Goal: Task Accomplishment & Management: Manage account settings

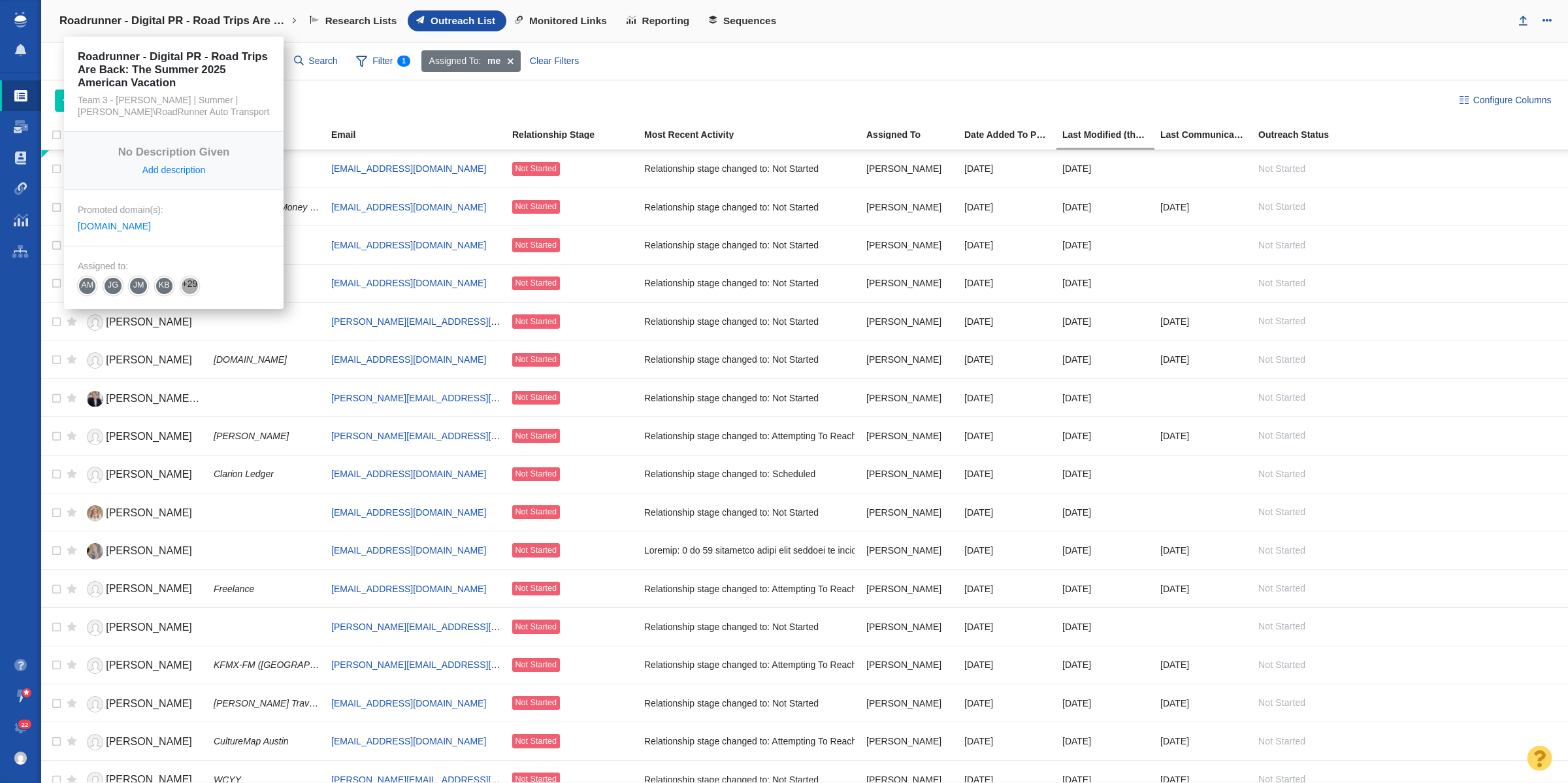
click at [130, 15] on h4 "Roadrunner - Digital PR - Road Trips Are Back: The Summer 2025 American Vacation" at bounding box center [173, 21] width 229 height 13
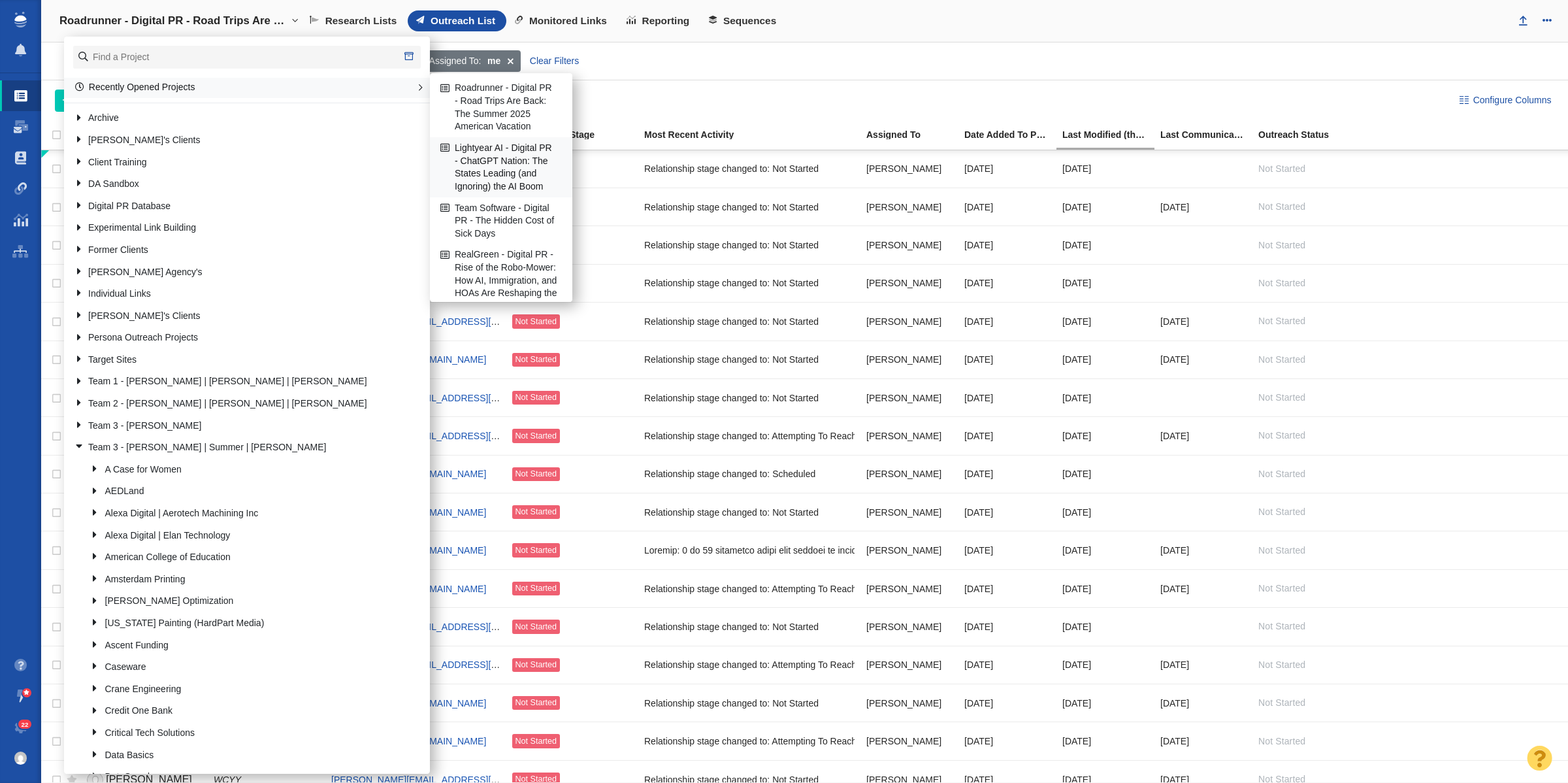
click at [492, 170] on link "Lightyear AI - Digital PR - ChatGPT Nation: The States Leading (and Ignoring) t…" at bounding box center [500, 167] width 128 height 58
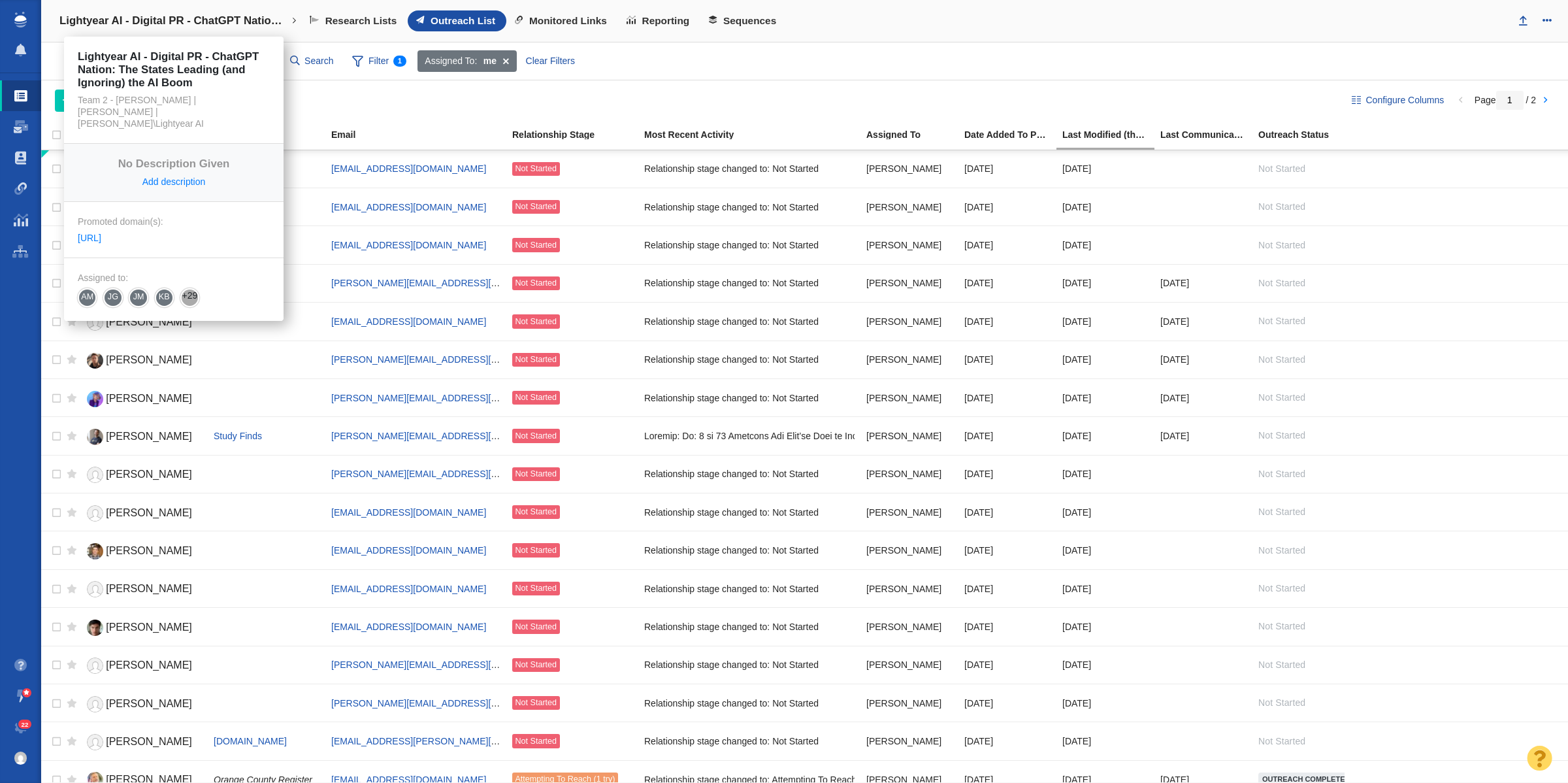
click at [154, 25] on h4 "Lightyear AI - Digital PR - ChatGPT Nation: The States Leading (and Ignoring) t…" at bounding box center [173, 21] width 229 height 13
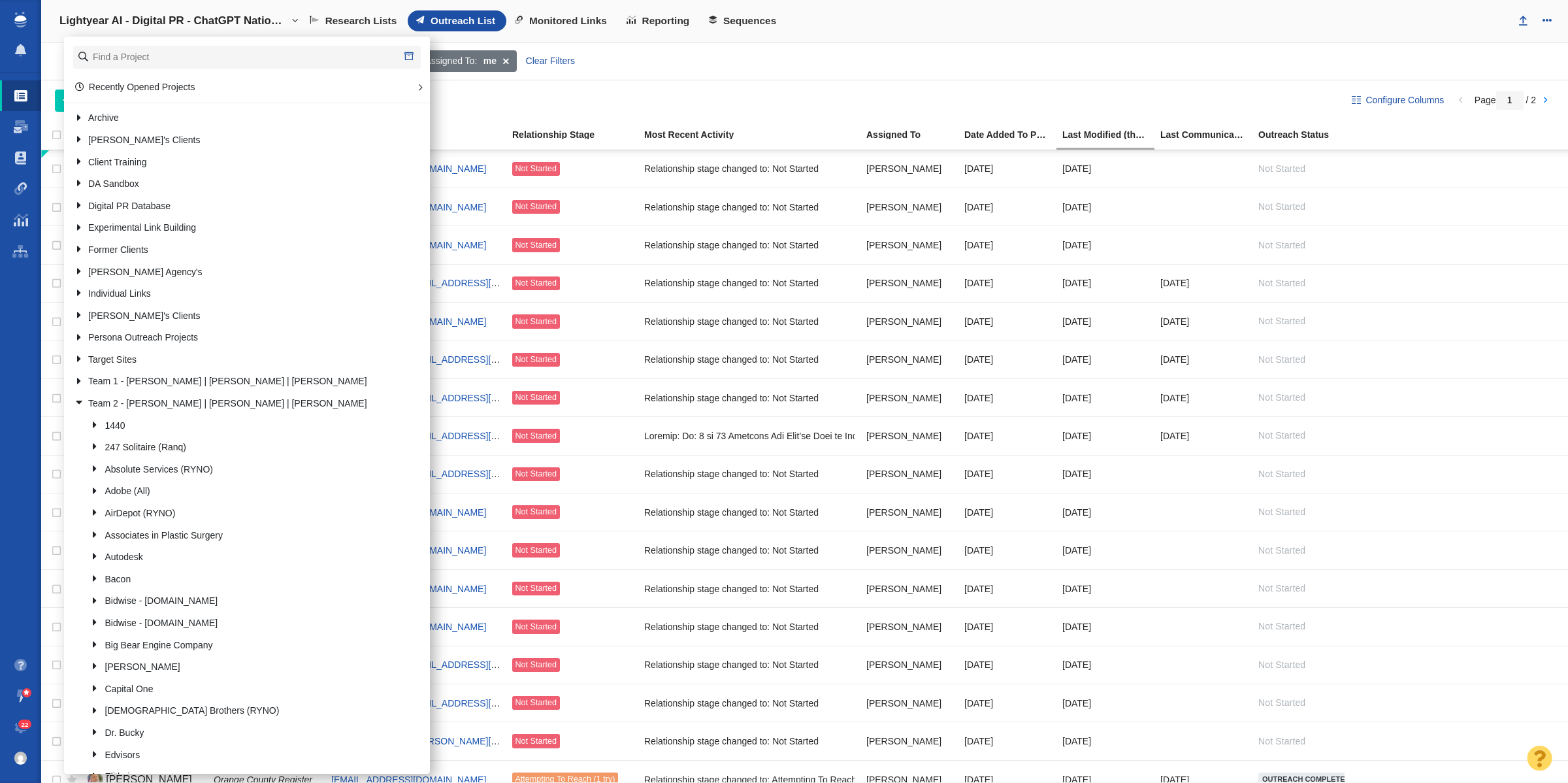
click at [154, 25] on h4 "Lightyear AI - Digital PR - ChatGPT Nation: The States Leading (and Ignoring) t…" at bounding box center [173, 21] width 229 height 13
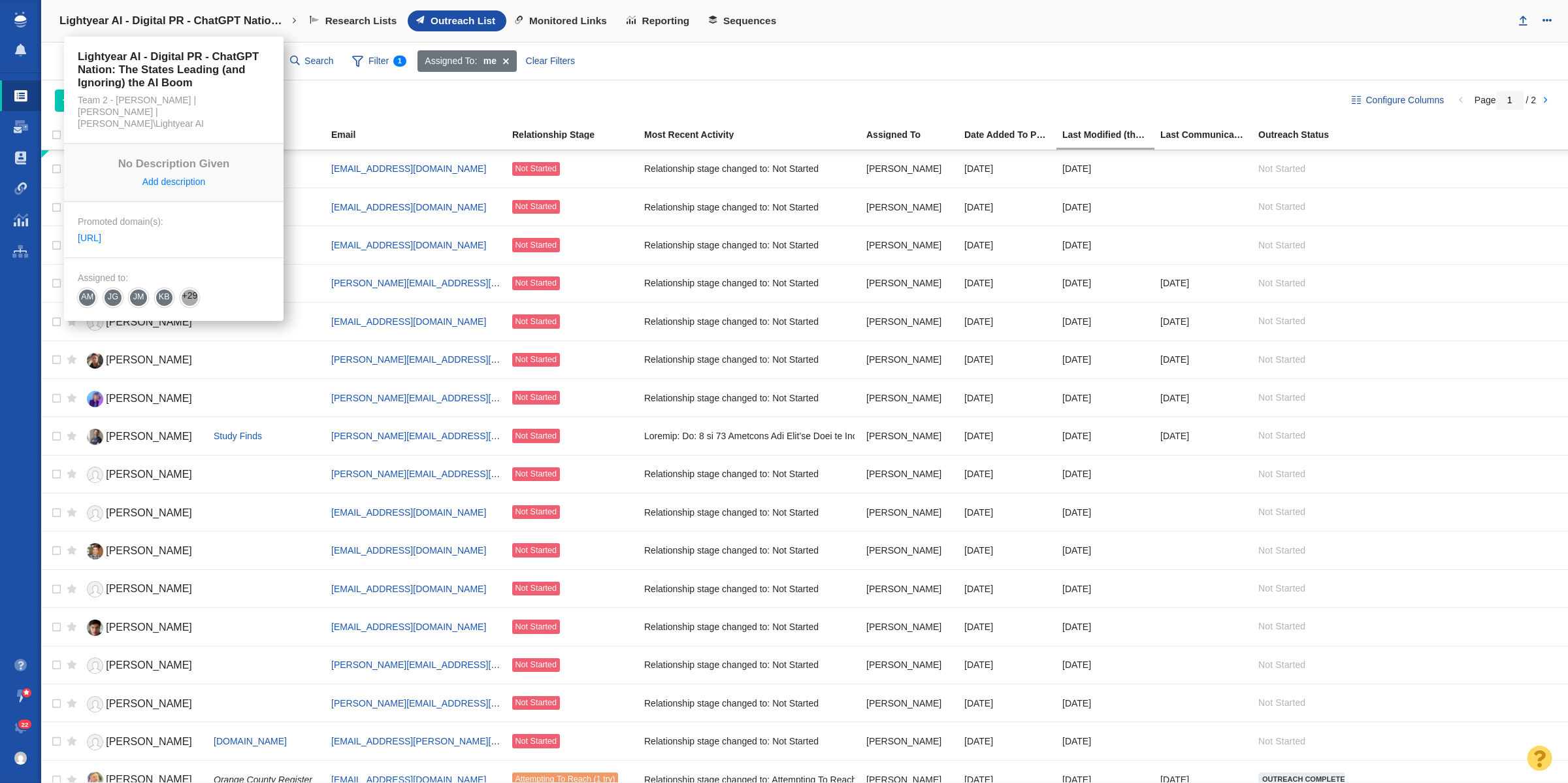
click at [174, 18] on h4 "Lightyear AI - Digital PR - ChatGPT Nation: The States Leading (and Ignoring) t…" at bounding box center [173, 21] width 229 height 13
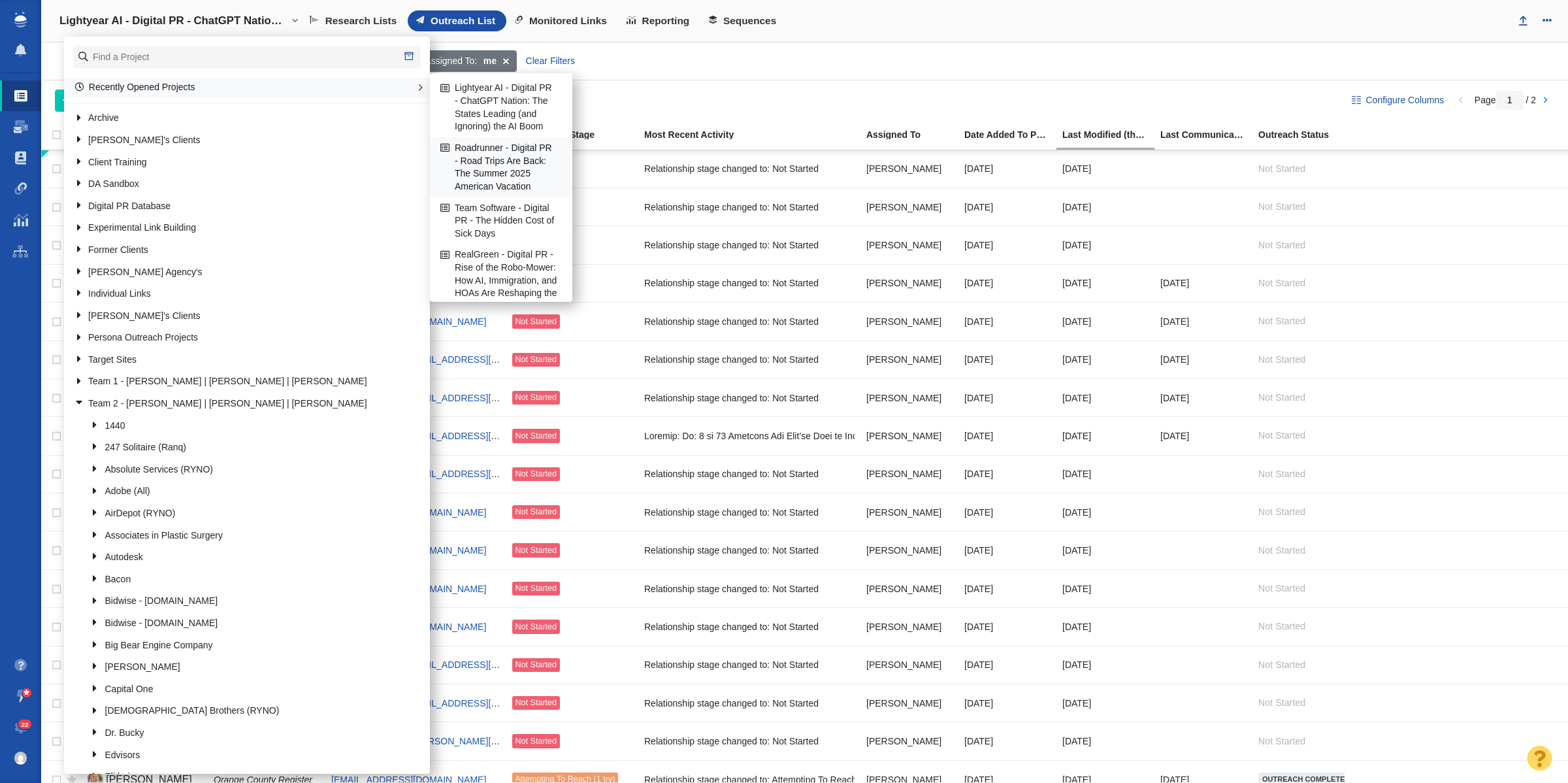
click at [498, 193] on link "Roadrunner - Digital PR - Road Trips Are Back: The Summer 2025 American Vacation" at bounding box center [500, 167] width 128 height 58
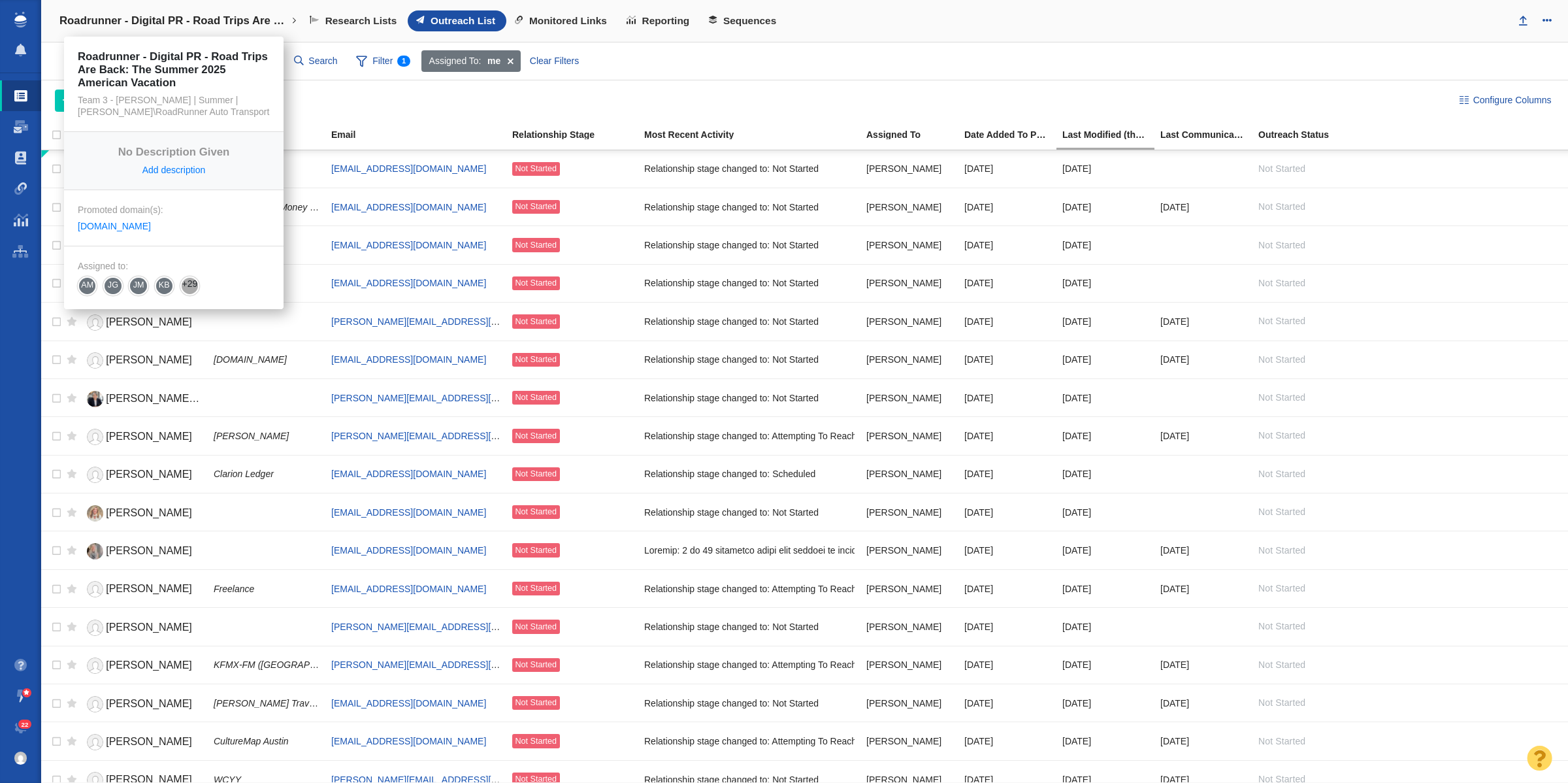
click at [164, 15] on h4 "Roadrunner - Digital PR - Road Trips Are Back: The Summer 2025 American Vacation" at bounding box center [173, 21] width 229 height 13
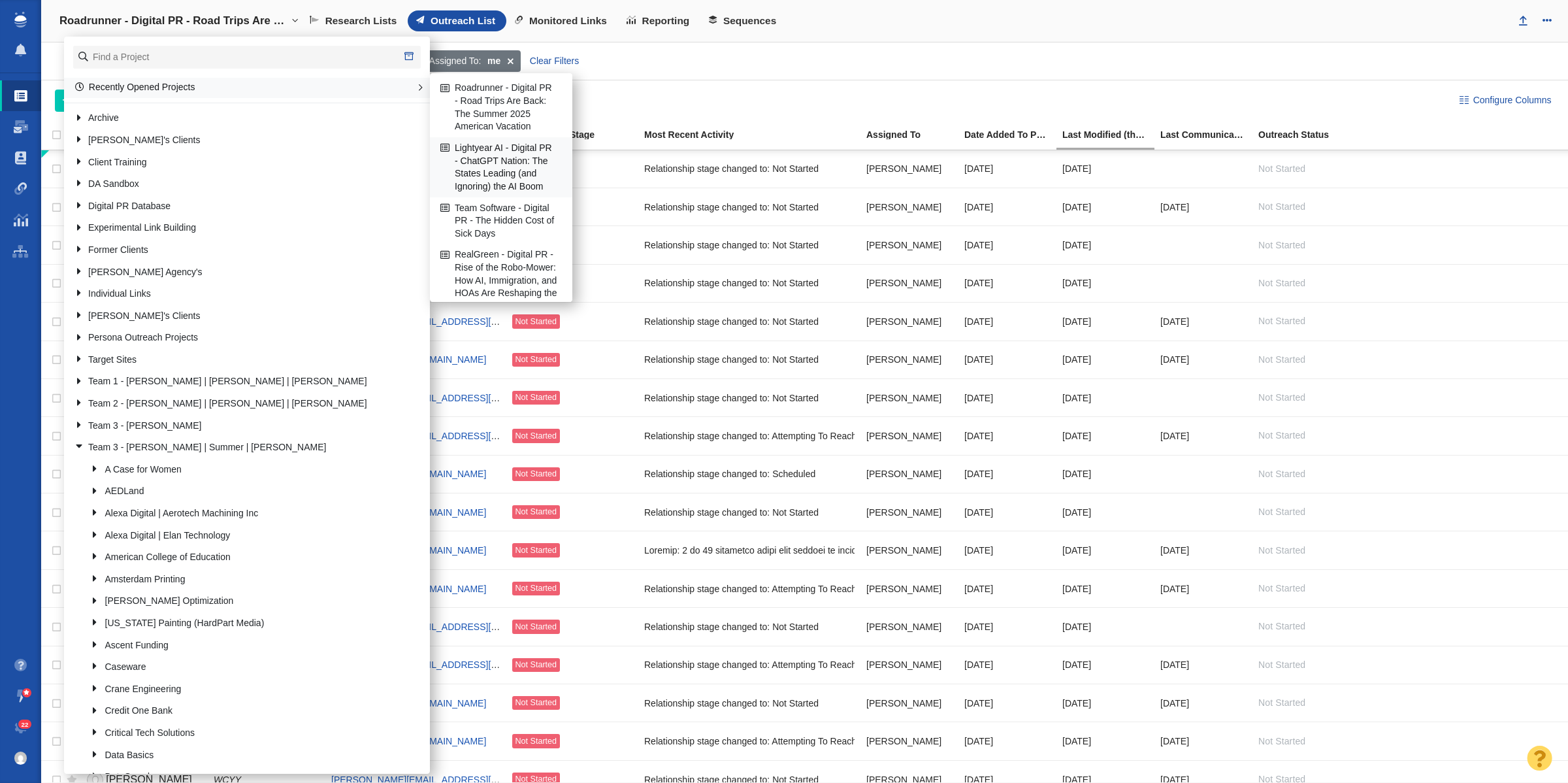
click at [478, 188] on link "Lightyear AI - Digital PR - ChatGPT Nation: The States Leading (and Ignoring) t…" at bounding box center [500, 167] width 128 height 58
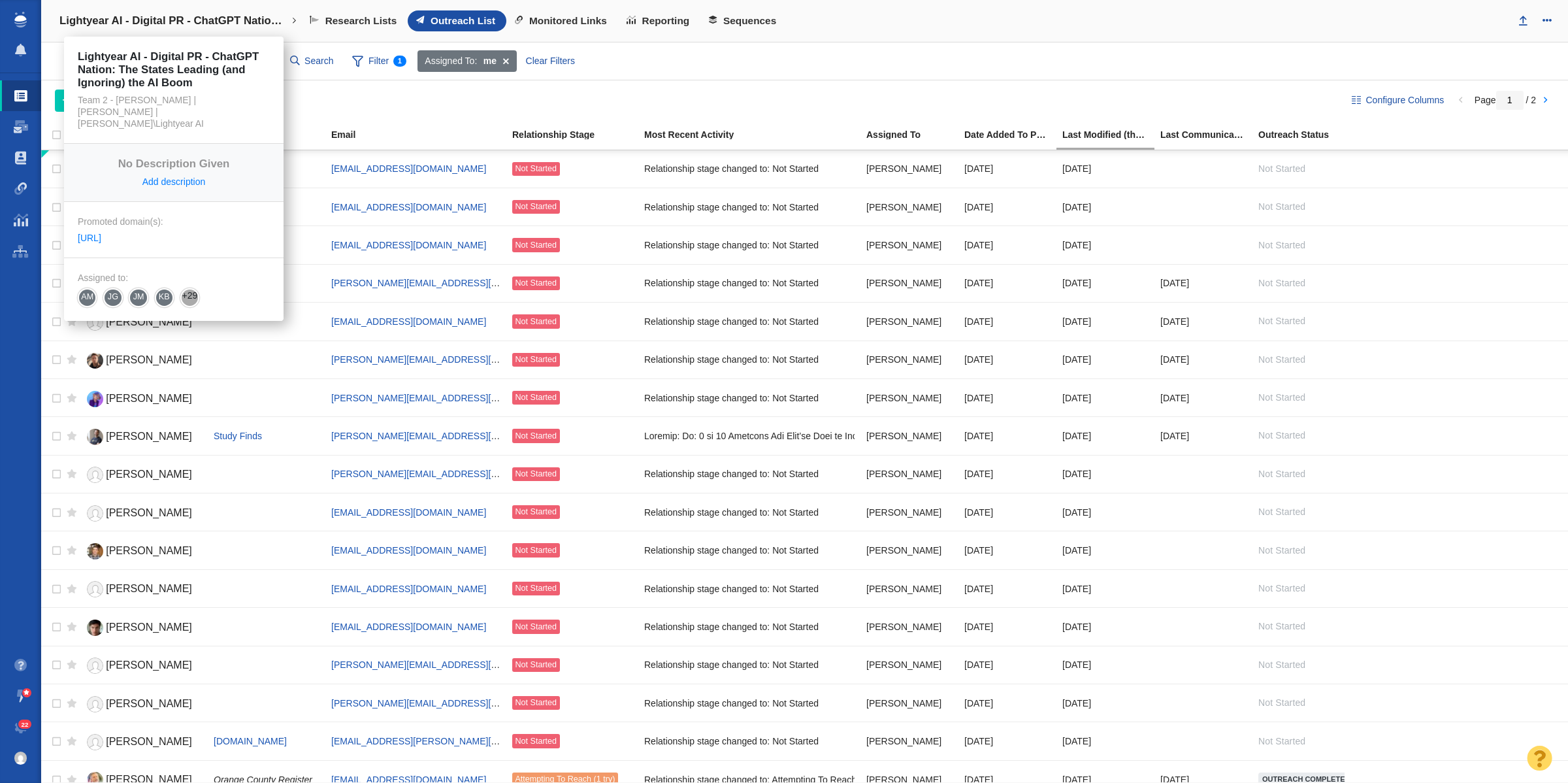
click at [243, 23] on h4 "Lightyear AI - Digital PR - ChatGPT Nation: The States Leading (and Ignoring) t…" at bounding box center [173, 21] width 229 height 13
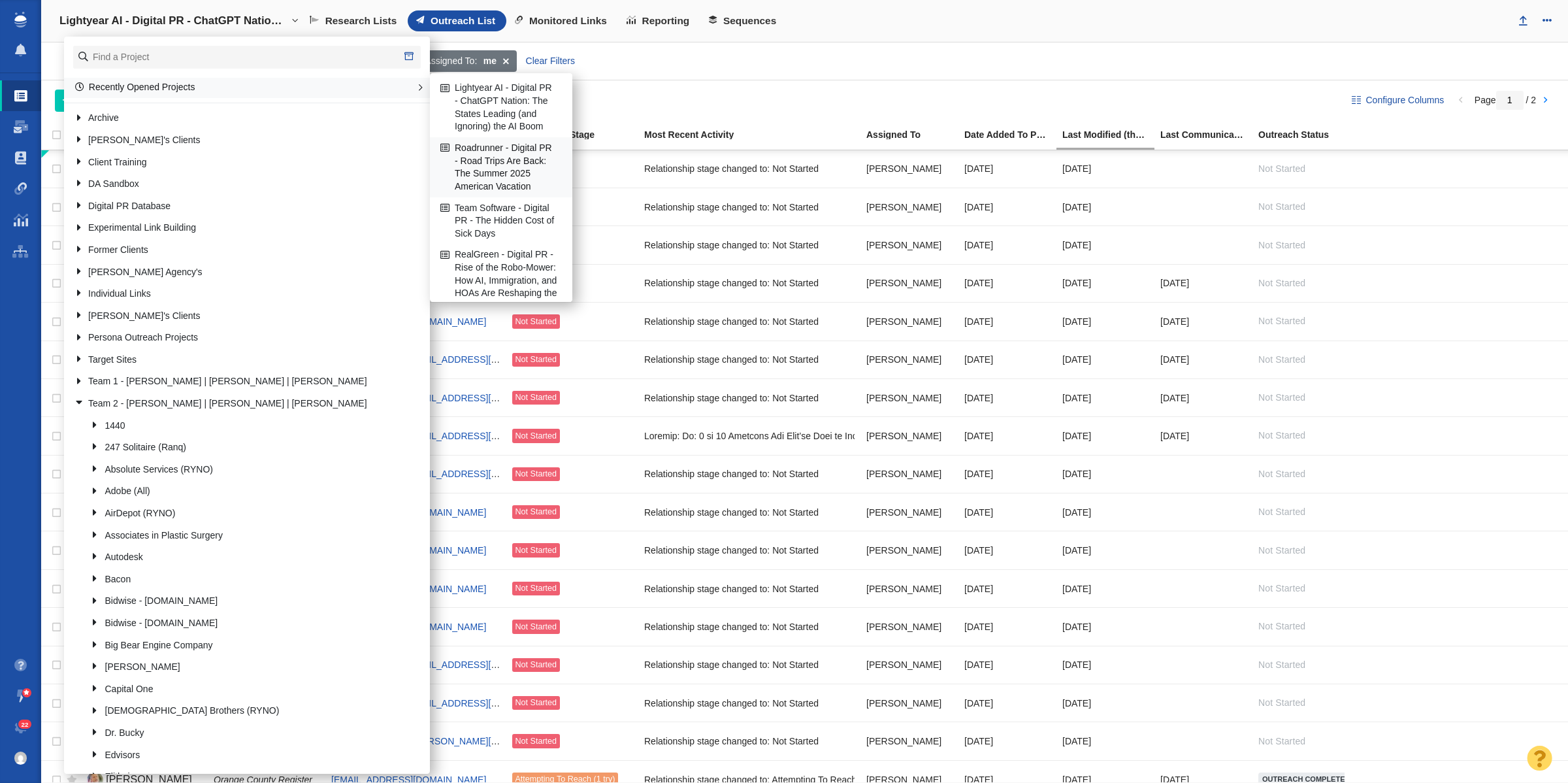
click at [503, 179] on link "Roadrunner - Digital PR - Road Trips Are Back: The Summer 2025 American Vacation" at bounding box center [500, 167] width 128 height 58
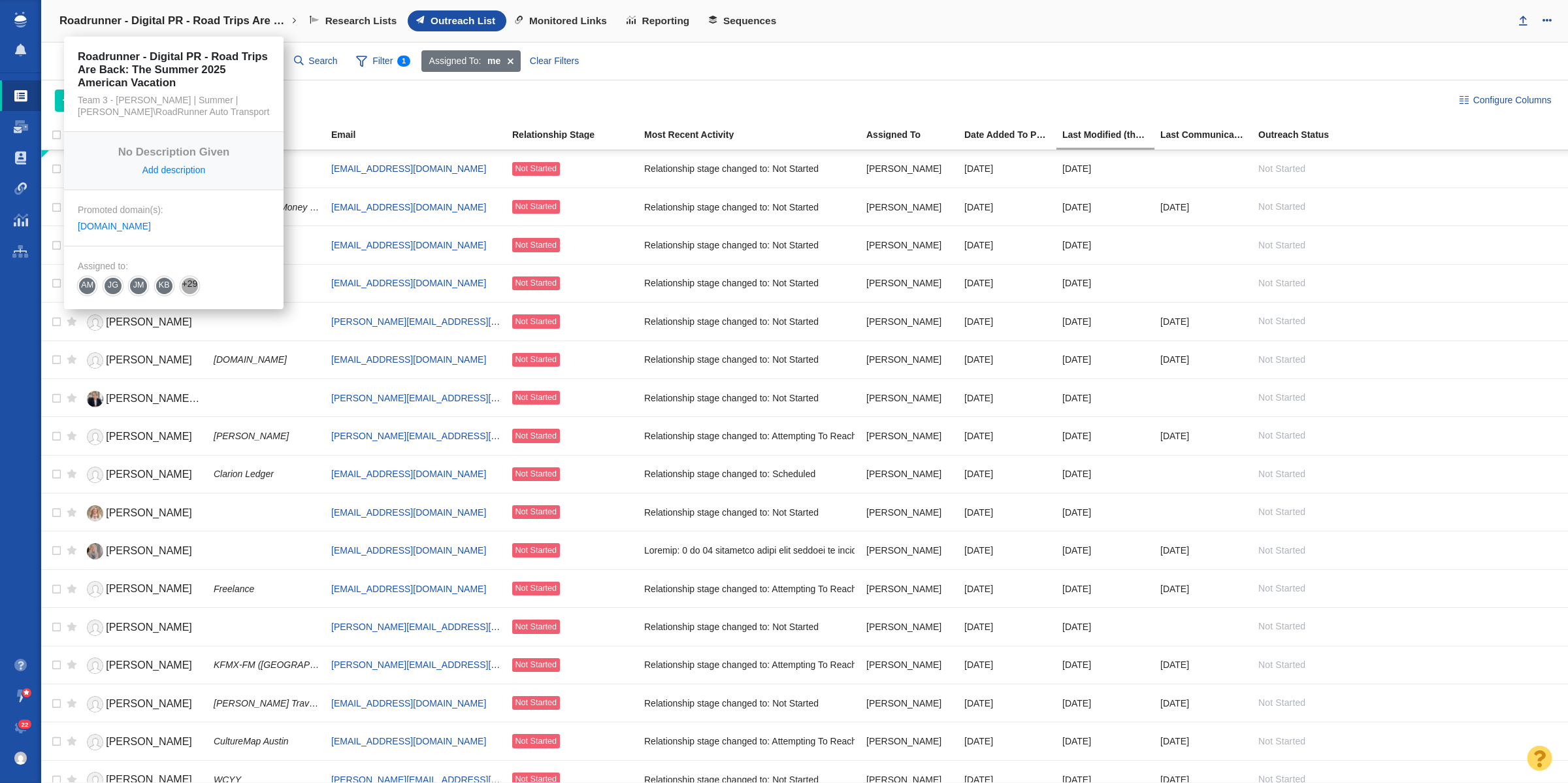
click at [155, 13] on link "Roadrunner - Digital PR - Road Trips Are Back: The Summer 2025 American Vacation" at bounding box center [178, 21] width 256 height 32
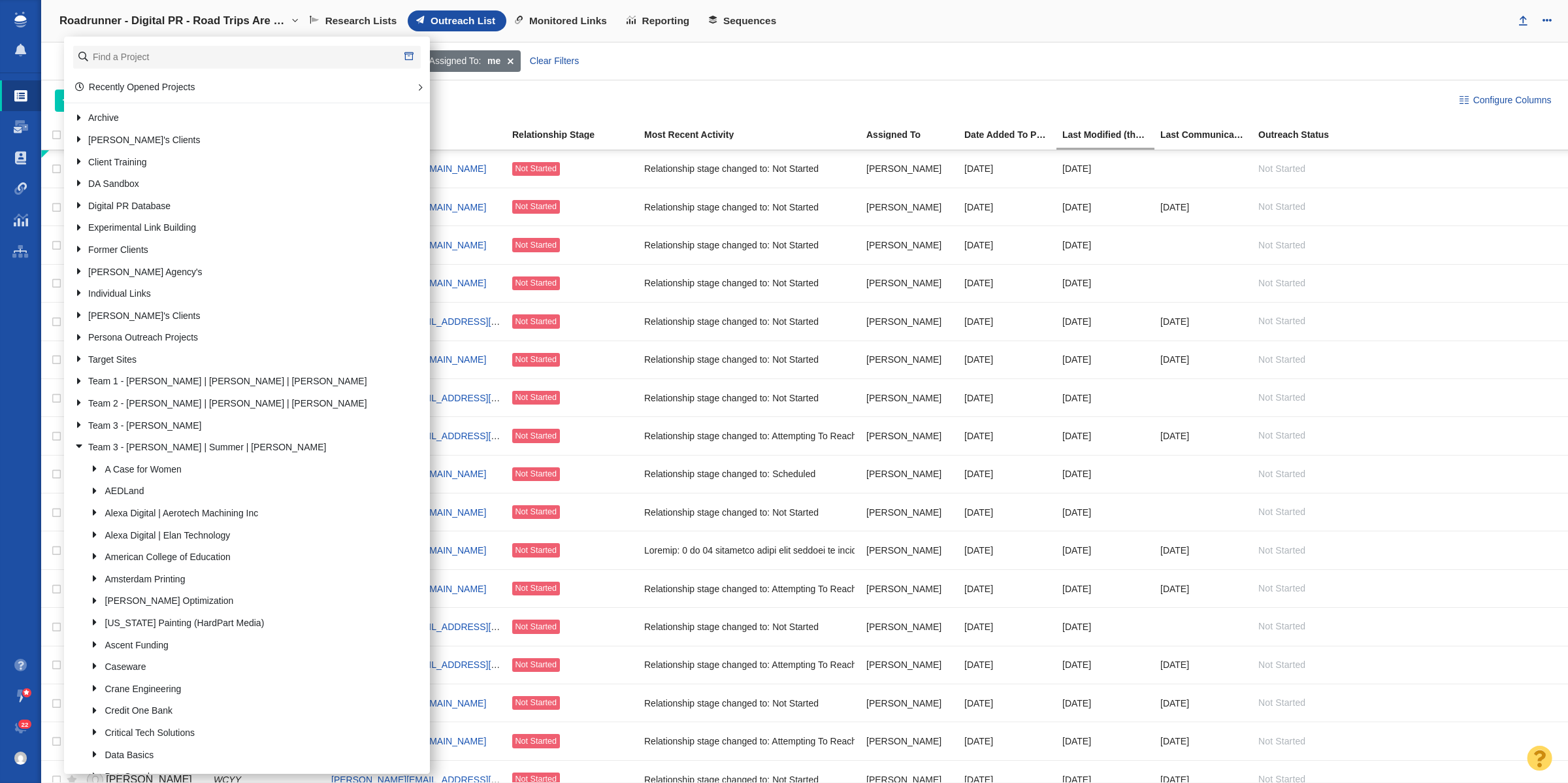
click at [170, 16] on h4 "Roadrunner - Digital PR - Road Trips Are Back: The Summer 2025 American Vacation" at bounding box center [173, 21] width 229 height 13
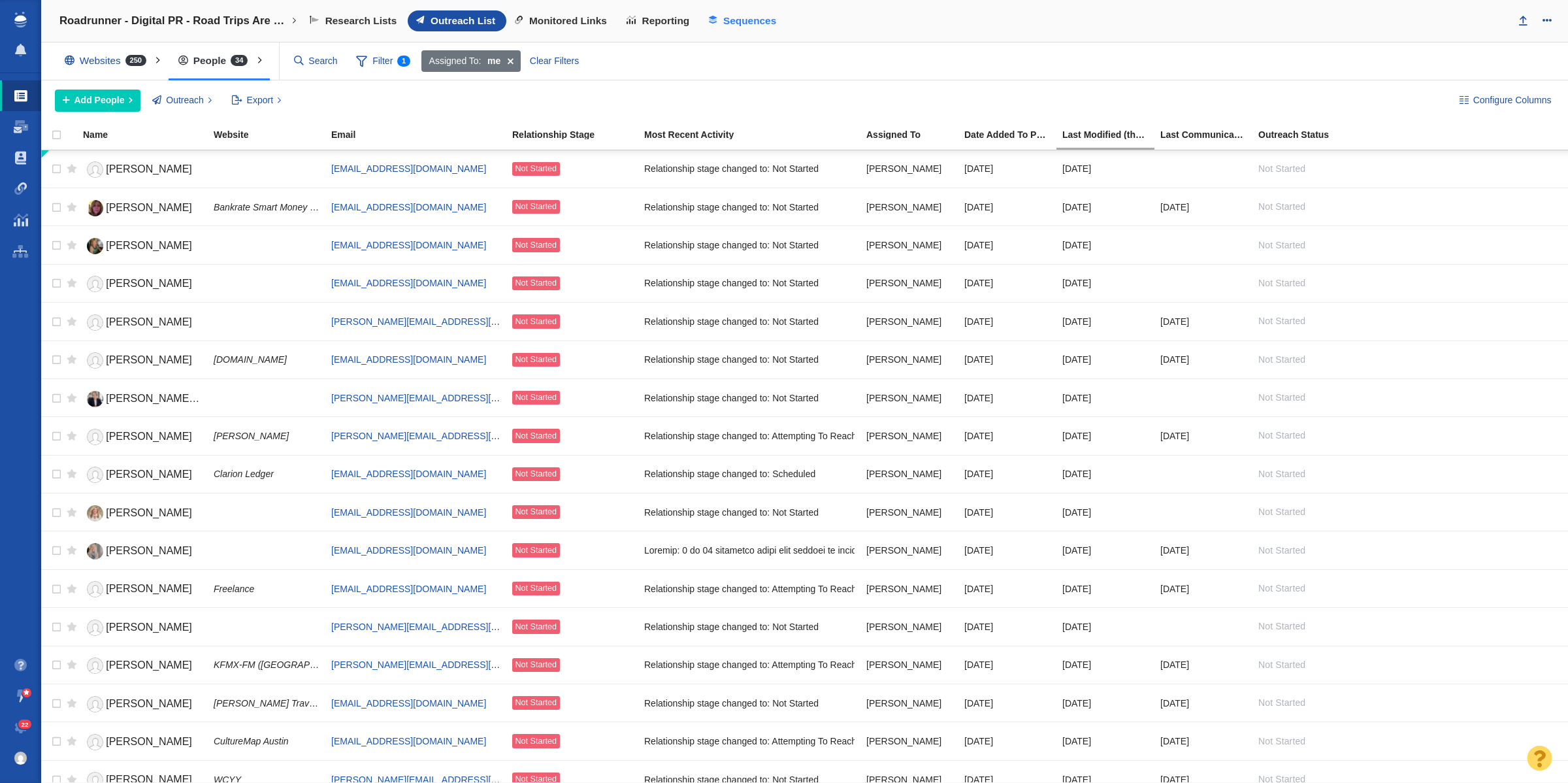
click at [750, 16] on span "Sequences" at bounding box center [749, 21] width 52 height 12
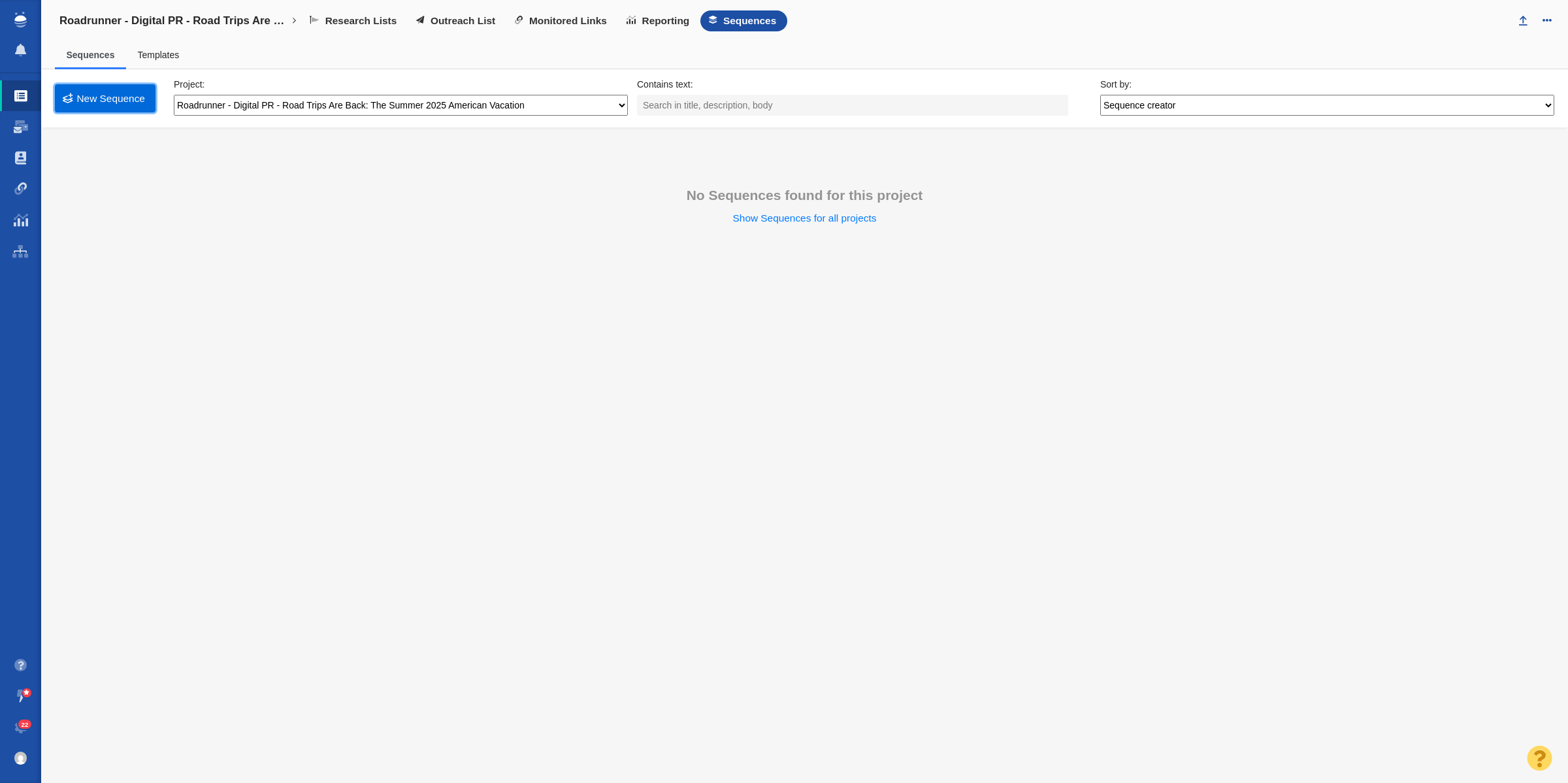
click at [92, 105] on link "New Sequence" at bounding box center [105, 98] width 101 height 28
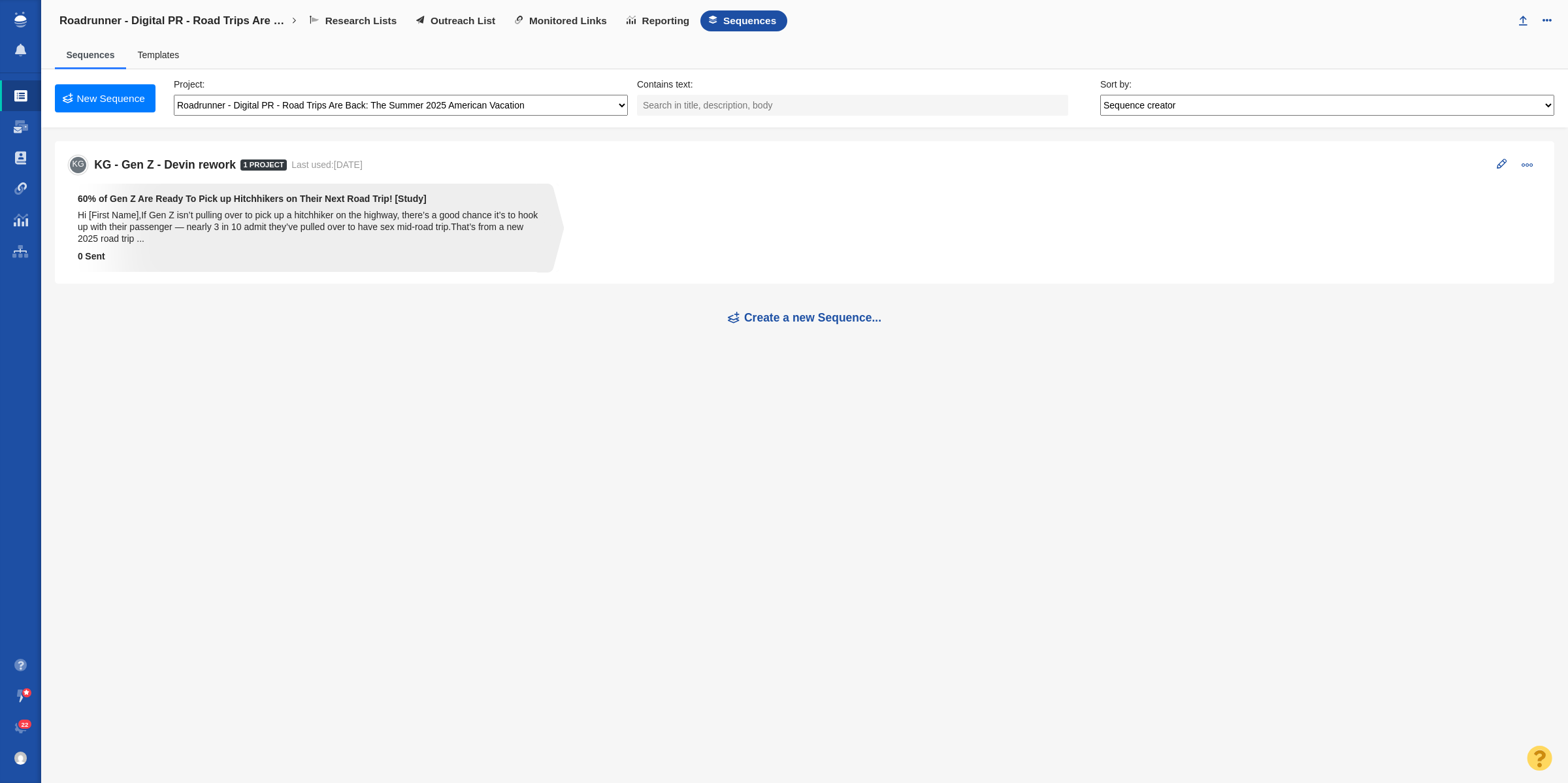
click at [442, 239] on div "Hi [First Name],If Gen Z isn’t pulling over to pick up a hitchhiker on the high…" at bounding box center [309, 227] width 463 height 36
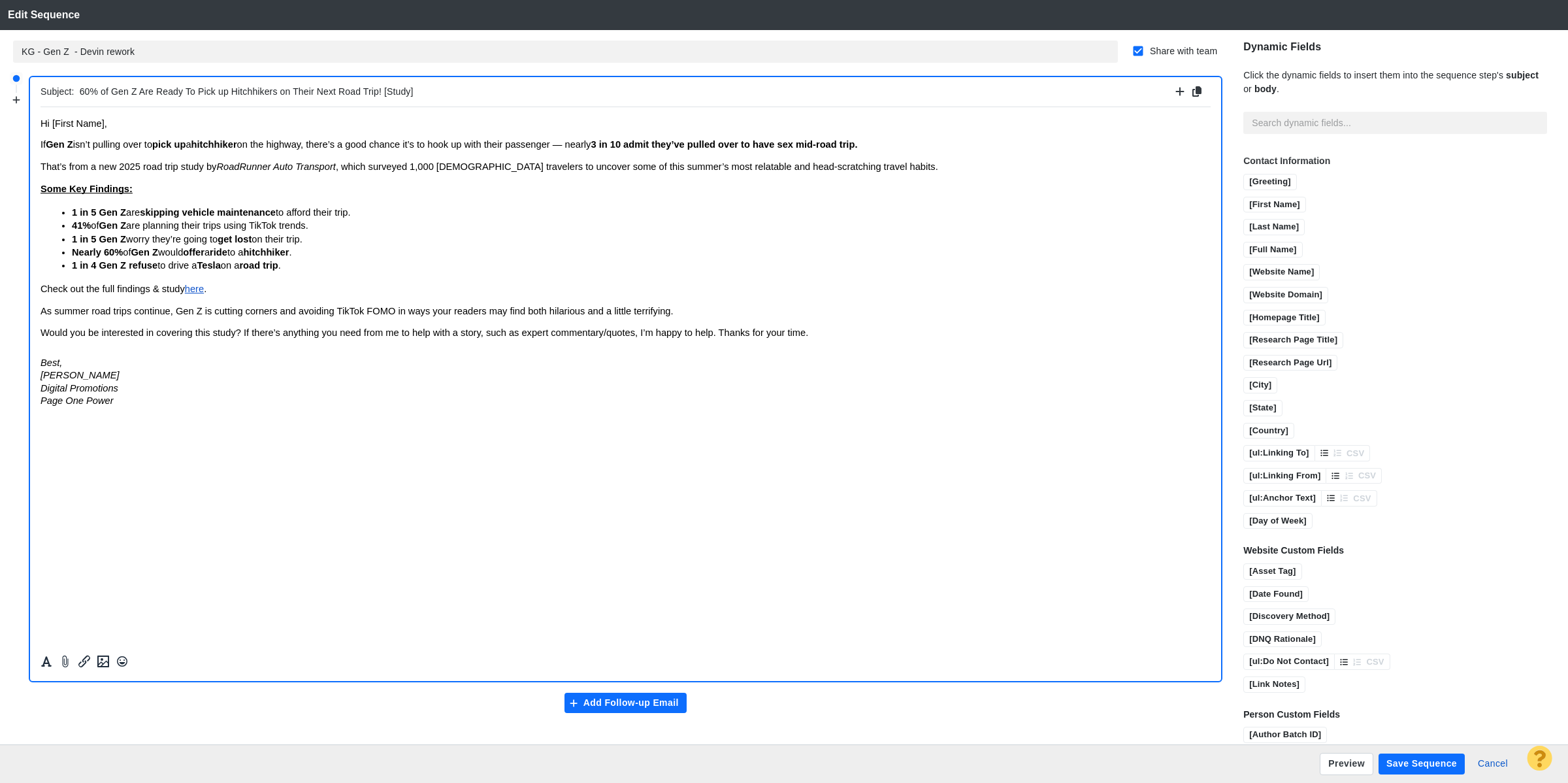
drag, startPoint x: 1442, startPoint y: 762, endPoint x: 1397, endPoint y: 733, distance: 53.5
click at [1442, 762] on button "Save Sequence" at bounding box center [1421, 764] width 86 height 21
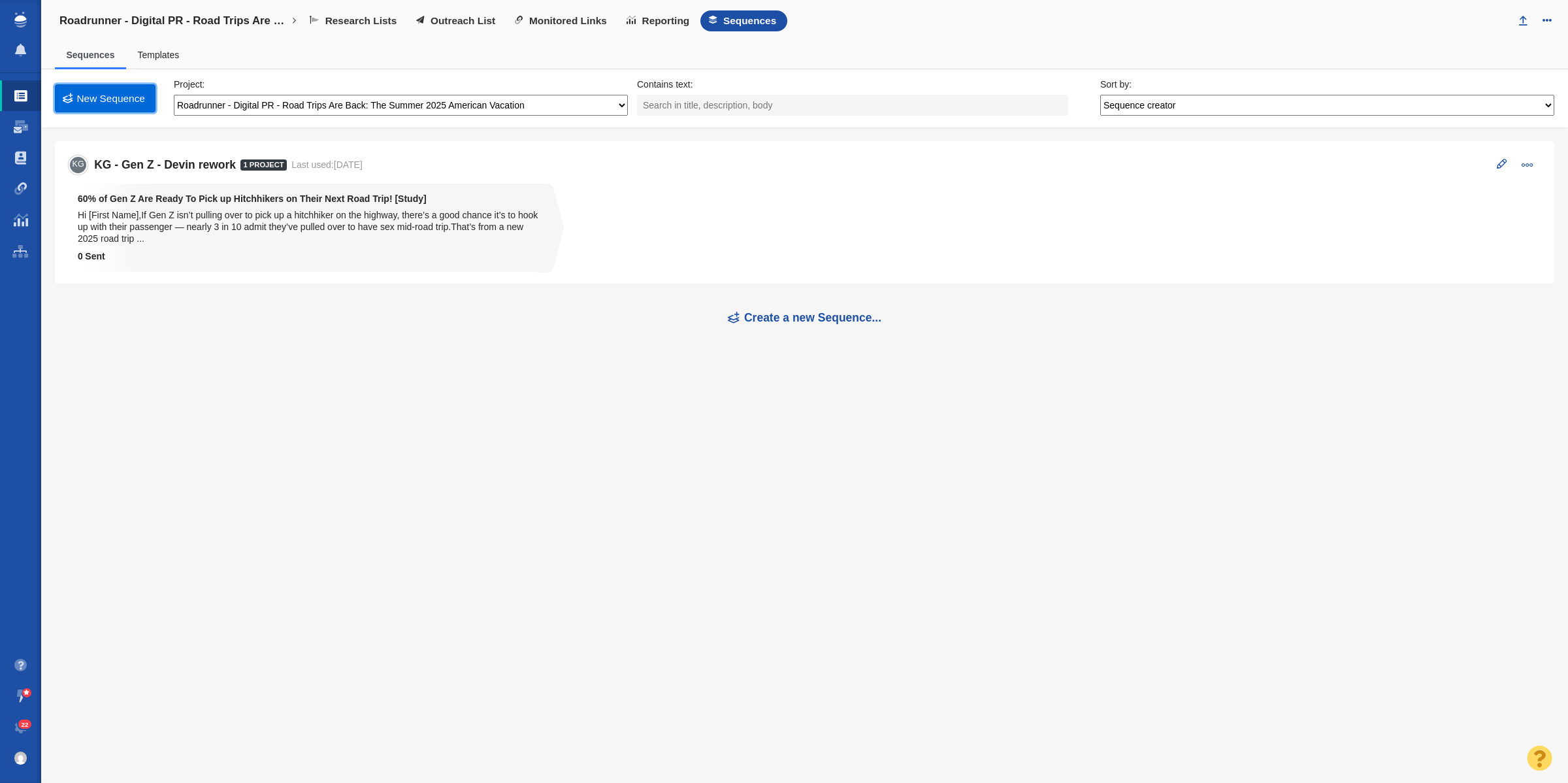
click at [93, 84] on link "New Sequence" at bounding box center [105, 98] width 101 height 28
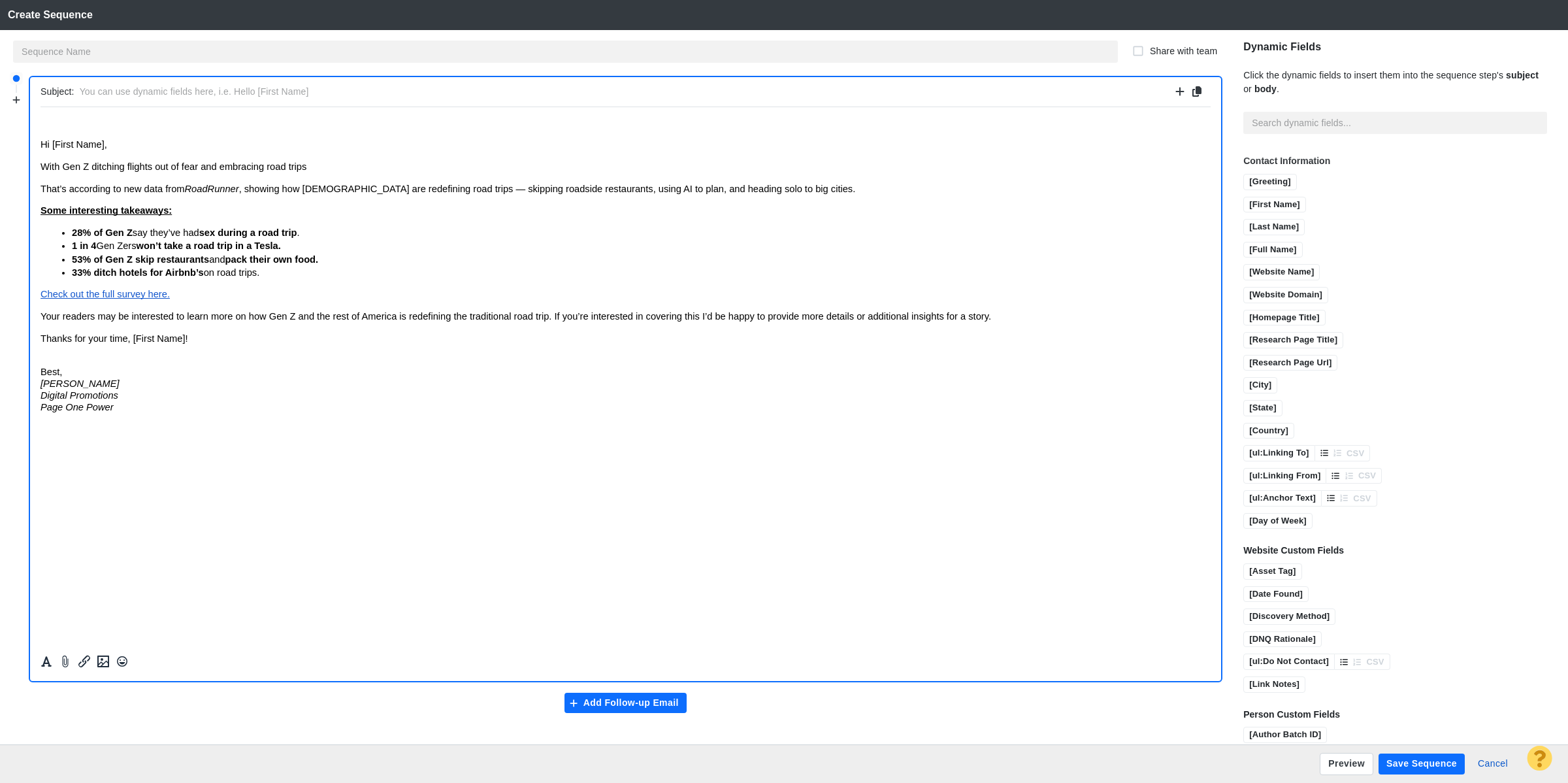
click at [58, 143] on span "Hi [First Name]," at bounding box center [73, 144] width 66 height 11
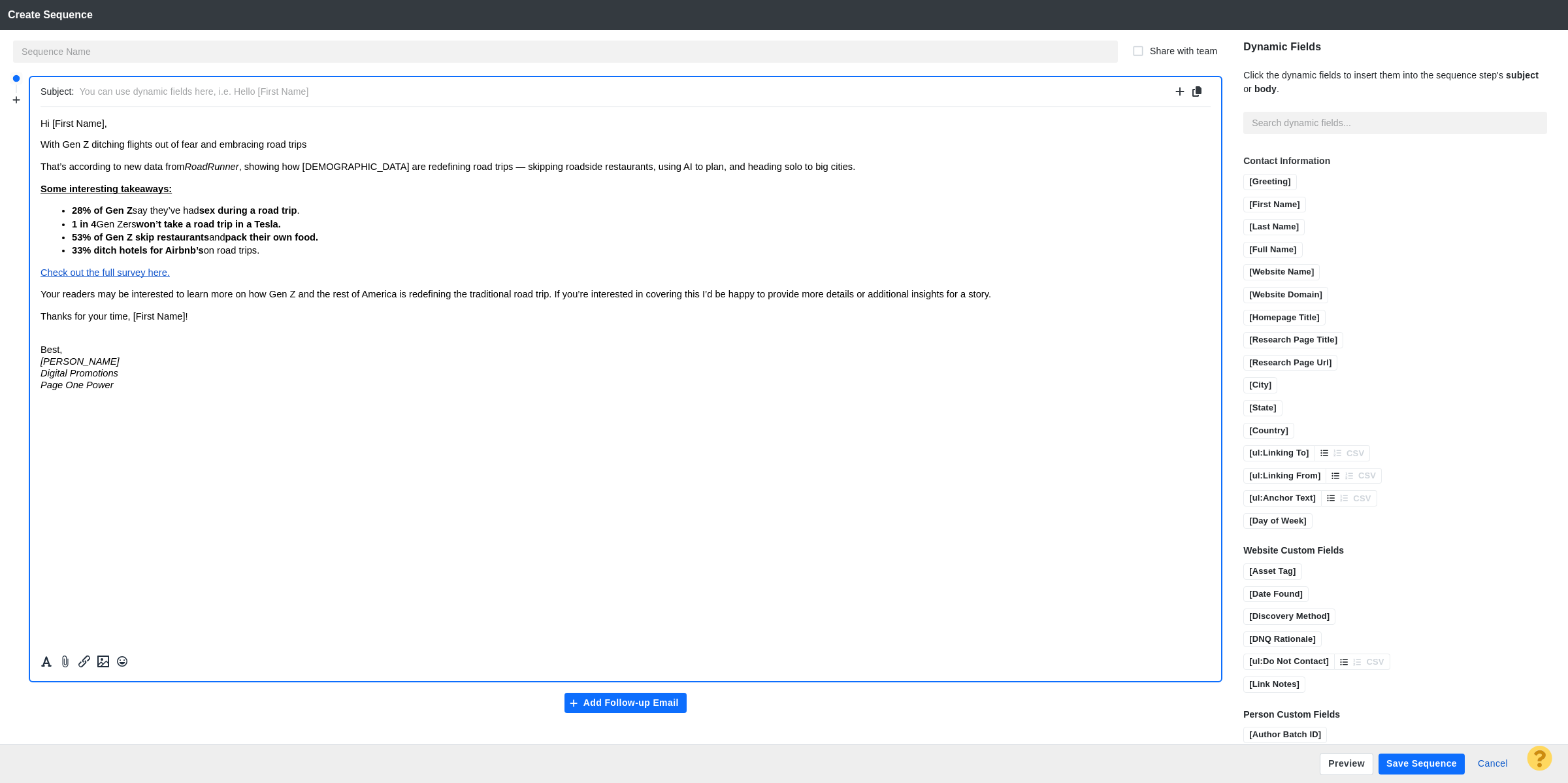
click at [52, 337] on p "Best, Kevin Geer Digital Promotions Page One Power" at bounding box center [626, 361] width 1171 height 58
click at [296, 148] on span "With Gen Z ditching flights out of fear and embracing road trips" at bounding box center [173, 144] width 266 height 11
click at [94, 177] on body "﻿ Hi [First Name], With Gen Z ditching flights out of fear and embracing road t…" at bounding box center [626, 253] width 1171 height 272
click at [225, 167] on span "RoadRunner" at bounding box center [212, 166] width 54 height 11
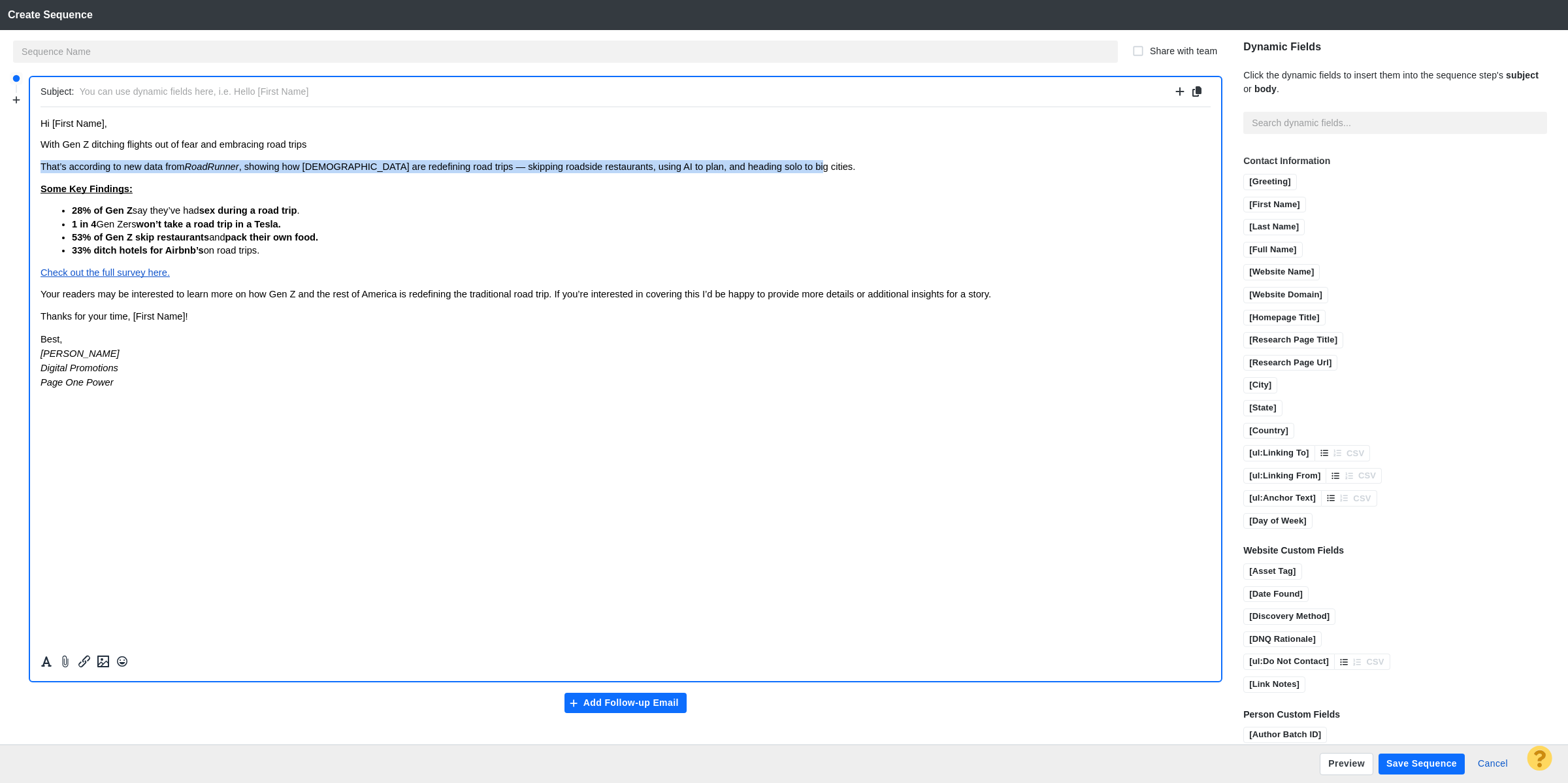
click at [225, 167] on span "RoadRunner" at bounding box center [212, 166] width 54 height 11
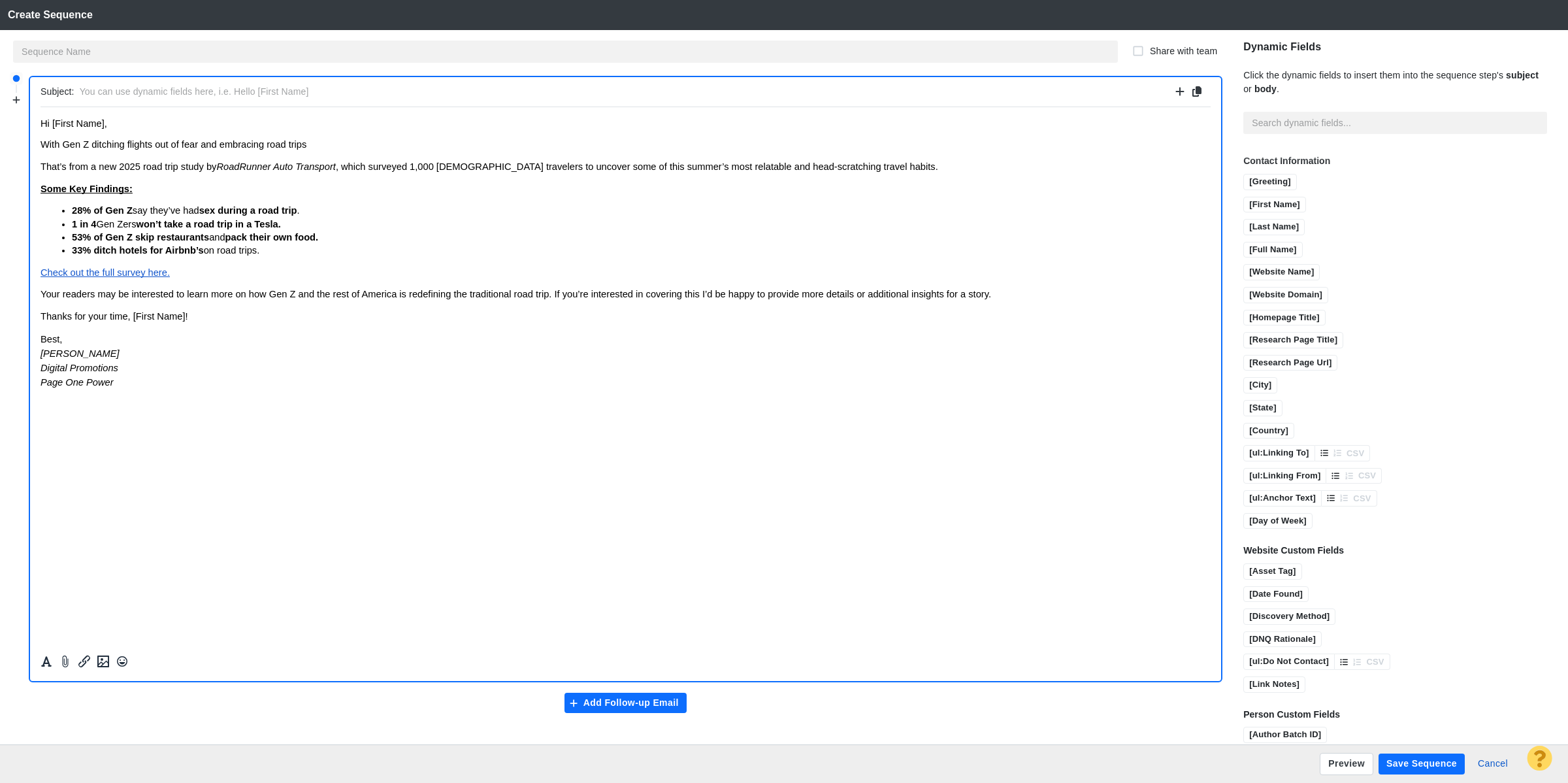
click at [98, 218] on span "Gen Zers" at bounding box center [116, 223] width 40 height 11
click at [292, 293] on span "Your readers may be interested to learn more on how Gen Z and the rest of Ameri…" at bounding box center [516, 293] width 951 height 11
click at [324, 236] on p "53% of Gen Z skip restaurants and pack their own food." at bounding box center [642, 236] width 1139 height 13
click at [73, 251] on span "33% ditch hotels for Airbnb’s" at bounding box center [138, 250] width 132 height 11
click at [103, 243] on p "1 in 3 ditch hotels for Airbnb’s on road trips." at bounding box center [642, 249] width 1139 height 13
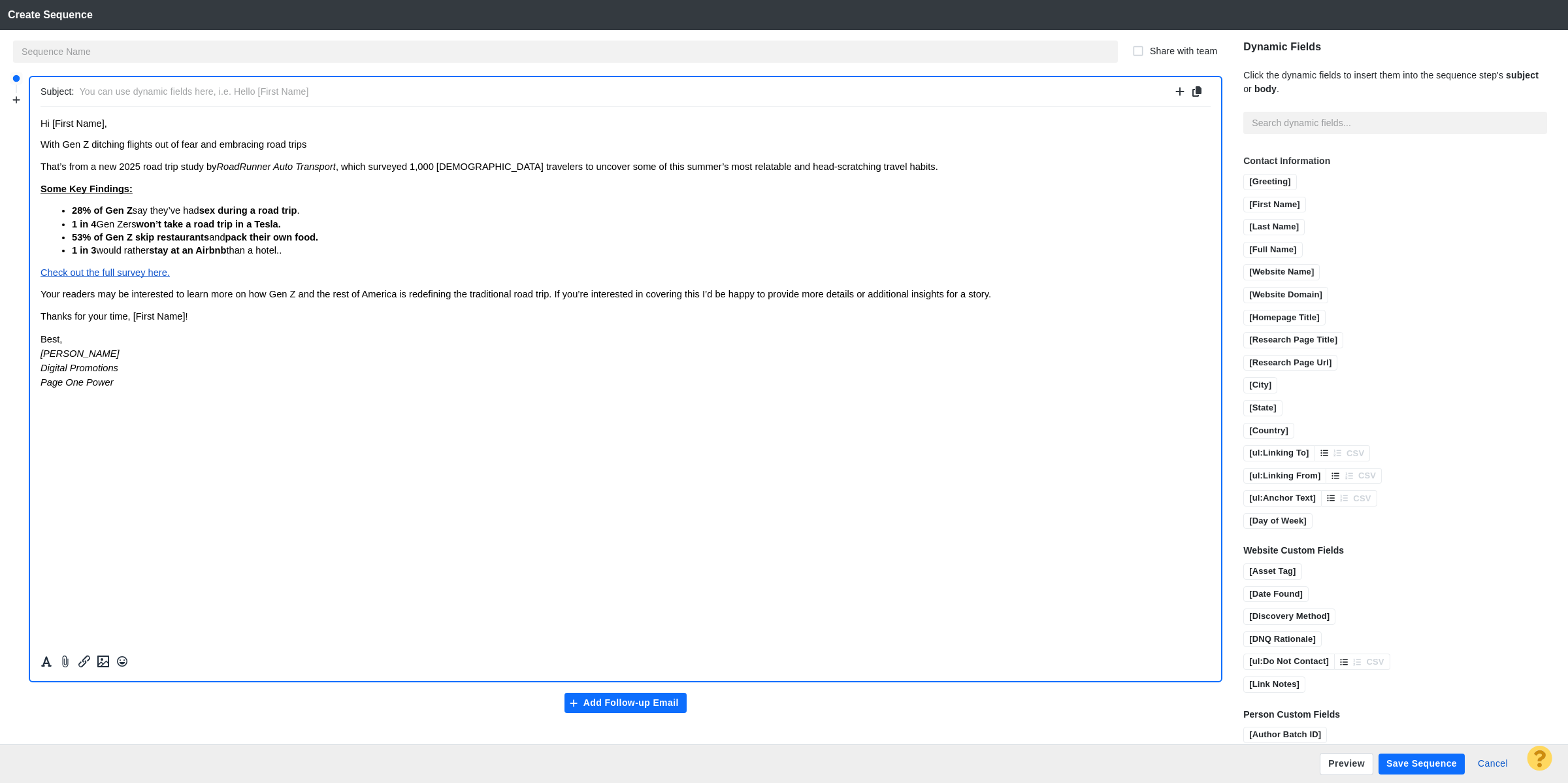
click at [324, 143] on p "With Gen Z ditching flights out of fear and embracing road trips" at bounding box center [626, 144] width 1171 height 13
click at [503, 147] on span "With Gen Z ditching flights out of fear and embracing road trips, they have som…" at bounding box center [381, 144] width 682 height 11
click at [228, 140] on span "With Gen Z ditching flights out of fear and embracing road trips, they have som…" at bounding box center [384, 144] width 688 height 11
click at [86, 145] on span "With Gen Z ditching flights out of fear and embracing road trips, they have som…" at bounding box center [384, 144] width 688 height 11
click at [64, 148] on span "With Gen Z ditching flights out of fear and embracing road trips, they have som…" at bounding box center [384, 144] width 688 height 11
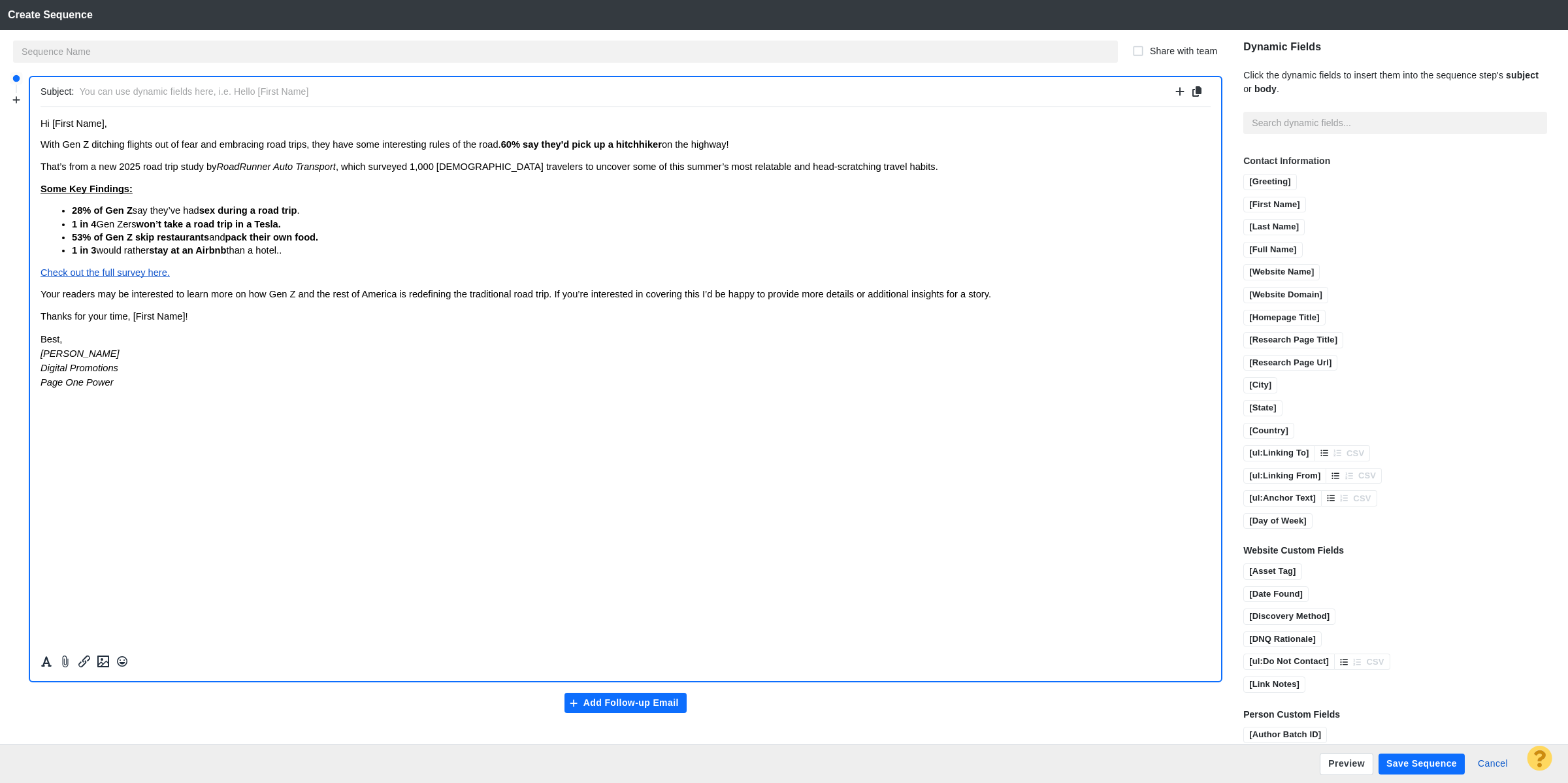
click at [165, 95] on input "text" at bounding box center [625, 91] width 1093 height 19
paste input "80% of Gen Z Say They’re Afraid to Fly, Study Says"
type input "80% of Gen Z Say They’re Afraid to Fly, Study Says"
click at [155, 58] on input "text" at bounding box center [566, 52] width 1105 height 22
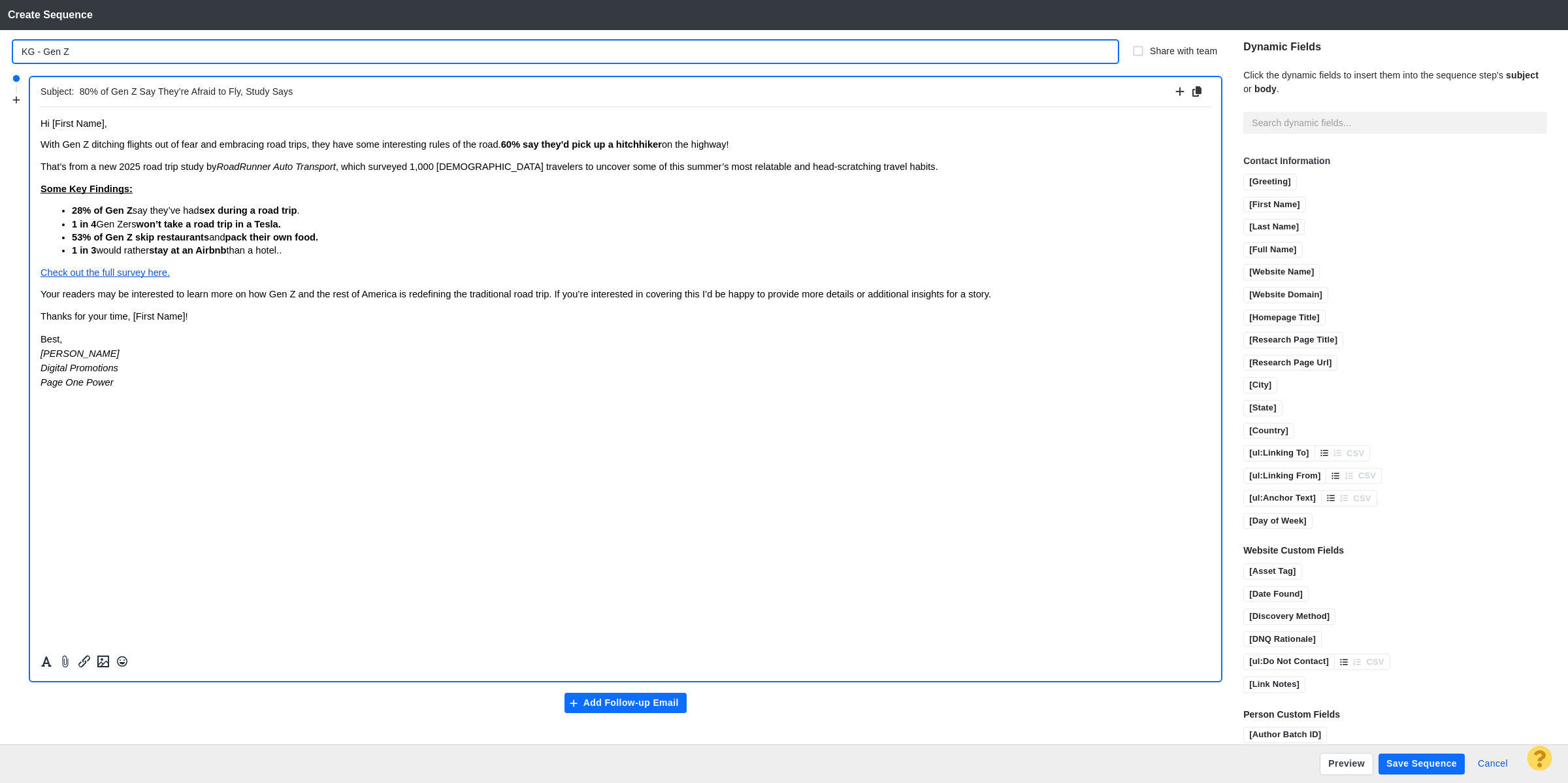
type input "KG - Gen Z"
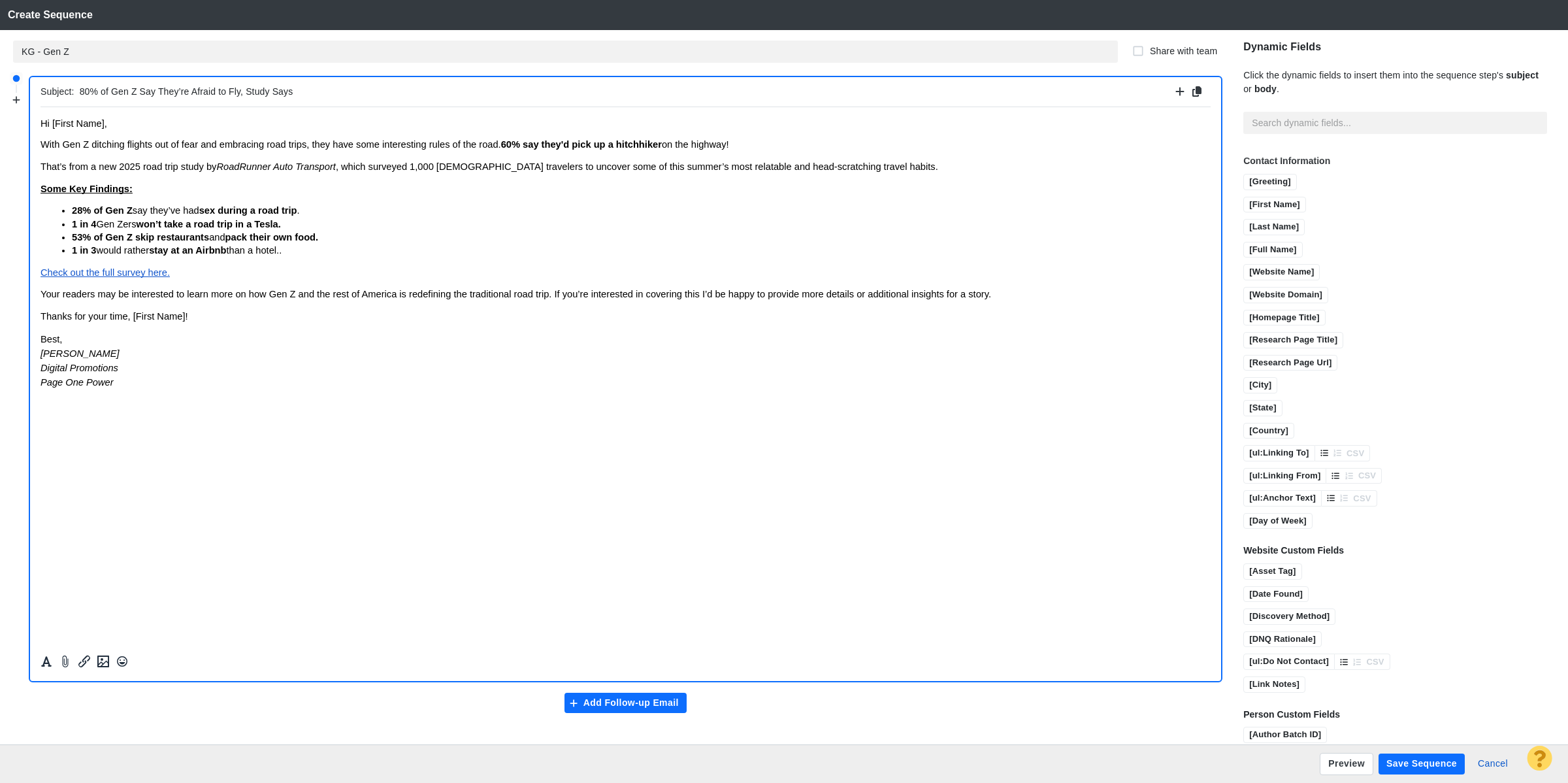
click at [1158, 51] on span "Share with team" at bounding box center [1184, 52] width 67 height 14
click at [1145, 51] on input "Share with team" at bounding box center [1138, 51] width 13 height 13
checkbox input "true"
click at [142, 211] on span "say they’ve had" at bounding box center [165, 210] width 66 height 11
click at [247, 219] on span "won’t take a road trip in a Tesla." at bounding box center [209, 223] width 145 height 11
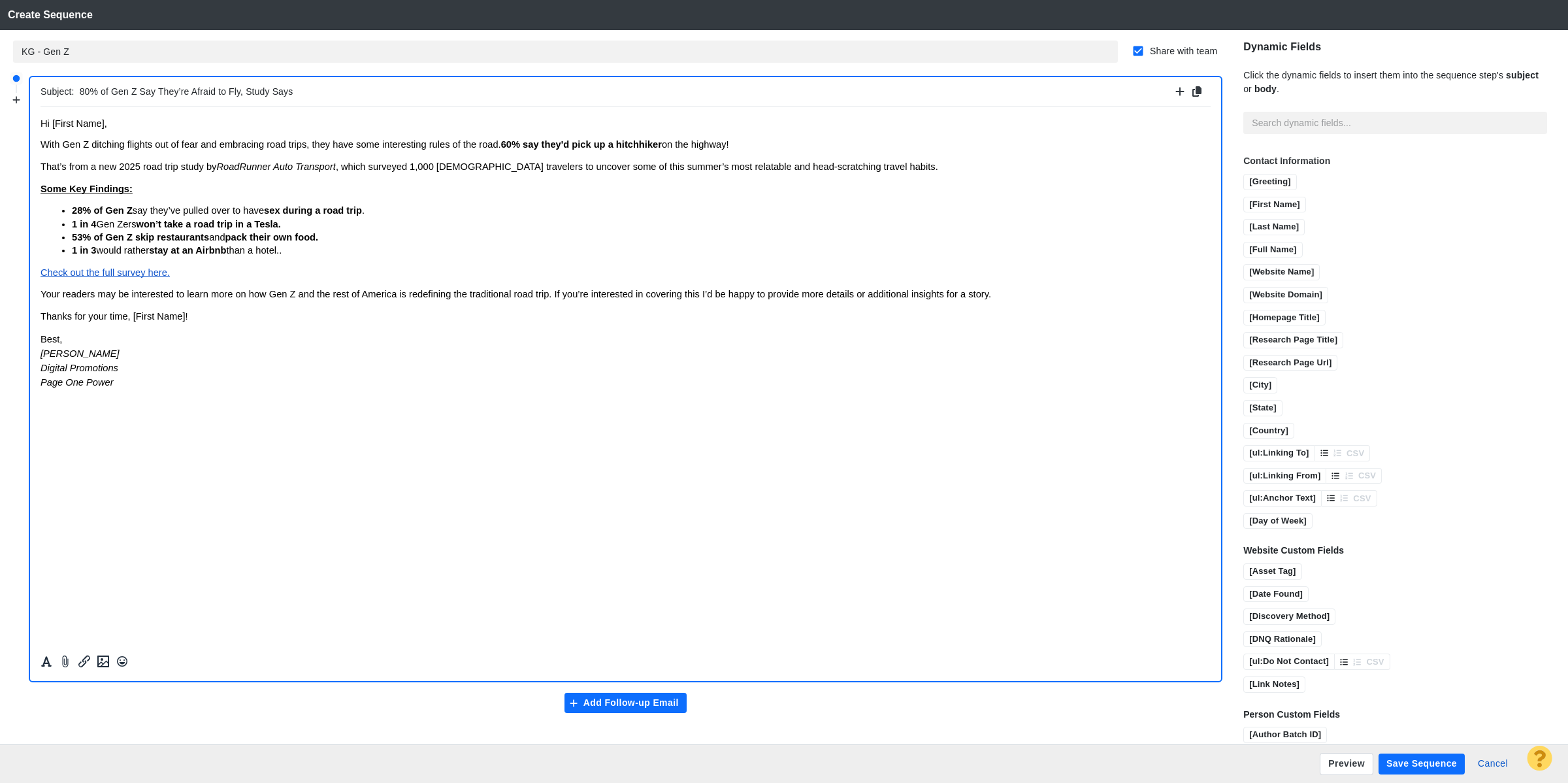
click at [237, 214] on span "say they’ve pulled over to have" at bounding box center [198, 210] width 132 height 11
click at [391, 233] on p "53% of Gen Z skip restaurants and pack their own food." at bounding box center [642, 236] width 1139 height 13
click at [324, 226] on p "1 in 4 Gen Zers won’t take a road trip in a Tesla." at bounding box center [642, 223] width 1139 height 13
click at [335, 238] on span "pack their own food to price hikes." at bounding box center [304, 237] width 157 height 11
click at [140, 236] on span "53% of Gen Z skip restaurants" at bounding box center [141, 237] width 138 height 11
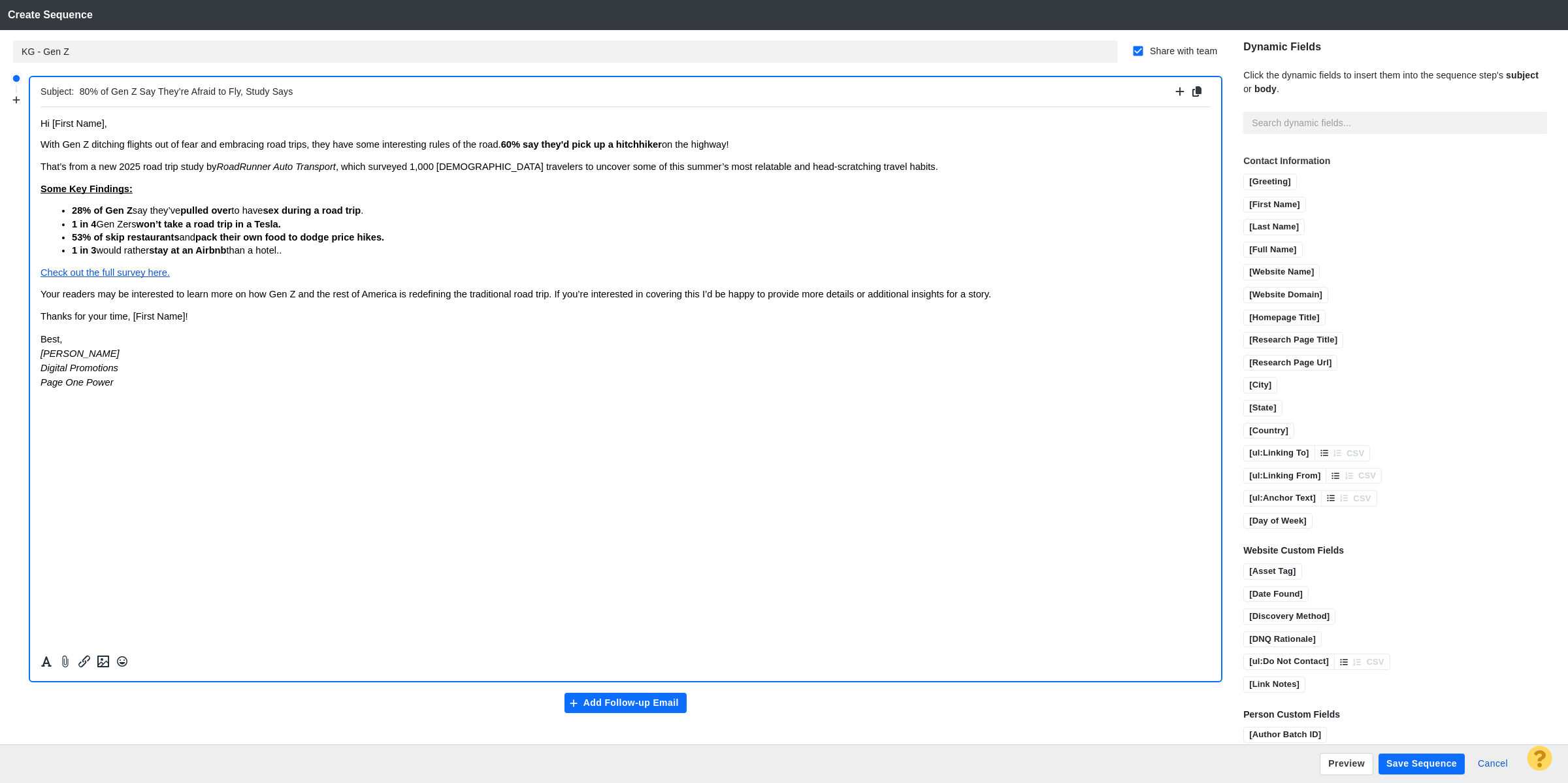
click at [101, 224] on span "Gen Zers" at bounding box center [116, 223] width 40 height 11
click at [100, 255] on p "1 in 3 would rather stay at an Airbnb than a hotel. ." at bounding box center [642, 249] width 1139 height 13
click at [152, 223] on span "to drive a" at bounding box center [146, 223] width 43 height 11
click at [174, 216] on p "28% of Gen Z say they’ve pulled over to have sex during a road trip ." at bounding box center [642, 209] width 1139 height 13
click at [186, 221] on li "Rich Text Area. Press ALT-0 for help." at bounding box center [642, 222] width 1139 height 11
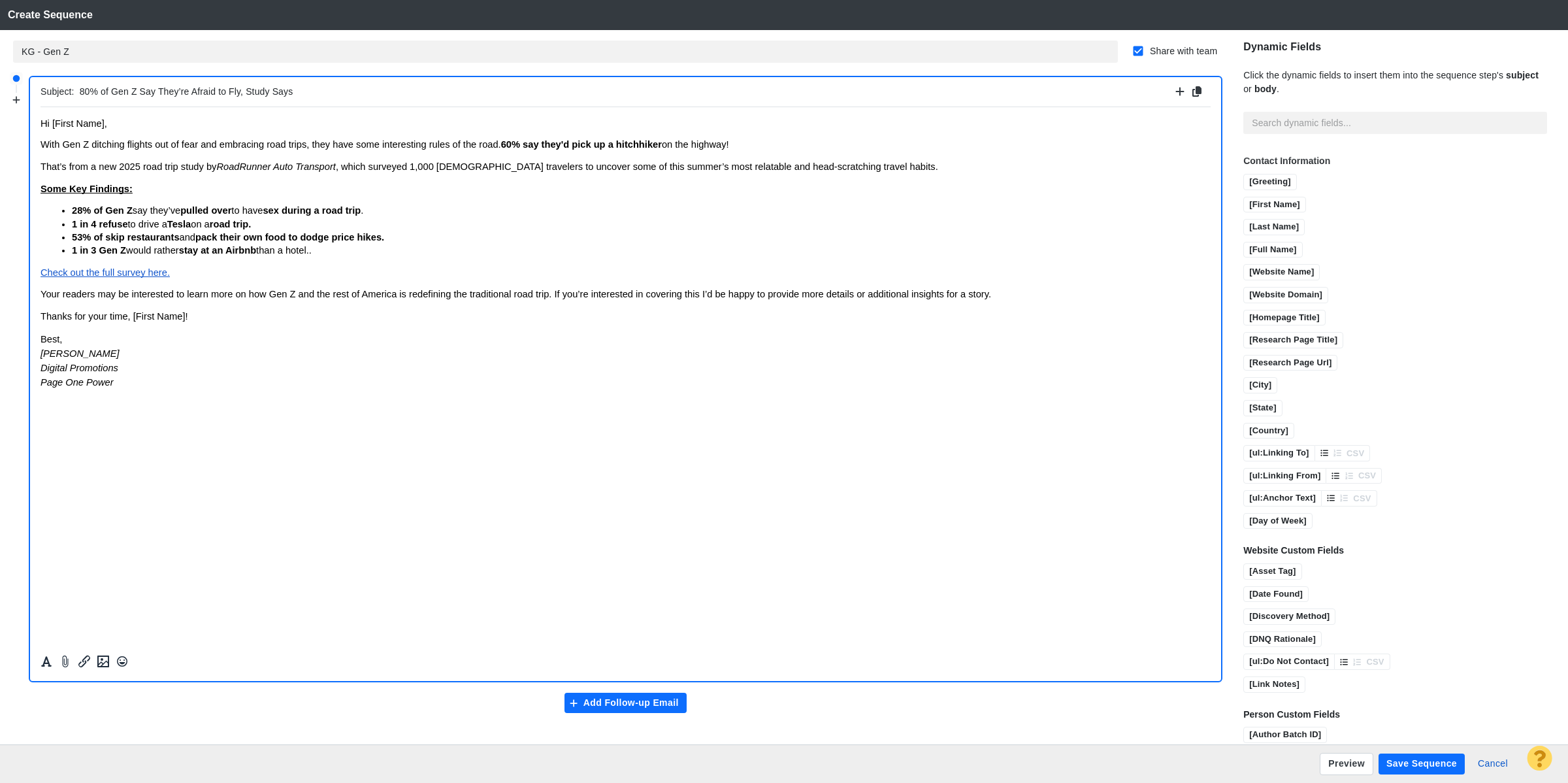
click at [185, 239] on span "and" at bounding box center [187, 237] width 16 height 11
click at [114, 236] on span "53% of skip restaurants" at bounding box center [126, 237] width 108 height 11
click at [161, 245] on span "would rather" at bounding box center [152, 250] width 52 height 11
click at [357, 251] on p "1 in 3 Gen Z would rather stay at an Airbnb than a hotel. ." at bounding box center [642, 249] width 1139 height 13
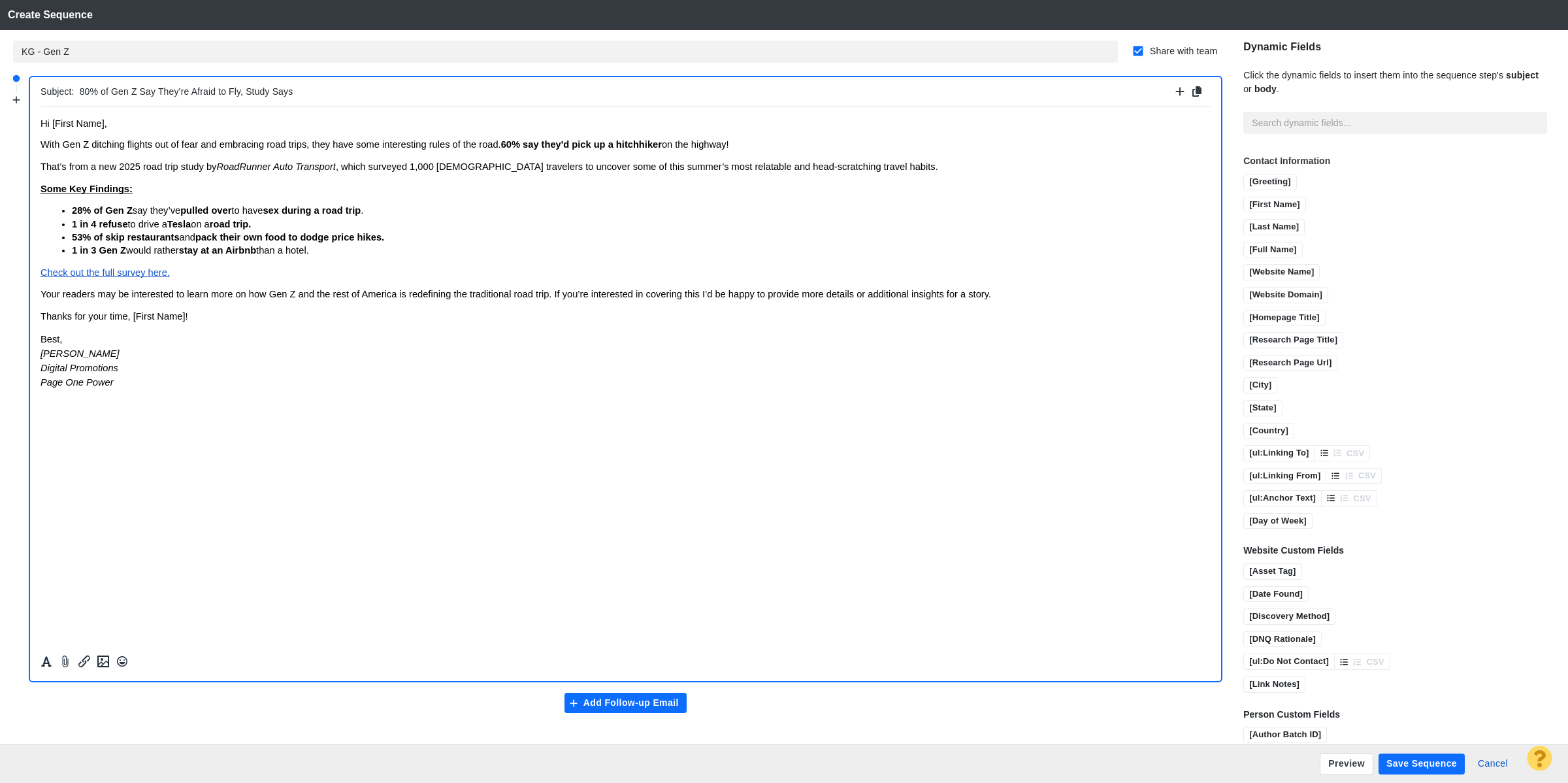
click at [337, 142] on span "With Gen Z ditching flights out of fear and embracing road trips, they have som…" at bounding box center [384, 144] width 688 height 11
click at [363, 142] on span "With Gen Z ditching flights out of fear and embracing road trips, they have som…" at bounding box center [384, 144] width 688 height 11
click at [428, 145] on span "With Gen Z ditching flights out of fear and embracing road trips, they've adopt…" at bounding box center [392, 144] width 704 height 11
click at [343, 140] on span "With Gen Z ditching flights out of fear and embracing road trips, they've adopt…" at bounding box center [383, 144] width 685 height 11
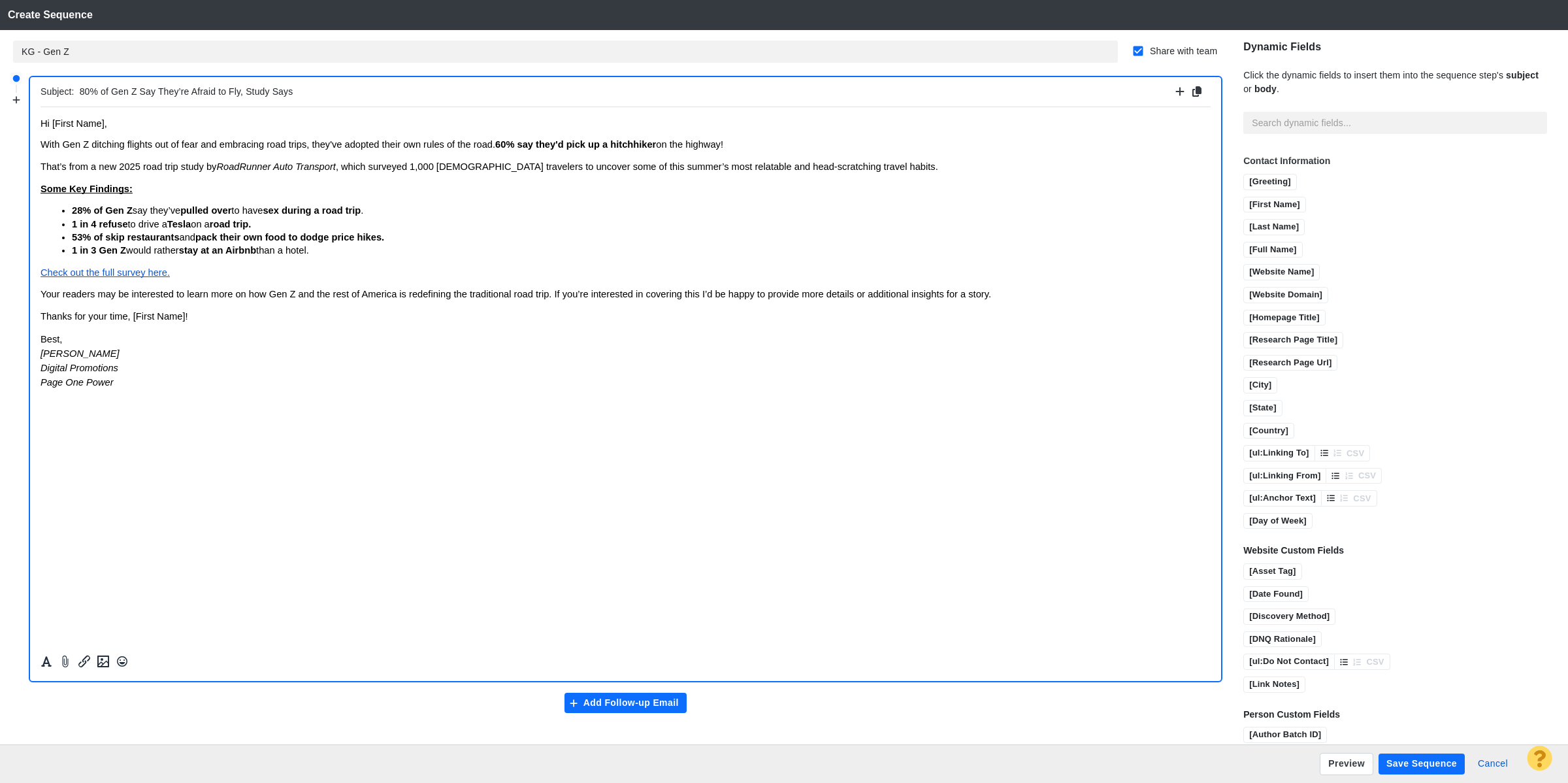
click at [359, 147] on span "With Gen Z ditching flights out of fear and embracing road trips, they've adopt…" at bounding box center [381, 144] width 682 height 11
click at [404, 140] on span "With Gen Z ditching flights out of fear and embracing road trips, they've adopt…" at bounding box center [381, 144] width 682 height 11
click at [529, 145] on strong "60% say they'd pick up a hitchhiker" at bounding box center [607, 144] width 160 height 11
click at [614, 140] on p "With Gen Z ditching flights out of fear and embracing road trips, 60% say they'…" at bounding box center [626, 144] width 1171 height 13
click at [692, 144] on span "With Gen Z ditching flights out of fear and embracing road trips, 60% say they'…" at bounding box center [470, 144] width 860 height 11
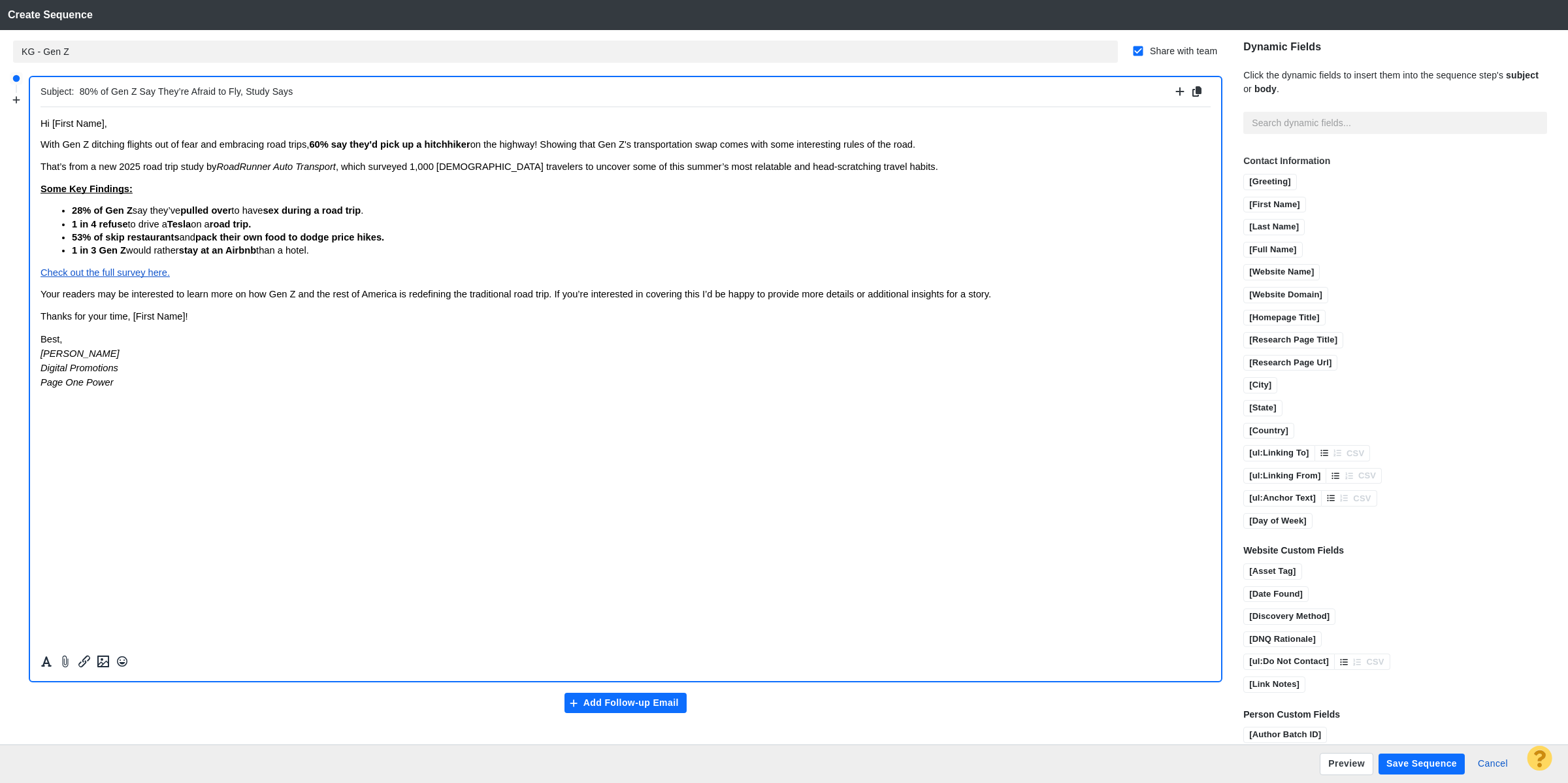
click at [816, 235] on p "53% of skip restaurants and pack their own food to dodge price hikes." at bounding box center [642, 236] width 1139 height 13
click at [119, 272] on span "Check out the full survey here." at bounding box center [105, 272] width 130 height 11
click at [1412, 756] on button "Save Sequence" at bounding box center [1421, 764] width 86 height 21
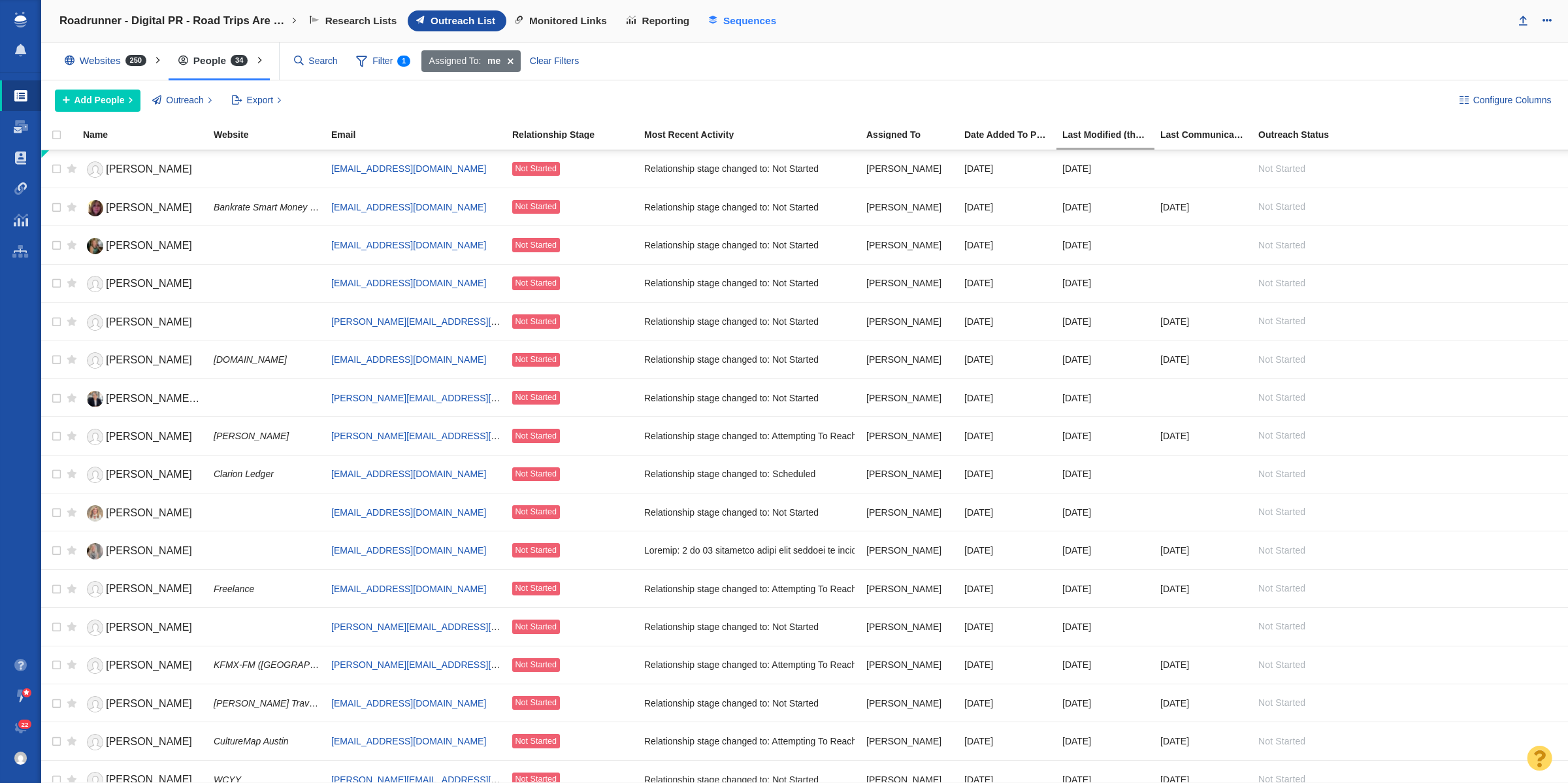
click at [737, 14] on link "Sequences" at bounding box center [744, 21] width 87 height 21
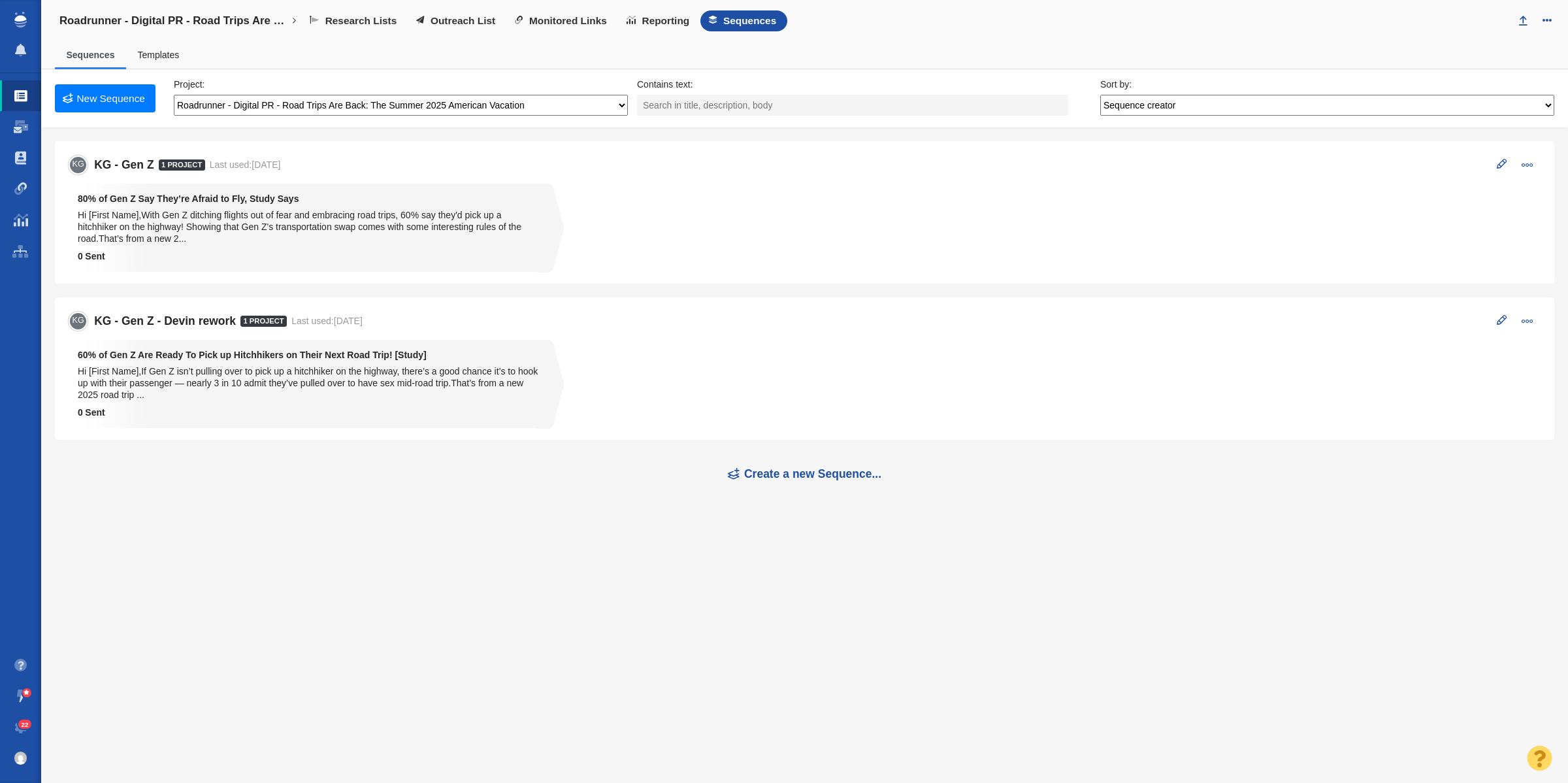
click at [400, 246] on li "1 80% of Gen Z Say They’re Afraid to Fly, Study Says Hi [First Name],With Gen Z…" at bounding box center [313, 227] width 490 height 88
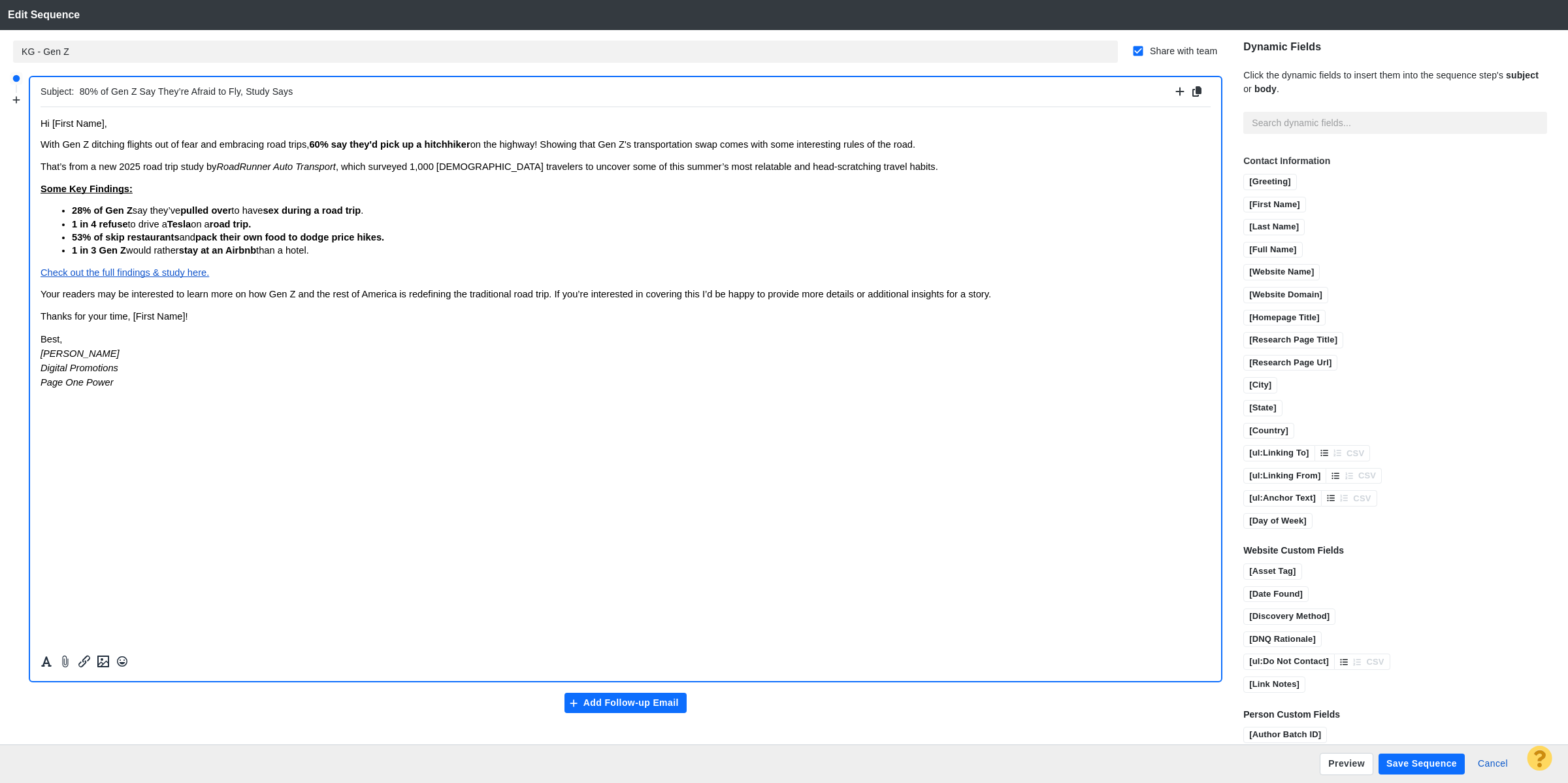
click at [145, 87] on input "80% of Gen Z Say They’re Afraid to Fly, Study Says" at bounding box center [625, 91] width 1093 height 19
type input "80% of Gen Z Are Scared to Fly Nowadays, Study Says"
click at [345, 193] on p "Some Key Findings:" at bounding box center [626, 187] width 1171 height 13
click at [191, 95] on input "80% of Gen Z Are Scared to Fly Nowadays, Study Says" at bounding box center [625, 91] width 1093 height 19
click at [199, 142] on span "With Gen Z ditching flights out of fear and embracing road trips, 60% say they'…" at bounding box center [477, 143] width 875 height 11
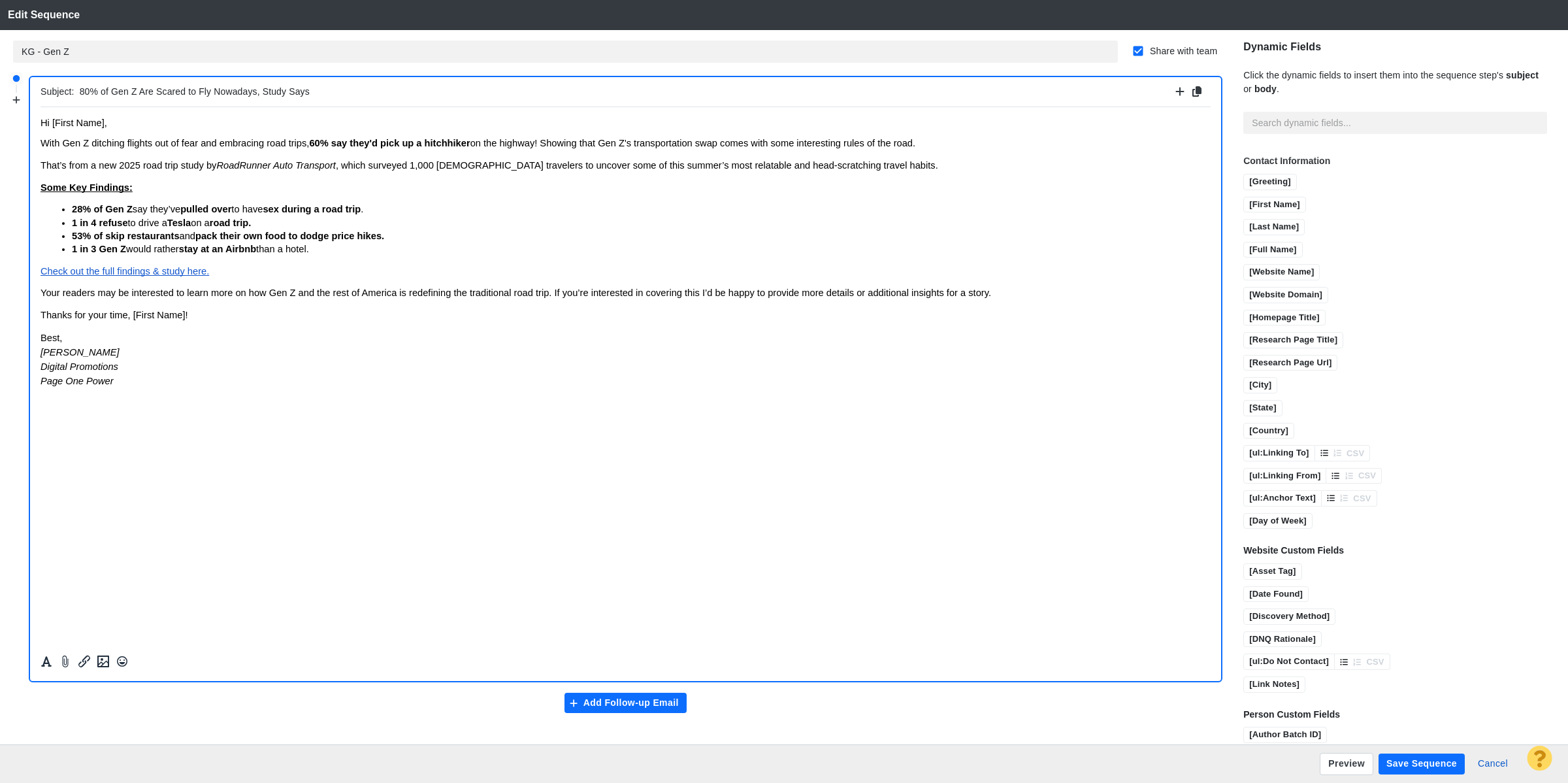
click at [1441, 762] on button "Save Sequence" at bounding box center [1421, 764] width 86 height 21
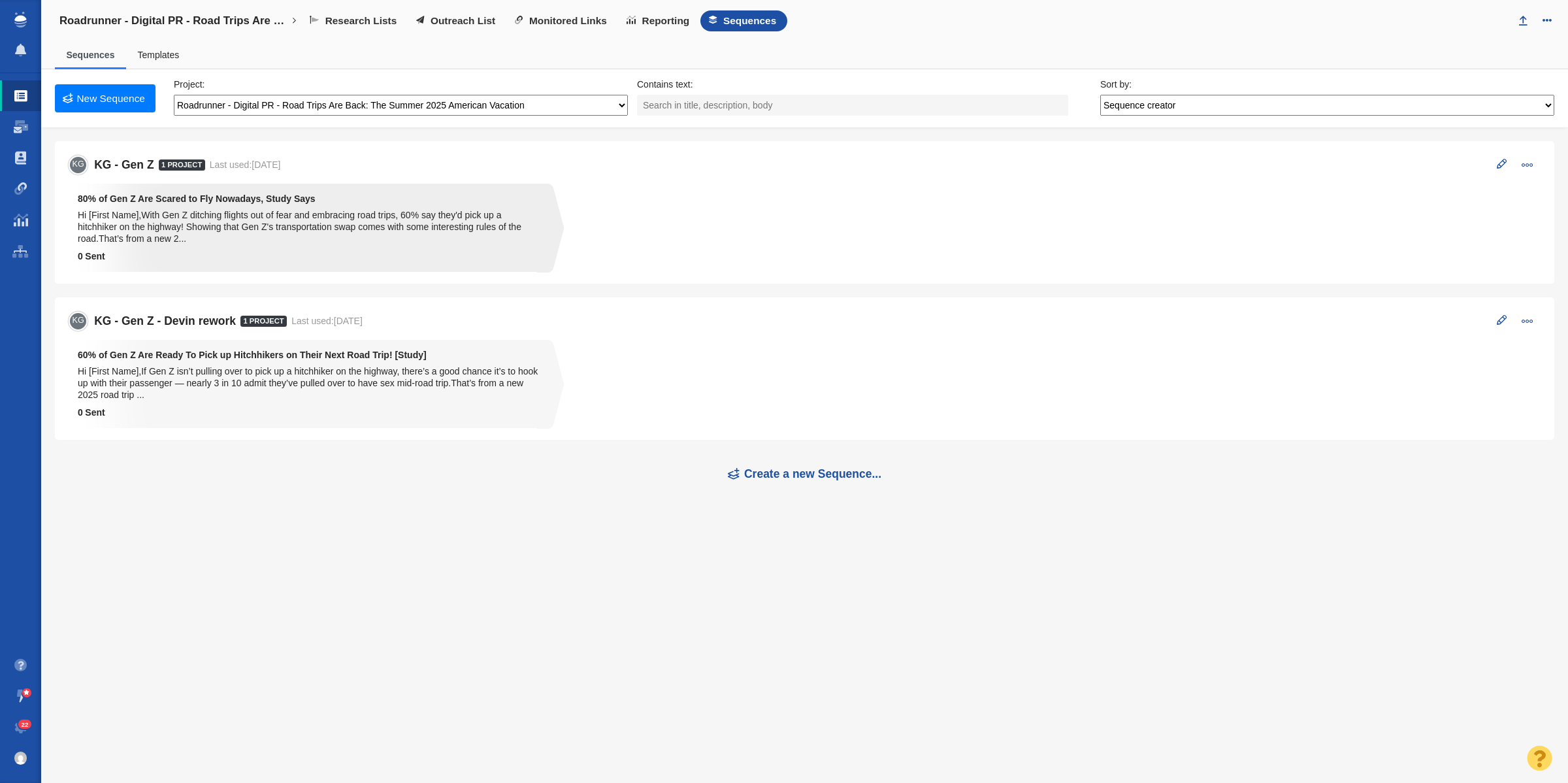
click at [391, 214] on div "Hi [First Name],With Gen Z ditching flights out of fear and embracing road trip…" at bounding box center [309, 227] width 463 height 36
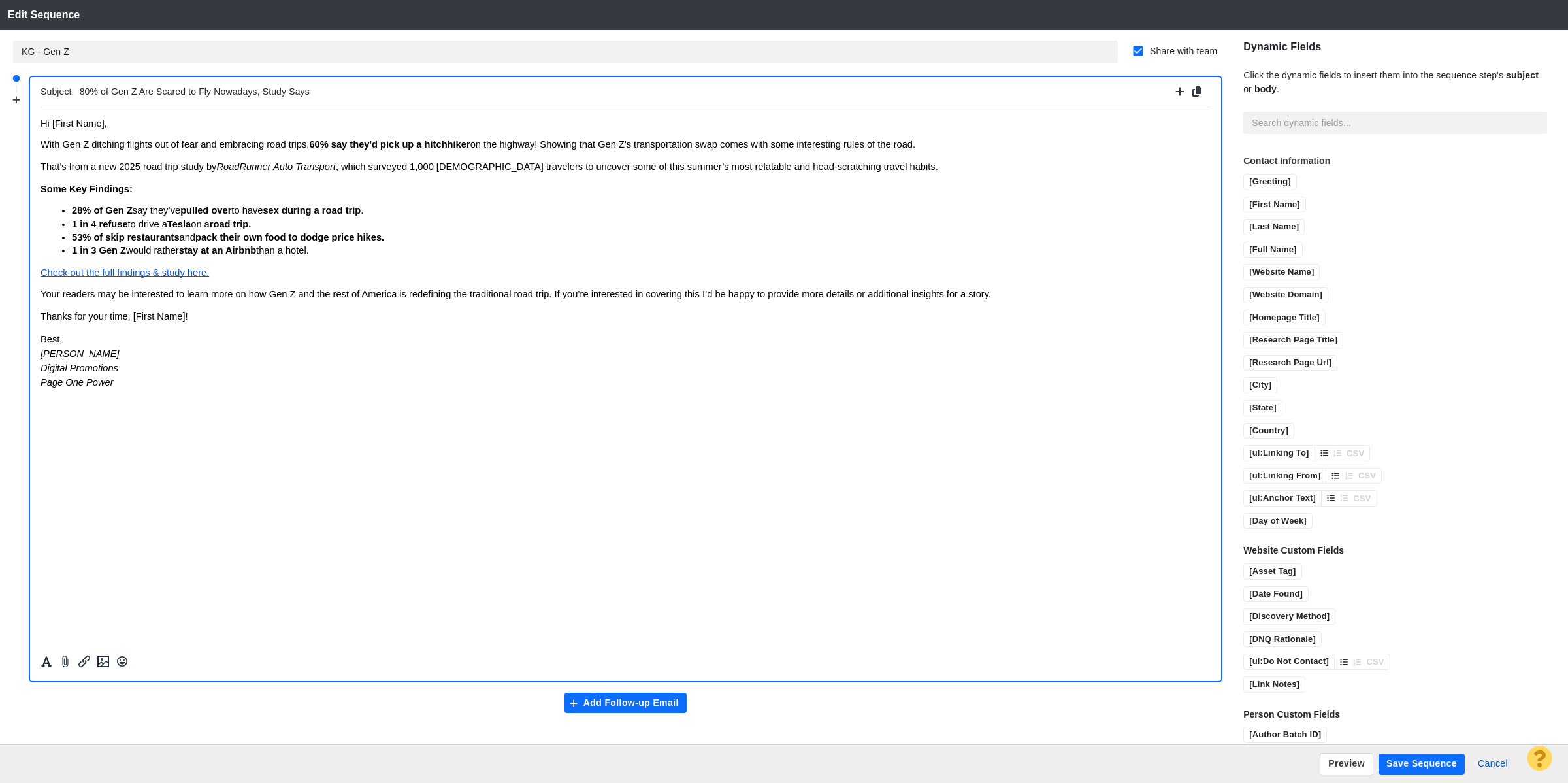
click at [226, 93] on input "80% of Gen Z Are Scared to Fly Nowadays, Study Says" at bounding box center [625, 91] width 1093 height 19
type input "80% of Gen Z Are Scared to Fly, Study Says"
click at [1411, 760] on button "Save Sequence" at bounding box center [1421, 764] width 86 height 21
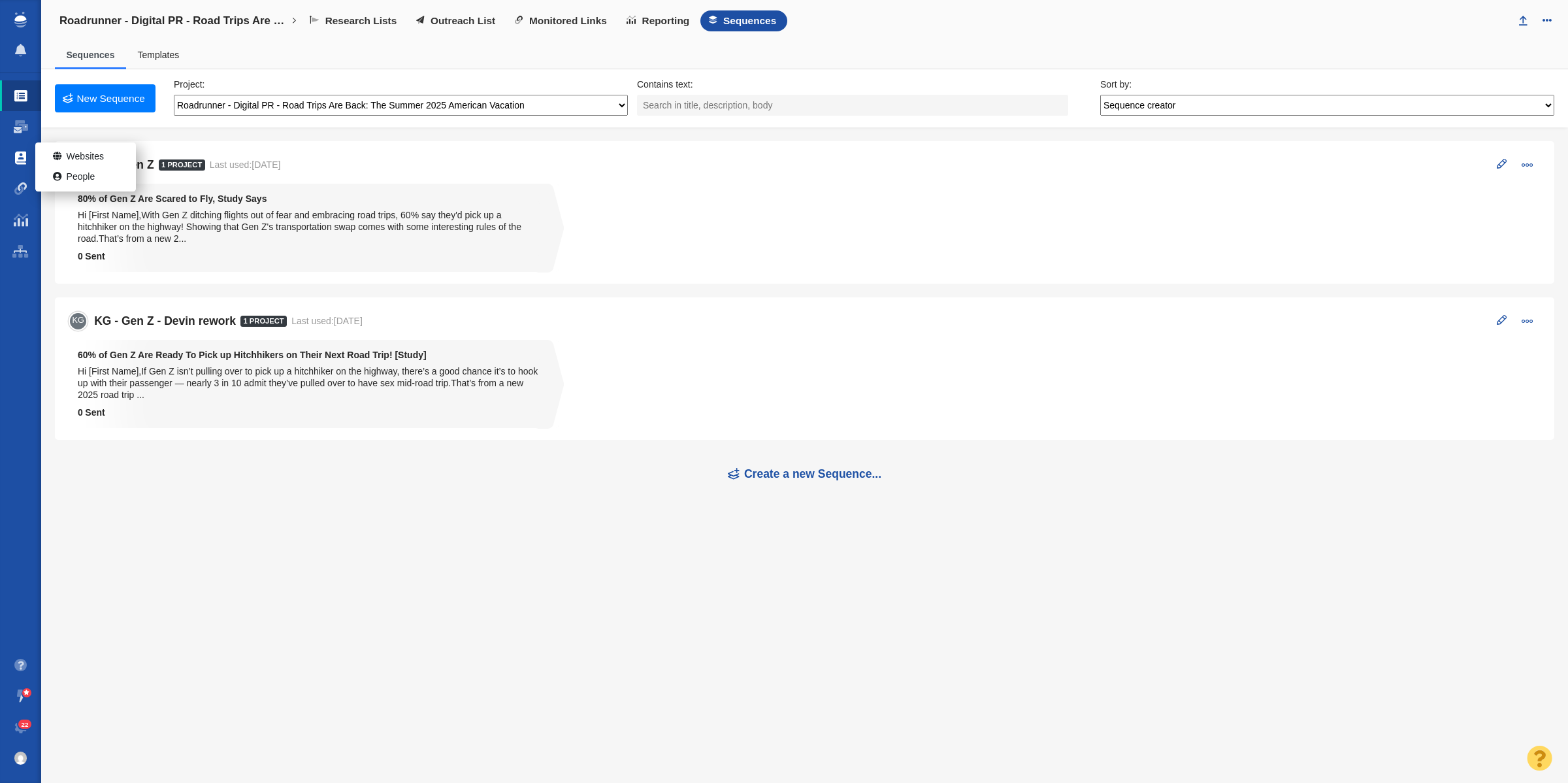
click at [18, 156] on span at bounding box center [20, 158] width 11 height 13
click at [48, 176] on link "People" at bounding box center [86, 177] width 101 height 20
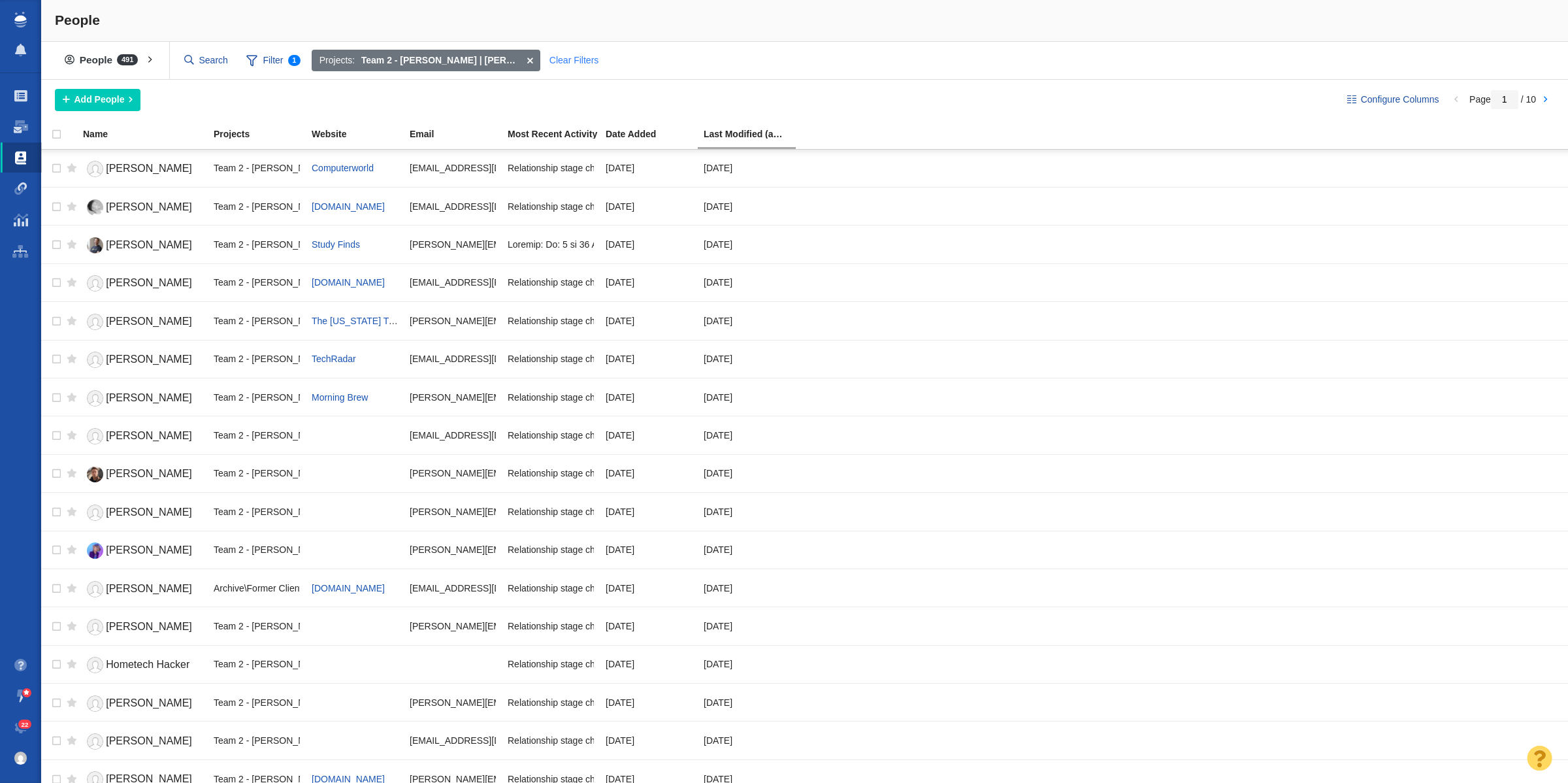
click at [575, 59] on div "Clear Filters" at bounding box center [574, 60] width 64 height 22
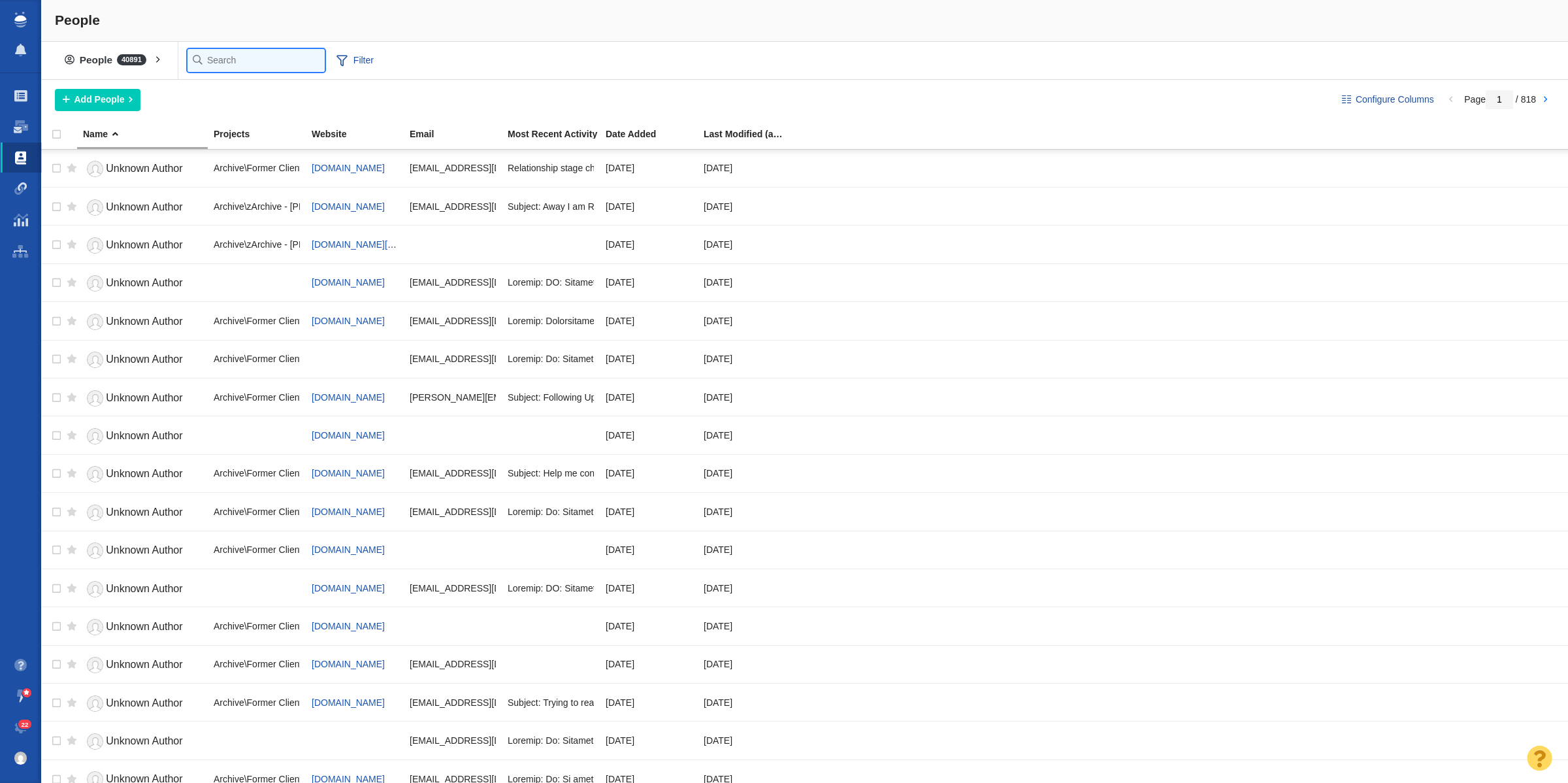
click at [212, 59] on input "text" at bounding box center [256, 59] width 138 height 23
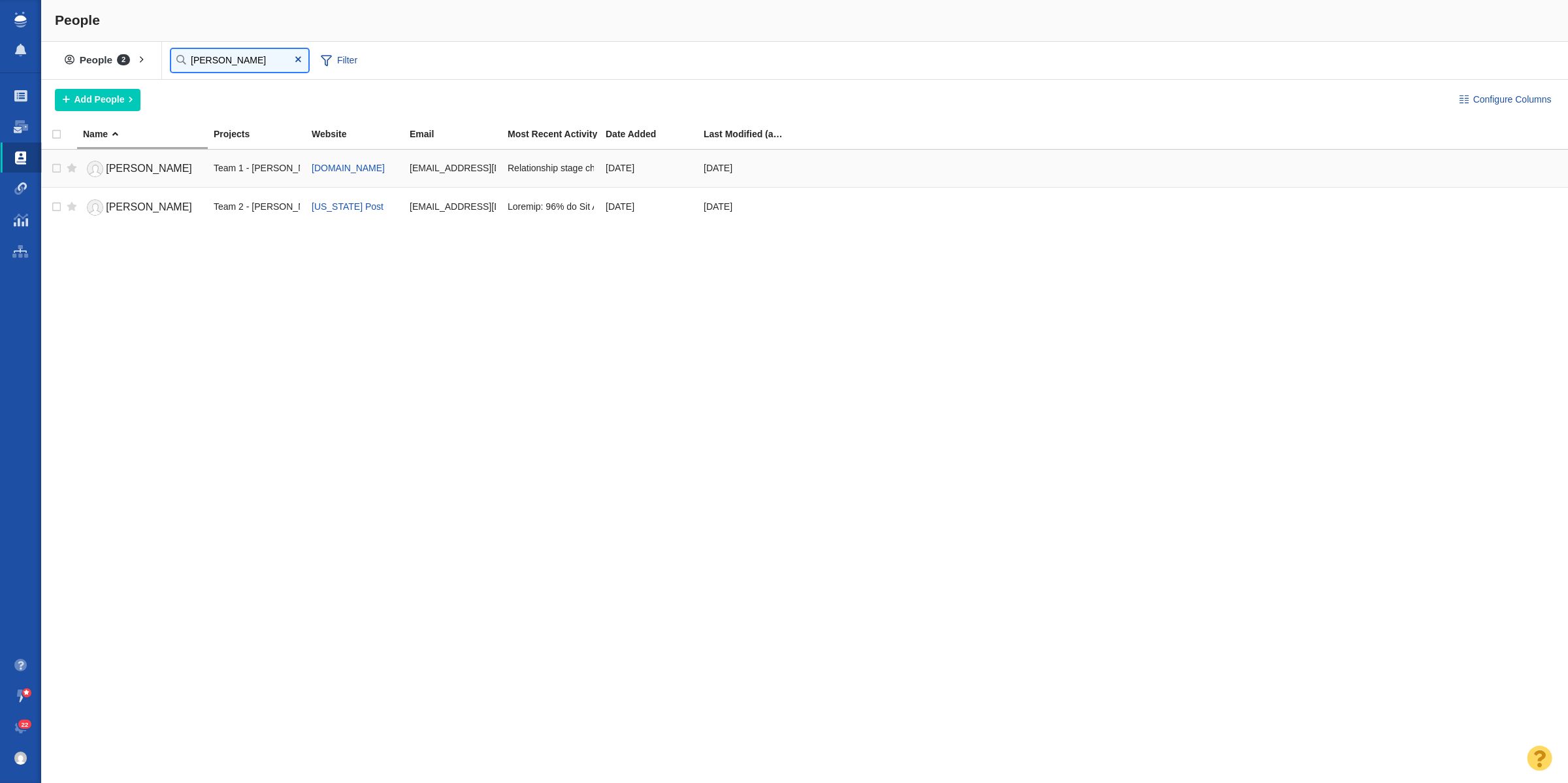
type input "[PERSON_NAME]"
click at [122, 167] on span "[PERSON_NAME]" at bounding box center [149, 168] width 86 height 11
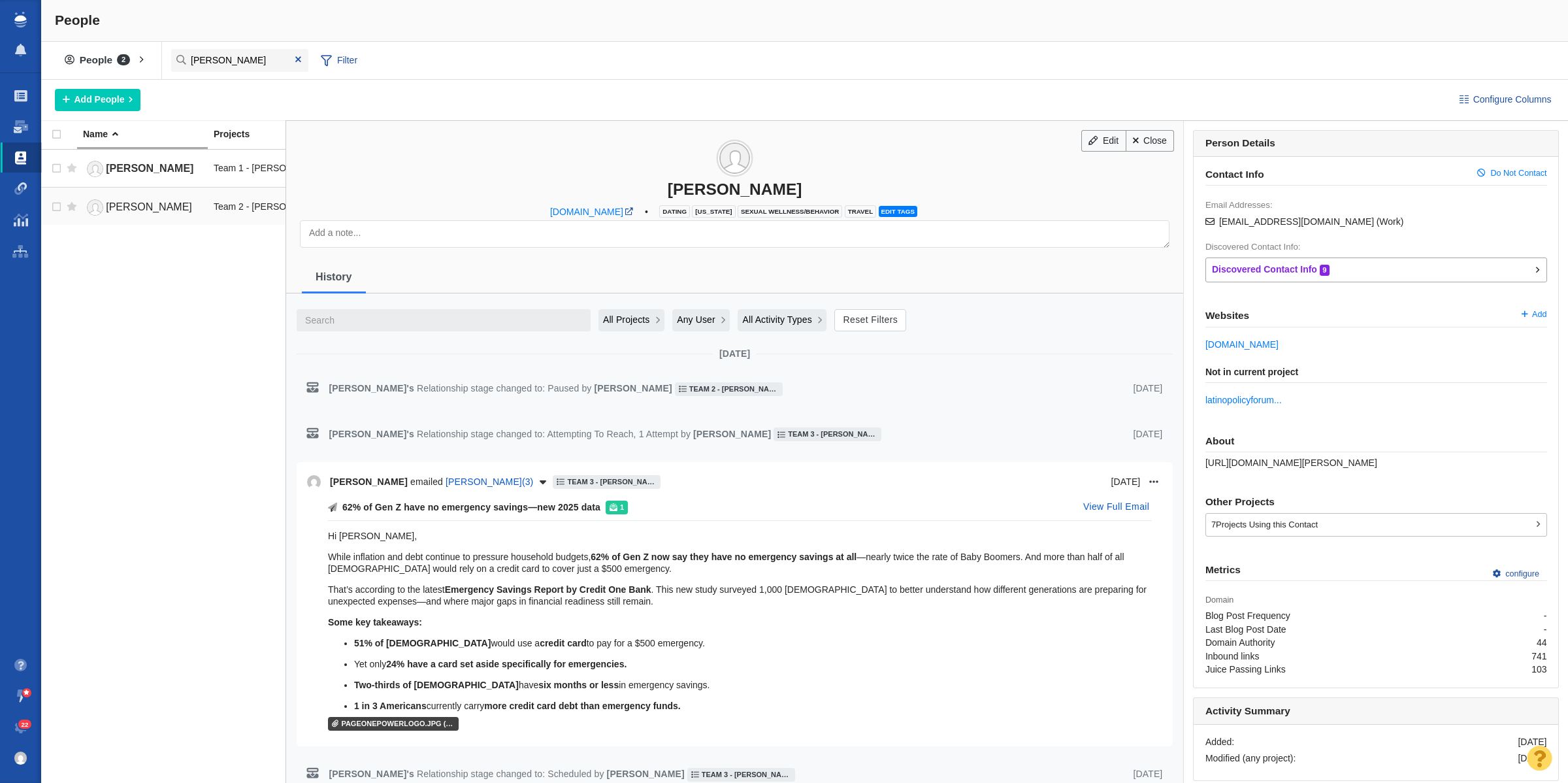
click at [152, 212] on span "[PERSON_NAME]" at bounding box center [149, 206] width 86 height 11
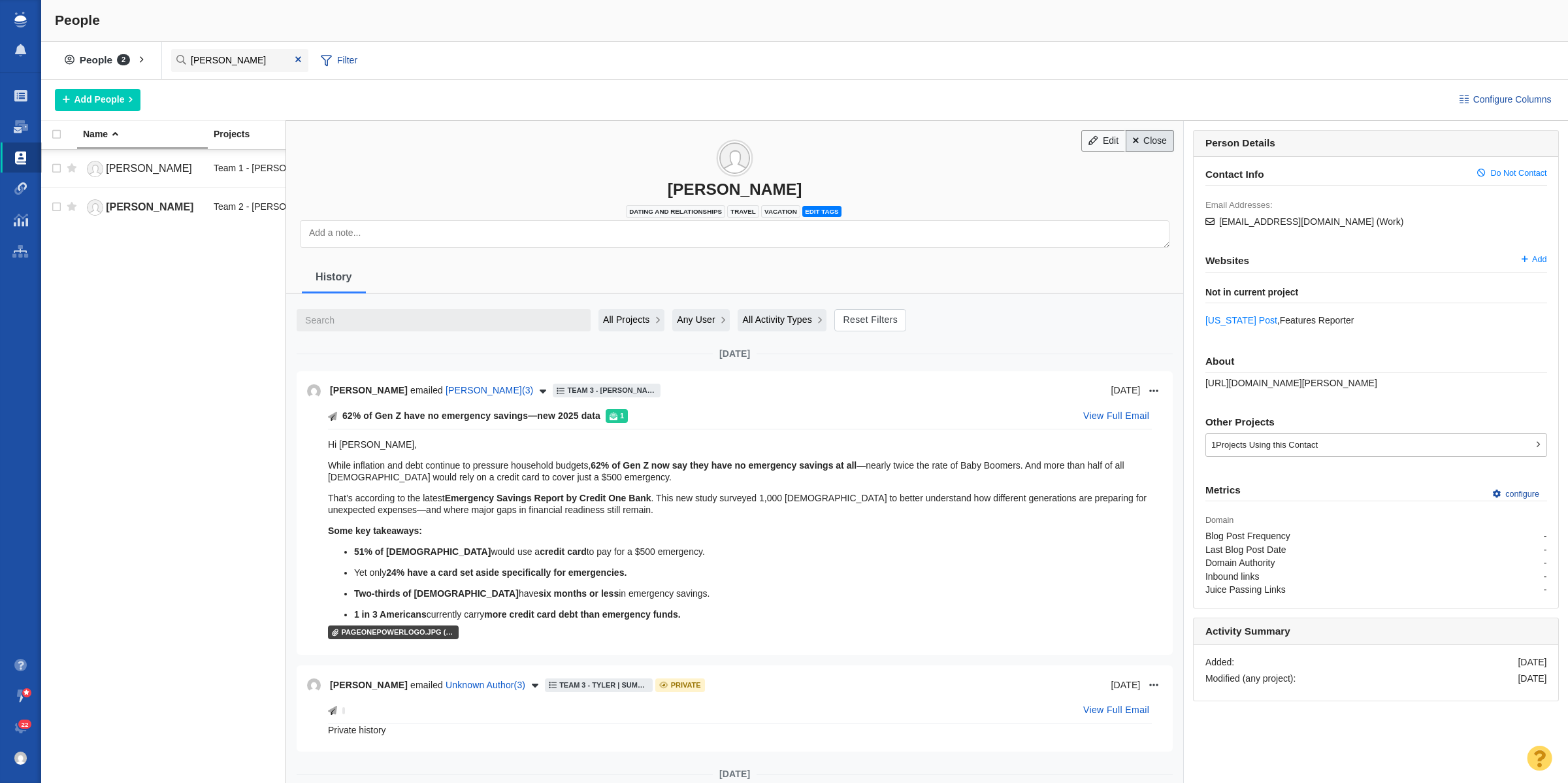
click at [1126, 142] on link "Close" at bounding box center [1150, 141] width 49 height 22
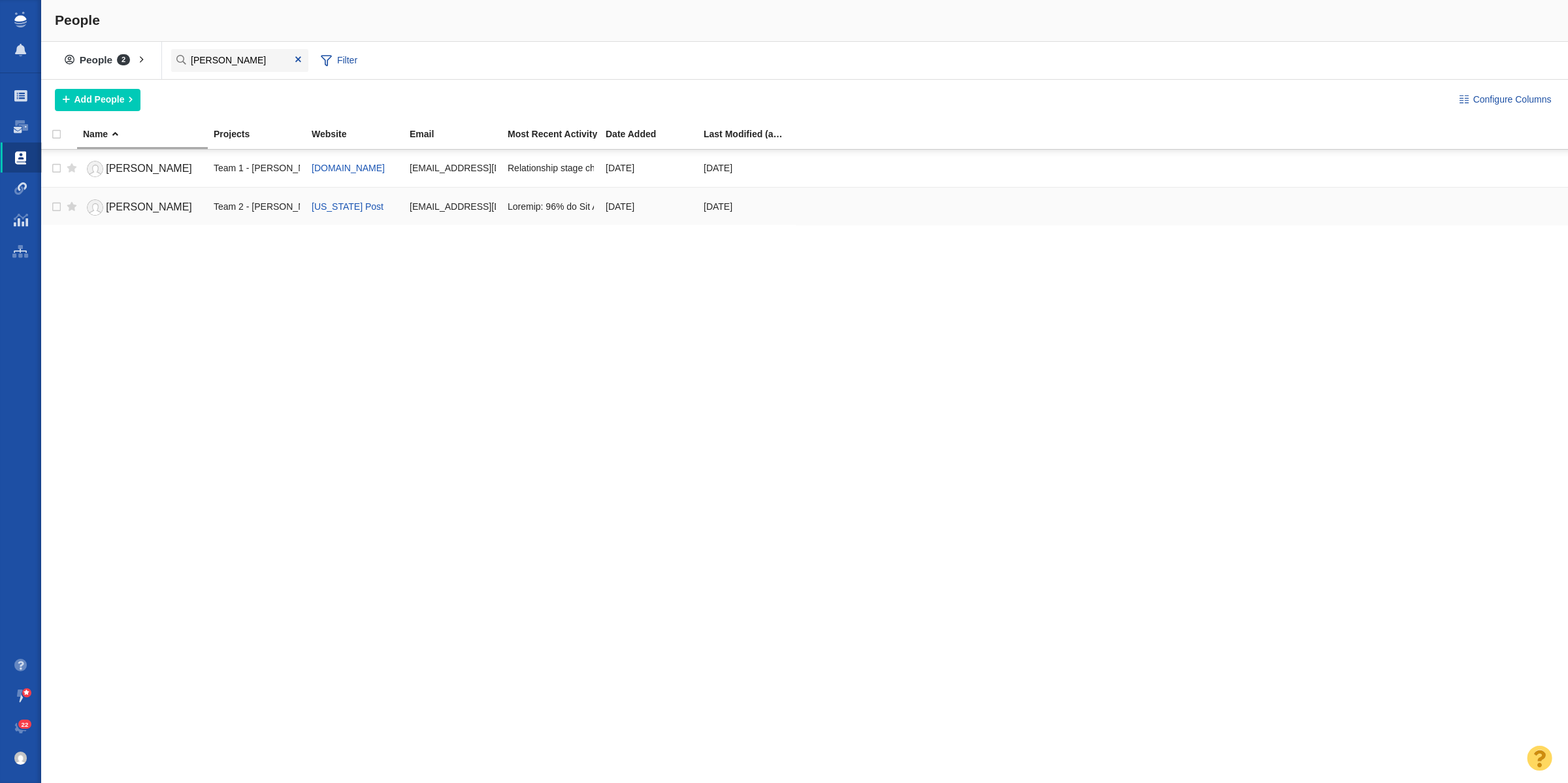
click at [114, 216] on link "Adriana Diaz" at bounding box center [143, 207] width 119 height 23
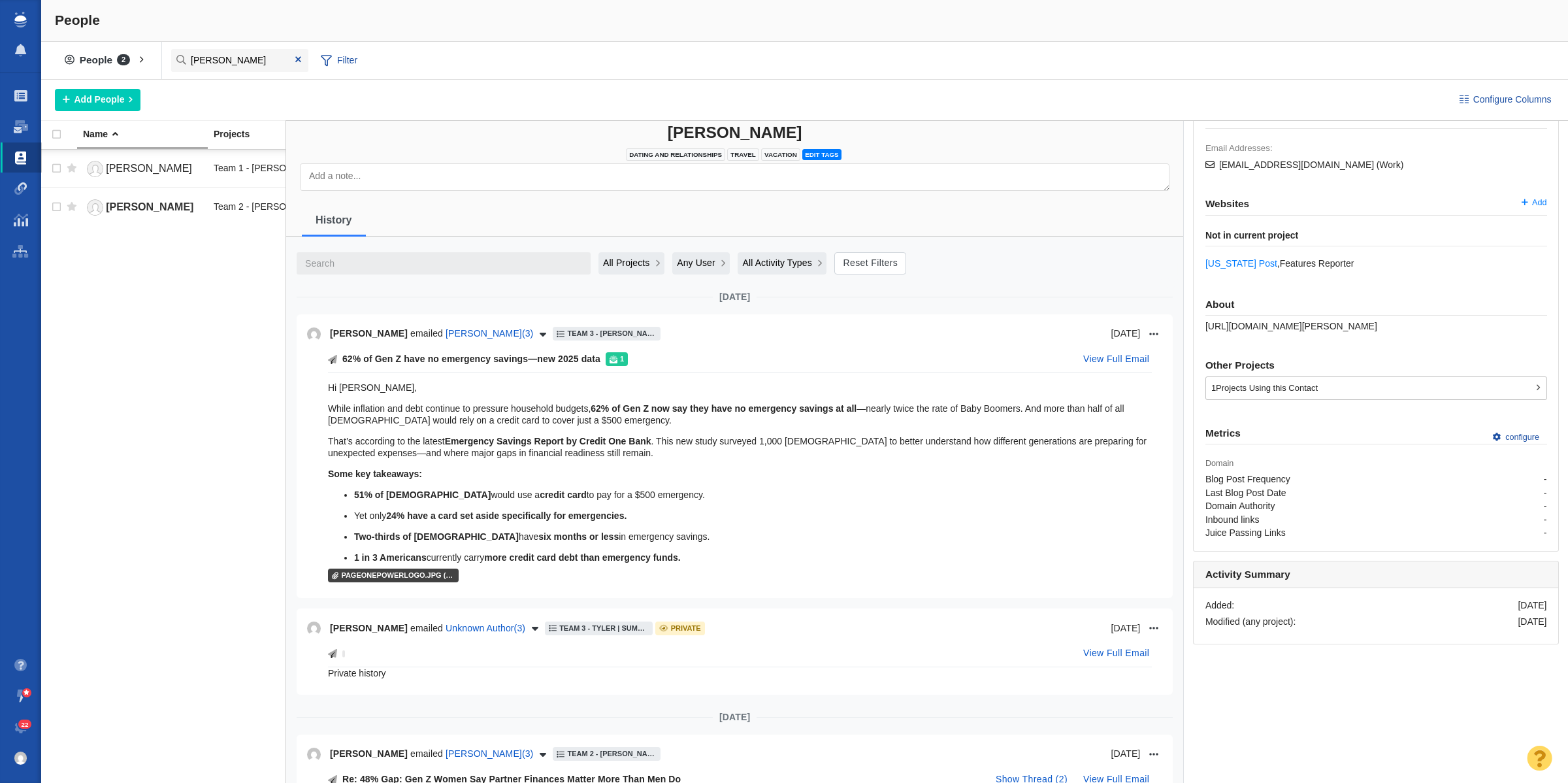
scroll to position [164, 0]
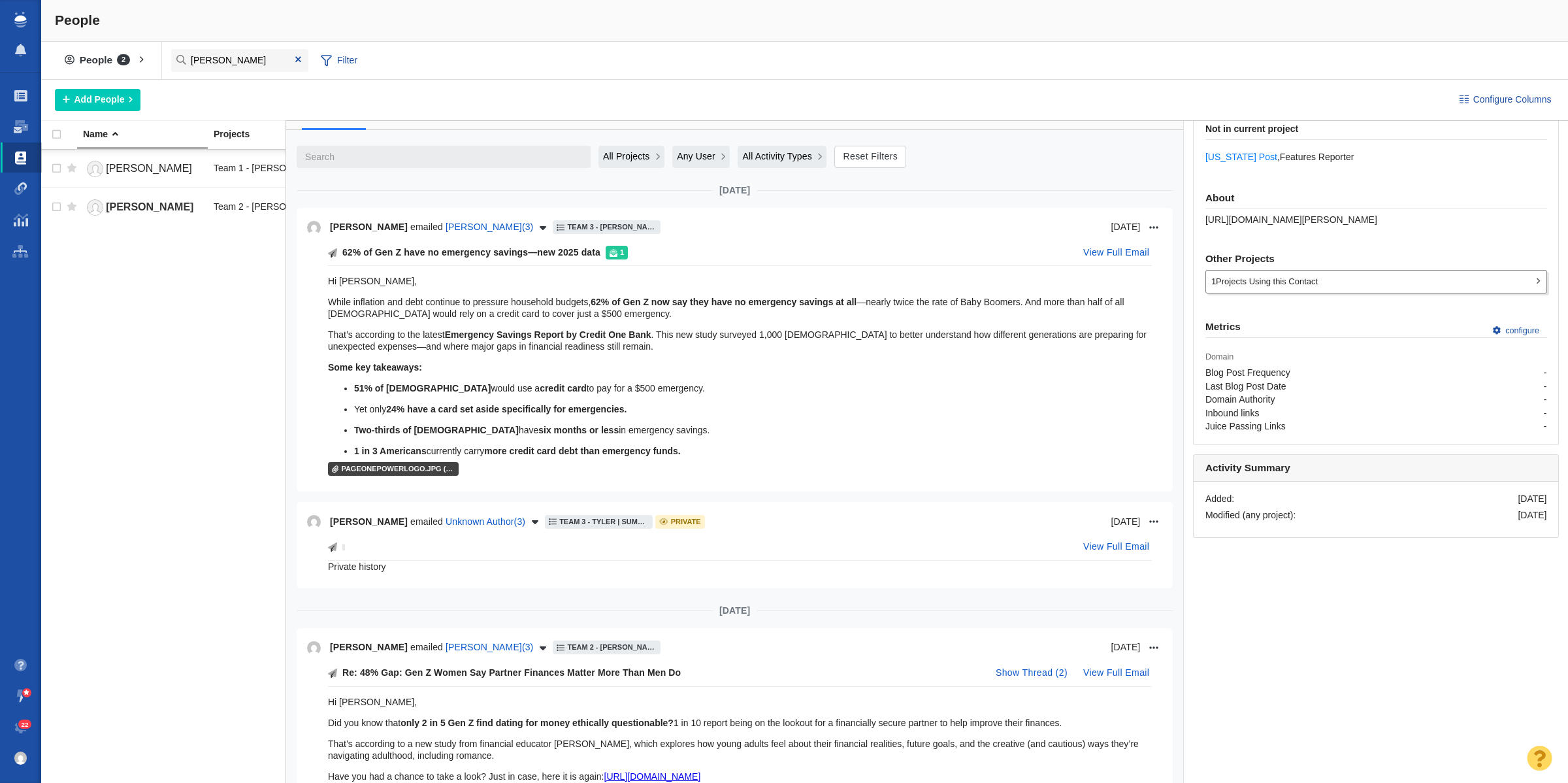
click at [1428, 279] on div "1 Projects Using this Contact" at bounding box center [1377, 281] width 341 height 22
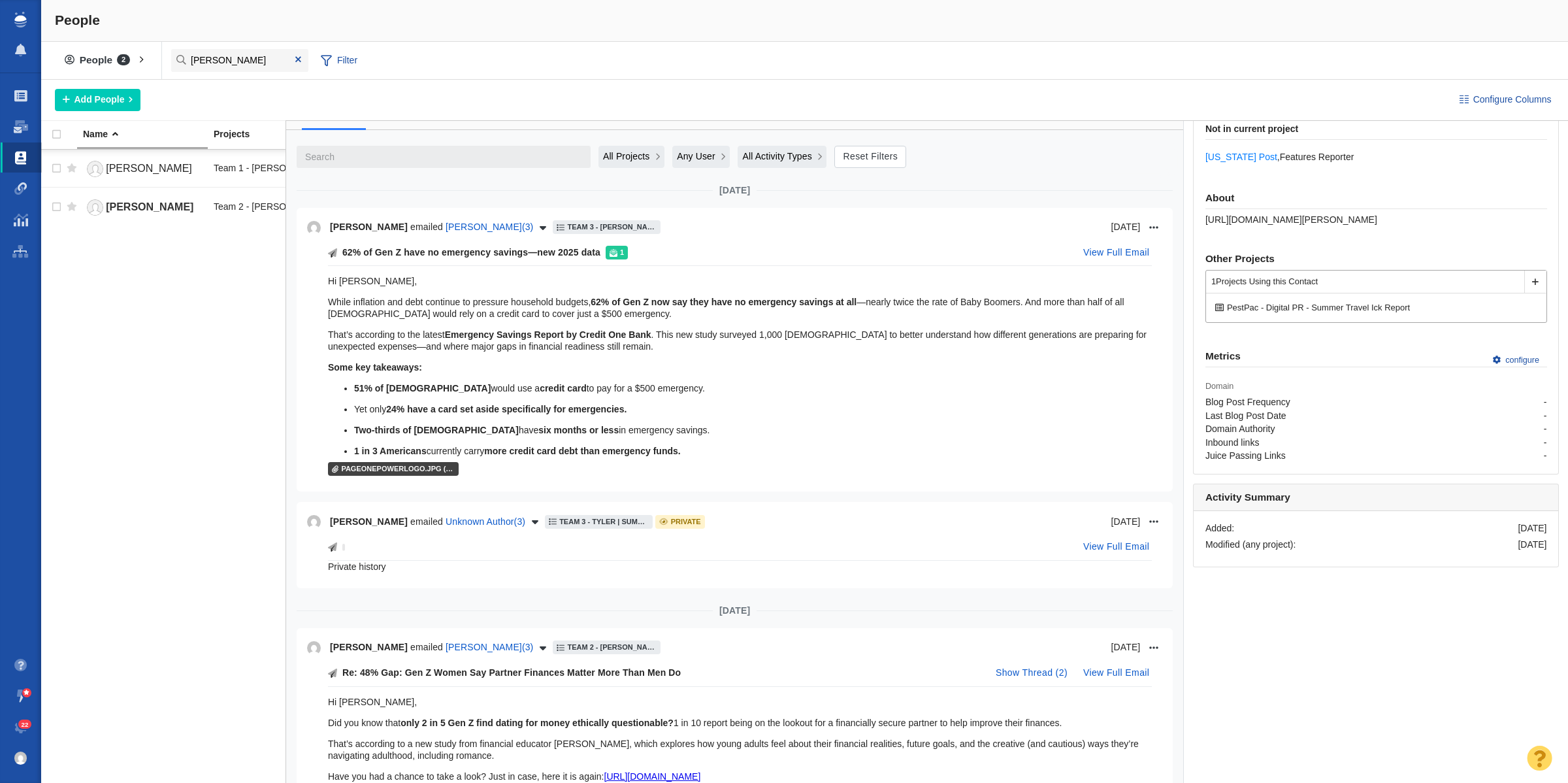
click at [1524, 282] on div at bounding box center [1535, 281] width 22 height 23
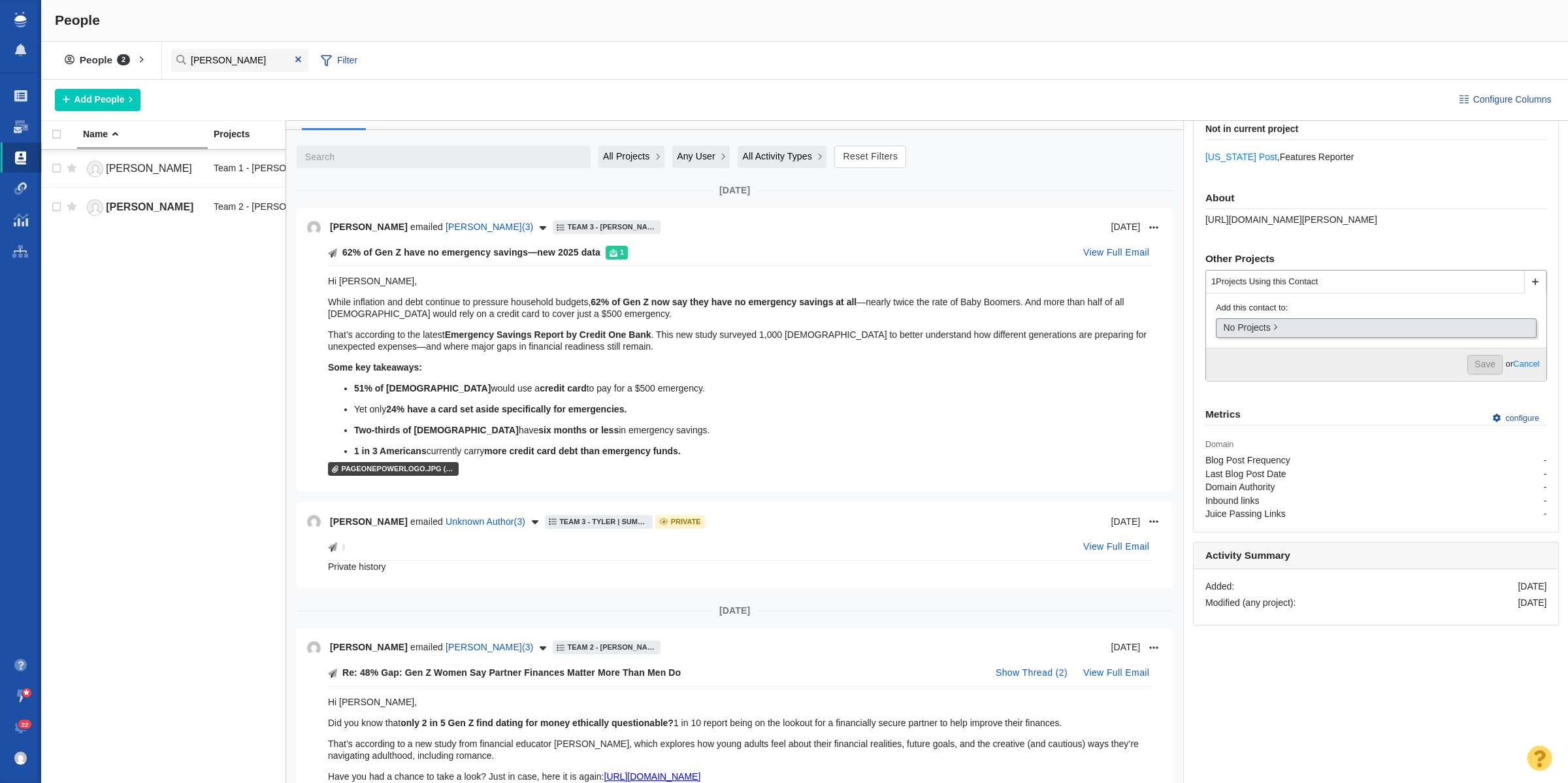
click at [1326, 332] on link "No Projects" at bounding box center [1377, 328] width 321 height 20
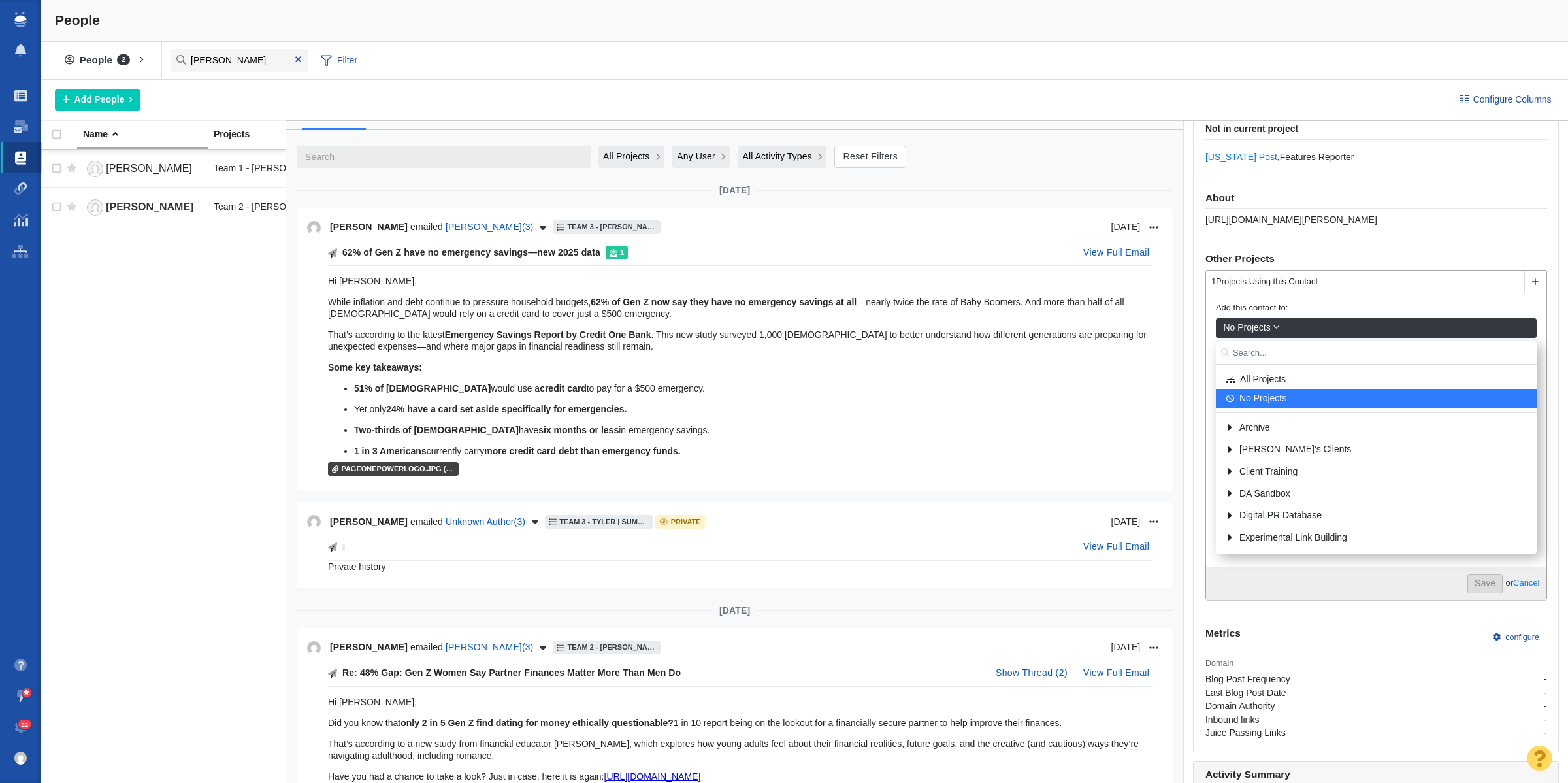
click at [1258, 355] on input "text" at bounding box center [1377, 353] width 321 height 24
type input "elitha"
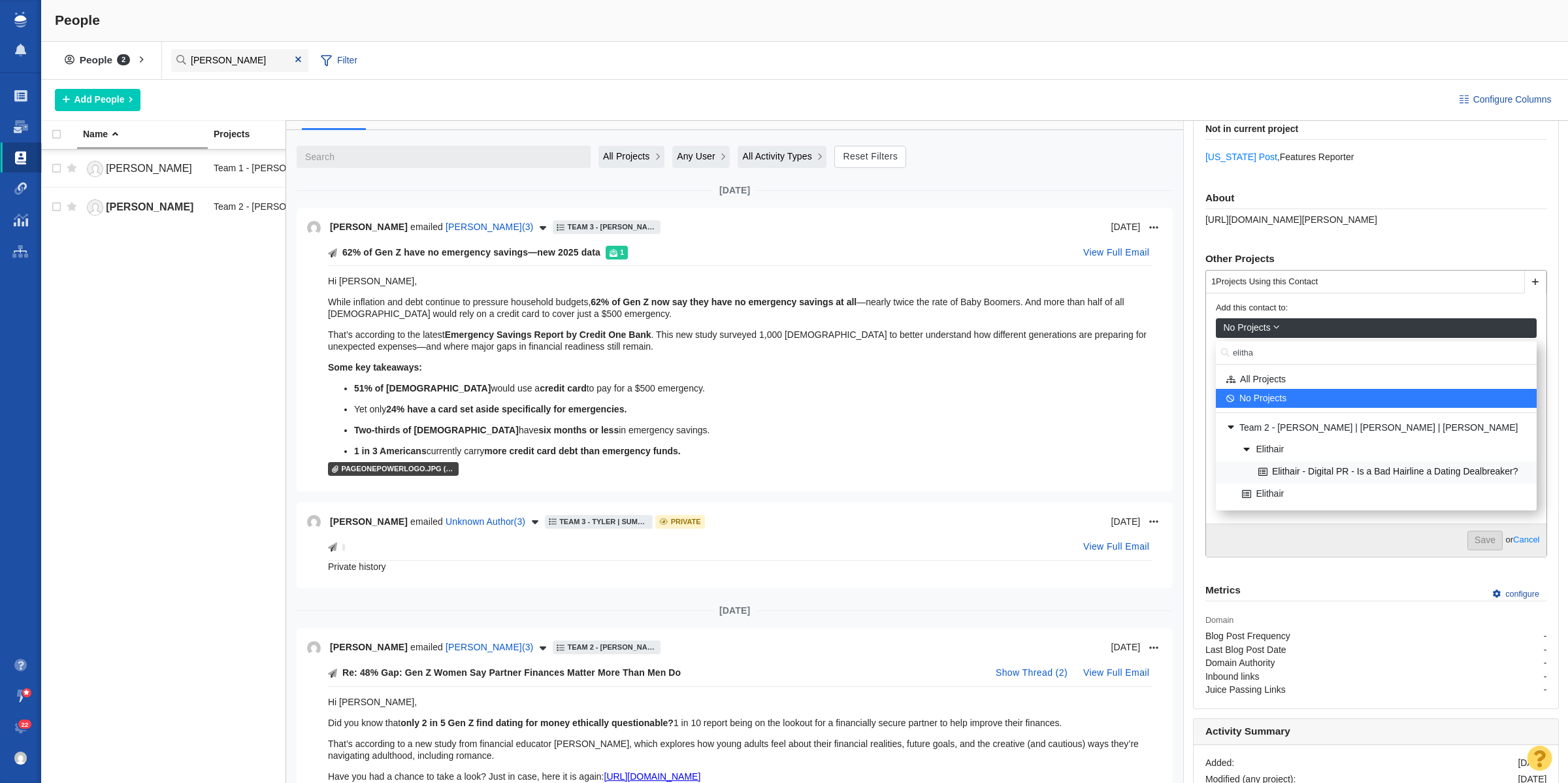
click at [1314, 480] on link "Elithair - Digital PR - Is a Bad Hairline a Dating Dealbreaker?" at bounding box center [1393, 471] width 275 height 19
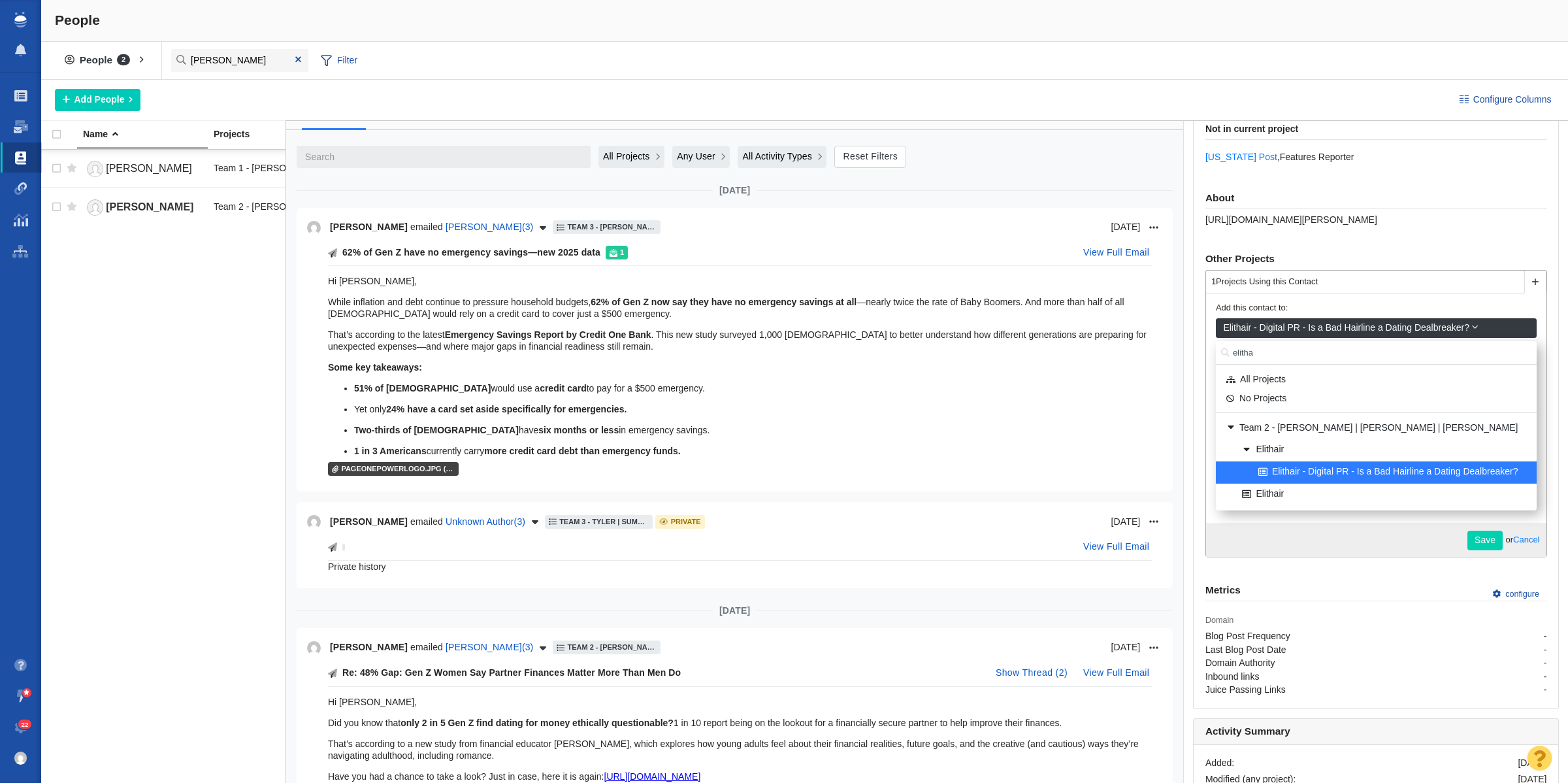
click at [1468, 547] on link "Save" at bounding box center [1486, 541] width 36 height 20
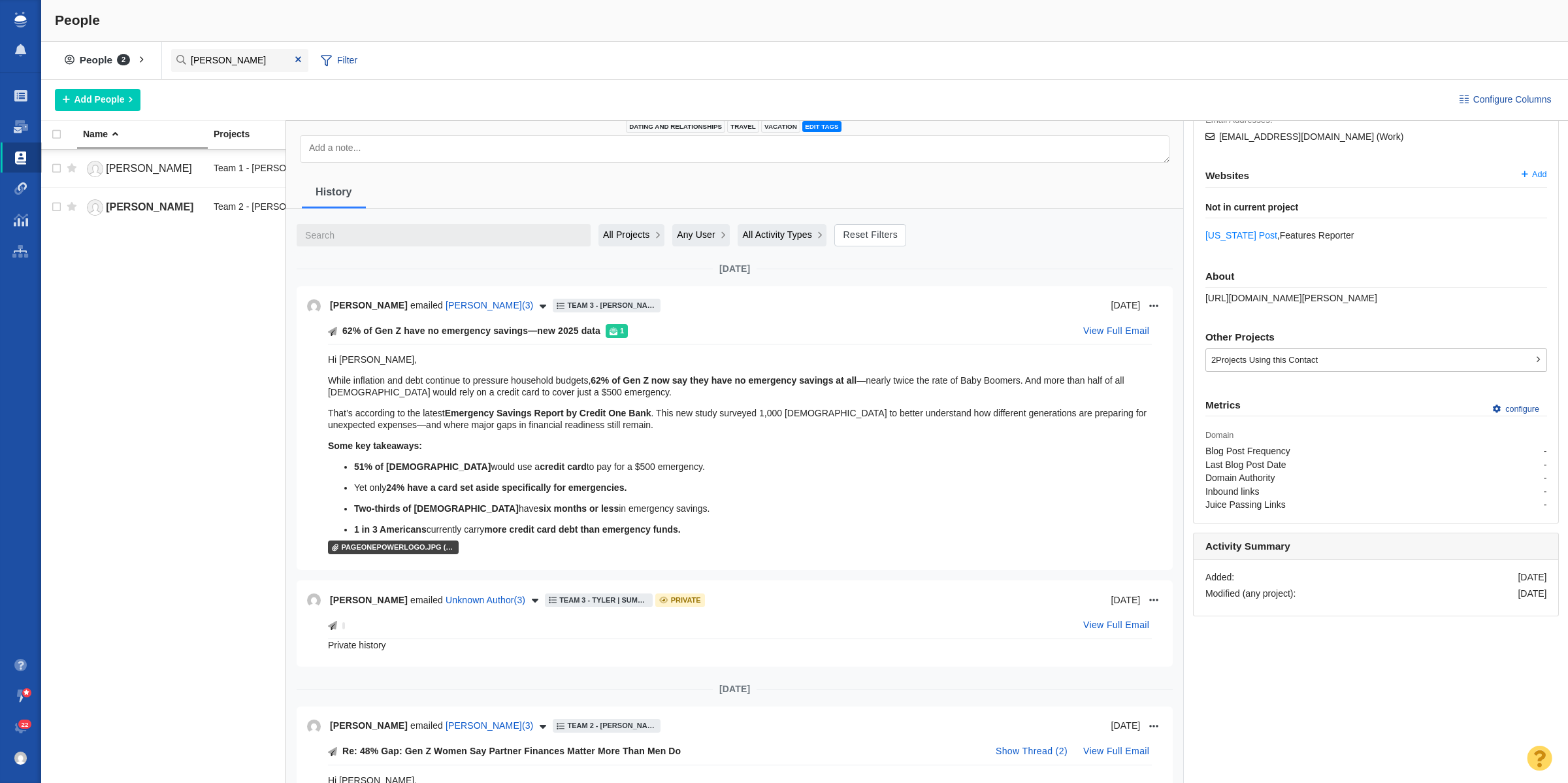
scroll to position [0, 0]
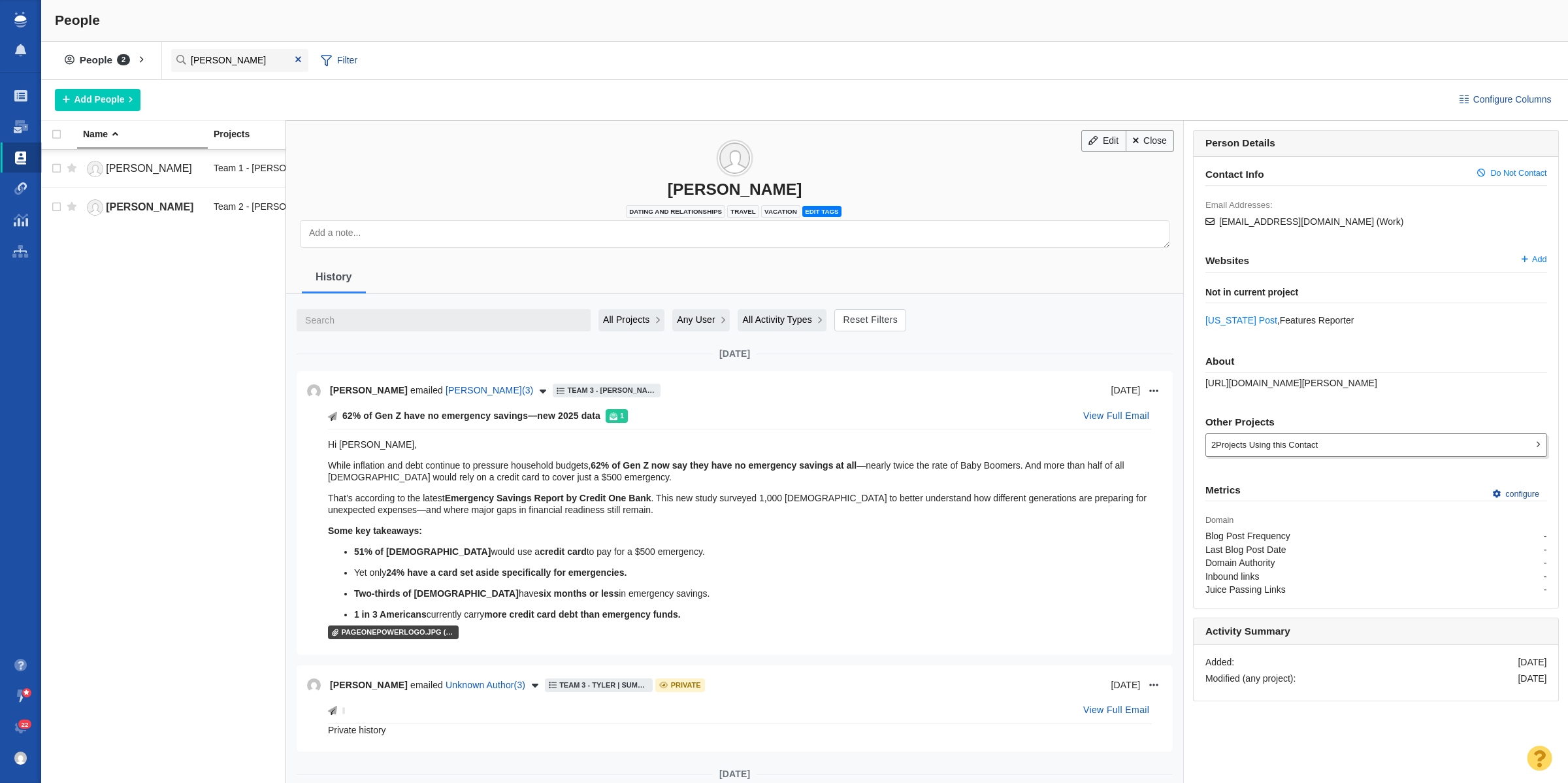
click at [1386, 445] on div "2 Projects Using this Contact" at bounding box center [1377, 445] width 341 height 22
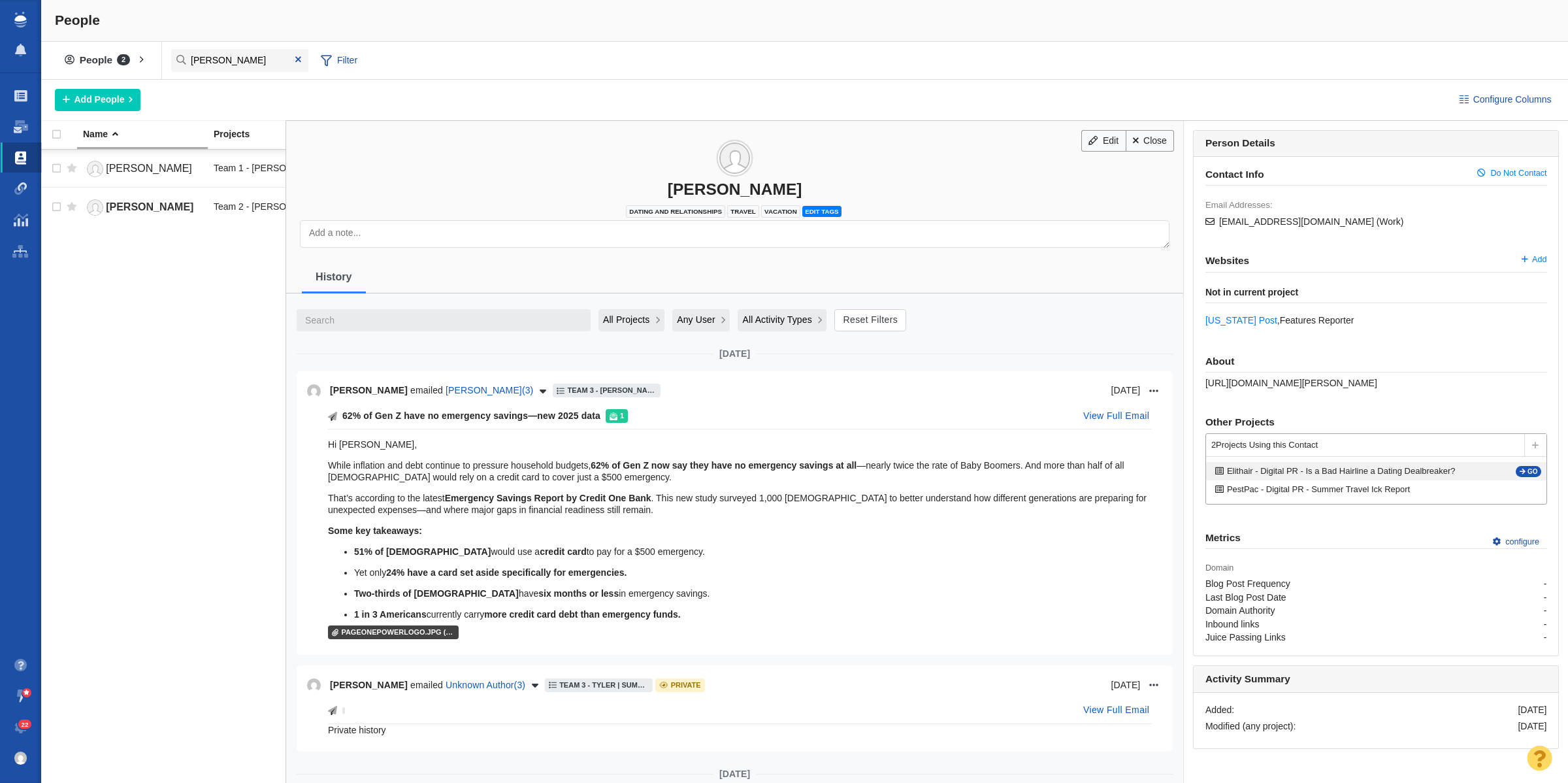
click at [1501, 473] on div "Elithair - Digital PR - Is a Bad Hairline a Dating Dealbreaker? Team 2 - Dylan …" at bounding box center [1377, 471] width 341 height 18
click at [1516, 475] on link "go" at bounding box center [1529, 471] width 26 height 11
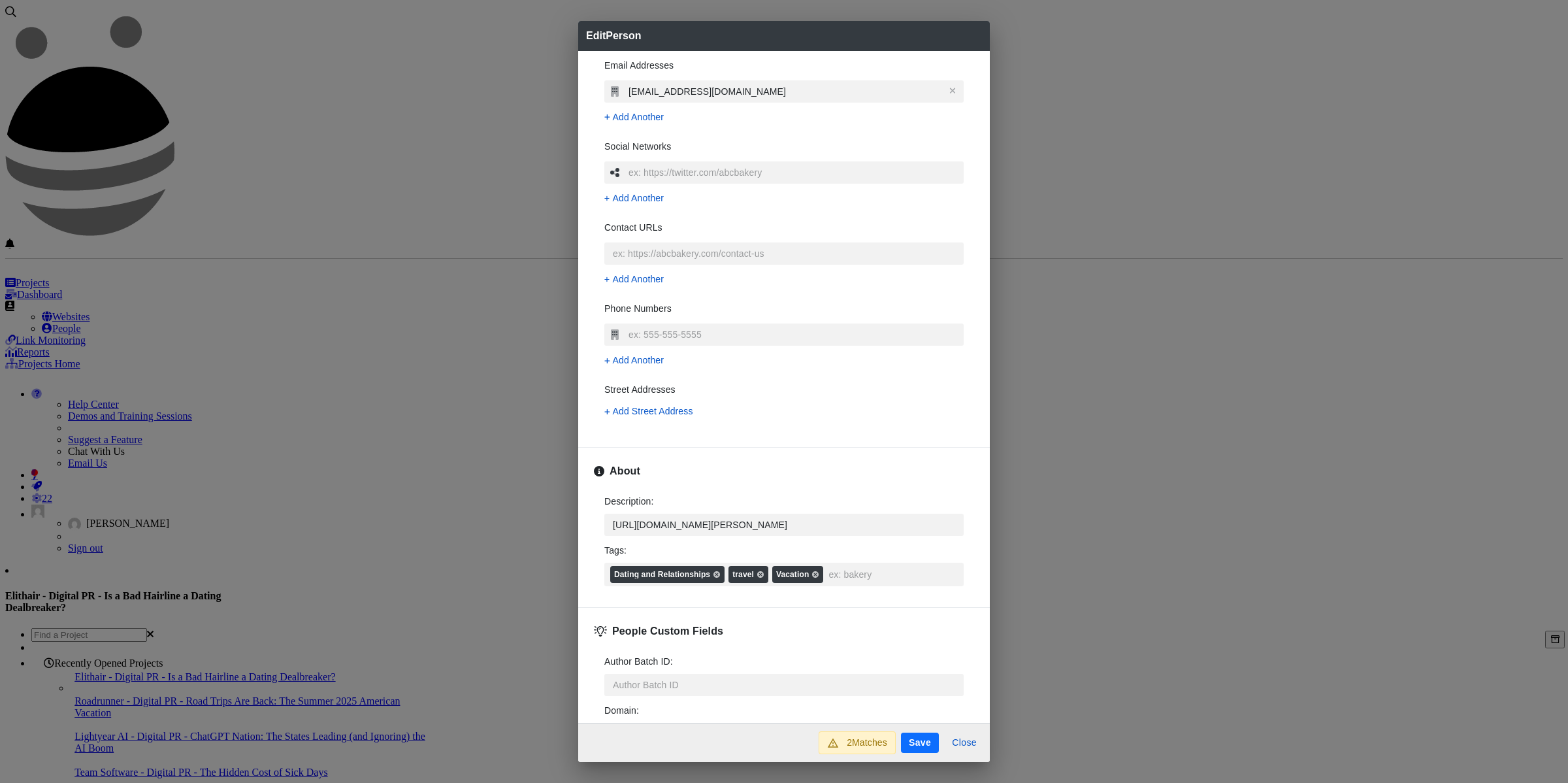
scroll to position [193, 0]
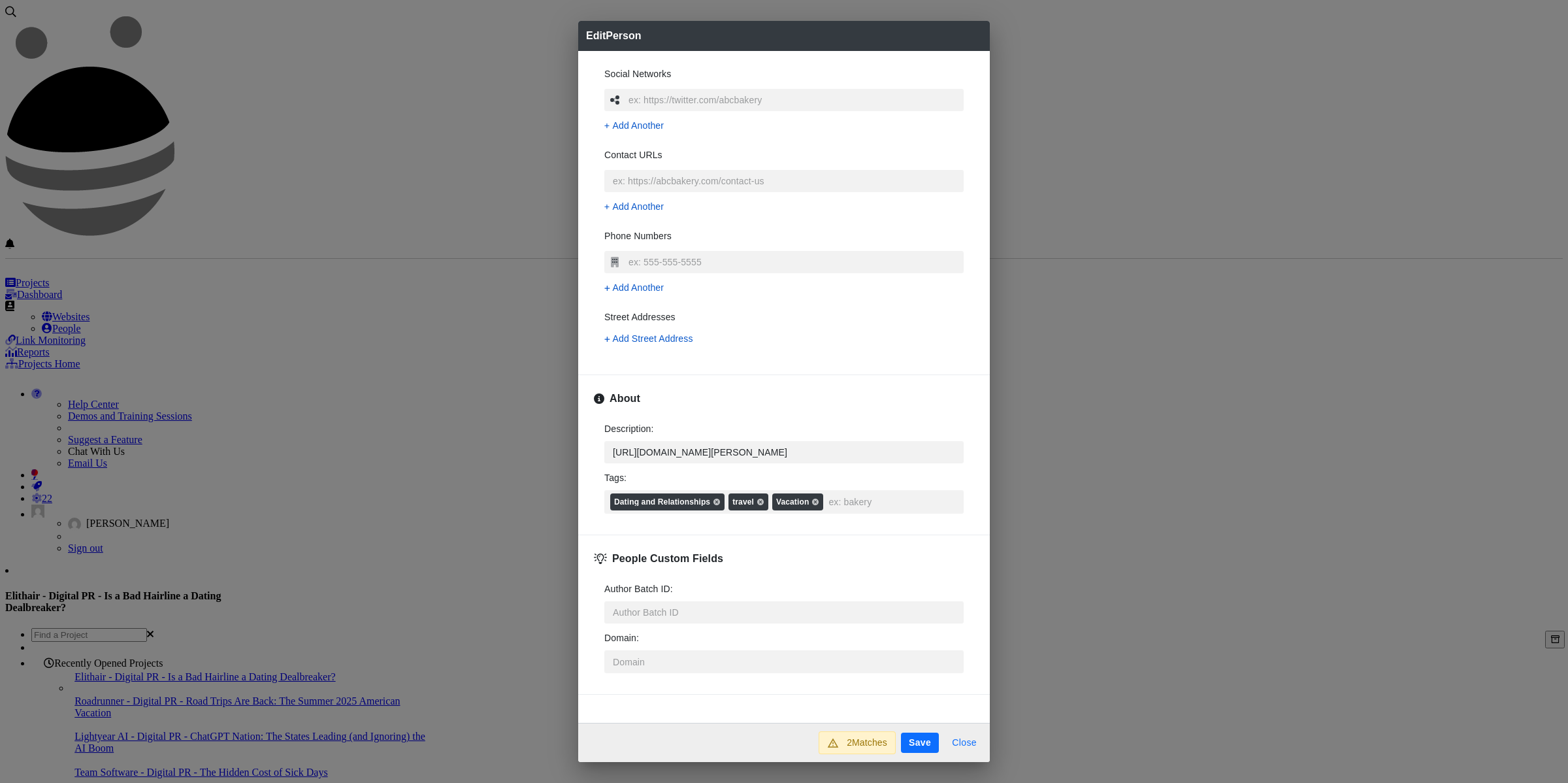
type textarea "x"
click at [955, 743] on button "Close" at bounding box center [964, 743] width 41 height 21
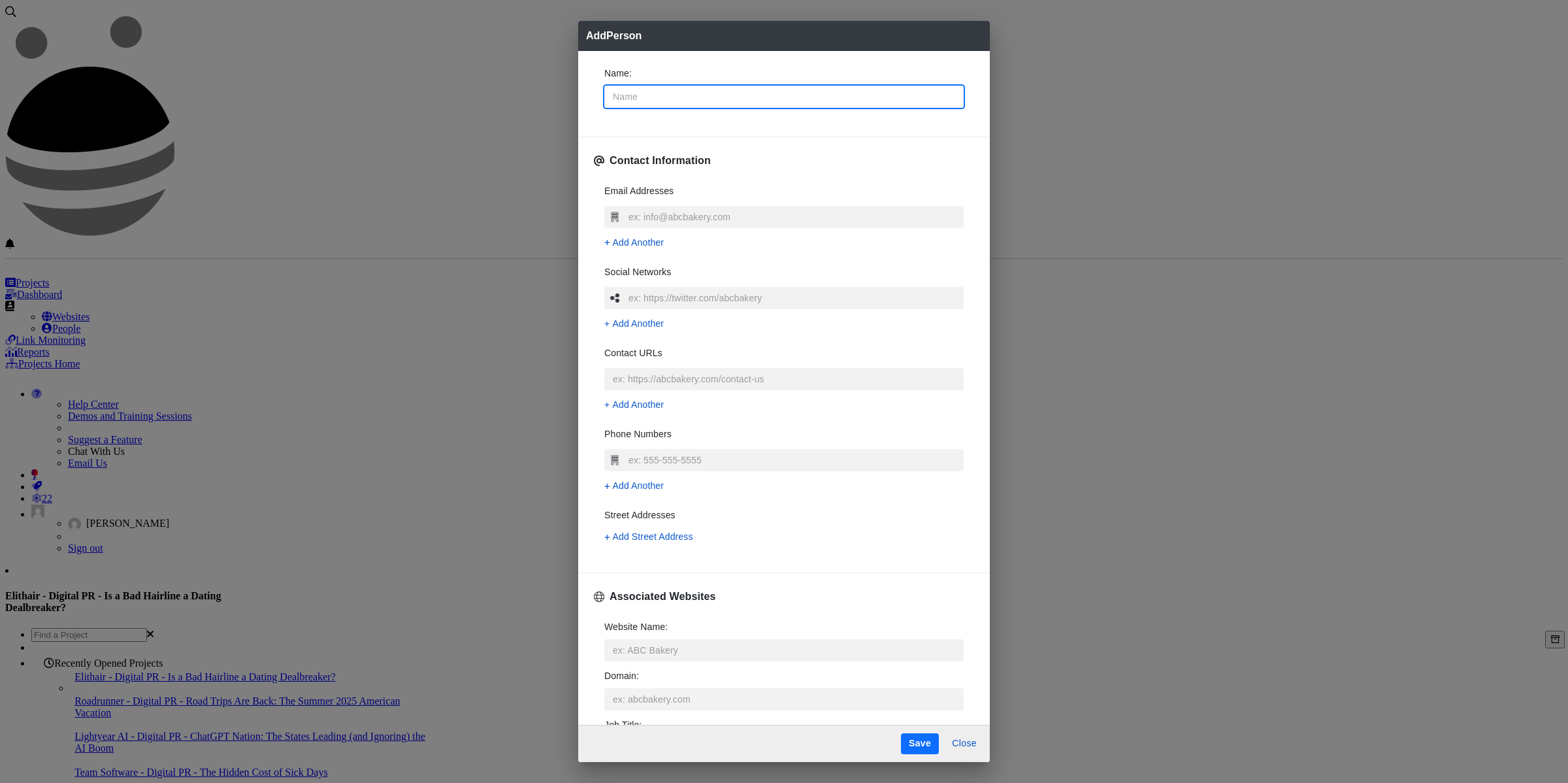
click at [704, 98] on input "Name :" at bounding box center [784, 96] width 360 height 22
type input "[PERSON_NAME]"
type textarea "x"
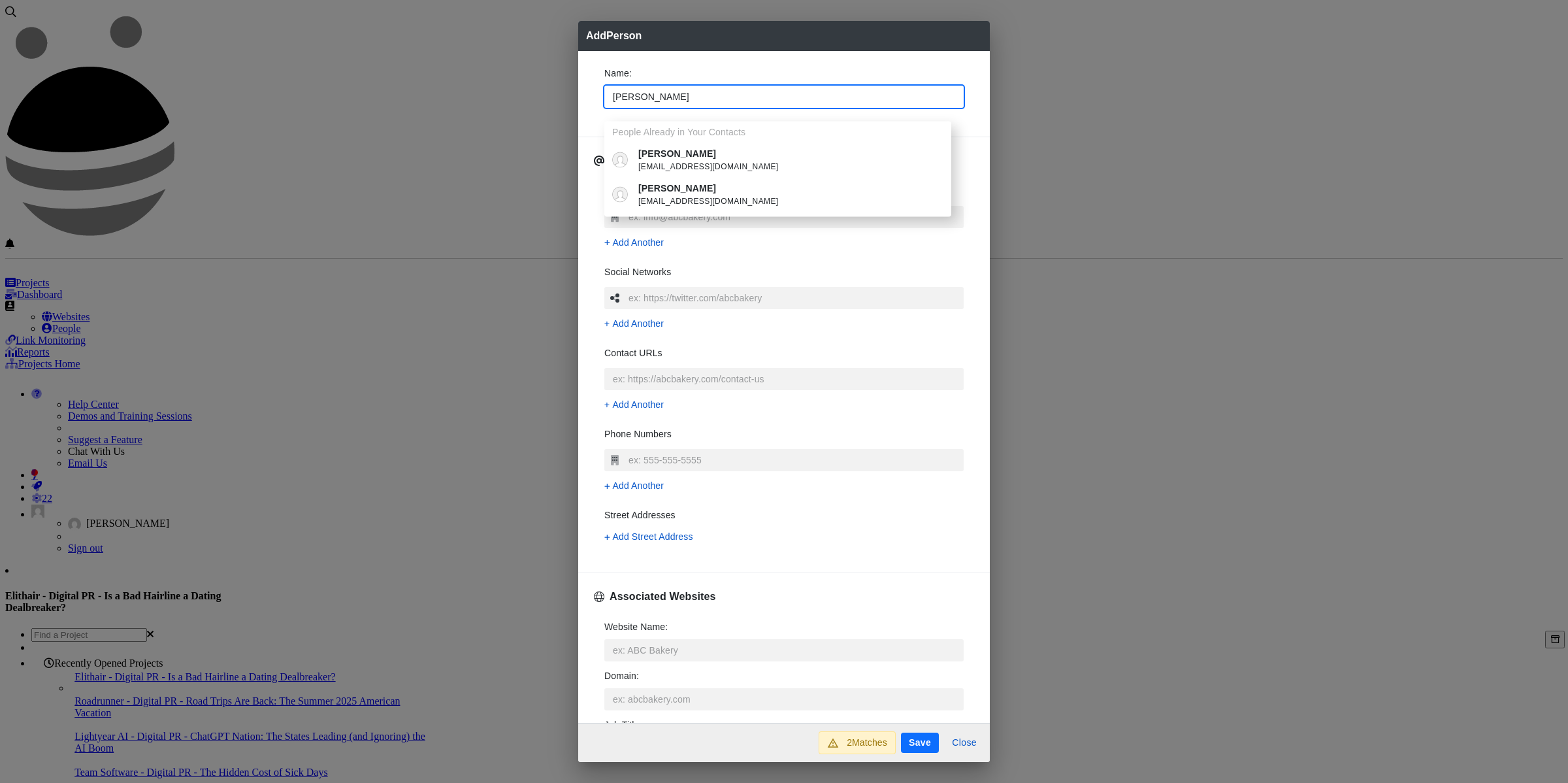
type input "[PERSON_NAME]"
click at [715, 155] on p "[PERSON_NAME]" at bounding box center [788, 154] width 300 height 14
type textarea "x"
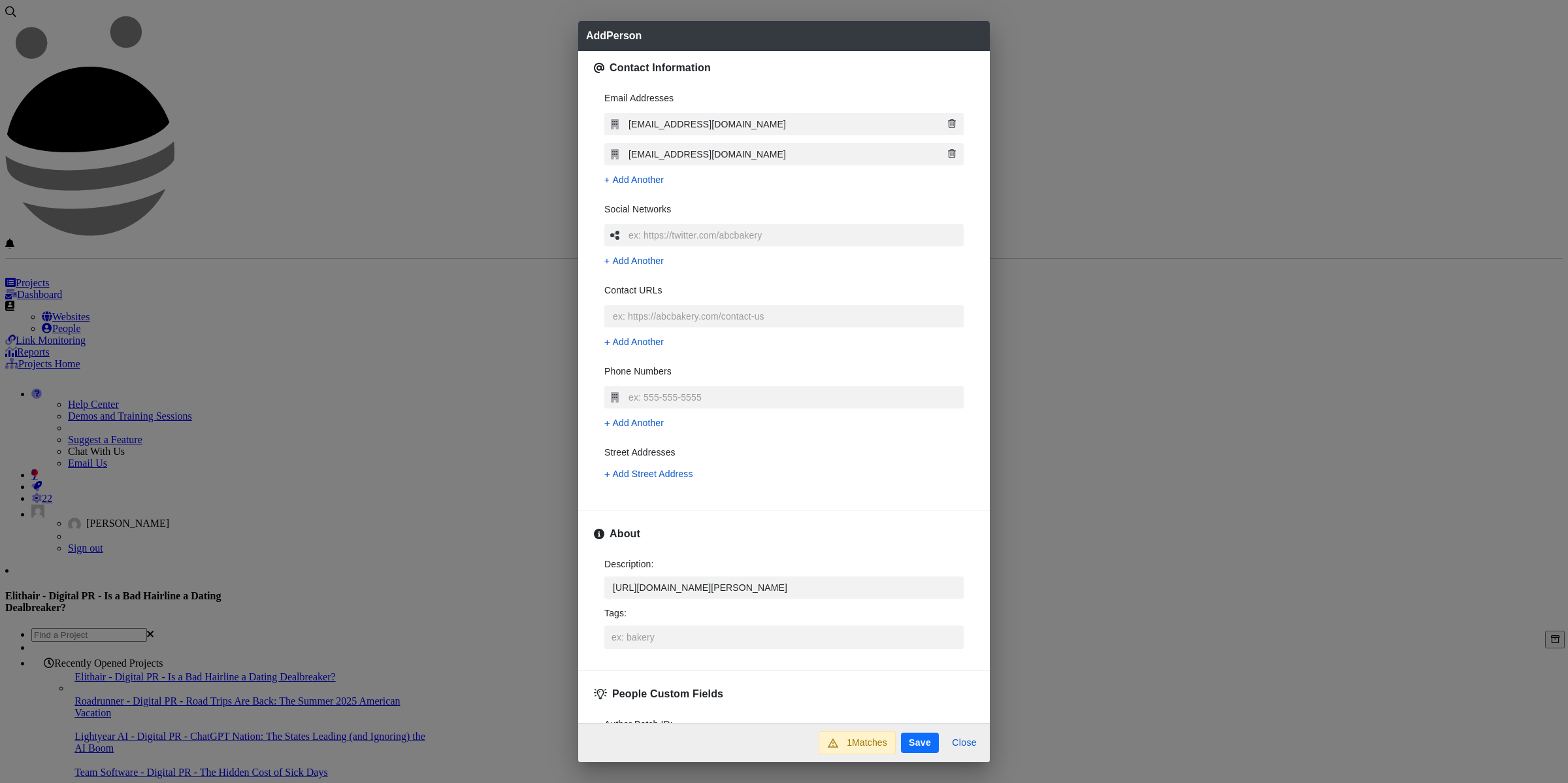
scroll to position [232, 0]
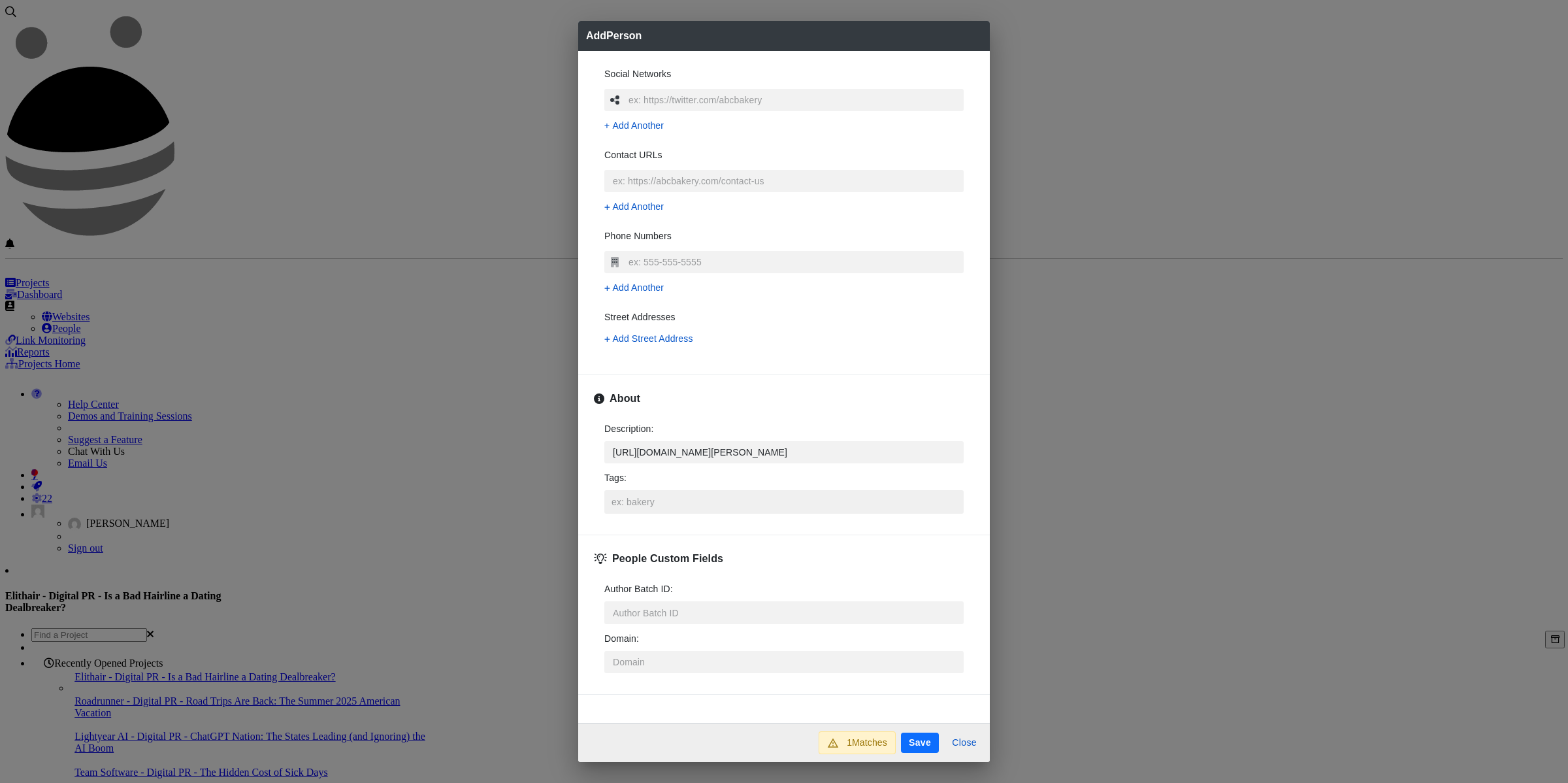
click at [713, 503] on input "Tags :" at bounding box center [784, 503] width 352 height 24
type textarea "x"
type input "Movie"
click at [701, 524] on li "Movies" at bounding box center [743, 529] width 347 height 22
type textarea "x"
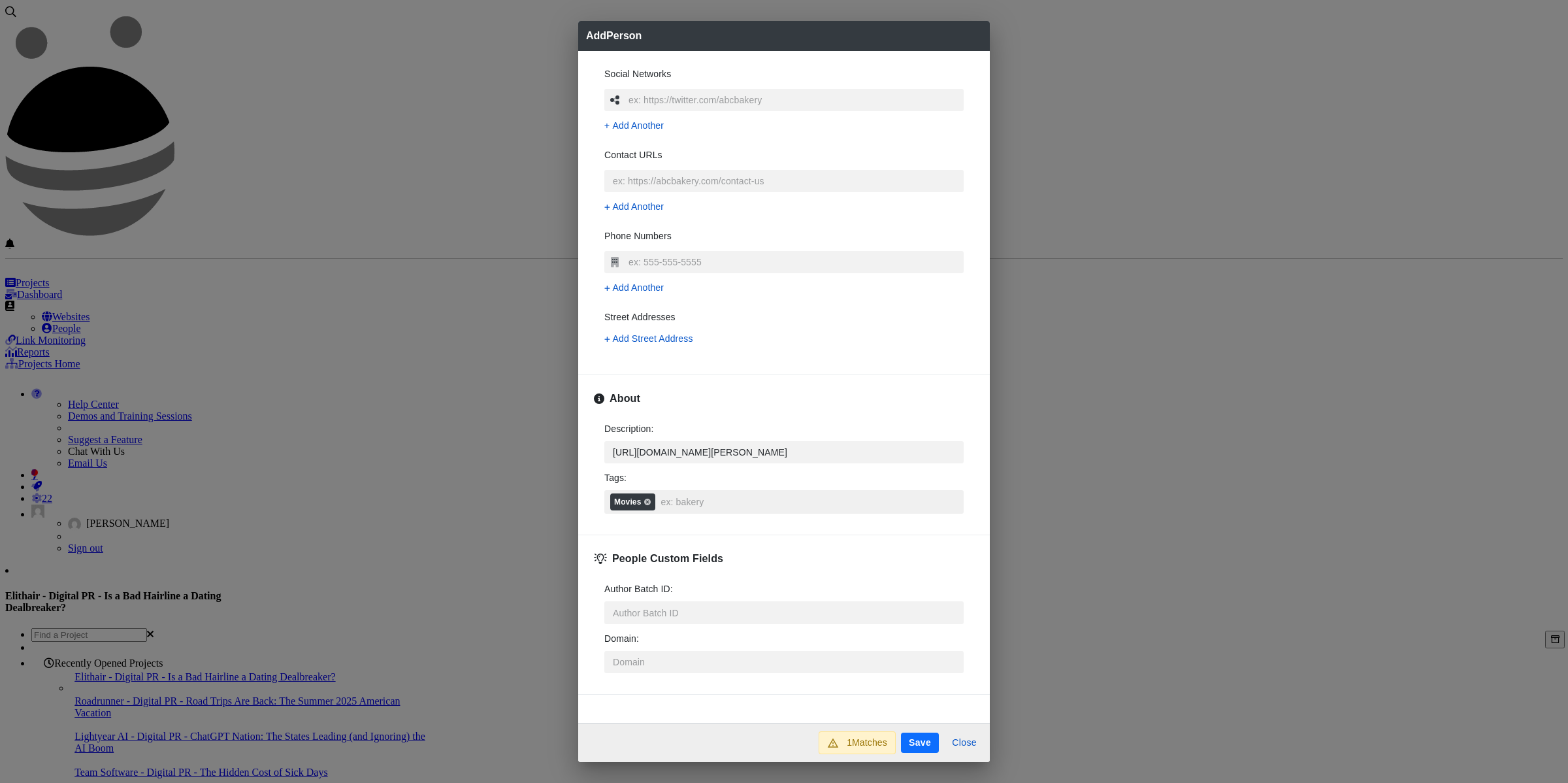
click at [783, 501] on input "Tags : Movies" at bounding box center [808, 503] width 302 height 24
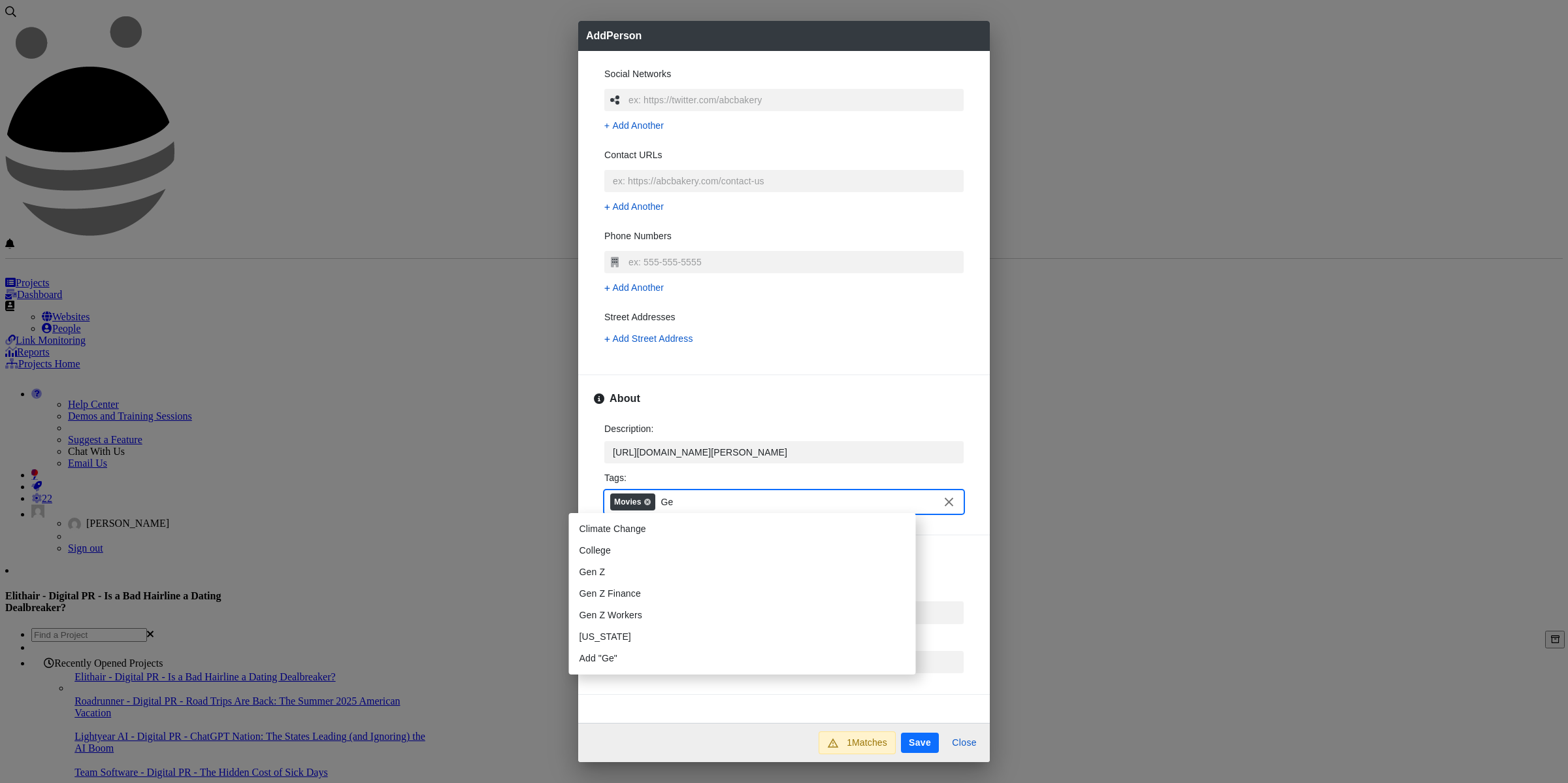
type input "Gen"
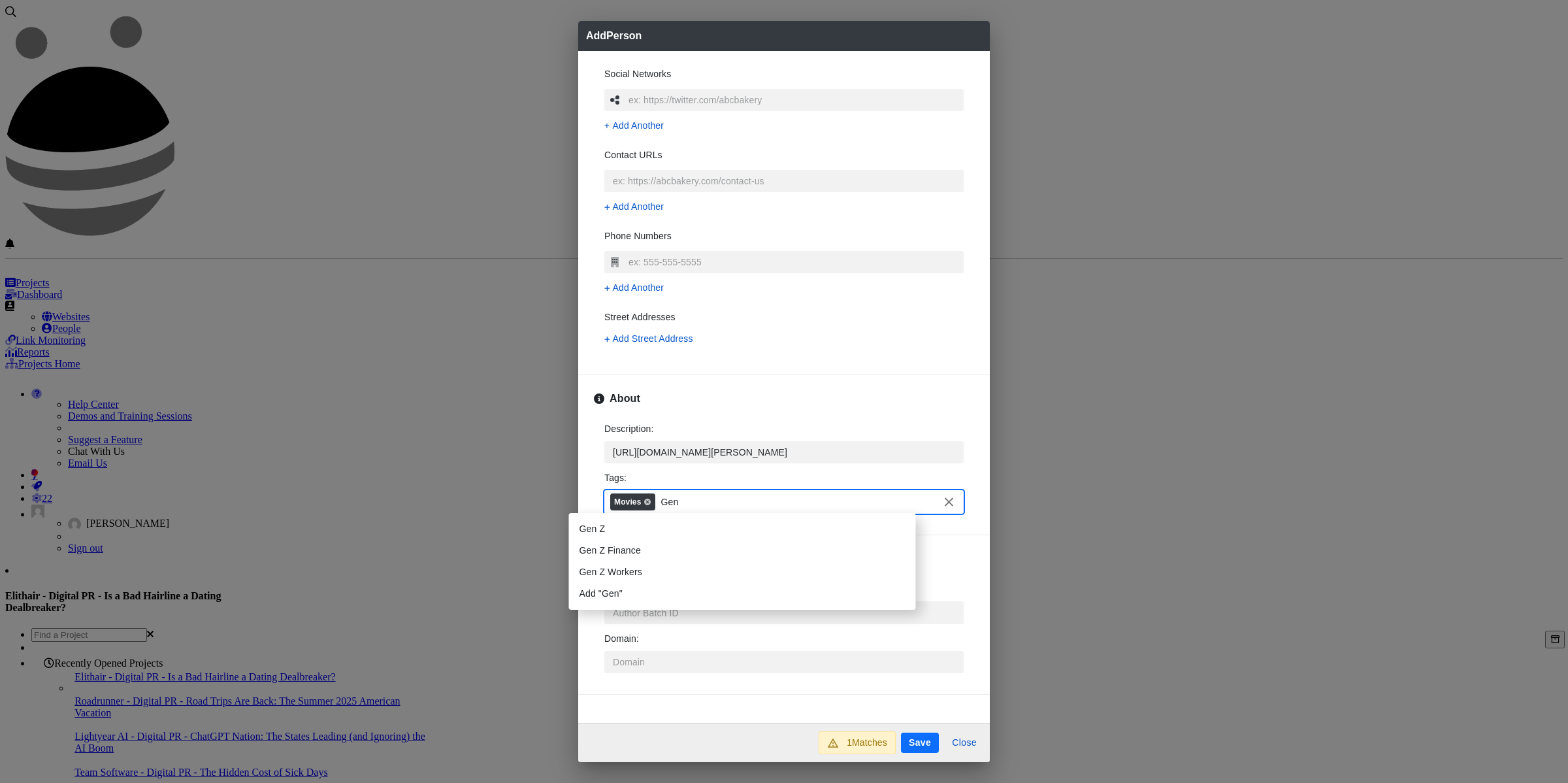
click at [645, 522] on li "Gen Z" at bounding box center [743, 529] width 347 height 22
click at [921, 747] on button "Save" at bounding box center [920, 743] width 38 height 21
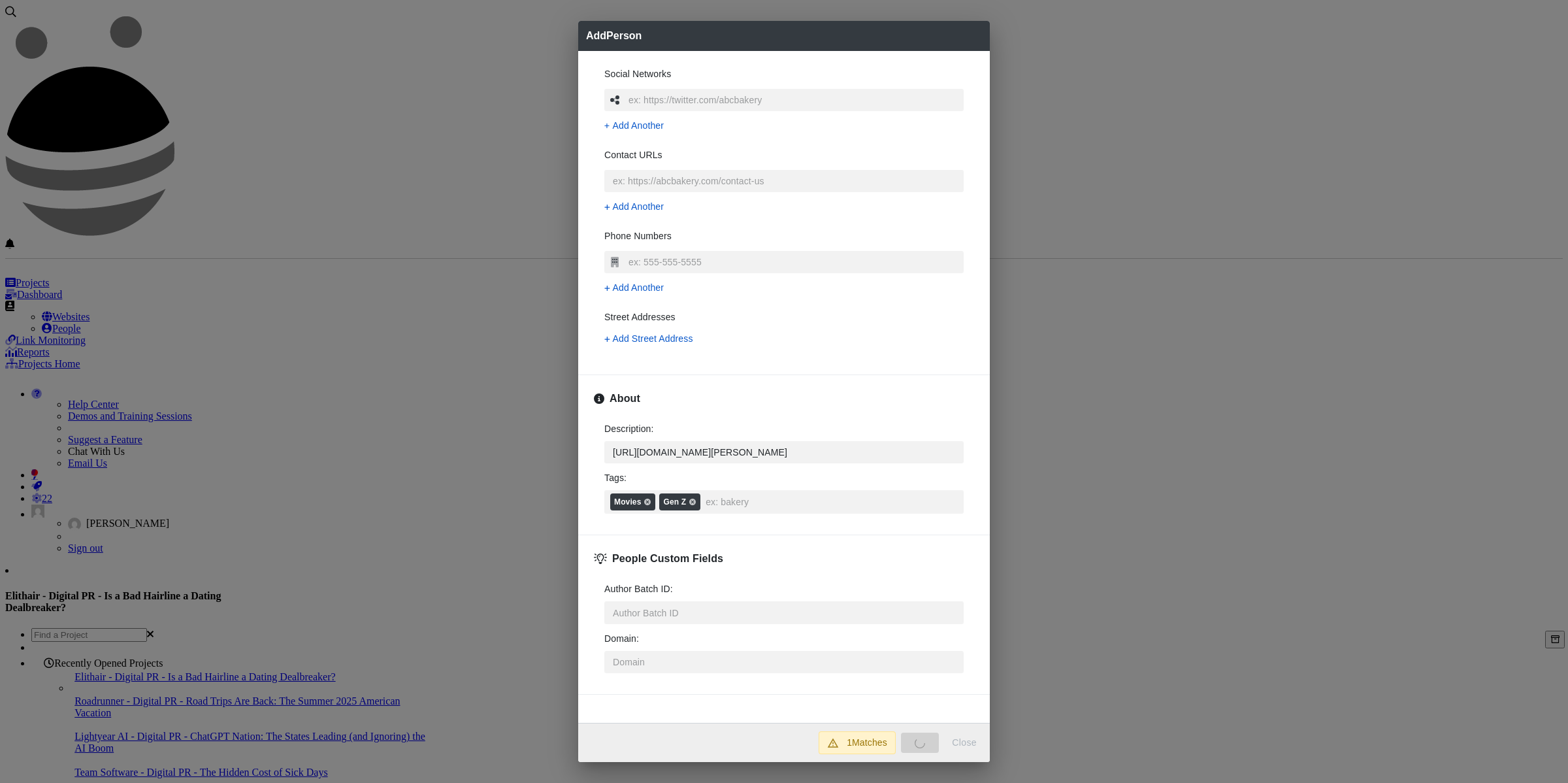
type textarea "x"
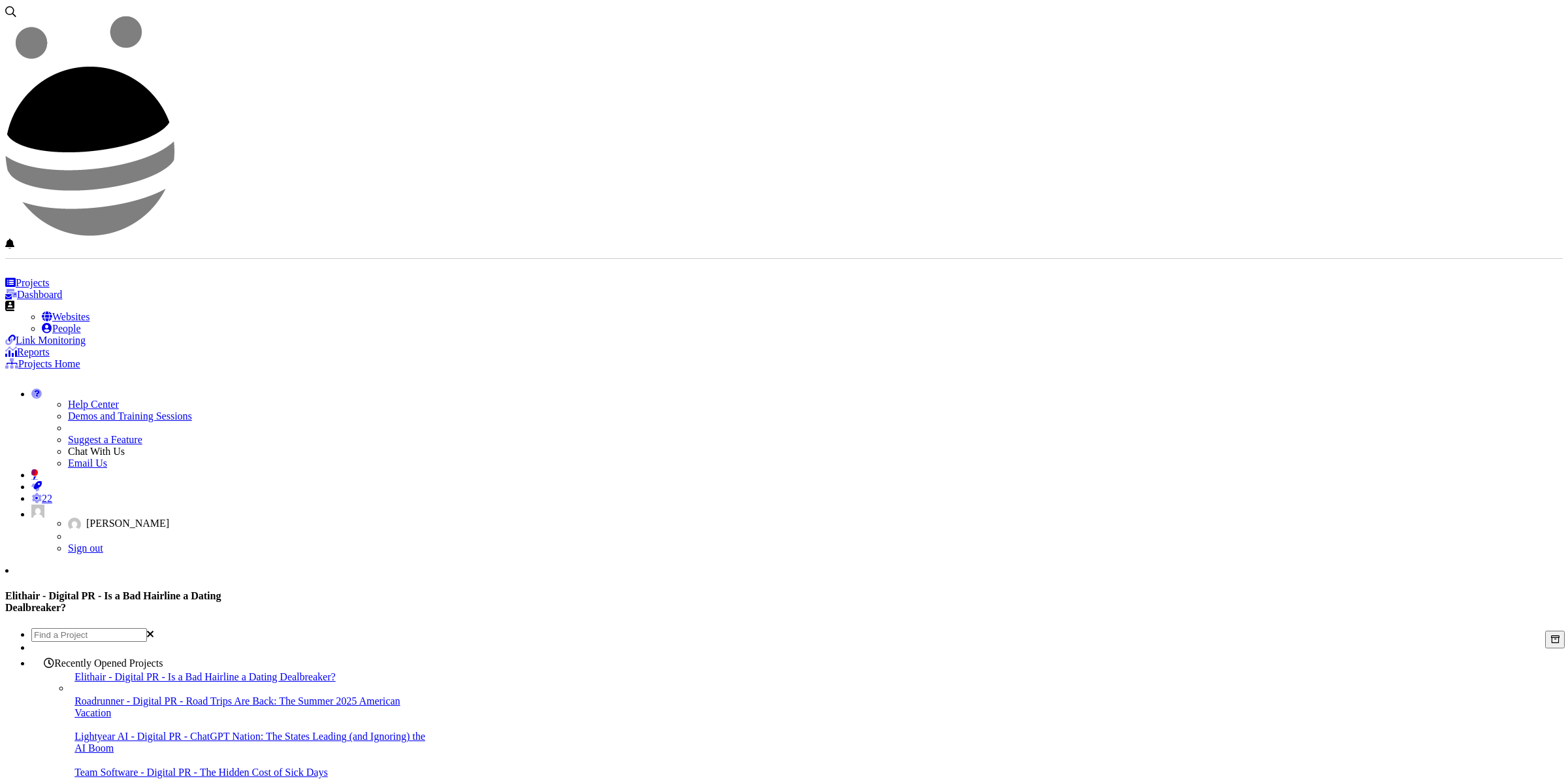
drag, startPoint x: 1209, startPoint y: 230, endPoint x: 1109, endPoint y: 259, distance: 104.1
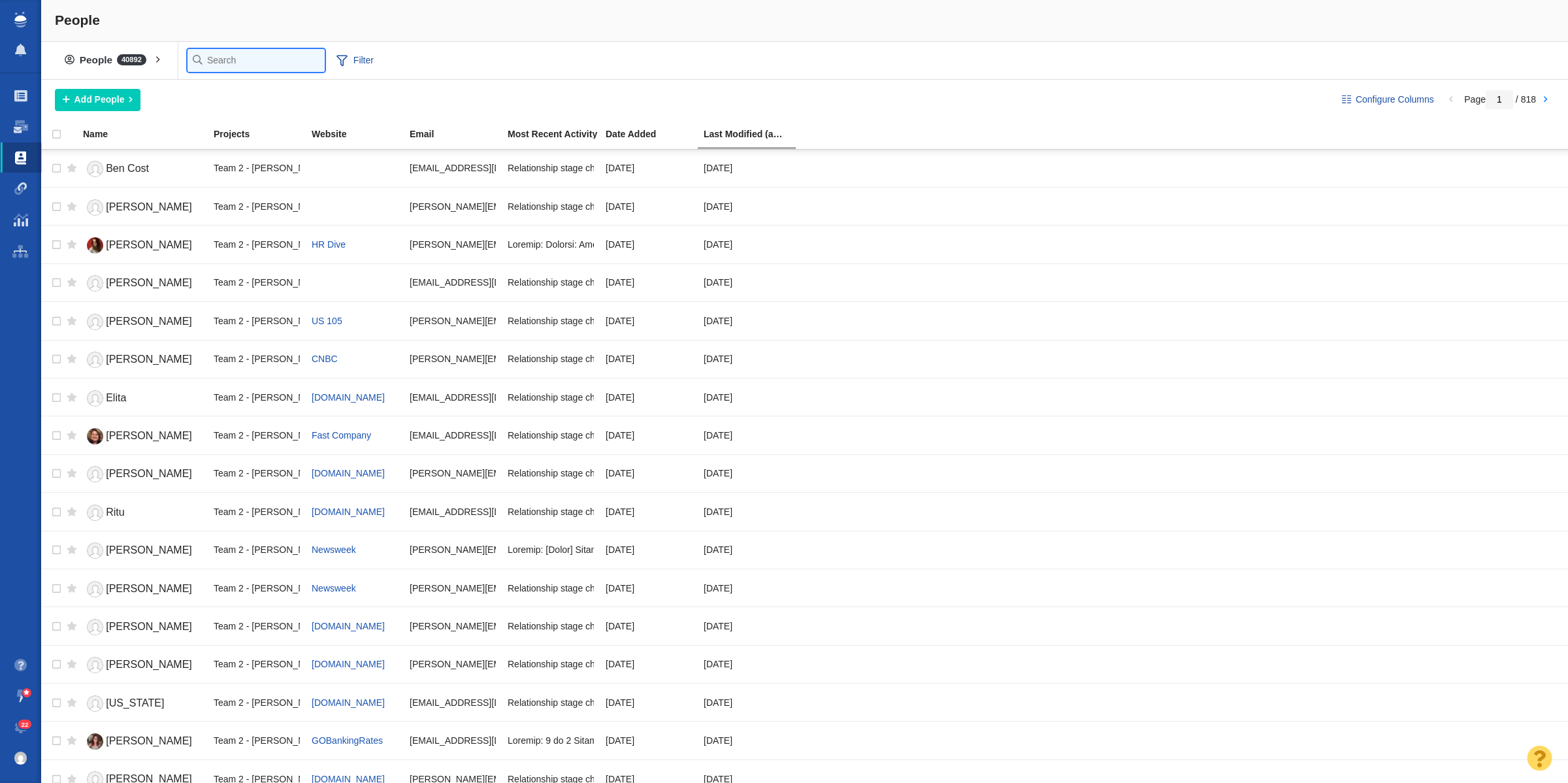
click at [205, 56] on input "text" at bounding box center [256, 59] width 138 height 23
click at [268, 69] on input "text" at bounding box center [256, 59] width 138 height 23
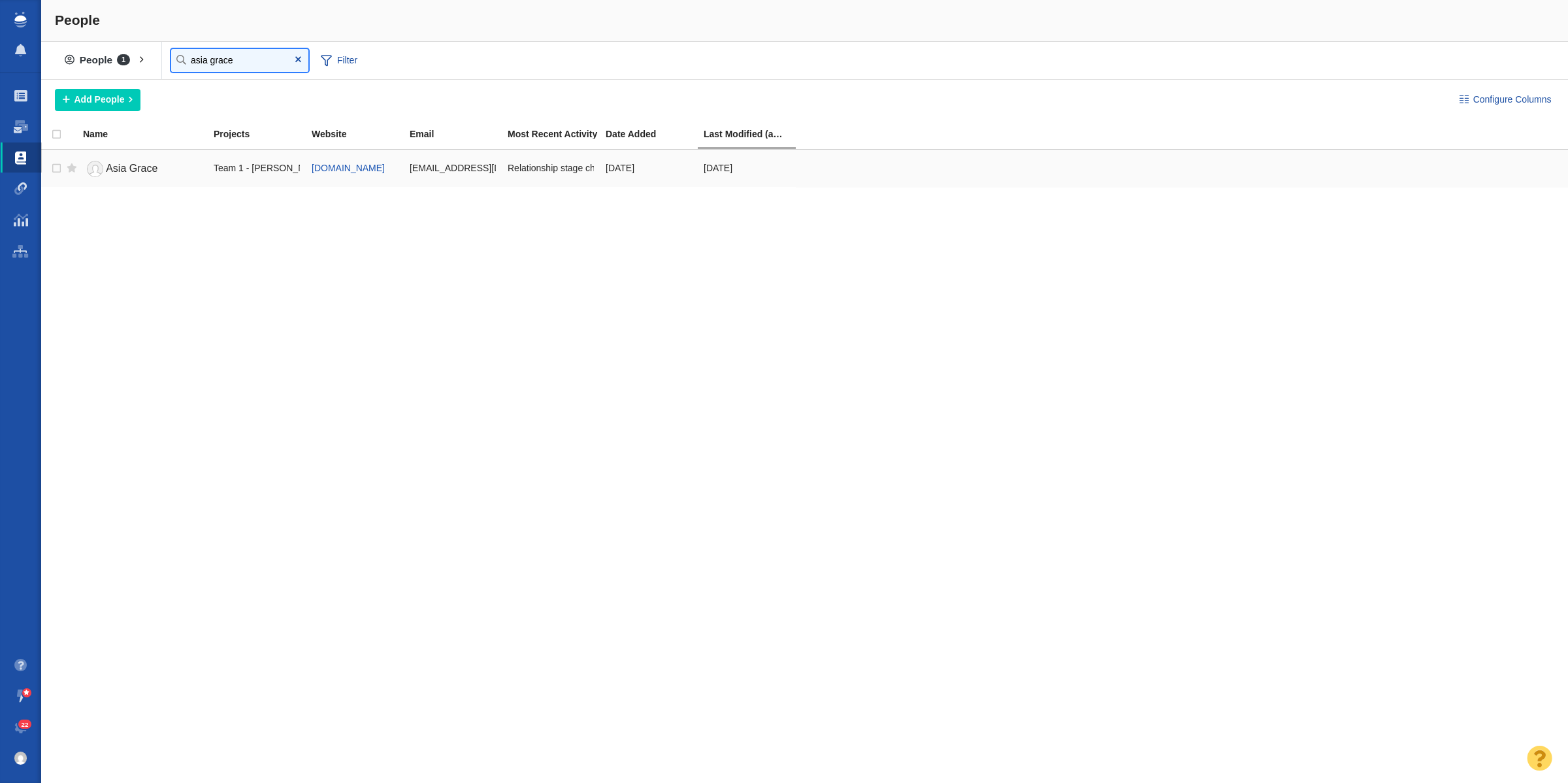
type input "asia grace"
click at [122, 168] on span "Asia Grace" at bounding box center [132, 168] width 52 height 11
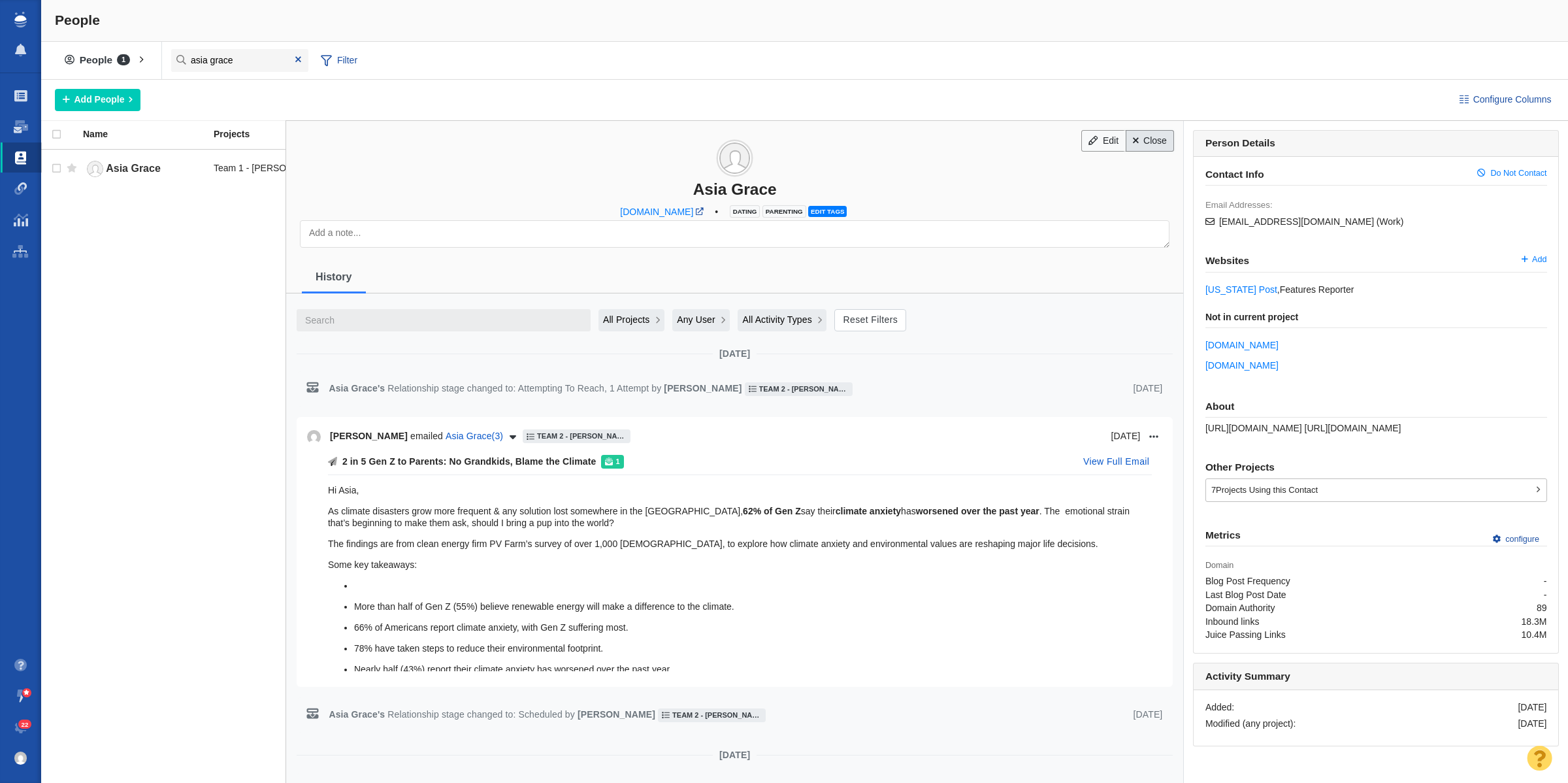
click at [1138, 143] on link "Close" at bounding box center [1150, 141] width 49 height 22
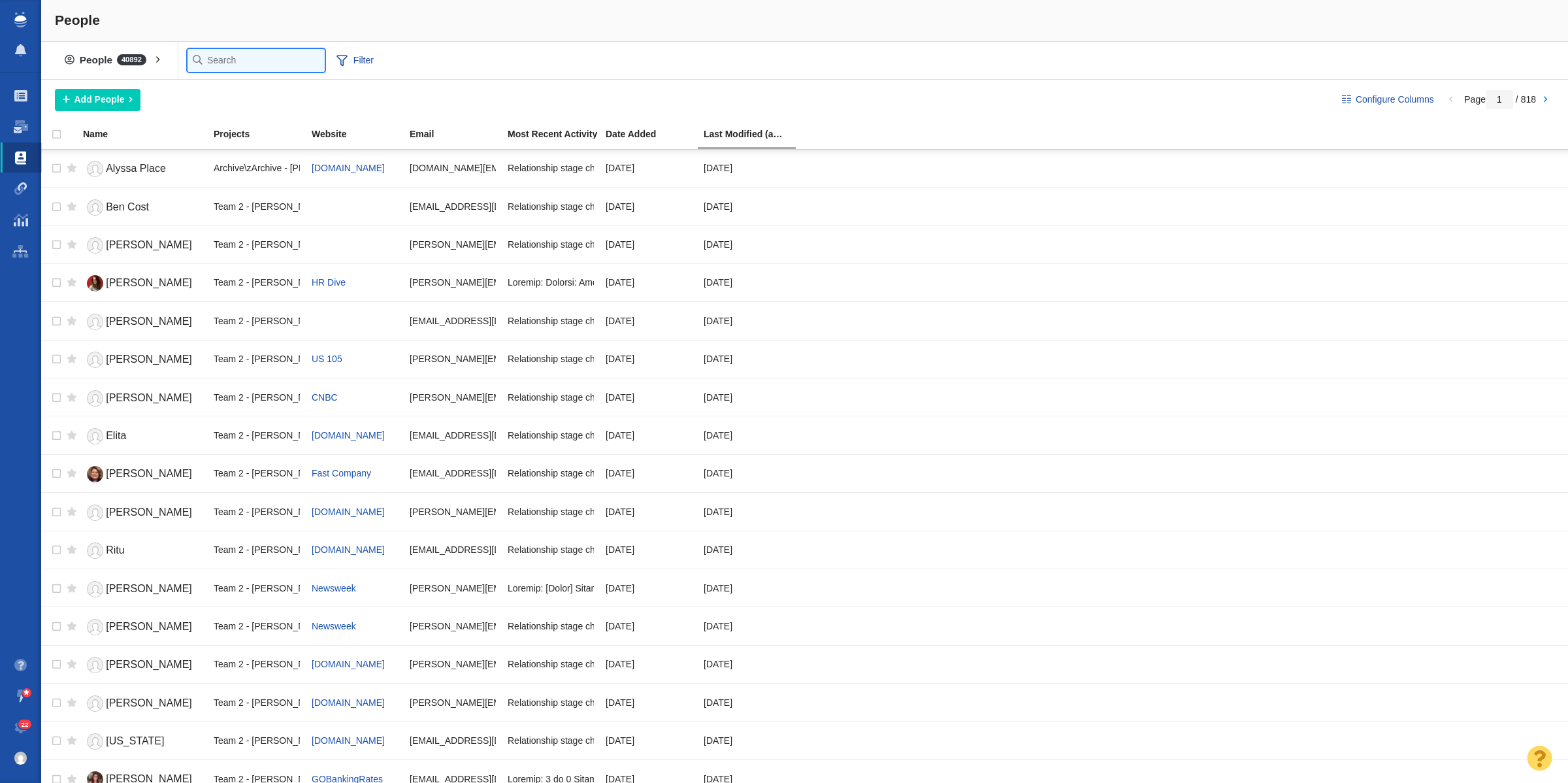
click at [194, 62] on input "text" at bounding box center [256, 59] width 138 height 23
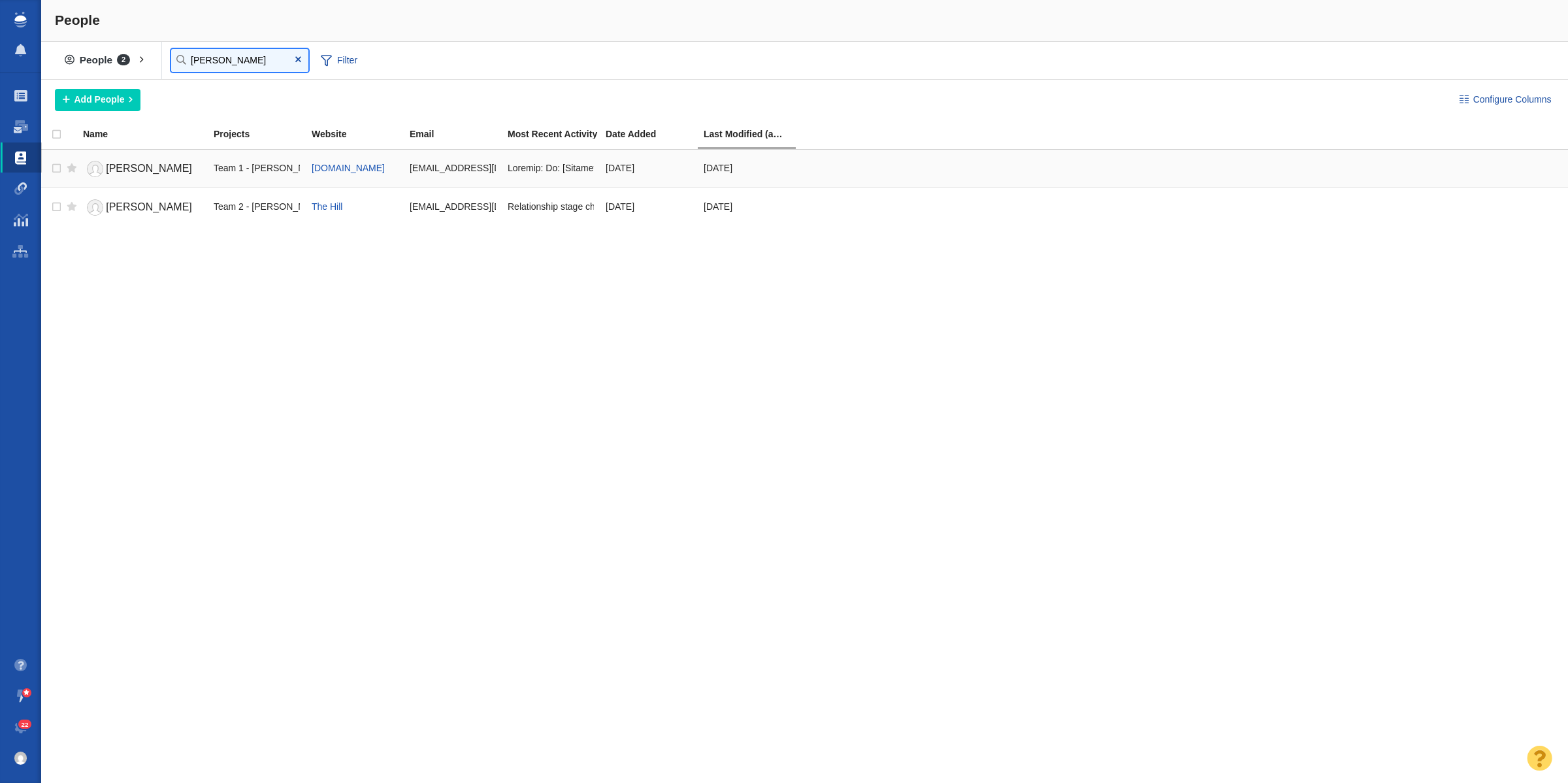
type input "[PERSON_NAME]"
click at [131, 170] on span "[PERSON_NAME]" at bounding box center [149, 168] width 86 height 11
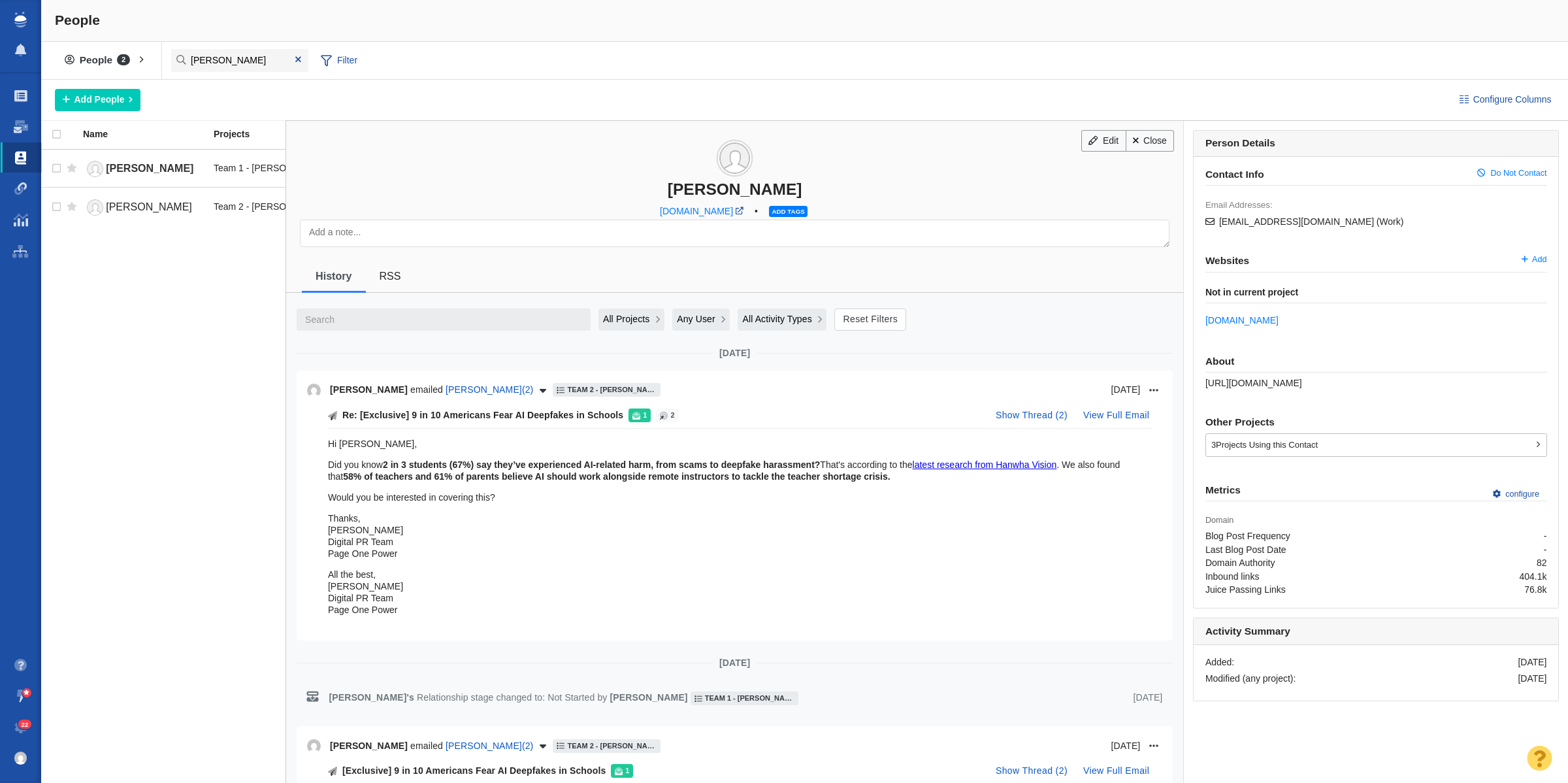
click at [122, 206] on span "[PERSON_NAME]" at bounding box center [149, 206] width 86 height 11
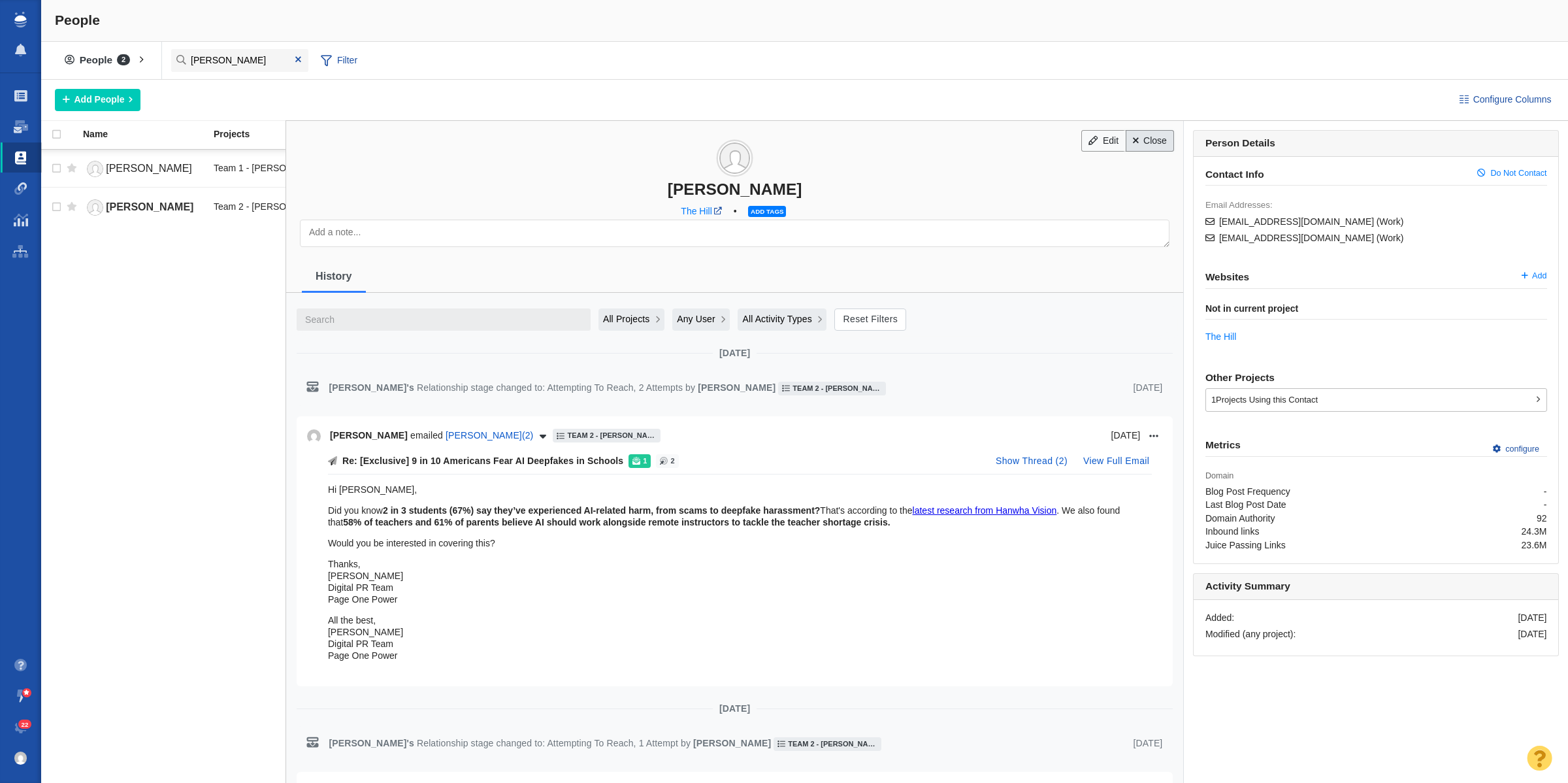
click at [1152, 141] on link "Close" at bounding box center [1150, 141] width 49 height 22
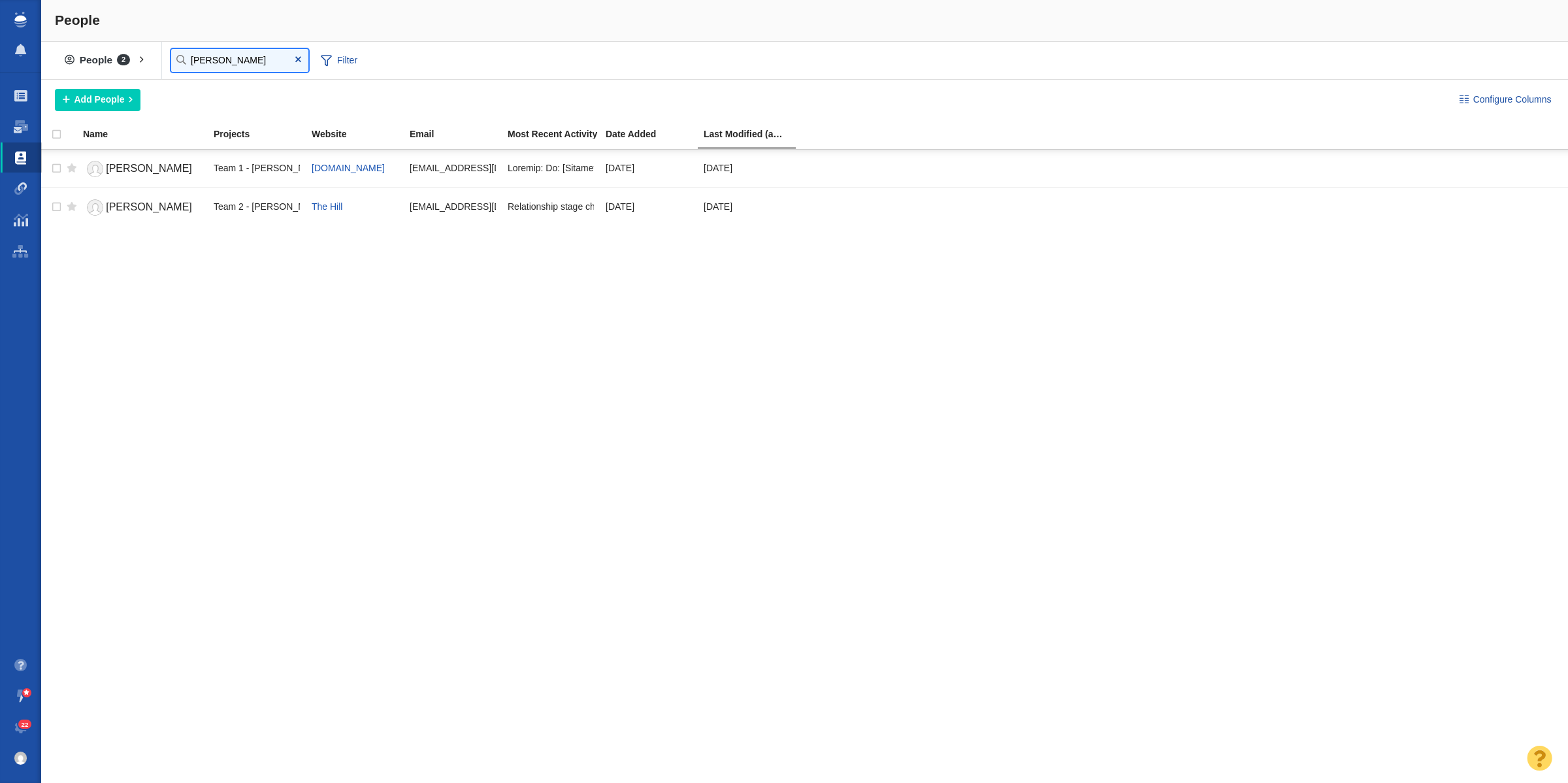
click at [221, 56] on input "[PERSON_NAME]" at bounding box center [240, 59] width 138 height 23
type input "[PERSON_NAME]"
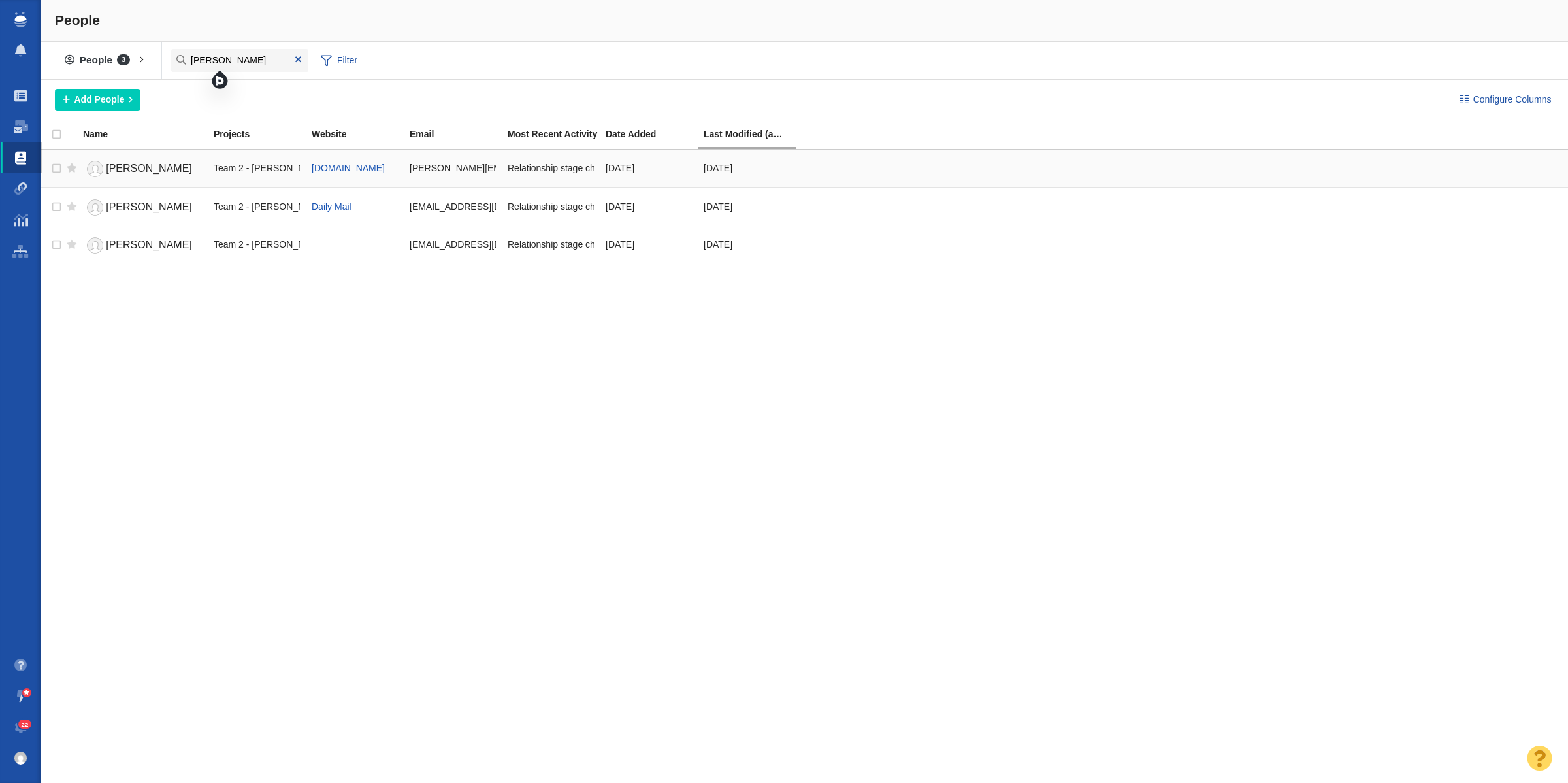
click at [142, 168] on span "[PERSON_NAME]" at bounding box center [149, 168] width 86 height 11
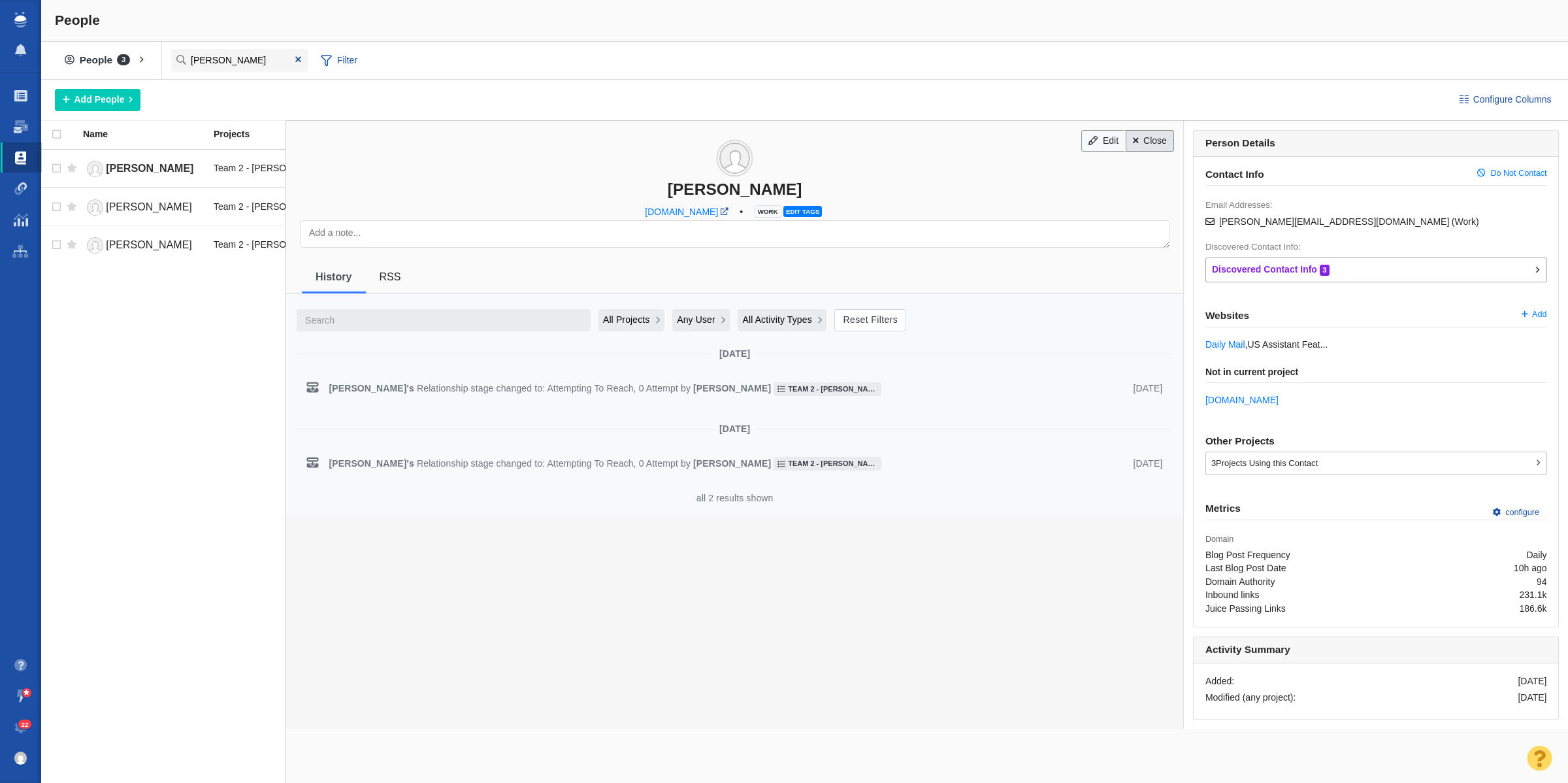
click at [1148, 142] on link "Close" at bounding box center [1150, 141] width 49 height 22
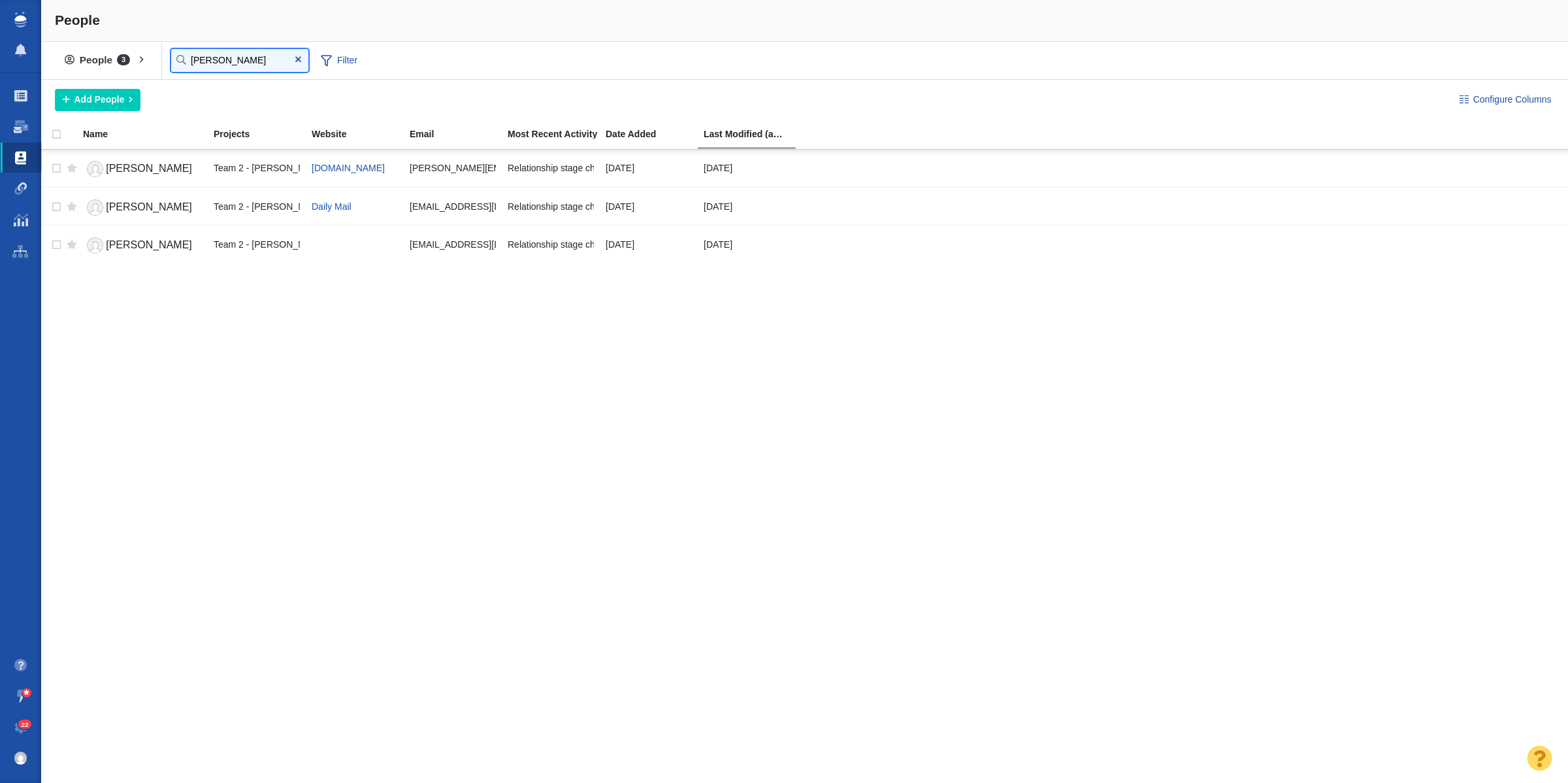
click at [224, 60] on input "brooke kato" at bounding box center [240, 59] width 138 height 23
type input "stephanie weaver"
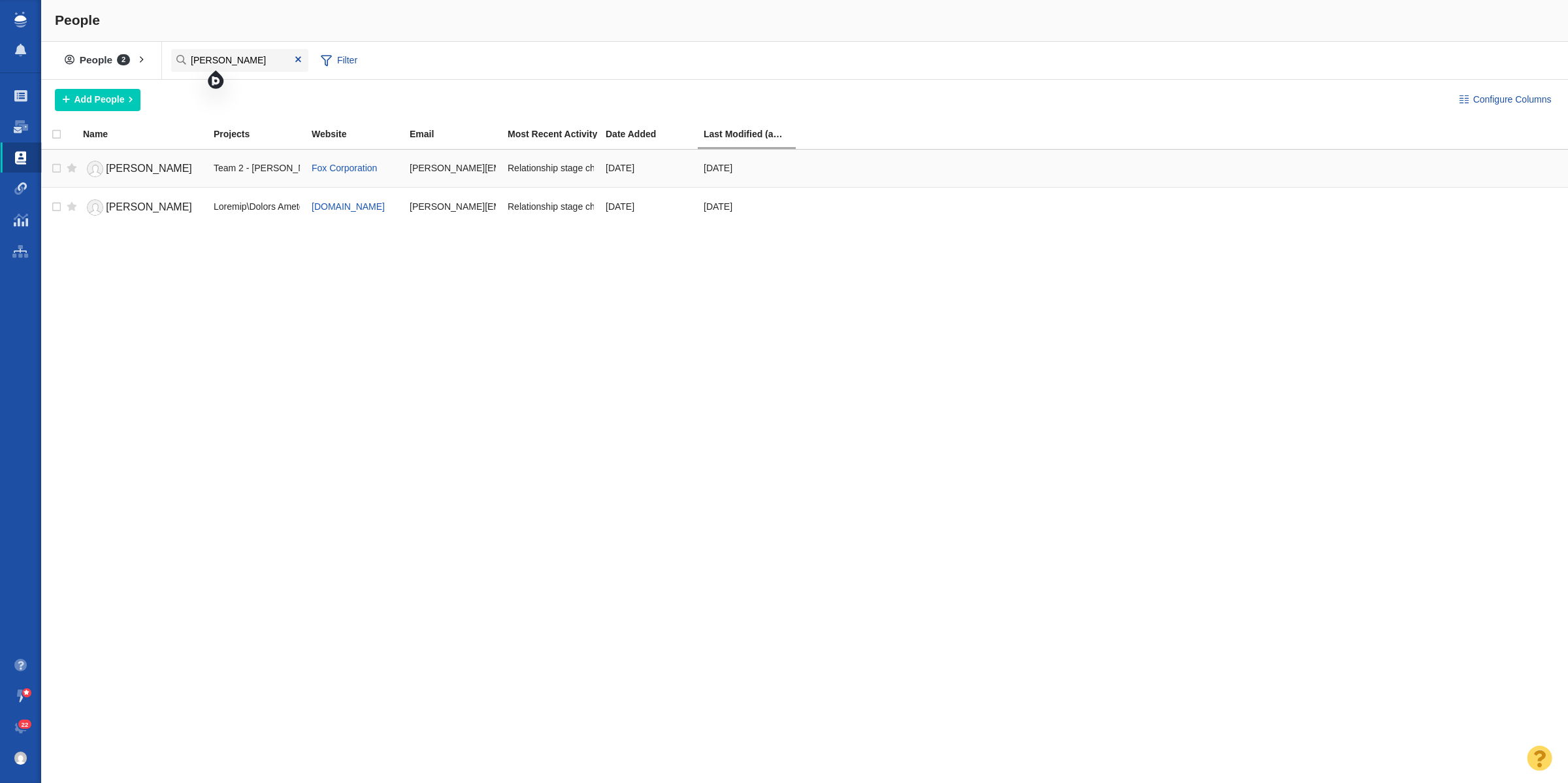
click at [158, 159] on link "[PERSON_NAME]" at bounding box center [143, 168] width 119 height 23
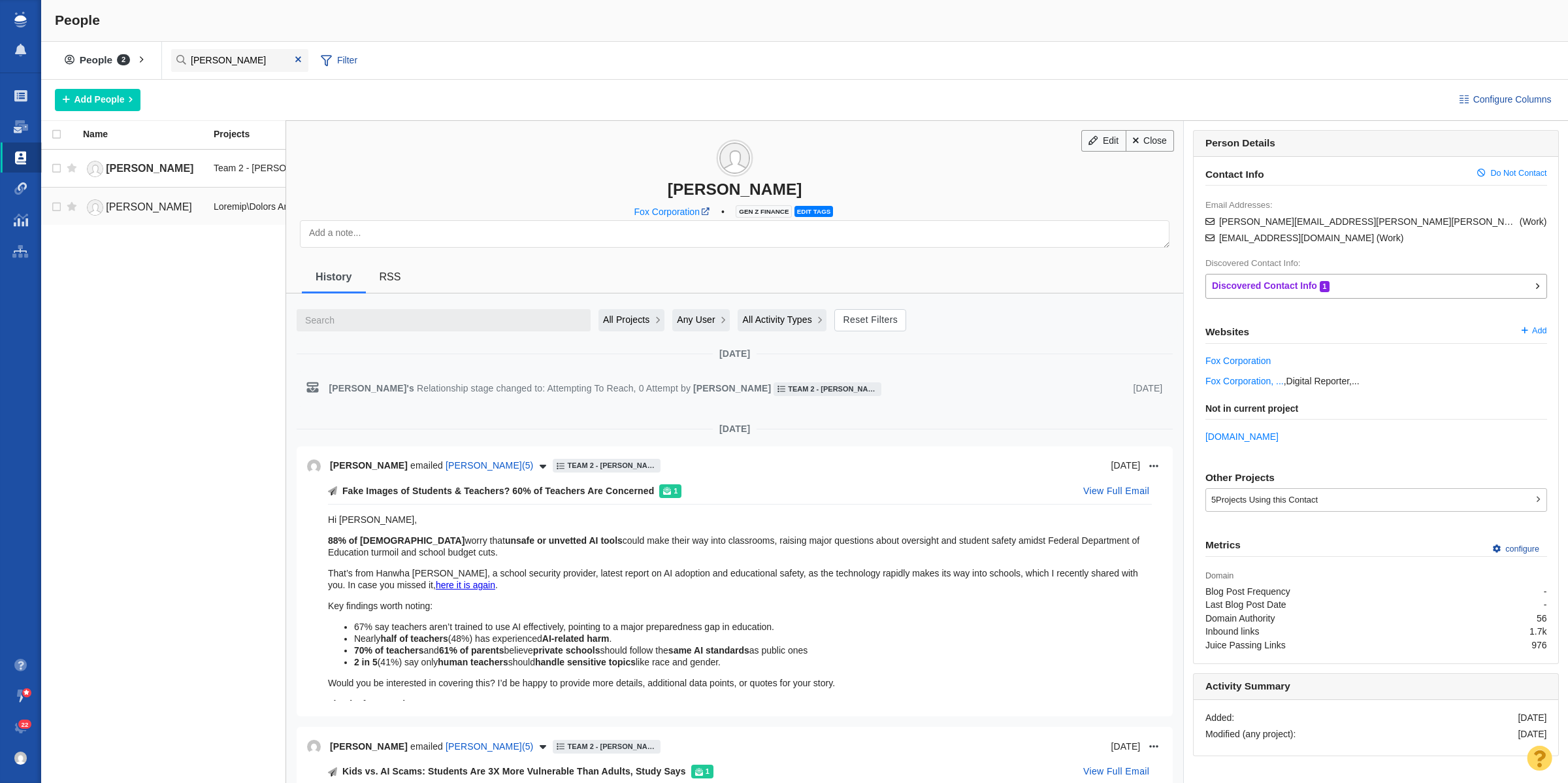
click at [144, 210] on span "[PERSON_NAME]" at bounding box center [149, 206] width 86 height 11
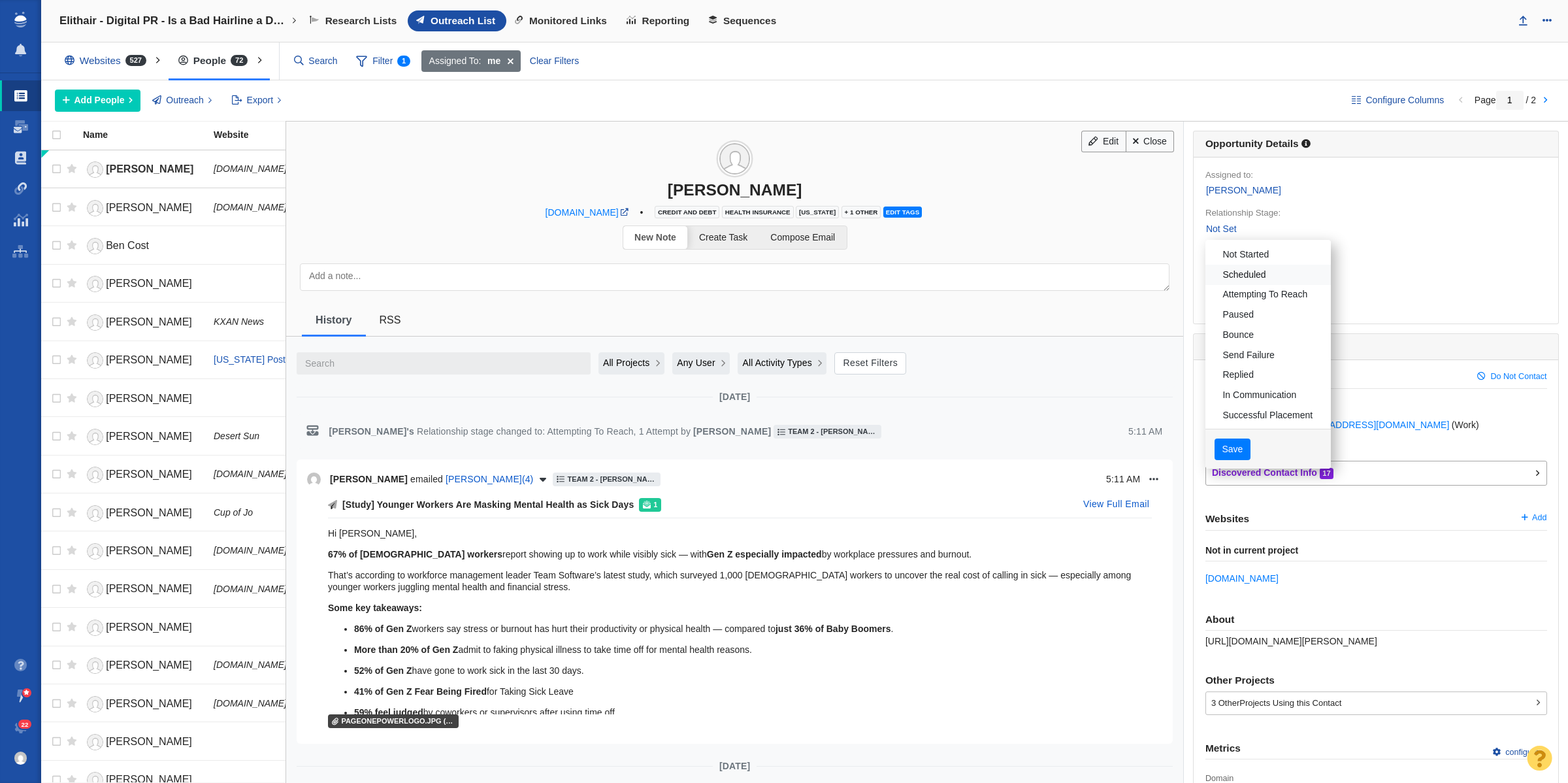
click at [1228, 263] on link "Not Started" at bounding box center [1268, 255] width 126 height 20
click at [1220, 450] on button "Save" at bounding box center [1233, 450] width 36 height 22
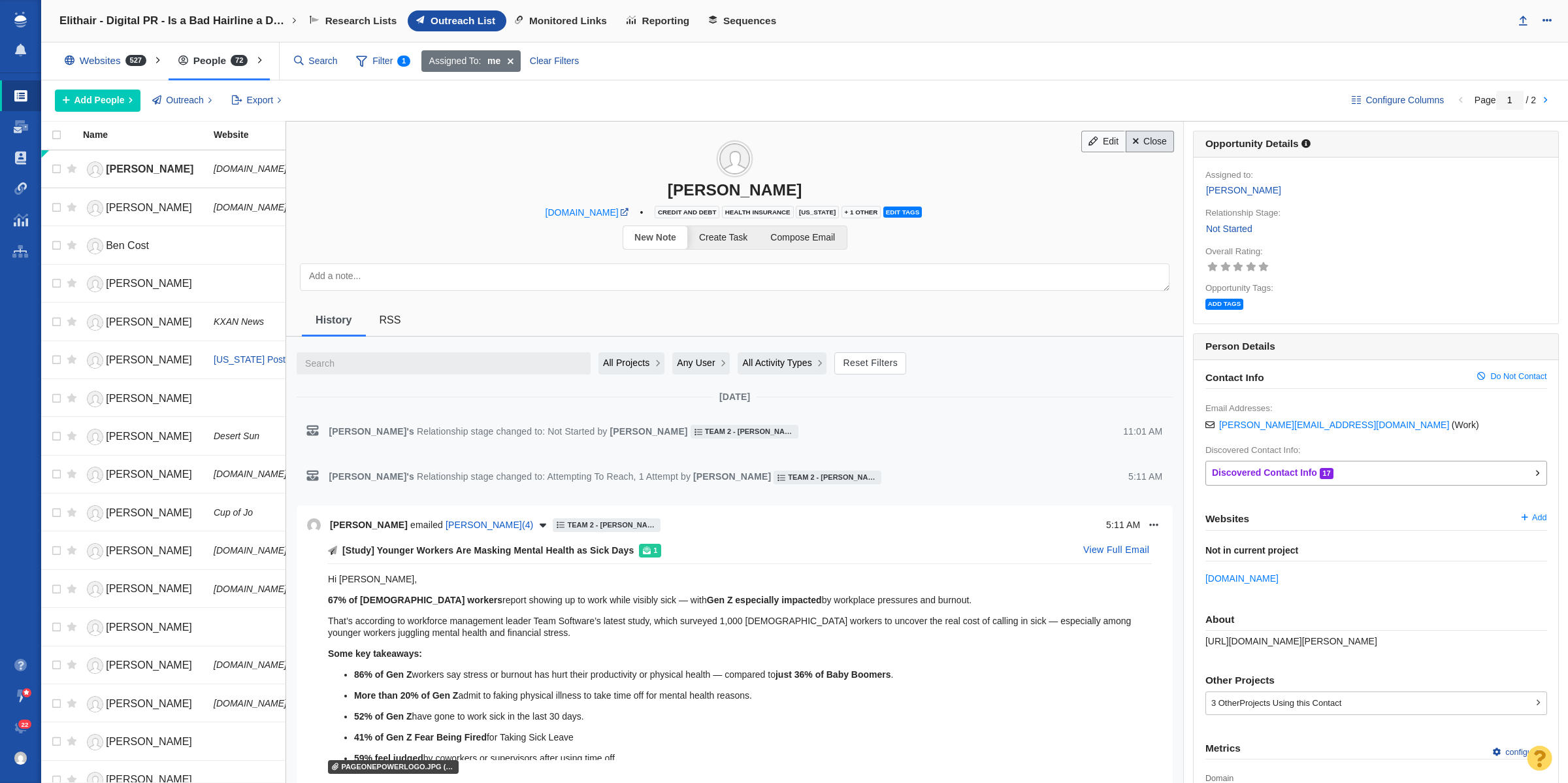
click at [1151, 142] on link "Close" at bounding box center [1150, 142] width 49 height 22
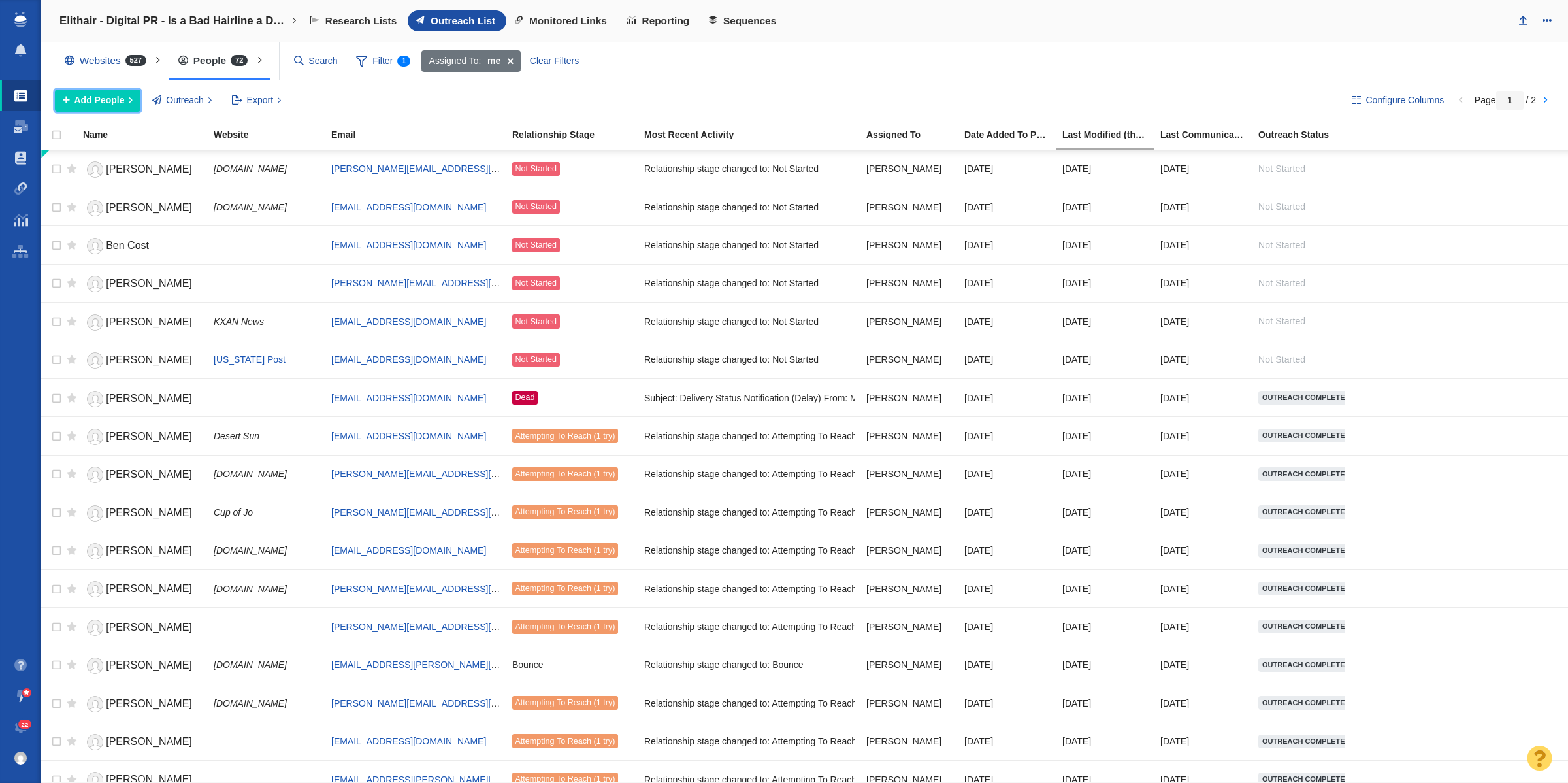
click at [99, 93] on span "Add People" at bounding box center [99, 100] width 51 height 14
click at [181, 128] on div "Add a Person" at bounding box center [146, 130] width 183 height 20
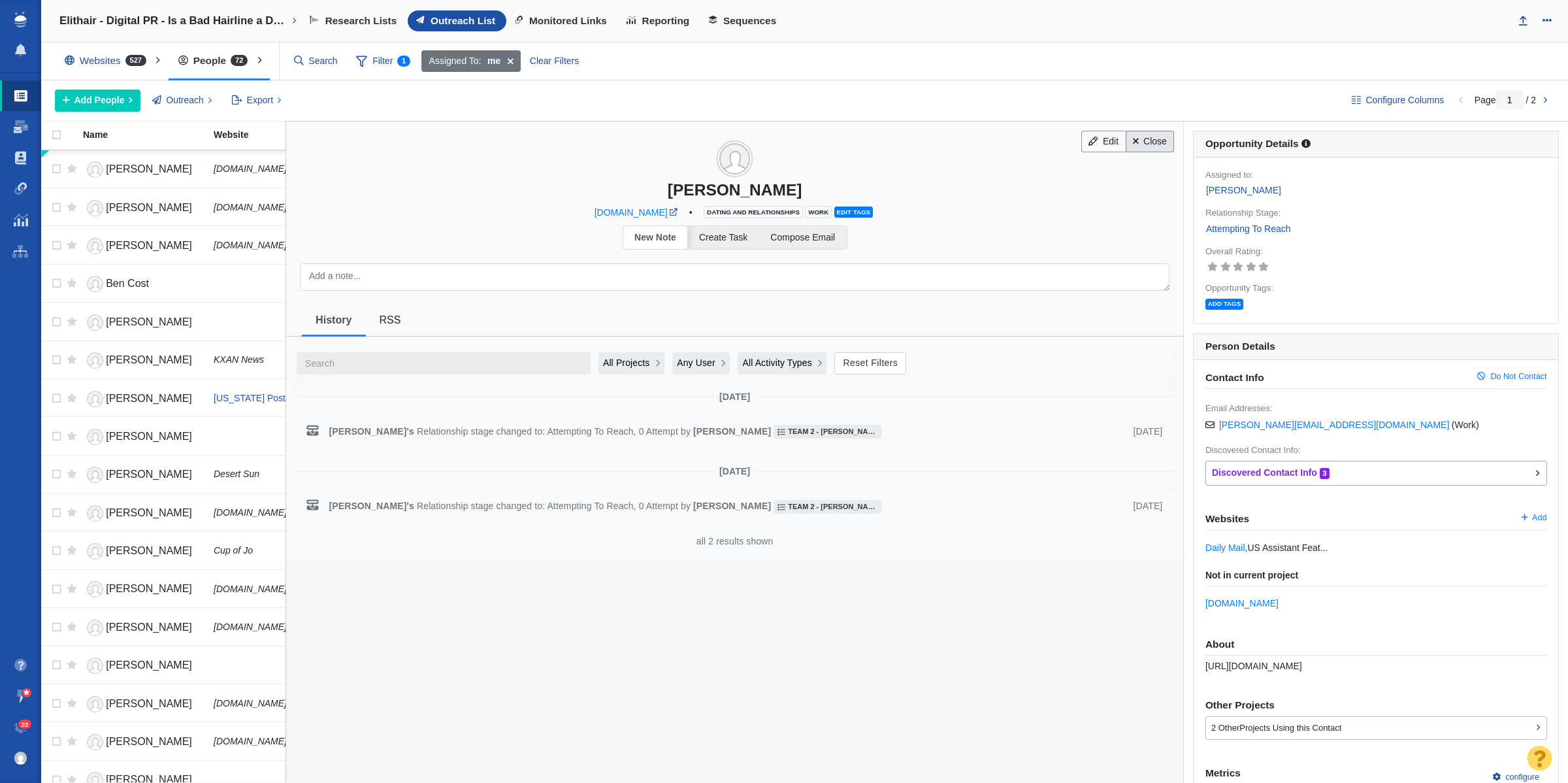
click at [1132, 144] on link "Close" at bounding box center [1150, 142] width 49 height 22
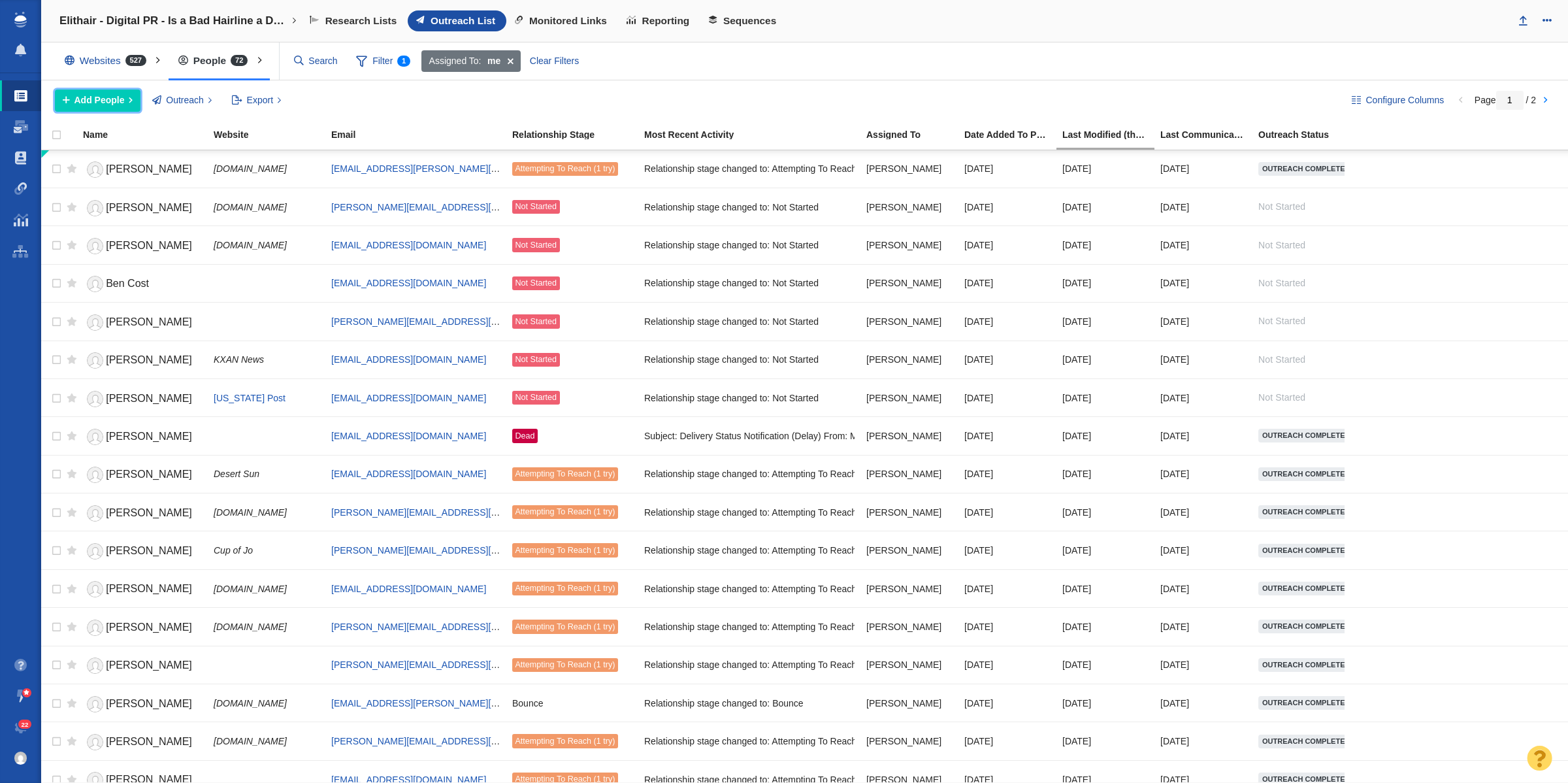
click at [108, 93] on span "Add People" at bounding box center [99, 100] width 51 height 14
click at [97, 126] on div "Add a Person" at bounding box center [146, 130] width 183 height 20
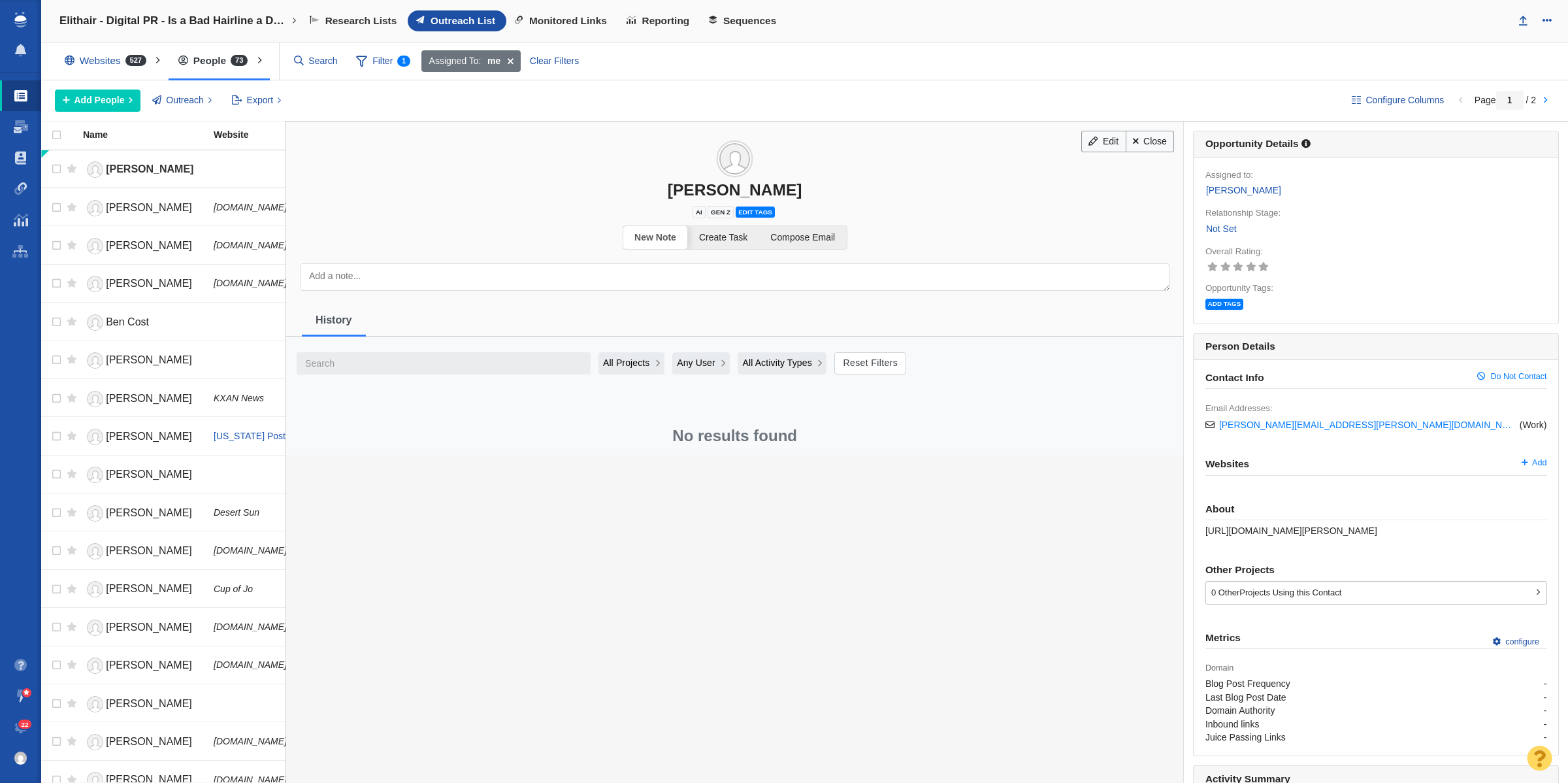
click at [1219, 234] on link "Not Set" at bounding box center [1221, 229] width 32 height 15
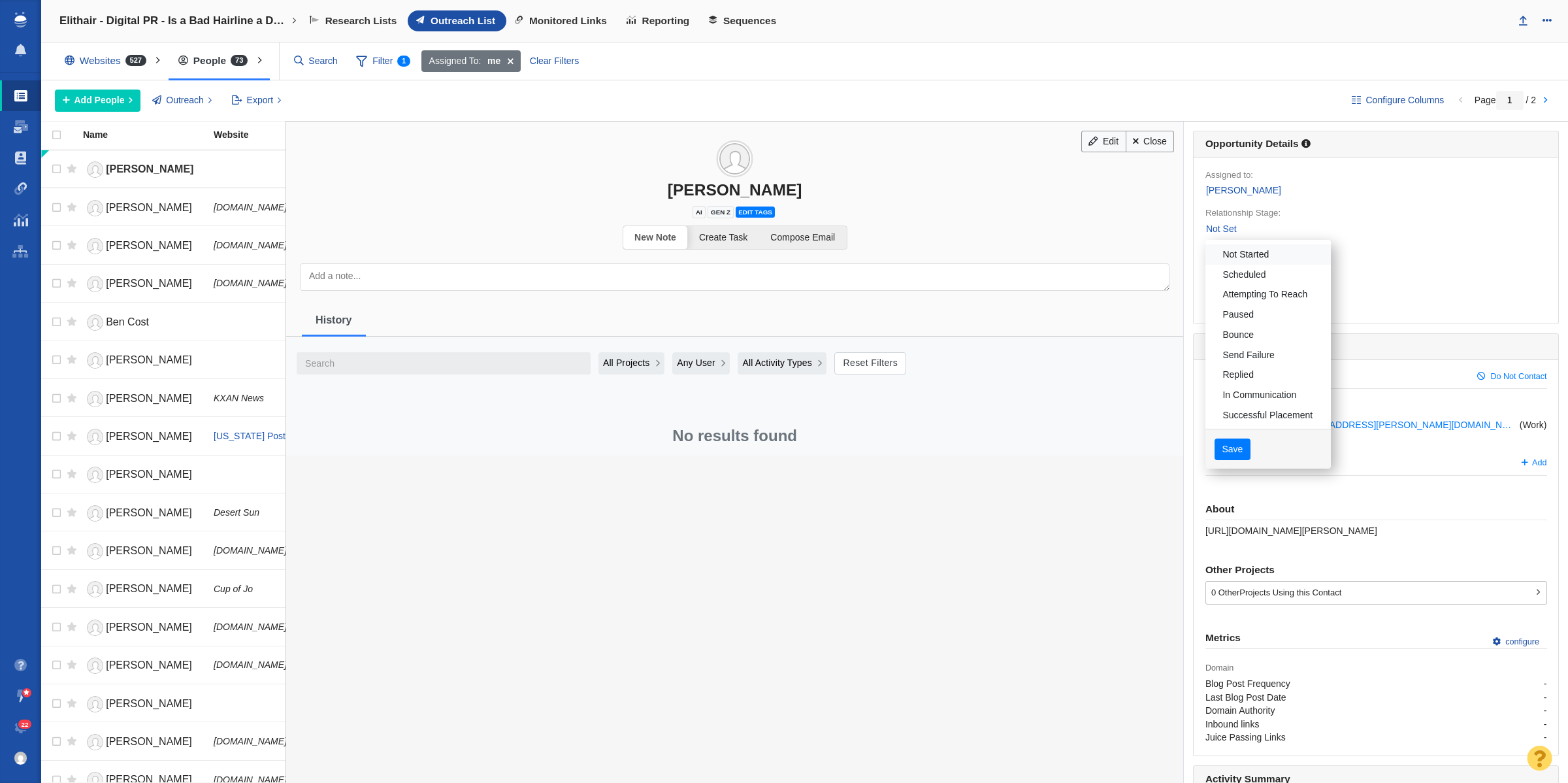
click at [1220, 264] on link "Not Started" at bounding box center [1268, 255] width 126 height 20
click at [1213, 452] on body "Projects Dashboard Websites People Link Monitoring Reports Projects Home Help C…" at bounding box center [784, 392] width 1568 height 783
click at [1215, 452] on button "Save" at bounding box center [1233, 450] width 36 height 22
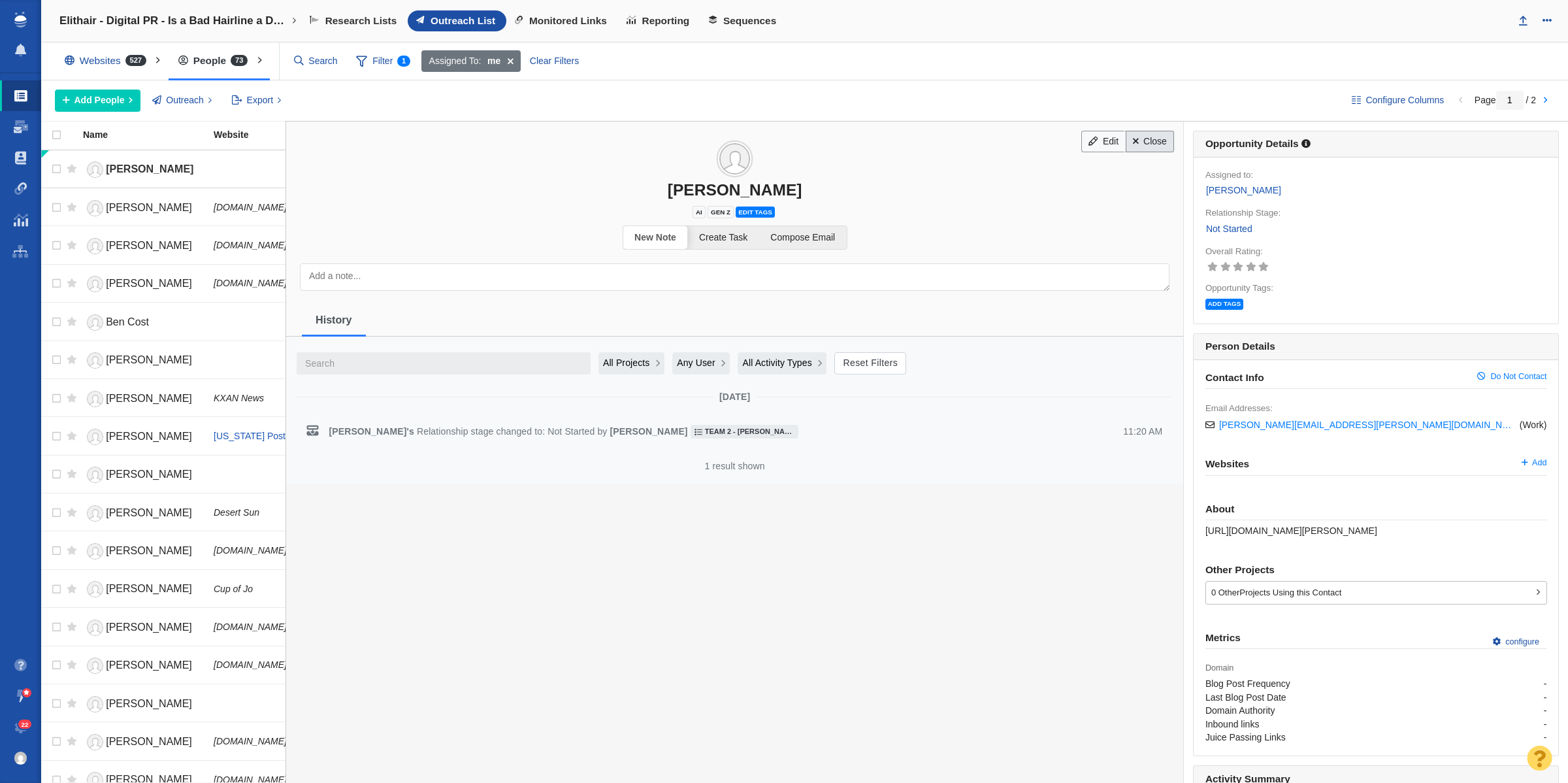
click at [1130, 146] on link "Close" at bounding box center [1150, 142] width 49 height 22
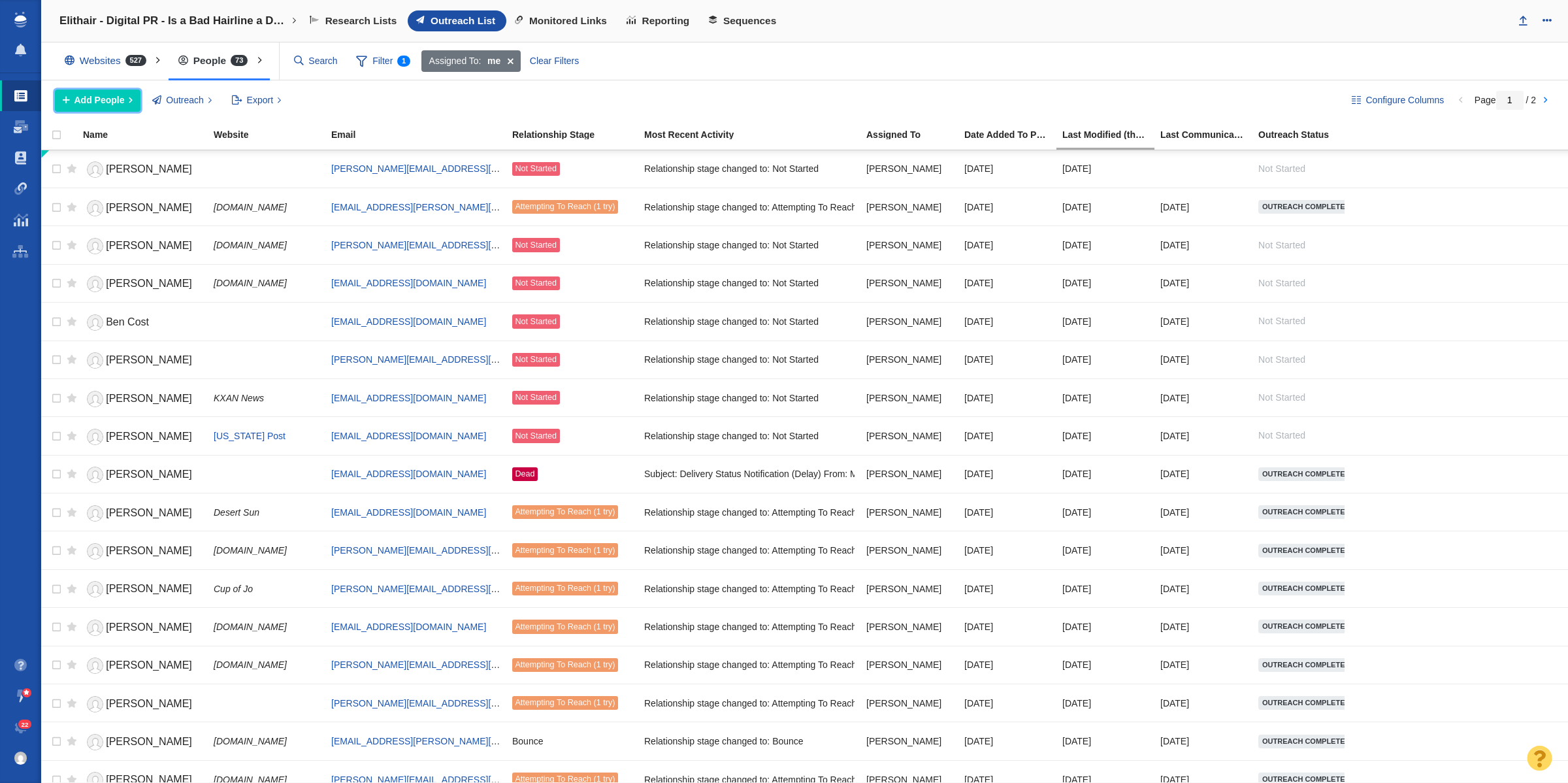
click at [108, 96] on span "Add People" at bounding box center [99, 100] width 51 height 14
click at [134, 133] on div "Add a Person" at bounding box center [146, 130] width 183 height 20
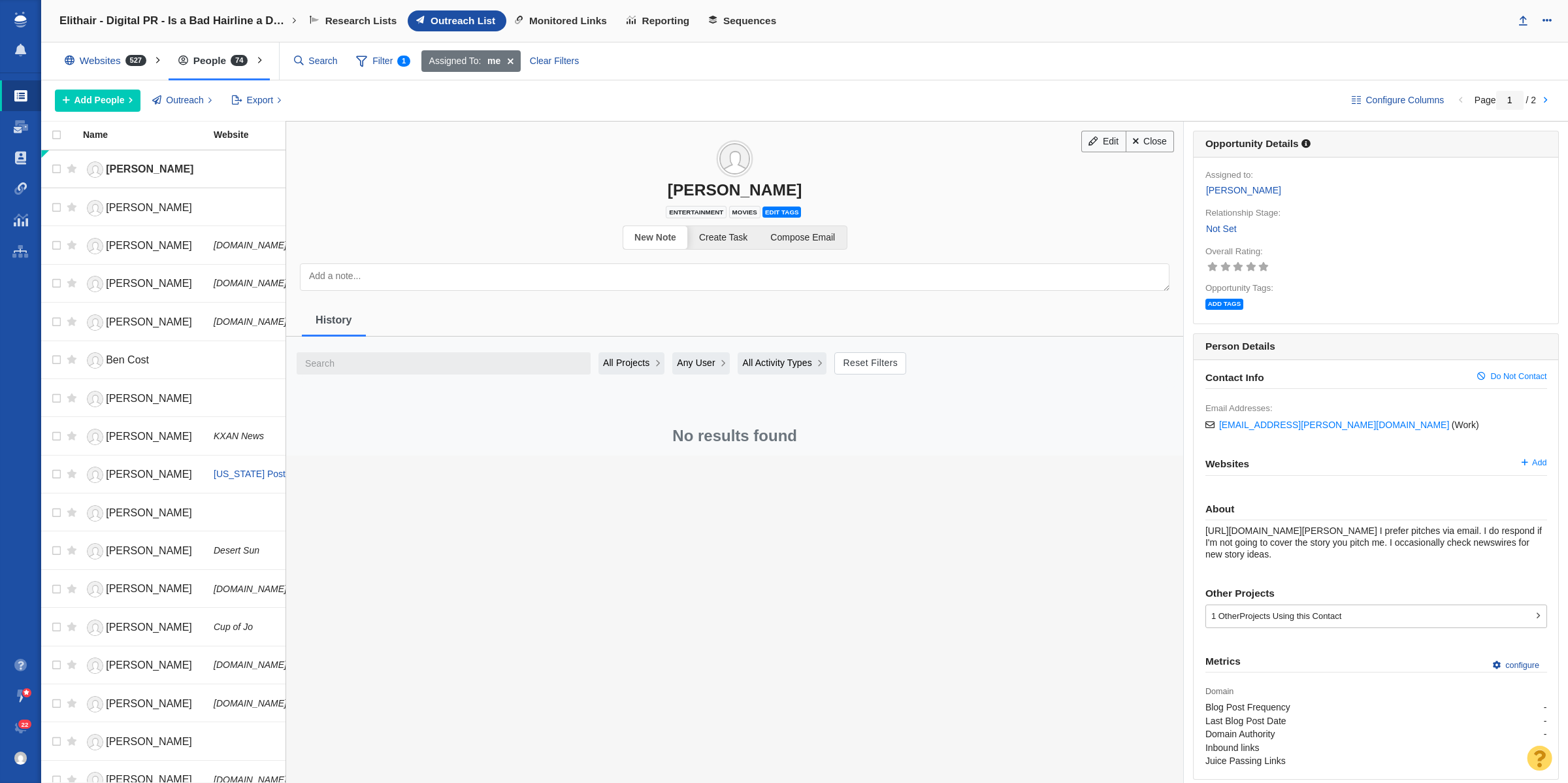
click at [1211, 234] on link "Not Set" at bounding box center [1221, 229] width 32 height 15
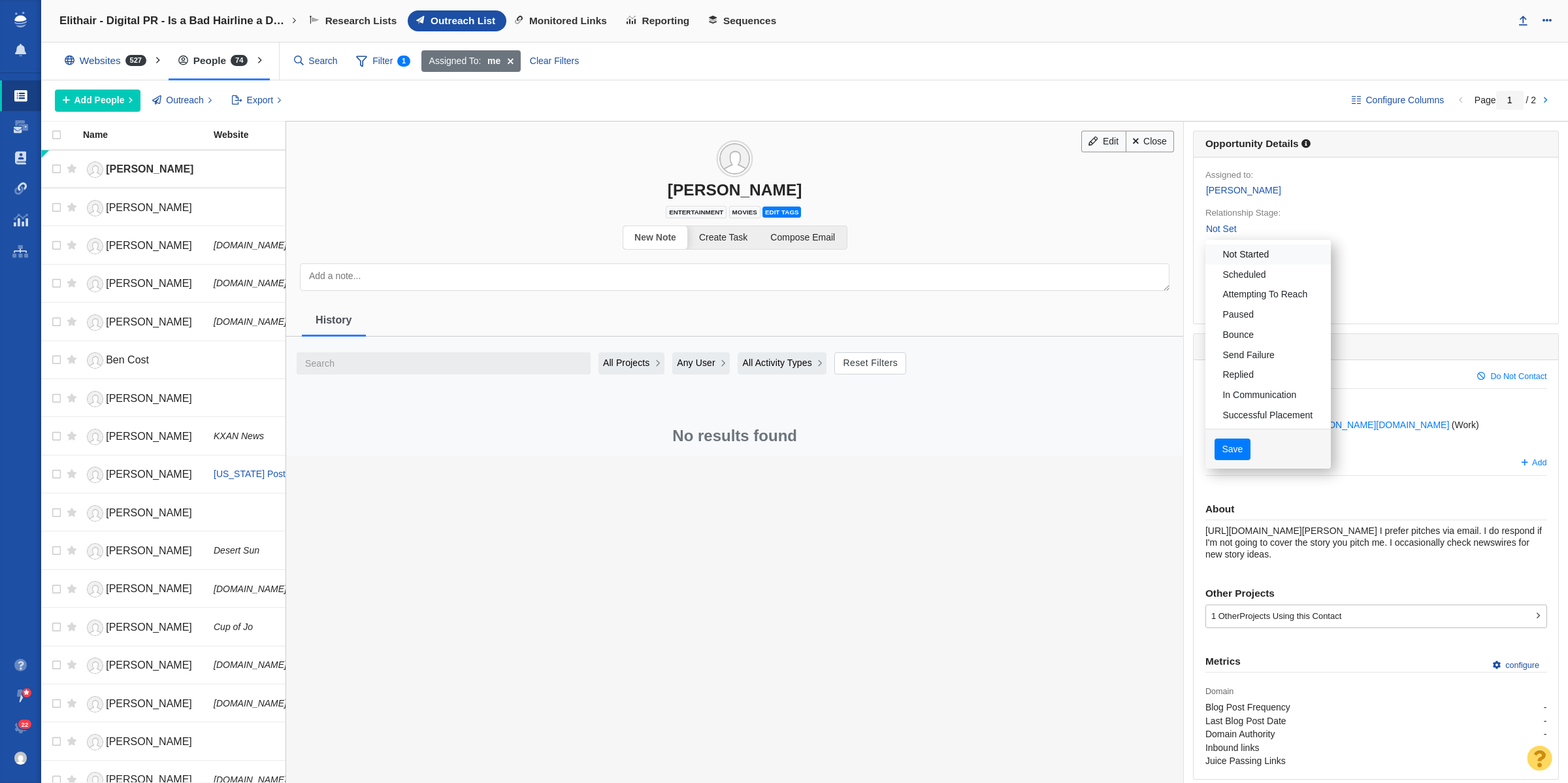
click at [1205, 259] on link "Not Started" at bounding box center [1268, 255] width 126 height 20
click at [1222, 447] on button "Save" at bounding box center [1233, 450] width 36 height 22
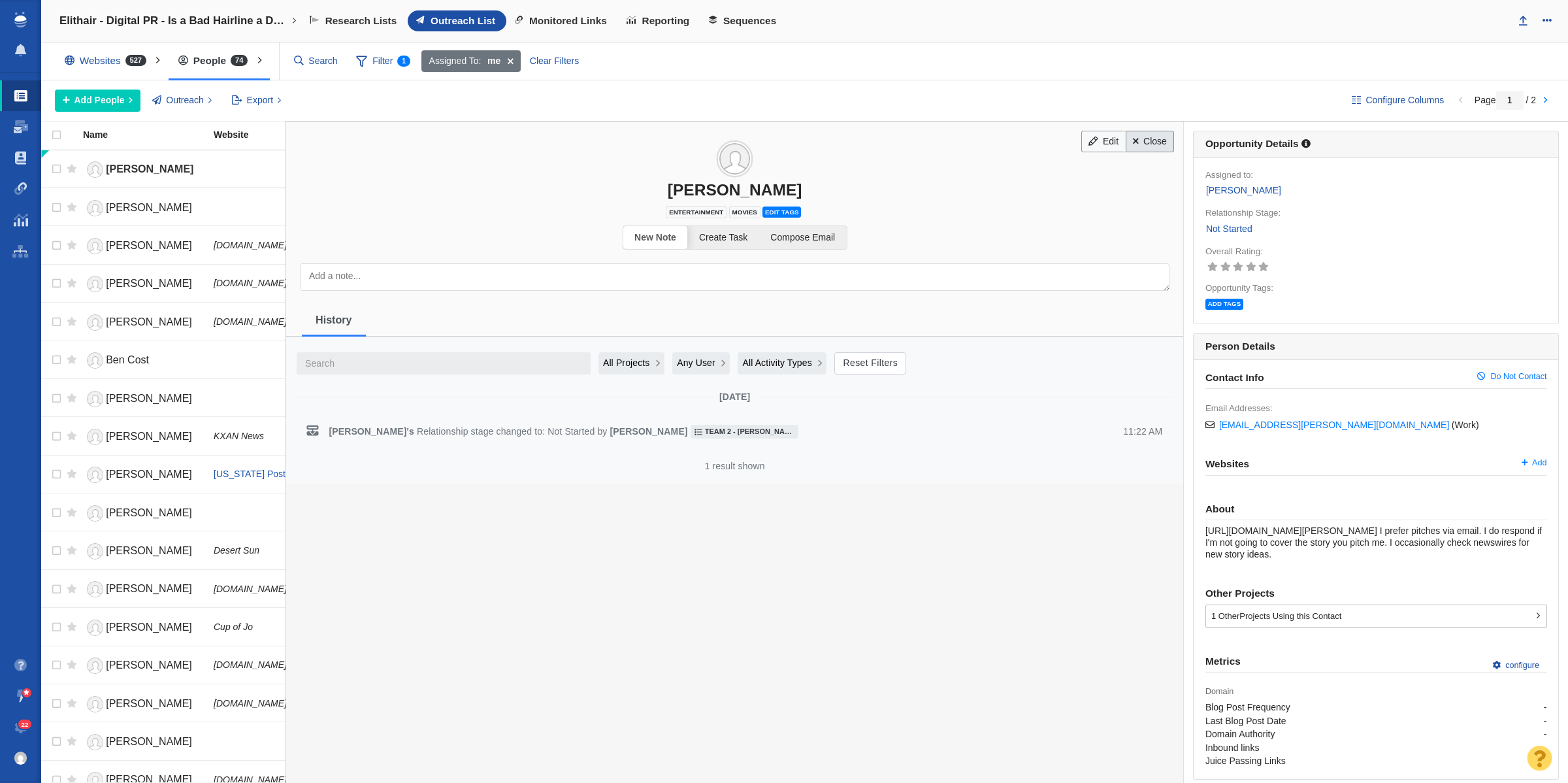
click at [1137, 149] on link "Close" at bounding box center [1150, 142] width 49 height 22
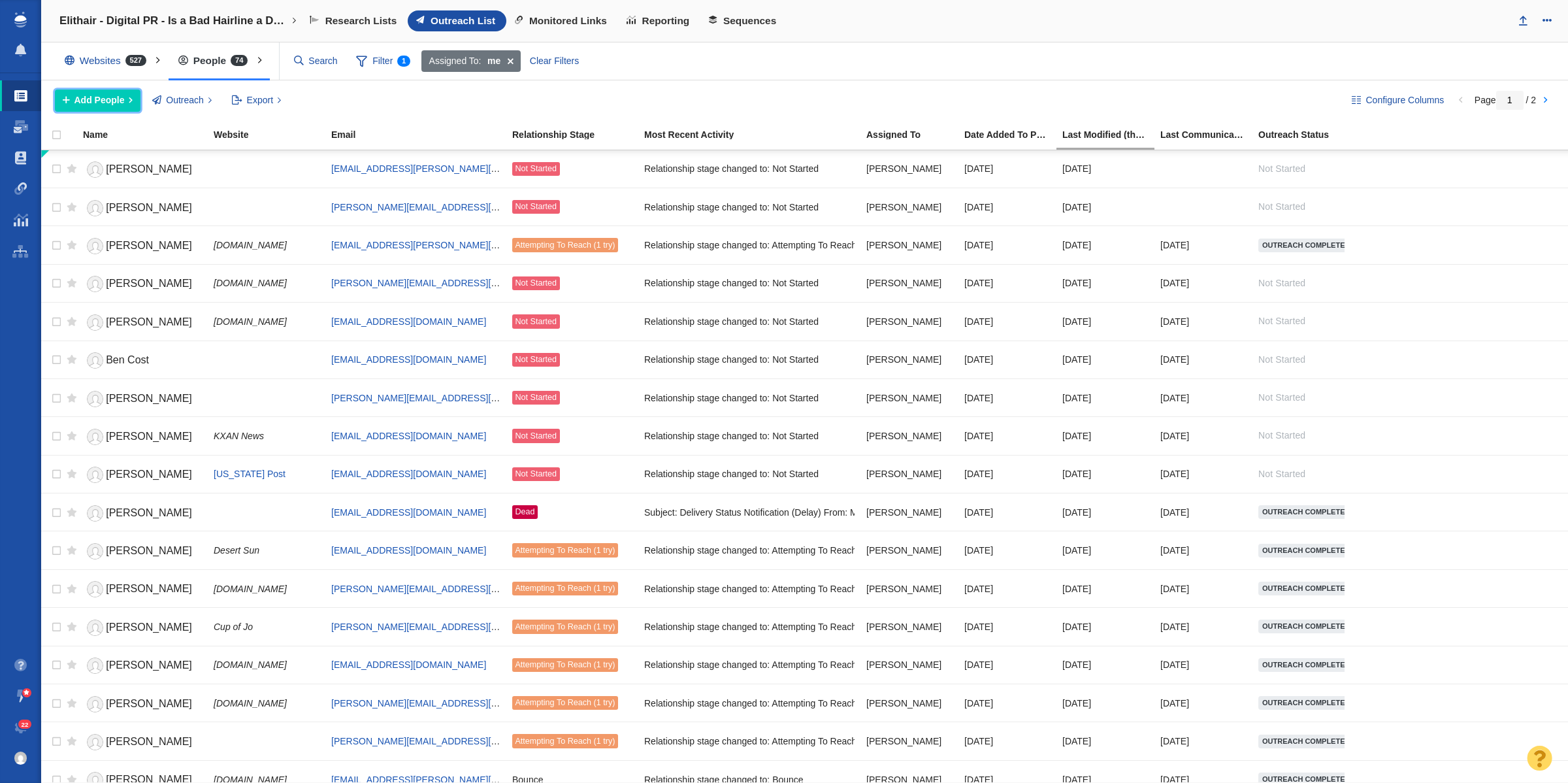
click at [112, 109] on button "Add People" at bounding box center [97, 100] width 85 height 22
click at [187, 136] on div "Add a Person" at bounding box center [146, 130] width 183 height 20
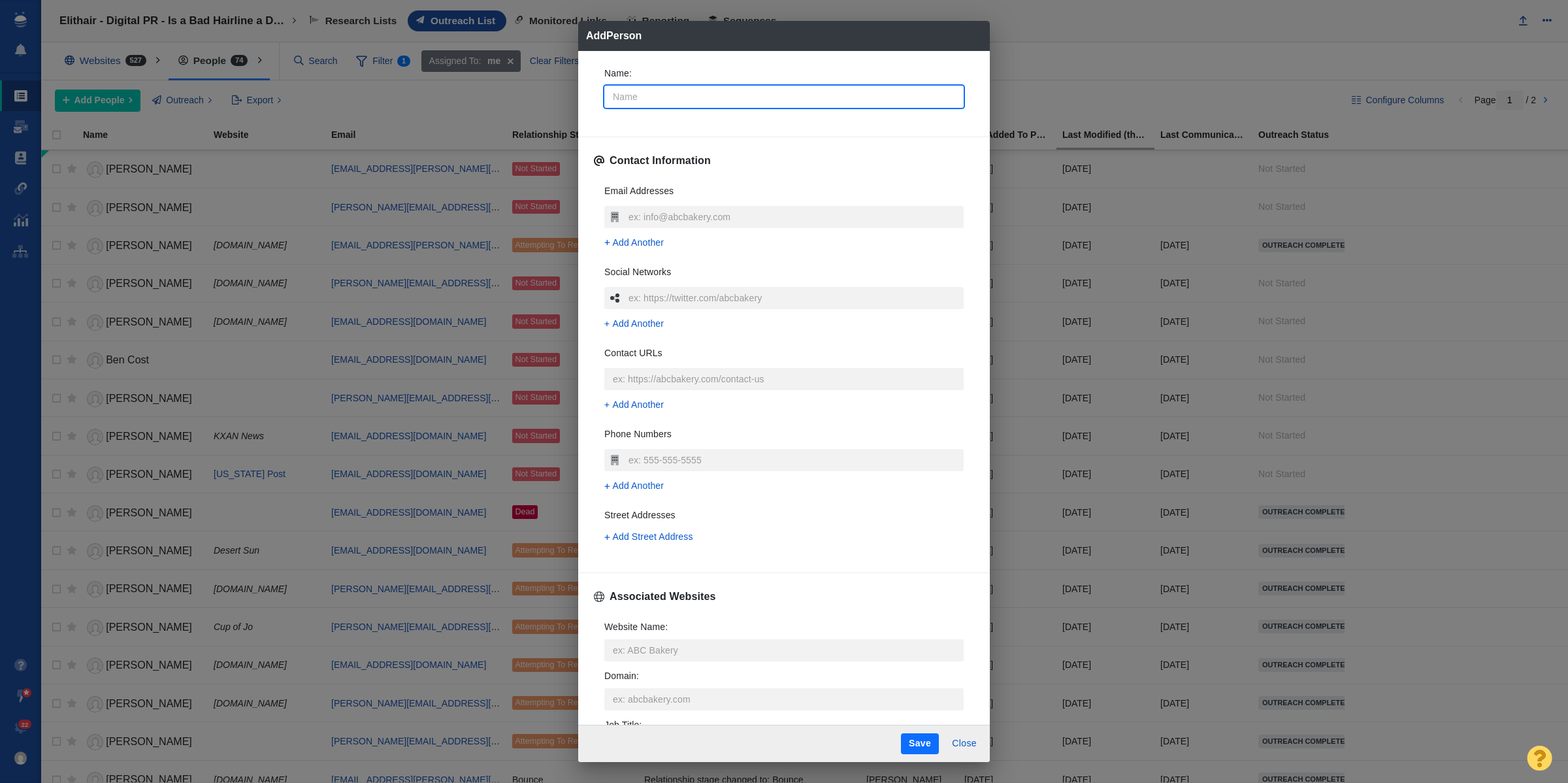
type input "S"
type textarea "x"
type input "Se"
type textarea "x"
type input "S"
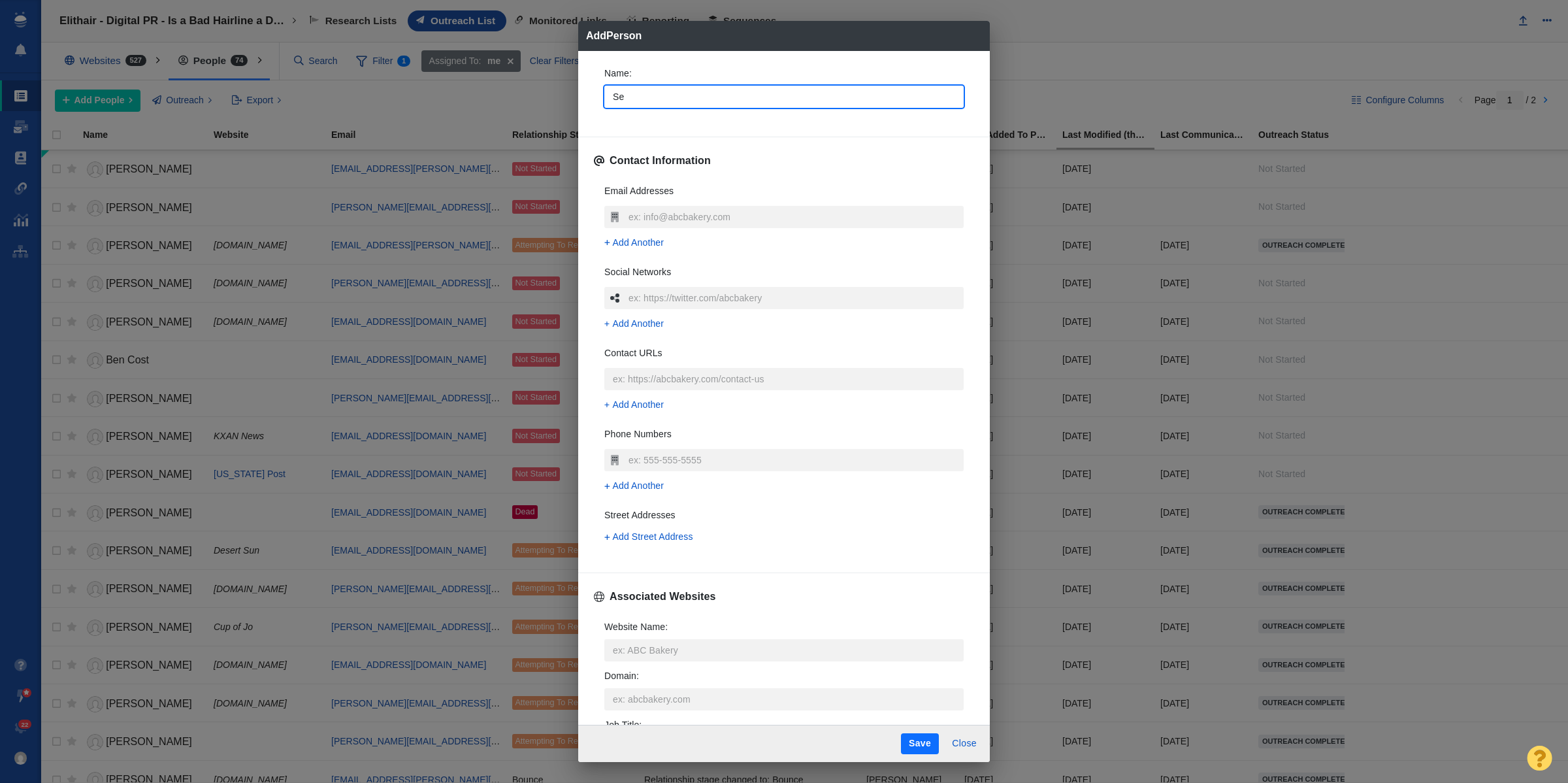
type textarea "x"
type input "St"
type textarea "x"
type input "Ste"
type textarea "x"
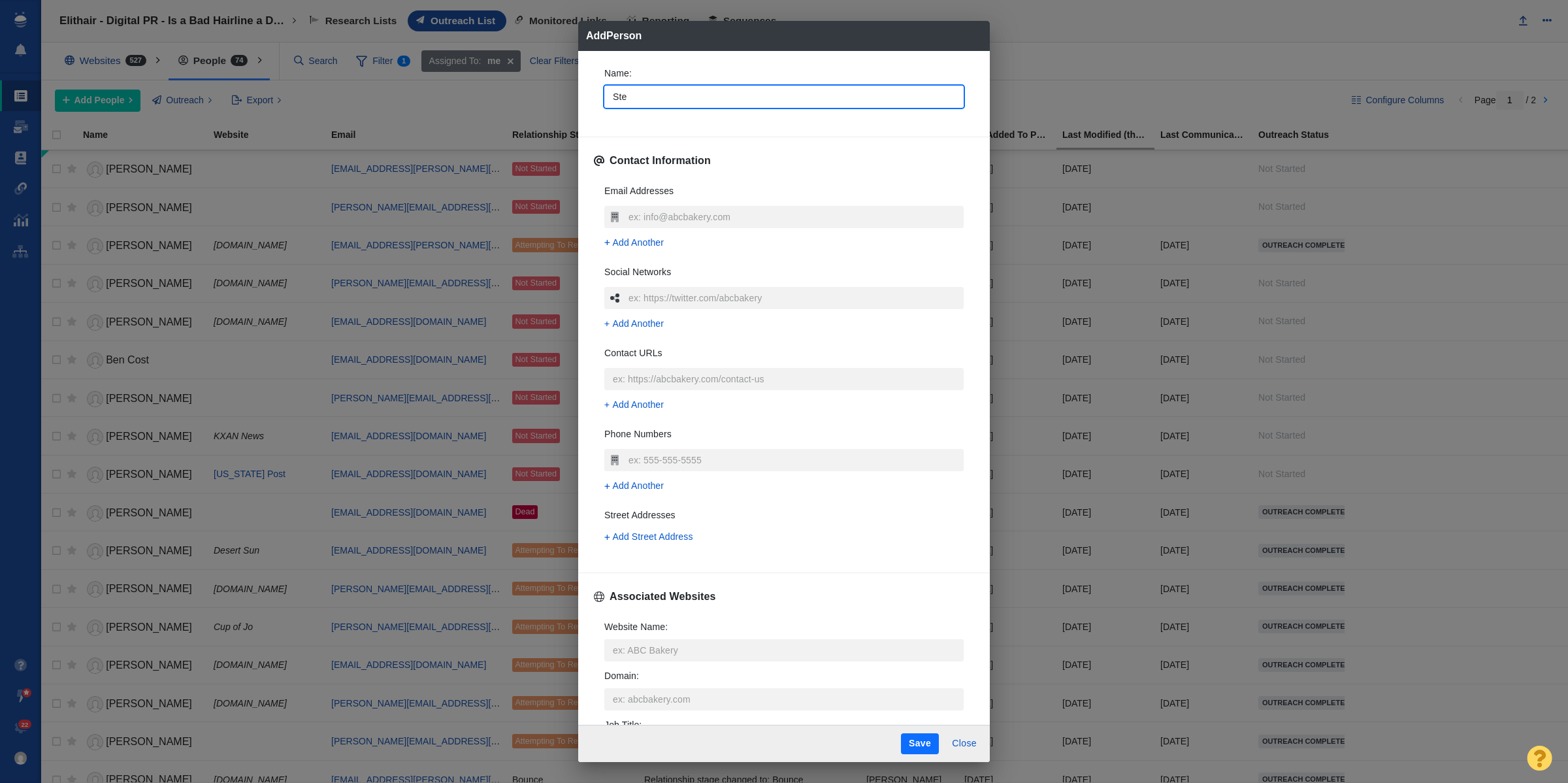
type input "Step"
type textarea "x"
type input "Steph"
type textarea "x"
type input "Stepha"
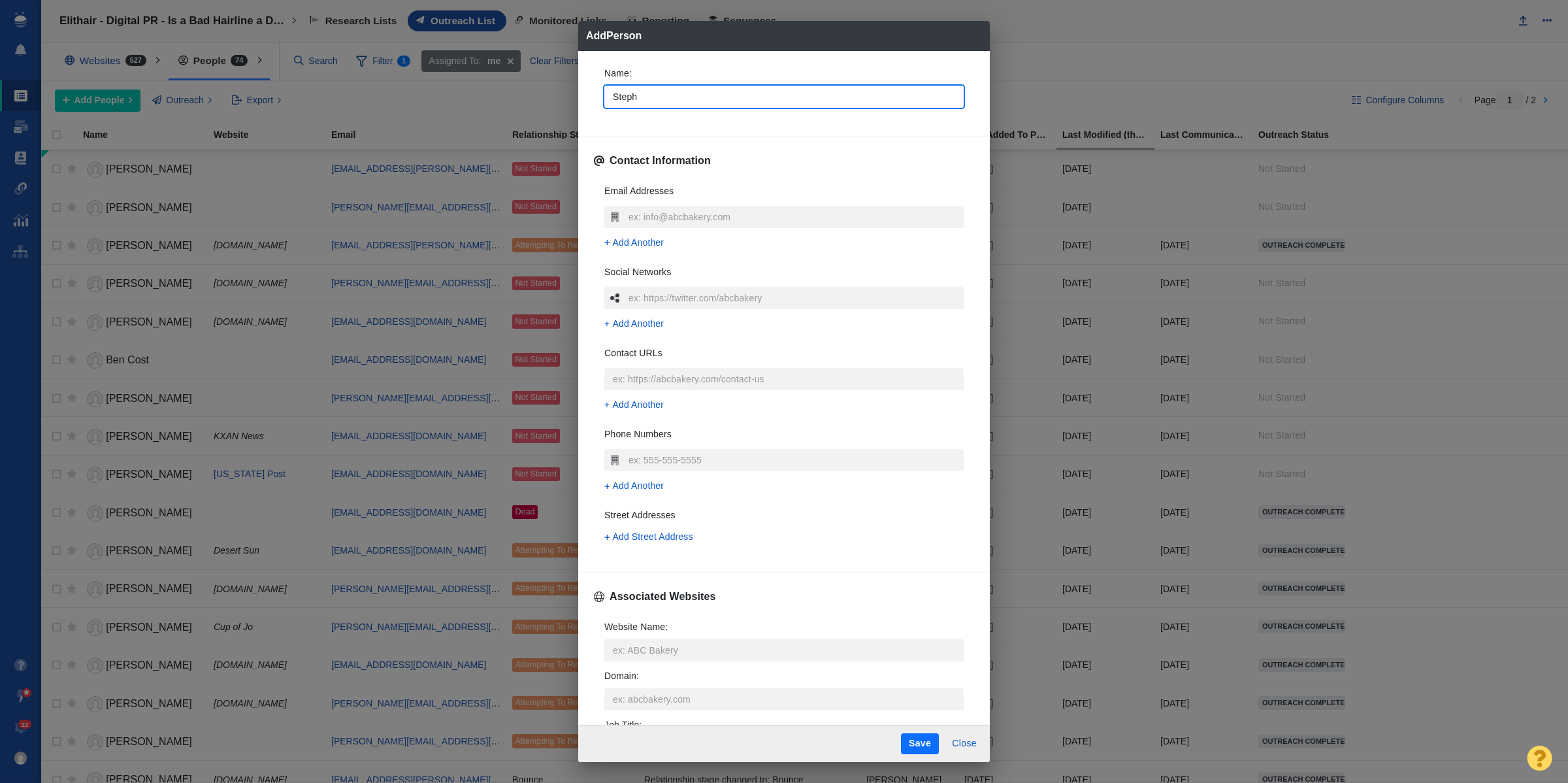
type textarea "x"
type input "Stephan"
type textarea "x"
type input "Stephani"
type textarea "x"
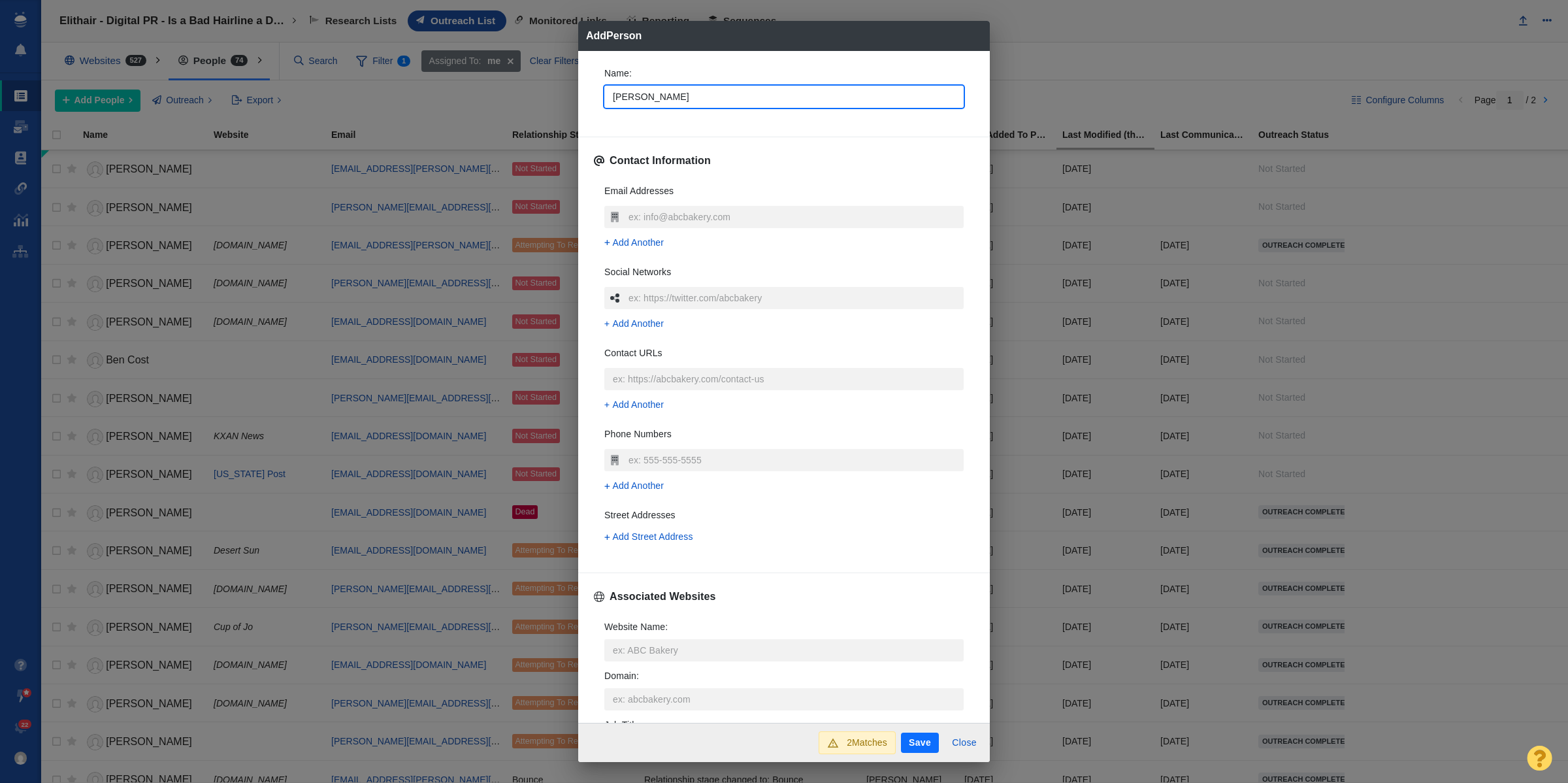
type input "Stephanie"
type textarea "x"
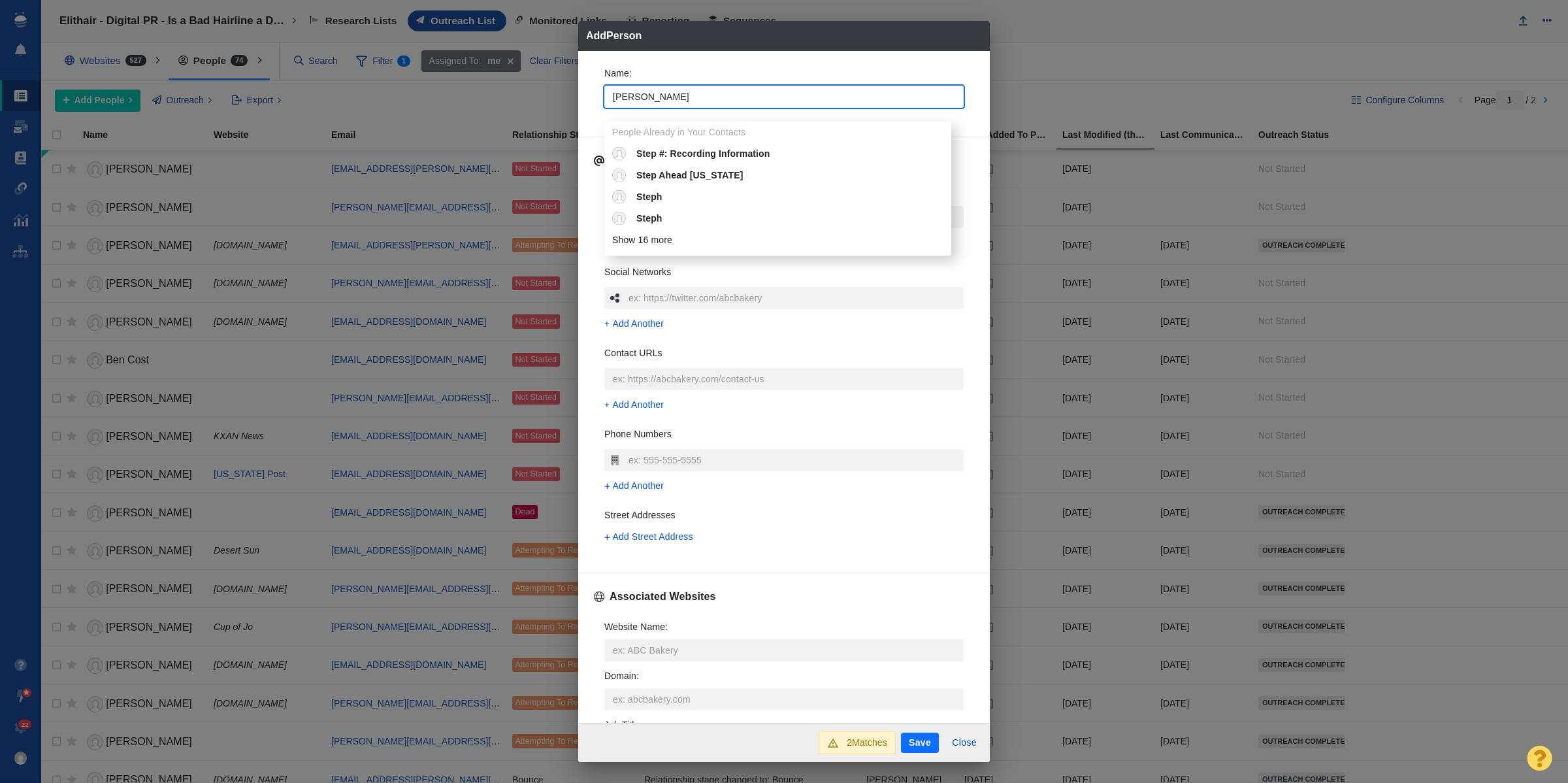
type input "Stephanie"
type textarea "x"
type input "Stephanie w"
type textarea "x"
type input "Stephanie we"
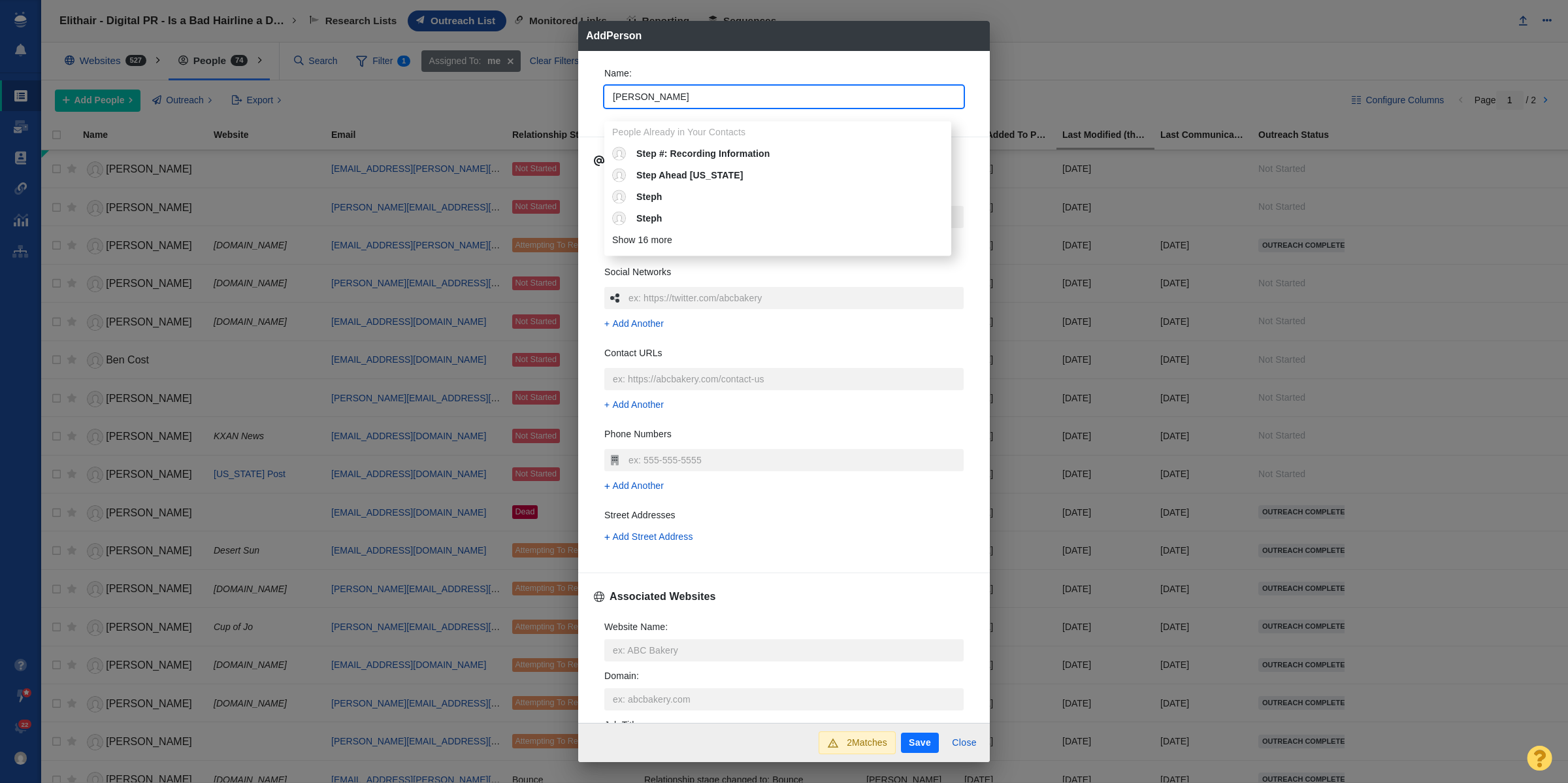
type textarea "x"
type input "Stephanie wea"
type textarea "x"
type input "Stephanie weav"
type textarea "x"
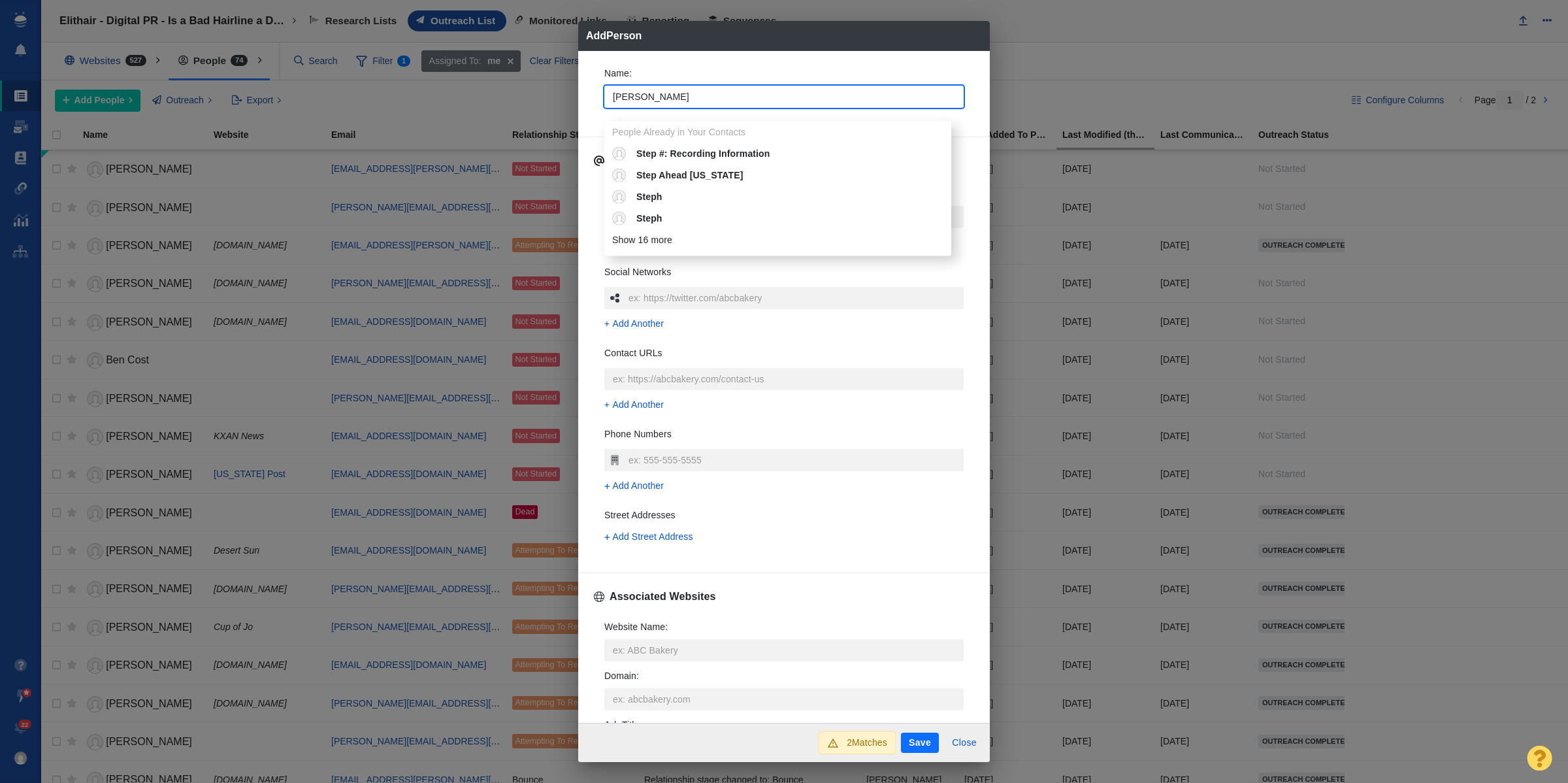
type input "Stephanie weave"
type textarea "x"
type input "Stephanie weaver"
type textarea "x"
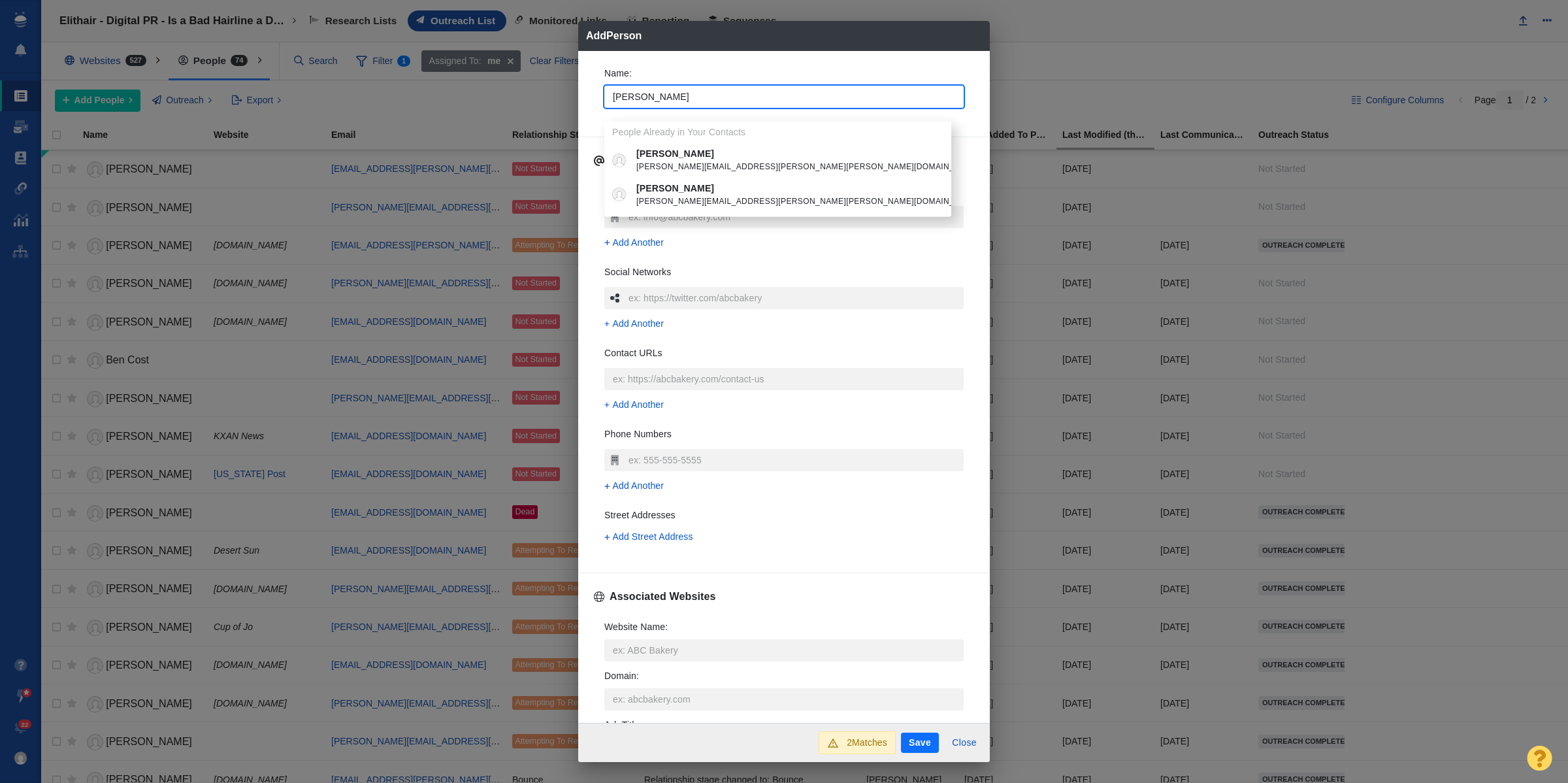
type input "Stephanie weaver"
type textarea "x"
click at [764, 155] on p "[PERSON_NAME]" at bounding box center [808, 154] width 344 height 14
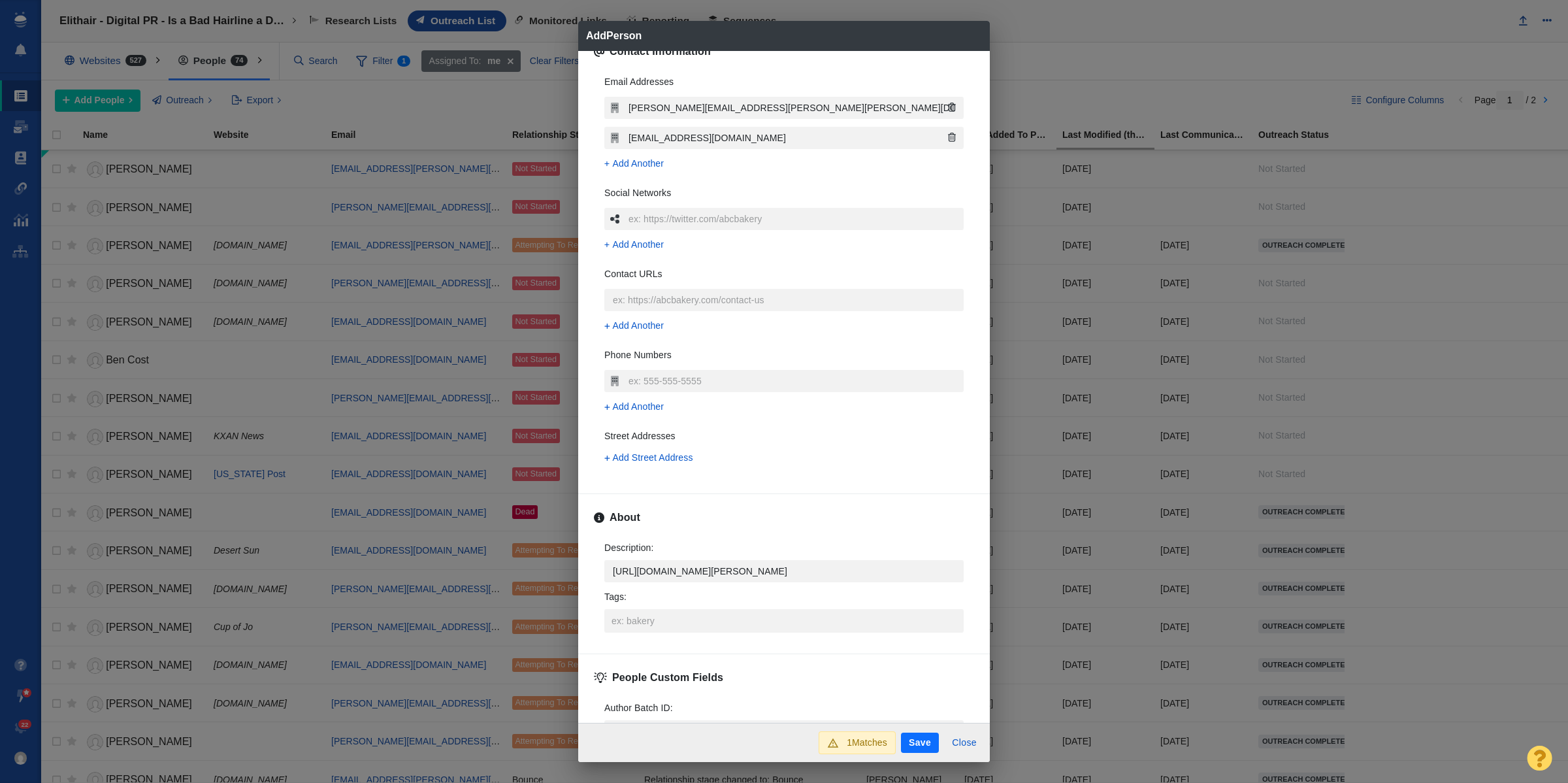
scroll to position [232, 0]
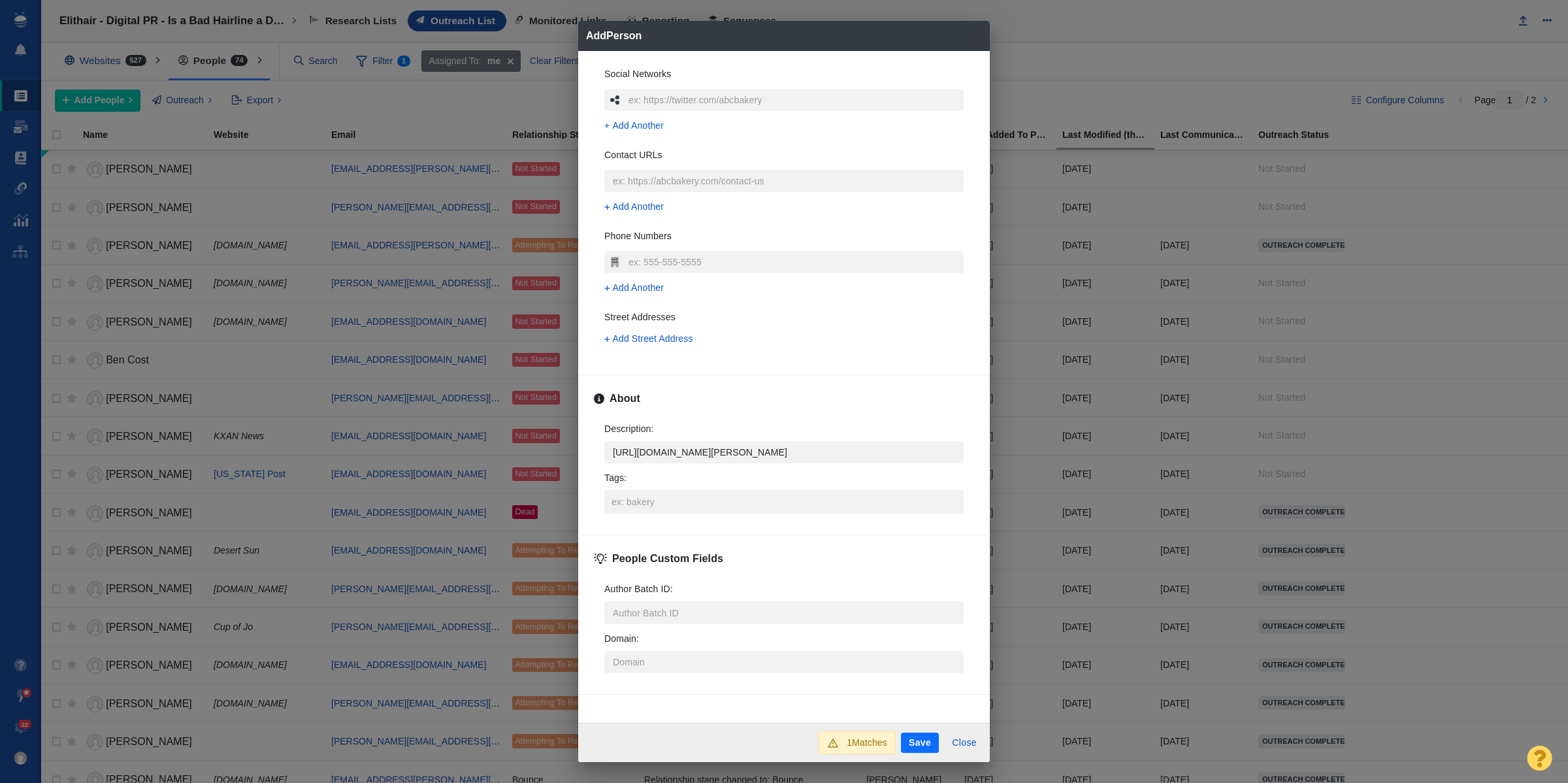
drag, startPoint x: 921, startPoint y: 746, endPoint x: 40, endPoint y: 419, distance: 939.7
click at [921, 746] on button "Save" at bounding box center [920, 743] width 38 height 21
type textarea "x"
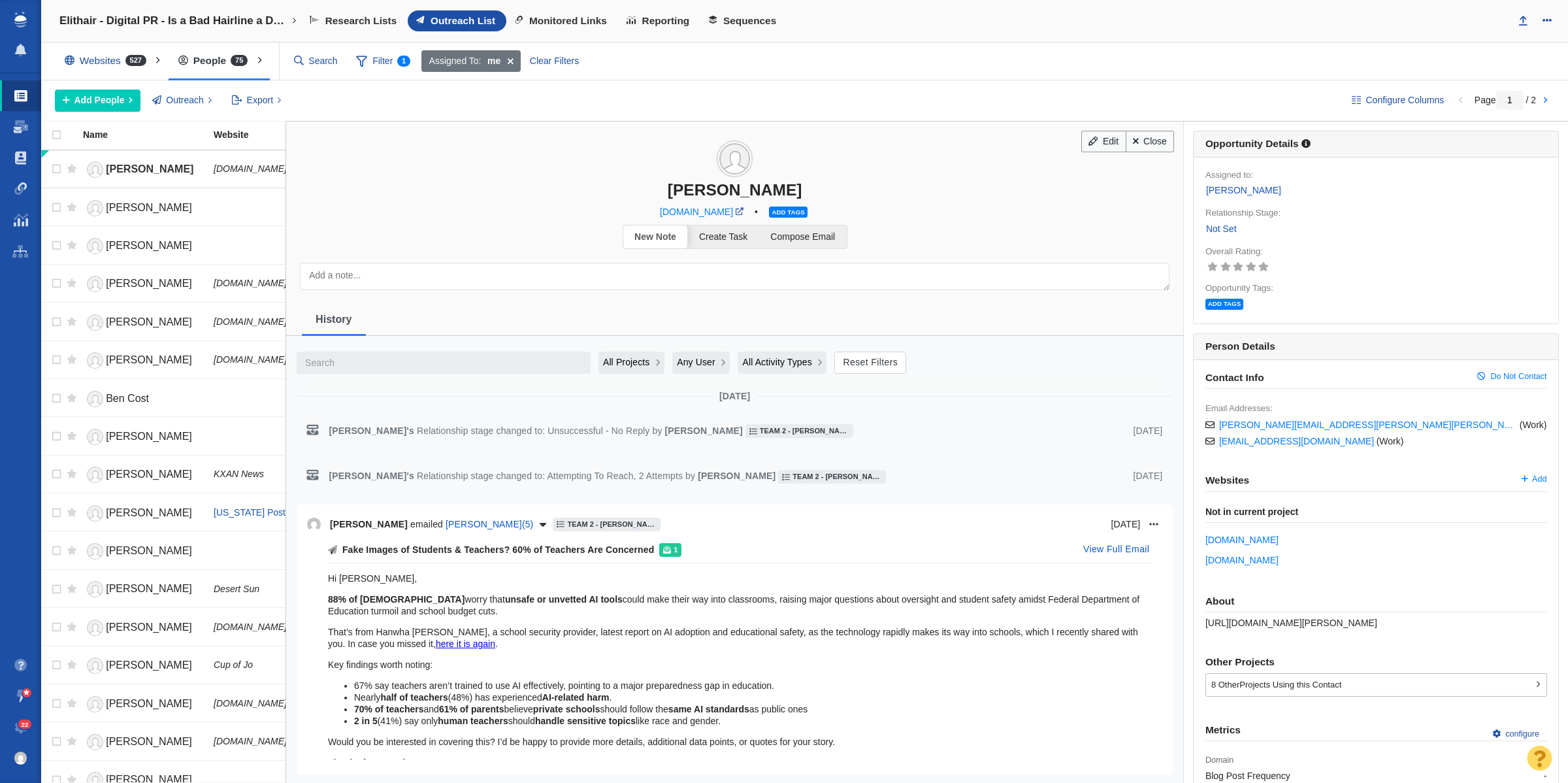
click at [1229, 229] on link "Not Set" at bounding box center [1221, 229] width 32 height 15
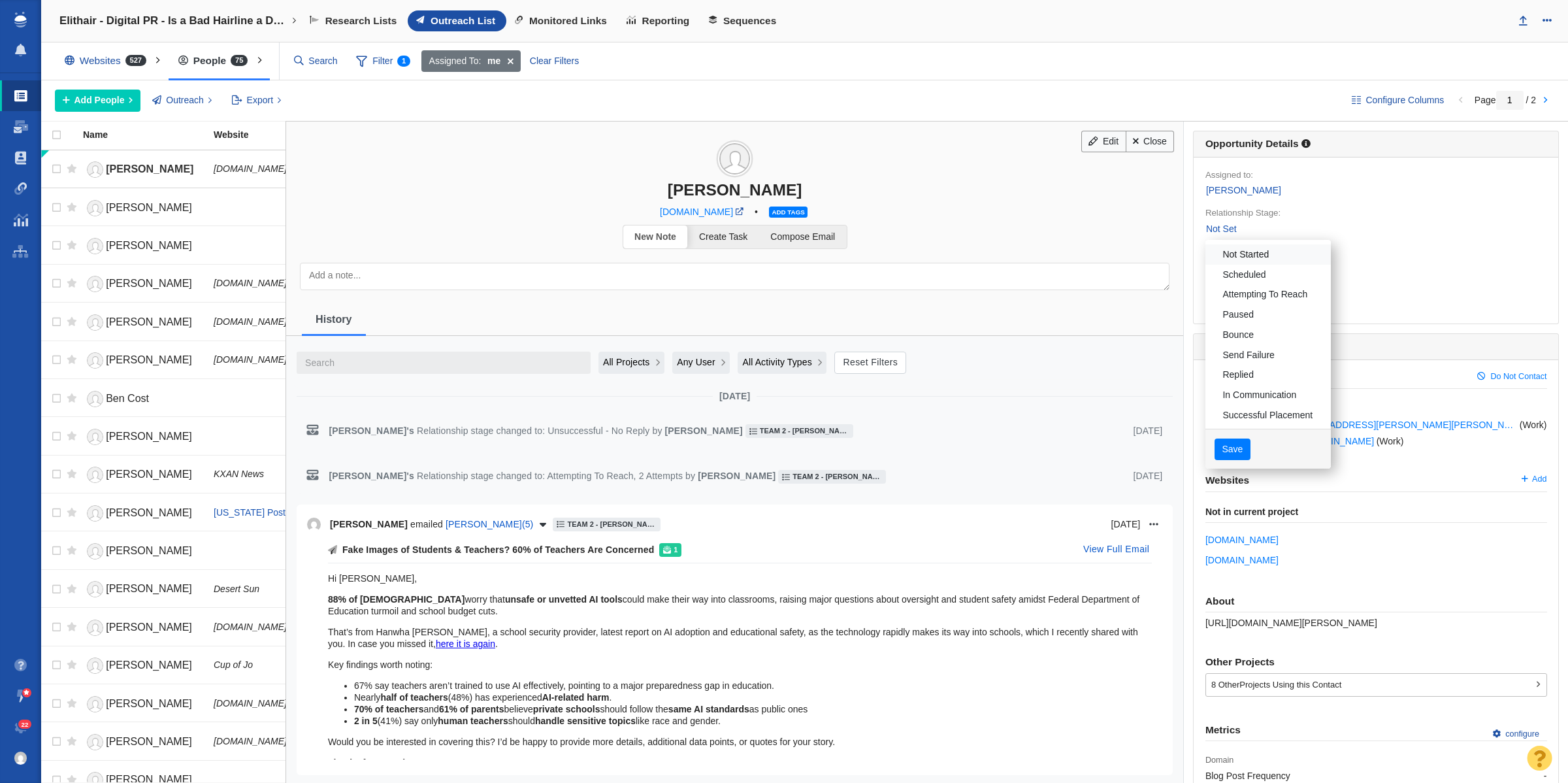
click at [1240, 252] on link "Not Started" at bounding box center [1268, 255] width 126 height 20
click at [1215, 450] on button "Save" at bounding box center [1233, 450] width 36 height 22
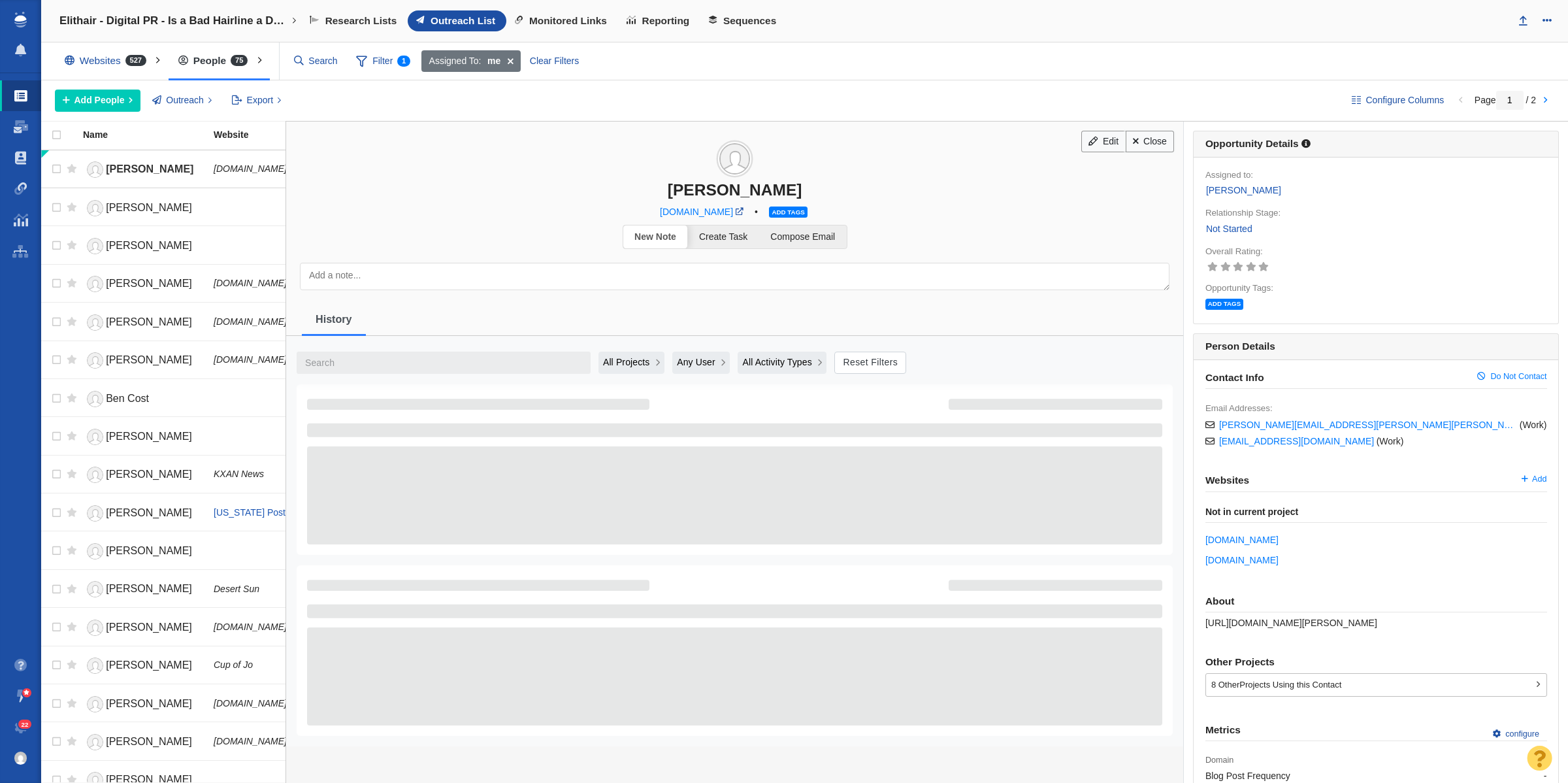
click at [1138, 149] on link "Close" at bounding box center [1150, 142] width 49 height 22
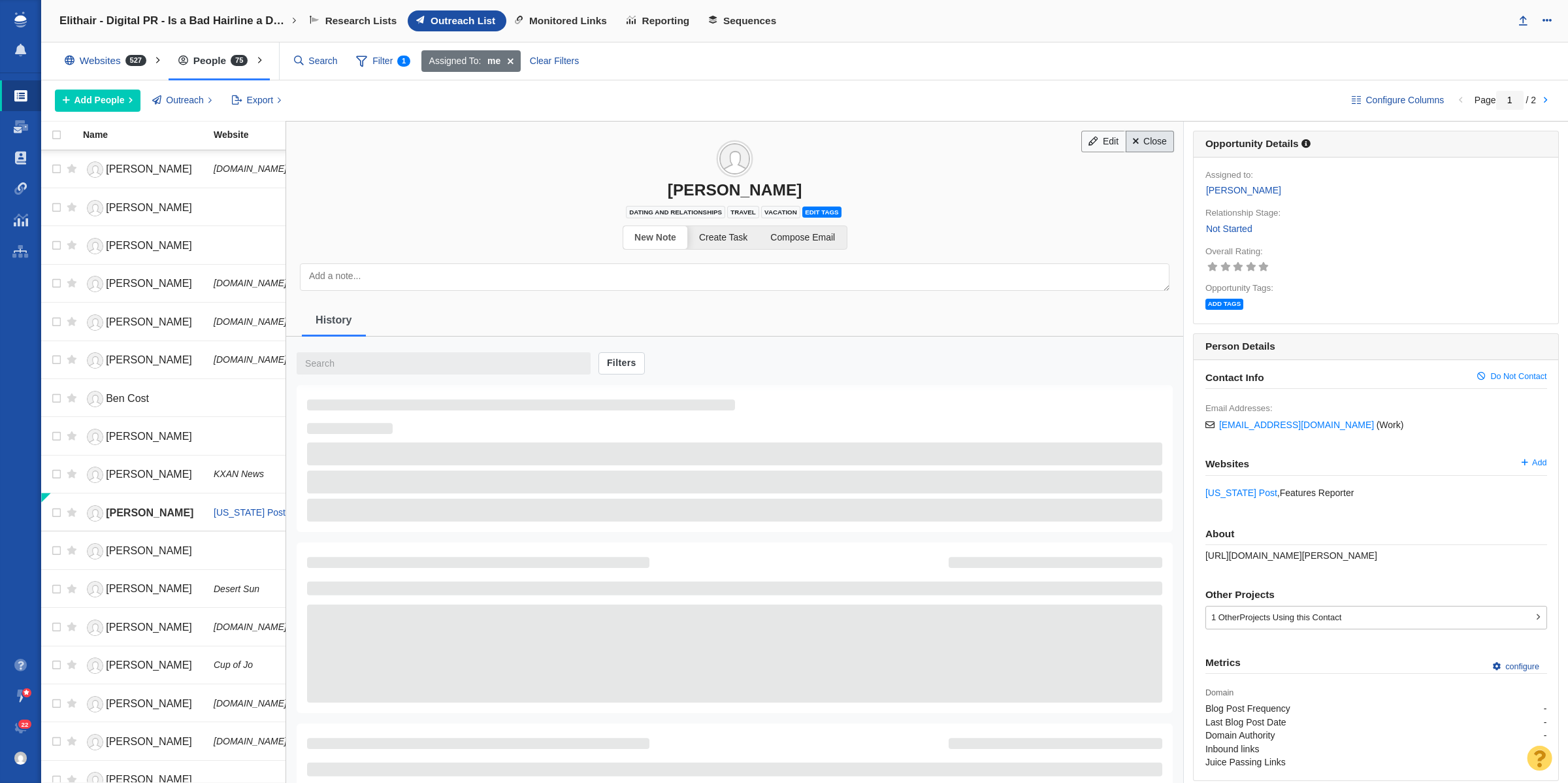
click at [1151, 147] on link "Close" at bounding box center [1150, 142] width 49 height 22
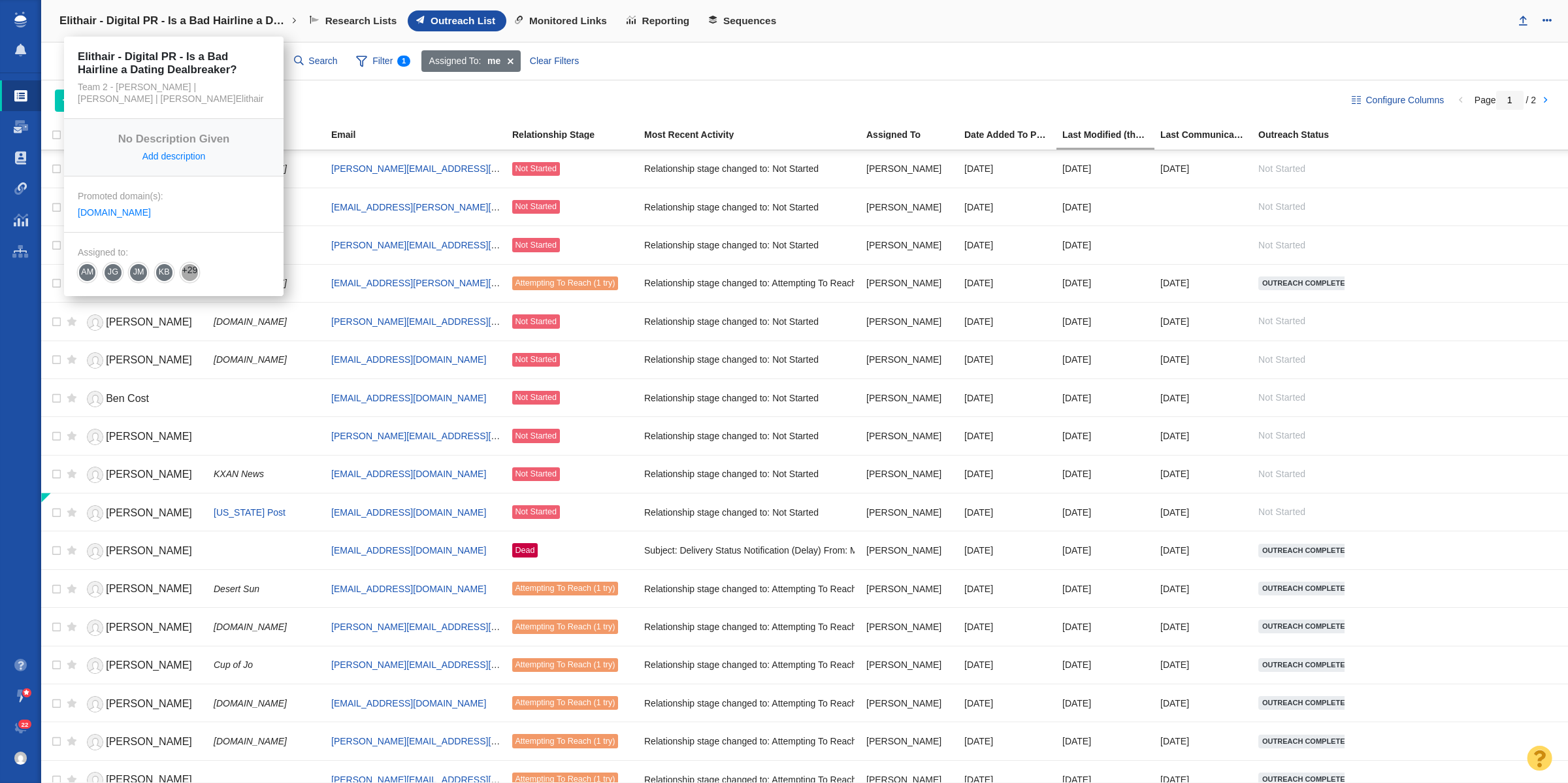
click at [214, 20] on h4 "Elithair - Digital PR - Is a Bad Hairline a Dating Dealbreaker?" at bounding box center [173, 21] width 229 height 13
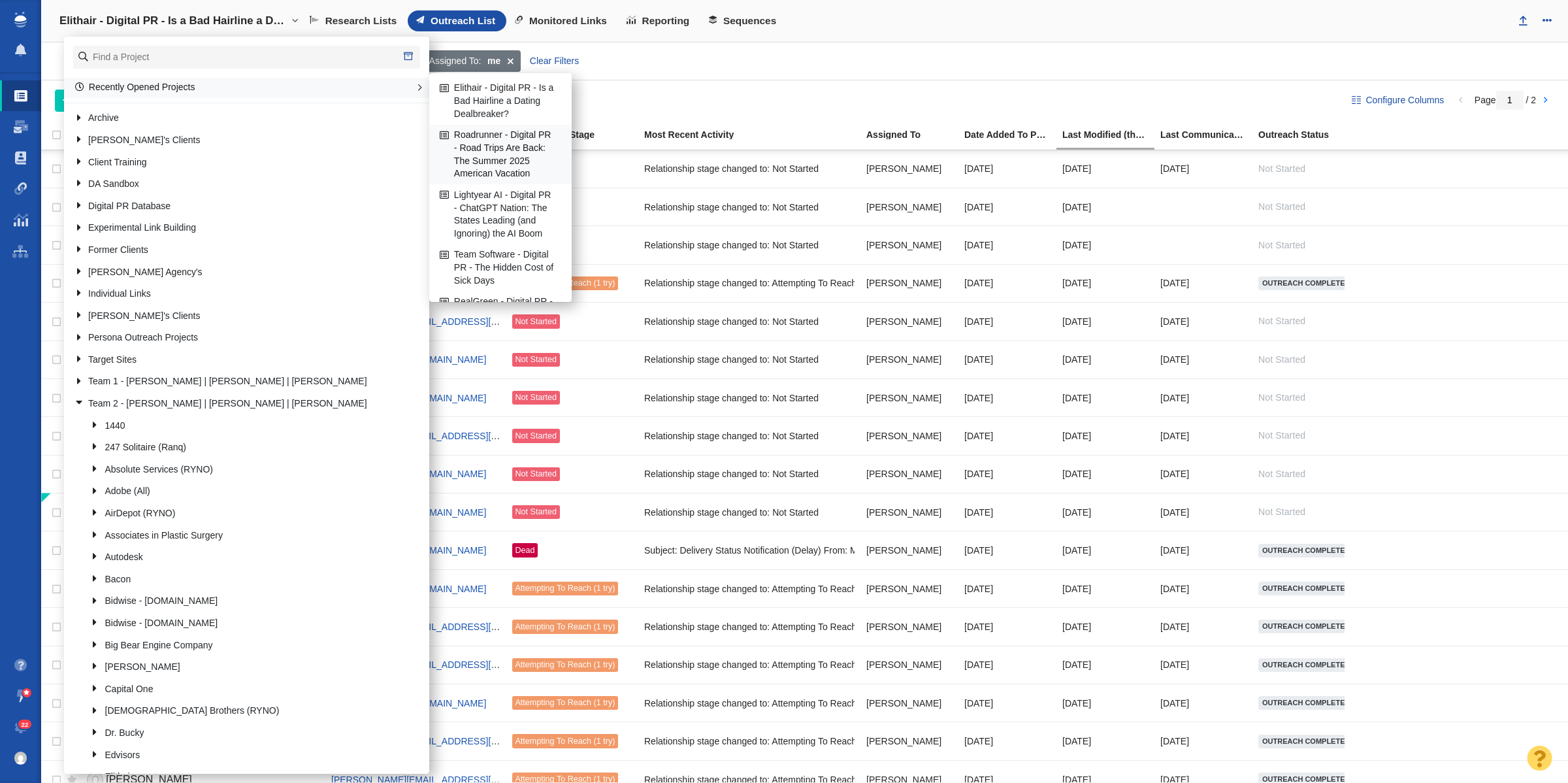
click at [487, 167] on link "Roadrunner - Digital PR - Road Trips Are Back: The Summer 2025 American Vacation" at bounding box center [500, 155] width 128 height 58
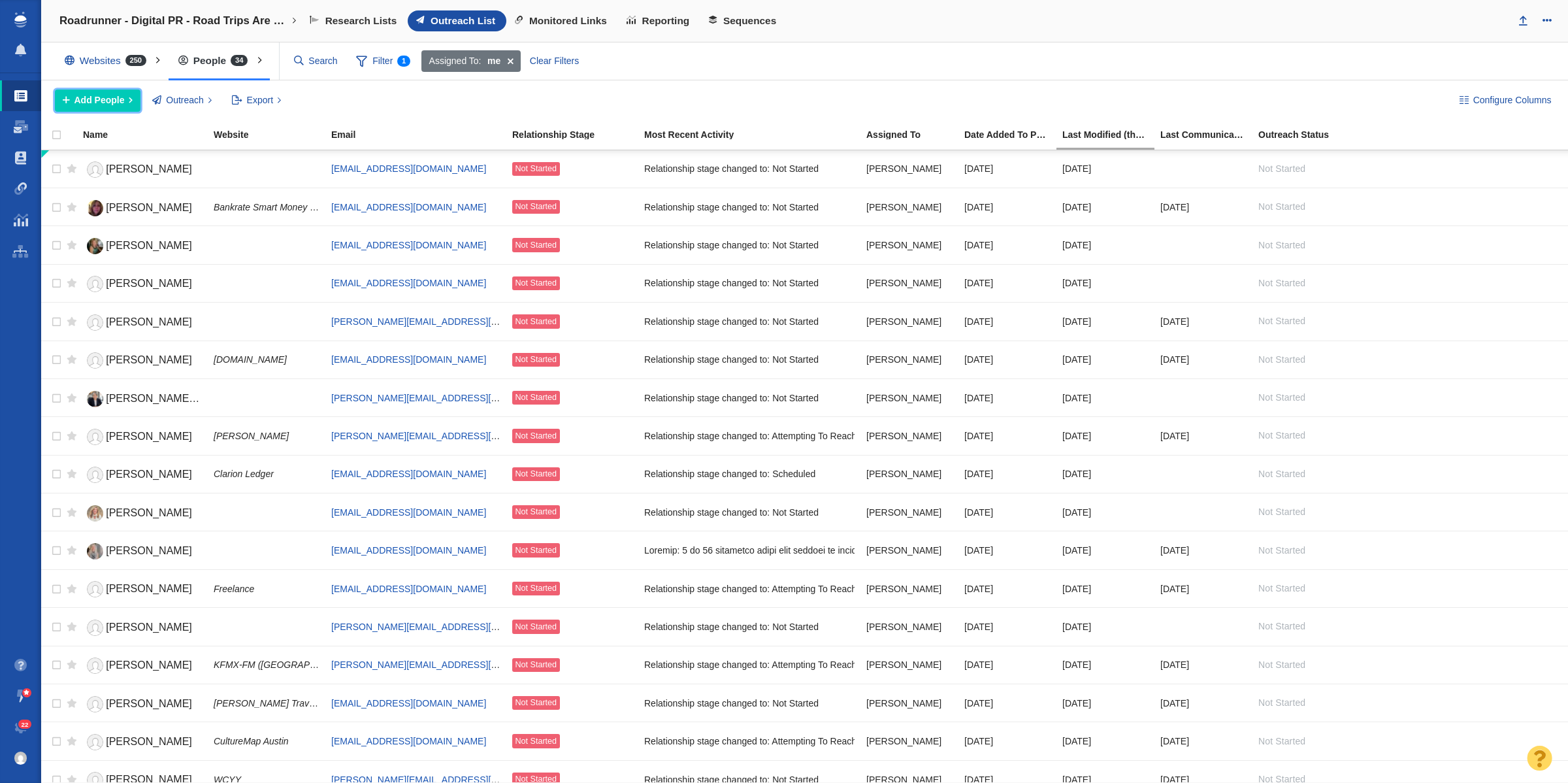
click at [97, 101] on span "Add People" at bounding box center [99, 100] width 51 height 14
click at [186, 130] on div "Add a Person" at bounding box center [146, 130] width 183 height 20
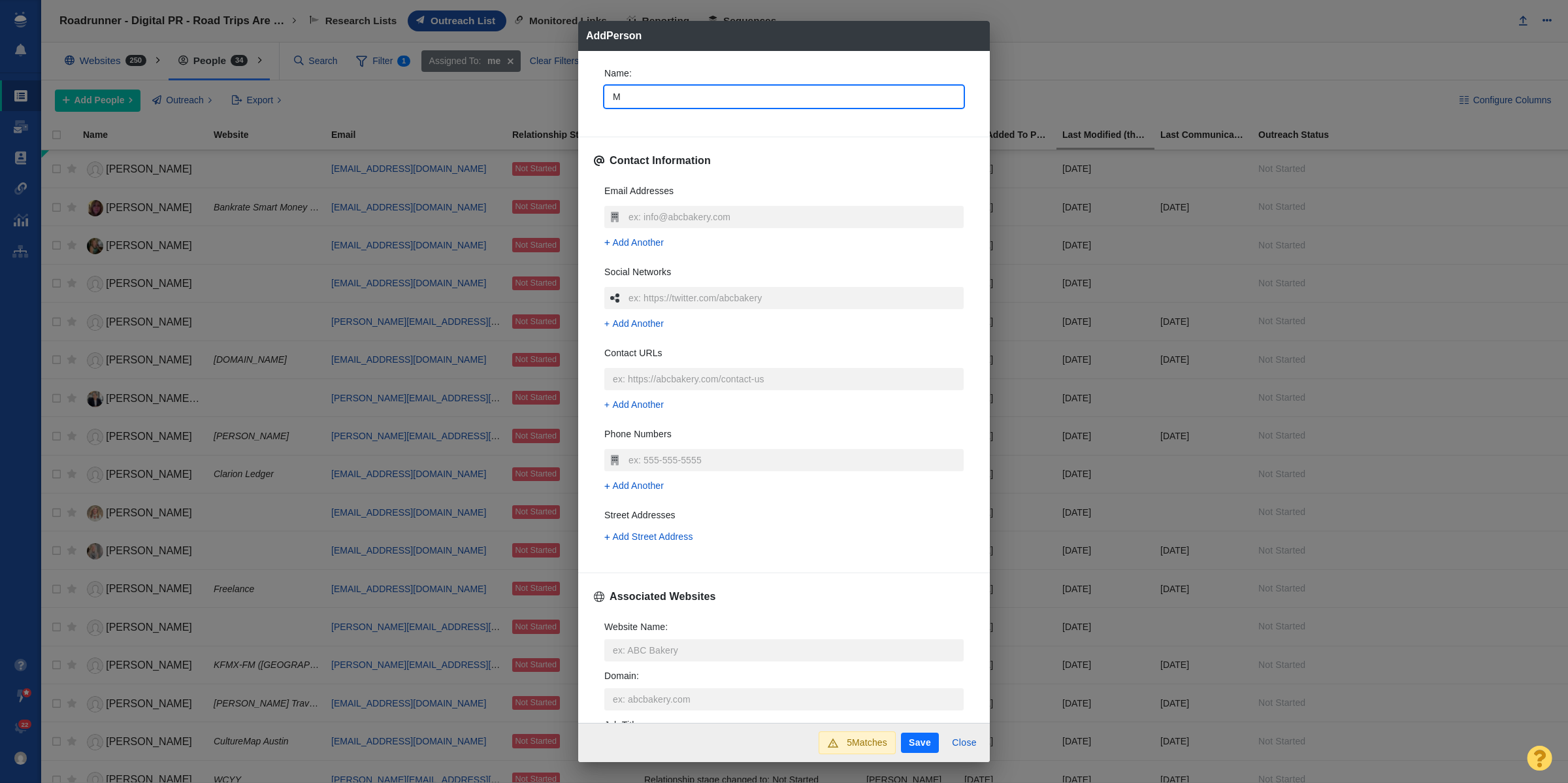
type input "Ma"
type textarea "x"
type input "Mar"
type textarea "x"
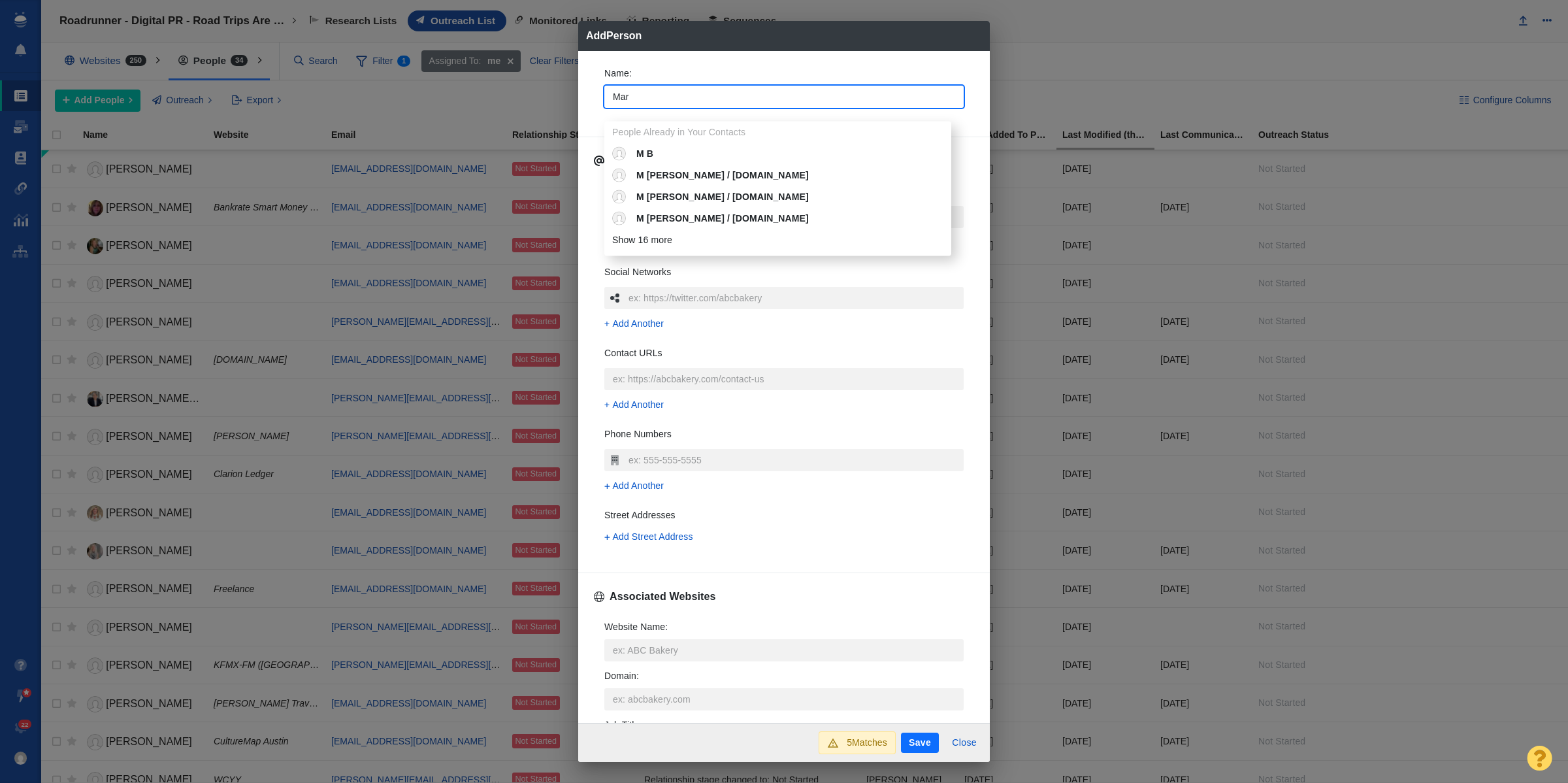
type input "[PERSON_NAME]"
type textarea "x"
type input "[PERSON_NAME]"
type textarea "x"
type input "[PERSON_NAME]"
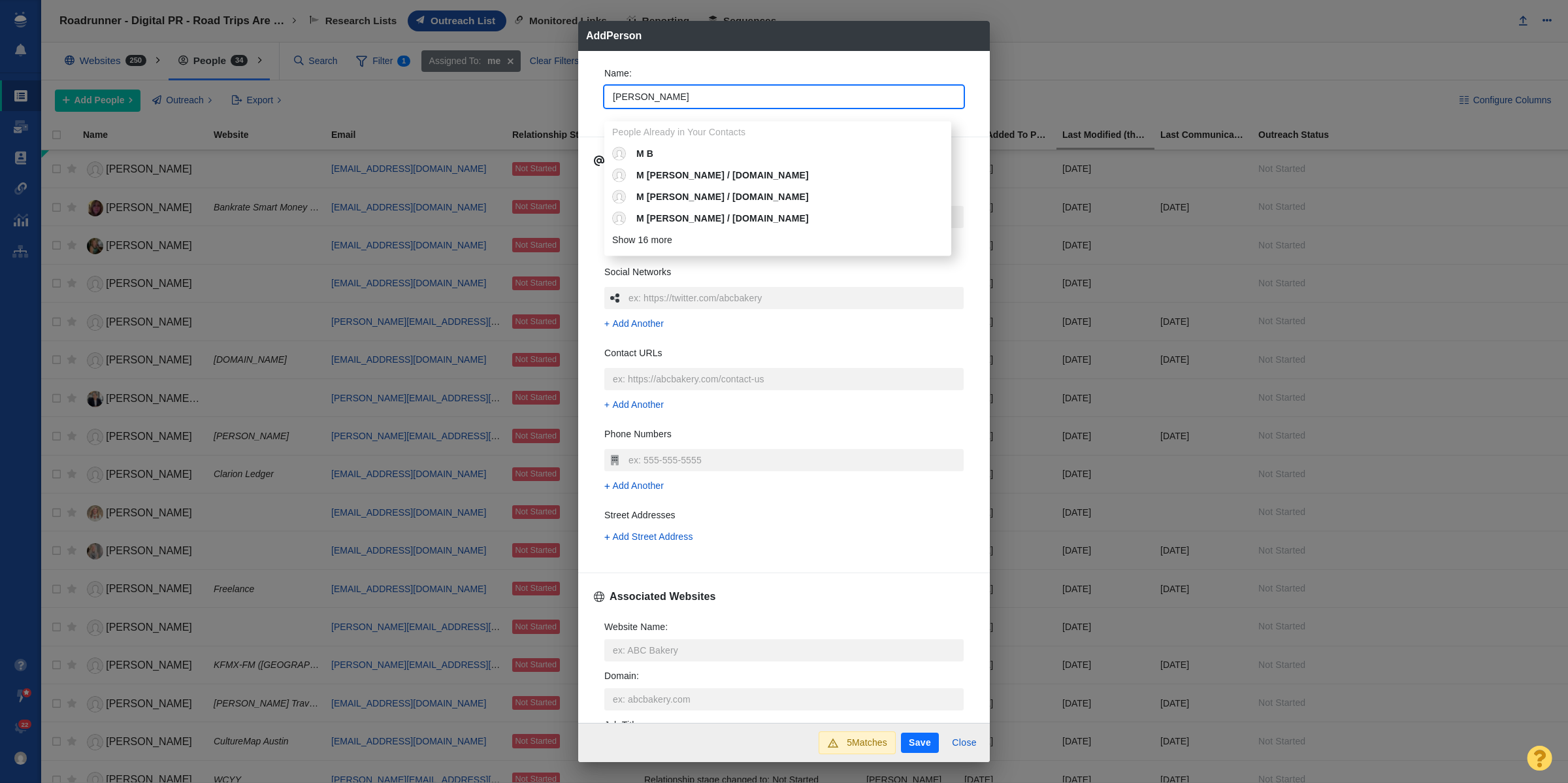
type textarea "x"
type input "[PERSON_NAME]"
type textarea "x"
type input "[PERSON_NAME]"
type textarea "x"
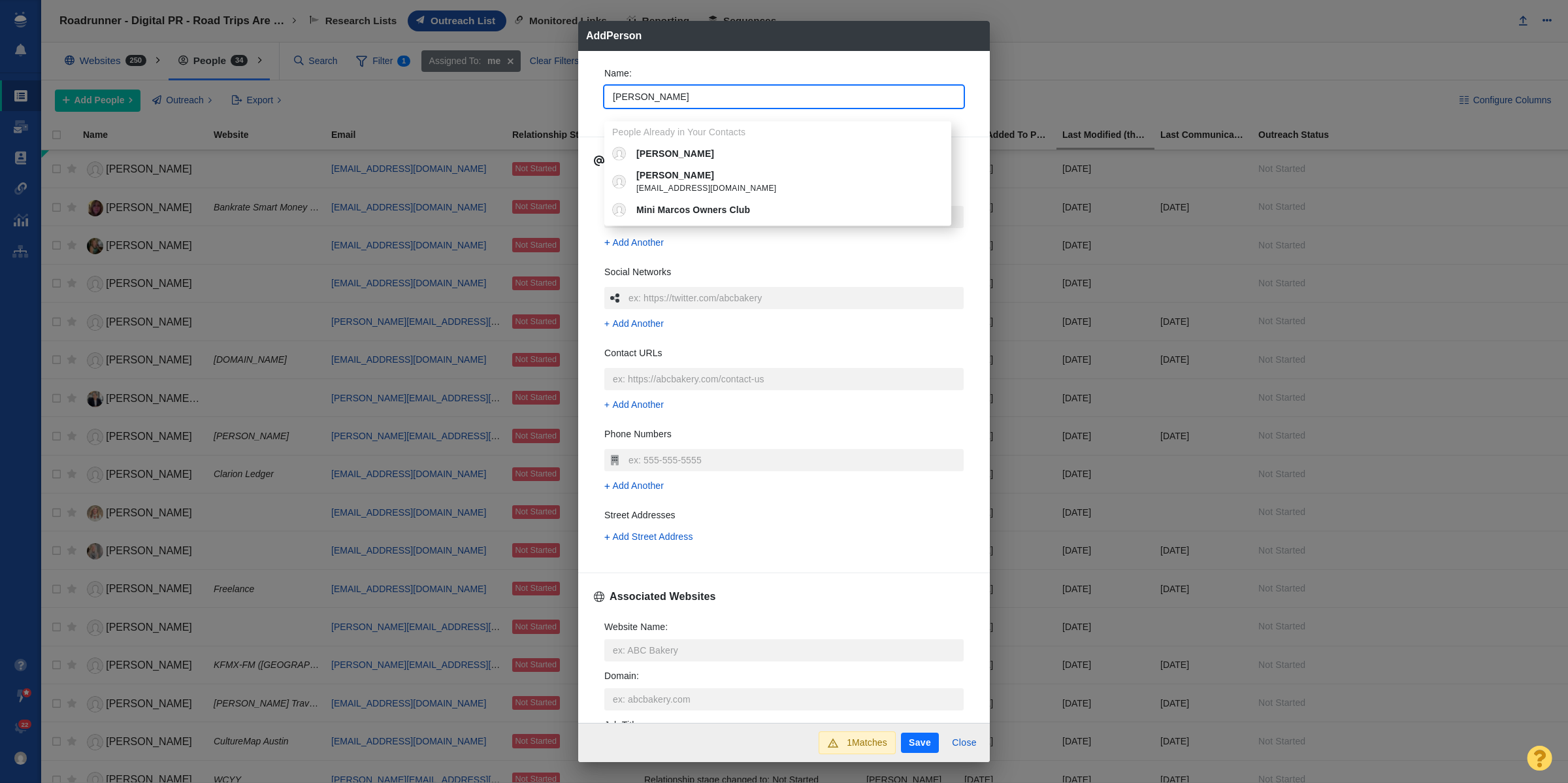
type input "[PERSON_NAME]"
type textarea "x"
type input "[PERSON_NAME]"
type textarea "x"
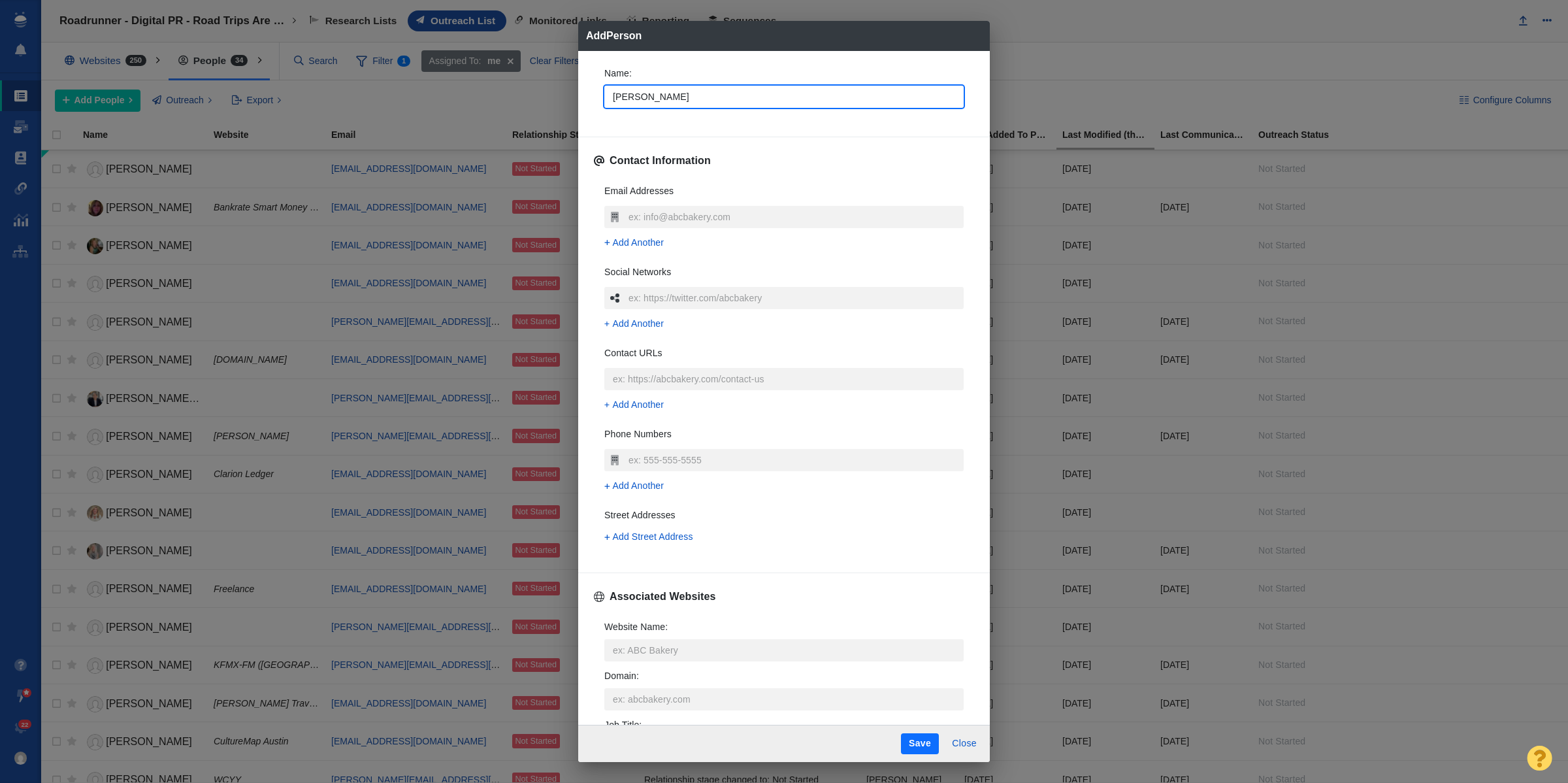
type input "[PERSON_NAME]"
type textarea "x"
type input "[PERSON_NAME]"
type textarea "x"
type input "[PERSON_NAME]"
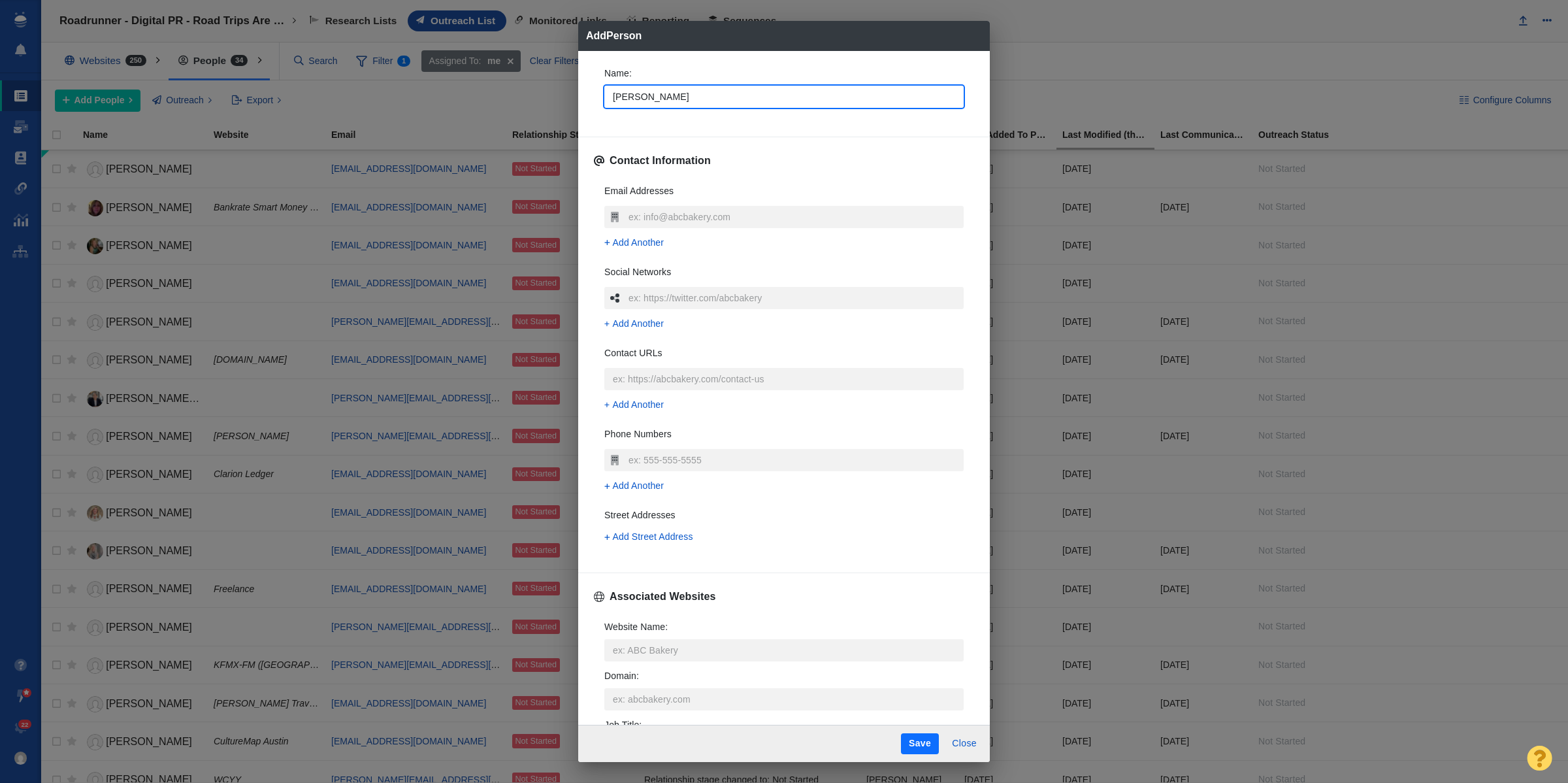
type textarea "x"
type input "[PERSON_NAME]"
type textarea "x"
type input "[PERSON_NAME]"
type textarea "x"
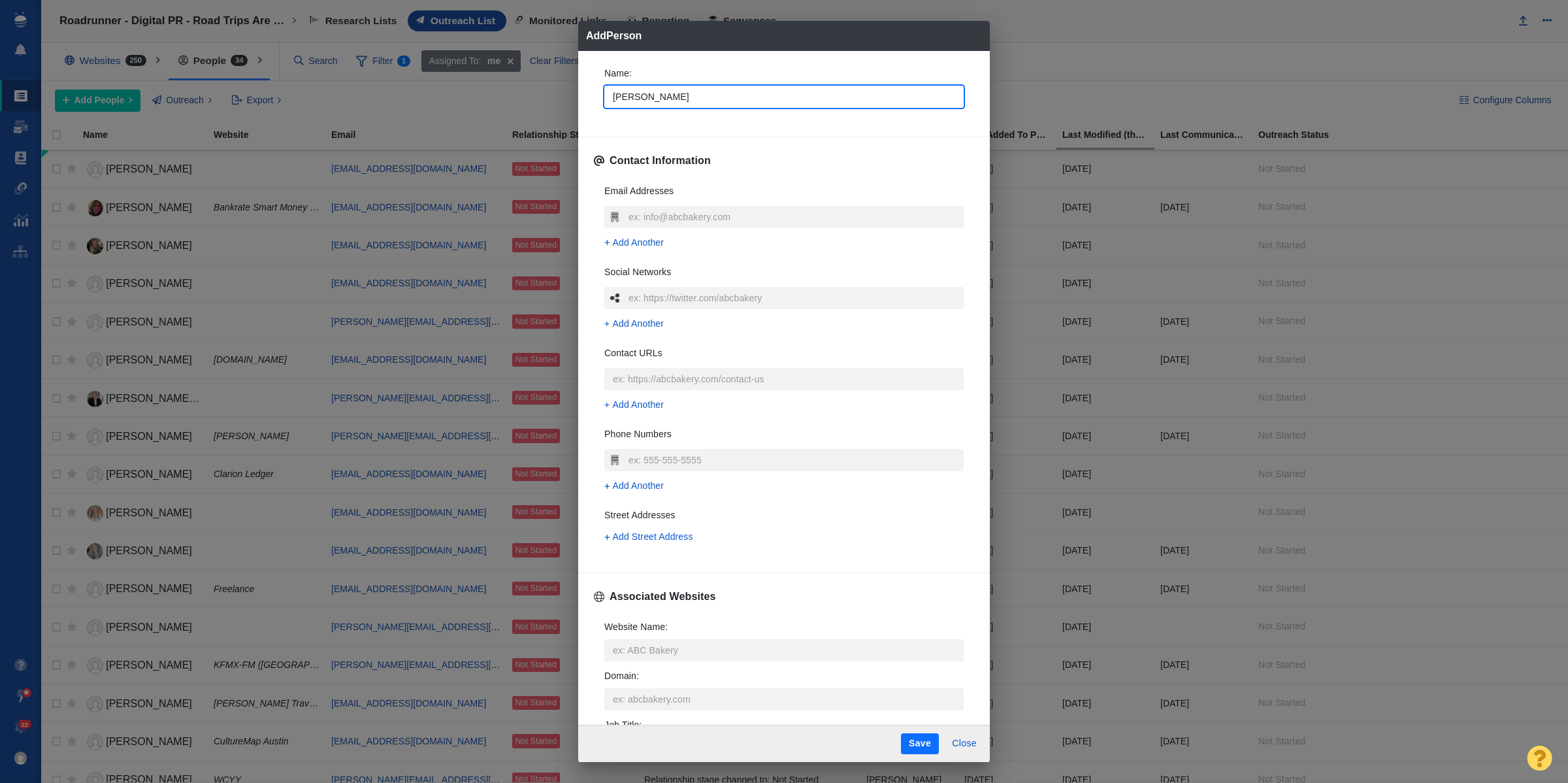
type input "[PERSON_NAME]"
type textarea "x"
type input "[PERSON_NAME] [PERSON_NAME]"
type textarea "x"
type input "[PERSON_NAME]"
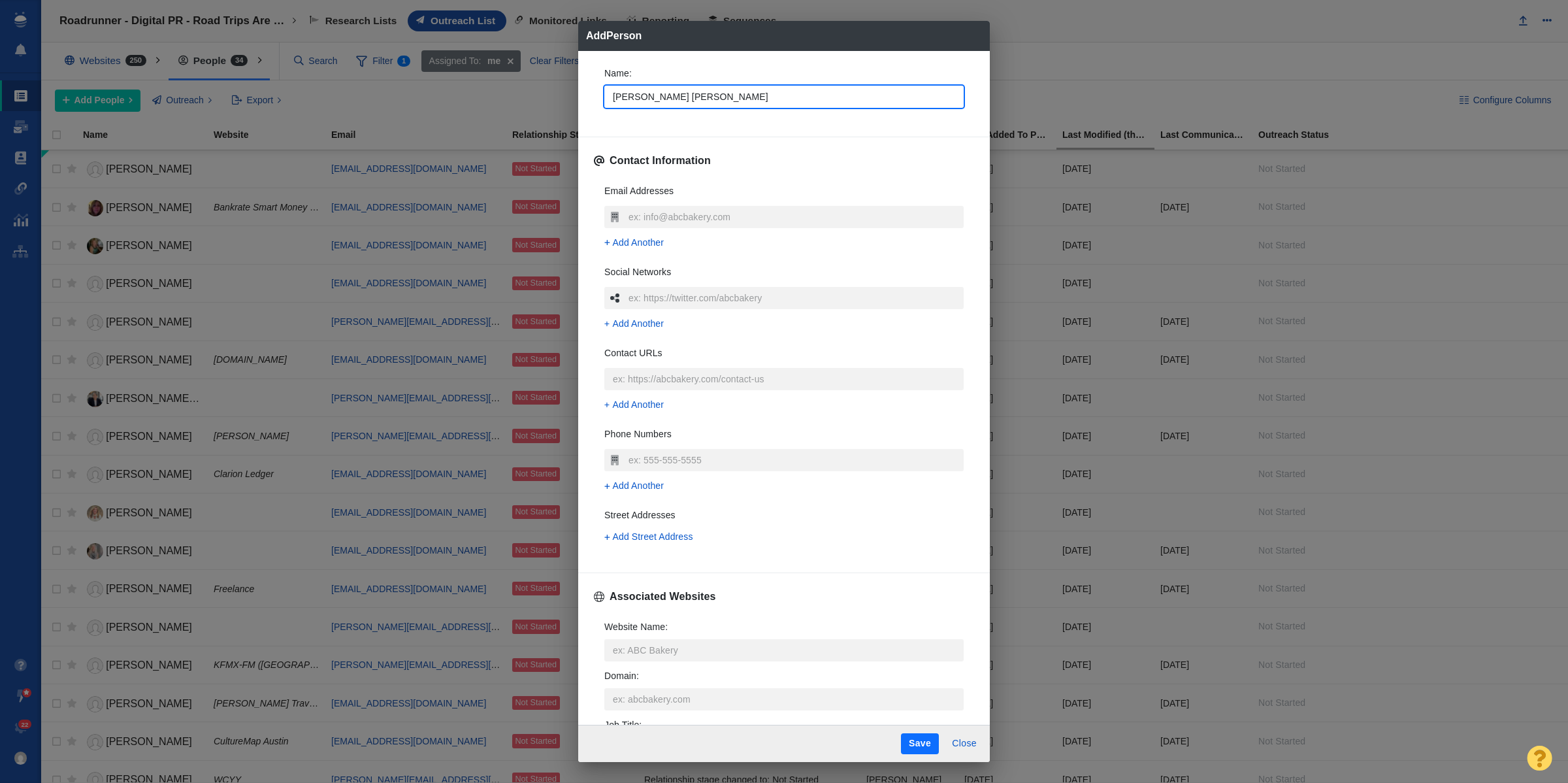
type textarea "x"
type input "[PERSON_NAME] [PERSON_NAME]"
type textarea "x"
type input "[PERSON_NAME]"
type textarea "x"
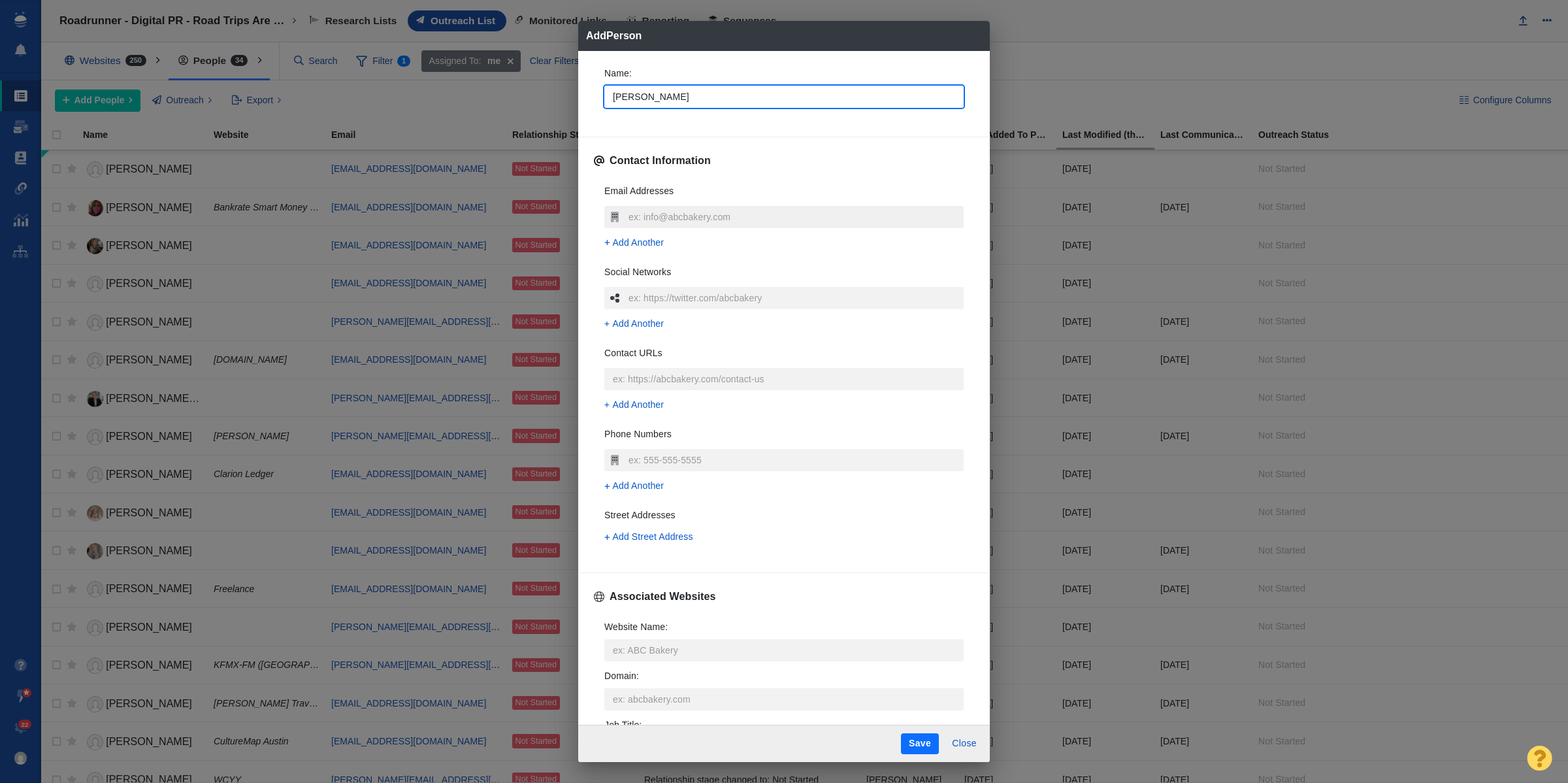
type input "[PERSON_NAME]"
click at [659, 224] on input "text" at bounding box center [794, 217] width 339 height 22
type textarea "x"
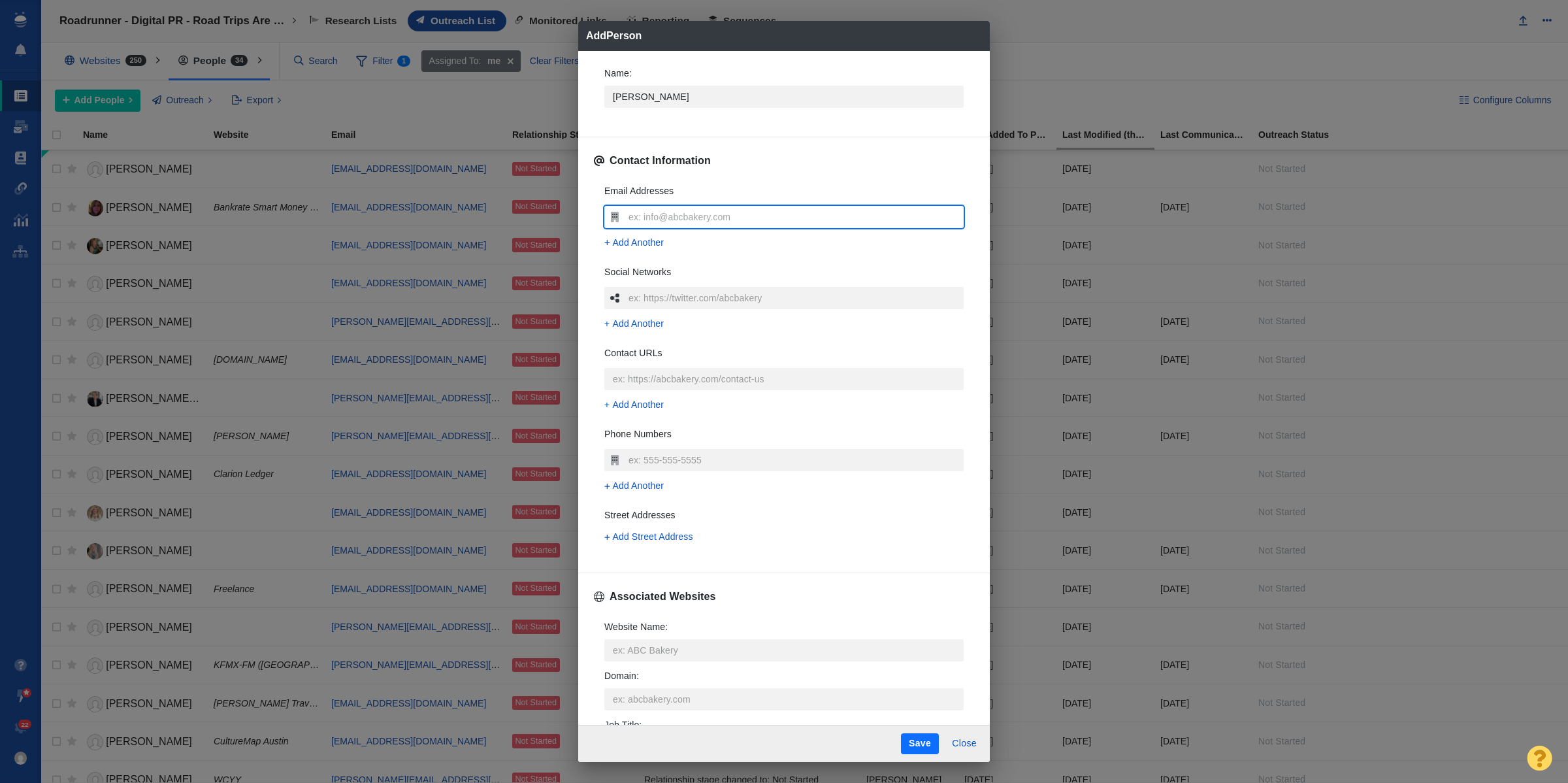
type input "[PERSON_NAME][EMAIL_ADDRESS][PERSON_NAME][DOMAIN_NAME]"
type textarea "x"
type input "[PERSON_NAME][EMAIL_ADDRESS][PERSON_NAME][DOMAIN_NAME]"
click at [686, 659] on input "Website Name :" at bounding box center [784, 650] width 360 height 22
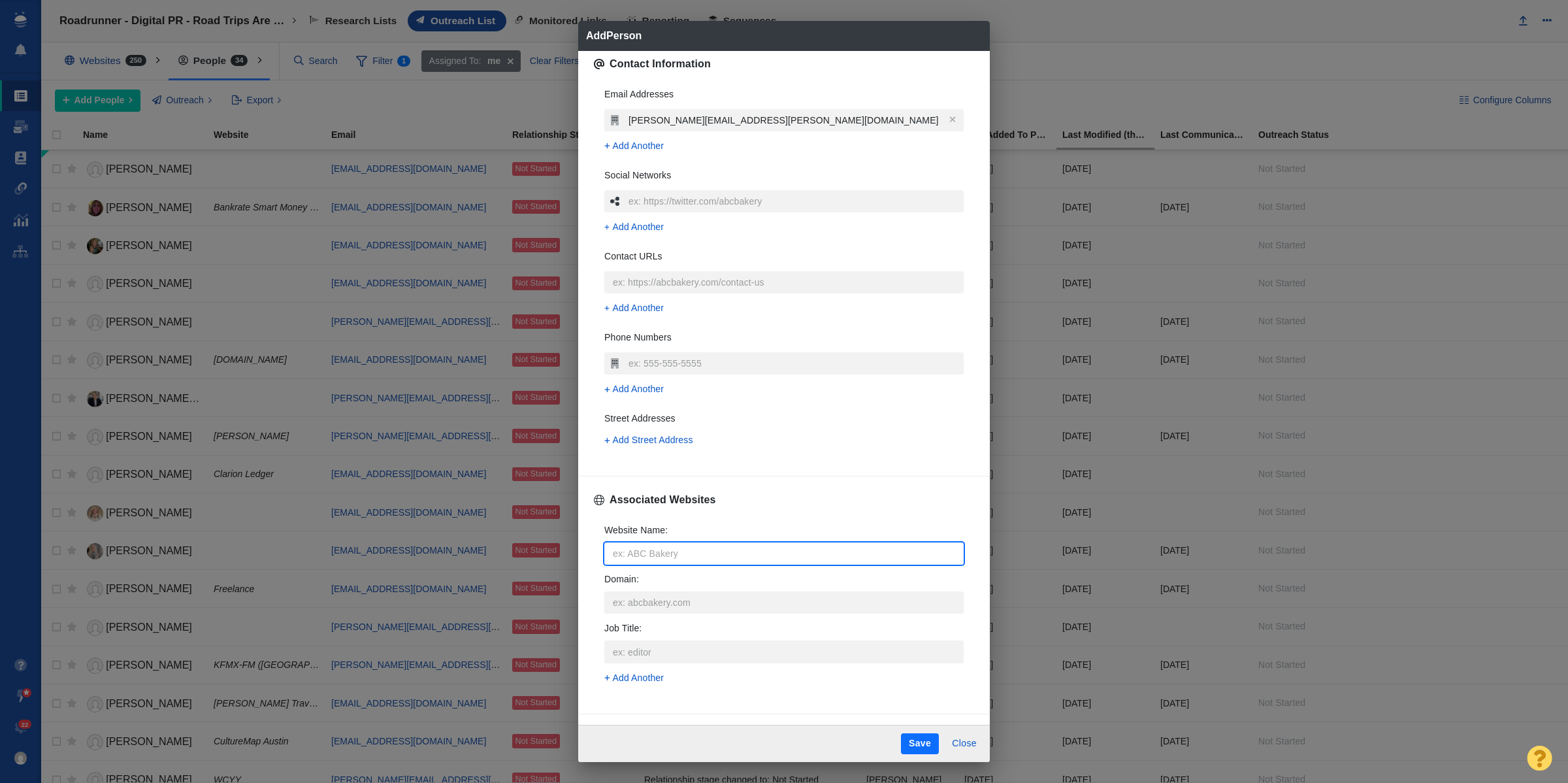
scroll to position [327, 0]
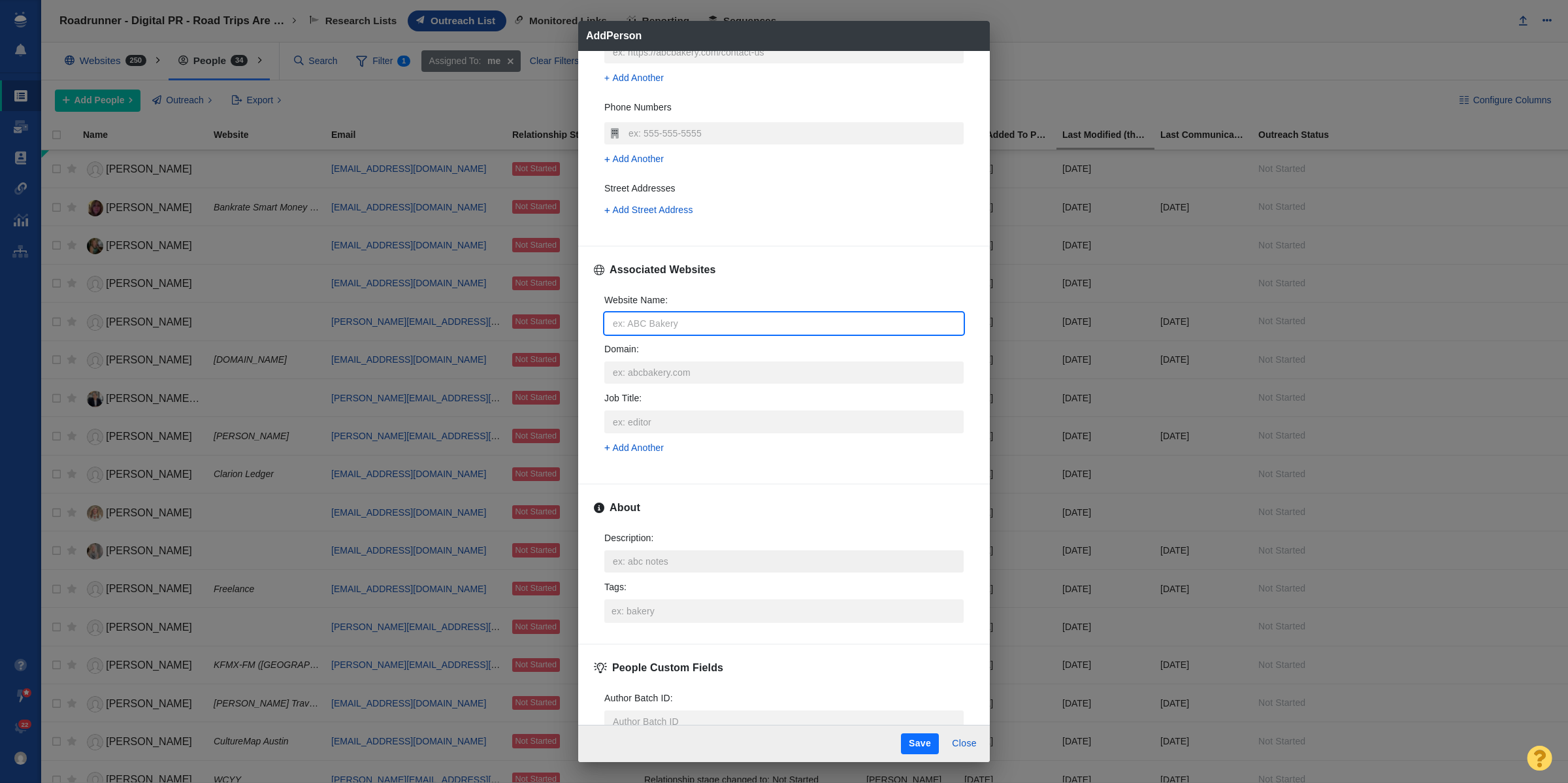
type textarea "x"
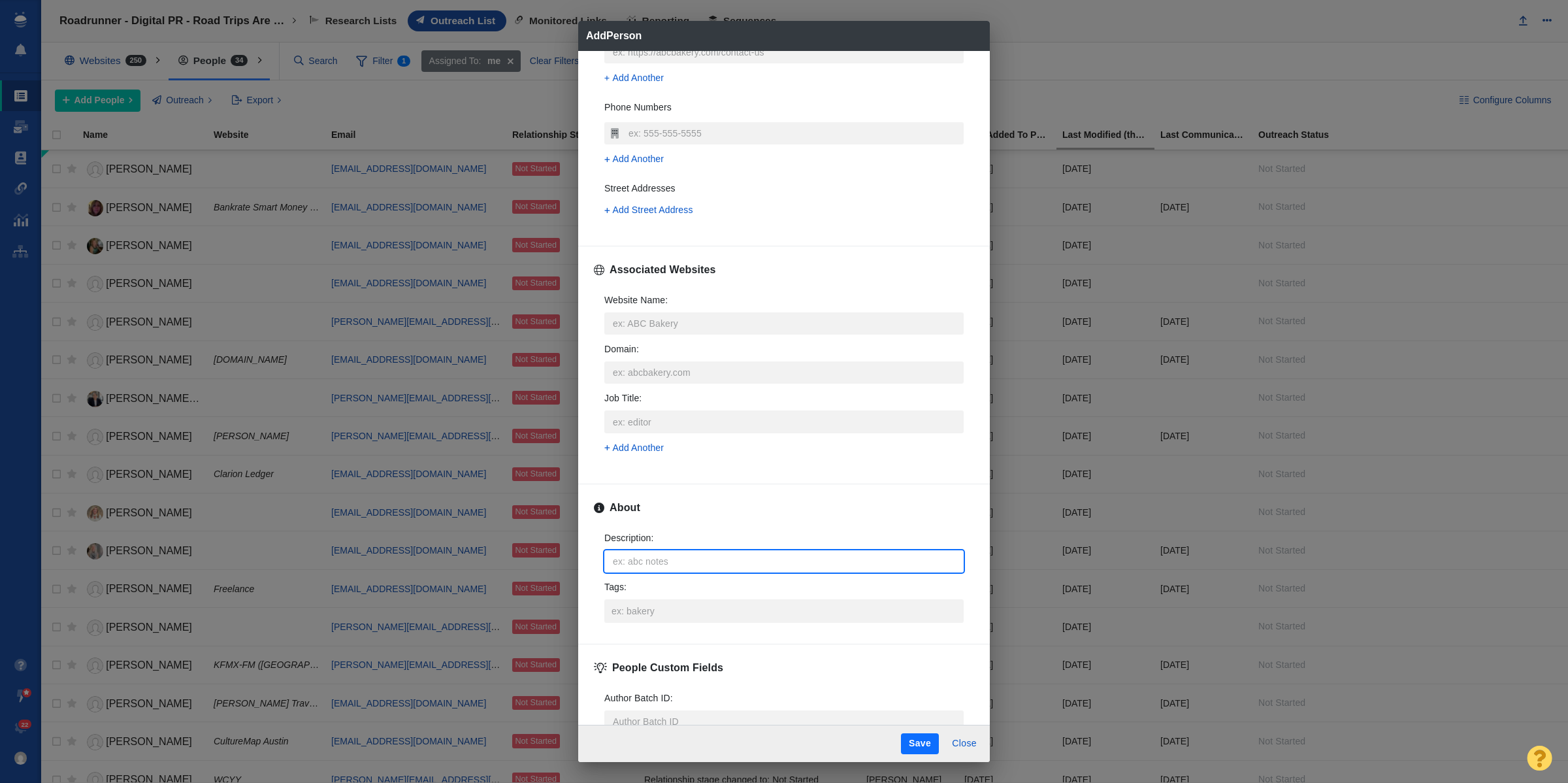
click at [710, 570] on textarea "Description : x" at bounding box center [784, 562] width 360 height 22
type textarea "https://page-one-power.muckrack.com/marco-quiroz-gutierrez"
type textarea "x"
type textarea "https://page-one-power.muckrack.com/marco-quiroz-gutierrez"
click at [618, 611] on input "Tags :" at bounding box center [784, 612] width 352 height 24
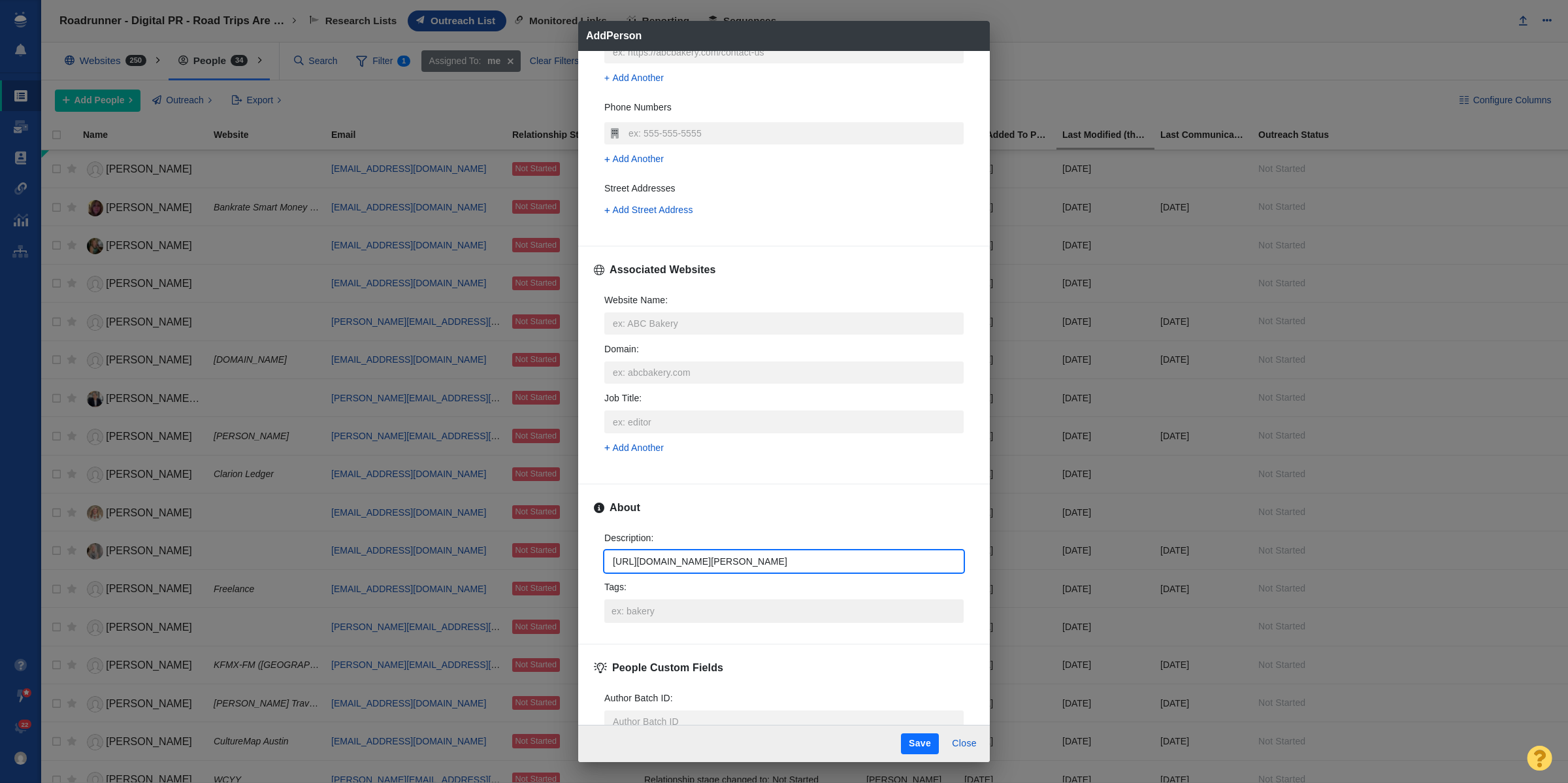
type textarea "x"
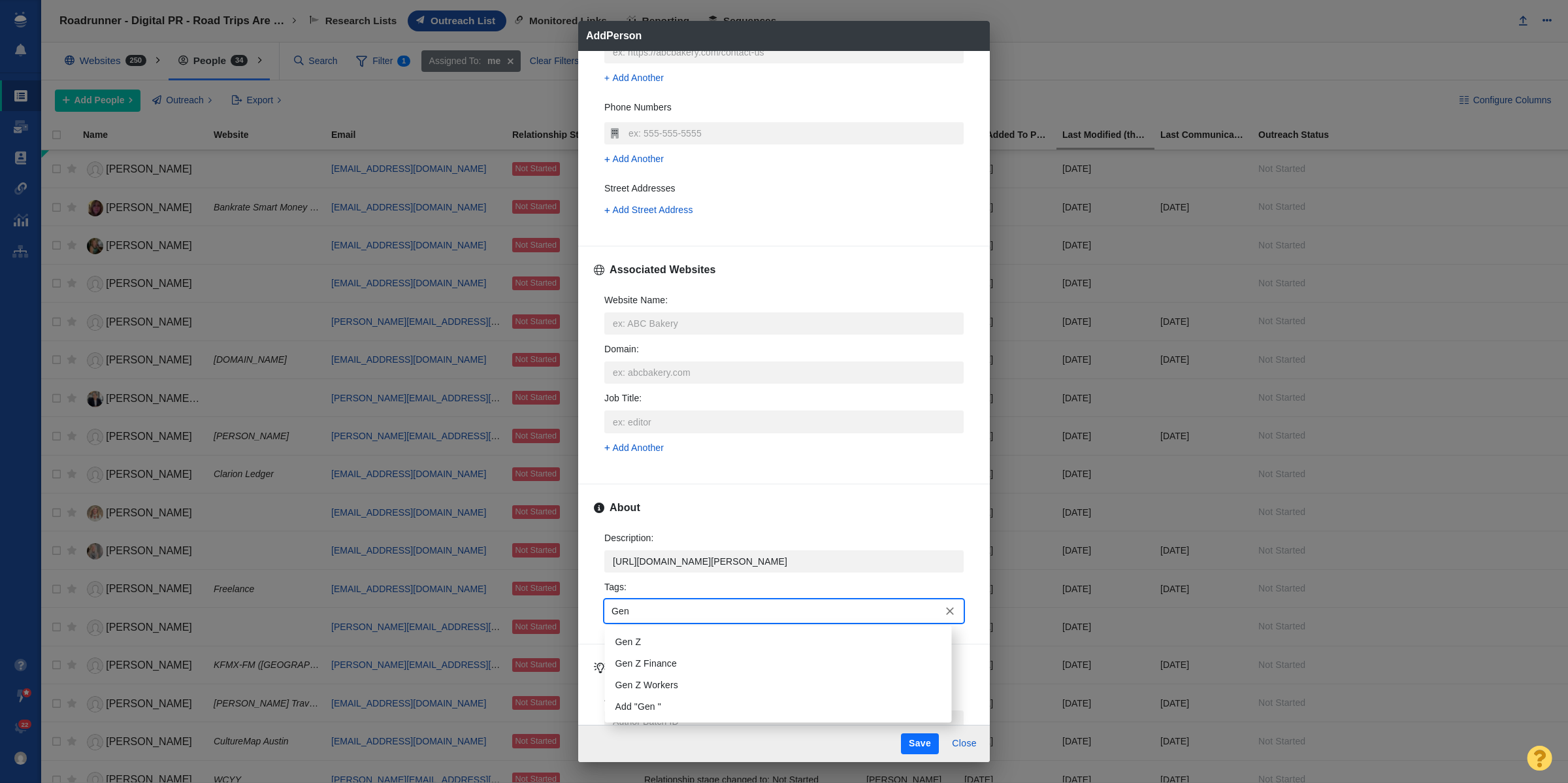
type input "Gen Z"
click at [666, 648] on li "Gen Z" at bounding box center [779, 642] width 347 height 22
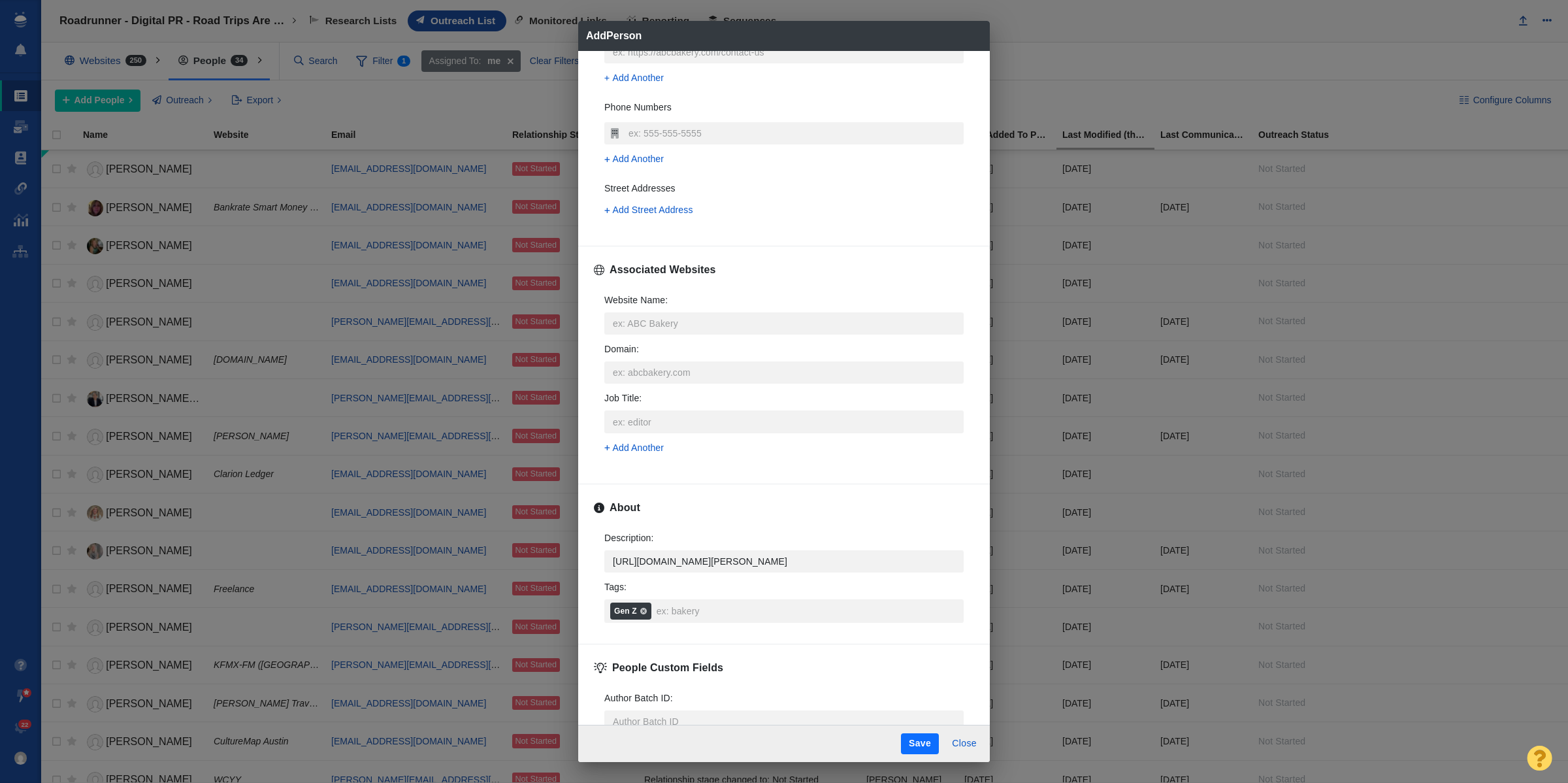
click at [927, 743] on button "Save" at bounding box center [920, 743] width 38 height 21
type textarea "x"
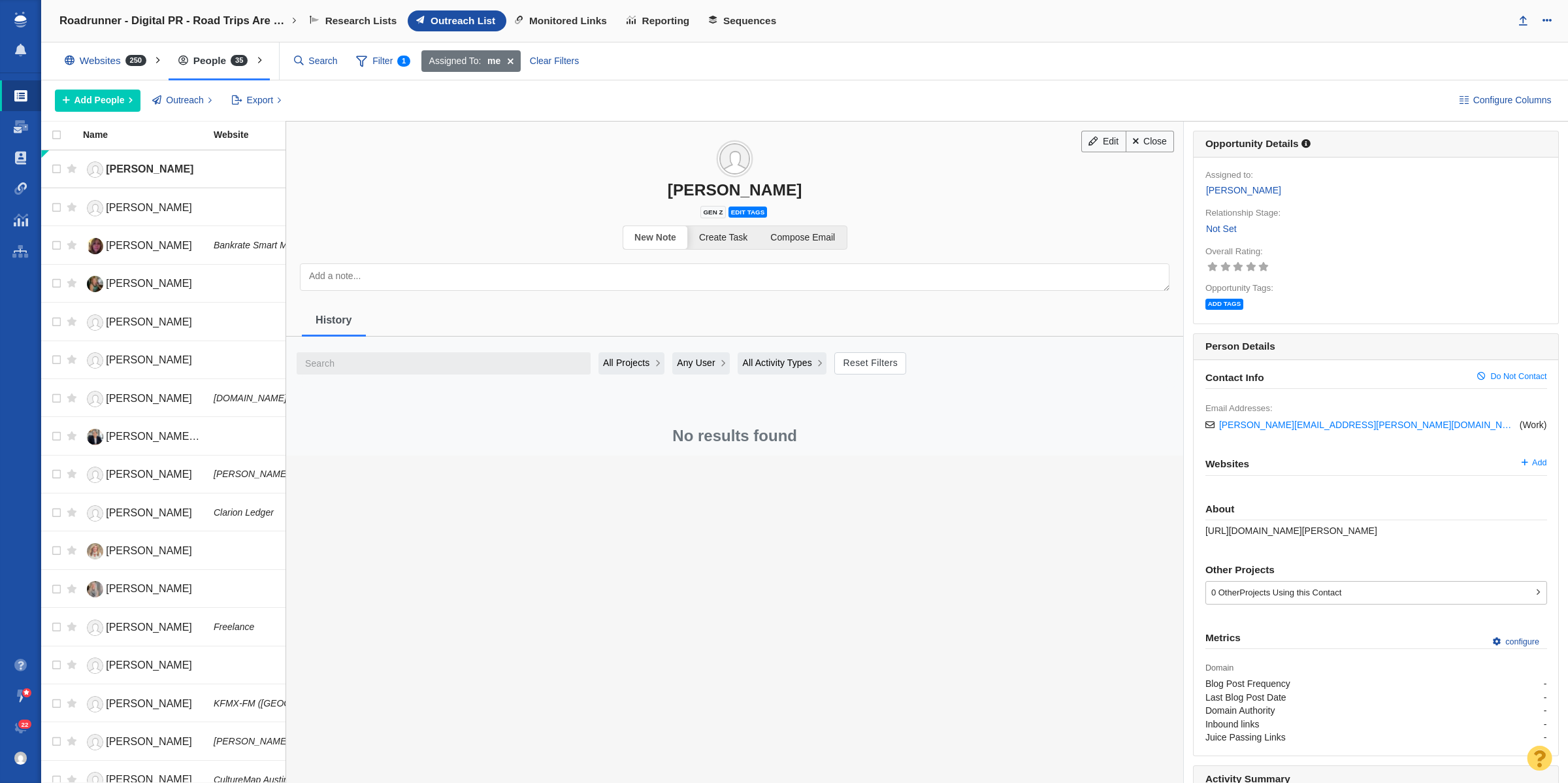
drag, startPoint x: 1216, startPoint y: 230, endPoint x: 1250, endPoint y: 263, distance: 47.4
click at [1216, 230] on link "Not Set" at bounding box center [1221, 229] width 32 height 15
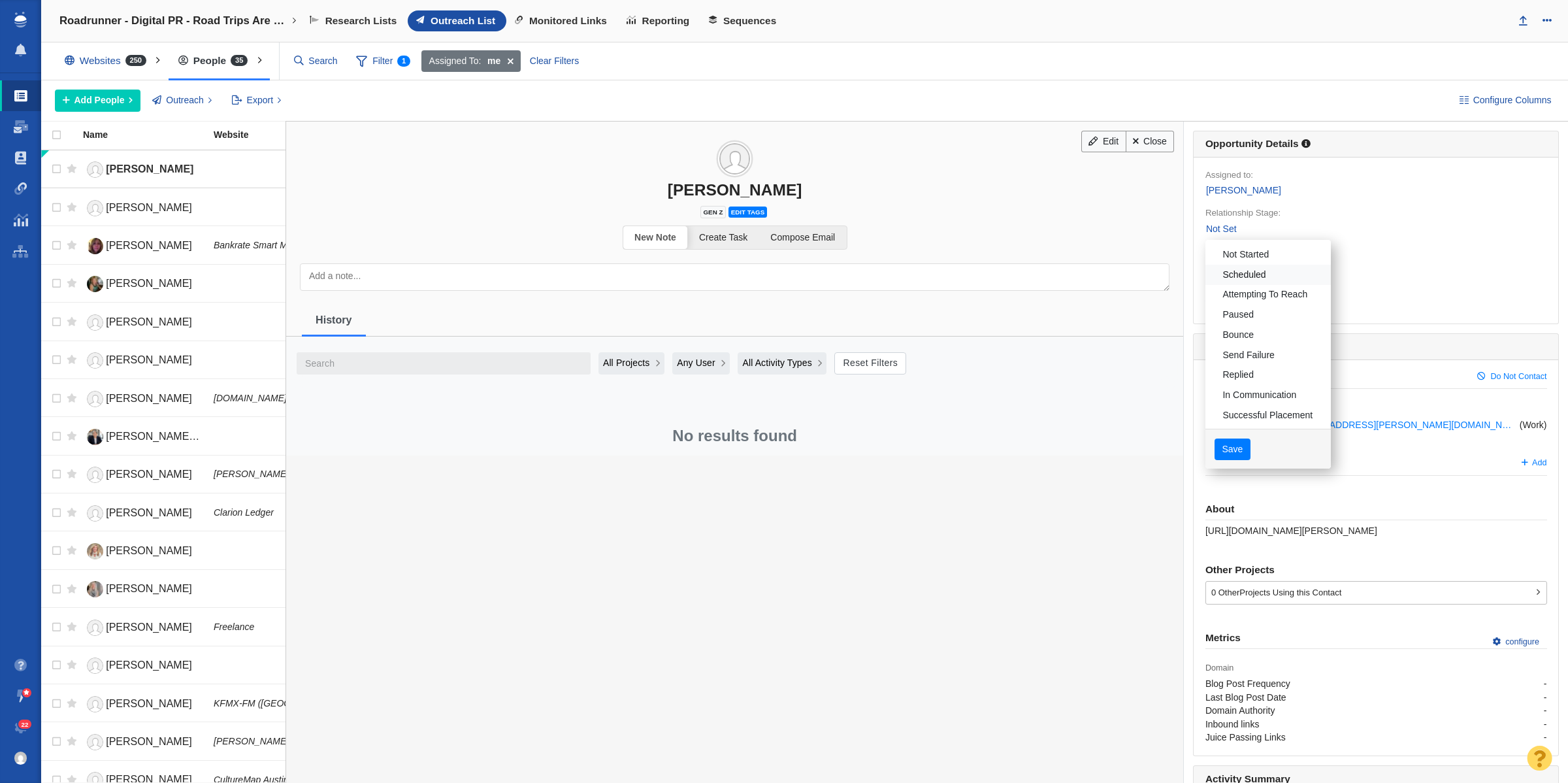
click at [1251, 269] on link "Scheduled" at bounding box center [1268, 275] width 126 height 20
click at [1251, 260] on body "Projects Dashboard Websites People Link Monitoring Reports Projects Home Help C…" at bounding box center [784, 392] width 1568 height 783
click at [1245, 253] on link "Not Started" at bounding box center [1268, 255] width 126 height 20
click at [1220, 453] on button "Save" at bounding box center [1233, 450] width 36 height 22
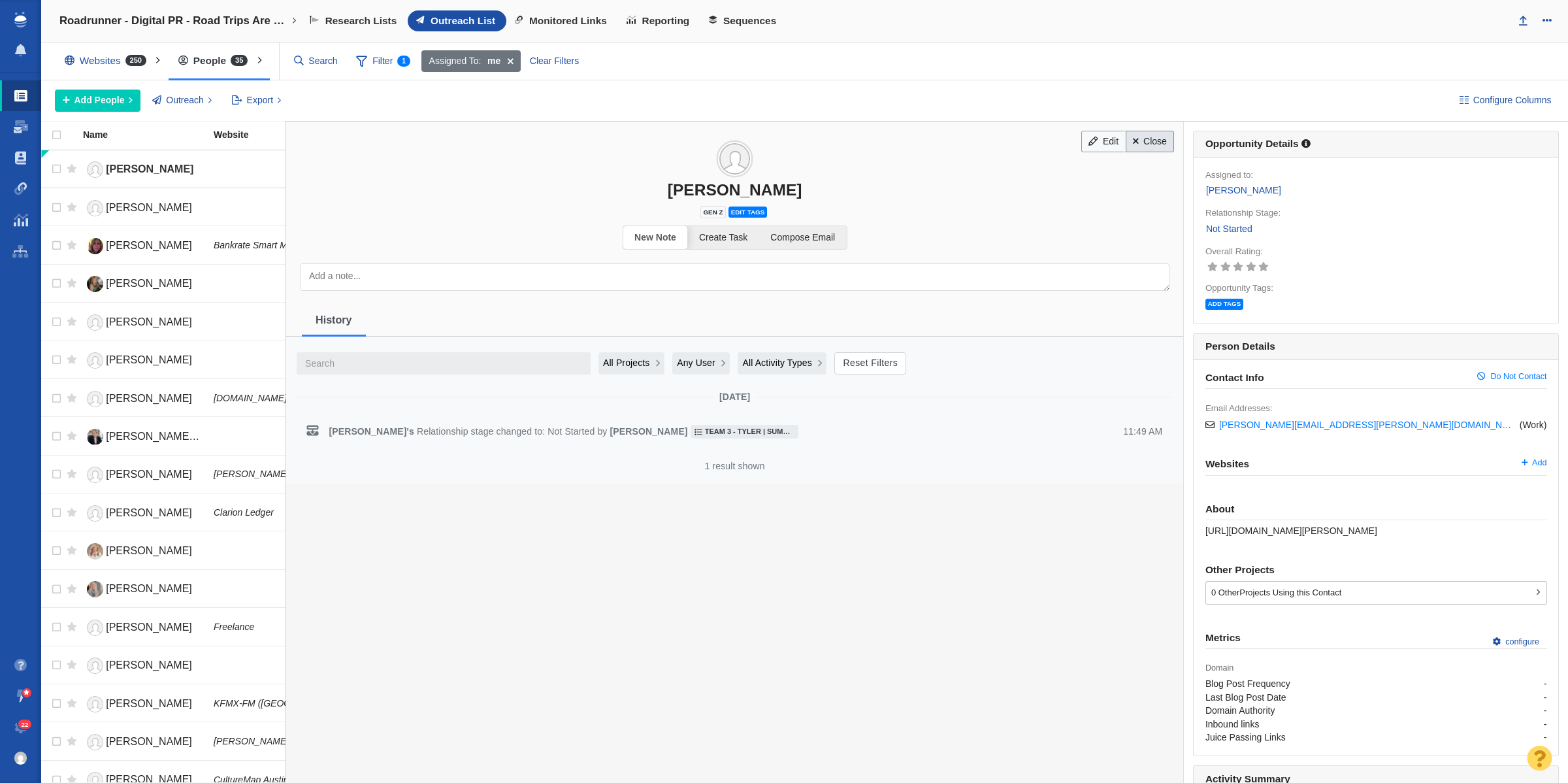
click at [1145, 146] on link "Close" at bounding box center [1150, 142] width 49 height 22
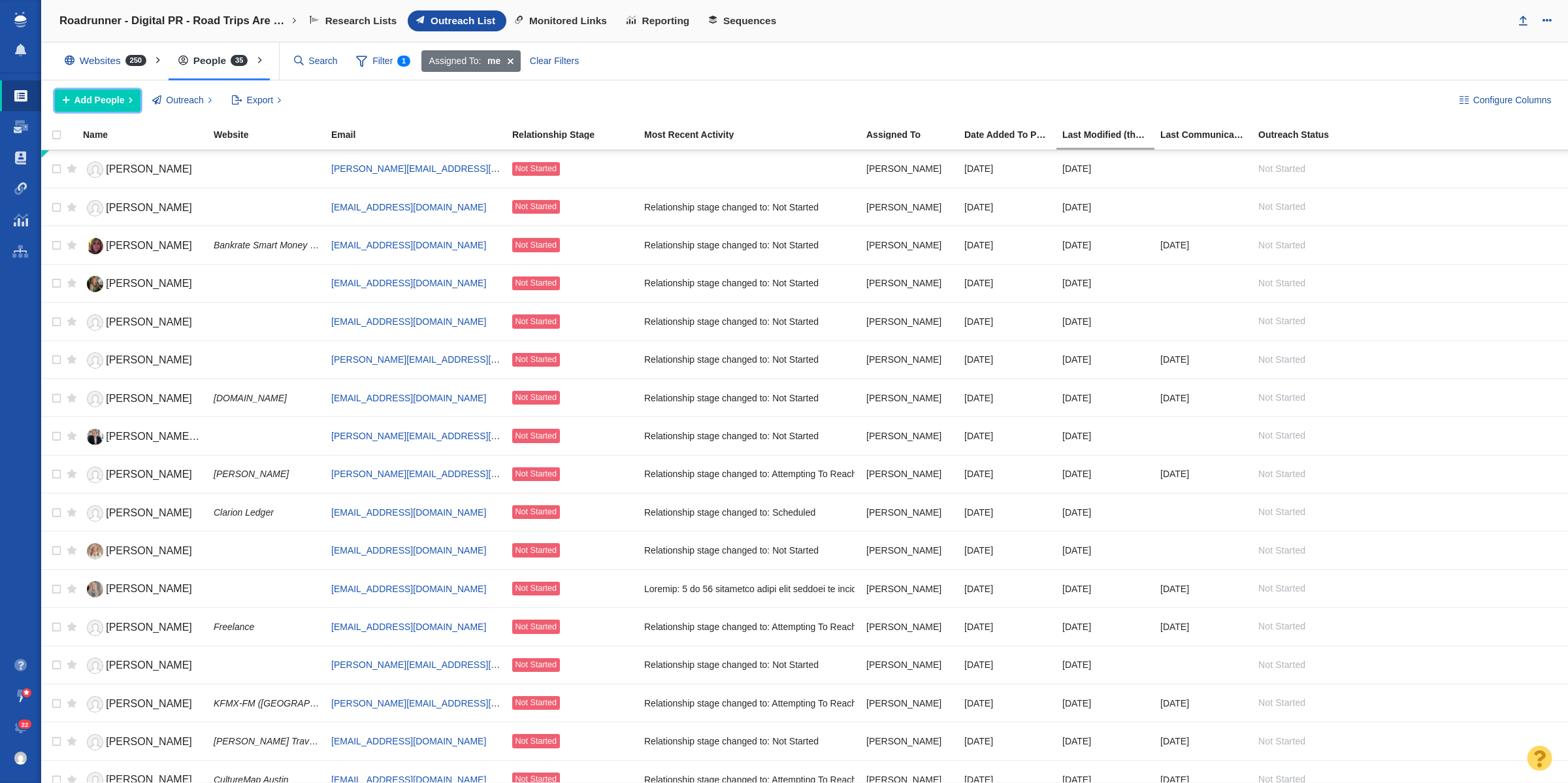
click at [82, 100] on span "Add People" at bounding box center [99, 100] width 51 height 14
click at [165, 131] on div "Add a Person" at bounding box center [146, 130] width 183 height 20
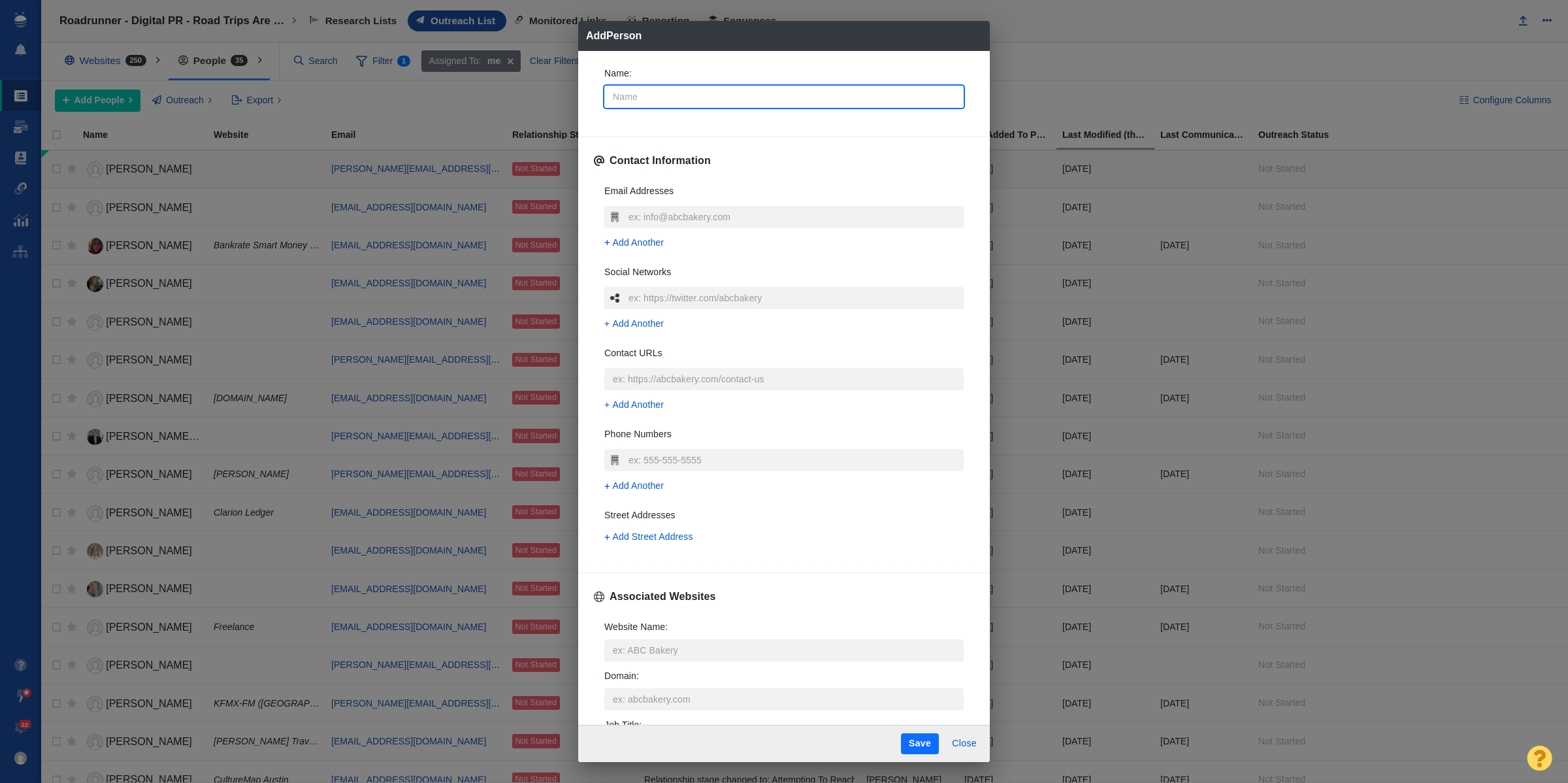
type input "S"
type textarea "x"
type input "Sa"
type textarea "x"
type input "Sam"
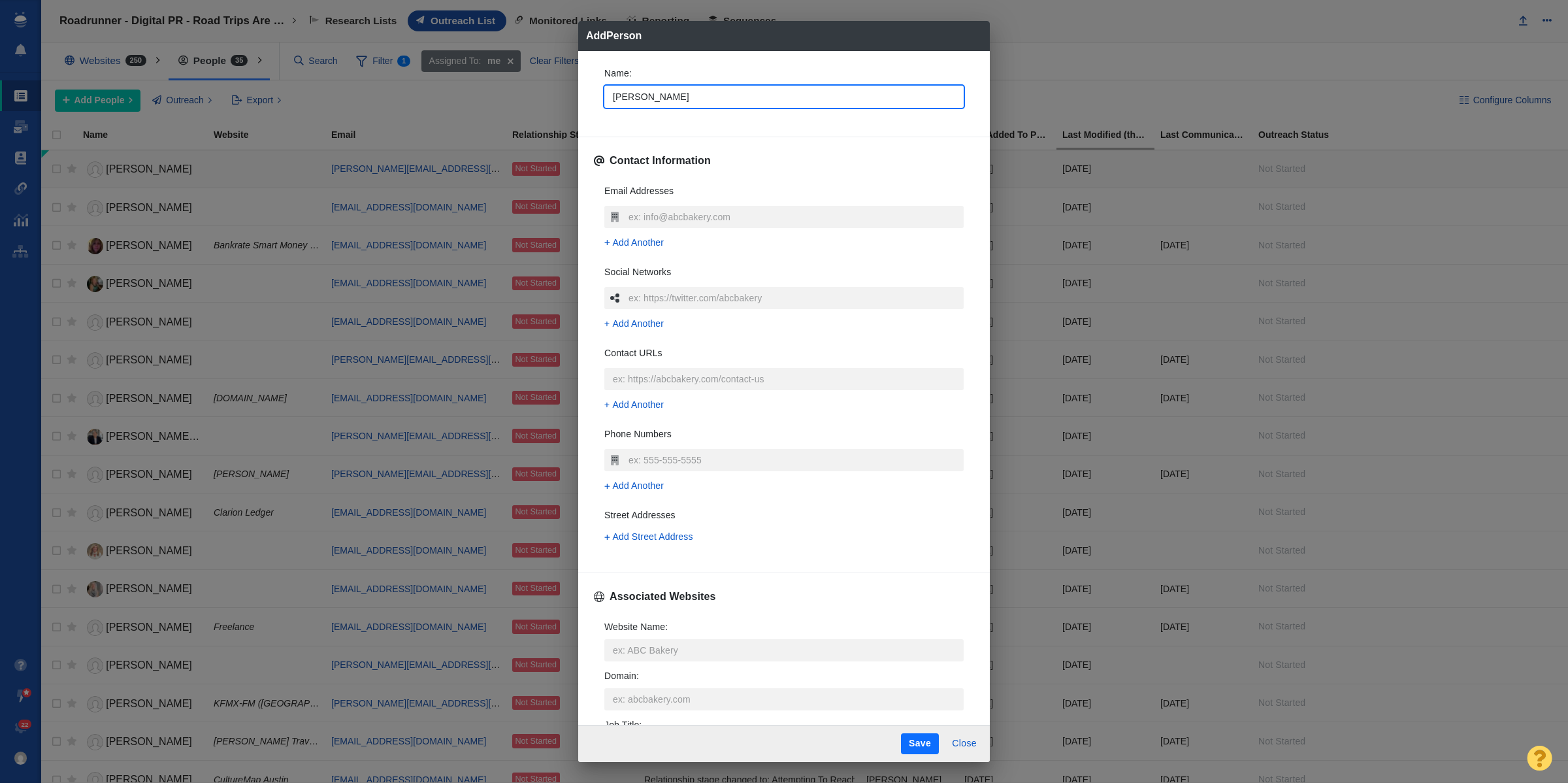
type textarea "x"
type input "Sama"
type textarea "x"
type input "Saman"
type textarea "x"
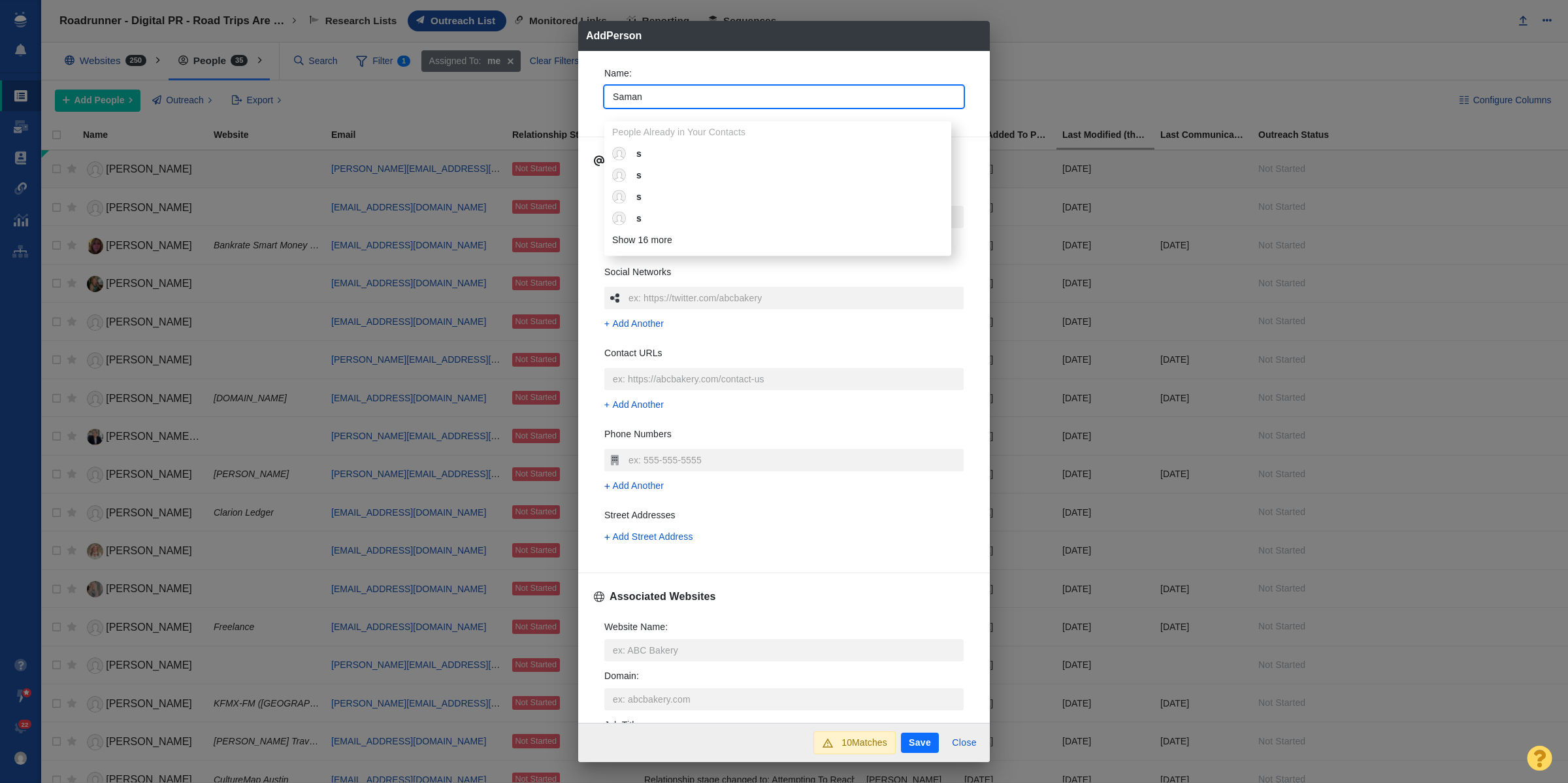
type input "Samant"
type textarea "x"
type input "Samanth"
type textarea "x"
type input "Samantha"
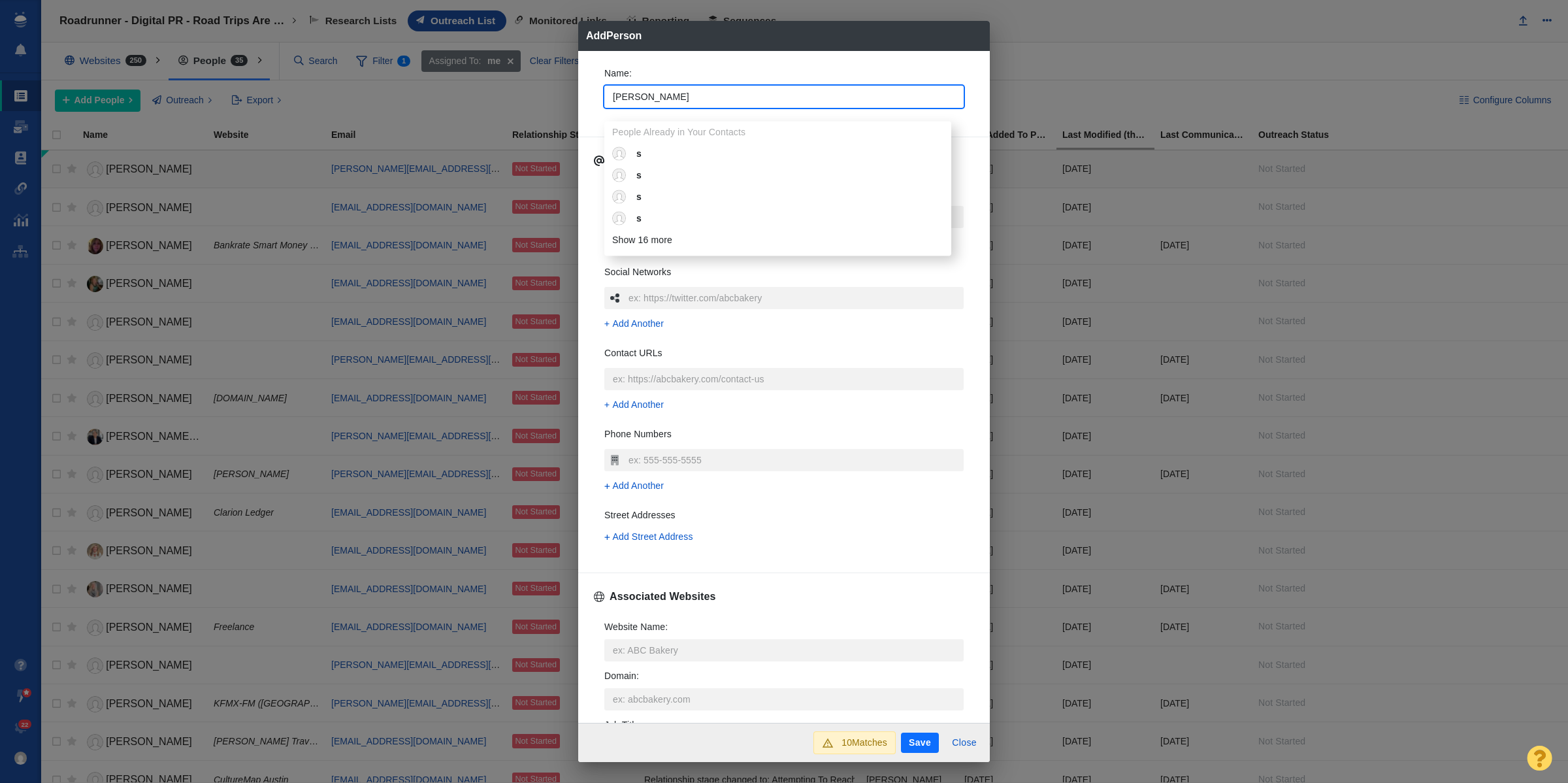
type textarea "x"
type input "Samantha"
type textarea "x"
type input "Samantha O"
type textarea "x"
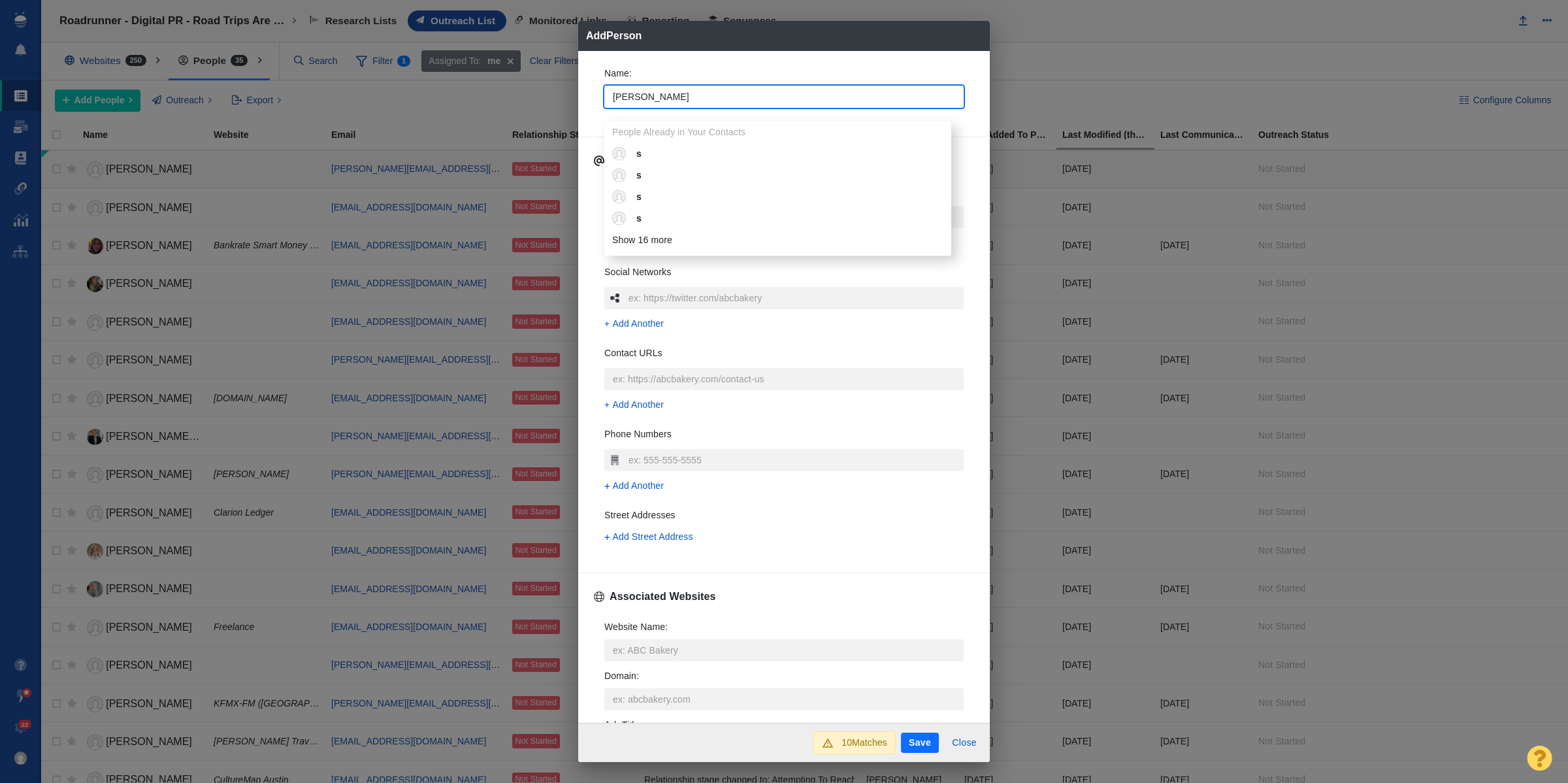
type input "Samantha Ola"
type textarea "x"
type input "Samantha Olan"
type textarea "x"
type input "Samantha Oland"
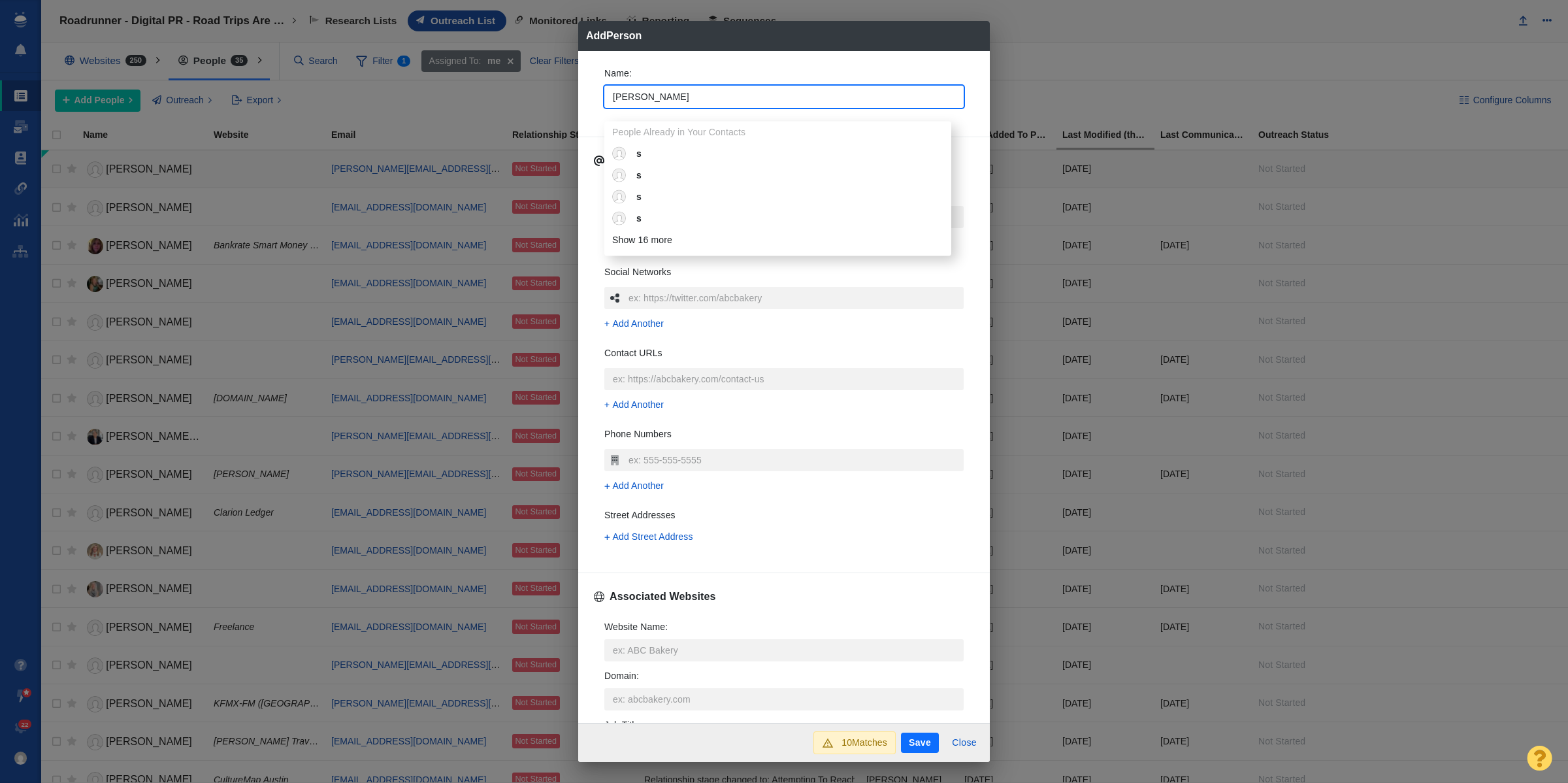
type textarea "x"
type input "Samantha Olande"
type textarea "x"
type input "[PERSON_NAME]"
type textarea "x"
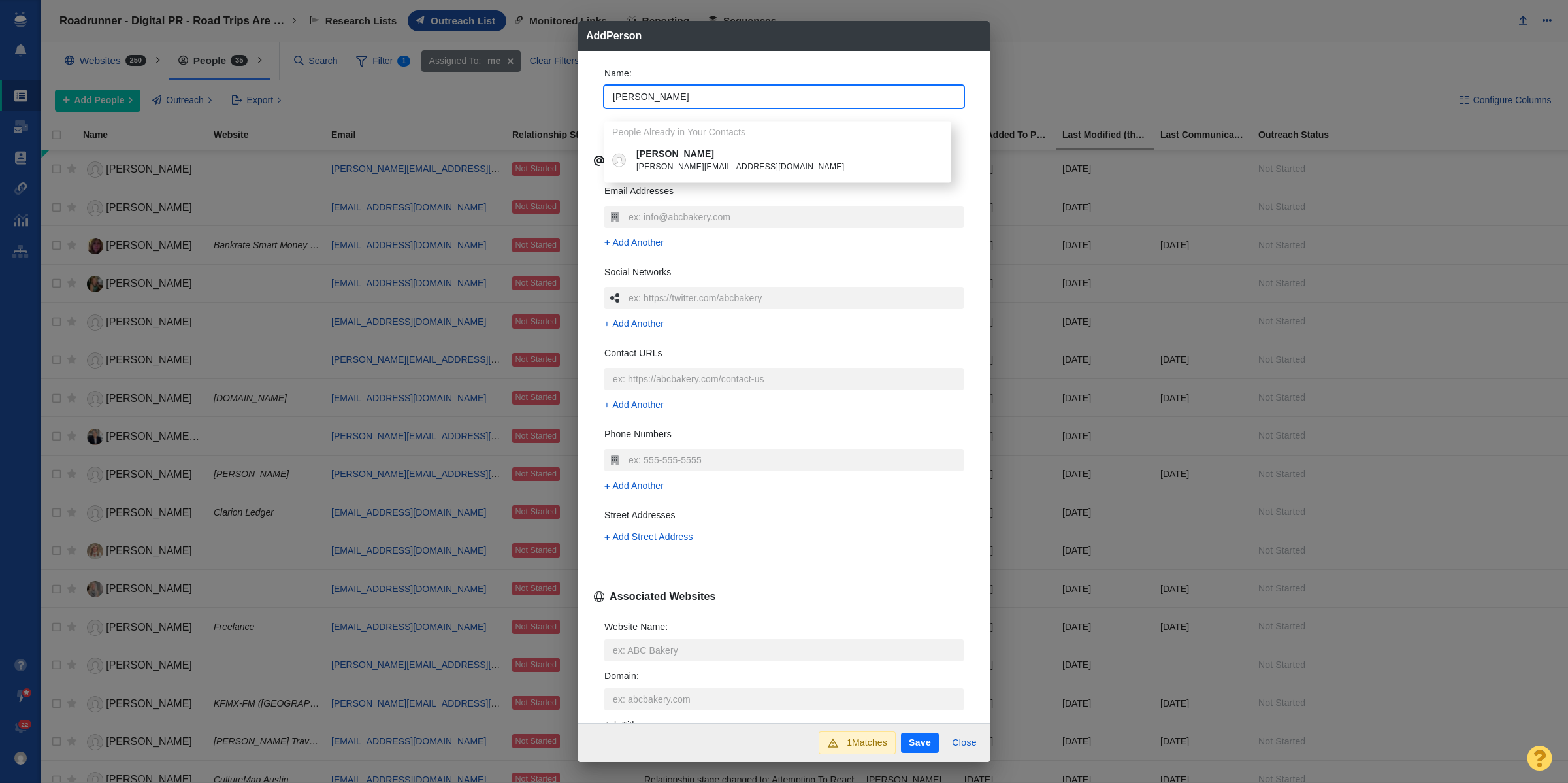
type input "[PERSON_NAME]"
type textarea "x"
drag, startPoint x: 720, startPoint y: 164, endPoint x: 676, endPoint y: 165, distance: 44.0
click at [720, 164] on span "[PERSON_NAME][EMAIL_ADDRESS][DOMAIN_NAME]" at bounding box center [787, 167] width 302 height 13
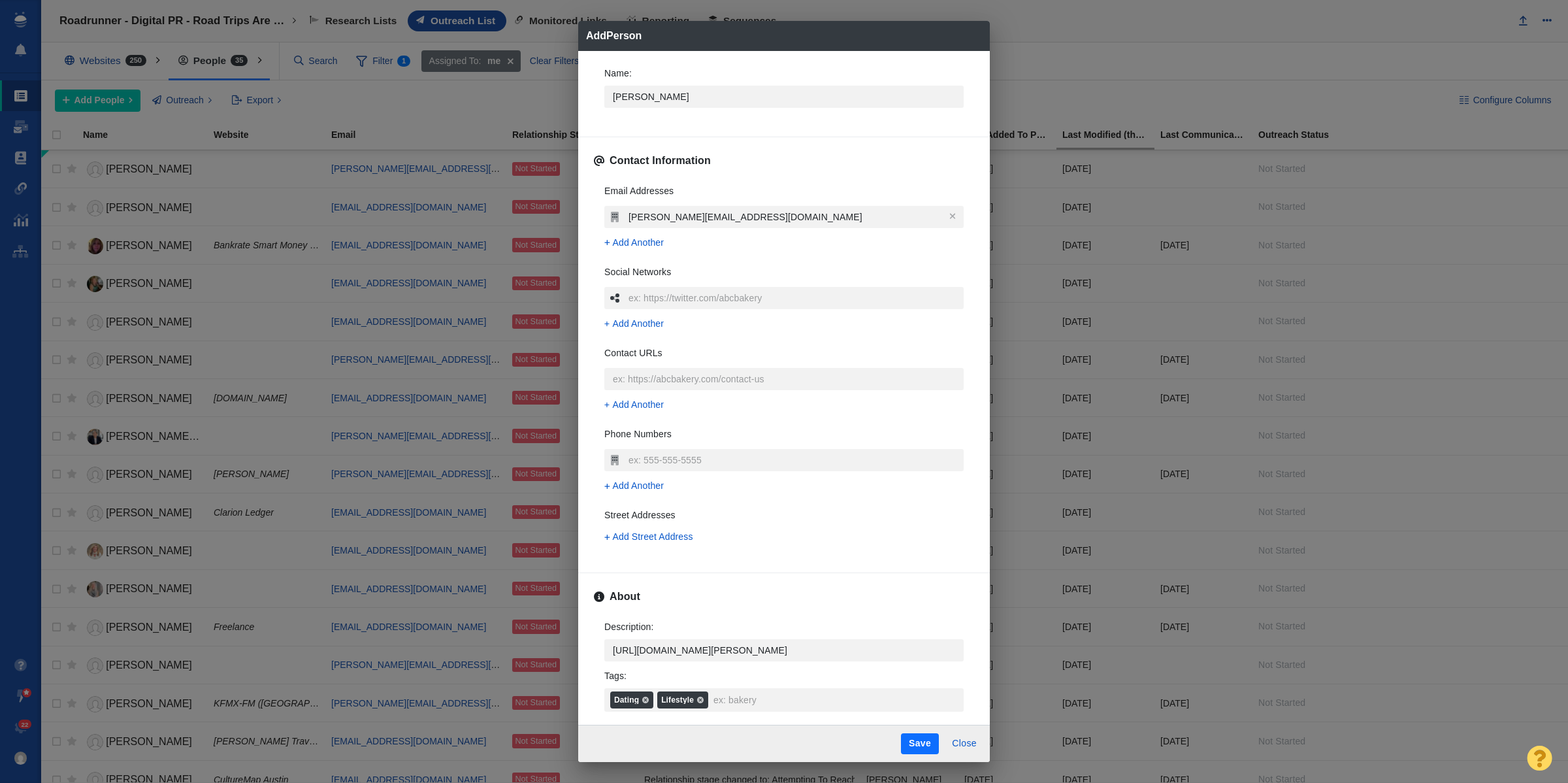
click at [910, 739] on button "Save" at bounding box center [920, 743] width 38 height 21
type textarea "x"
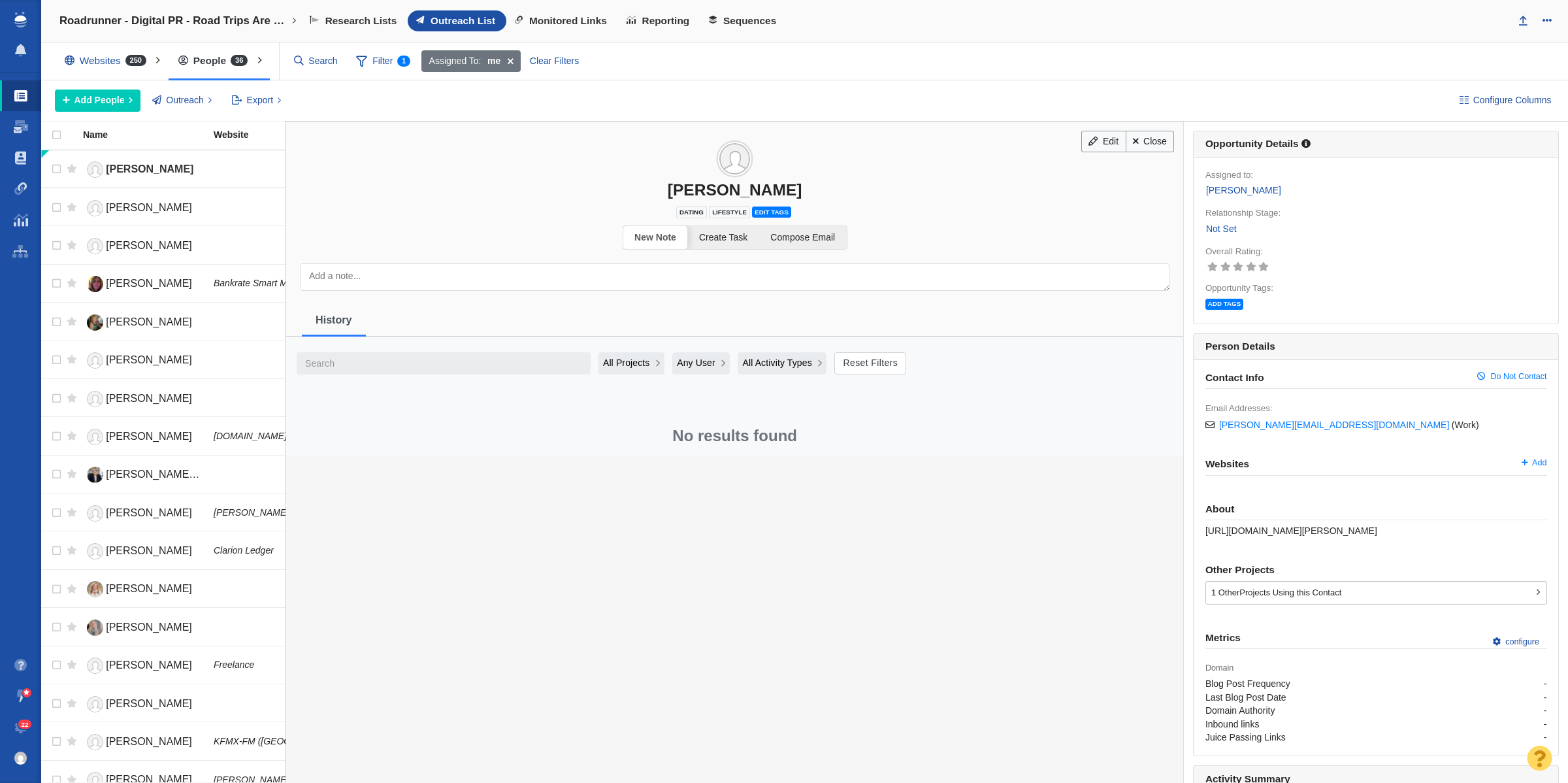
click at [1205, 240] on div "Current Project: Roadrunner - Digital PR - Road Trips Are Back: The Summer 2025…" at bounding box center [1376, 237] width 342 height 153
click at [1206, 228] on link "Not Set" at bounding box center [1221, 229] width 32 height 15
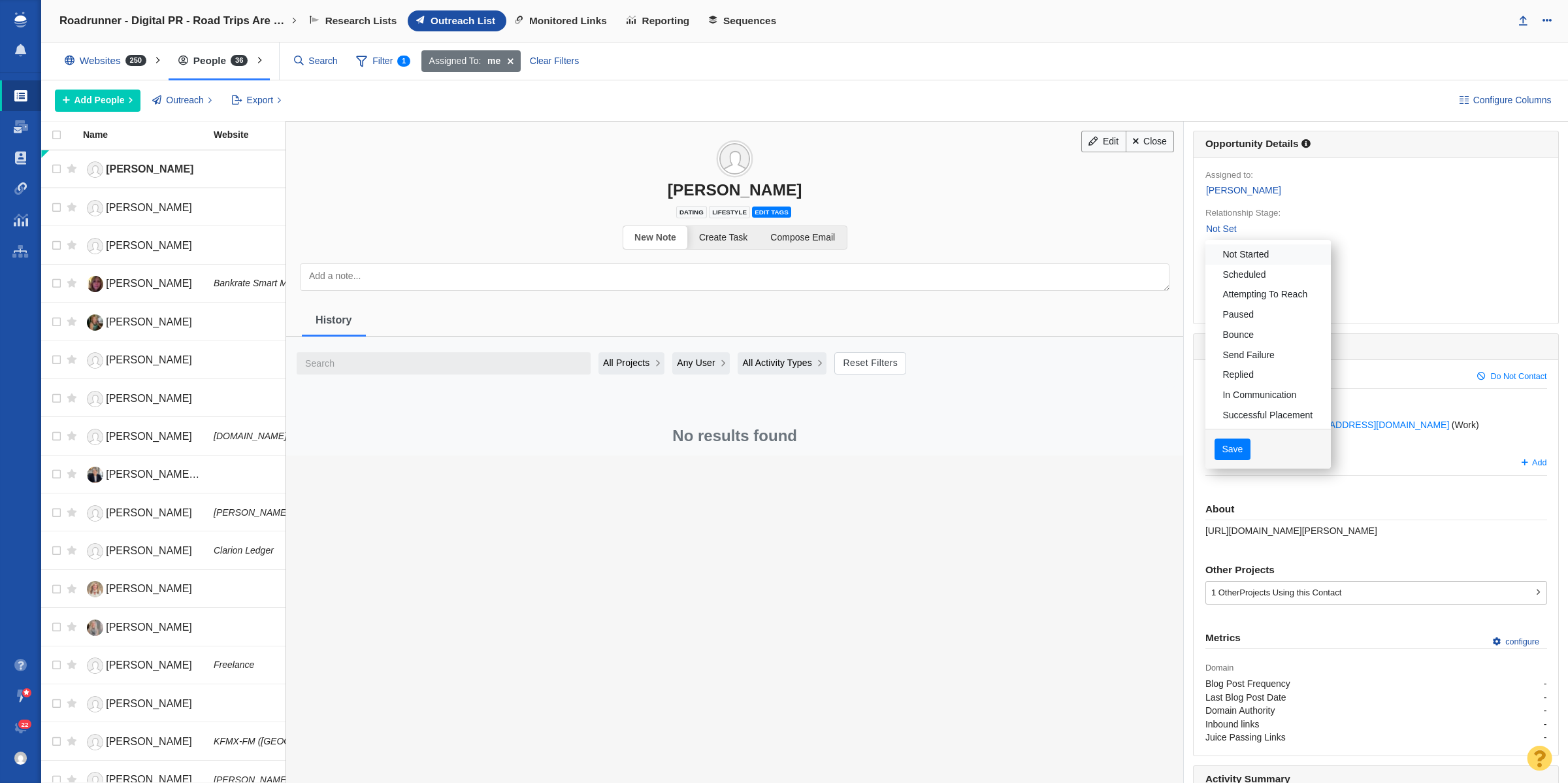
click at [1217, 256] on link "Not Started" at bounding box center [1268, 255] width 126 height 20
click at [1225, 460] on button "Save" at bounding box center [1233, 450] width 36 height 22
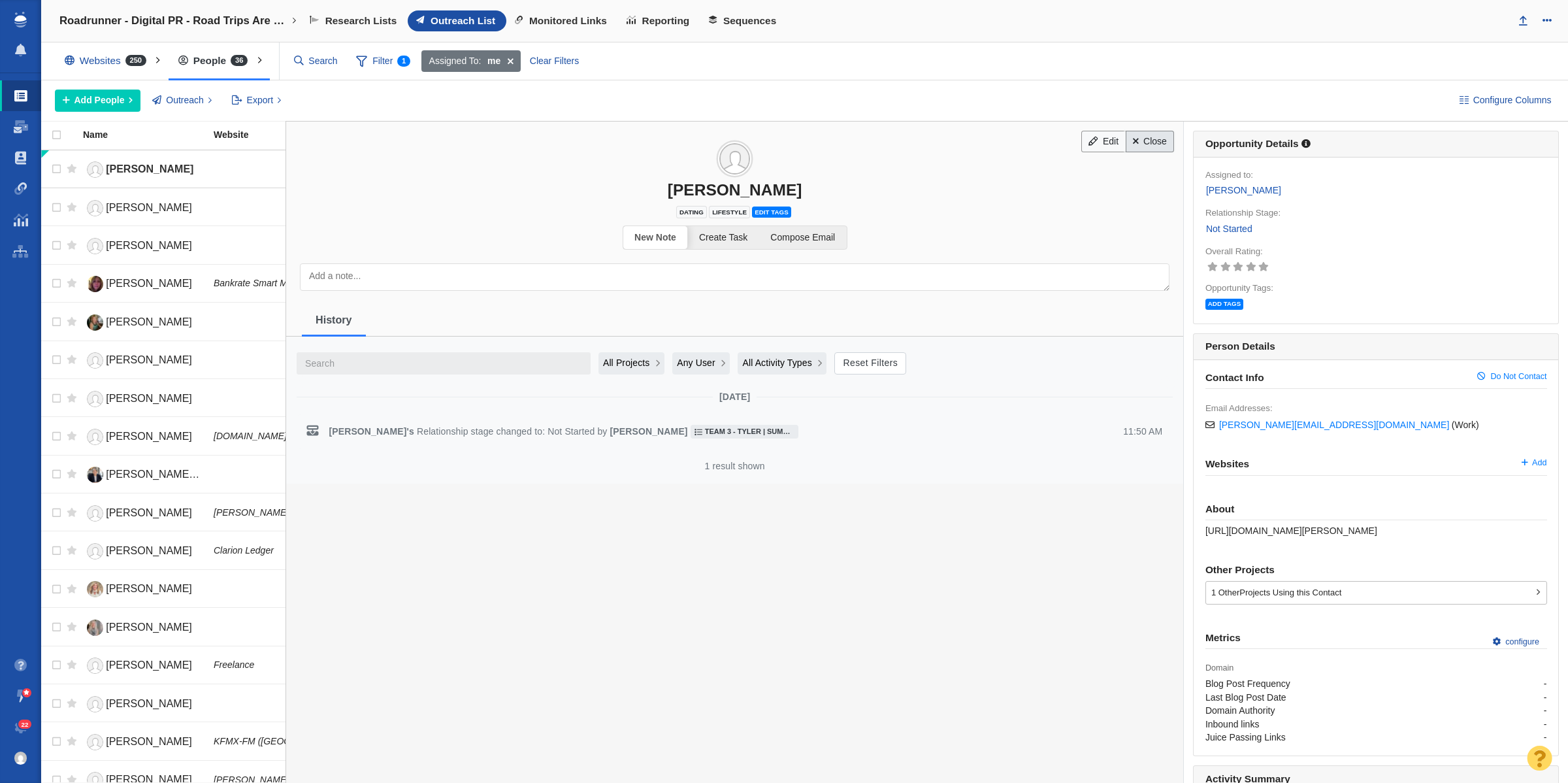
click at [1142, 153] on link "Close" at bounding box center [1150, 142] width 49 height 22
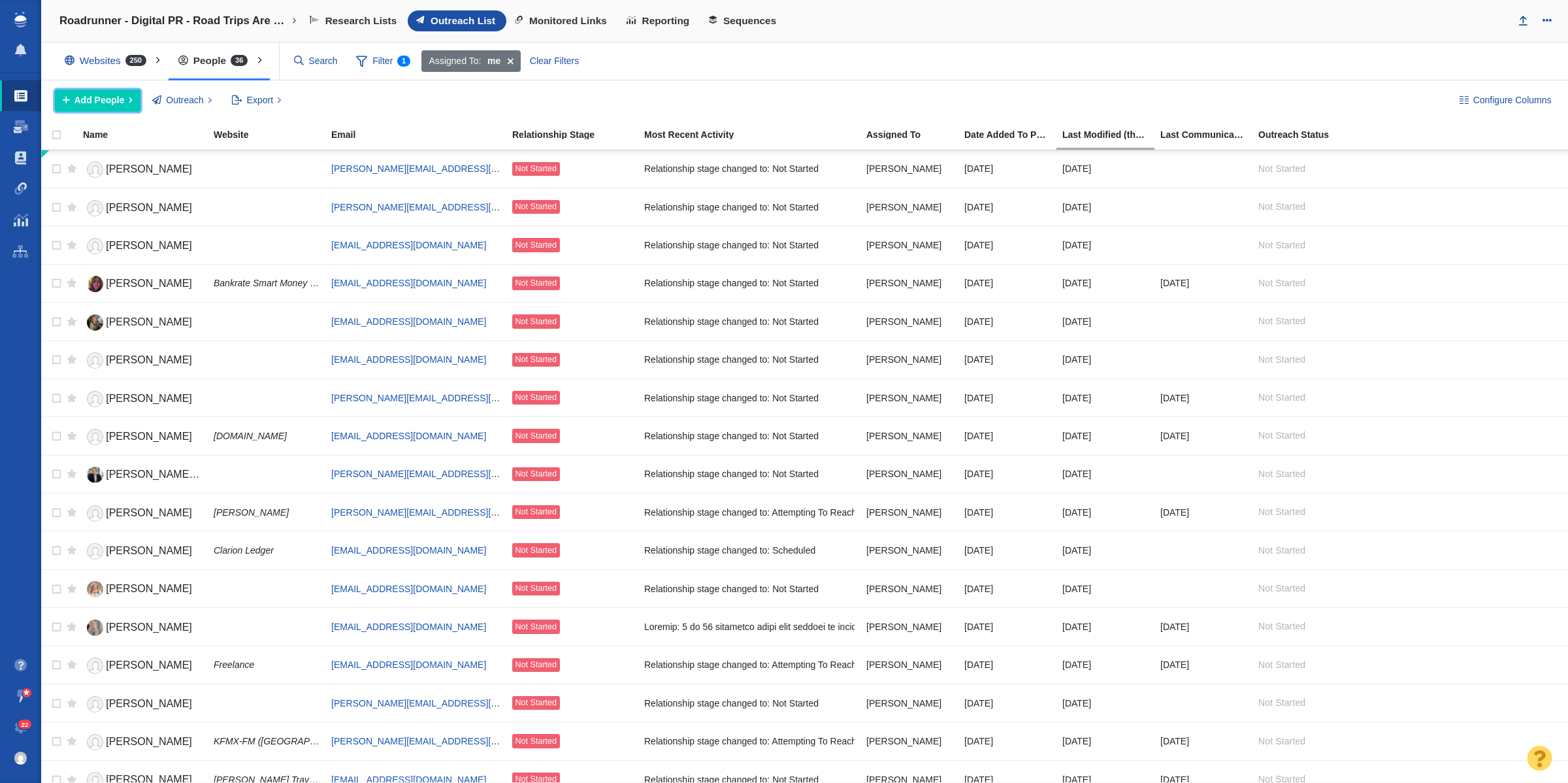
click at [108, 103] on span "Add People" at bounding box center [99, 100] width 51 height 14
click at [129, 131] on div "Add a Person" at bounding box center [146, 130] width 183 height 20
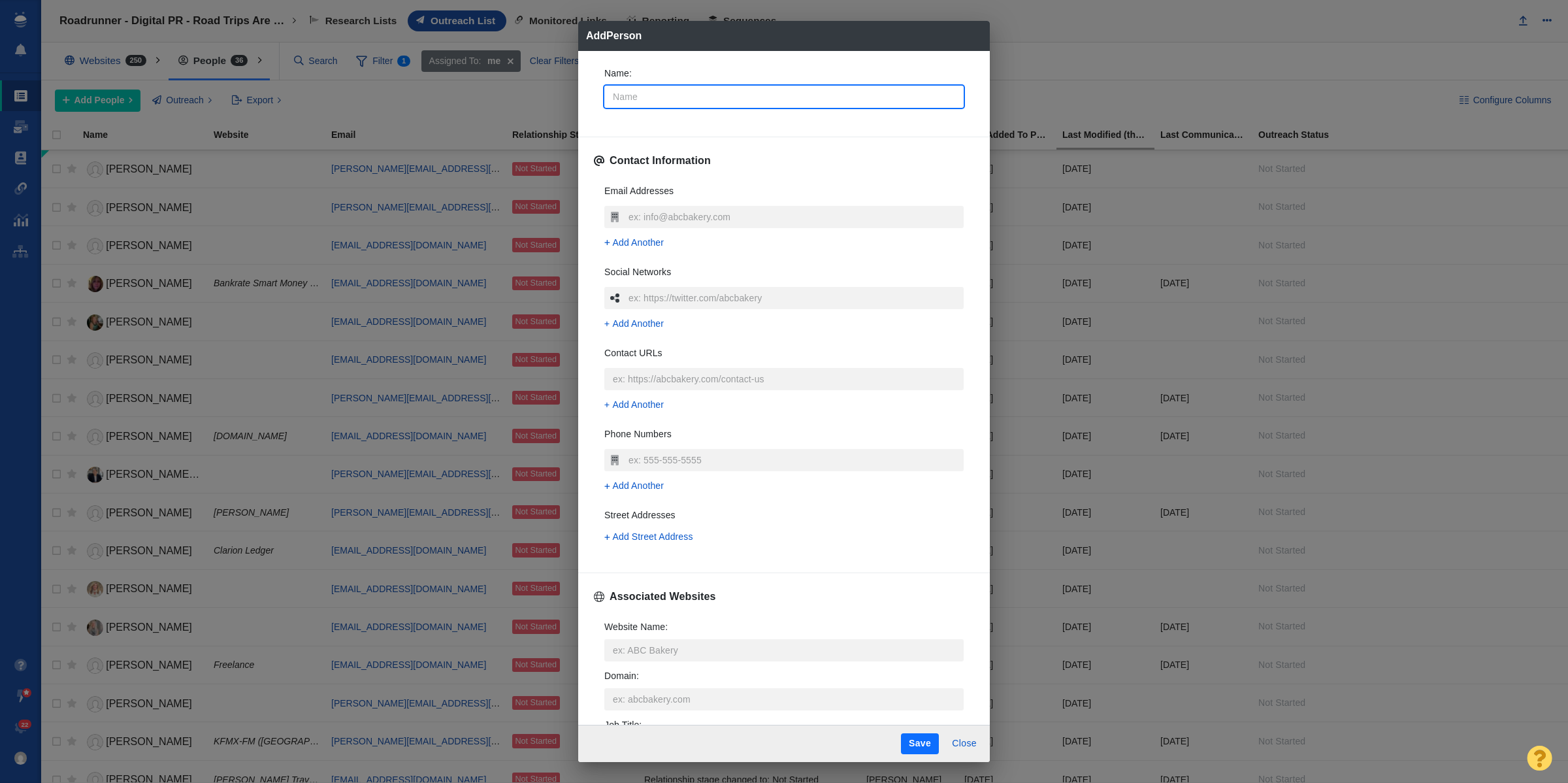
type input "B"
type textarea "x"
type input "Be"
type textarea "x"
type input "Bet"
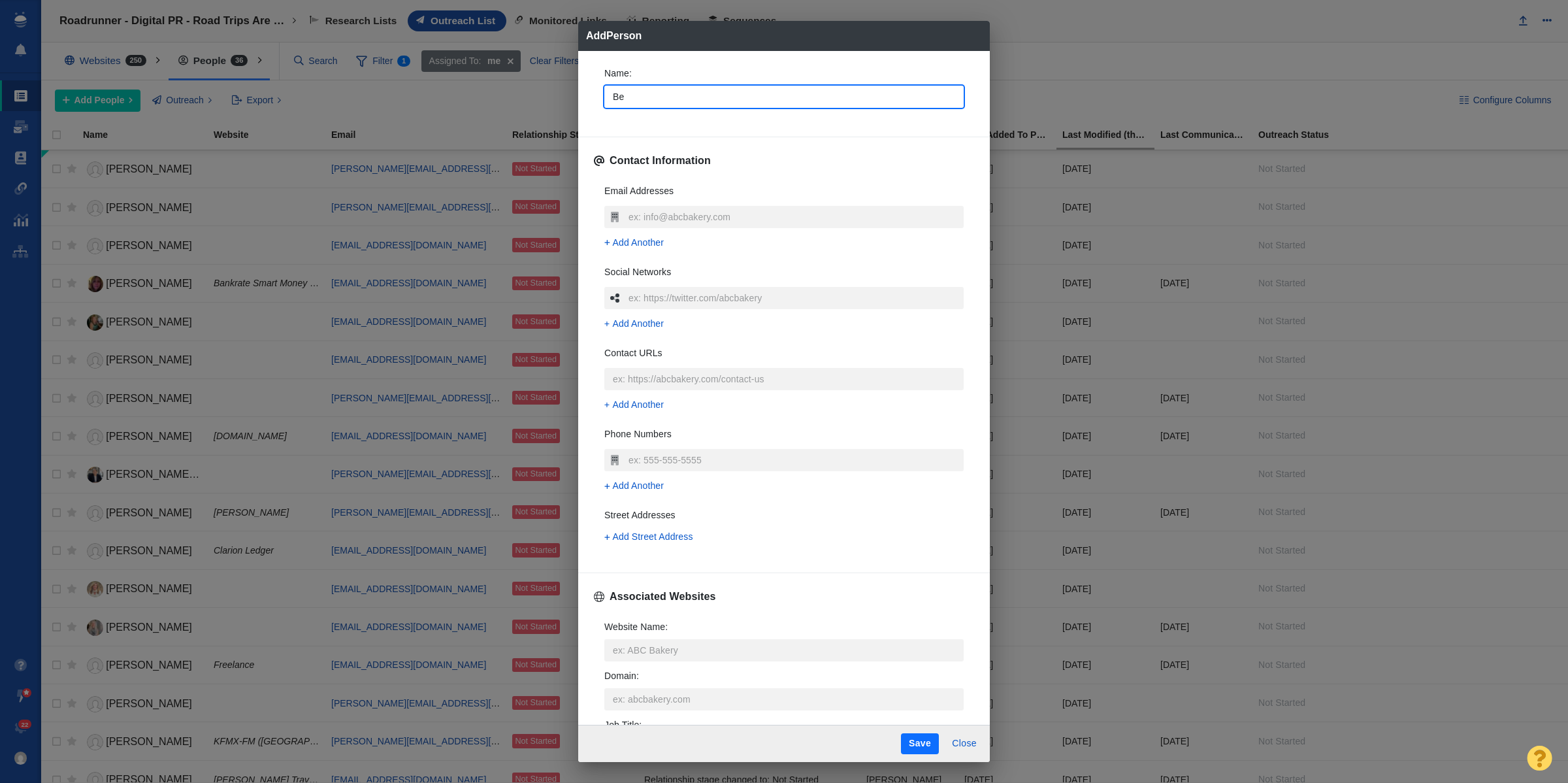
type textarea "x"
type input "Bett"
type textarea "x"
type input "Betty"
type textarea "x"
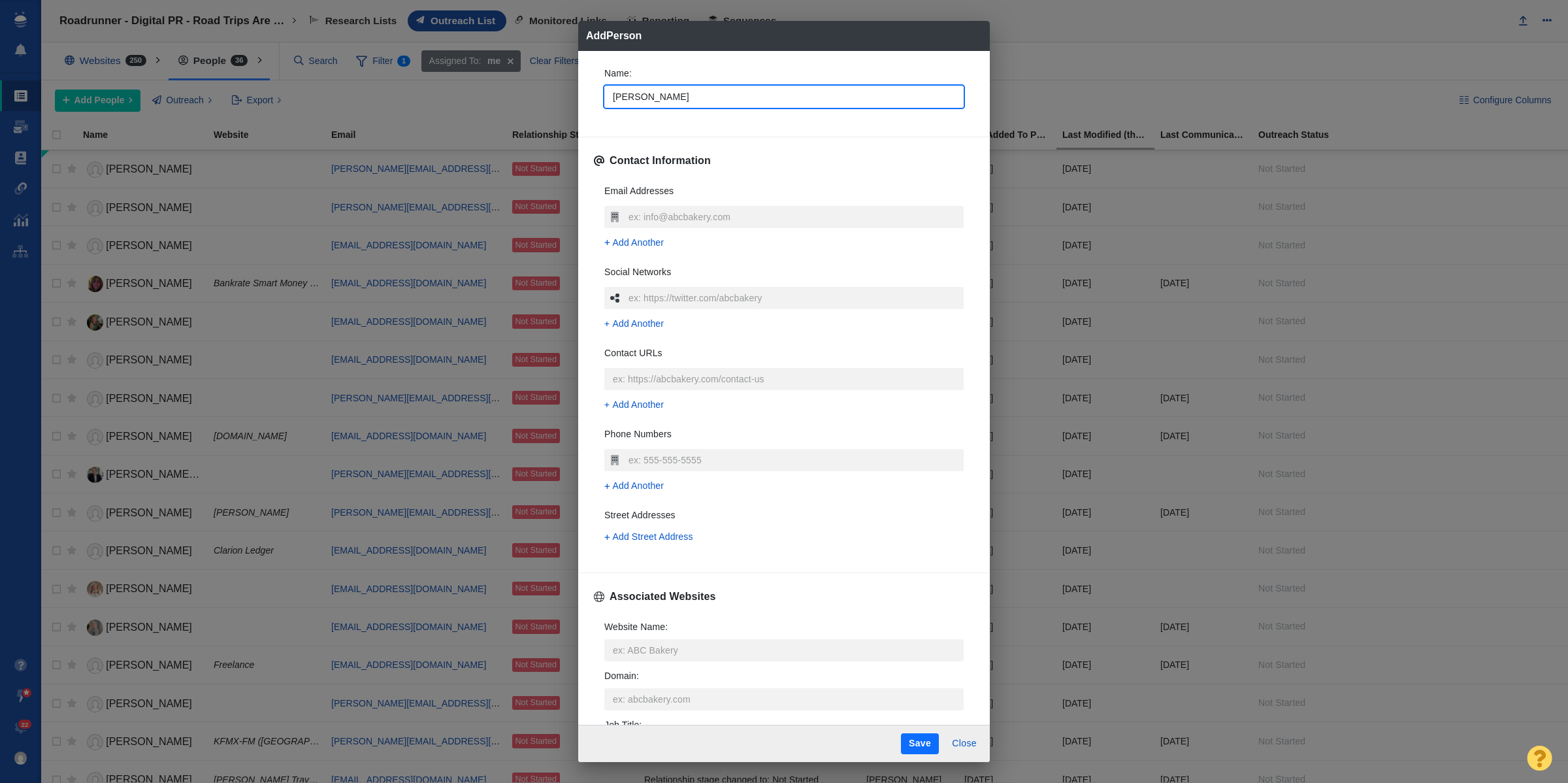
type input "Betty"
type textarea "x"
type input "Betty L"
type textarea "x"
type input "Betty Li"
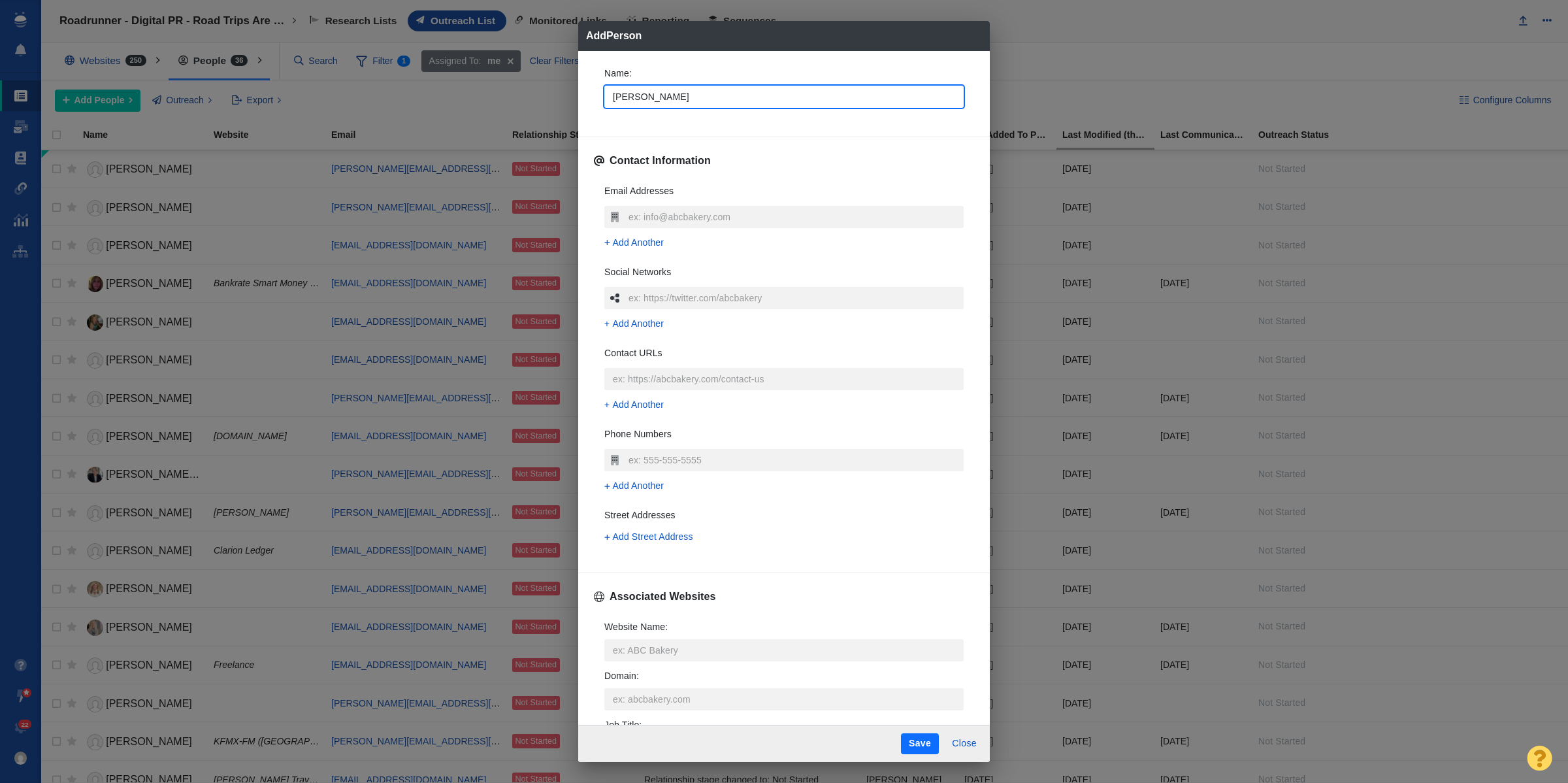
type textarea "x"
type input "Betty Lin"
type textarea "x"
type input "Betty Lin-"
type textarea "x"
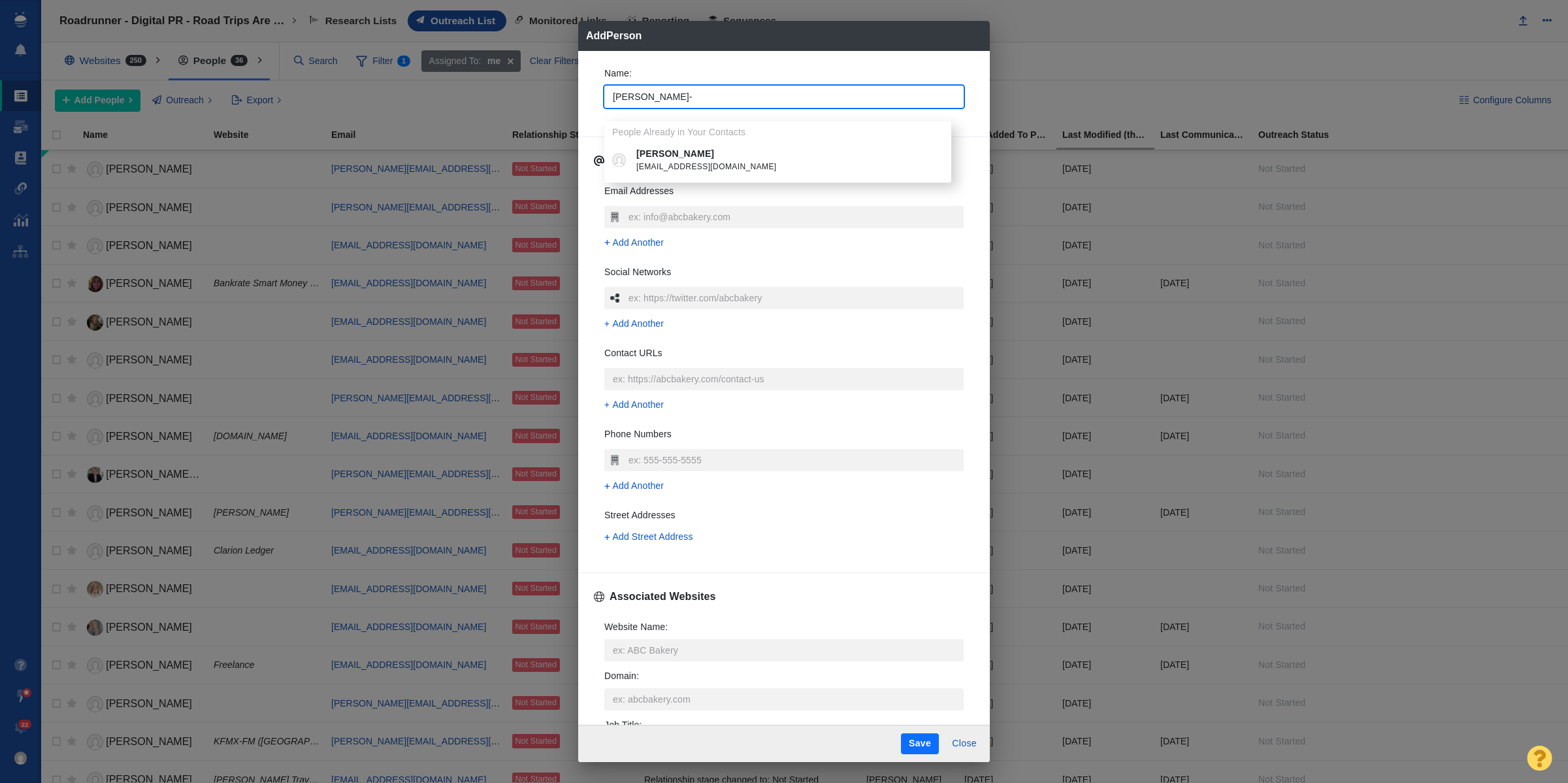
type input "Betty Lin-"
click at [707, 163] on span "[EMAIL_ADDRESS][DOMAIN_NAME]" at bounding box center [787, 167] width 302 height 13
type textarea "x"
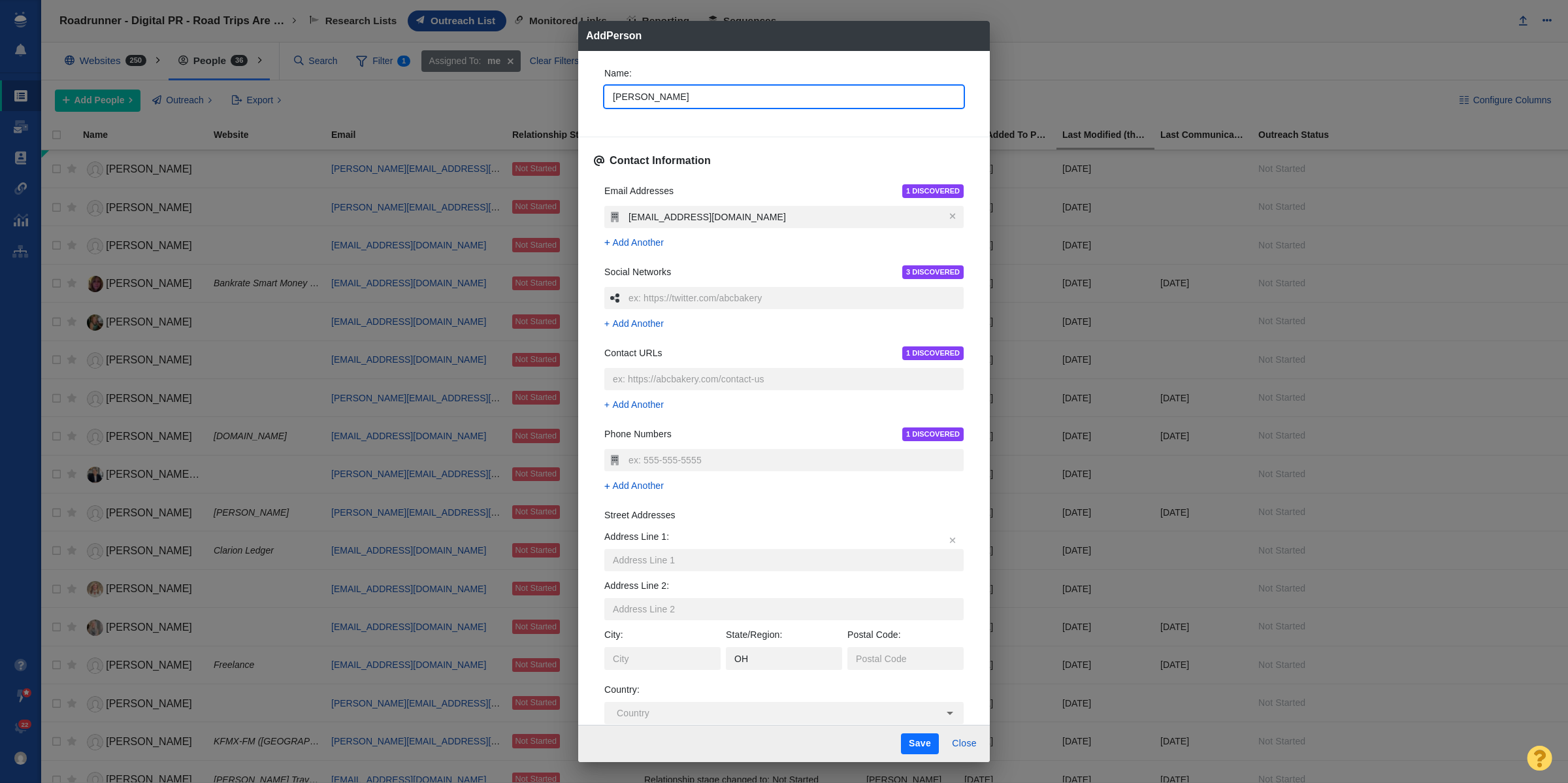
scroll to position [327, 0]
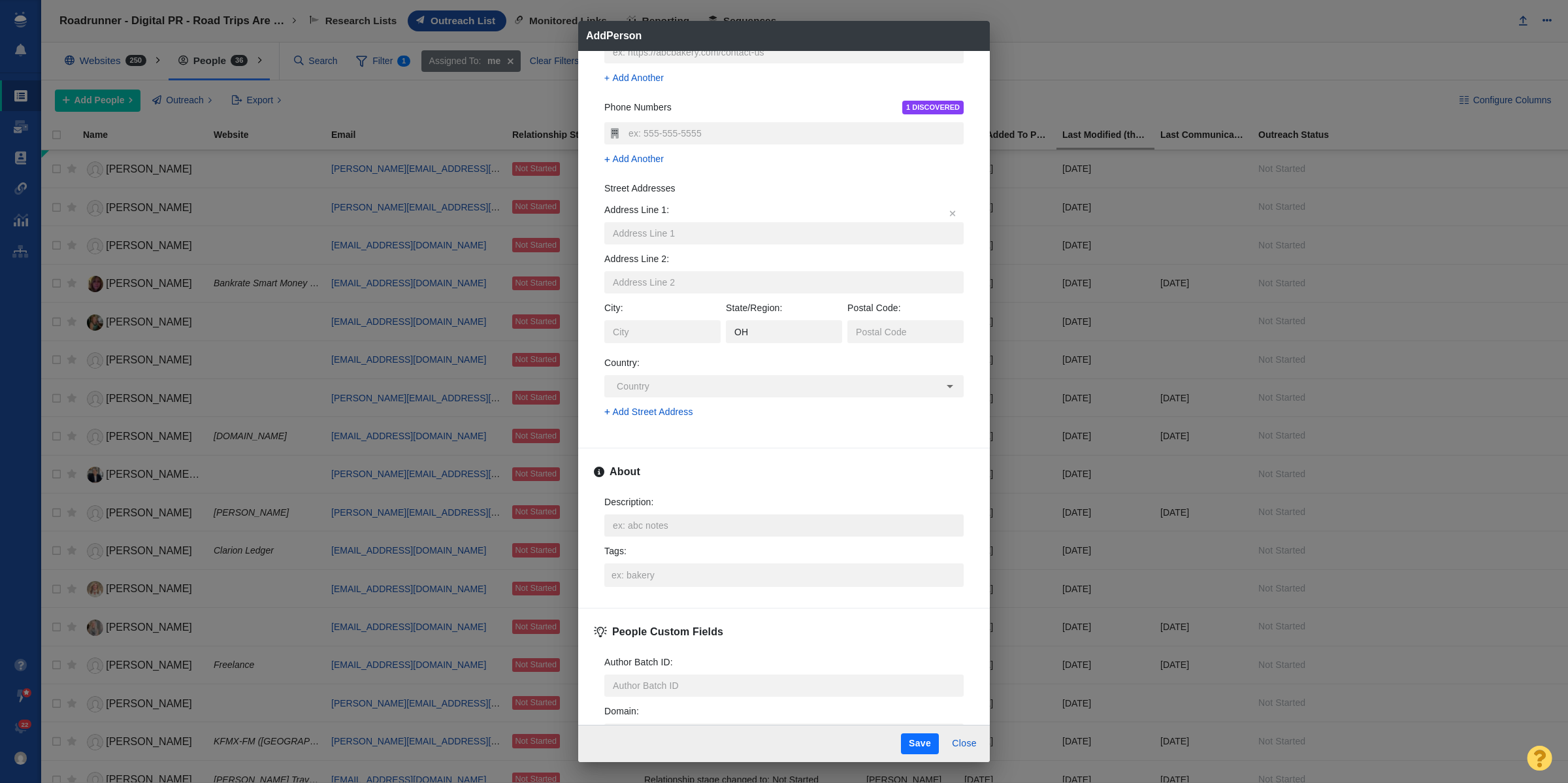
click at [746, 537] on textarea "Description : x" at bounding box center [784, 525] width 360 height 22
type textarea "x"
type textarea "https://page-one-power.muckrack.com/blinfisher"
type textarea "x"
type textarea "https://page-one-power.muckrack.com/blinfisher"
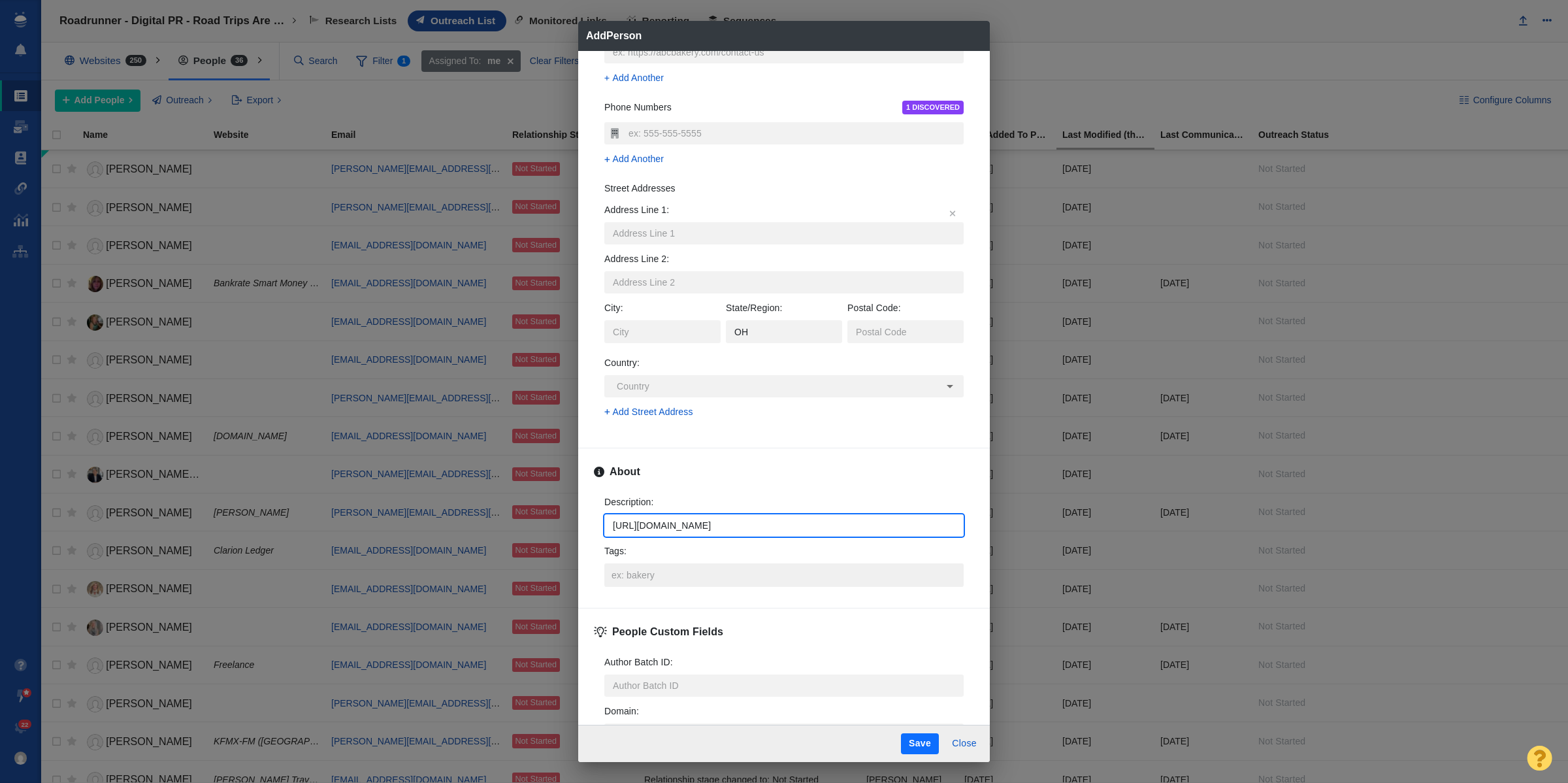
click at [711, 570] on input "Tags :" at bounding box center [784, 576] width 352 height 24
type textarea "x"
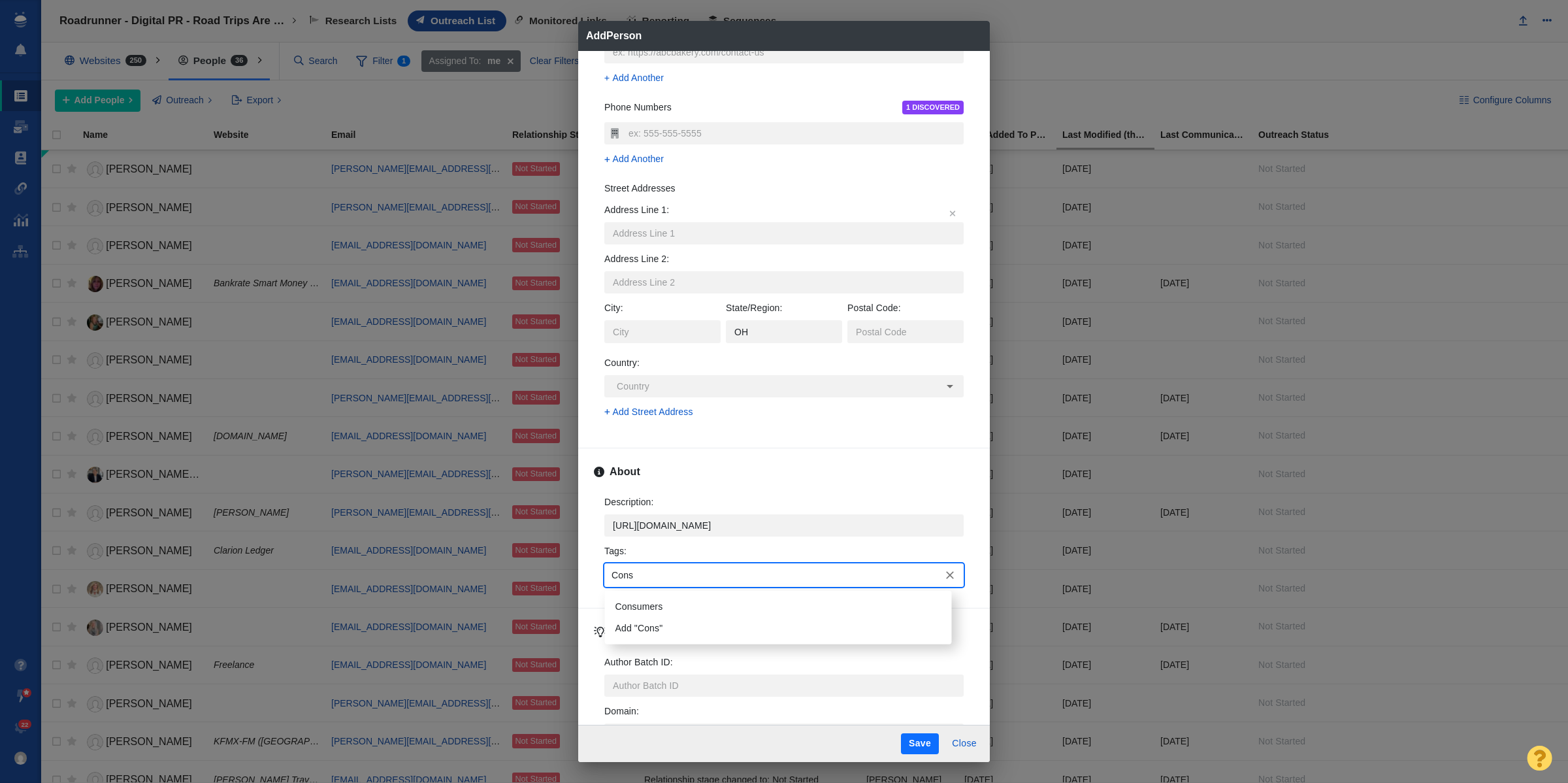
type input "Consu"
click at [679, 601] on li "Consumers" at bounding box center [779, 608] width 347 height 22
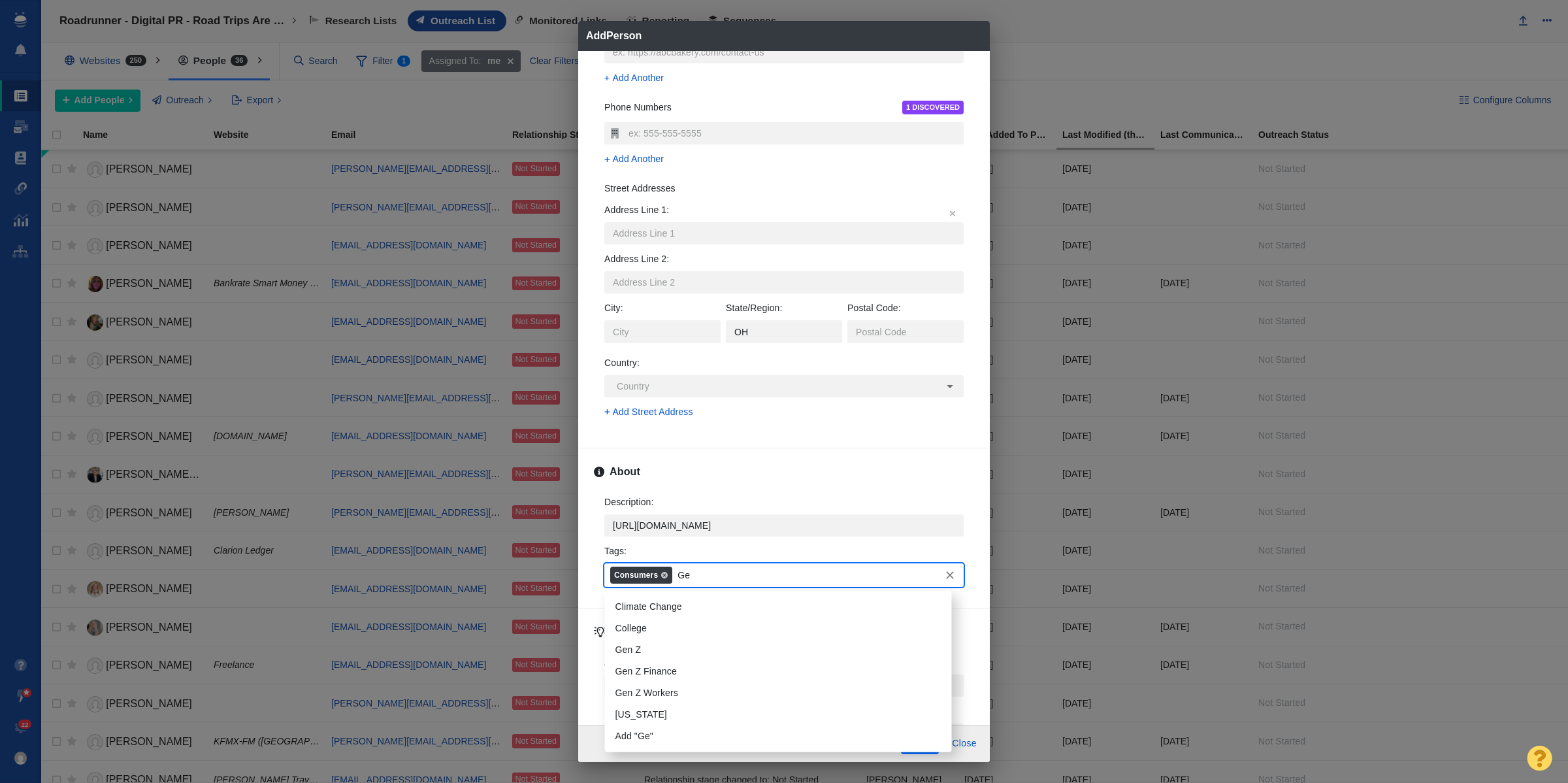
type input "Gen"
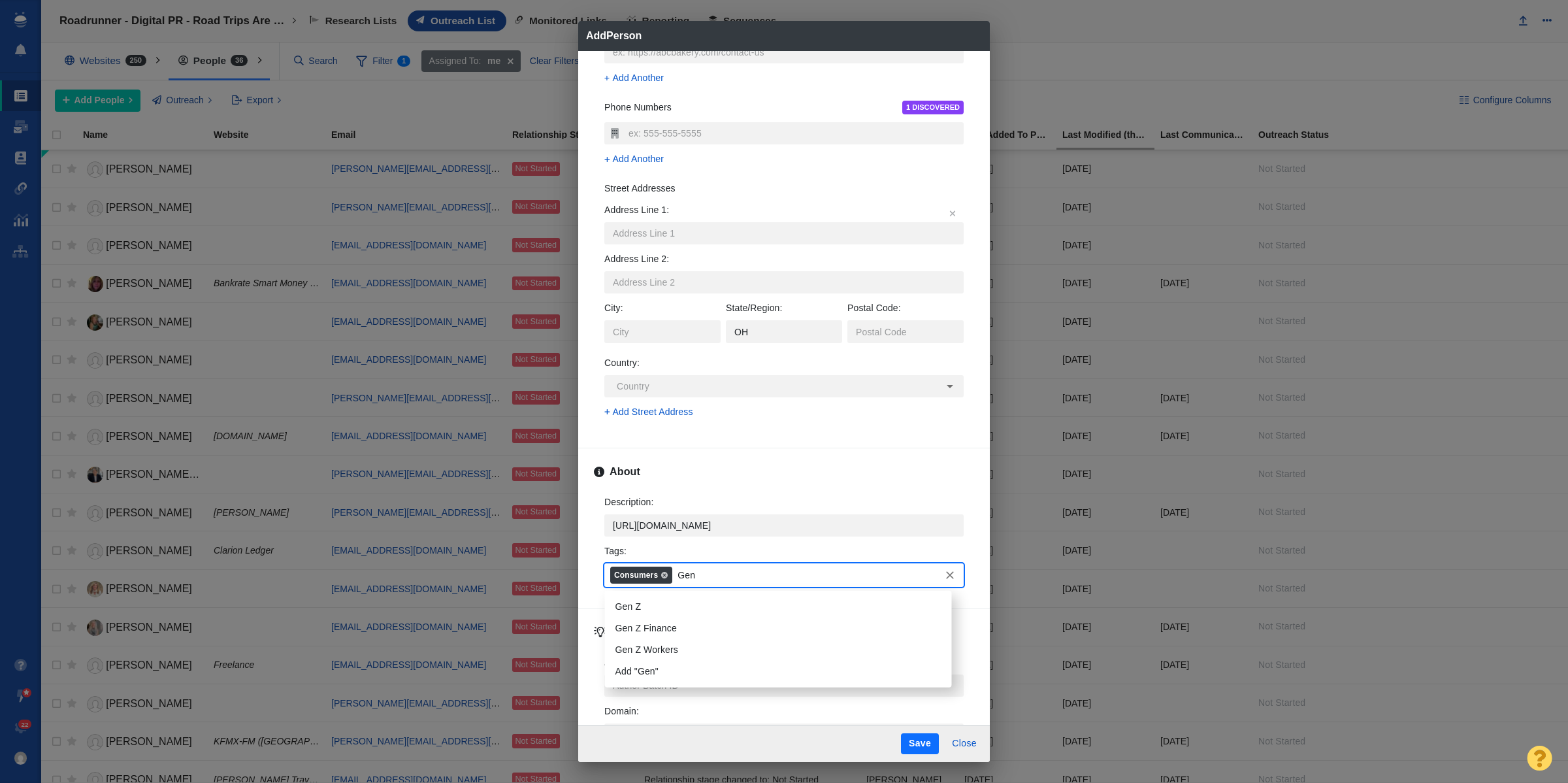
click at [621, 607] on li "Gen Z" at bounding box center [779, 608] width 347 height 22
click at [919, 742] on button "Save" at bounding box center [920, 743] width 38 height 21
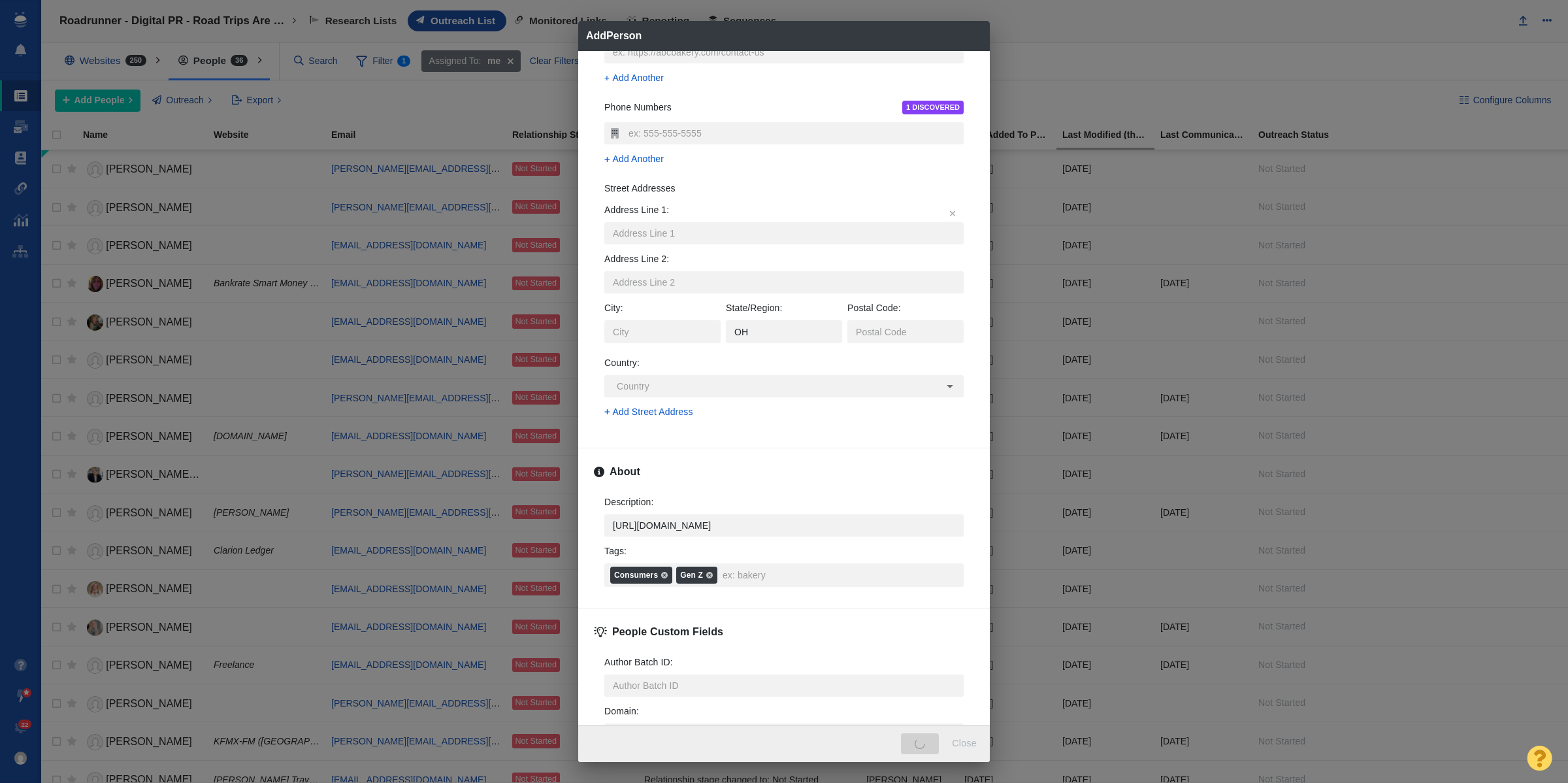
type textarea "x"
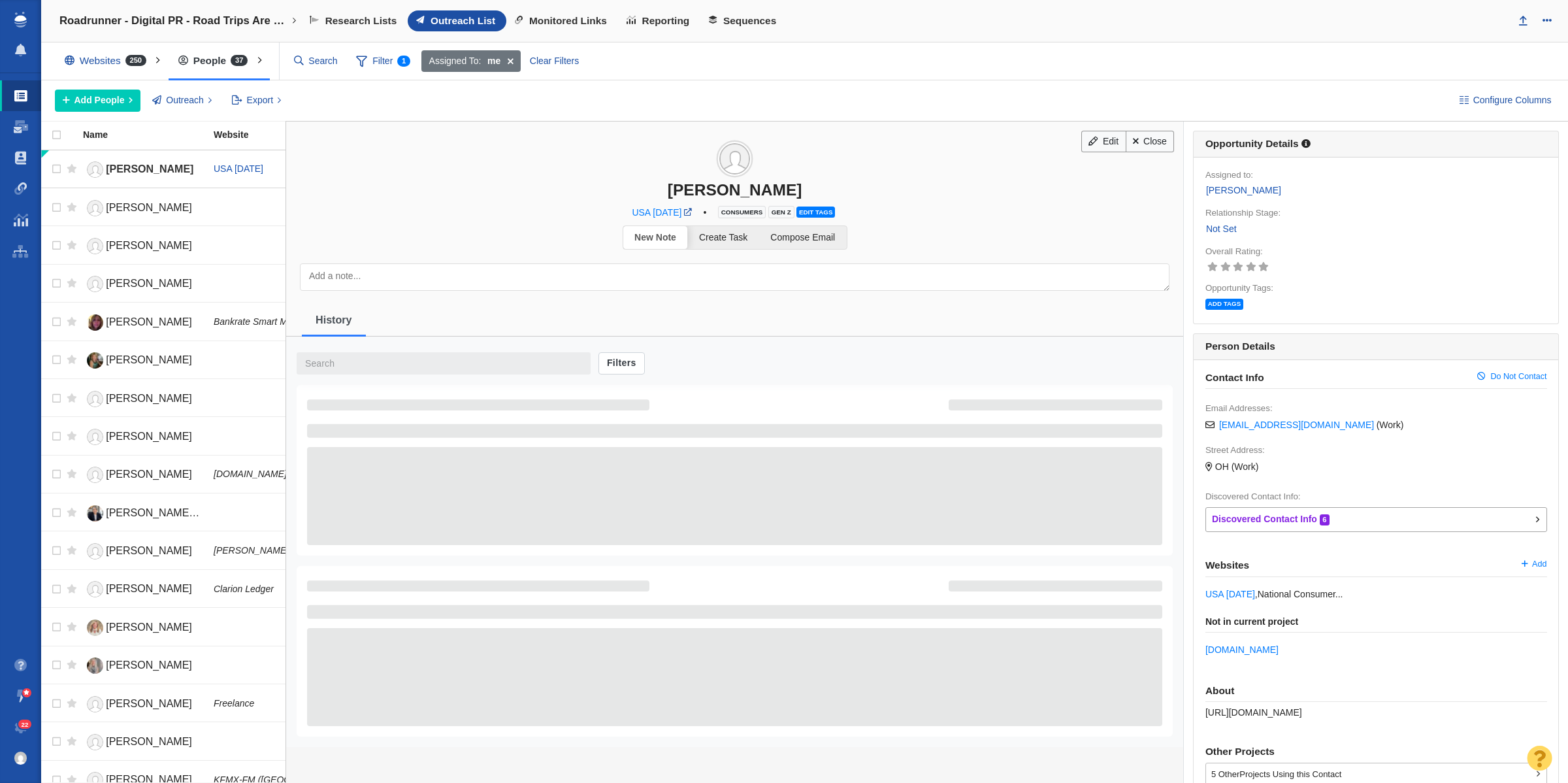
click at [1214, 230] on link "Not Set" at bounding box center [1221, 229] width 32 height 15
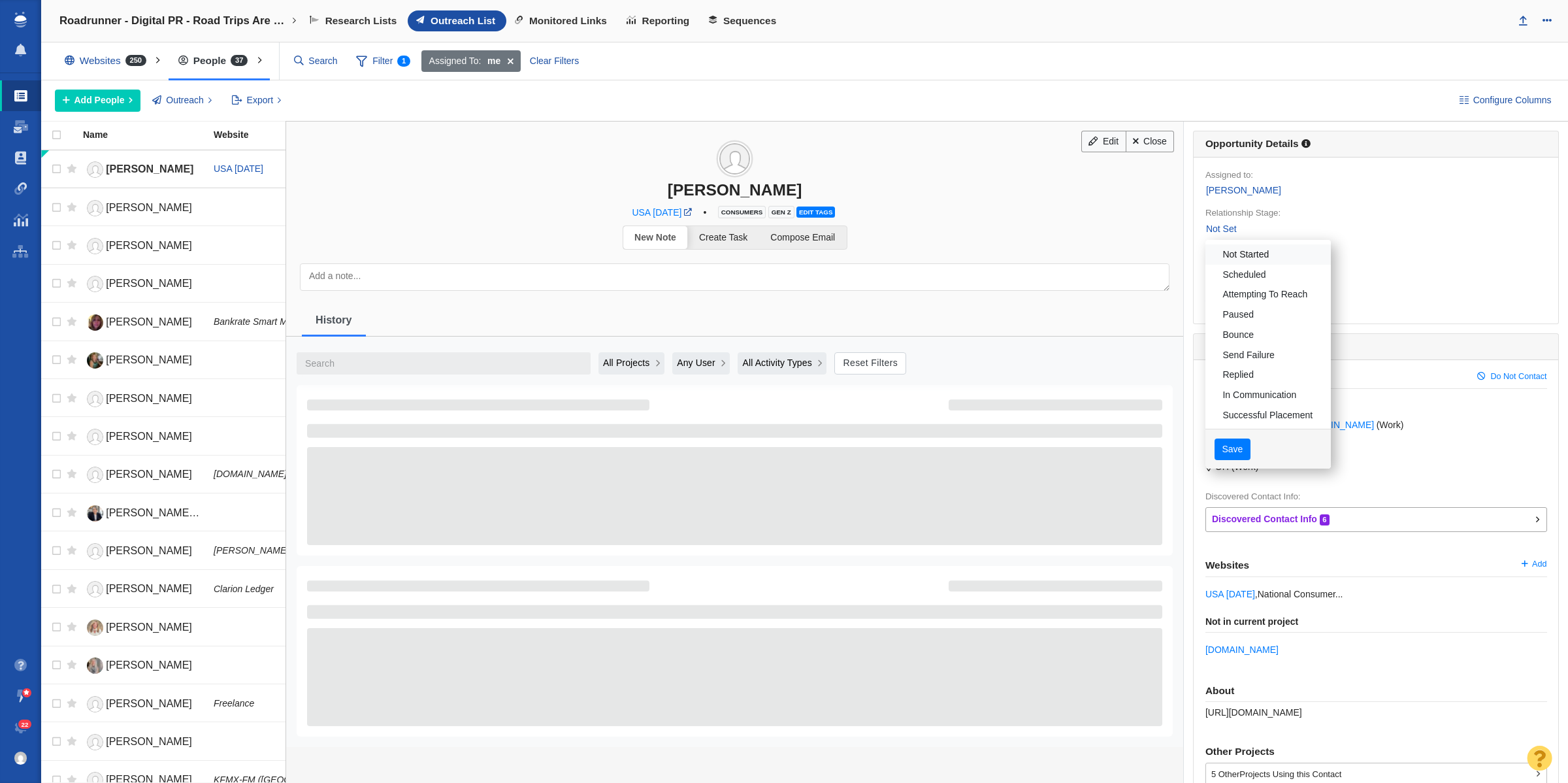
click at [1220, 243] on div "Choose: Not Started Scheduled Attempting To Reach Number of Tries: 1 Paused Bou…" at bounding box center [1268, 354] width 126 height 229
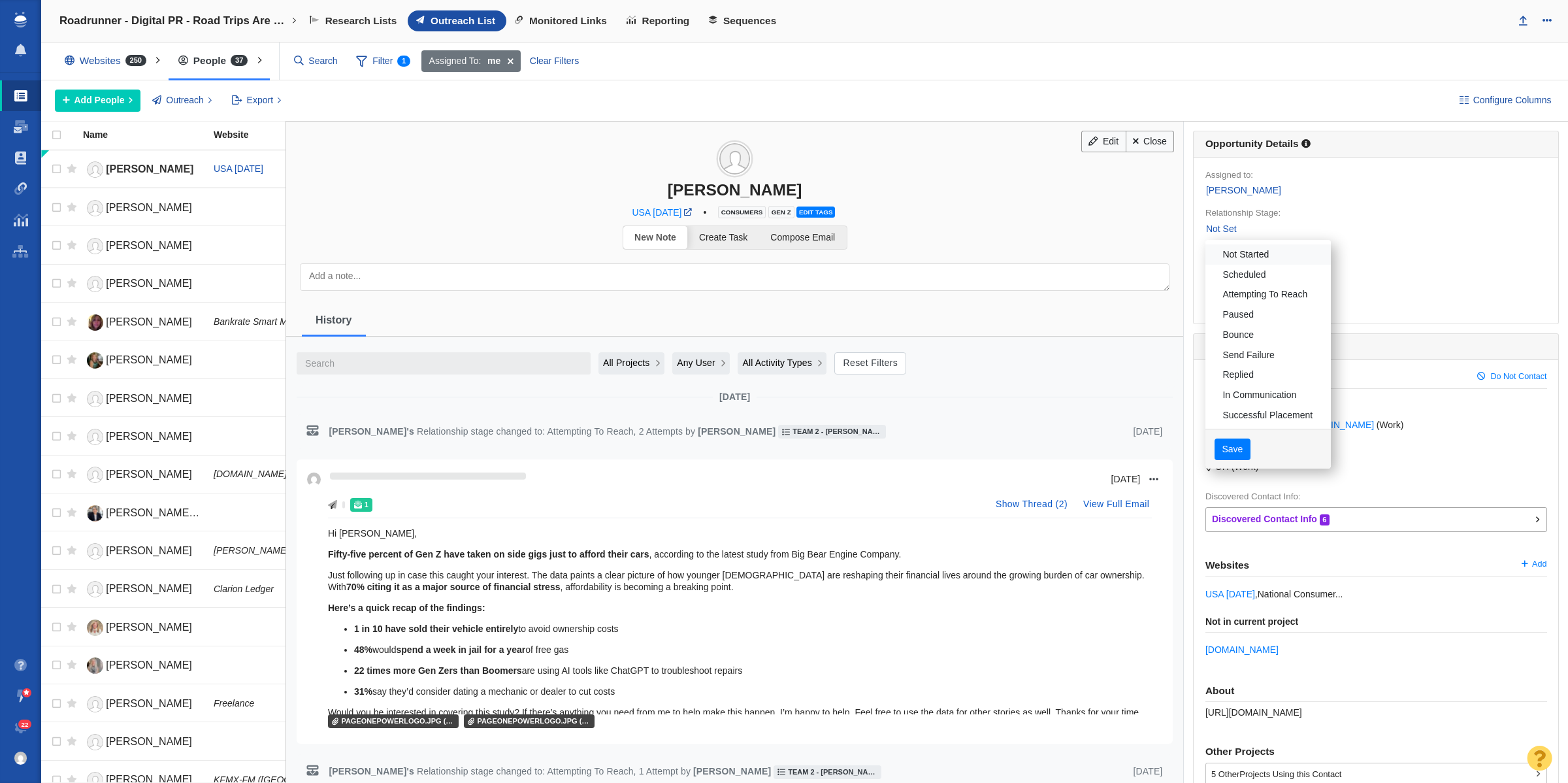
click at [1225, 252] on link "Not Started" at bounding box center [1268, 255] width 126 height 20
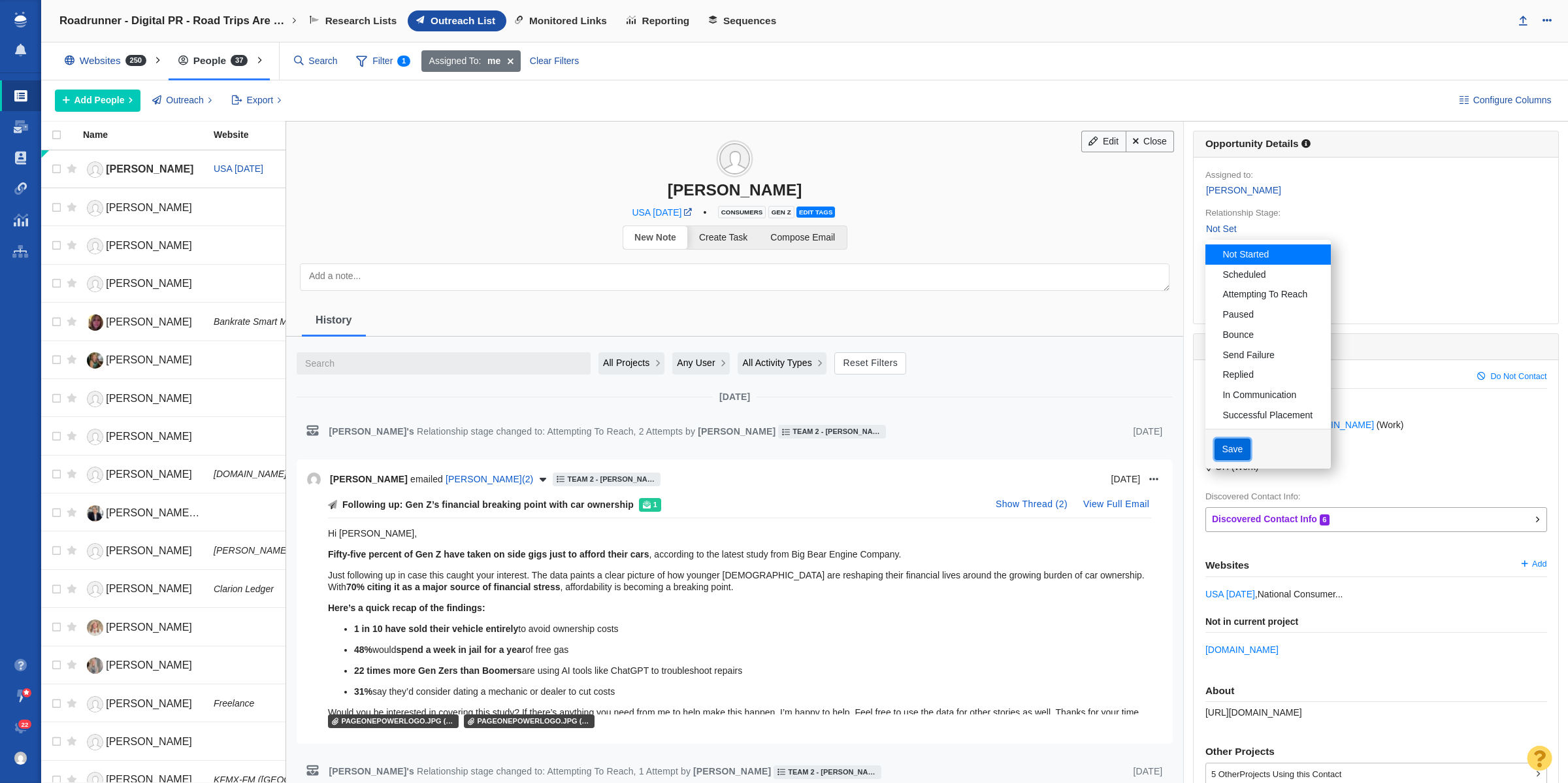
click at [1236, 457] on button "Save" at bounding box center [1233, 450] width 36 height 22
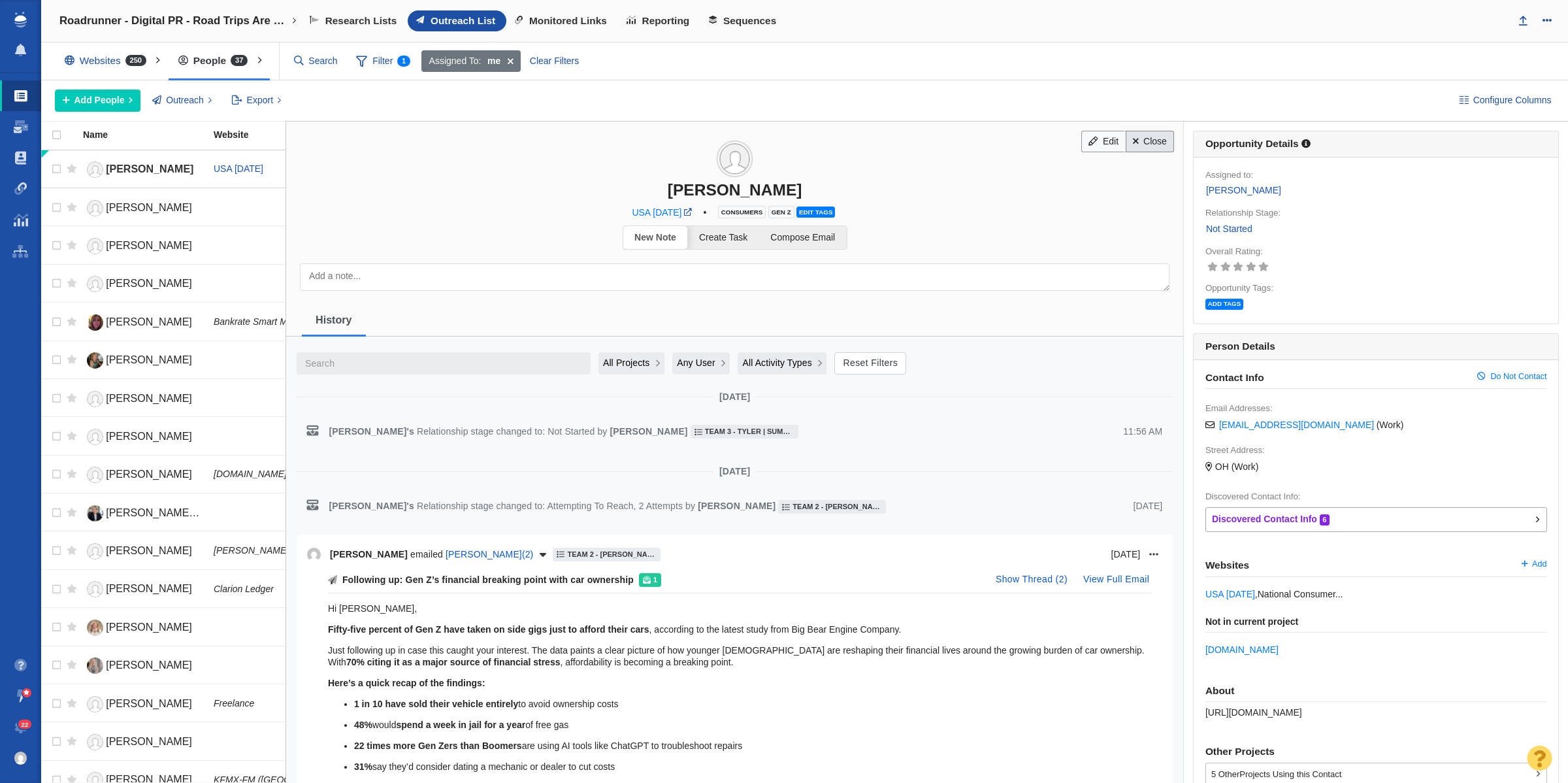
click at [1148, 148] on link "Close" at bounding box center [1150, 142] width 49 height 22
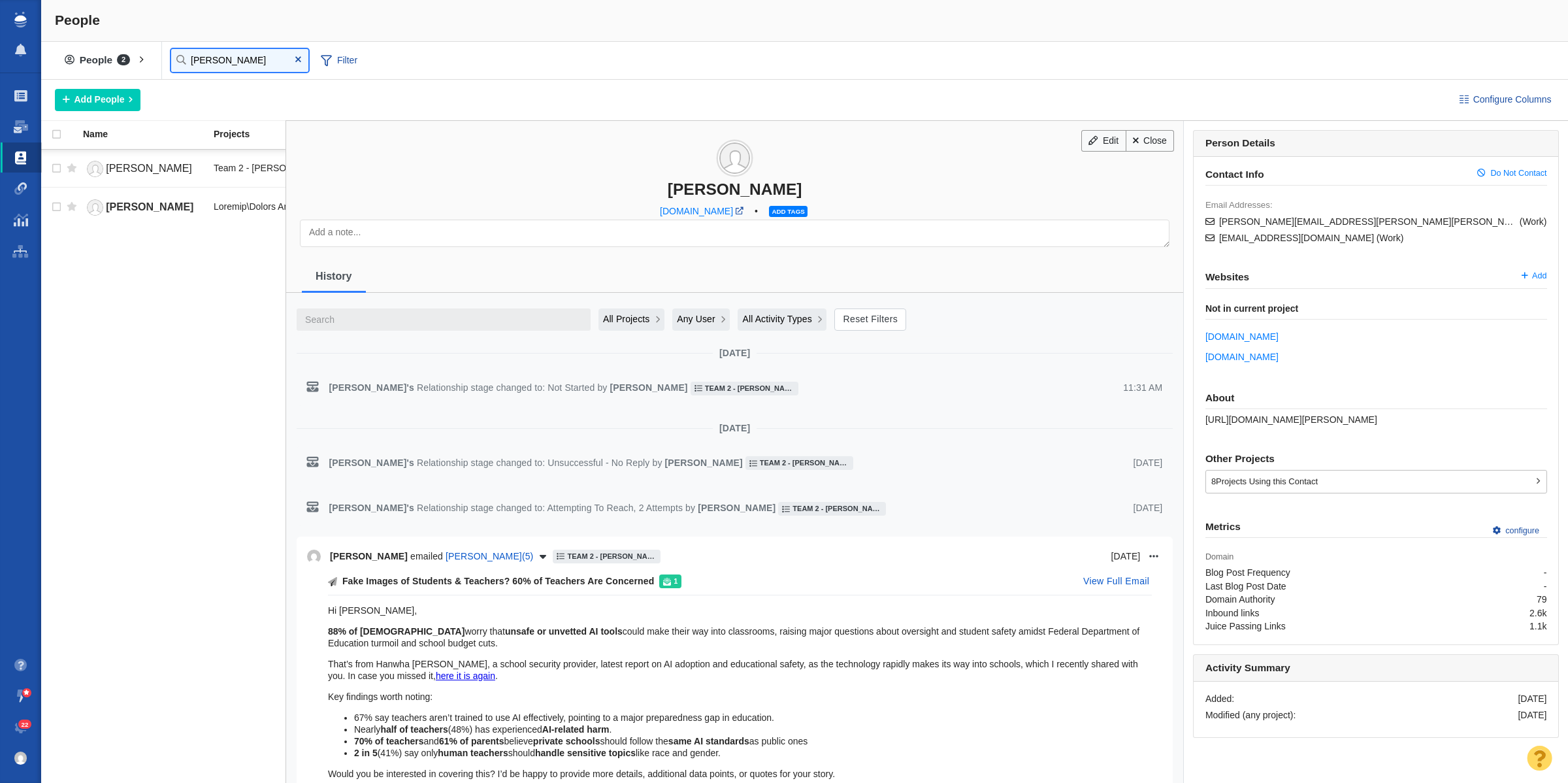
click at [220, 60] on input "[PERSON_NAME]" at bounding box center [240, 59] width 138 height 23
click at [1136, 139] on link "Close" at bounding box center [1150, 141] width 49 height 22
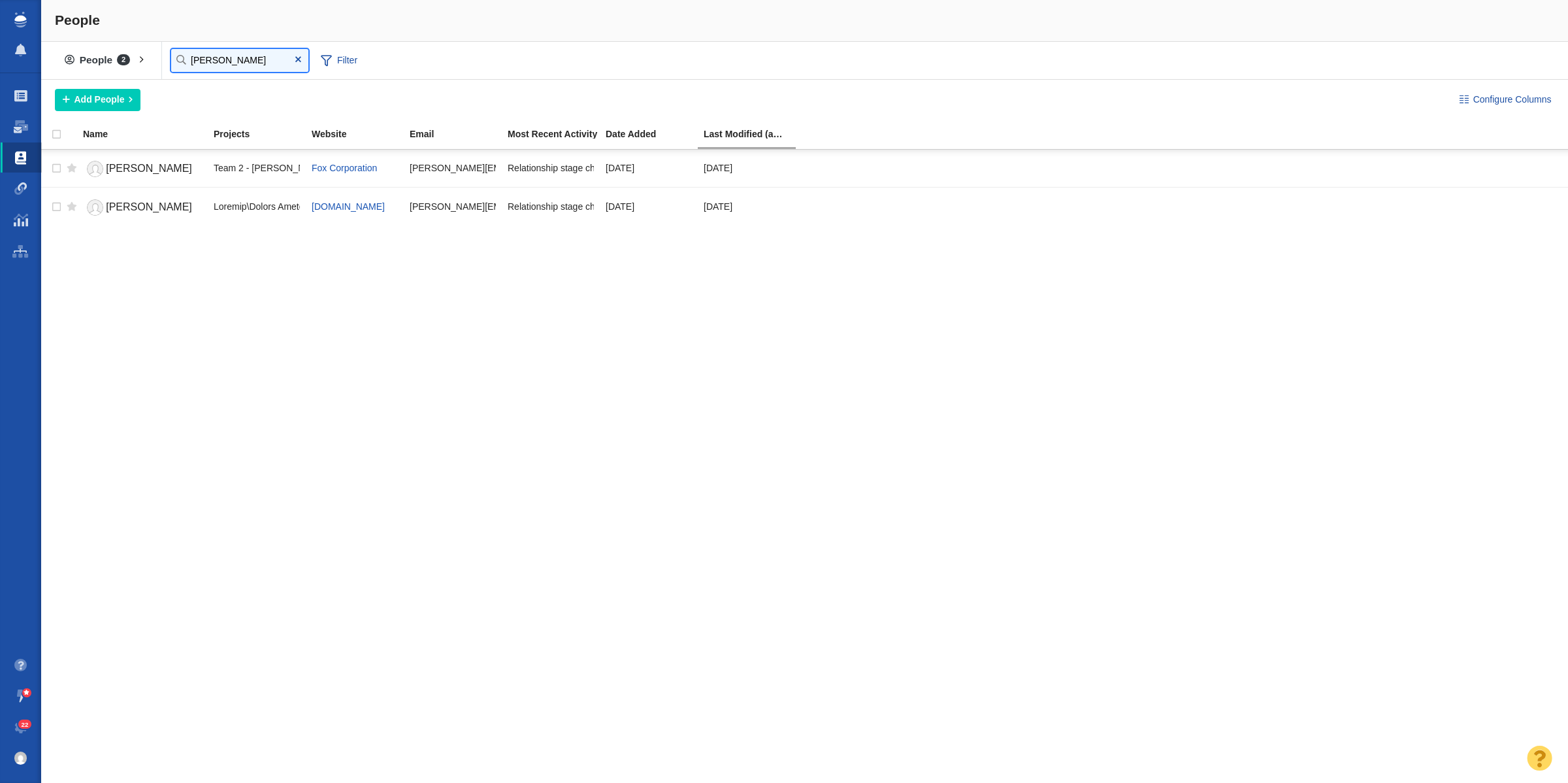
click at [230, 59] on input "[PERSON_NAME]" at bounding box center [240, 59] width 138 height 23
paste input "[PERSON_NAME]"
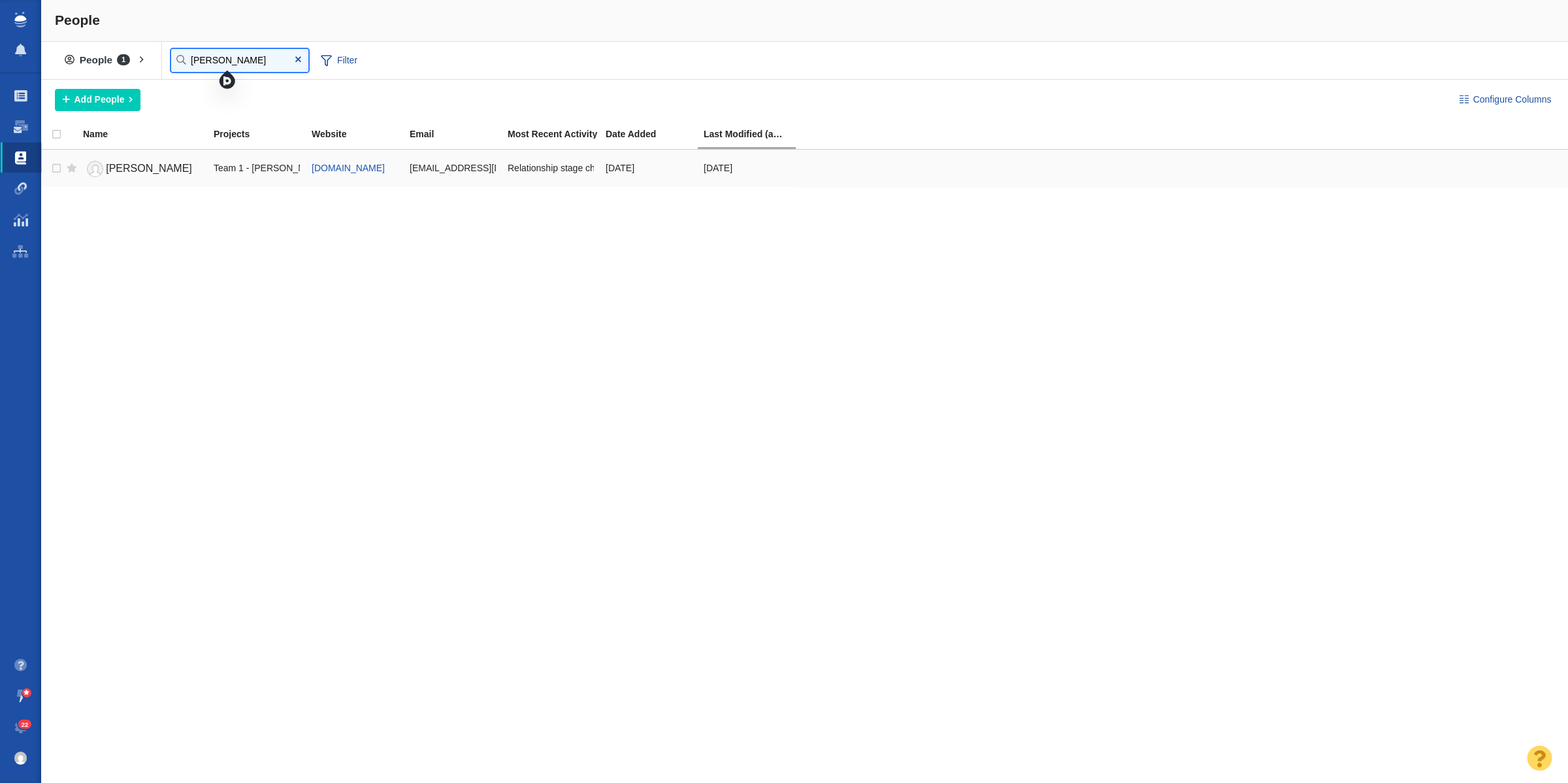
type input "[PERSON_NAME]"
click at [153, 159] on link "[PERSON_NAME]" at bounding box center [143, 168] width 119 height 23
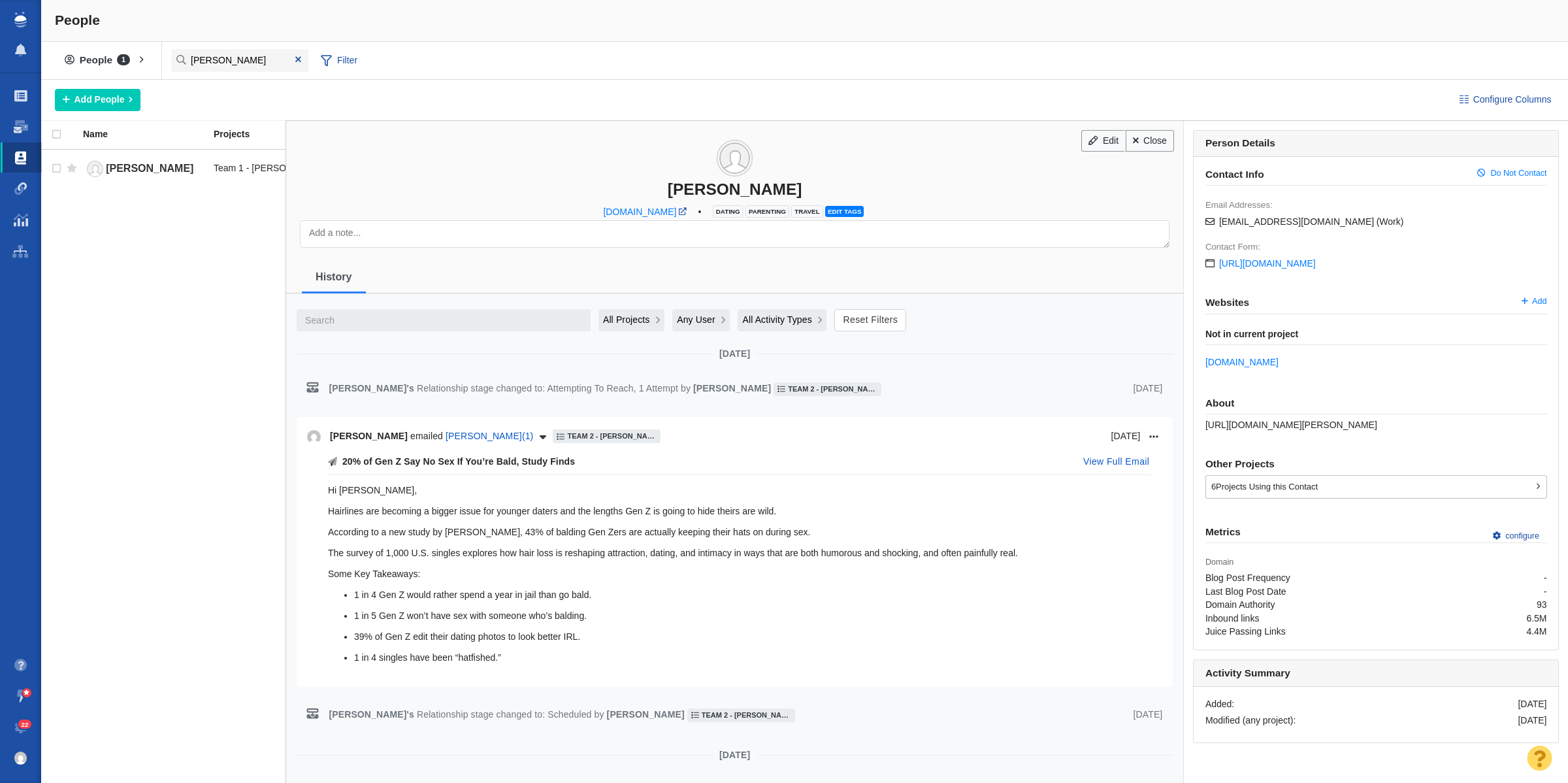
drag, startPoint x: 1154, startPoint y: 139, endPoint x: 1018, endPoint y: 148, distance: 136.3
click at [1154, 139] on link "Close" at bounding box center [1150, 141] width 49 height 22
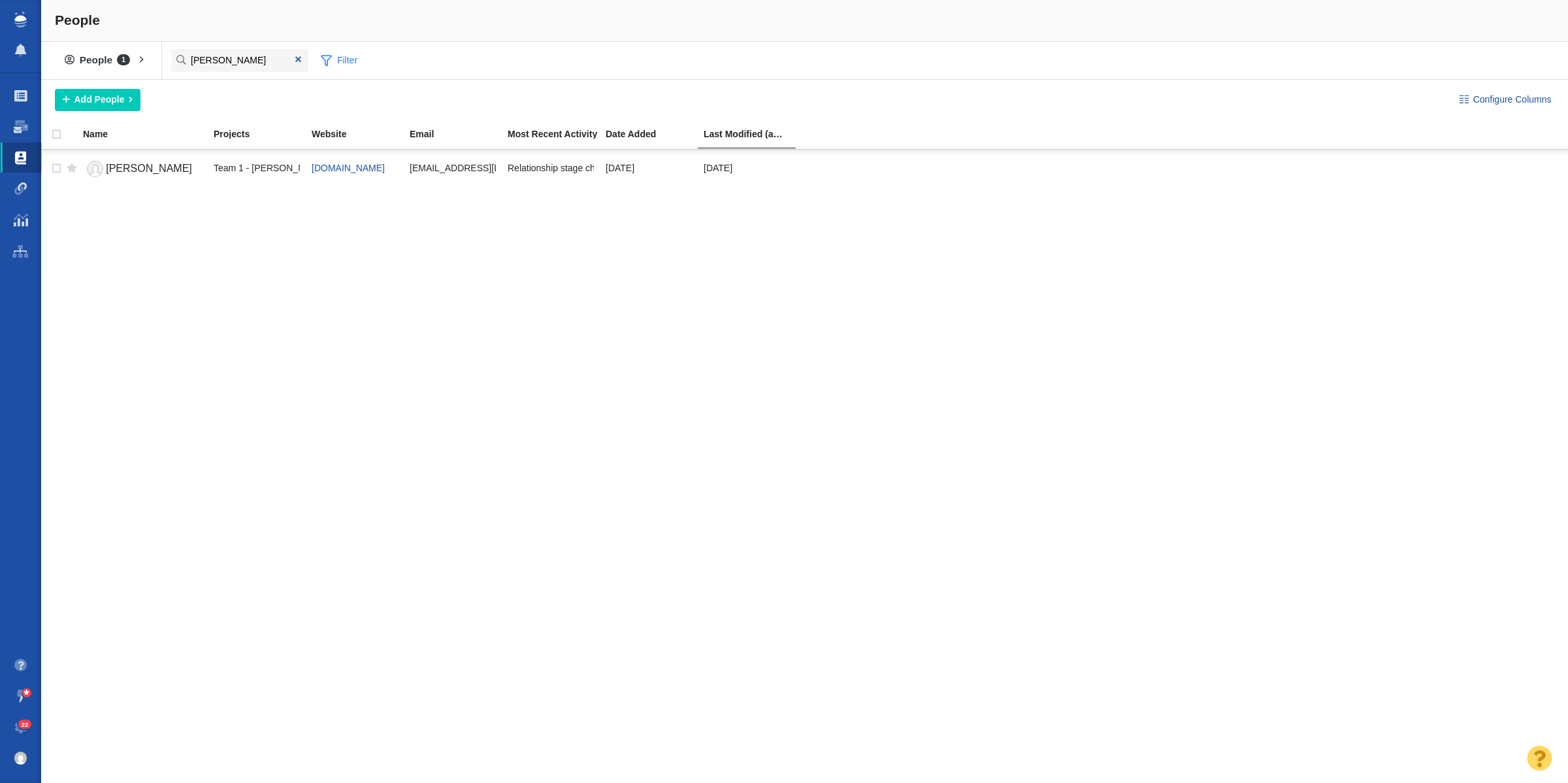
click at [291, 60] on span at bounding box center [297, 59] width 21 height 18
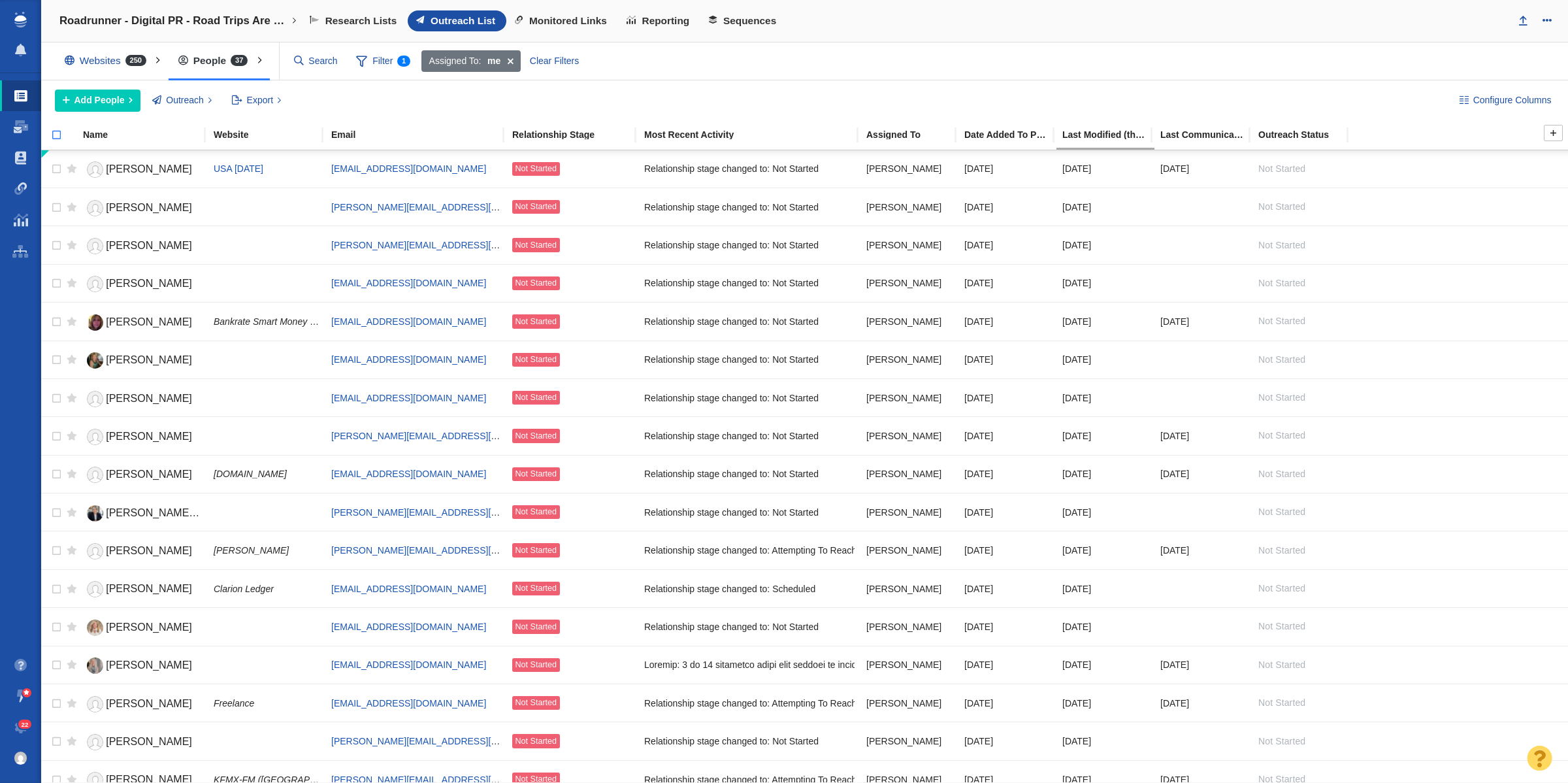
click at [59, 138] on input "checkbox" at bounding box center [52, 142] width 20 height 29
checkbox input "true"
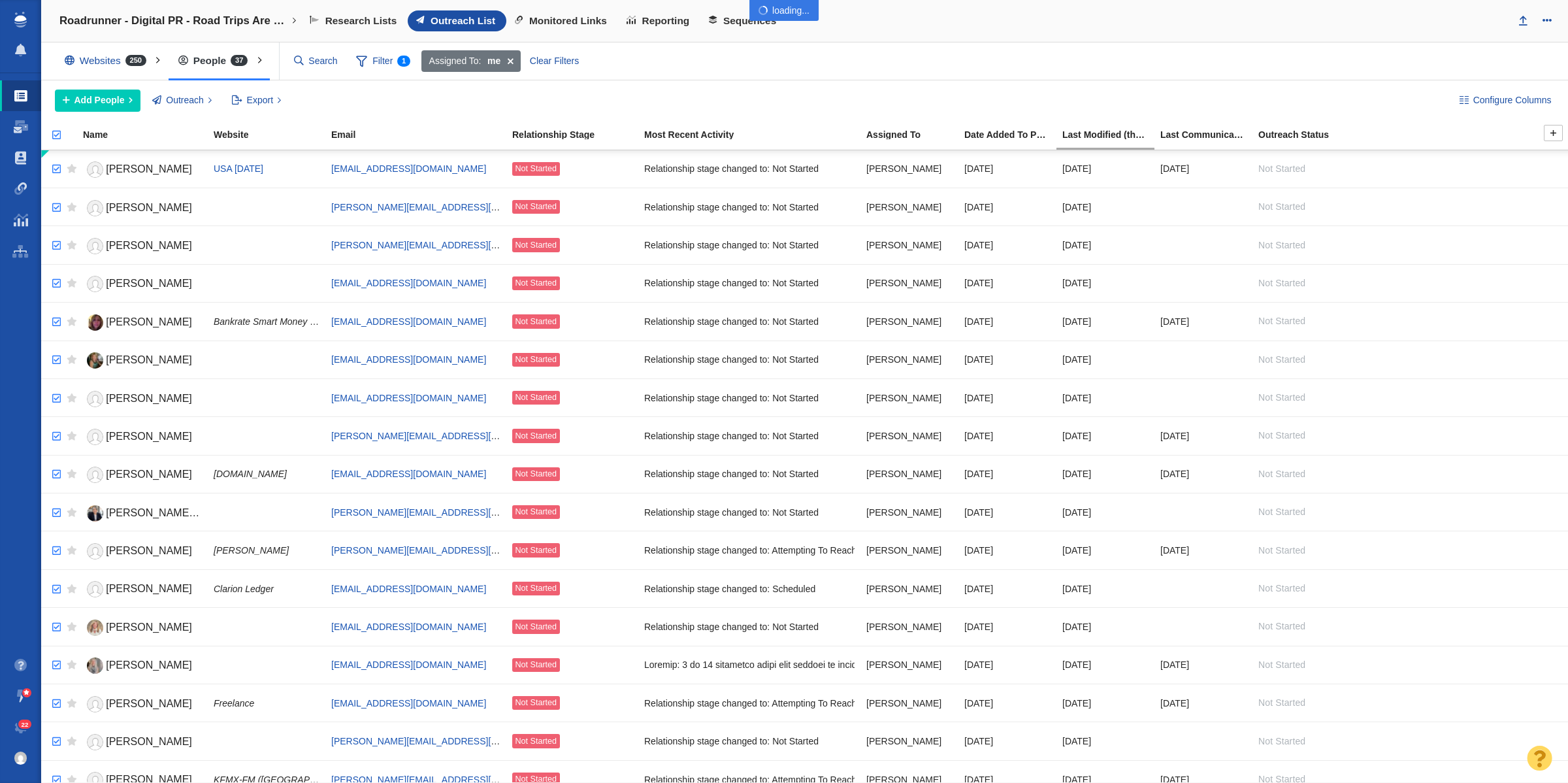
checkbox input "true"
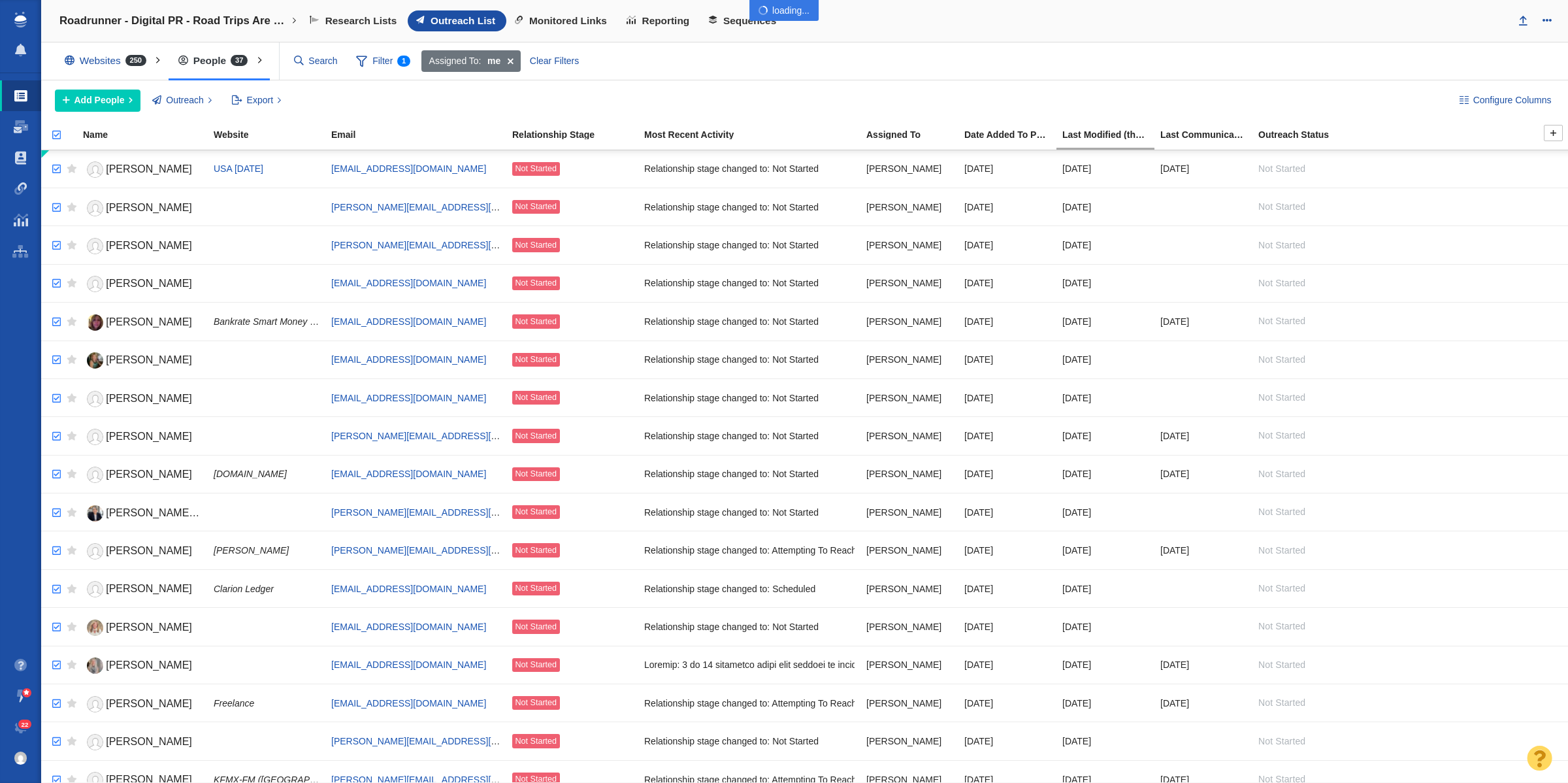
checkbox input "true"
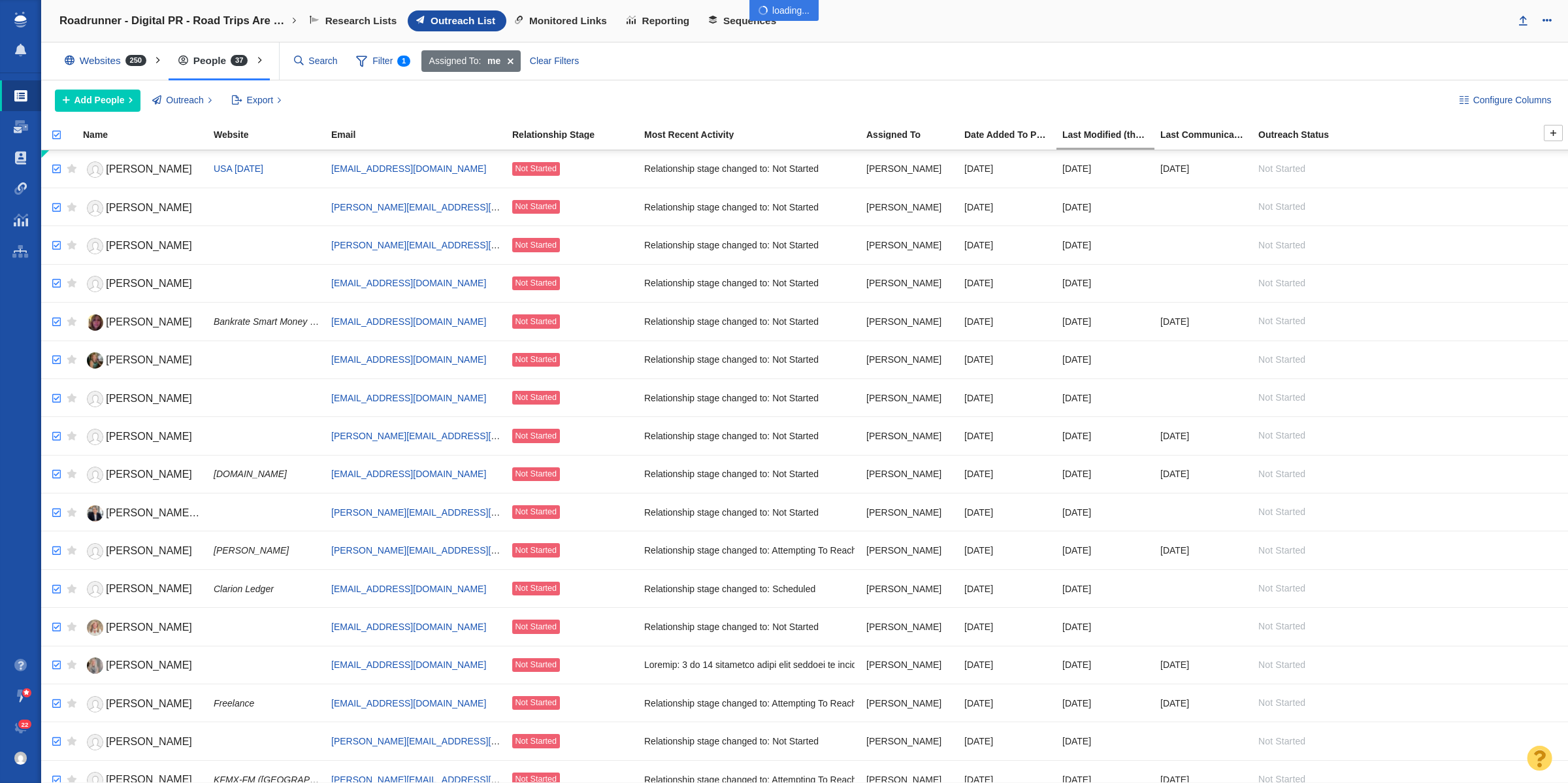
checkbox input "true"
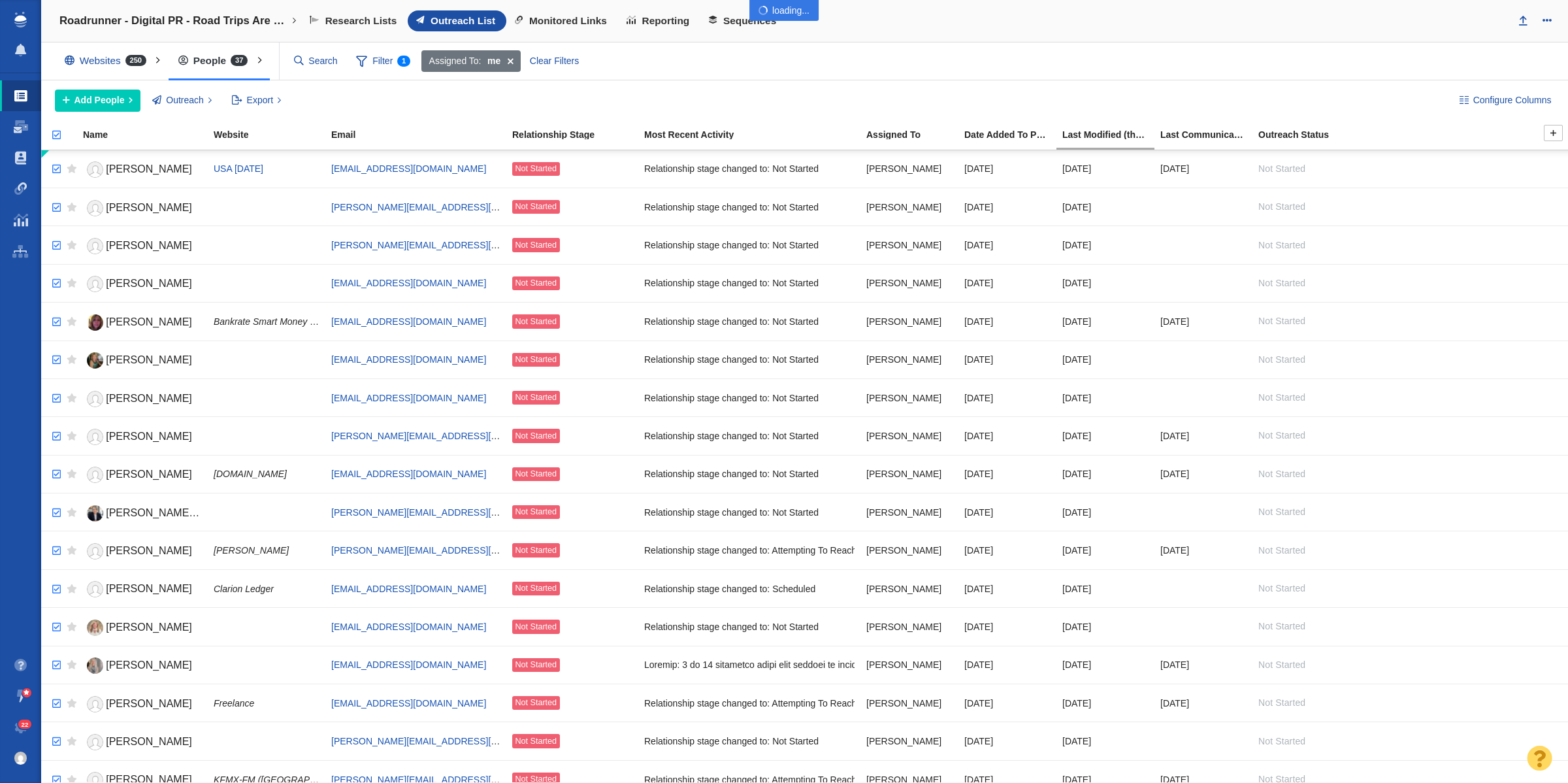
checkbox input "true"
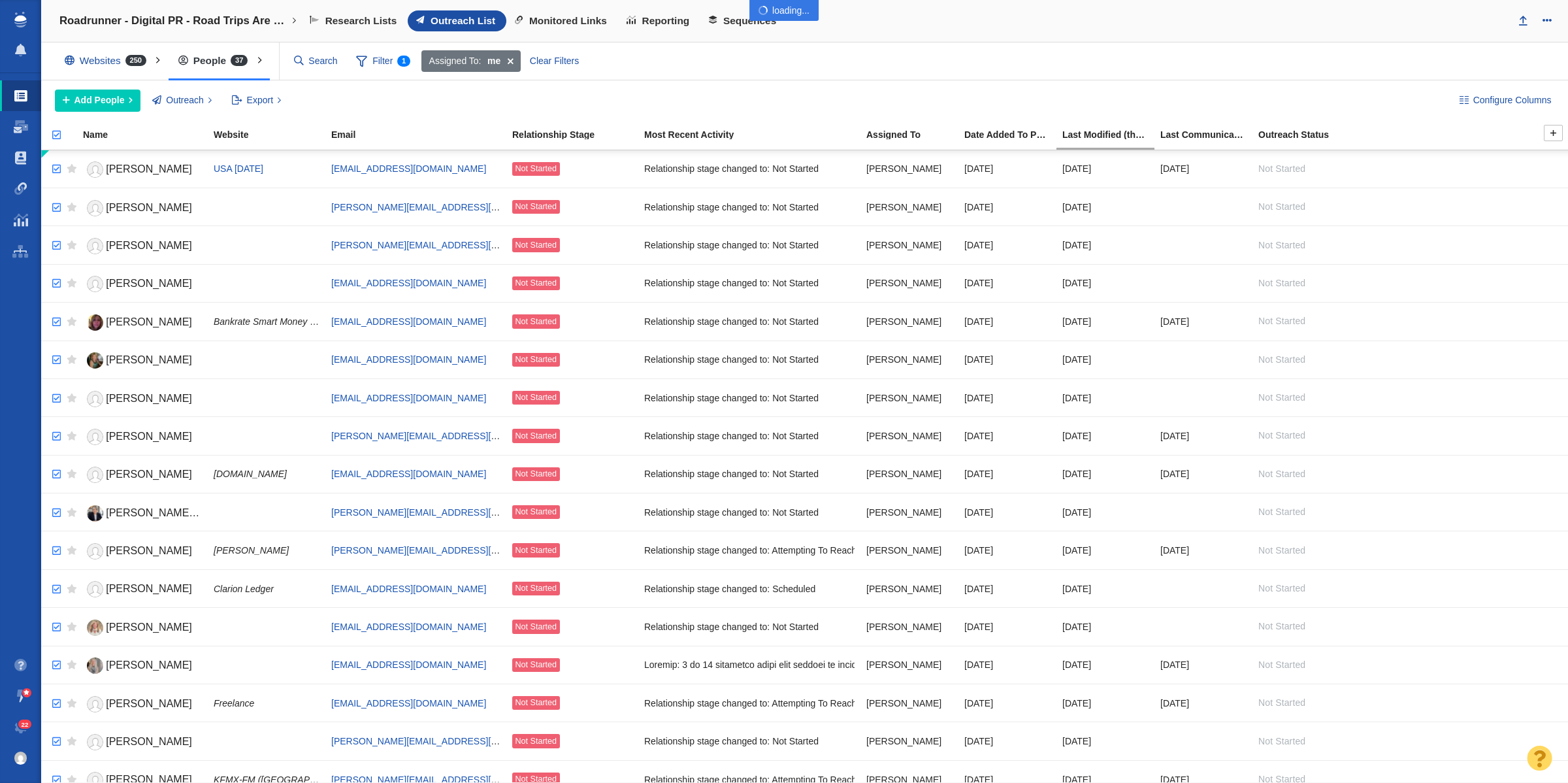
checkbox input "true"
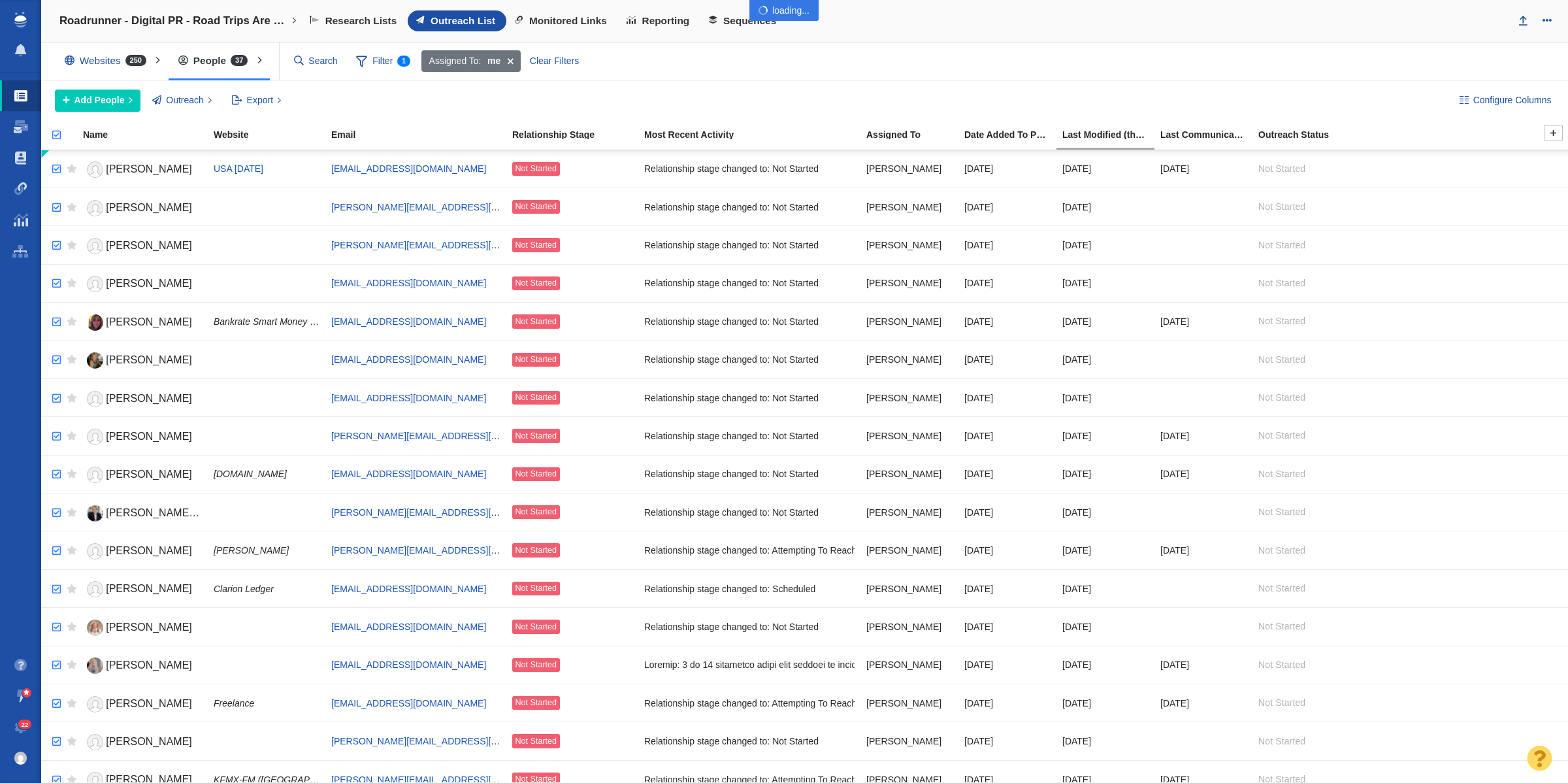
checkbox input "true"
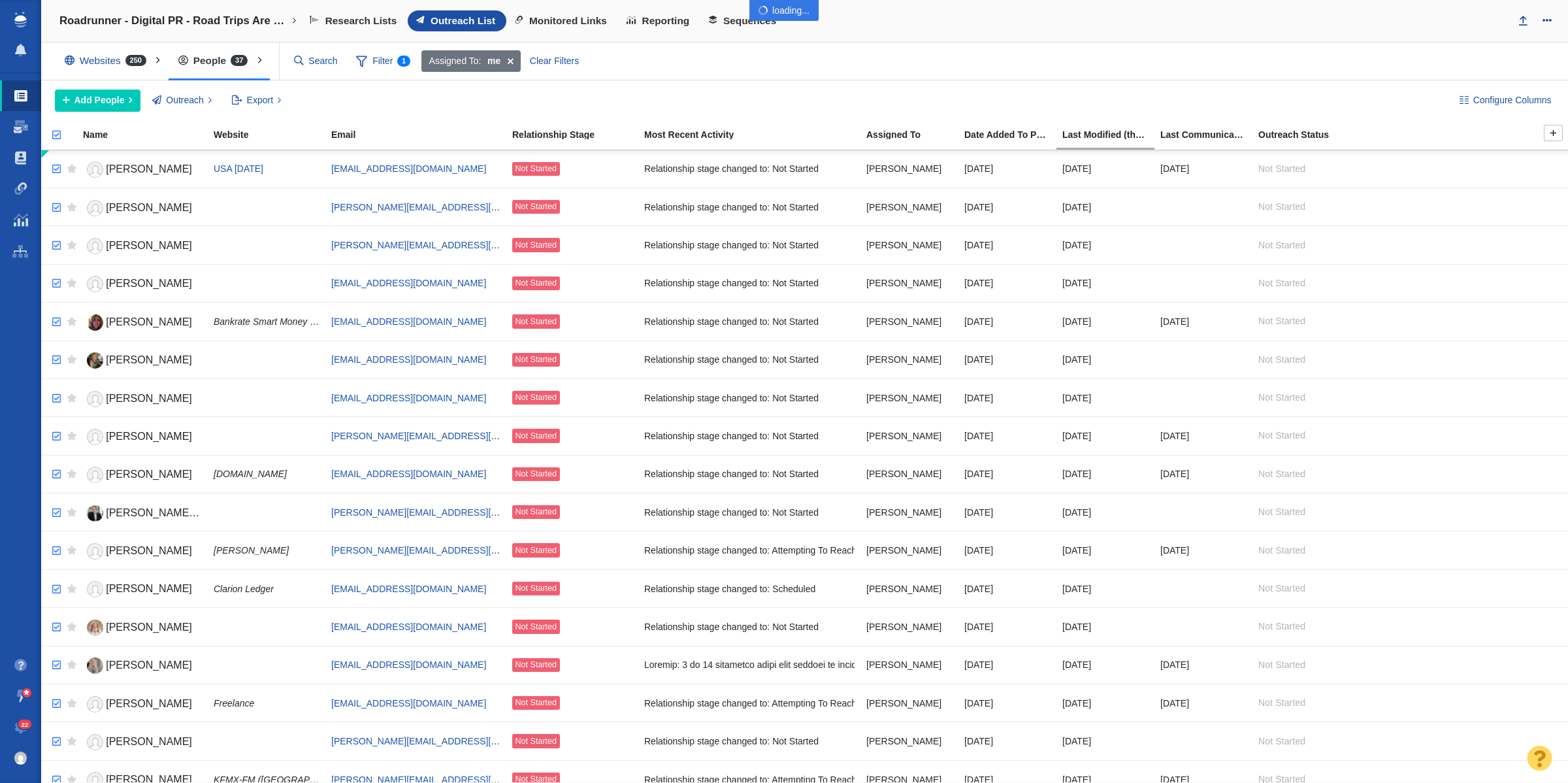
checkbox input "true"
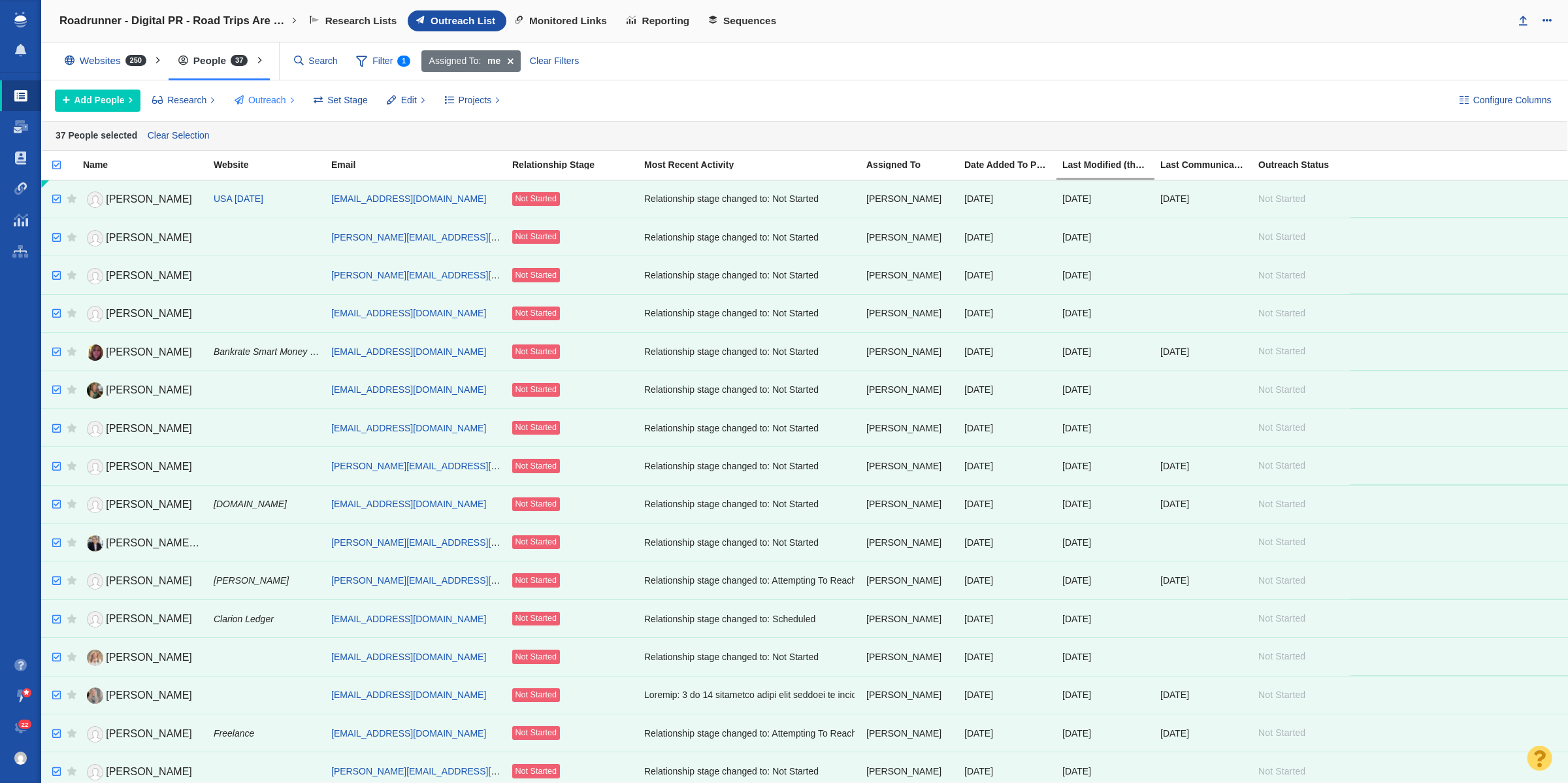
click at [276, 107] on span "Outreach" at bounding box center [267, 100] width 38 height 14
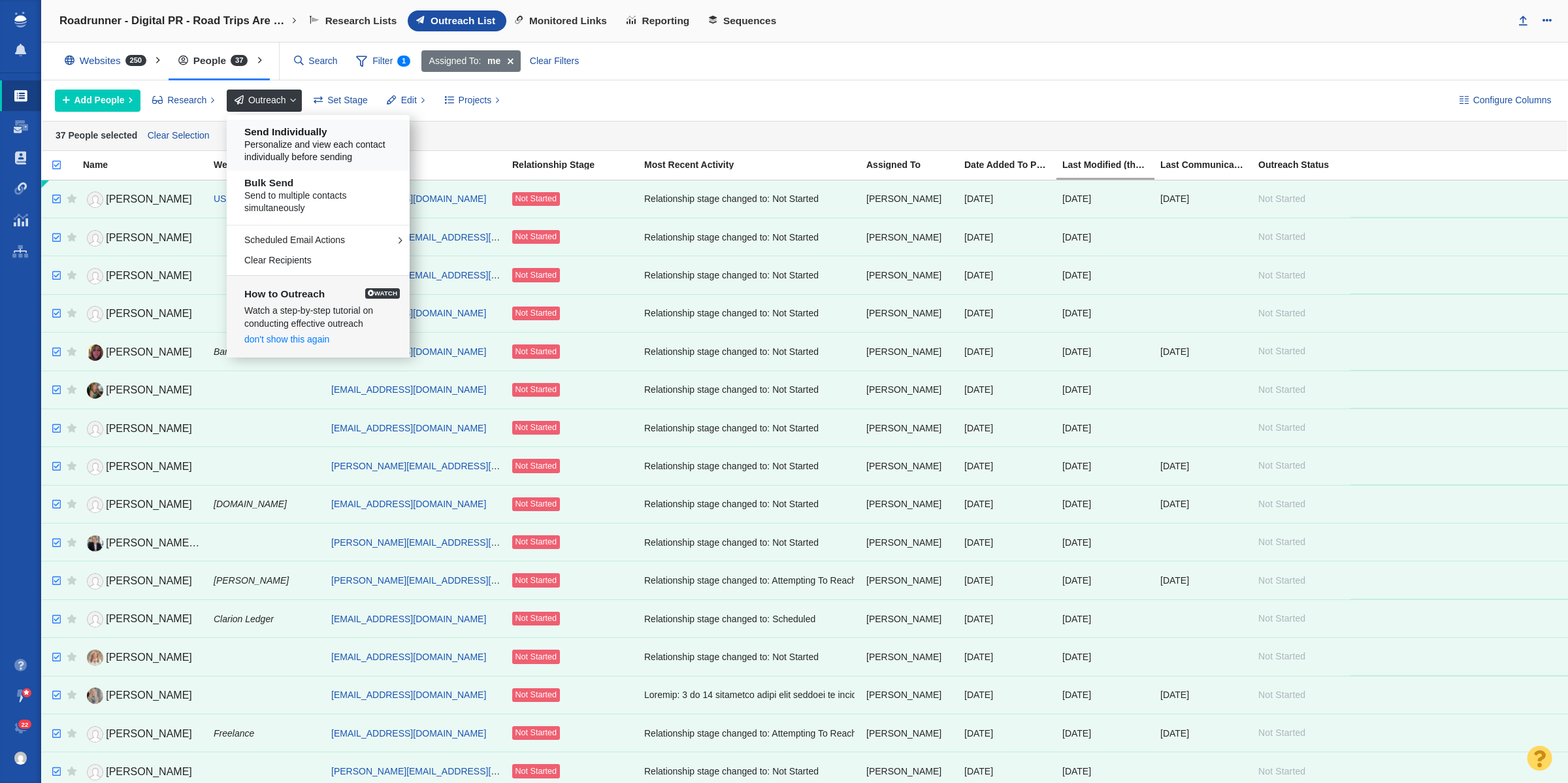
click at [337, 144] on span "Personalize and view each contact individually before sending" at bounding box center [323, 152] width 157 height 26
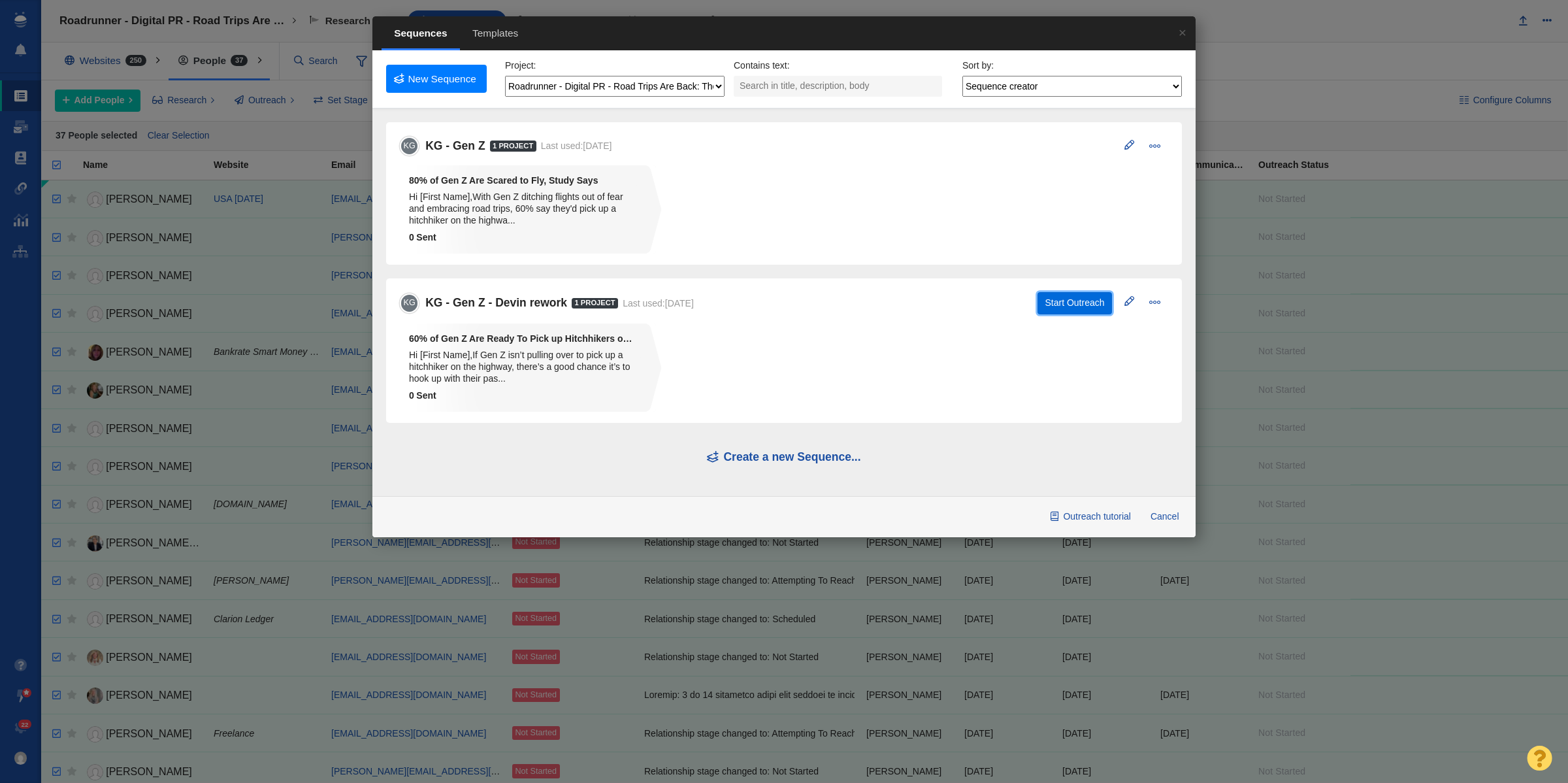
click at [1083, 305] on button "Start Outreach" at bounding box center [1075, 303] width 74 height 22
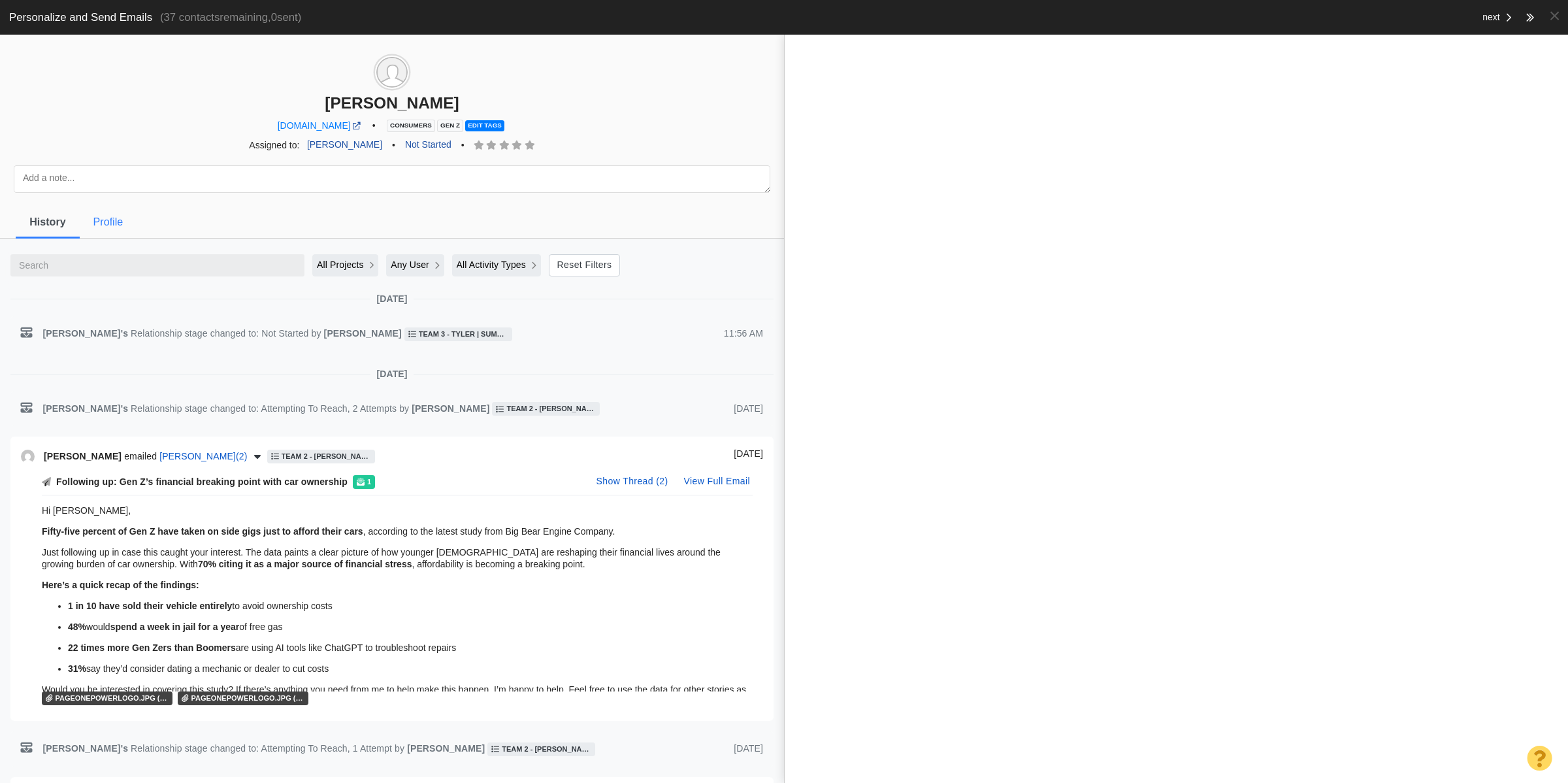
click at [112, 218] on span "Profile" at bounding box center [108, 222] width 30 height 12
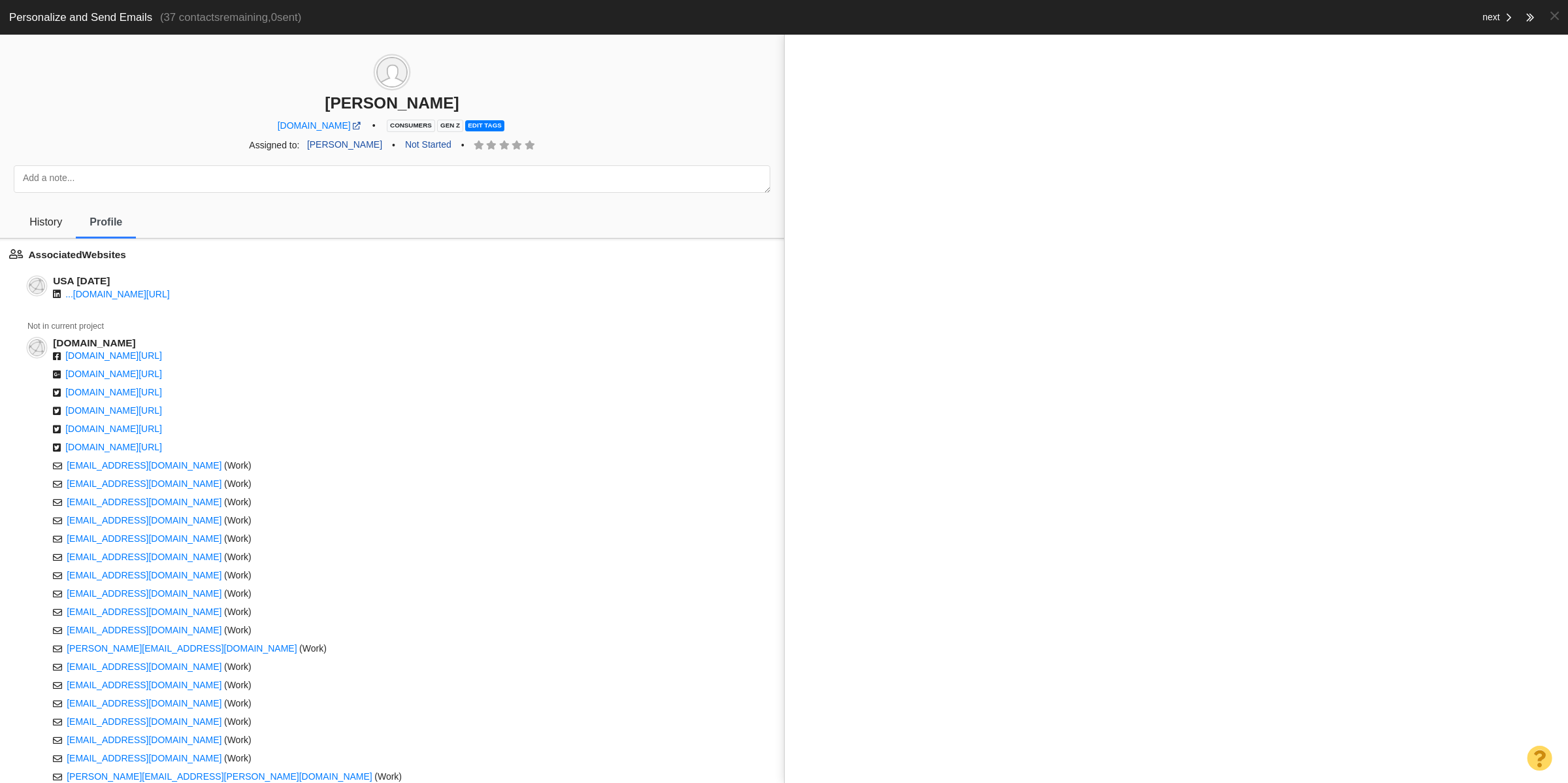
scroll to position [607, 0]
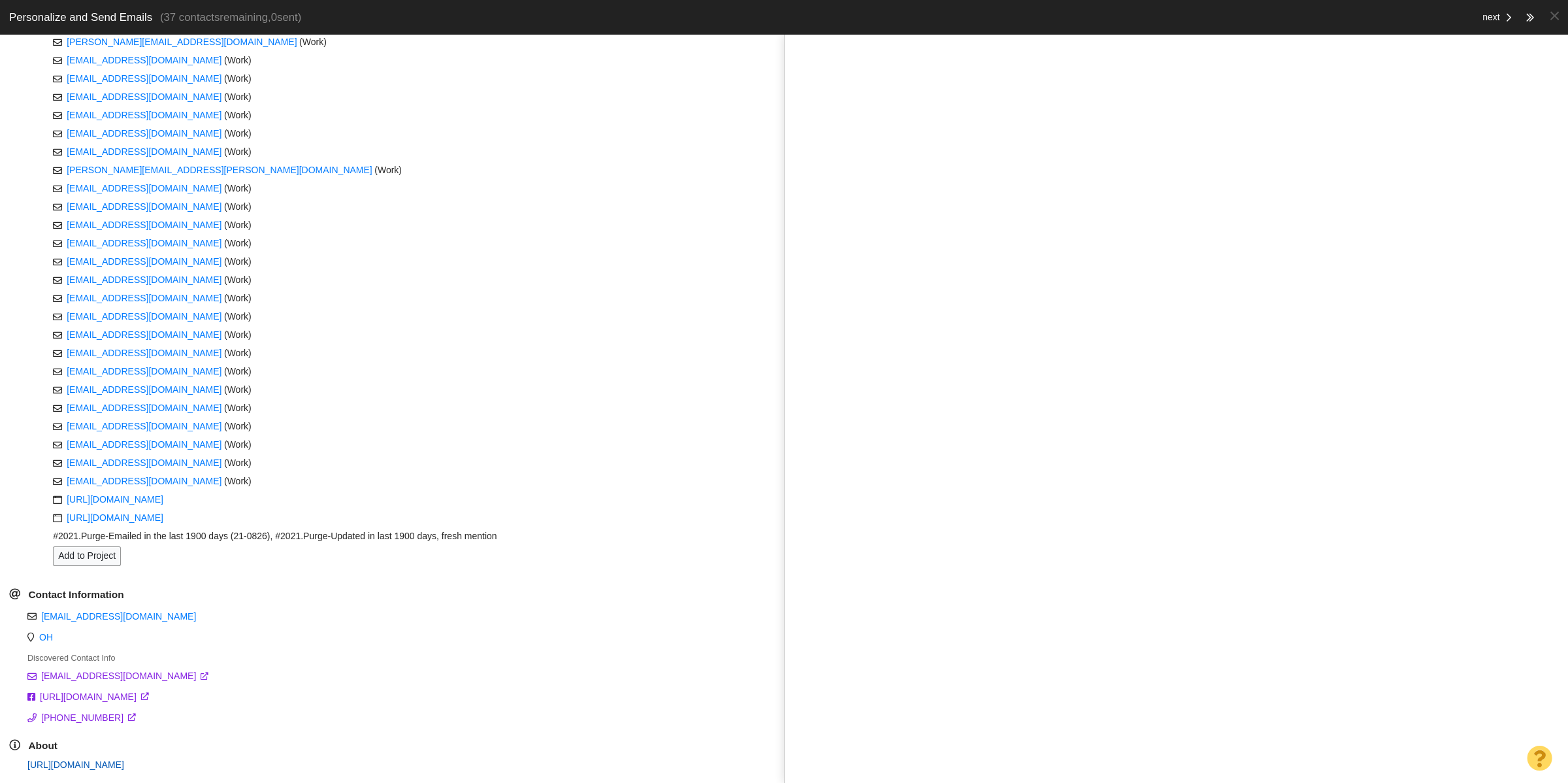
click at [124, 762] on link "https://page-one-power.muckrack.com/blinfisher" at bounding box center [76, 765] width 97 height 11
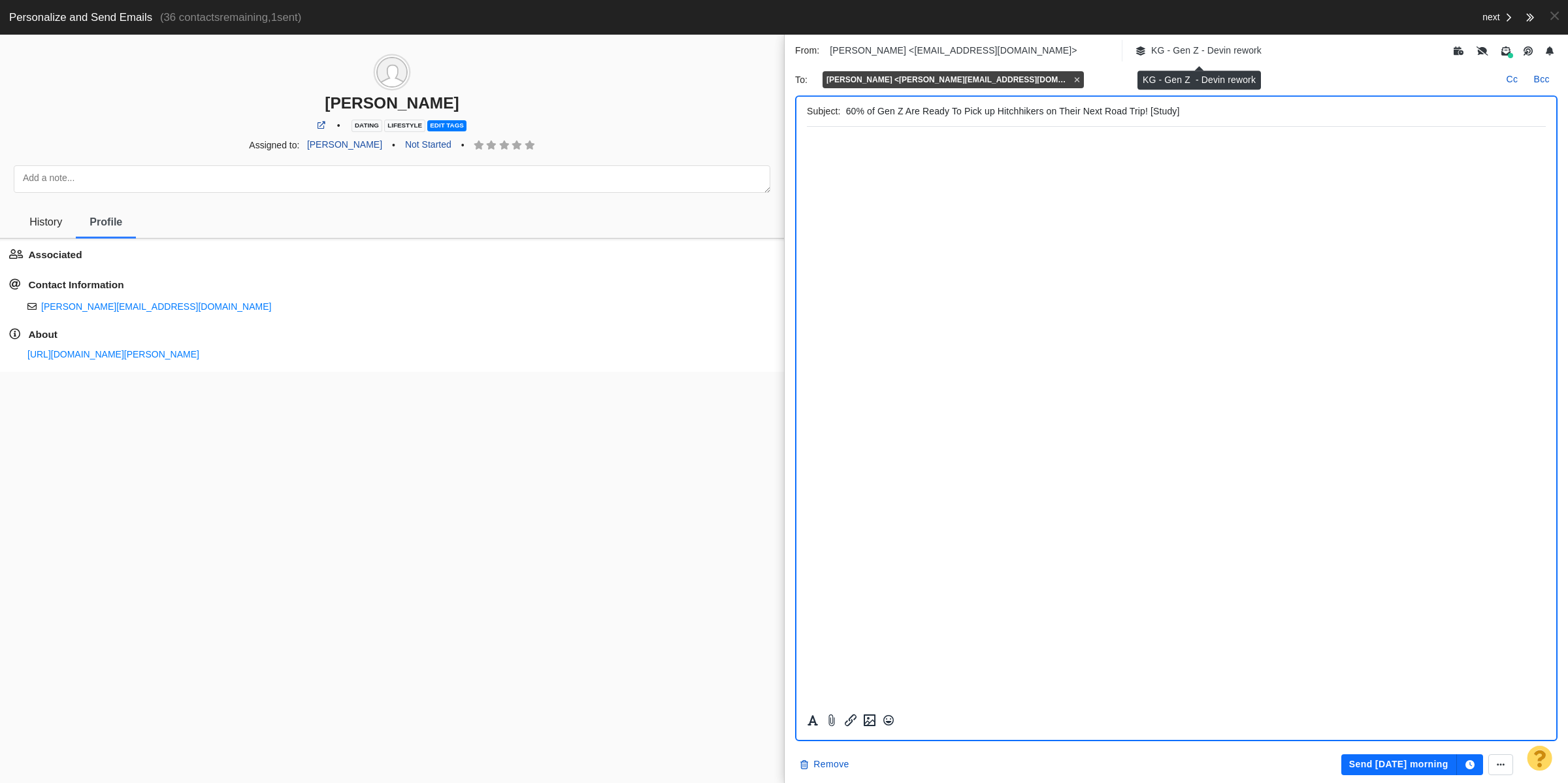
click at [1185, 53] on p "KG - Gen Z - Devin rework" at bounding box center [1207, 51] width 111 height 14
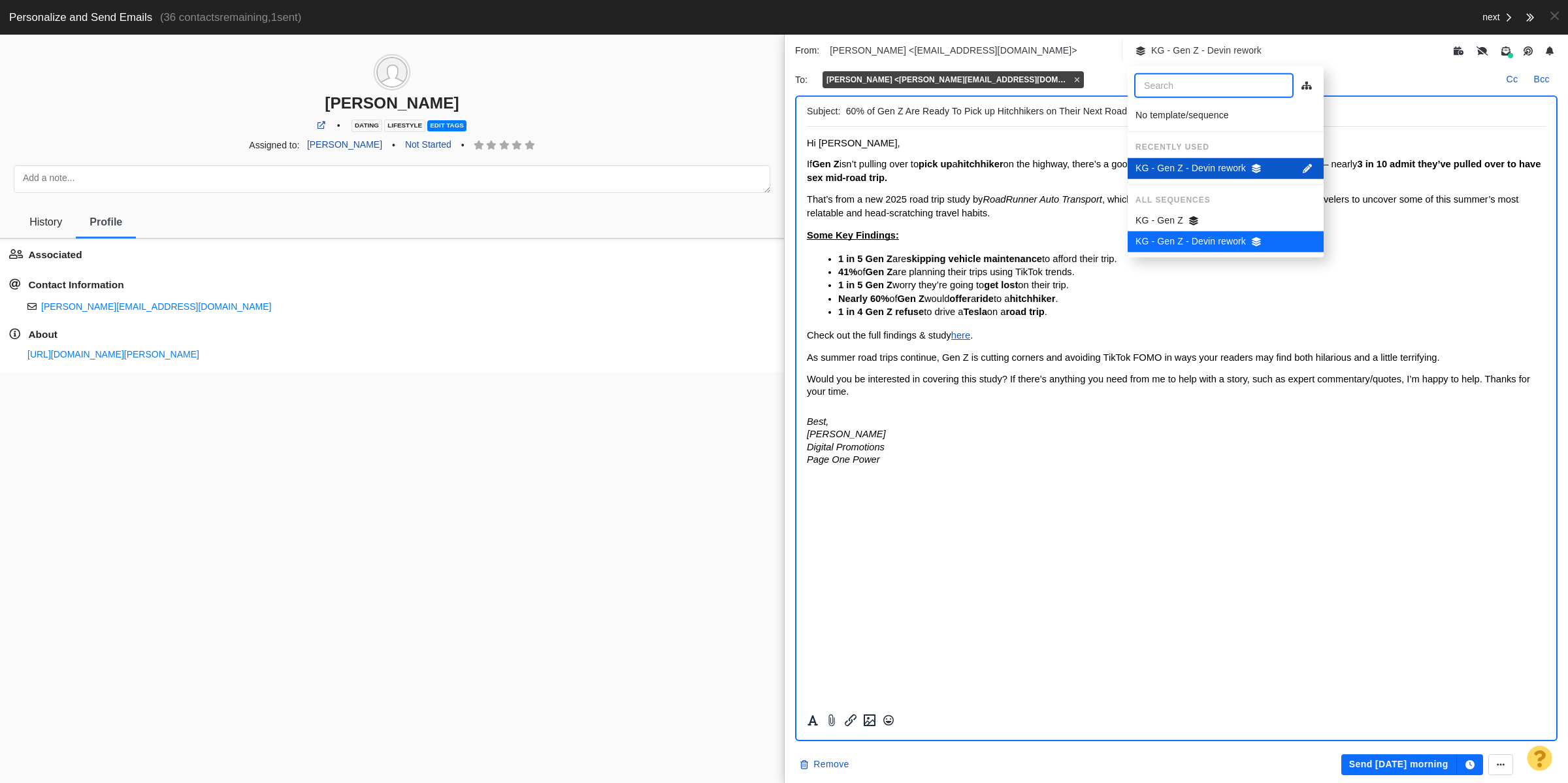
scroll to position [0, 0]
click at [1307, 167] on icon "button" at bounding box center [1307, 168] width 9 height 9
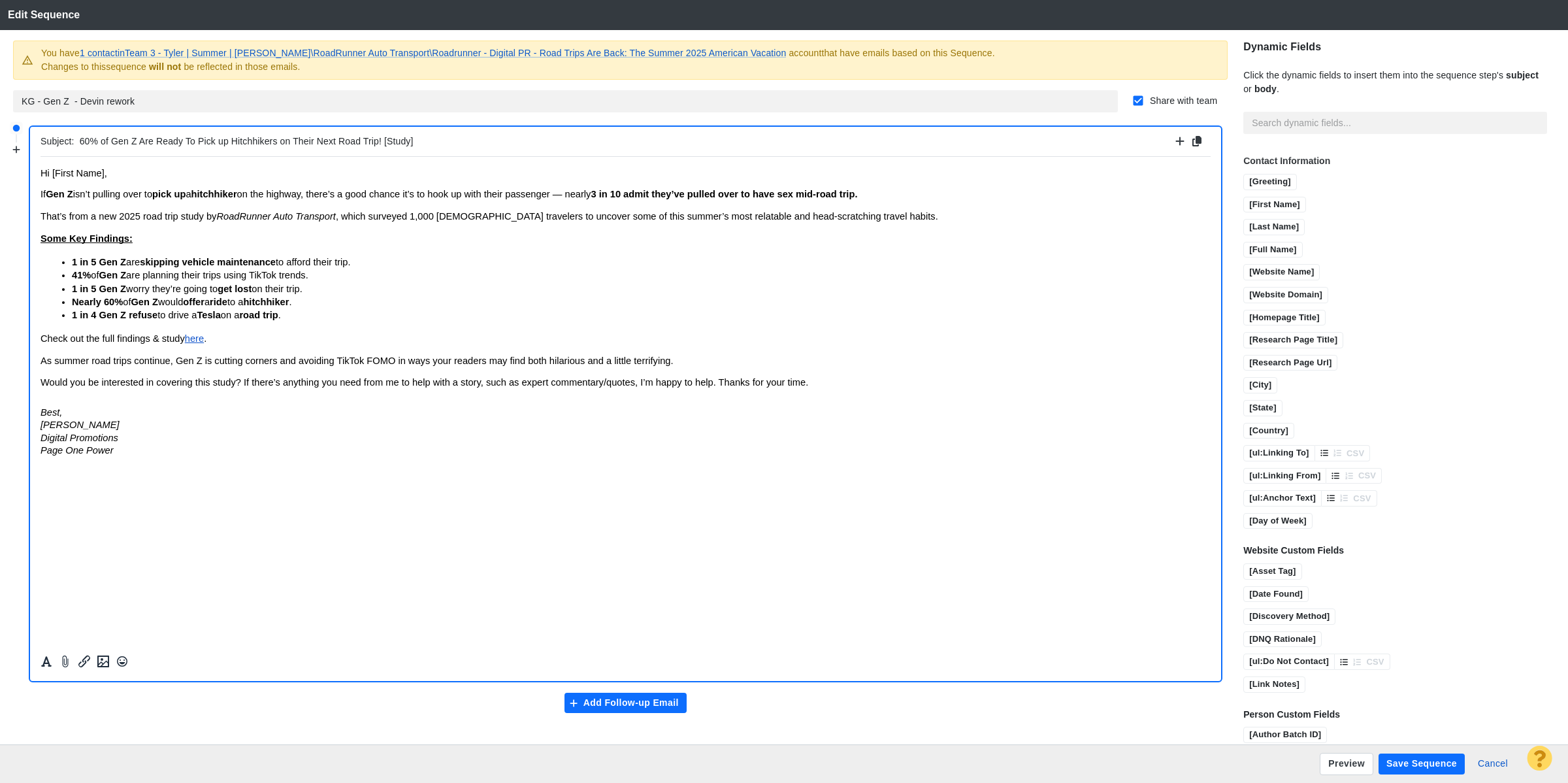
click at [717, 381] on span "Would you be interested in covering this study? If there’s anything you need fr…" at bounding box center [424, 382] width 768 height 11
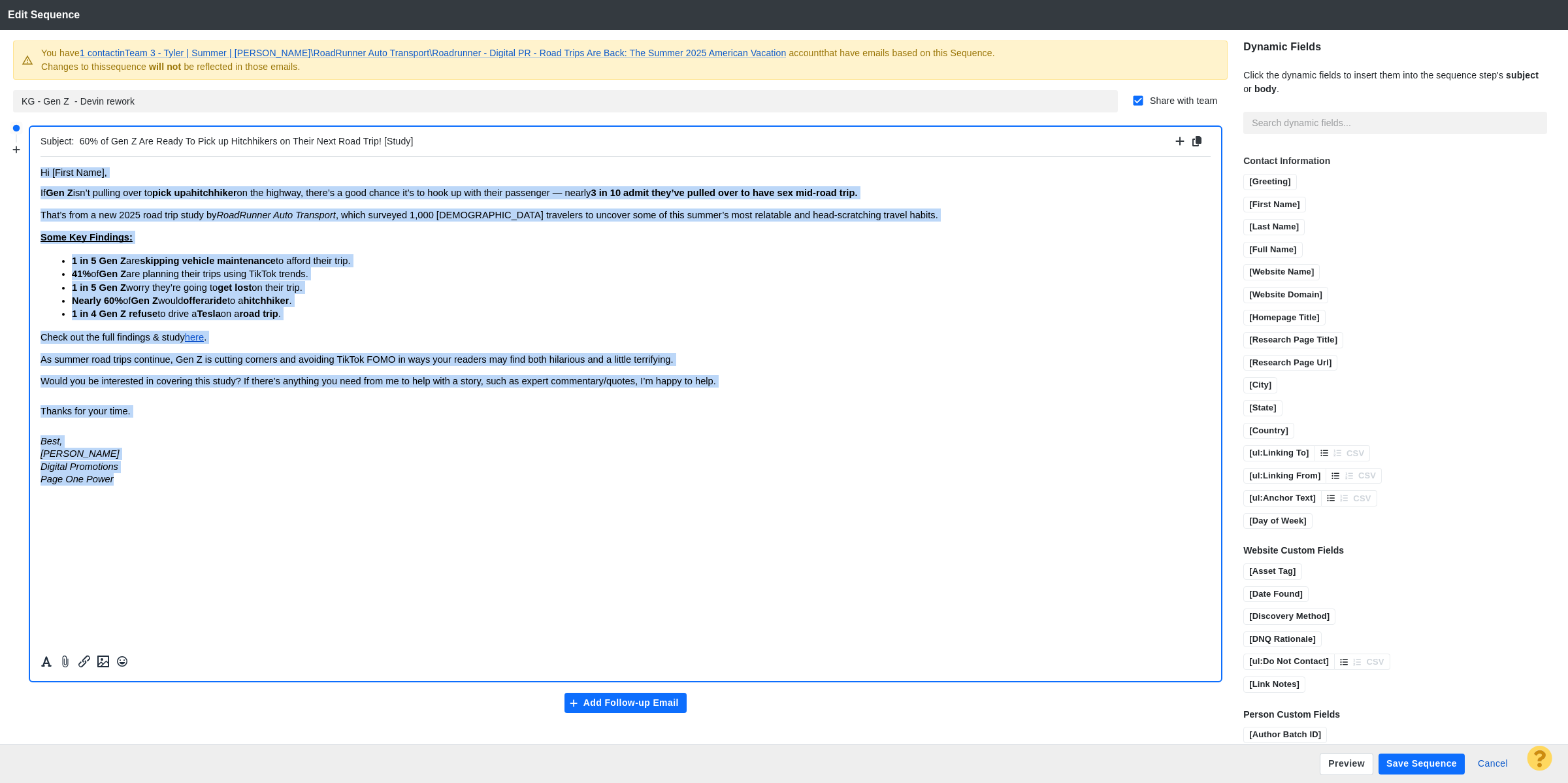
drag, startPoint x: 176, startPoint y: 479, endPoint x: -13, endPoint y: 153, distance: 376.8
click at [41, 157] on html "Hi [First Name], If Gen Z isn’t pulling over to pick up a hitchhiker on the hig…" at bounding box center [626, 331] width 1171 height 349
click at [50, 662] on icon "Formatting" at bounding box center [46, 662] width 13 height 12
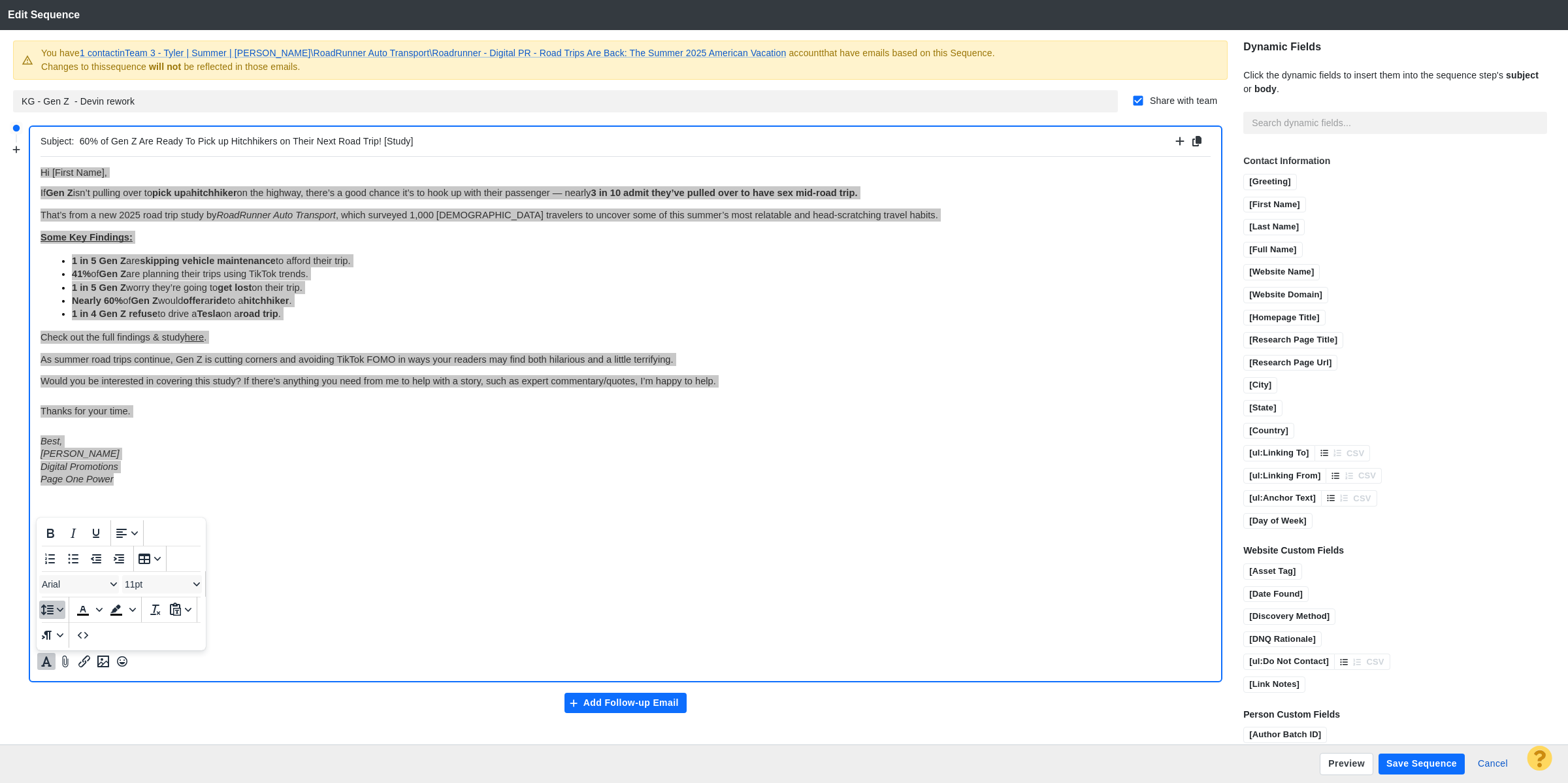
click at [60, 610] on icon "Line height" at bounding box center [59, 610] width 7 height 7
click at [52, 462] on div "1" at bounding box center [56, 462] width 13 height 16
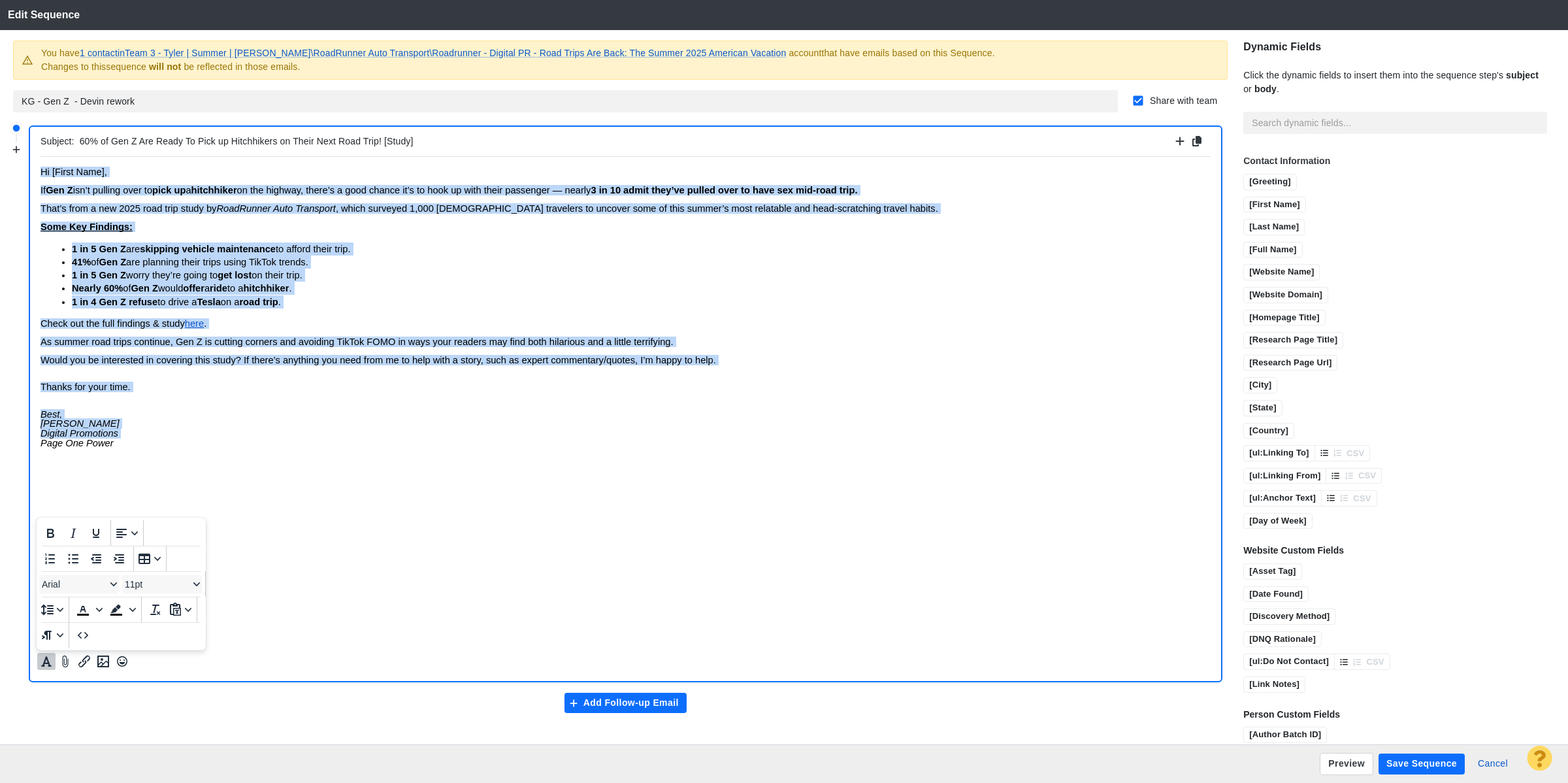
click at [187, 365] on p "Would you be interested in covering this study? If there’s anything you need fr…" at bounding box center [626, 364] width 1171 height 18
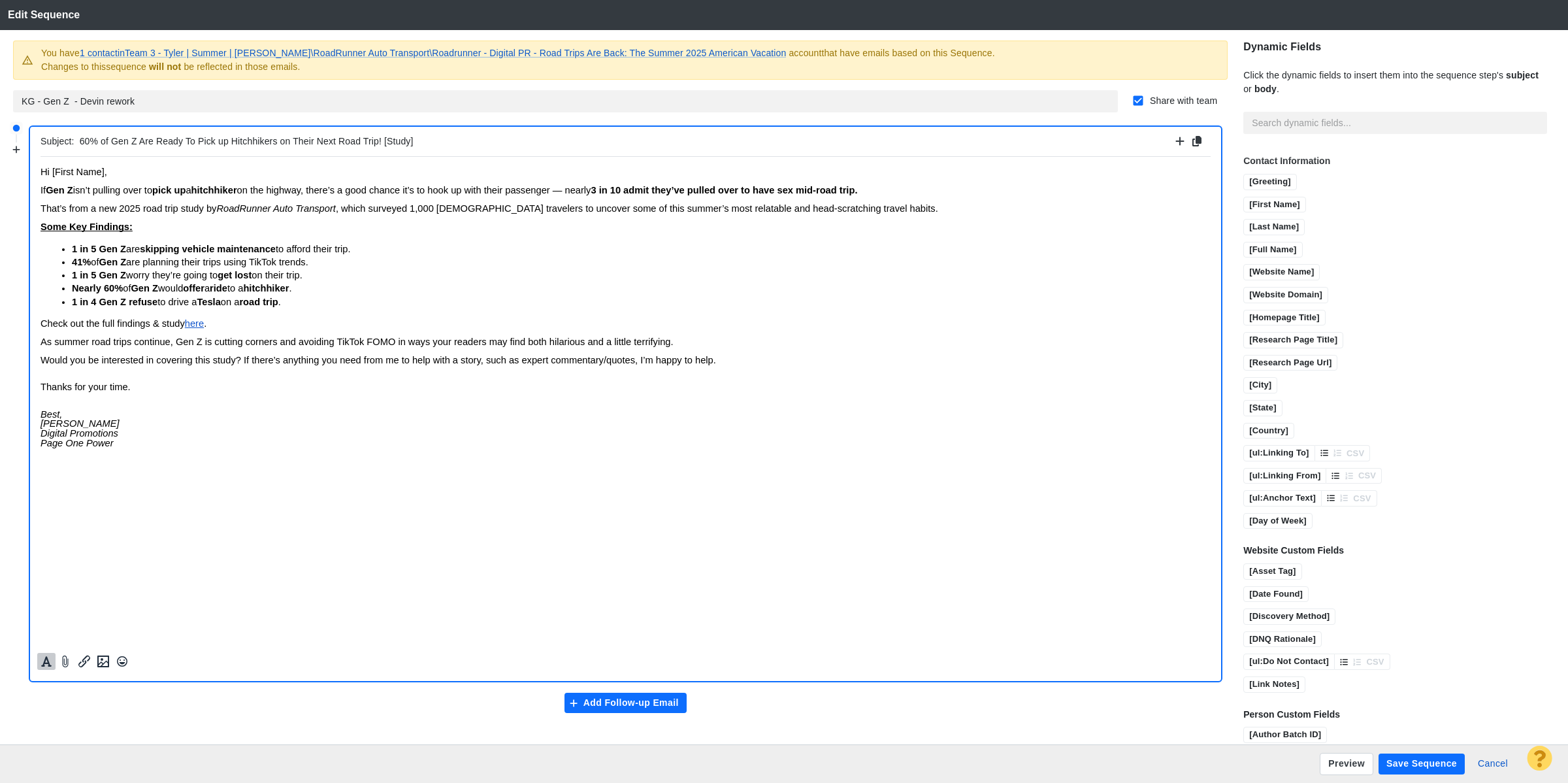
click at [38, 388] on div at bounding box center [625, 421] width 1192 height 529
click at [46, 385] on span "Thanks for your time." at bounding box center [85, 387] width 90 height 11
click at [53, 422] on span "Best, Kevin Geer Digital Promotions Page One Power" at bounding box center [80, 428] width 79 height 40
click at [140, 384] on p "Thanks for your time." at bounding box center [626, 391] width 1171 height 18
click at [132, 422] on p "Best, Kevin Geer Digital Promotions Page One Power" at bounding box center [626, 433] width 1171 height 48
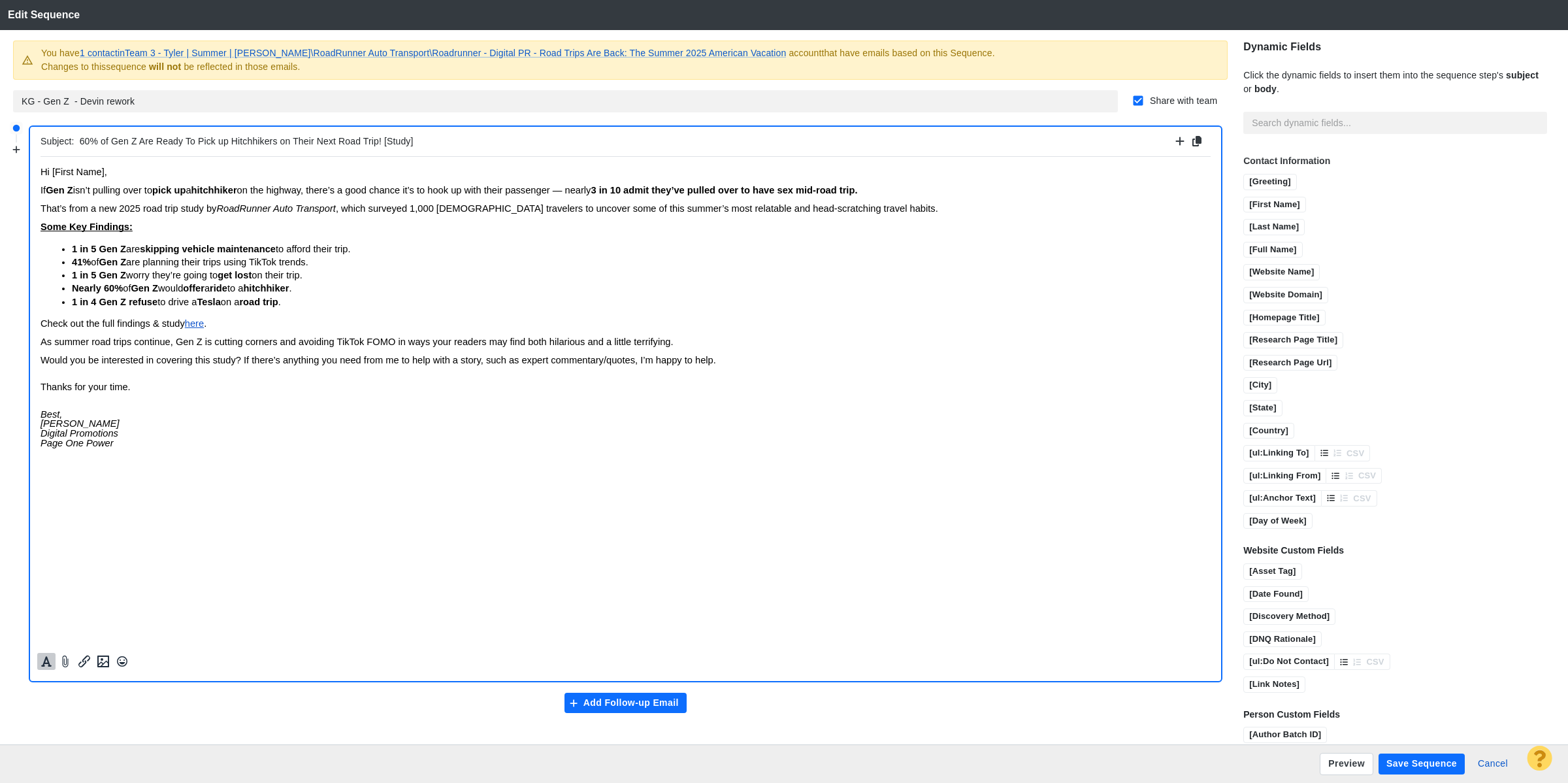
click at [44, 662] on icon "Formatting" at bounding box center [47, 661] width 11 height 11
click at [67, 631] on div at bounding box center [52, 635] width 33 height 26
click at [60, 635] on icon "Text direction" at bounding box center [59, 635] width 7 height 7
click at [62, 609] on icon "Line height" at bounding box center [59, 611] width 7 height 4
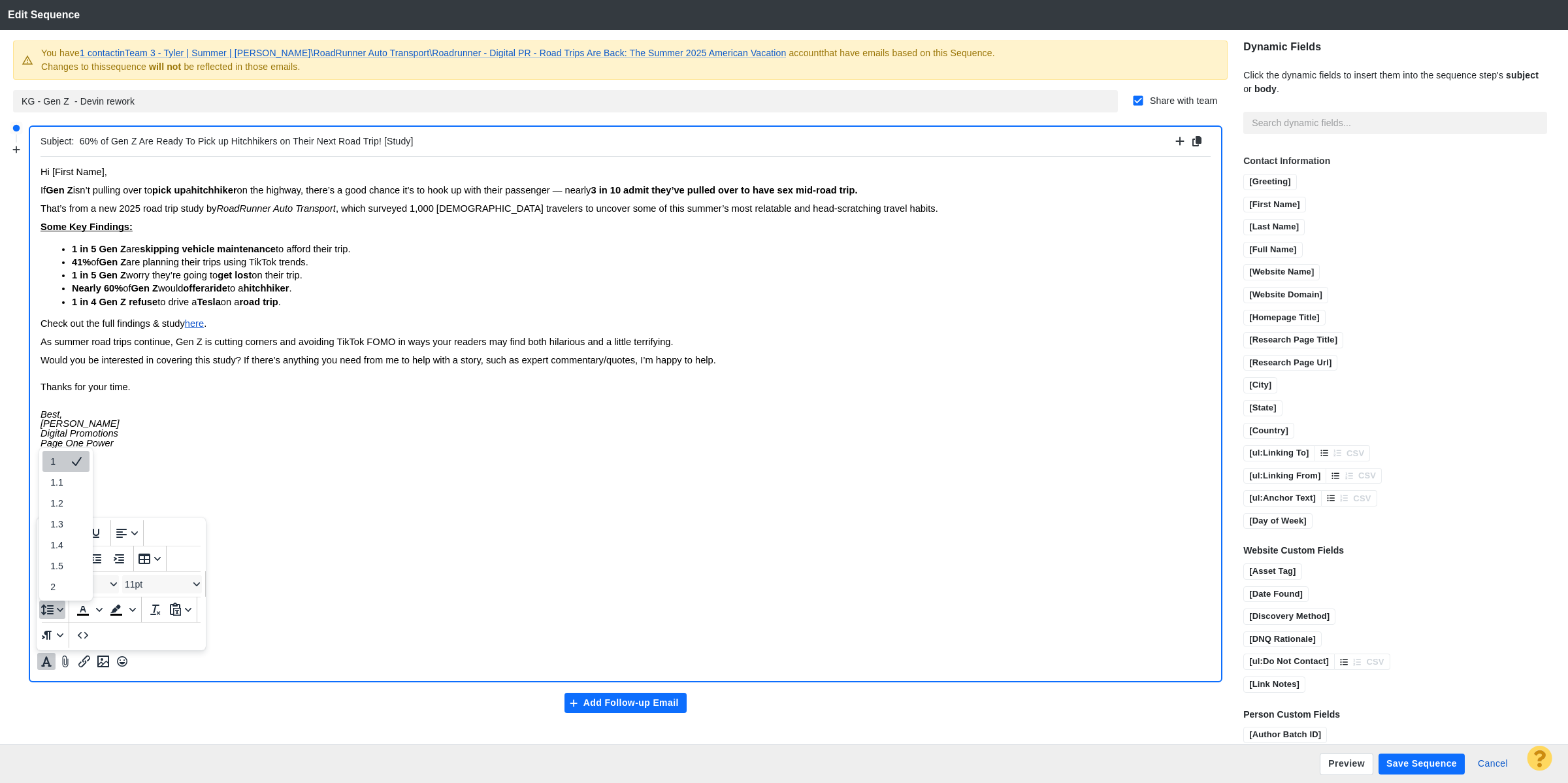
click at [62, 609] on icon "Line height" at bounding box center [59, 610] width 7 height 7
click at [121, 447] on p "Best, Kevin Geer Digital Promotions Page One Power" at bounding box center [626, 433] width 1171 height 48
click at [121, 445] on p "Best, Kevin Geer Digital Promotions Page One Power" at bounding box center [626, 433] width 1171 height 48
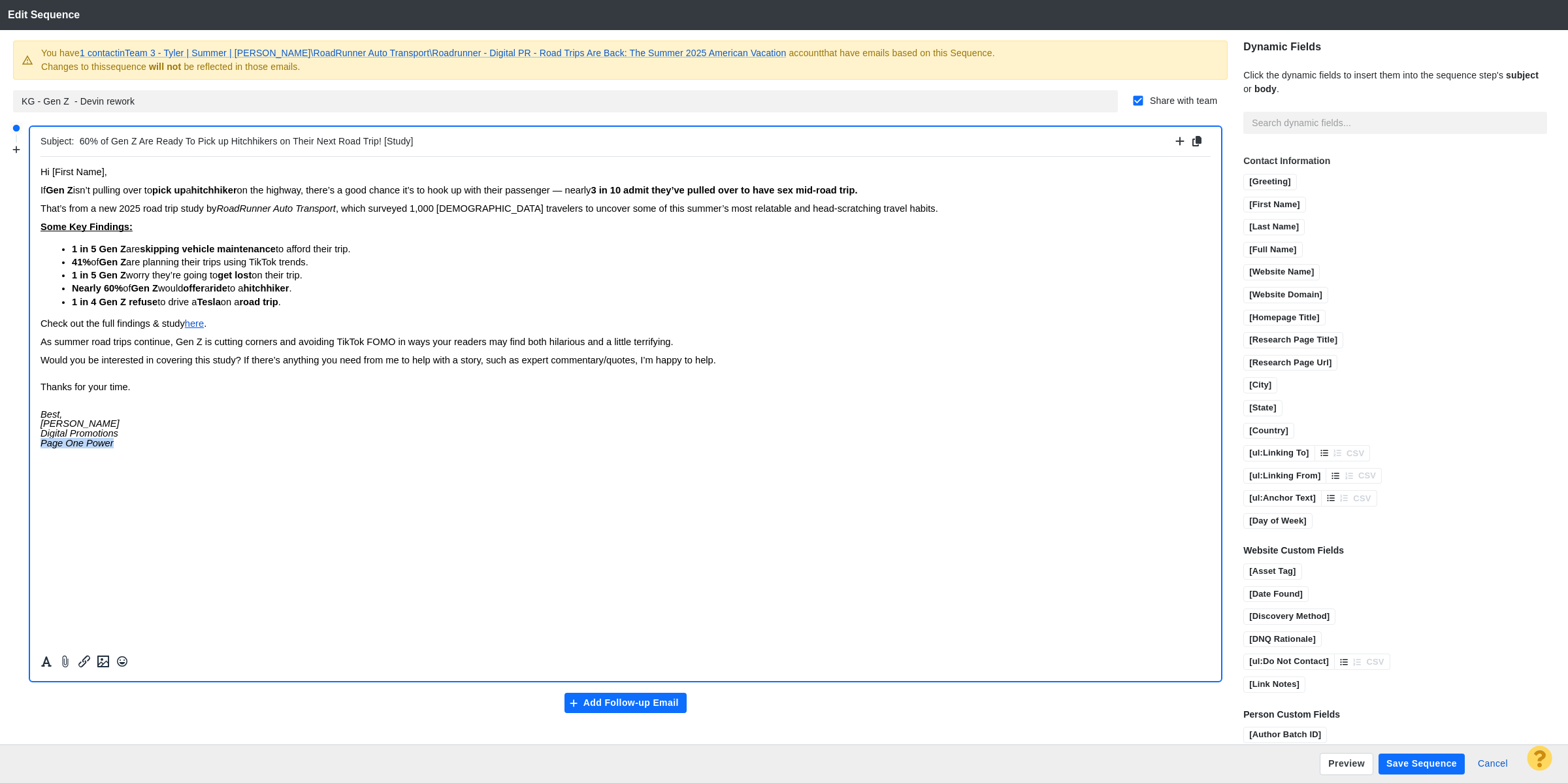
click at [121, 445] on p "Best, Kevin Geer Digital Promotions Page One Power" at bounding box center [626, 433] width 1171 height 48
click at [124, 445] on p "Best, Kevin Geer Digital Promotions Page One Power" at bounding box center [626, 433] width 1171 height 48
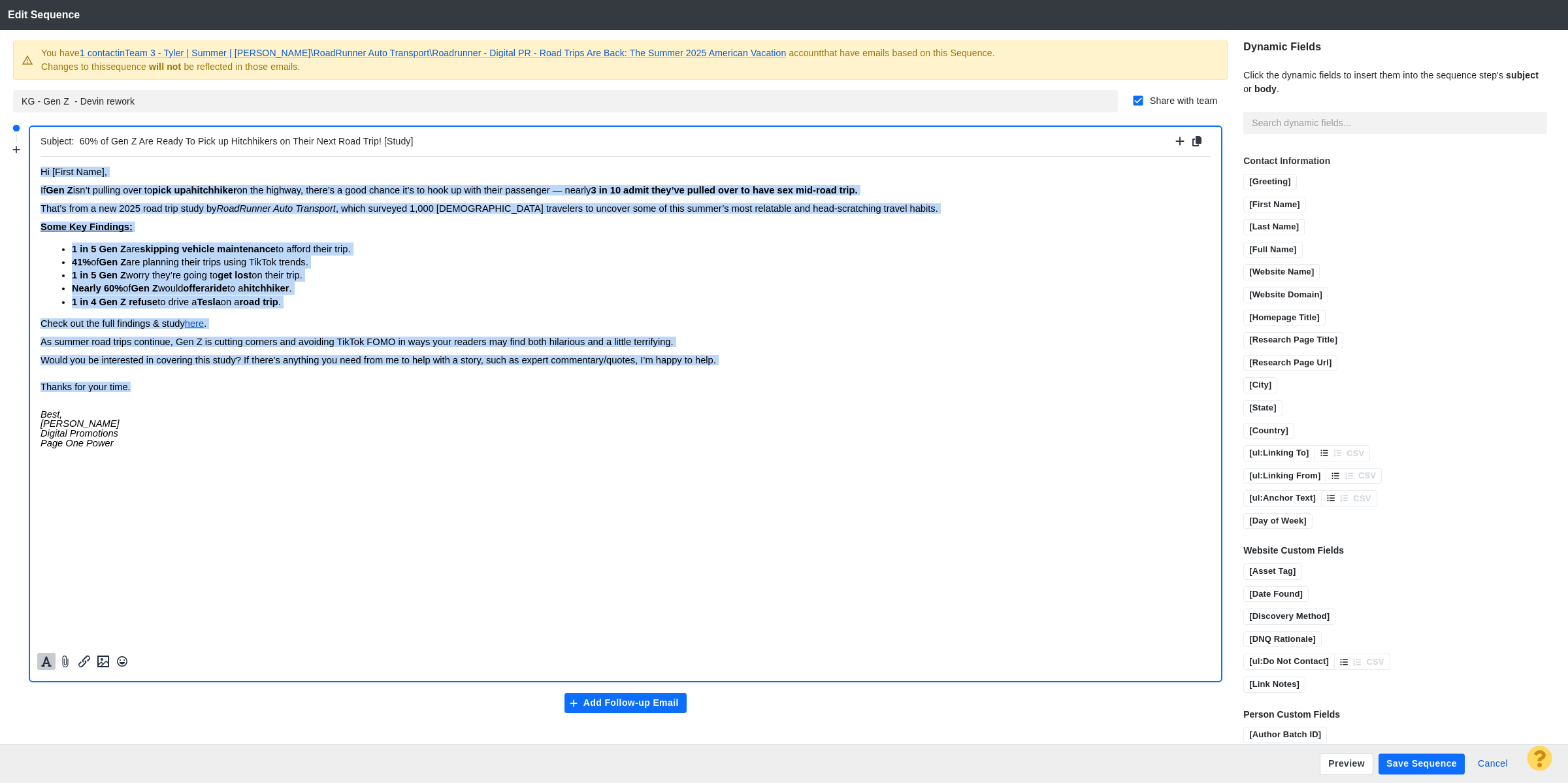
click at [47, 661] on icon "Formatting" at bounding box center [47, 661] width 11 height 11
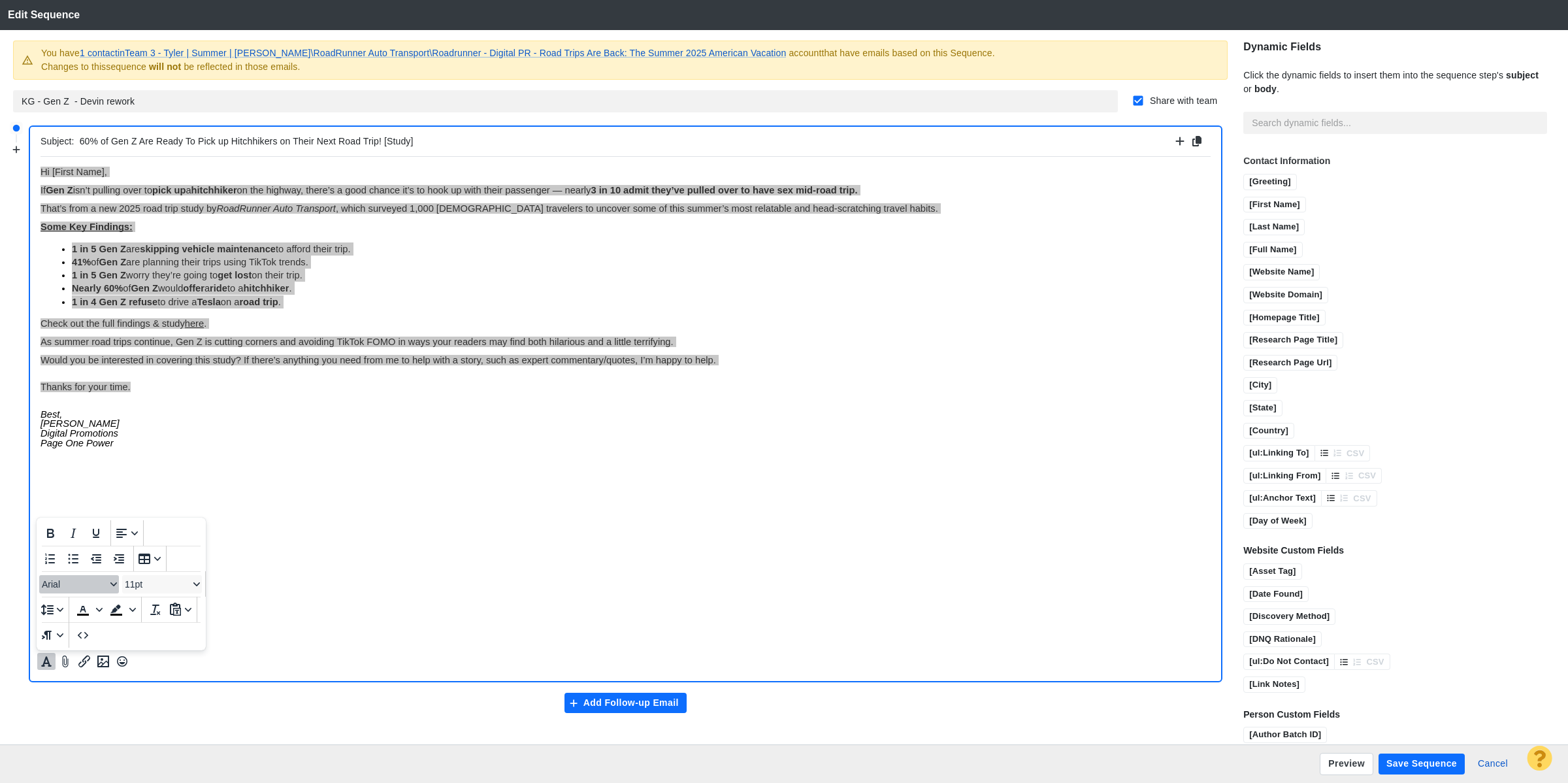
click at [114, 586] on icon "Font Arial" at bounding box center [114, 585] width 7 height 4
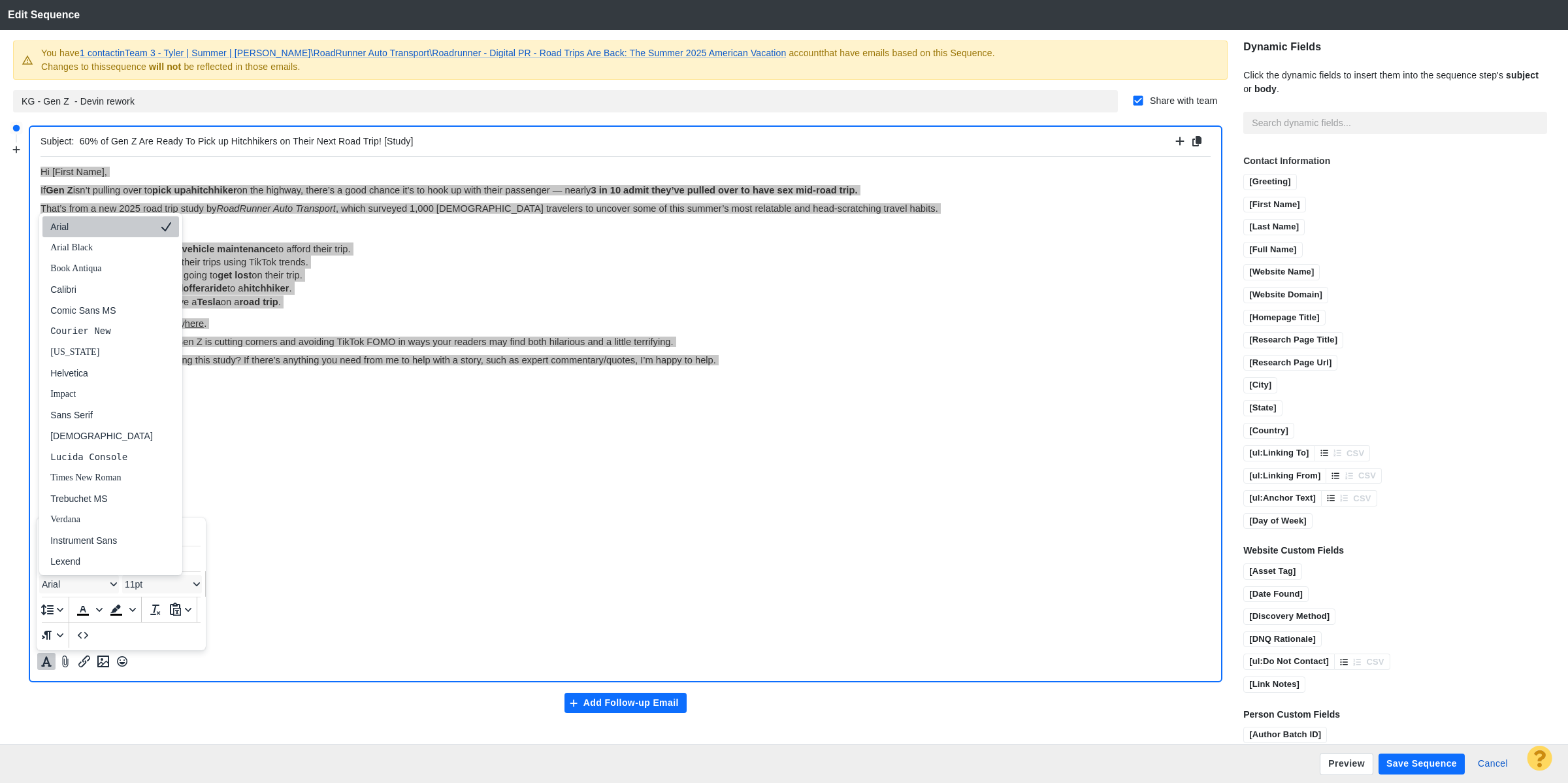
click at [89, 219] on div "Arial" at bounding box center [102, 227] width 103 height 16
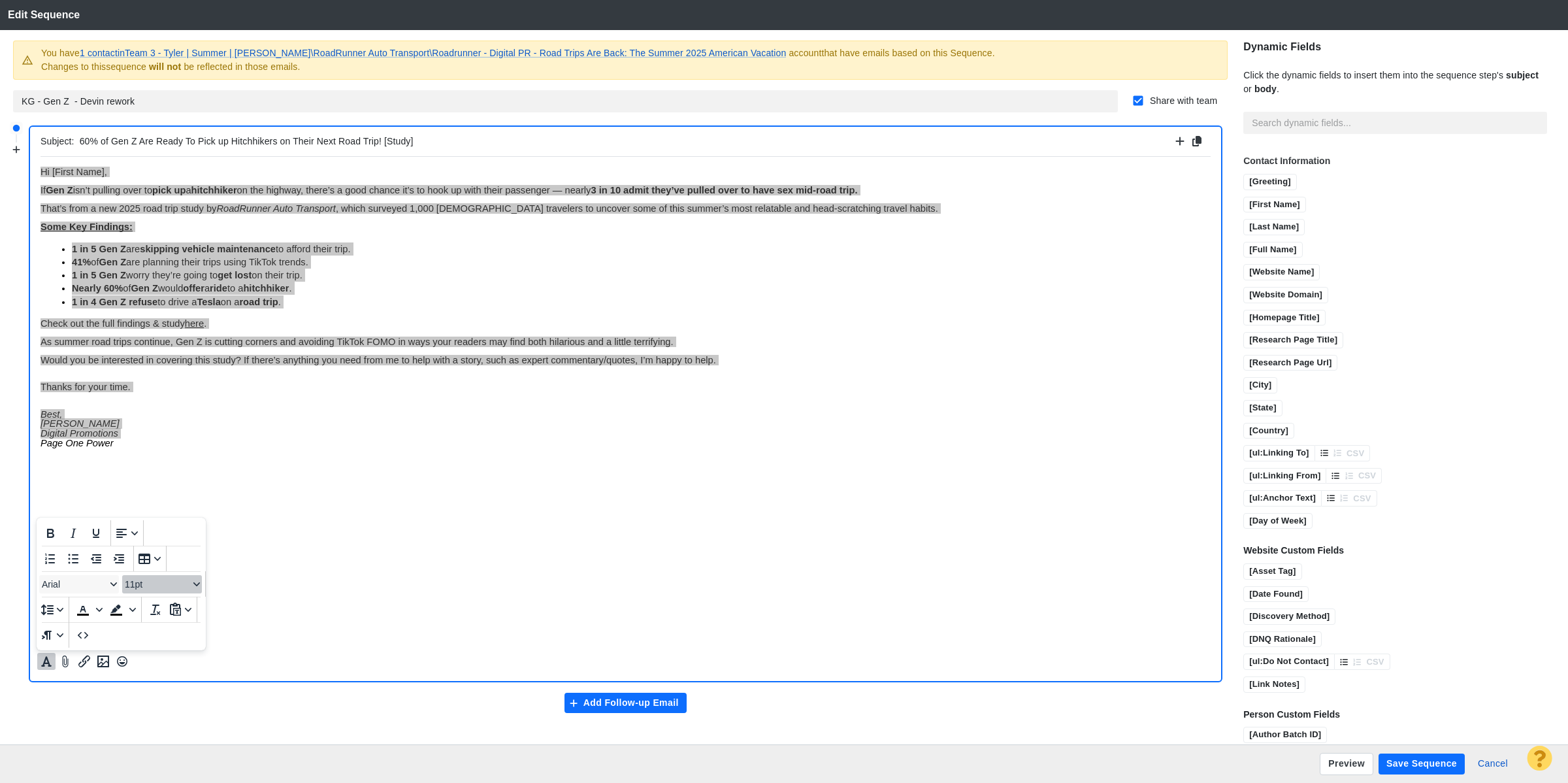
click at [167, 584] on span "11pt" at bounding box center [157, 585] width 64 height 11
drag, startPoint x: 162, startPoint y: 459, endPoint x: 116, endPoint y: 293, distance: 172.3
click at [162, 459] on div "11pt" at bounding box center [157, 457] width 46 height 16
click at [54, 615] on icon "Line height" at bounding box center [48, 611] width 16 height 16
click at [77, 488] on div at bounding box center [76, 483] width 16 height 16
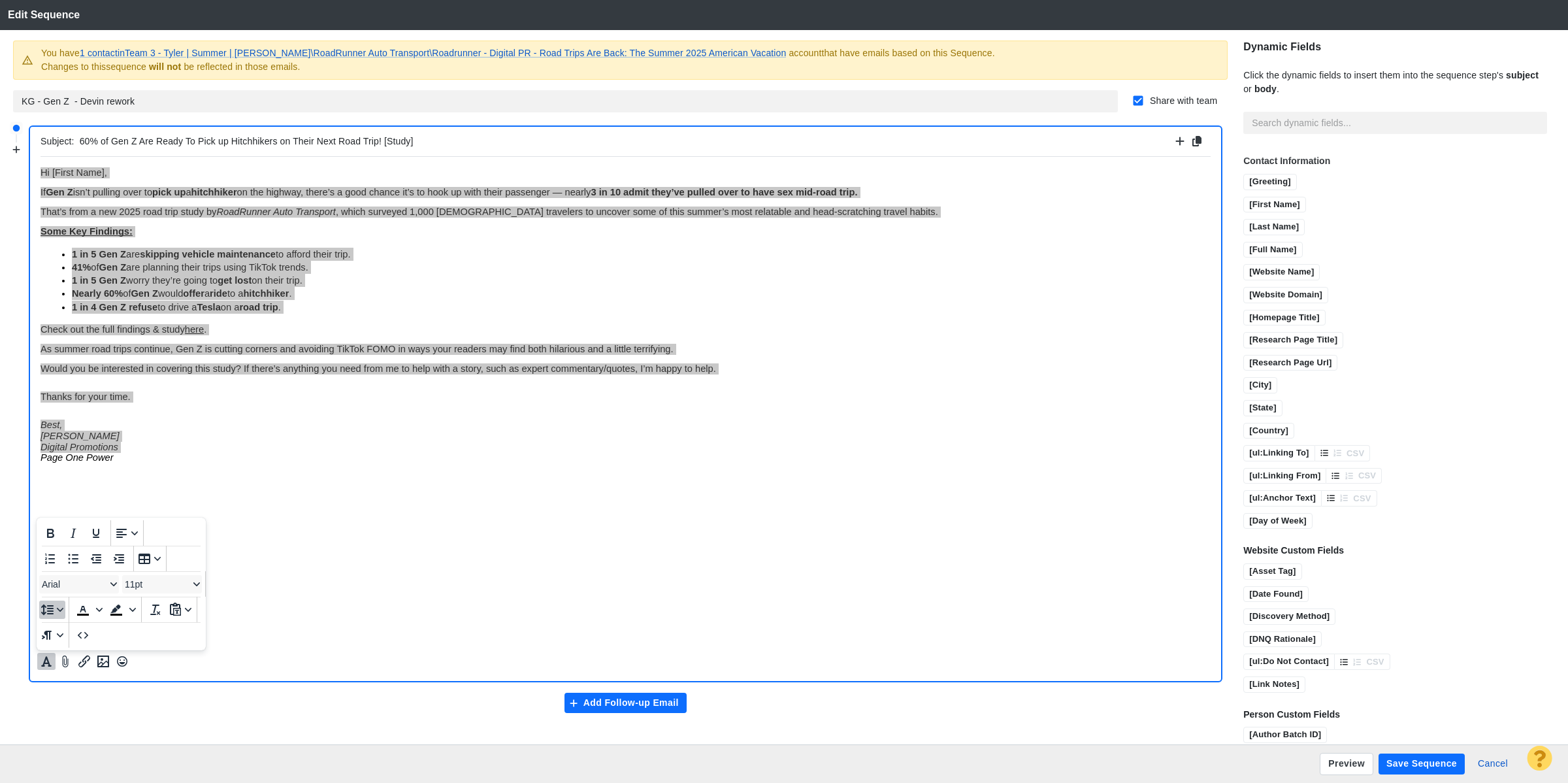
click at [60, 605] on button "Line height" at bounding box center [52, 610] width 26 height 18
click at [60, 464] on div "1" at bounding box center [56, 462] width 13 height 16
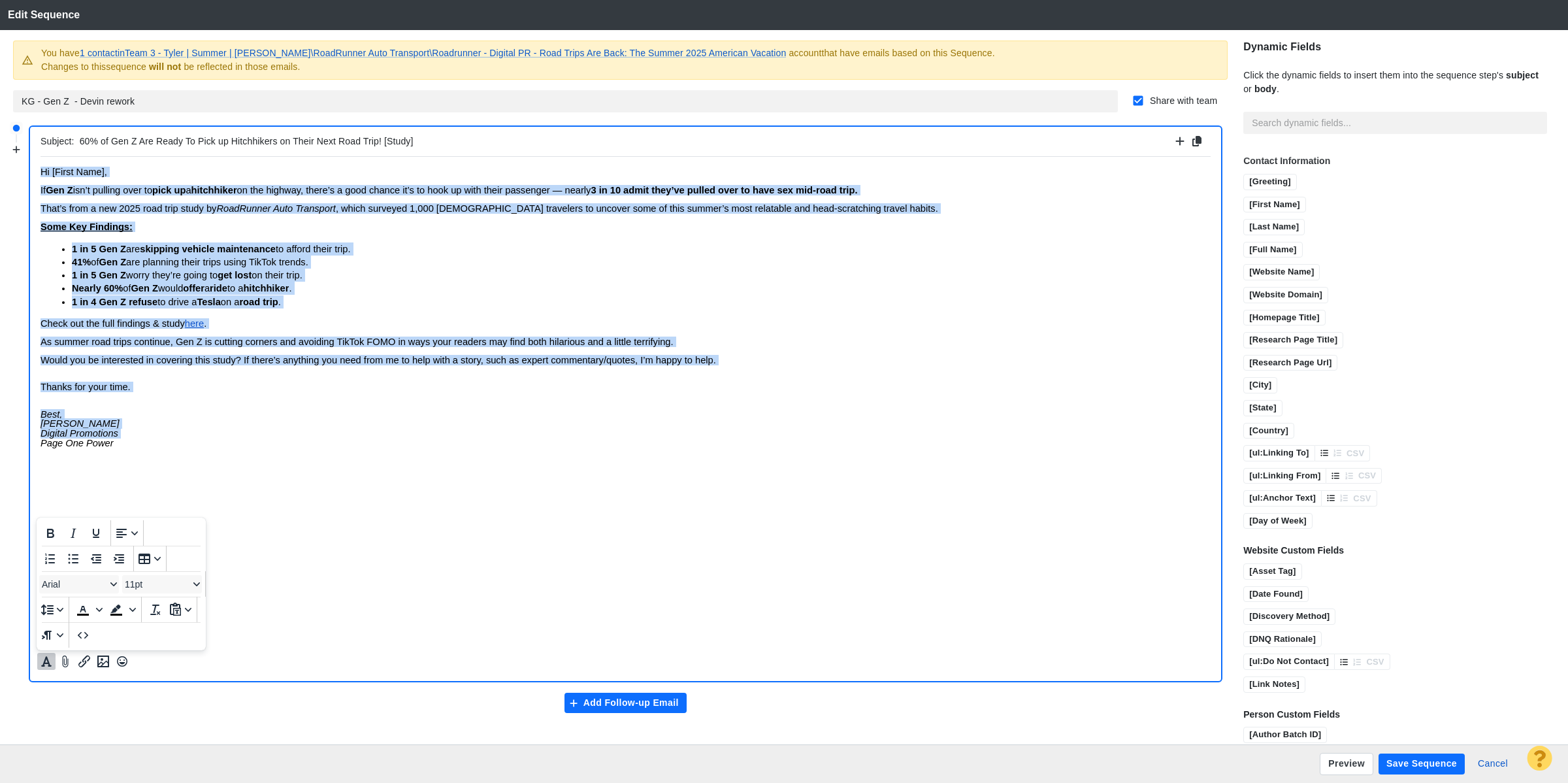
click at [63, 409] on p "Best, Kevin Geer Digital Promotions Page One Power" at bounding box center [626, 433] width 1171 height 48
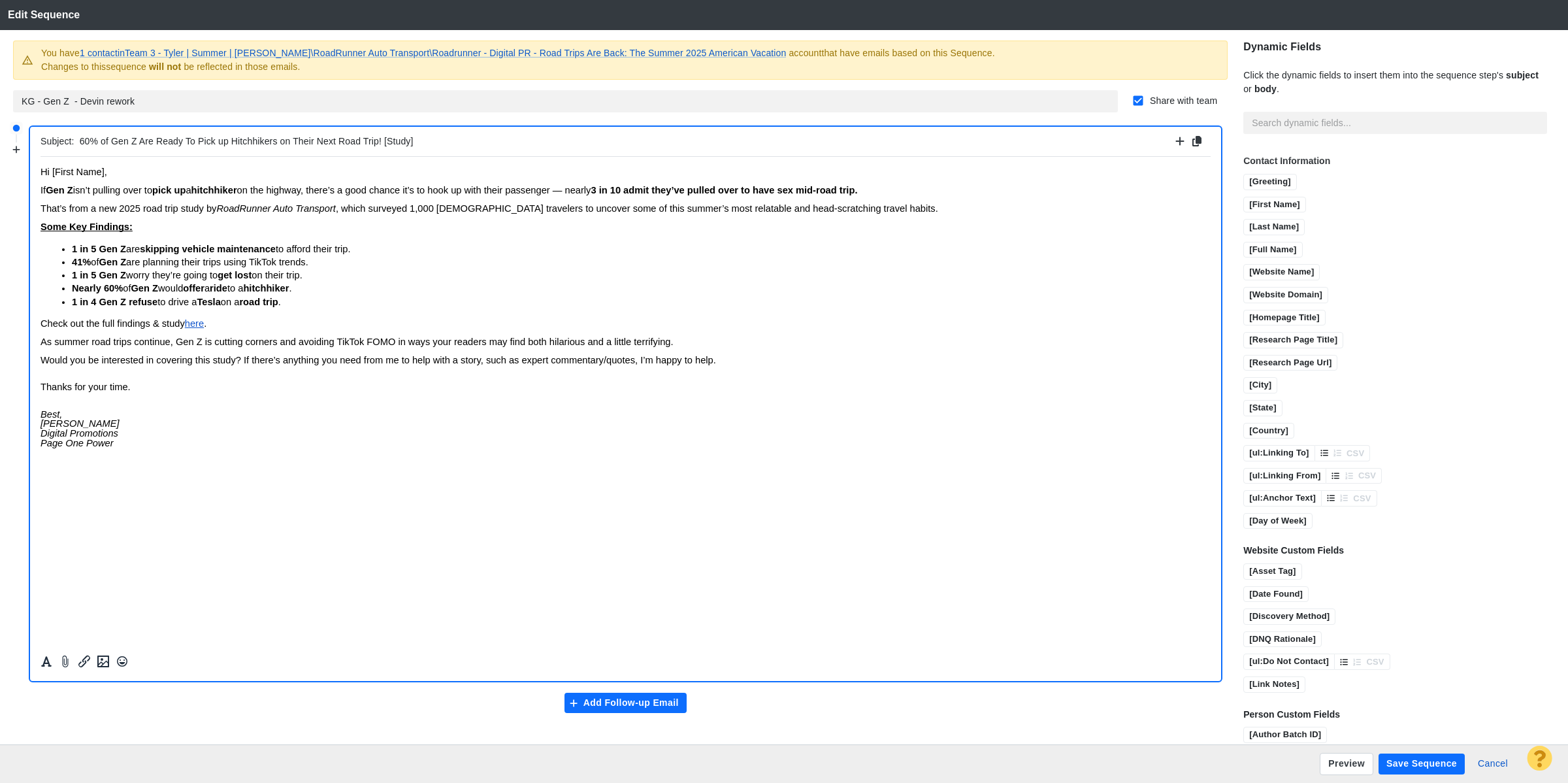
click at [130, 402] on body "Hi [First Name], If Gen Z isn’t pulling over to pick up a hitchhiker on the hig…" at bounding box center [626, 311] width 1171 height 289
click at [44, 362] on span "Would you be interested in covering this study? If there’s anything you need fr…" at bounding box center [378, 360] width 676 height 11
click at [46, 400] on span "Best, Kevin Geer Digital Promotions Page One Power" at bounding box center [80, 419] width 79 height 40
click at [127, 383] on span "Thanks for your time." at bounding box center [85, 378] width 90 height 11
click at [1284, 195] on div "Contact Information [Greeting] [Greeting] [First Name] [First Name] [Last Name]…" at bounding box center [1396, 341] width 304 height 374
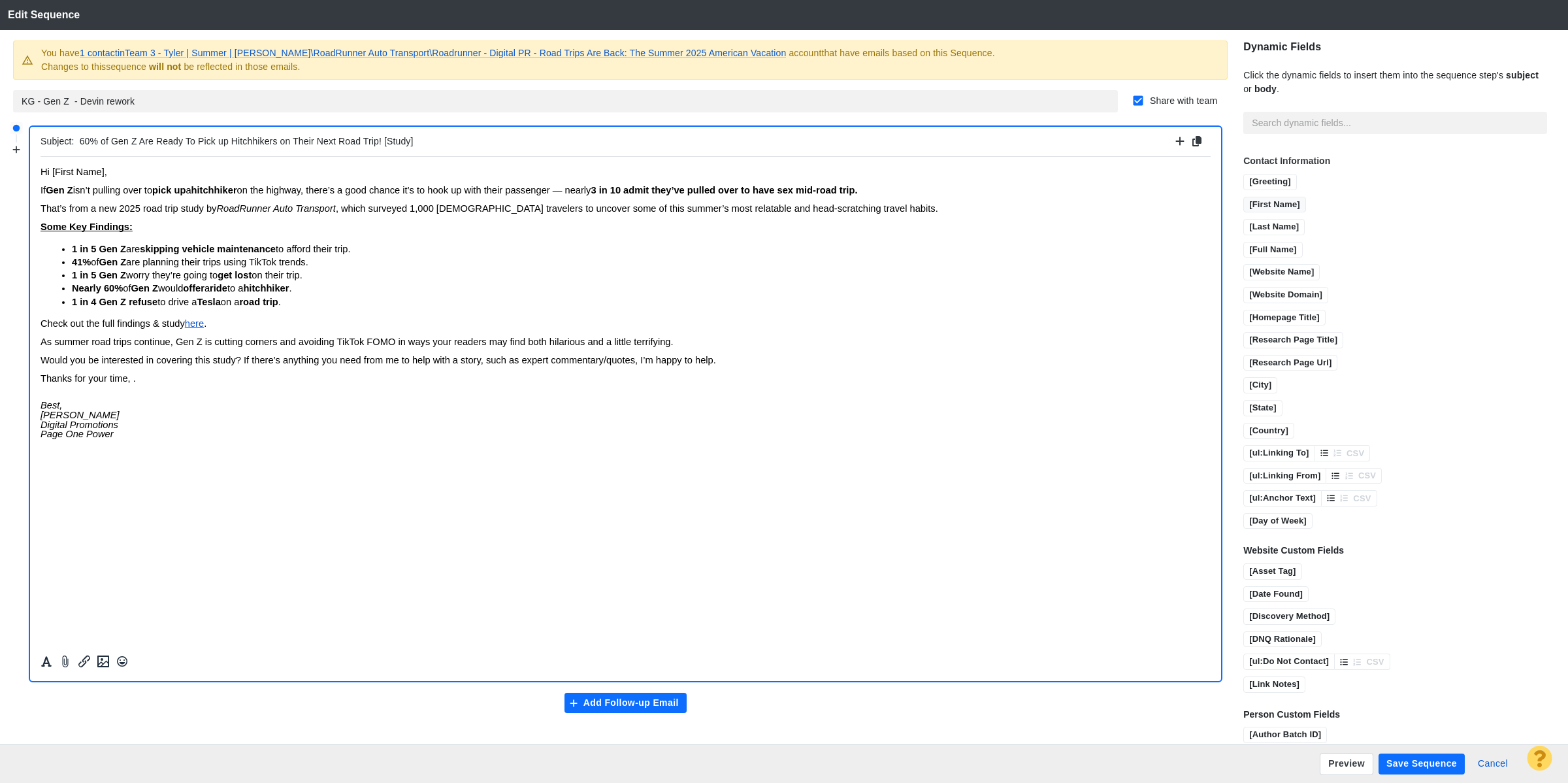
click at [1291, 206] on input "[First Name]" at bounding box center [1275, 205] width 61 height 16
click at [1424, 756] on button "Save Sequence" at bounding box center [1421, 764] width 86 height 21
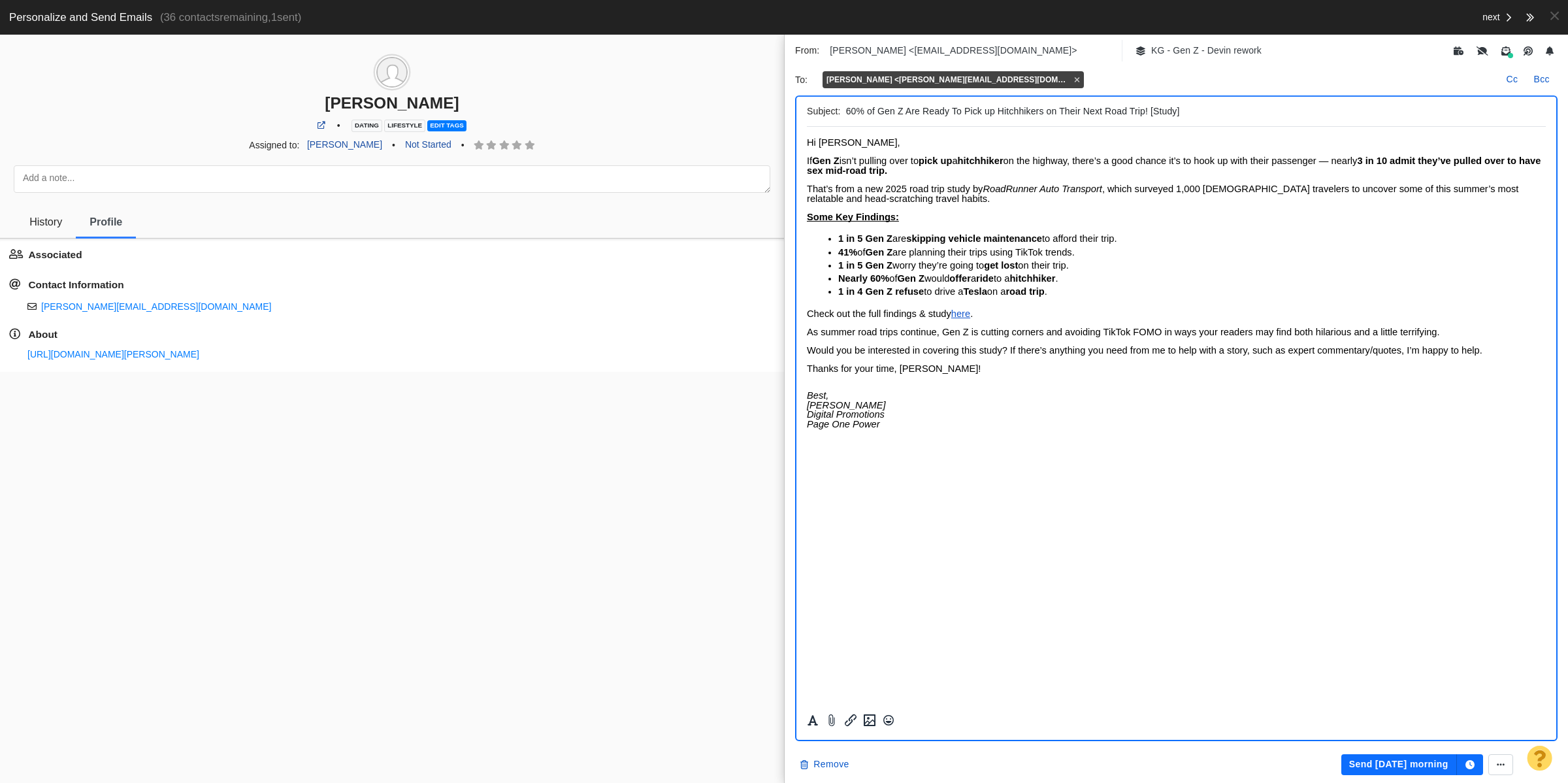
scroll to position [245, 0]
click at [93, 362] on div "https://page-one-power.muckrack.com/samantha-olander" at bounding box center [392, 360] width 784 height 25
click at [100, 357] on link "https://page-one-power.muckrack.com/samantha-olander" at bounding box center [114, 354] width 172 height 11
click at [48, 223] on span "History" at bounding box center [46, 222] width 33 height 12
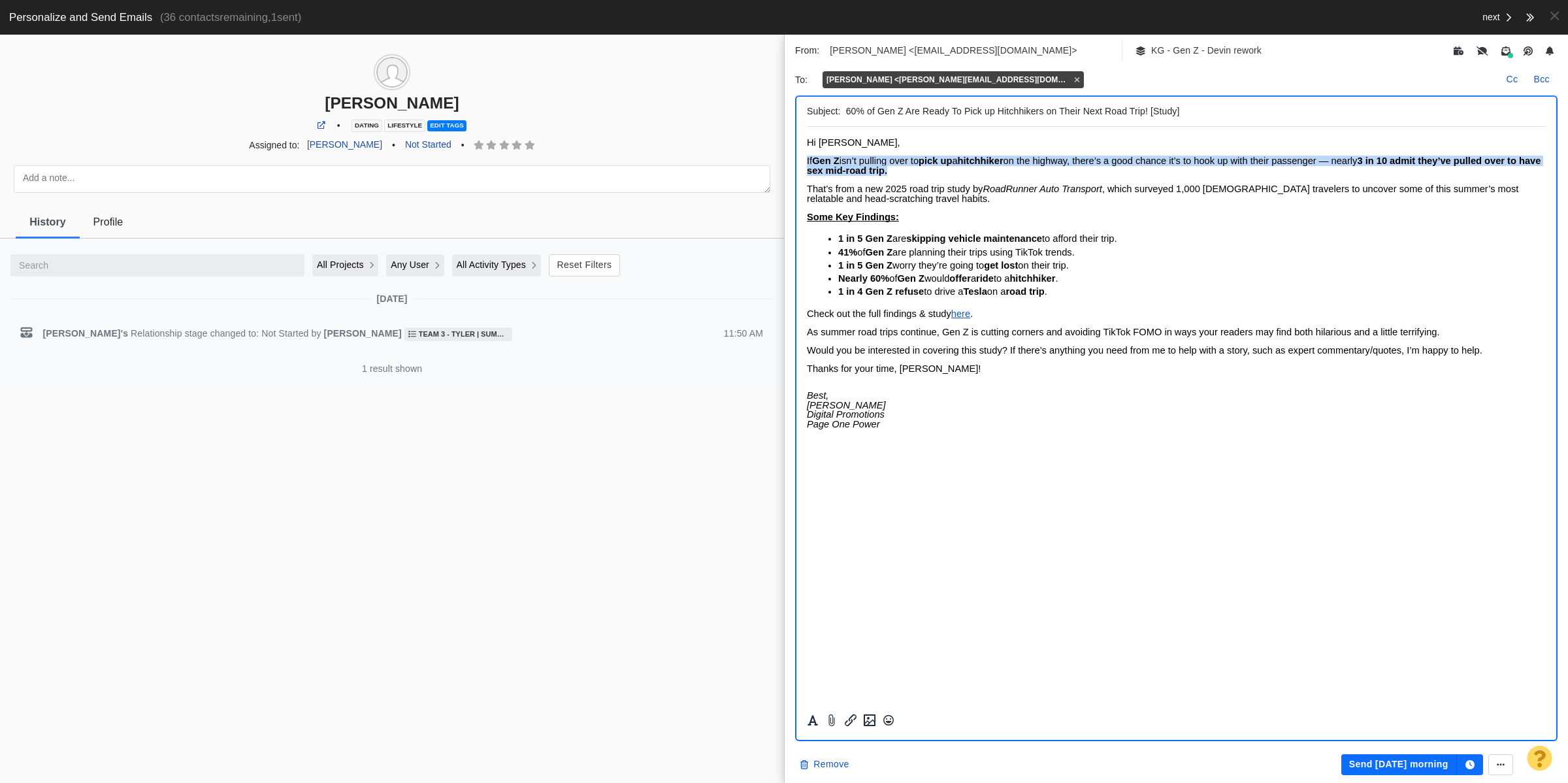
drag, startPoint x: 927, startPoint y: 169, endPoint x: 777, endPoint y: 166, distance: 150.0
click at [807, 166] on html "﻿ Hi Samantha, If Gen Z isn’t pulling over to pick up a hitchhiker on the highw…" at bounding box center [1177, 287] width 739 height 322
paste body "Rich Text Area. Press ALT-0 for help."
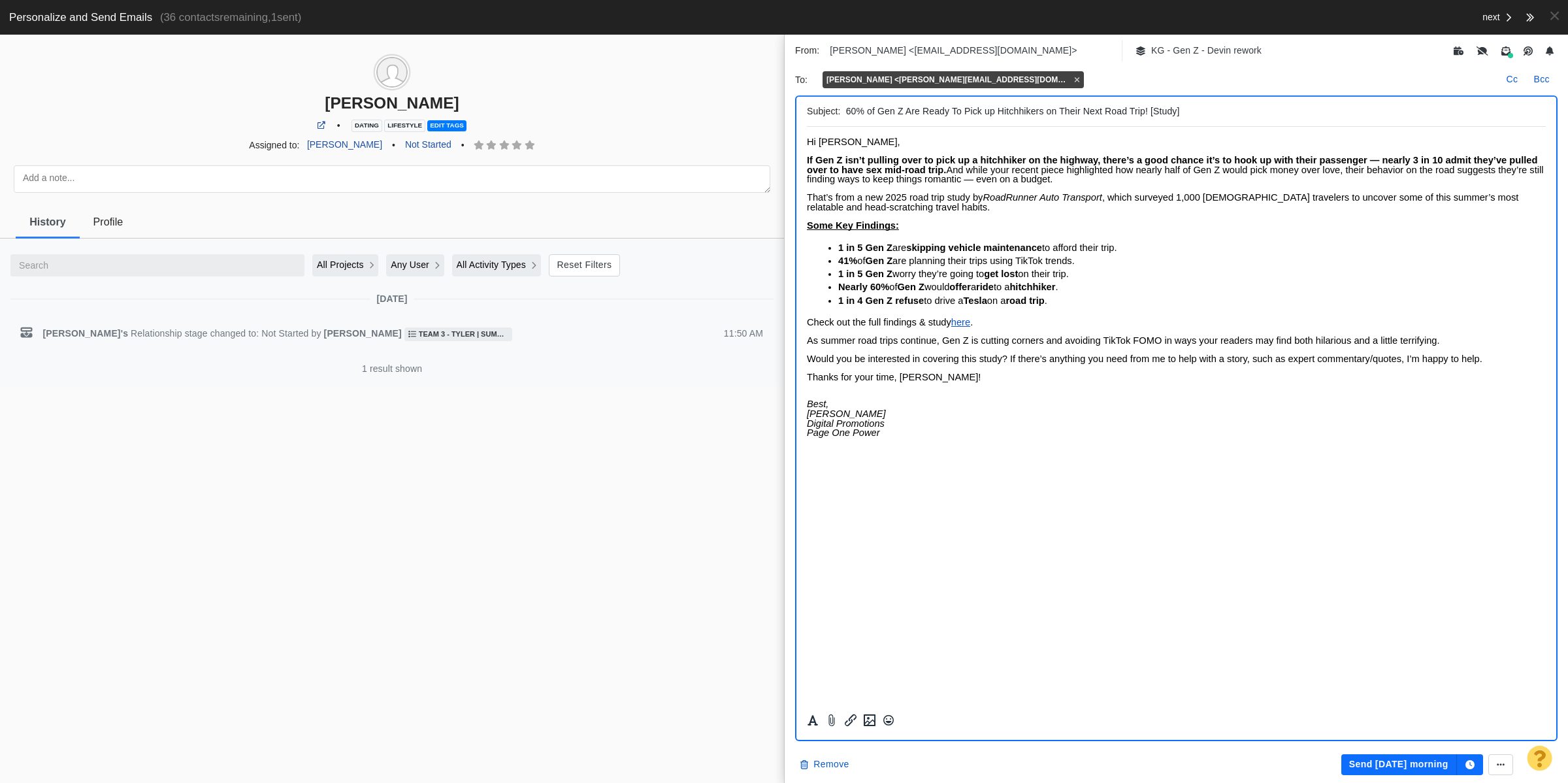
click at [857, 159] on strong "If Gen Z isn’t pulling over to pick up a hitchhiker on the highway, there’s a g…" at bounding box center [1173, 165] width 731 height 20
click at [1396, 149] on body "Hi Samantha, If Gen Z isn’t pulling over to pick up a hitchhiker on the highway…" at bounding box center [1177, 292] width 739 height 309
click at [1365, 155] on strong "If Gen Z isn’t pulling over to pick up a hitchhiker on the highway, there’s a g…" at bounding box center [1173, 165] width 731 height 20
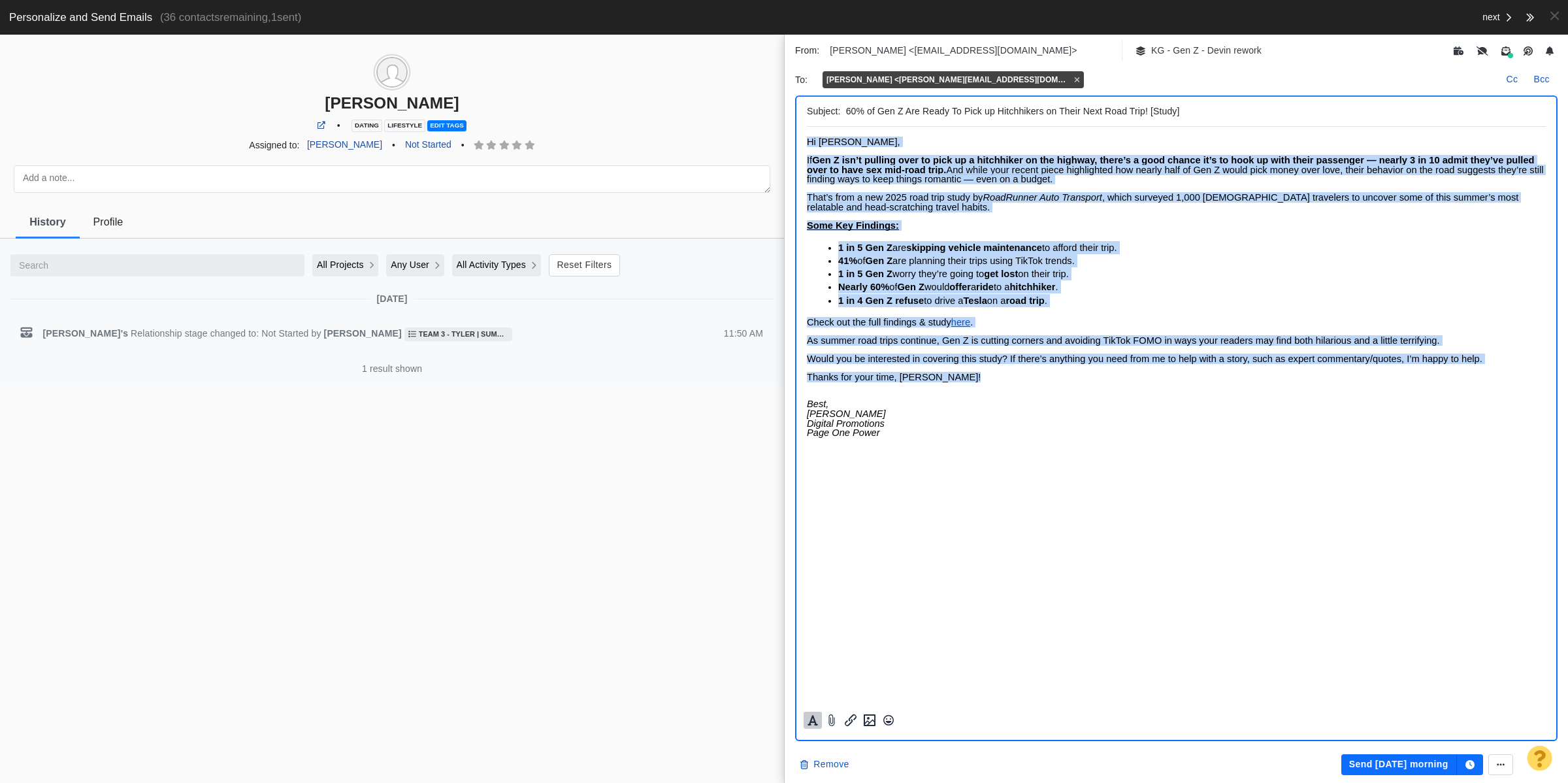
click at [813, 720] on icon "Formatting" at bounding box center [813, 721] width 11 height 11
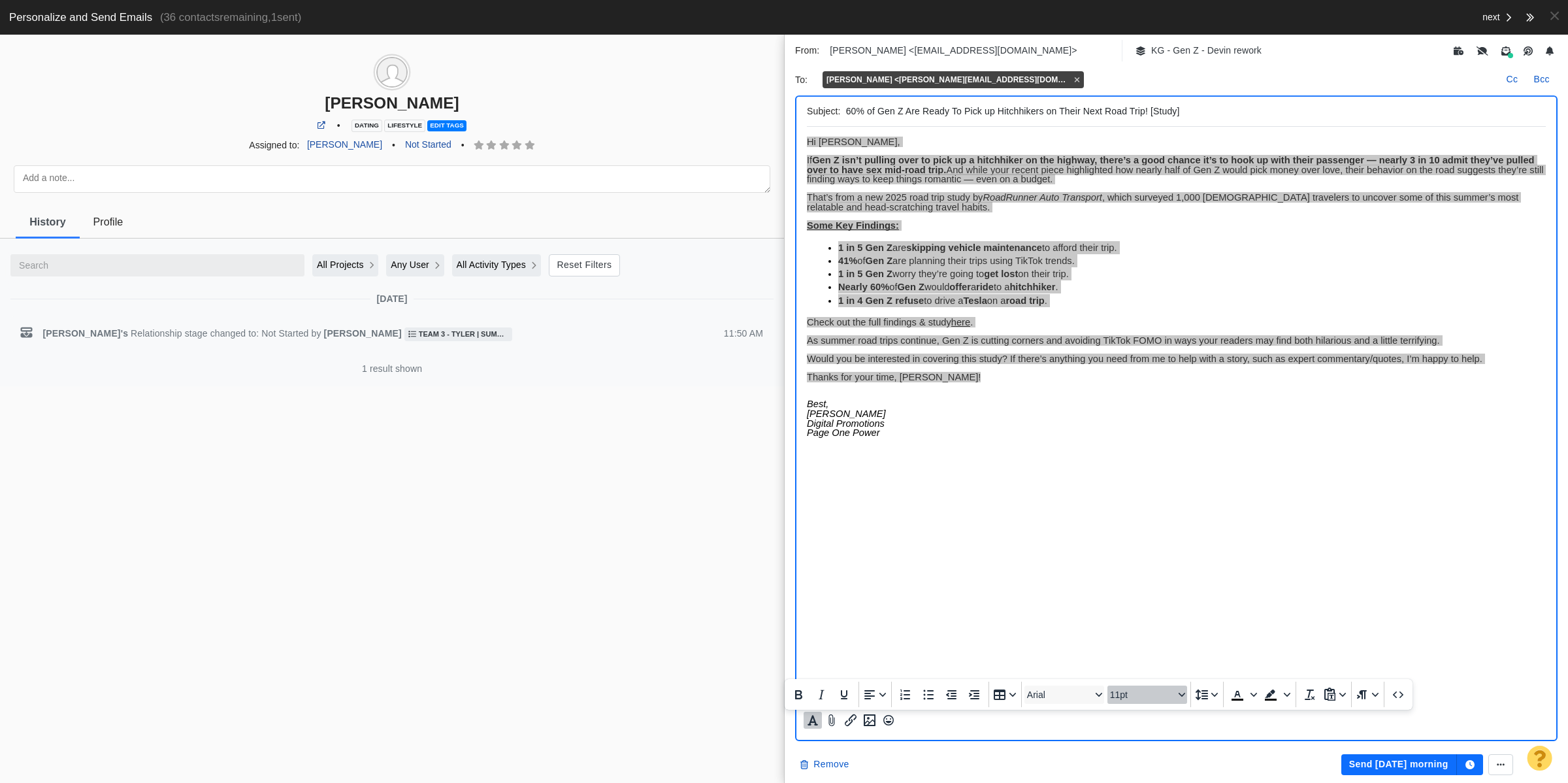
click at [1159, 697] on span "11pt" at bounding box center [1142, 695] width 64 height 11
click at [1161, 584] on div "12pt" at bounding box center [1142, 589] width 46 height 16
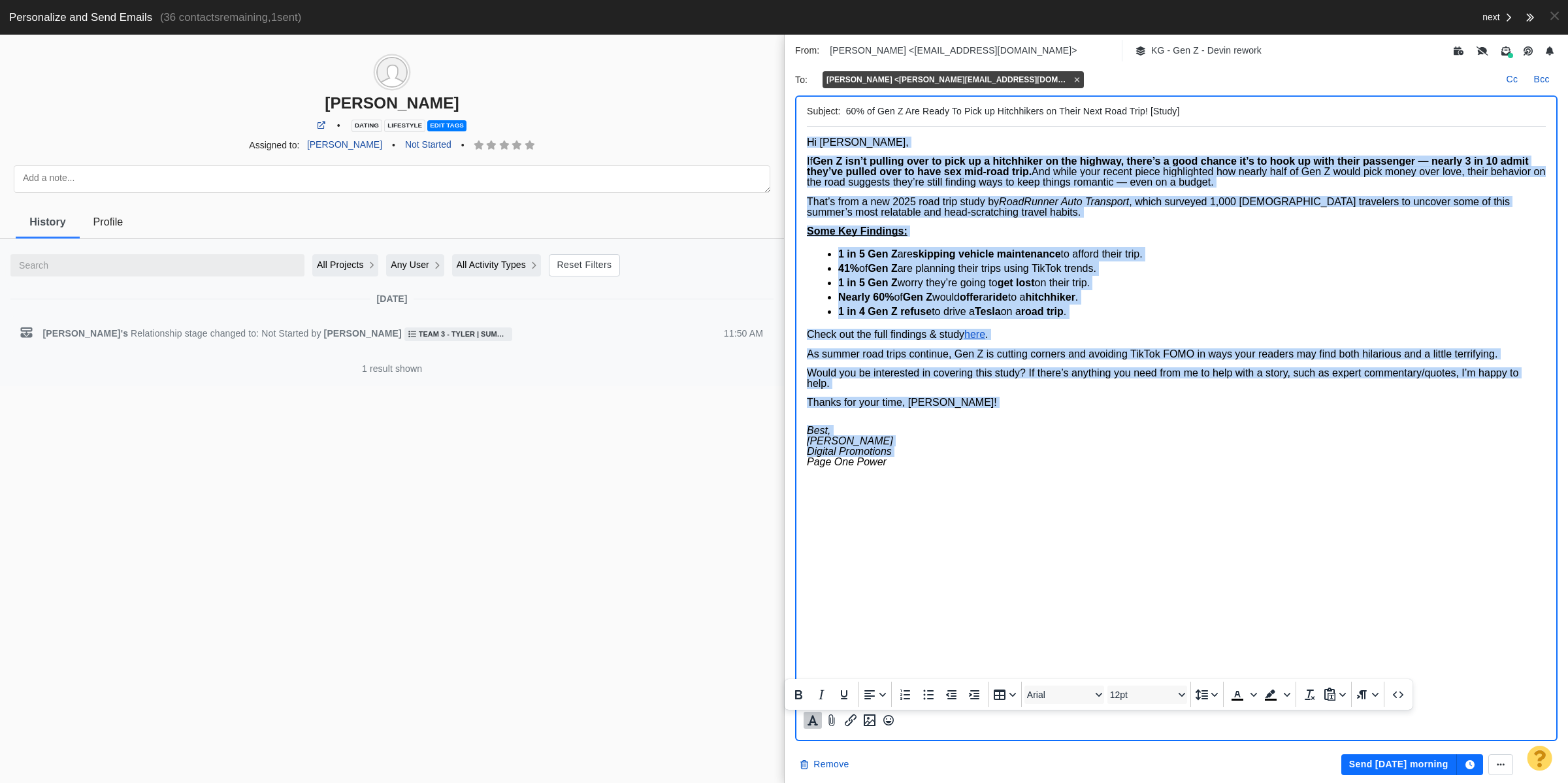
click at [997, 336] on p "Check out the full findings & study here ." at bounding box center [1177, 335] width 739 height 11
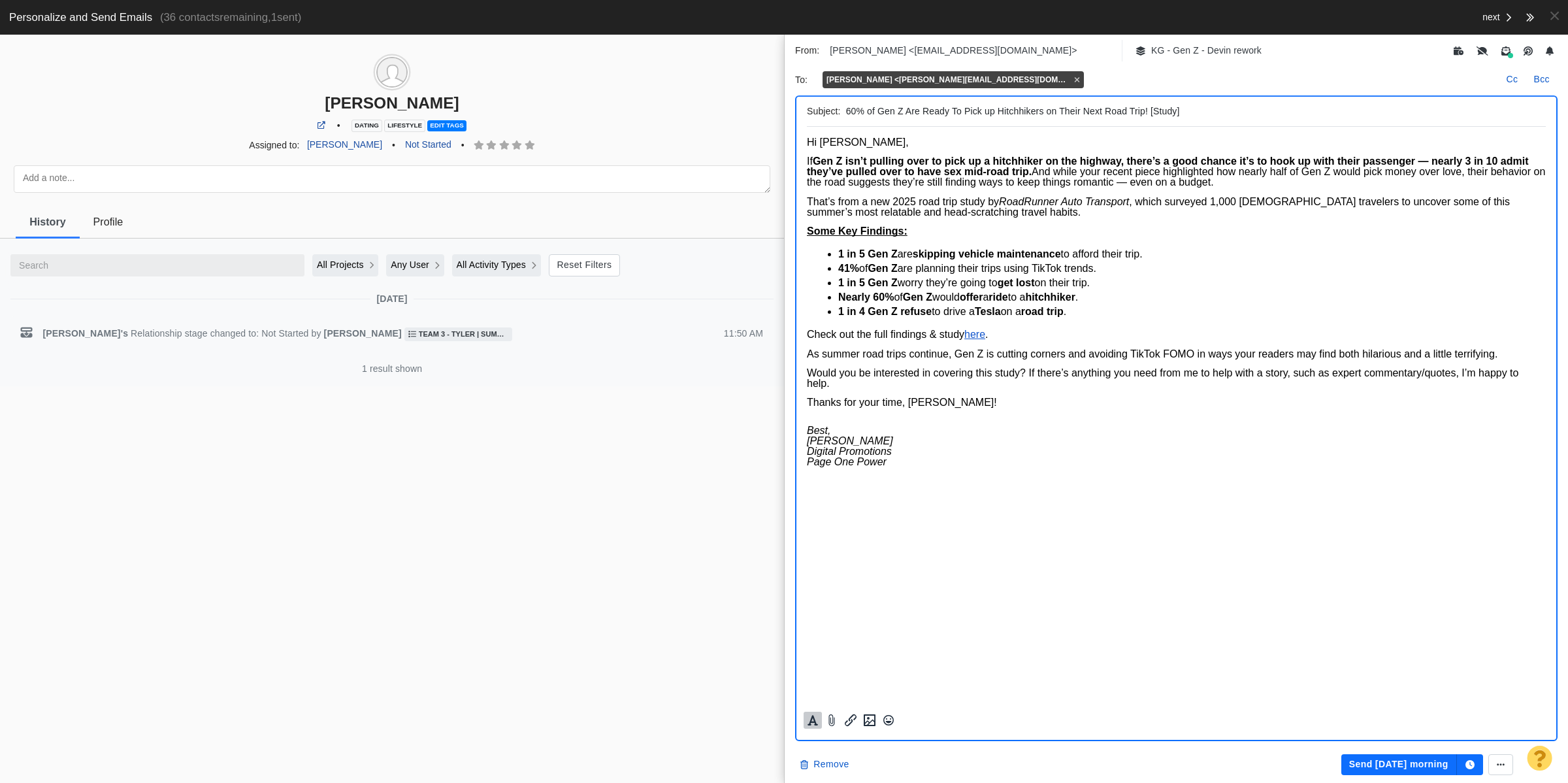
click at [811, 727] on icon "Formatting" at bounding box center [812, 721] width 13 height 12
click at [1077, 691] on span "Arial" at bounding box center [1059, 695] width 64 height 11
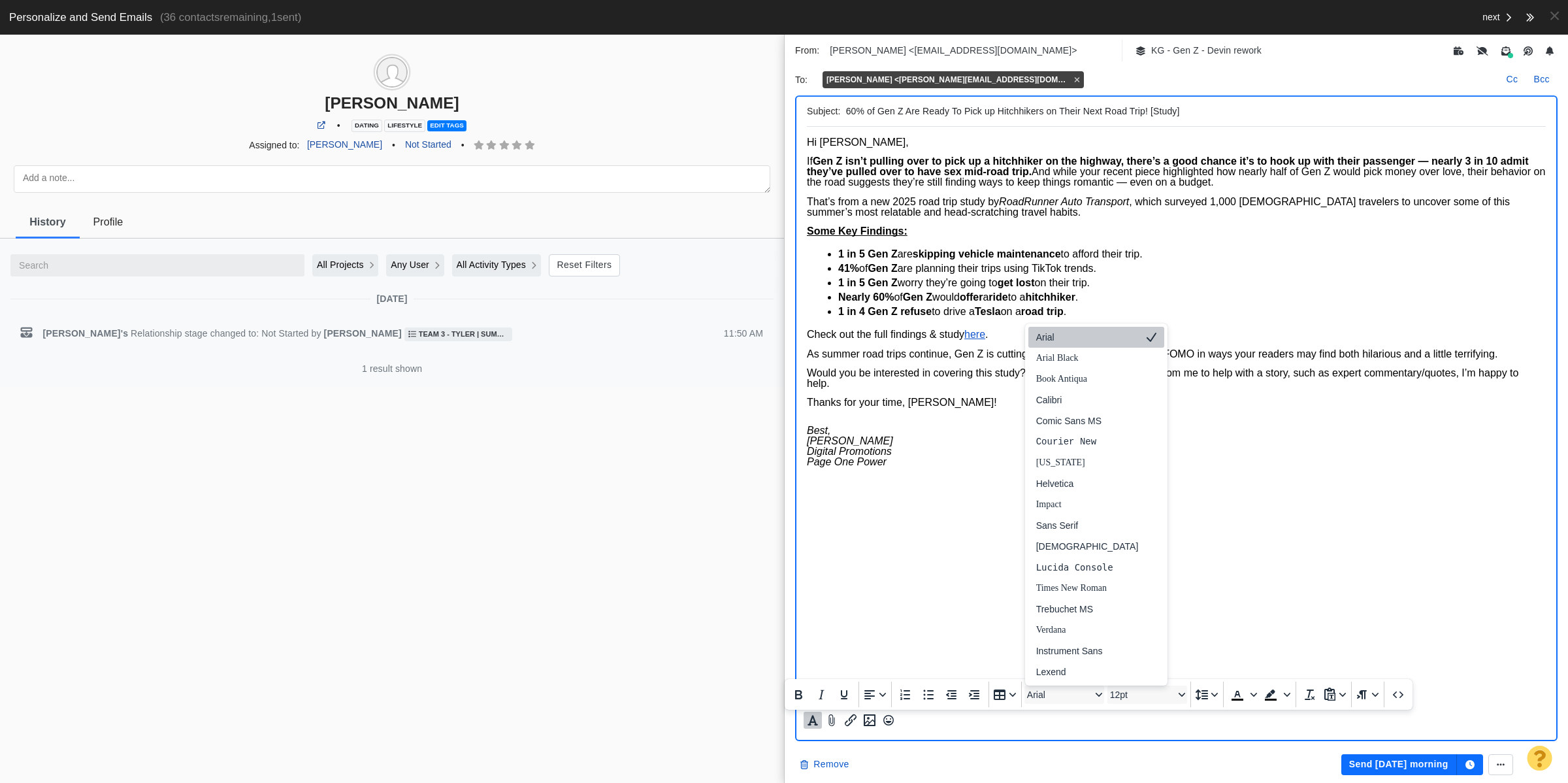
click at [1081, 345] on div "Arial" at bounding box center [1088, 338] width 103 height 16
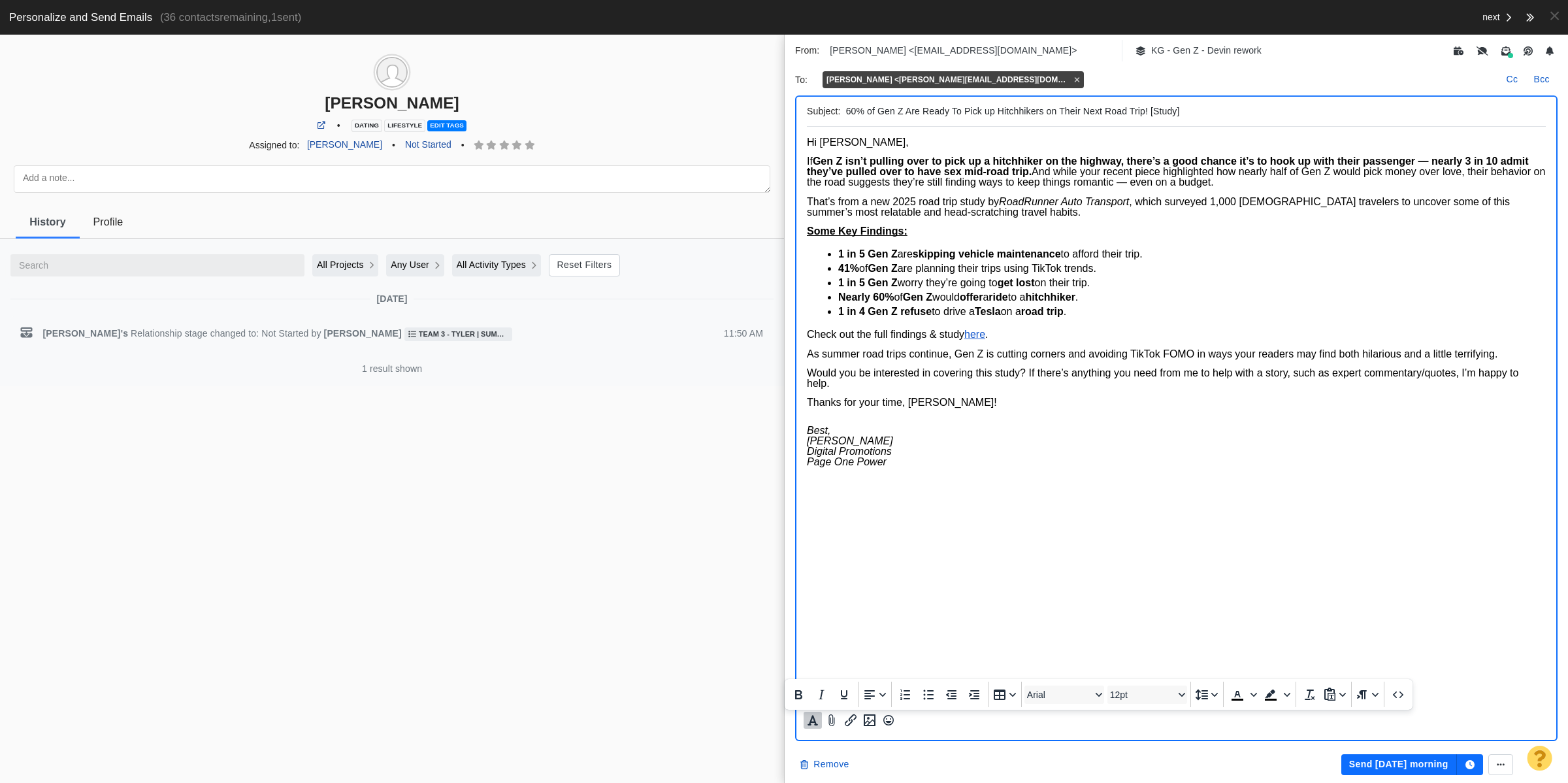
click at [900, 151] on body "Hi Samantha, If Gen Z isn’t pulling over to pick up a hitchhiker on the highway…" at bounding box center [1177, 307] width 739 height 339
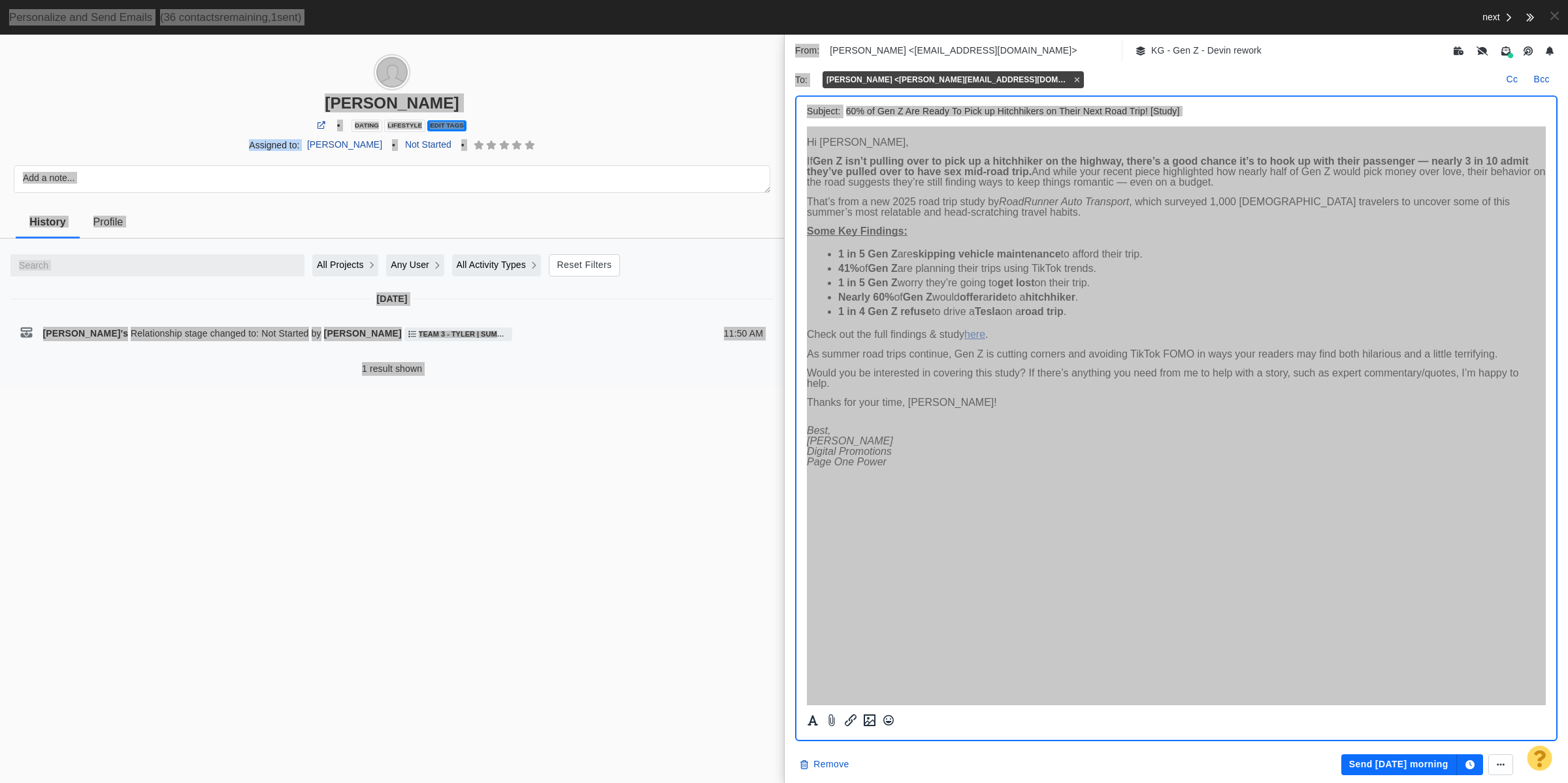
click at [974, 276] on p "1 in 5 Gen Z worry they’re going to get lost on their trip." at bounding box center [1193, 282] width 708 height 15
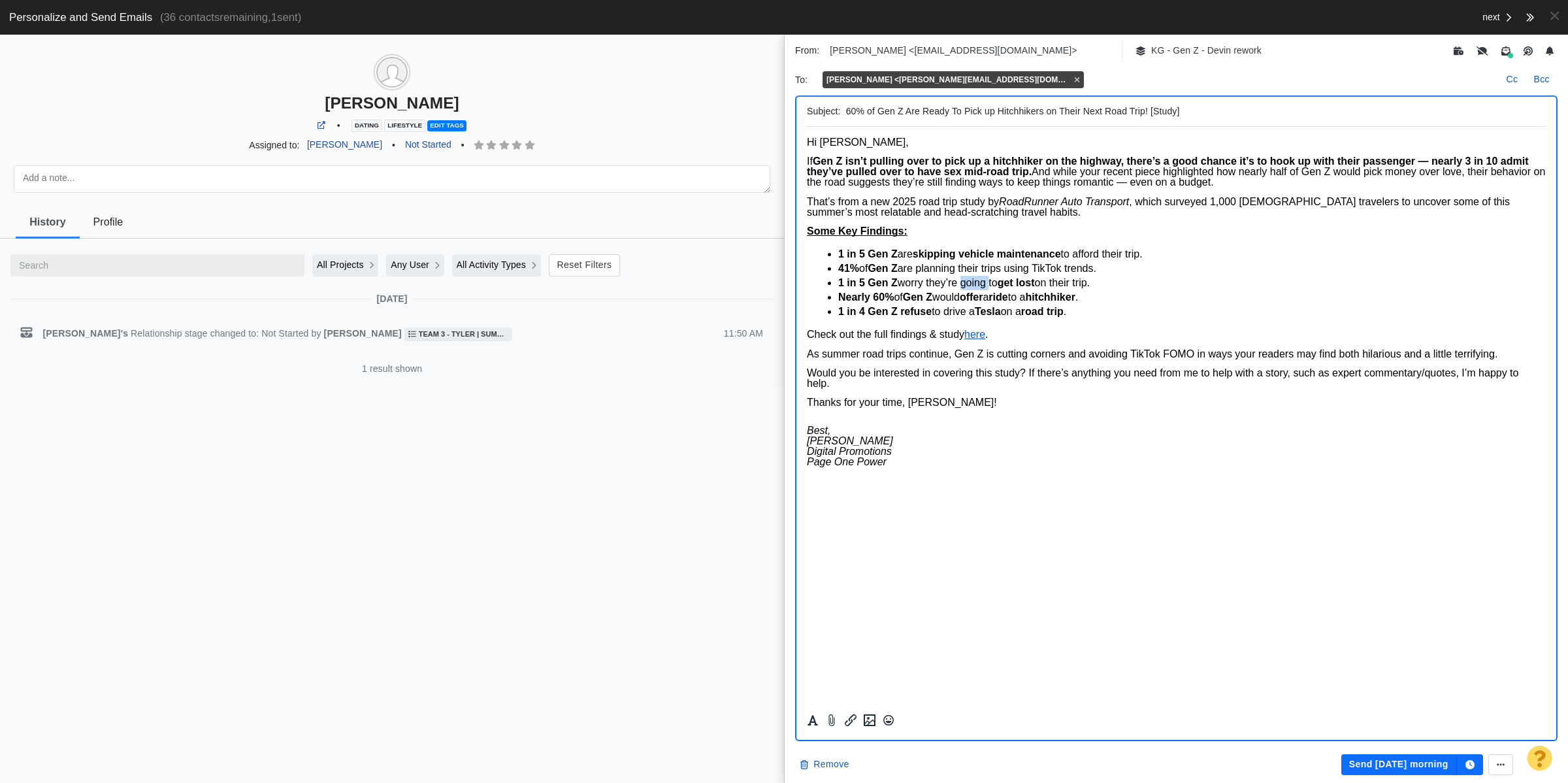
click at [974, 276] on p "1 in 5 Gen Z worry they’re going to get lost on their trip." at bounding box center [1193, 282] width 708 height 15
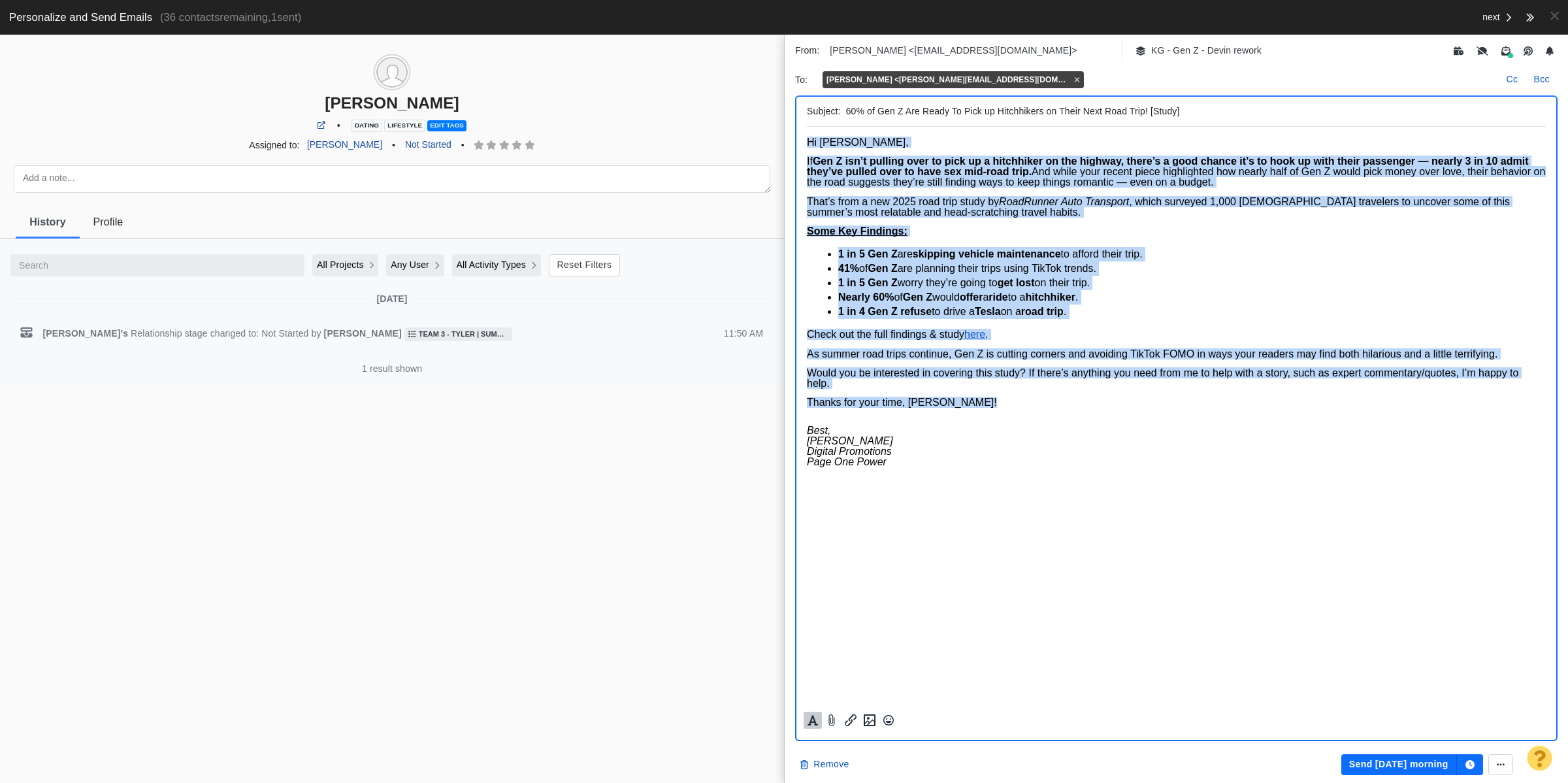
click at [808, 720] on icon "Formatting" at bounding box center [812, 721] width 13 height 12
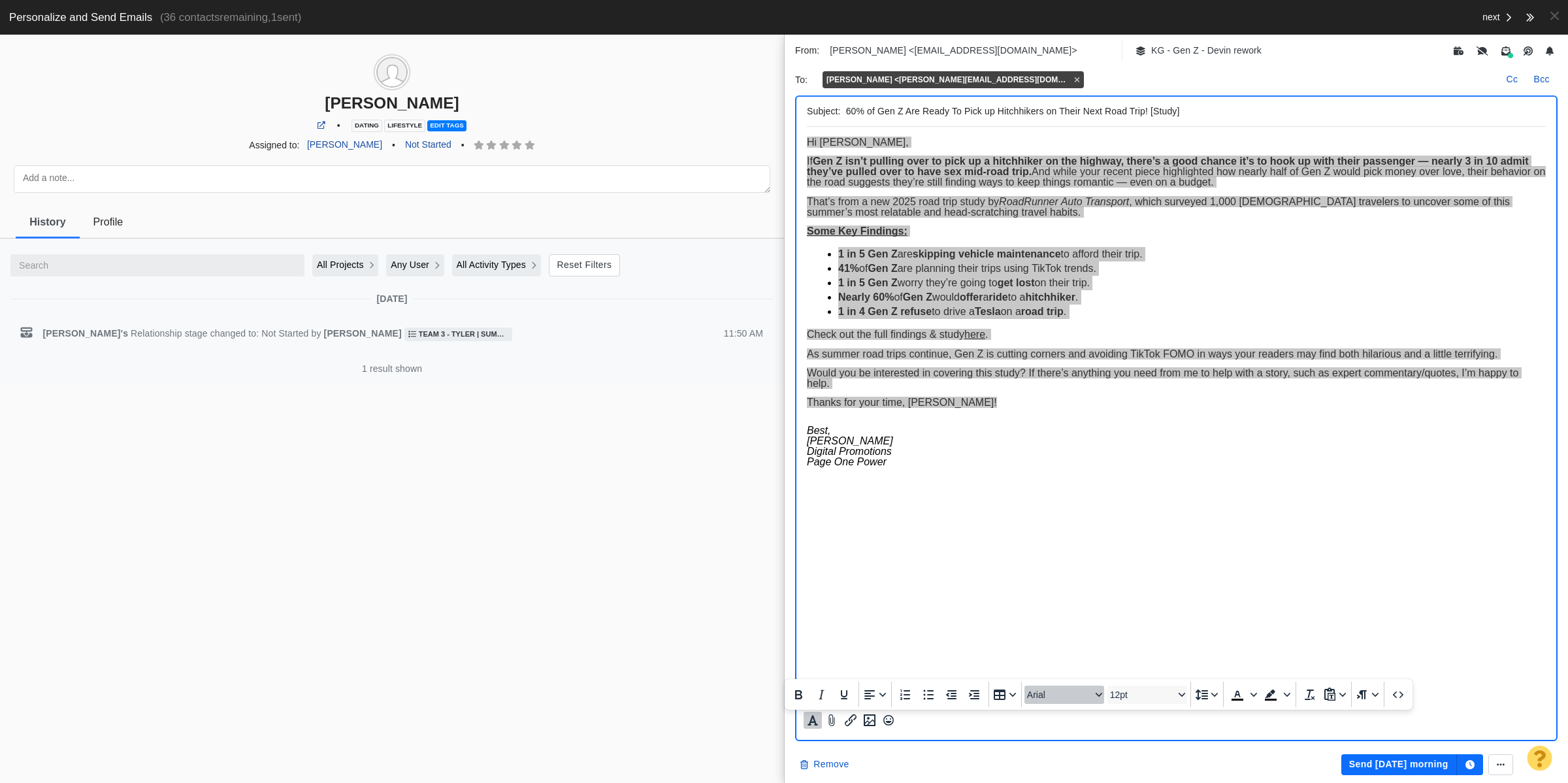
click at [1058, 694] on span "Arial" at bounding box center [1059, 695] width 64 height 11
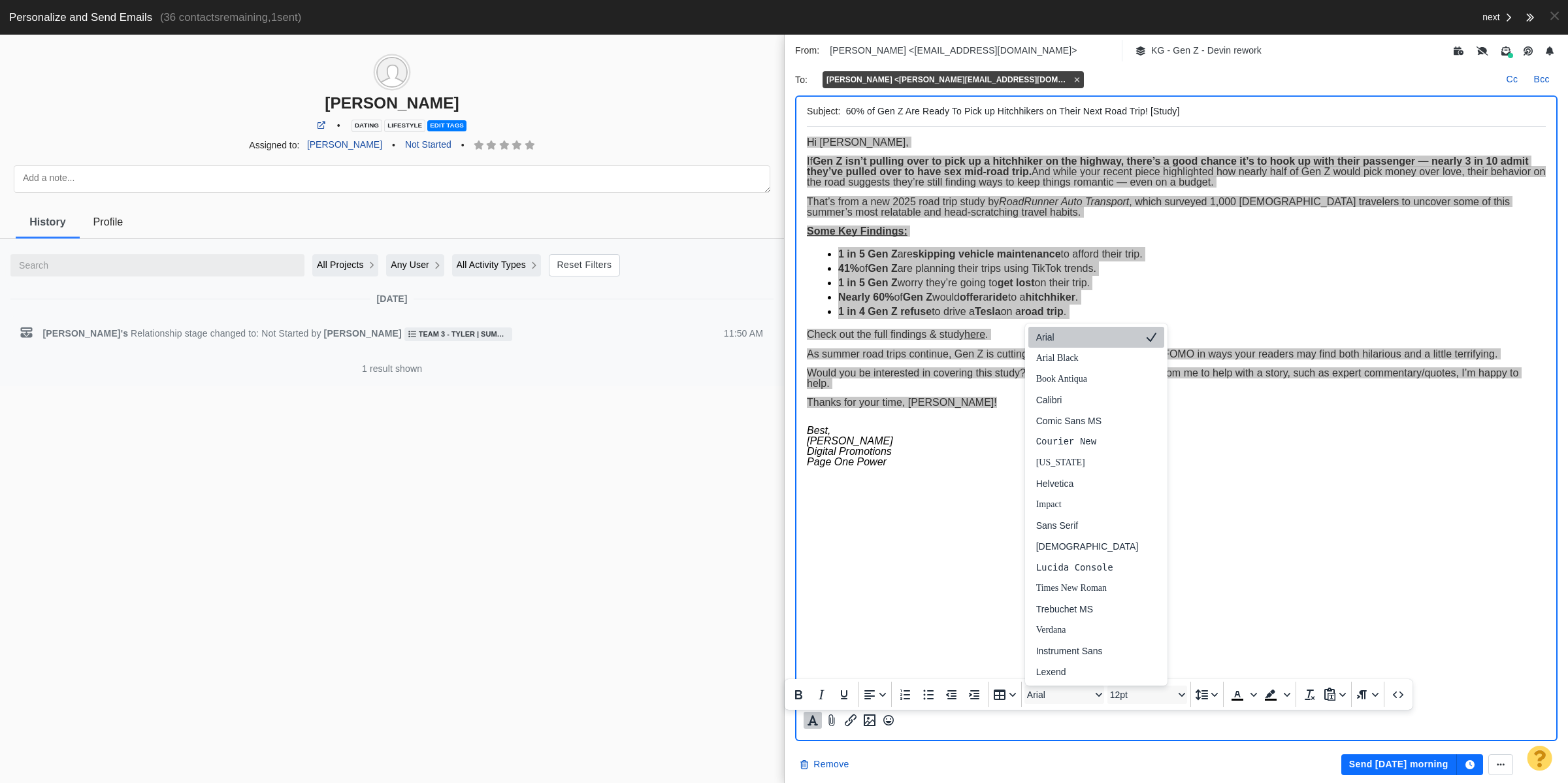
click at [1073, 331] on div "Arial" at bounding box center [1088, 338] width 103 height 16
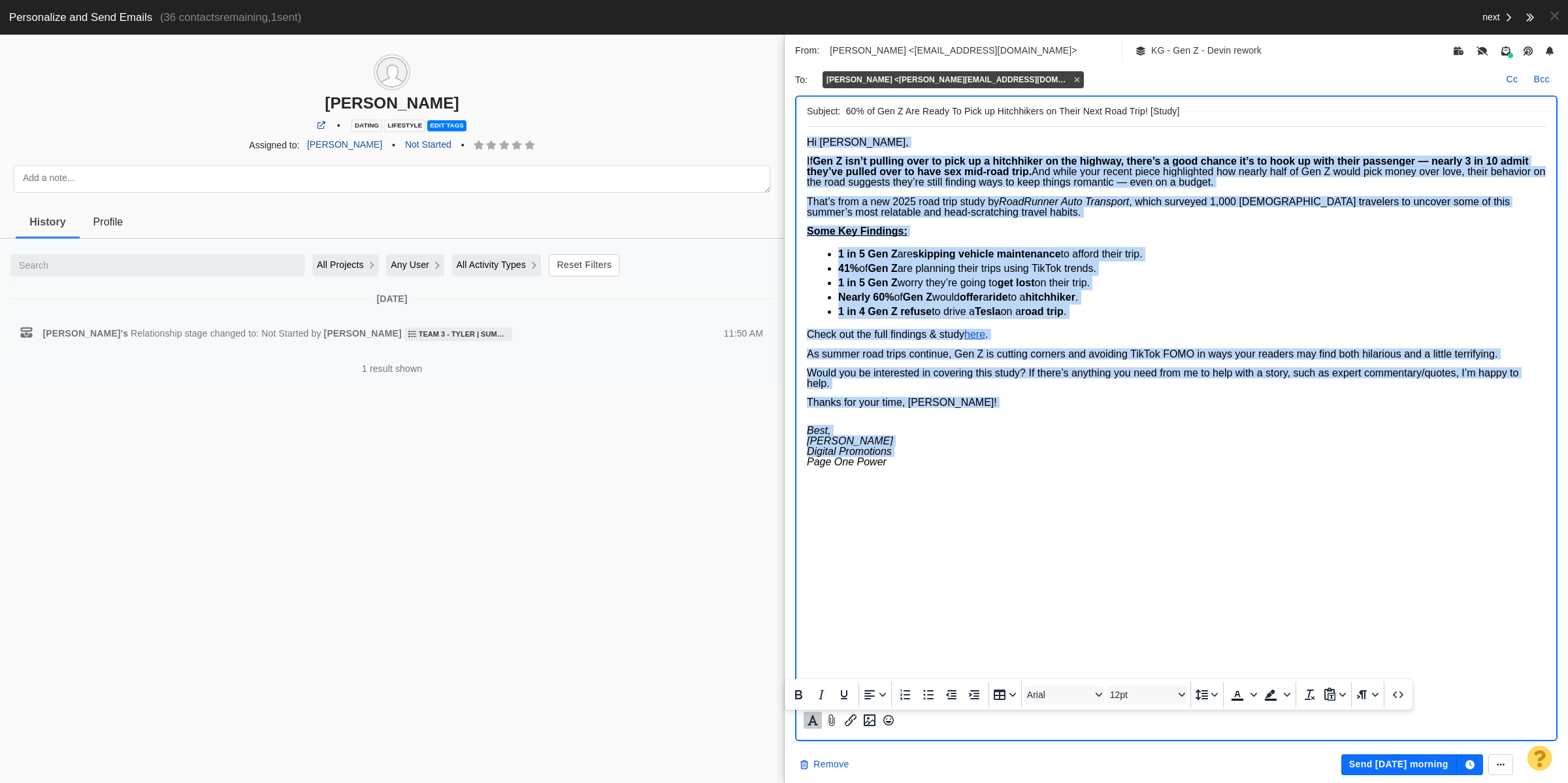
click at [946, 175] on span "If Gen Z isn’t pulling over to pick up a hitchhiker on the highway, there’s a g…" at bounding box center [1177, 171] width 739 height 32
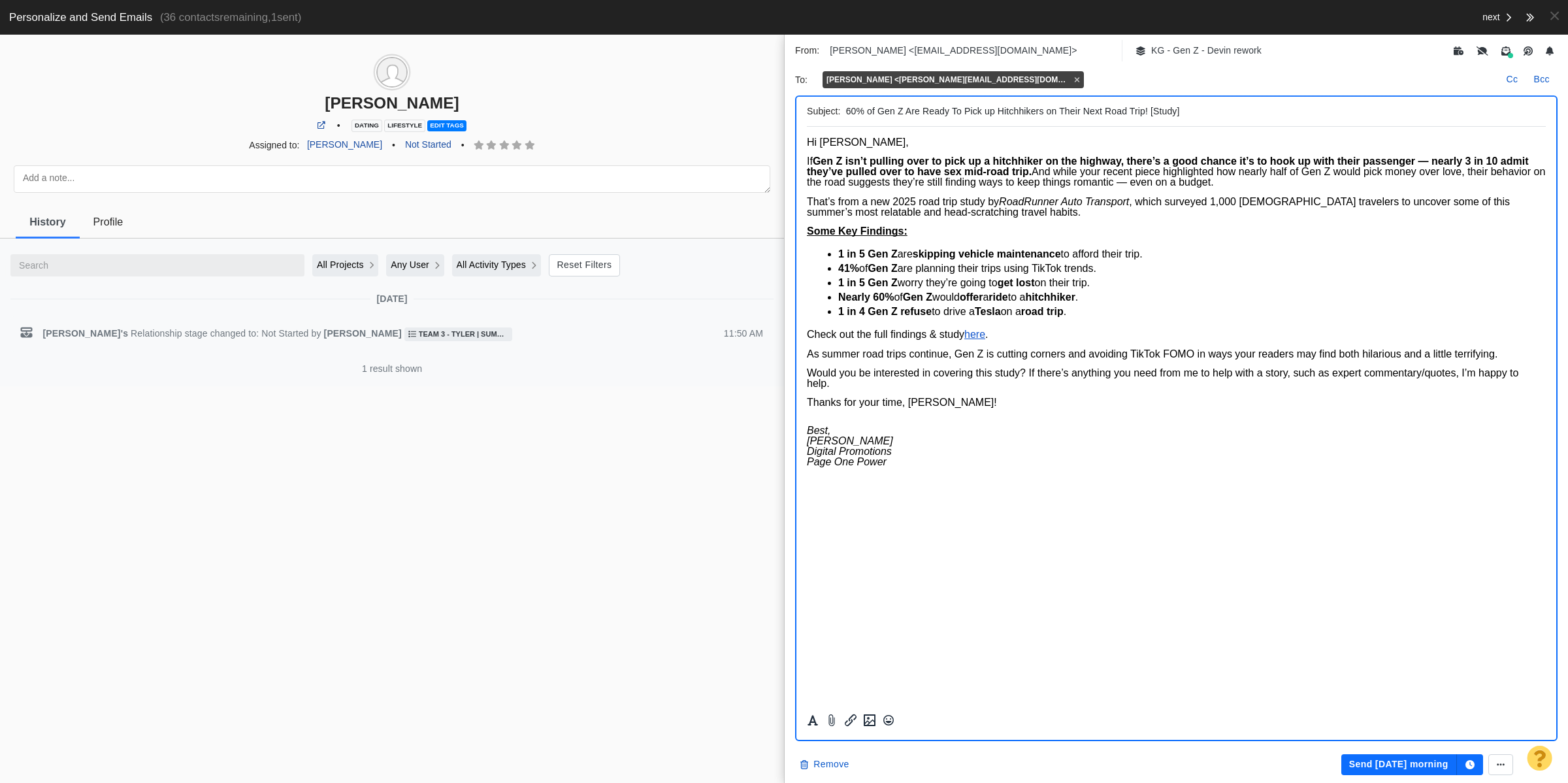
click at [839, 165] on strong "Gen Z isn’t pulling over to pick up a hitchhiker on the highway, there’s a good…" at bounding box center [1168, 167] width 721 height 22
click at [1480, 162] on strong "hook up with their passenger — nearly 3 in 10 admit they’ve pulled over to have…" at bounding box center [1169, 167] width 723 height 22
drag, startPoint x: 1402, startPoint y: 157, endPoint x: 2374, endPoint y: 192, distance: 972.6
click at [1402, 157] on strong "hook up with their passenger — nearly 3 in 10" at bounding box center [1346, 161] width 228 height 11
click at [875, 175] on span "If Gen Z isn’t pulling over to pick up a hitchhiker on the highway, there’s a g…" at bounding box center [1175, 171] width 736 height 32
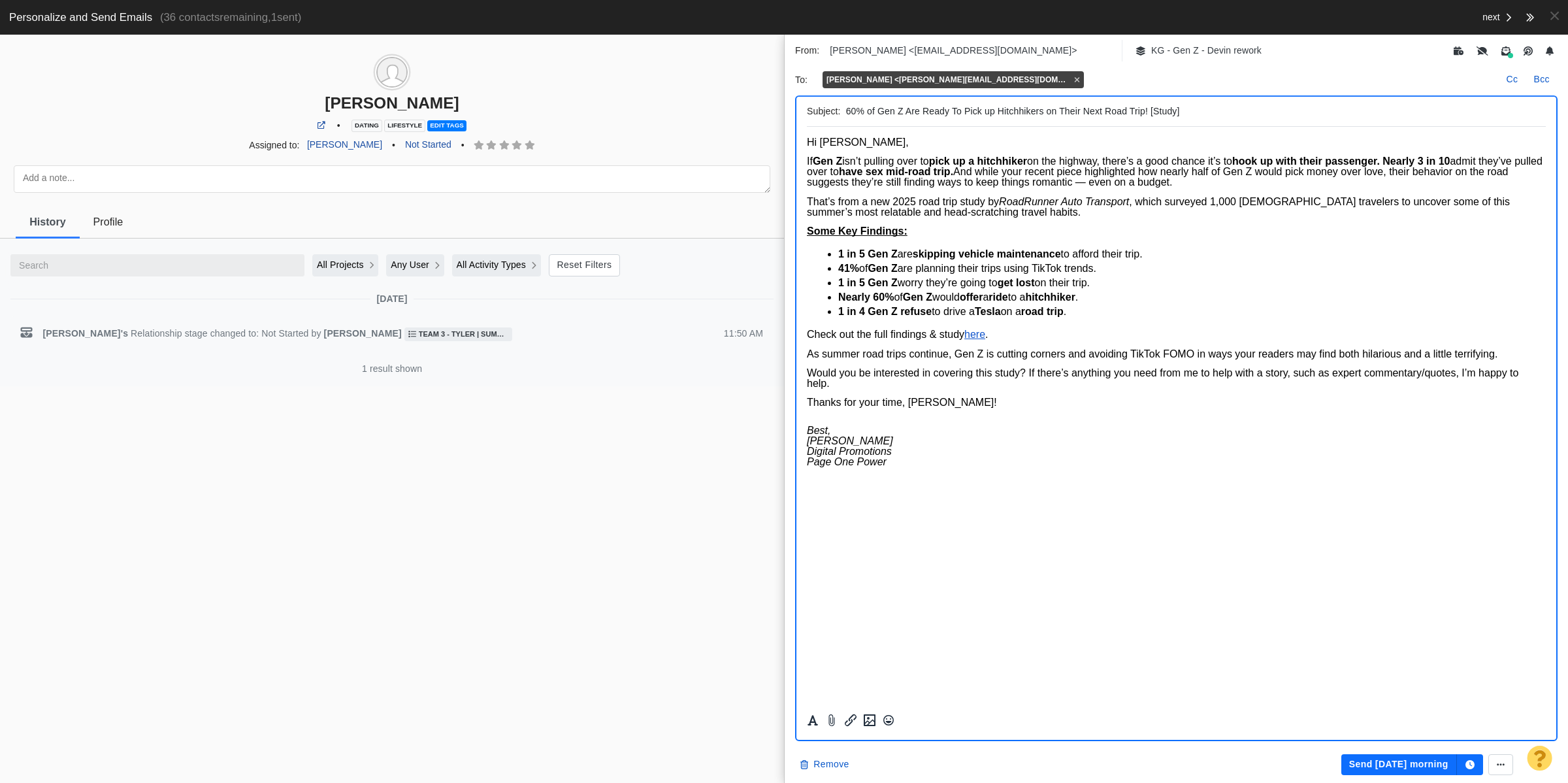
click at [974, 181] on span "If Gen Z isn’t pulling over to pick up a hitchhiker on the highway, there’s a g…" at bounding box center [1175, 171] width 736 height 32
click at [889, 177] on span "If Gen Z isn’t pulling over to pick up a hitchhiker on the highway, there’s a g…" at bounding box center [1175, 171] width 736 height 32
click at [989, 190] on body "Hi Samantha, If Gen Z isn’t pulling over to pick up a hitchhiker on the highway…" at bounding box center [1177, 307] width 739 height 339
click at [849, 183] on span "If Gen Z isn’t pulling over to pick up a hitchhiker on the highway, there’s a g…" at bounding box center [1175, 171] width 736 height 32
click at [1447, 172] on span "If Gen Z isn’t pulling over to pick up a hitchhiker on the highway, there’s a g…" at bounding box center [1175, 171] width 736 height 32
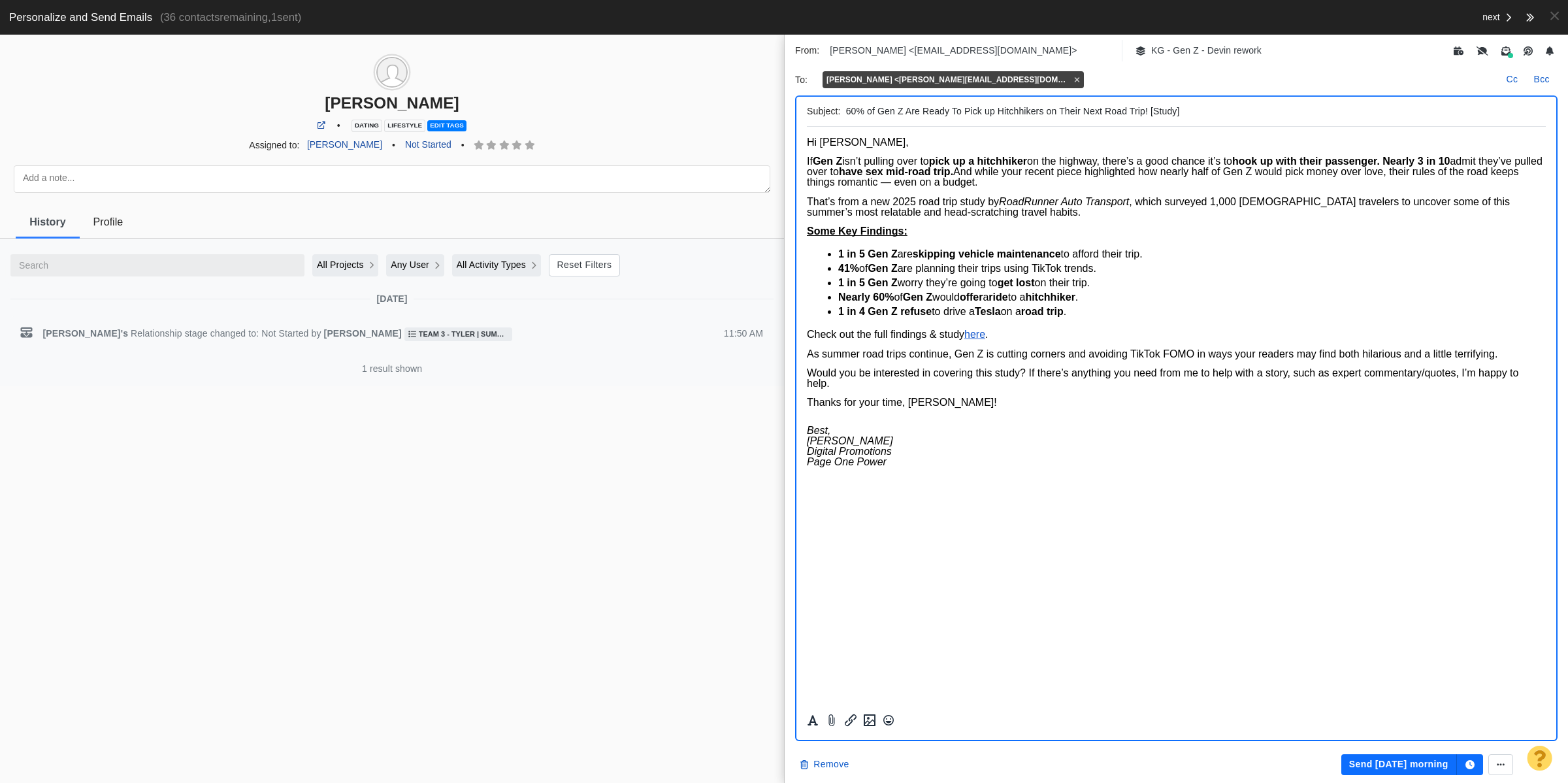
click at [1166, 228] on p "Some Key Findings:" at bounding box center [1177, 231] width 739 height 11
click at [1376, 760] on button "Send tomorrow morning" at bounding box center [1400, 764] width 116 height 21
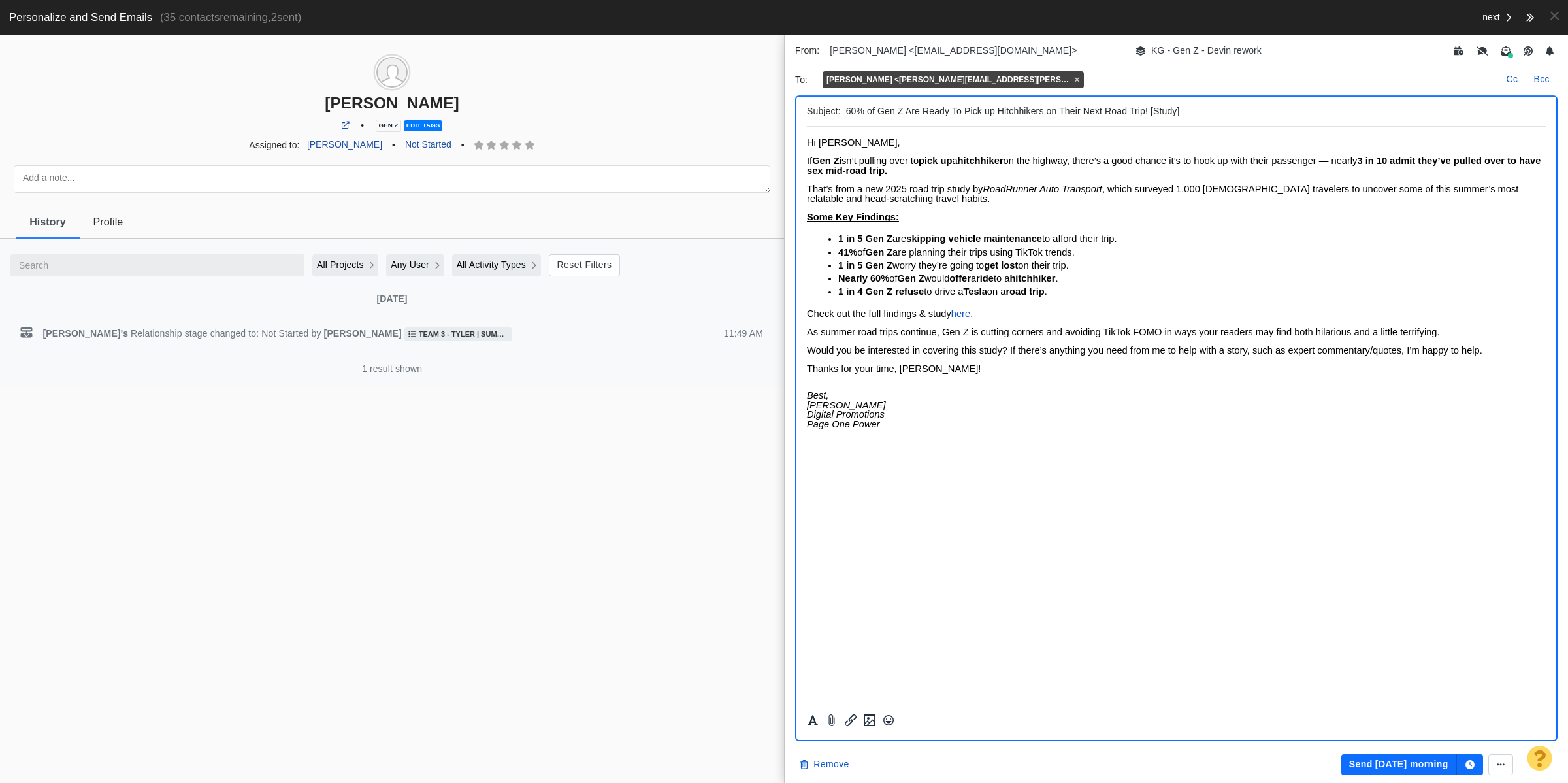
scroll to position [0, 0]
click at [119, 218] on span "Profile" at bounding box center [108, 222] width 30 height 12
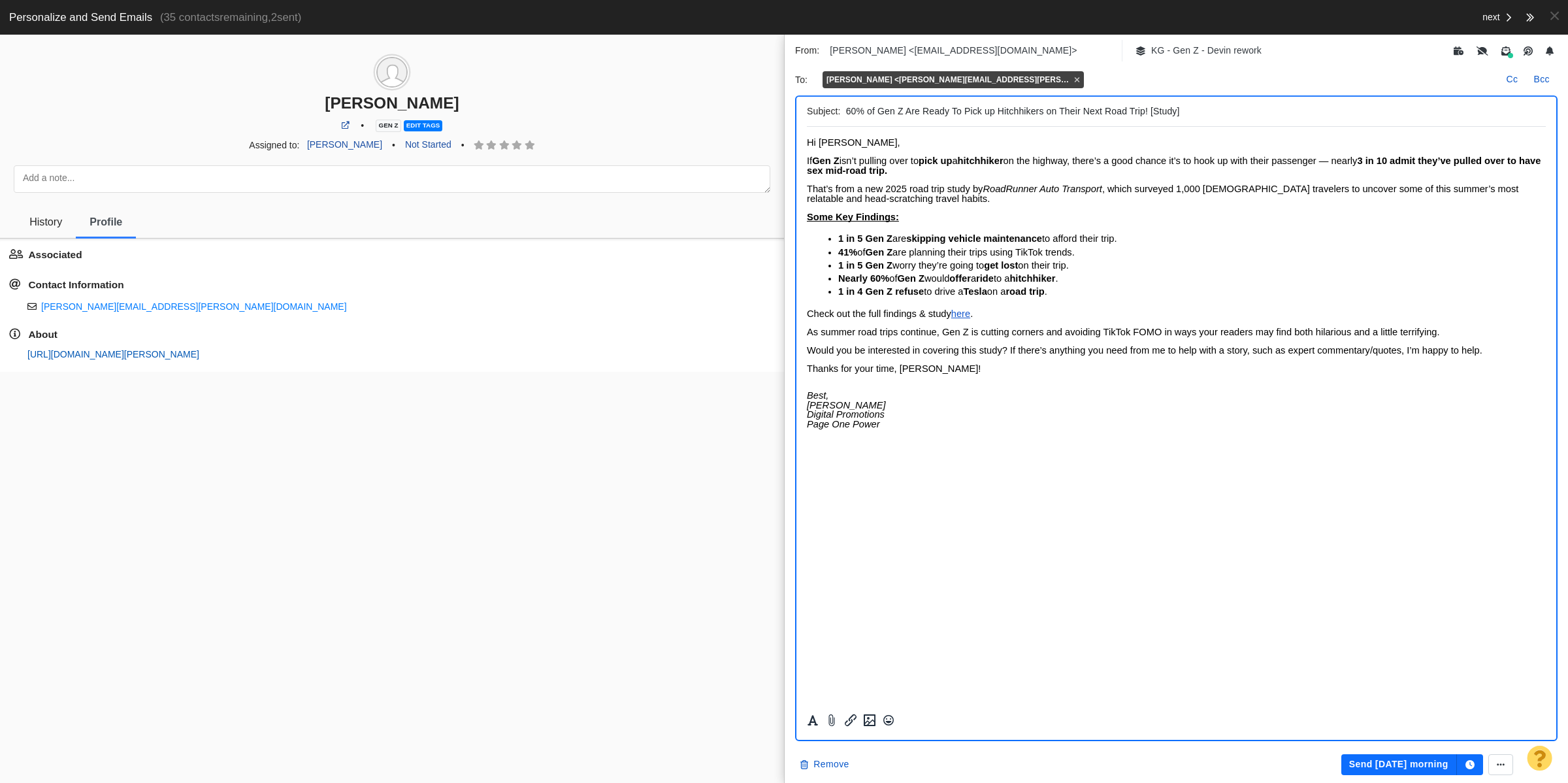
click at [145, 360] on link "https://page-one-power.muckrack.com/marco-quiroz-gutierrez" at bounding box center [114, 354] width 172 height 11
click at [410, 145] on link "Not Started" at bounding box center [428, 145] width 61 height 22
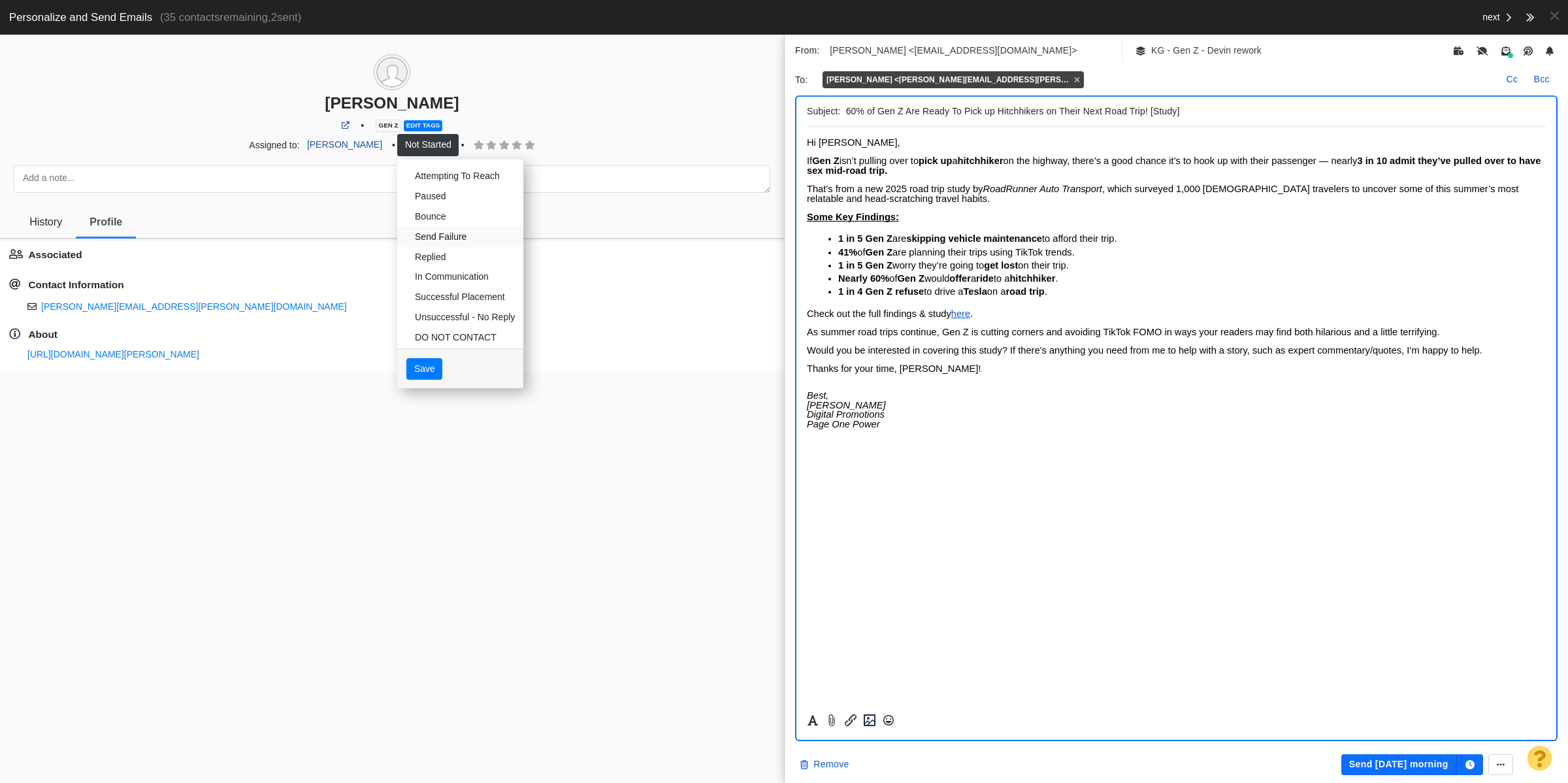
scroll to position [67, 0]
click at [452, 335] on link "Dead" at bounding box center [460, 328] width 126 height 20
click at [412, 377] on div at bounding box center [784, 392] width 1568 height 783
click at [410, 371] on button "Save" at bounding box center [424, 369] width 36 height 22
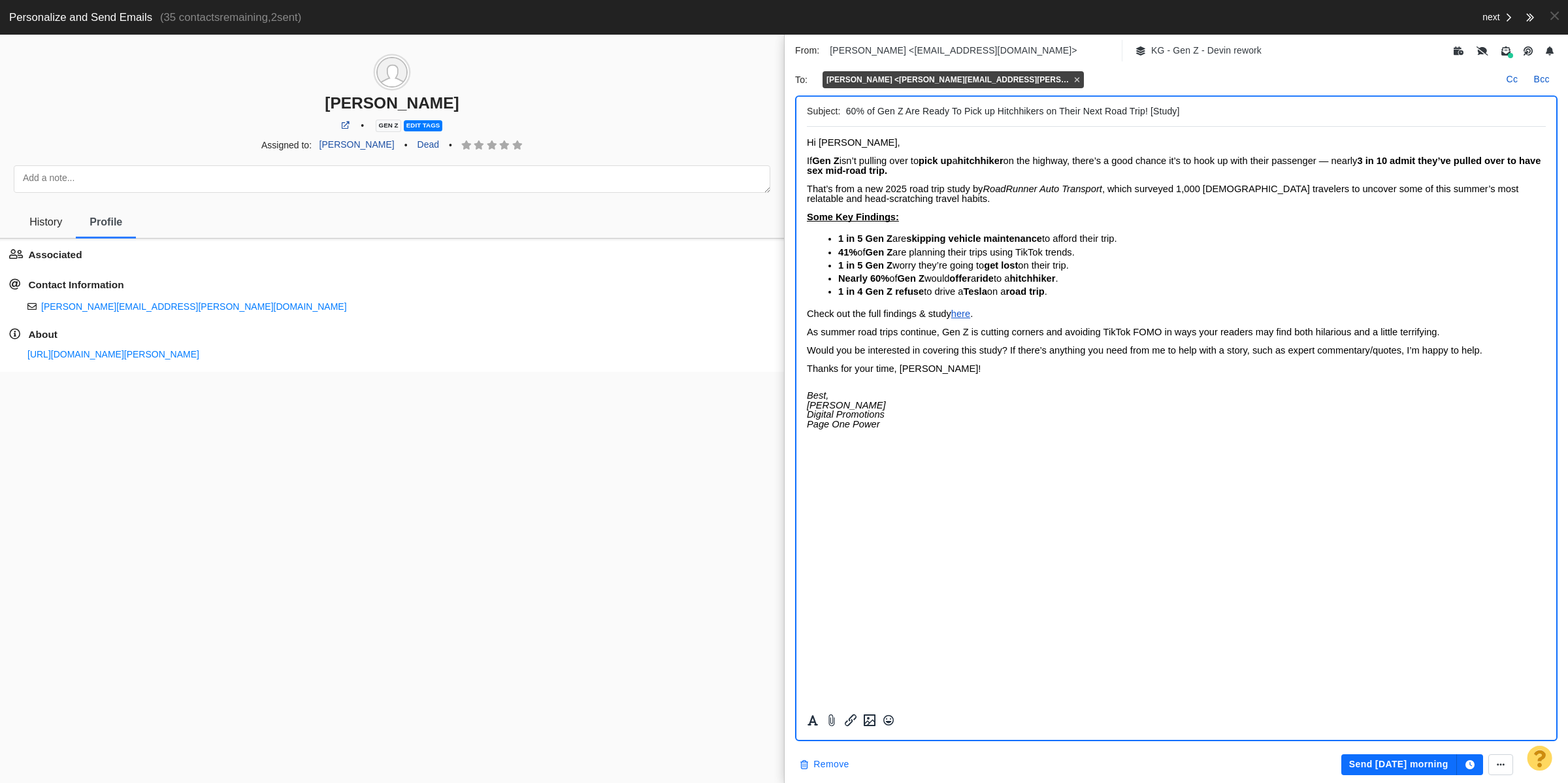
click at [828, 772] on button "Remove" at bounding box center [824, 764] width 64 height 21
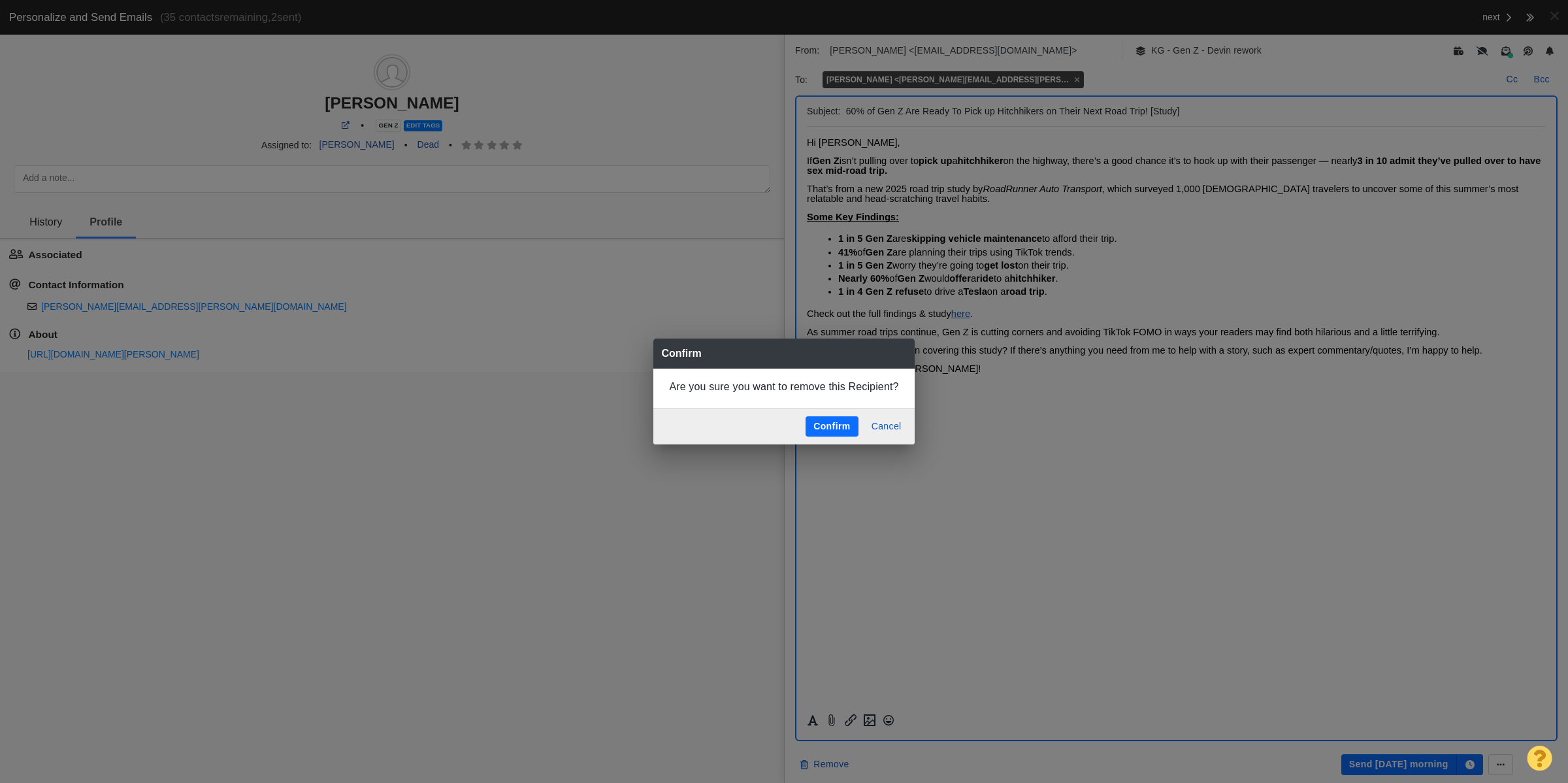
click at [835, 420] on button "Confirm" at bounding box center [832, 426] width 52 height 21
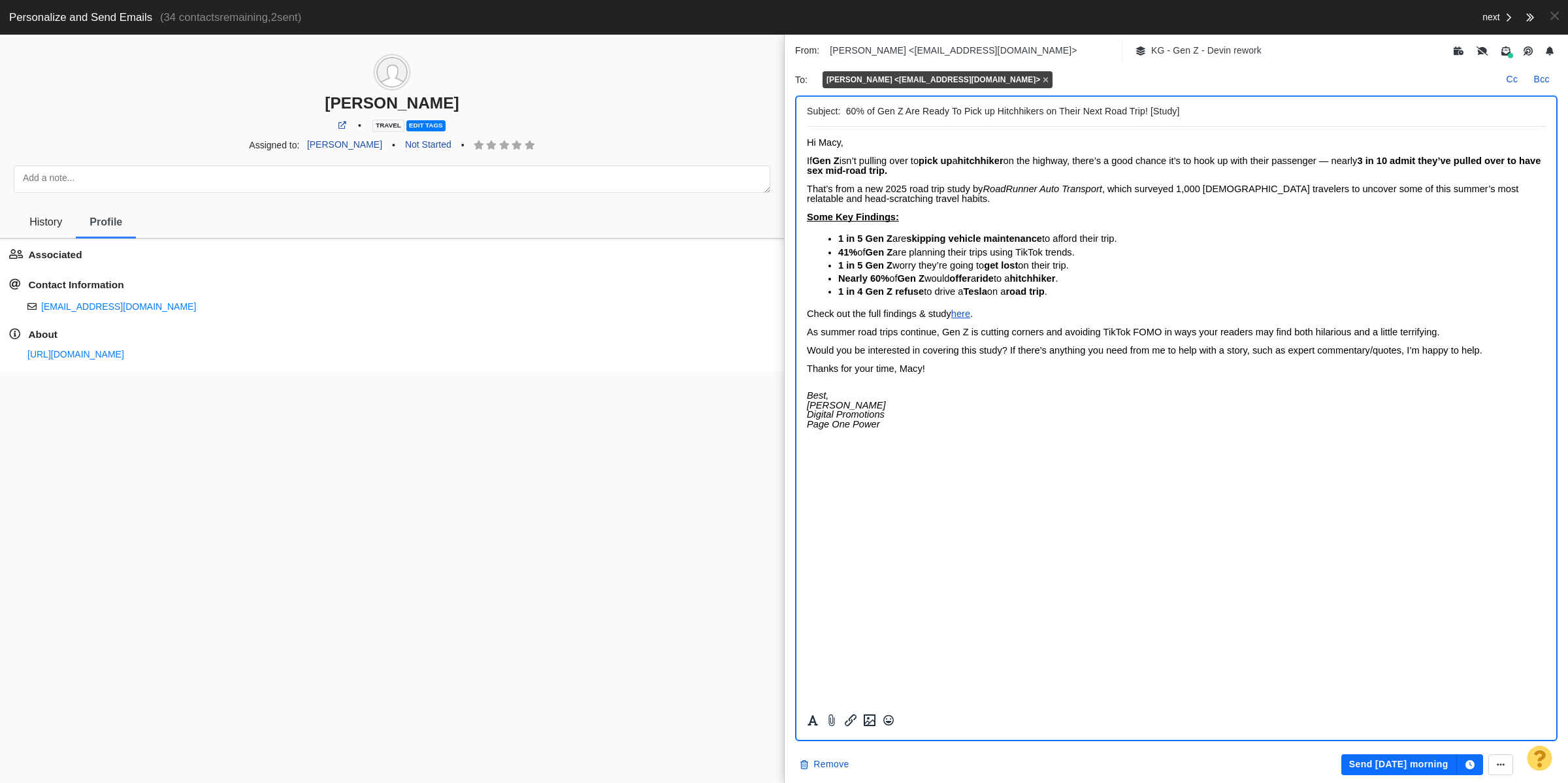
scroll to position [0, 0]
drag, startPoint x: 115, startPoint y: 359, endPoint x: 108, endPoint y: 266, distance: 93.3
click at [115, 359] on link "https://page-one-power.muckrack.com/macy_meyer" at bounding box center [76, 354] width 97 height 11
click at [62, 216] on link "History" at bounding box center [46, 222] width 60 height 40
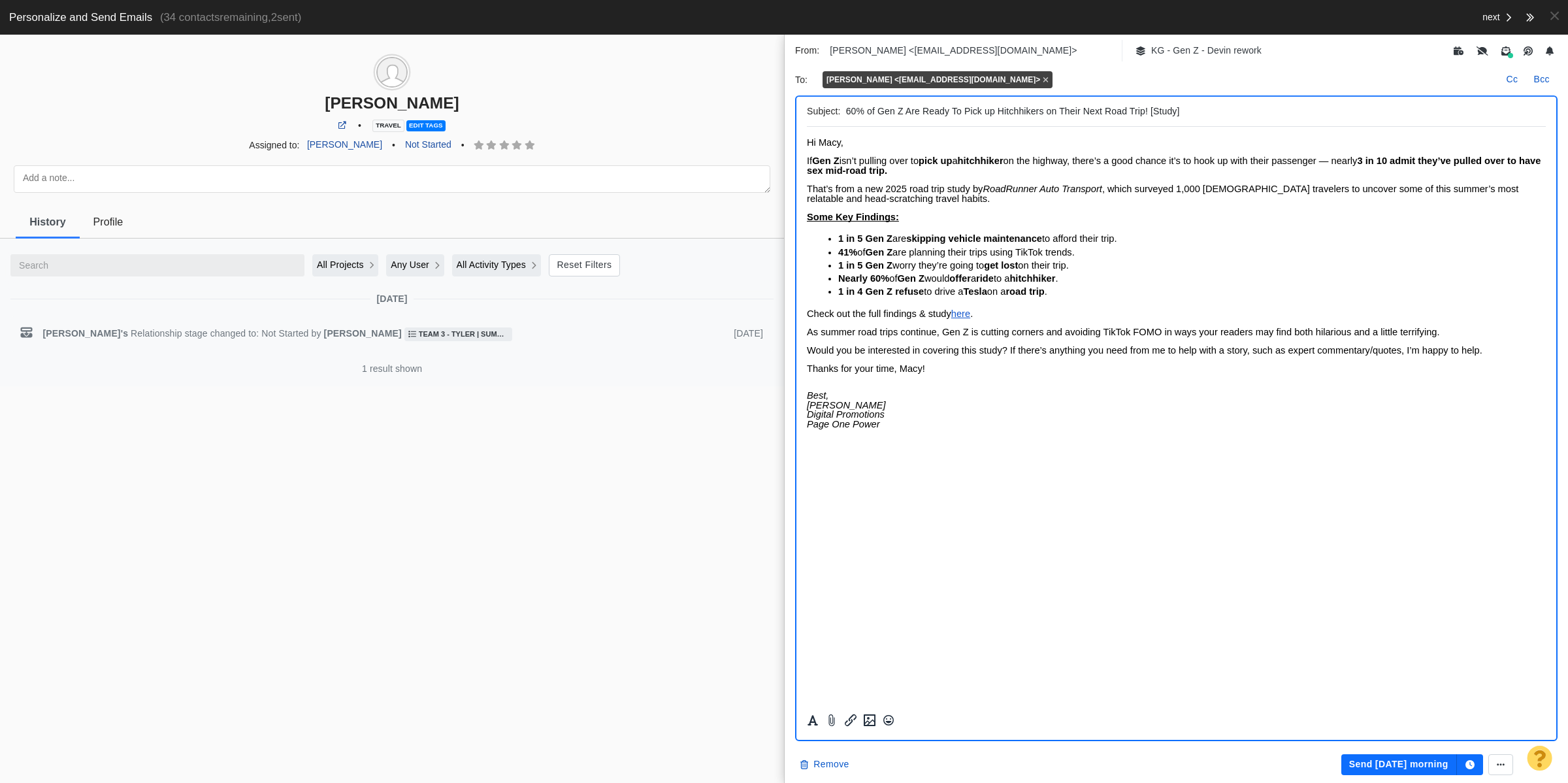
scroll to position [81, 0]
click at [821, 766] on button "Remove" at bounding box center [824, 764] width 64 height 21
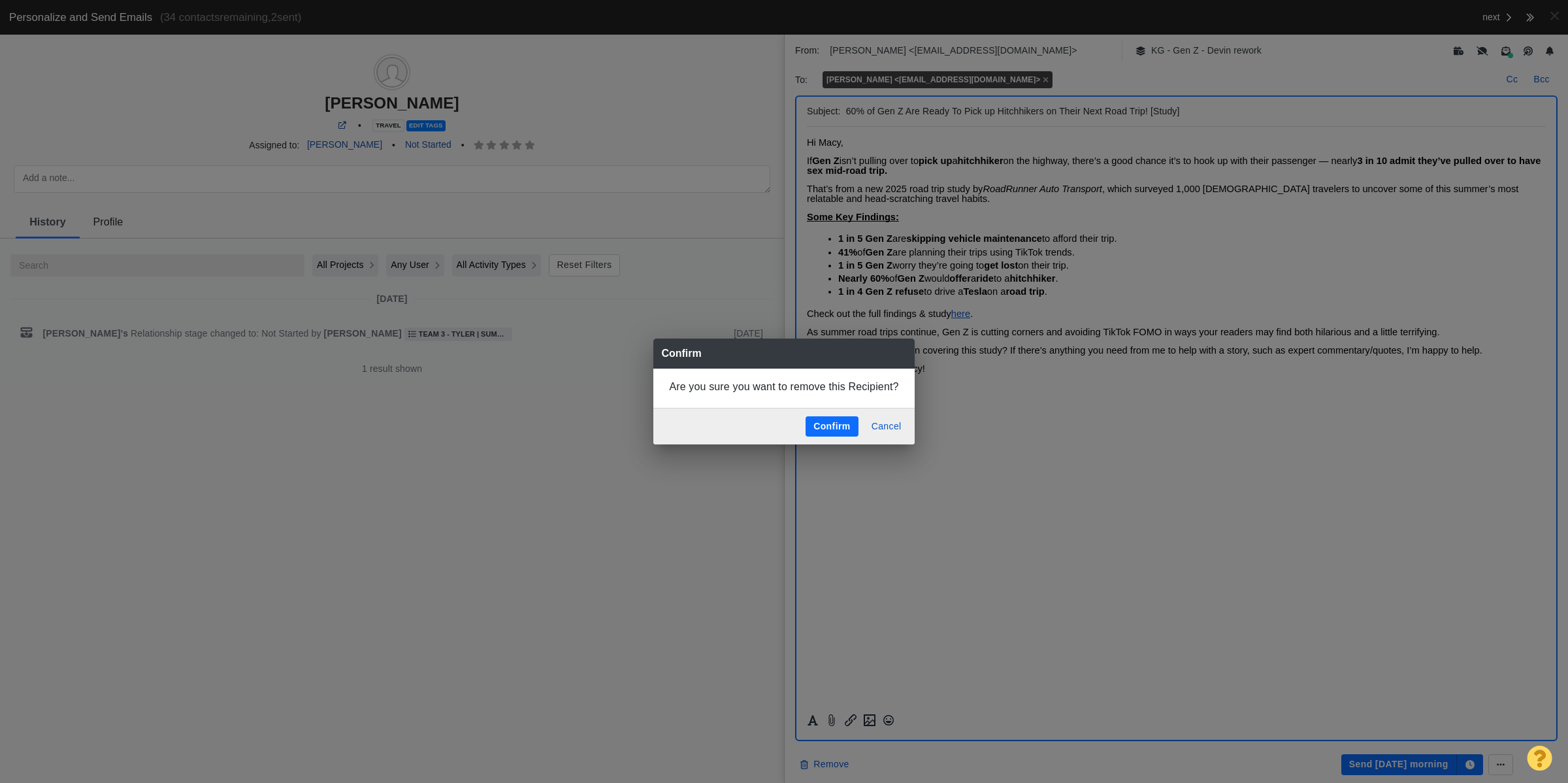
click at [824, 436] on button "Confirm" at bounding box center [832, 426] width 52 height 21
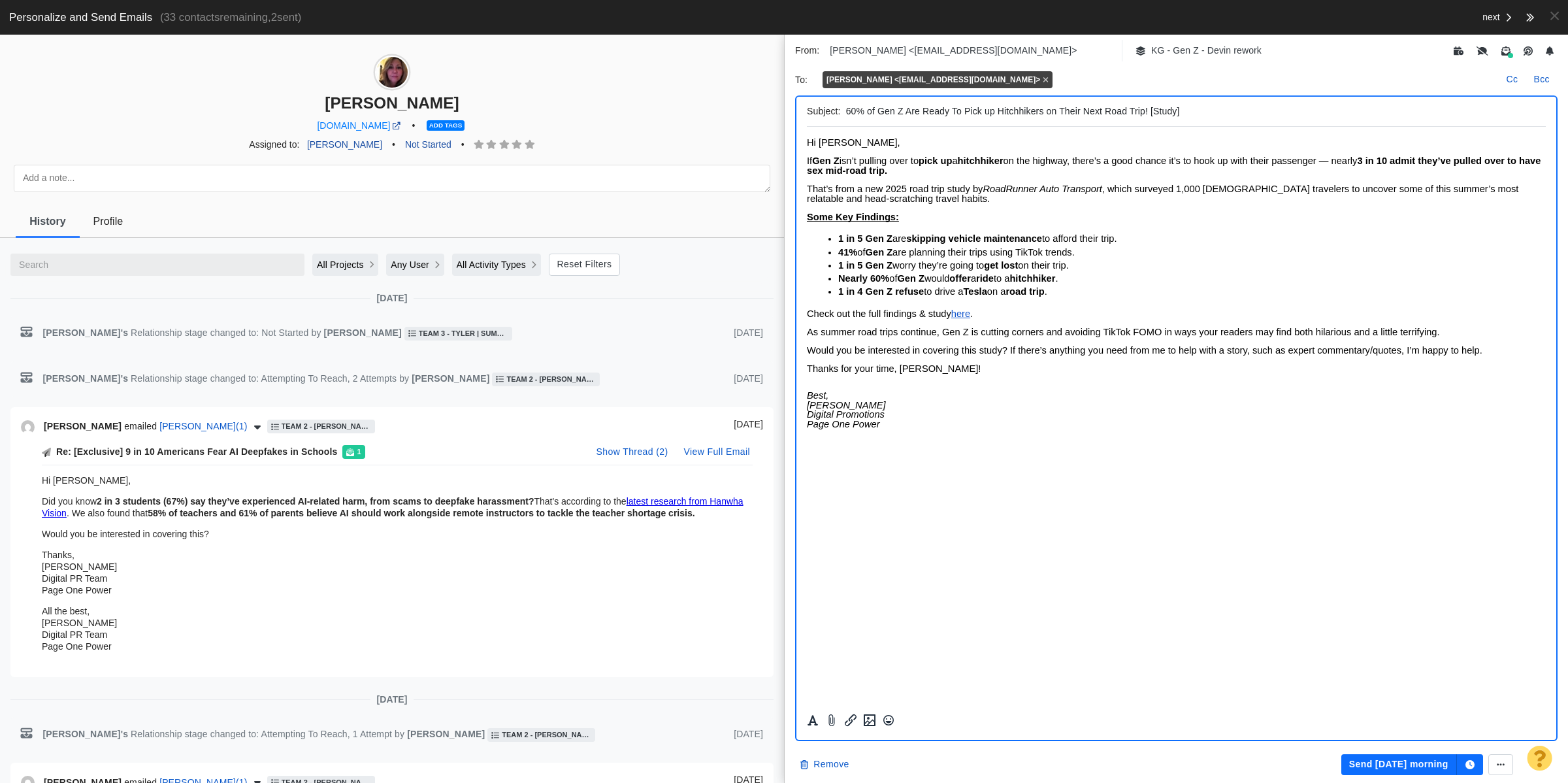
scroll to position [0, 0]
click at [89, 224] on link "Profile" at bounding box center [108, 221] width 57 height 40
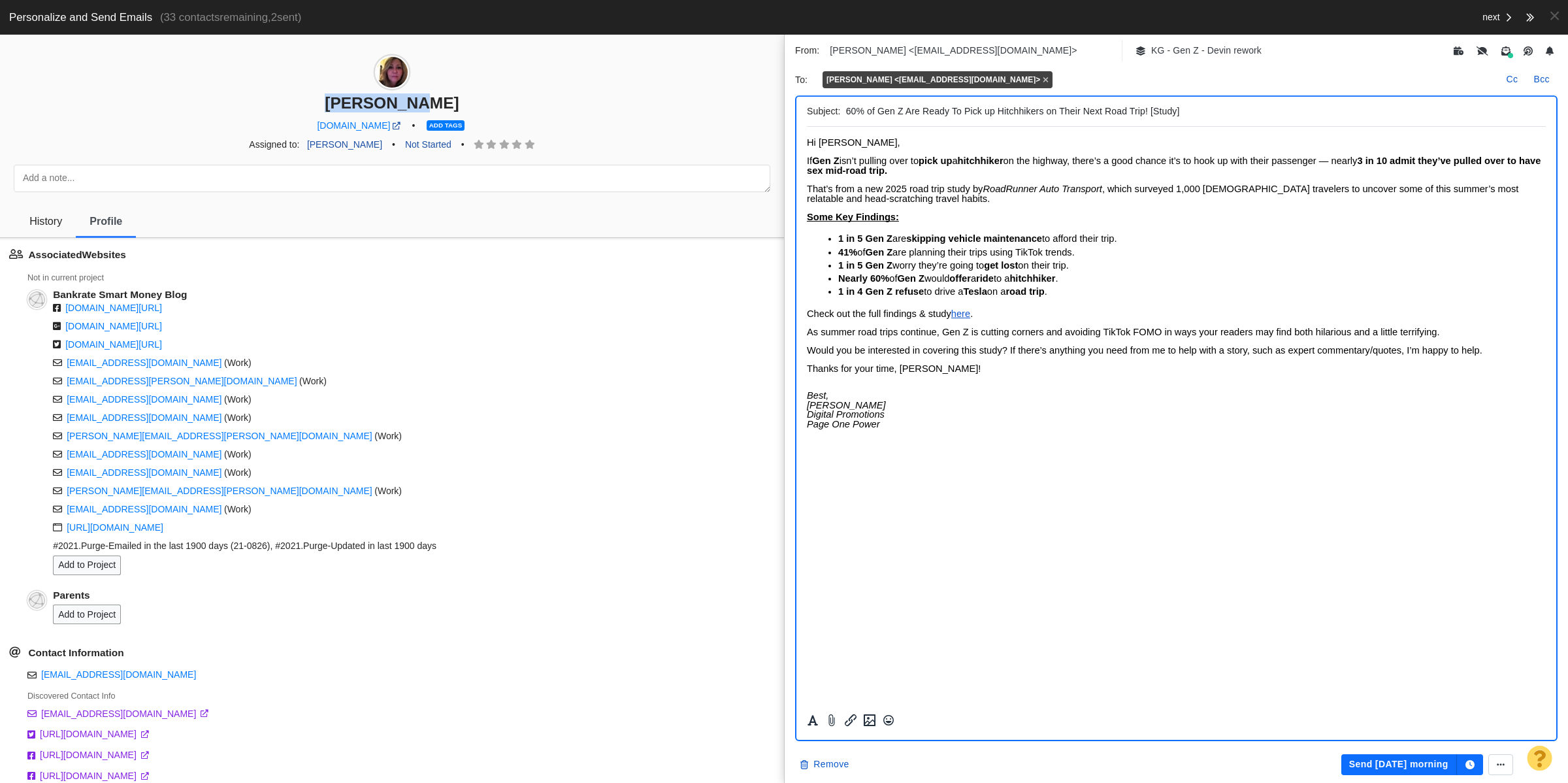
drag, startPoint x: 429, startPoint y: 96, endPoint x: 337, endPoint y: 101, distance: 92.1
click at [337, 101] on div "[PERSON_NAME]" at bounding box center [392, 102] width 784 height 19
copy div "[PERSON_NAME]"
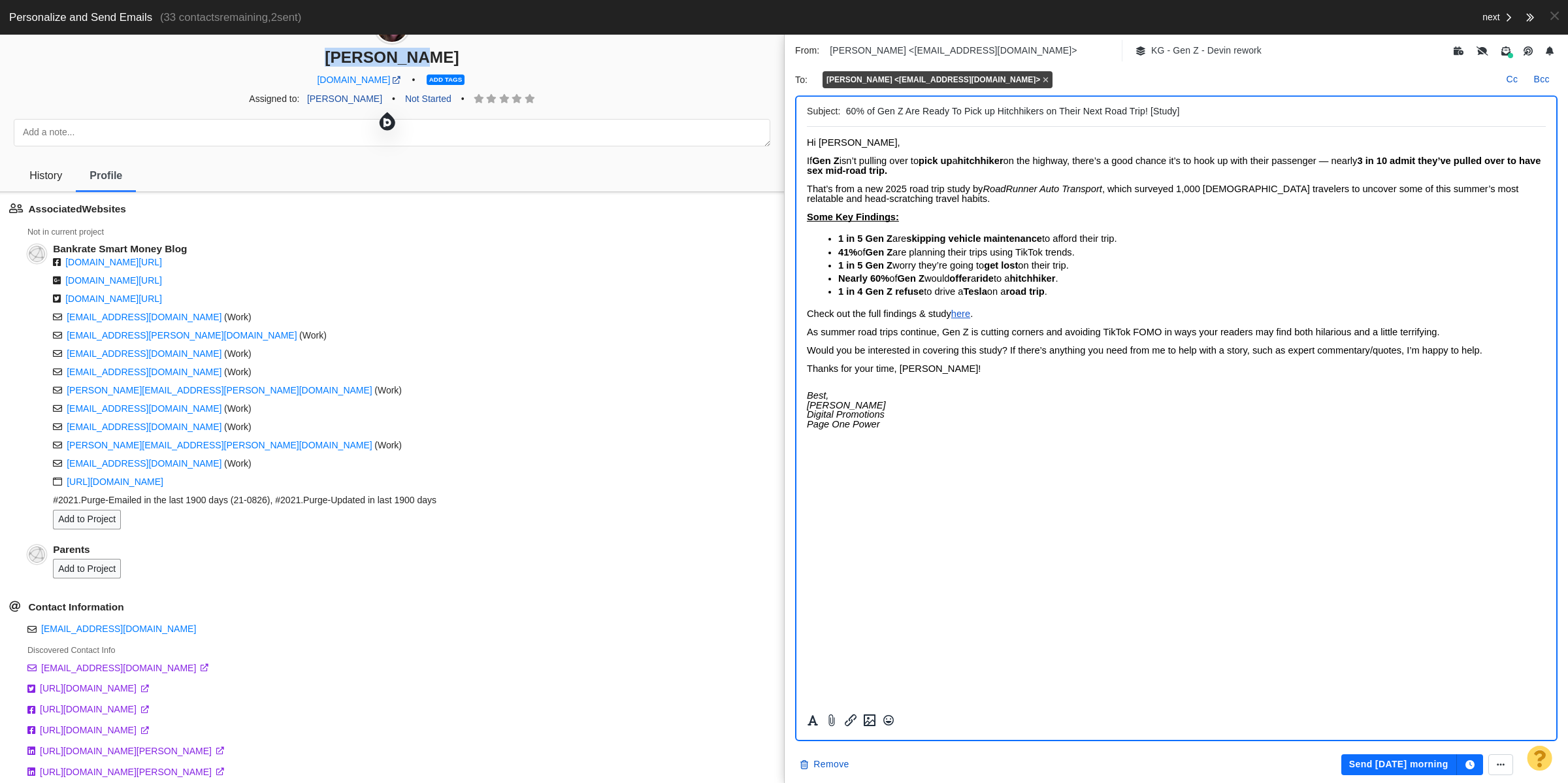
click at [379, 38] on img at bounding box center [391, 26] width 31 height 31
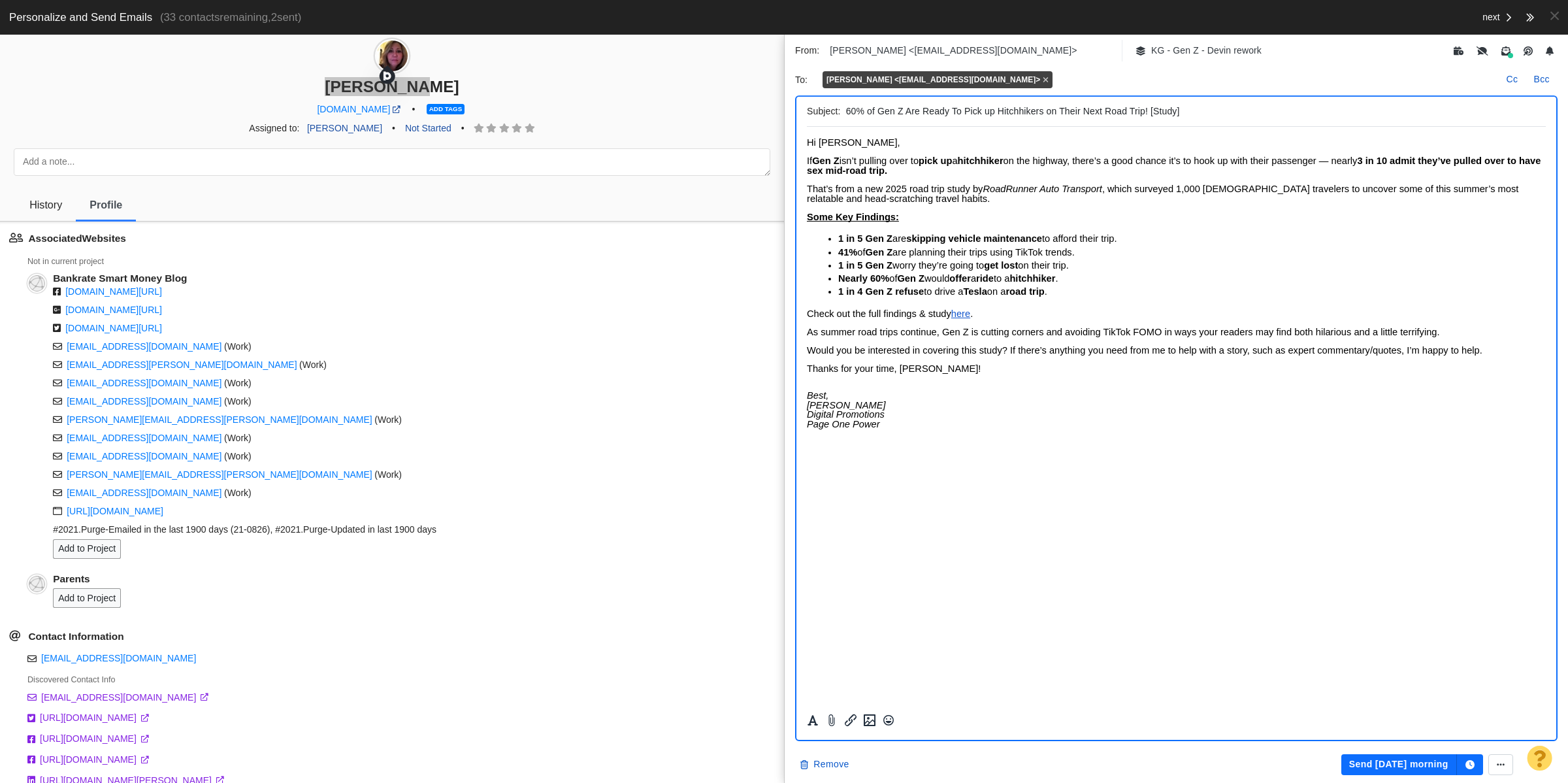
scroll to position [0, 0]
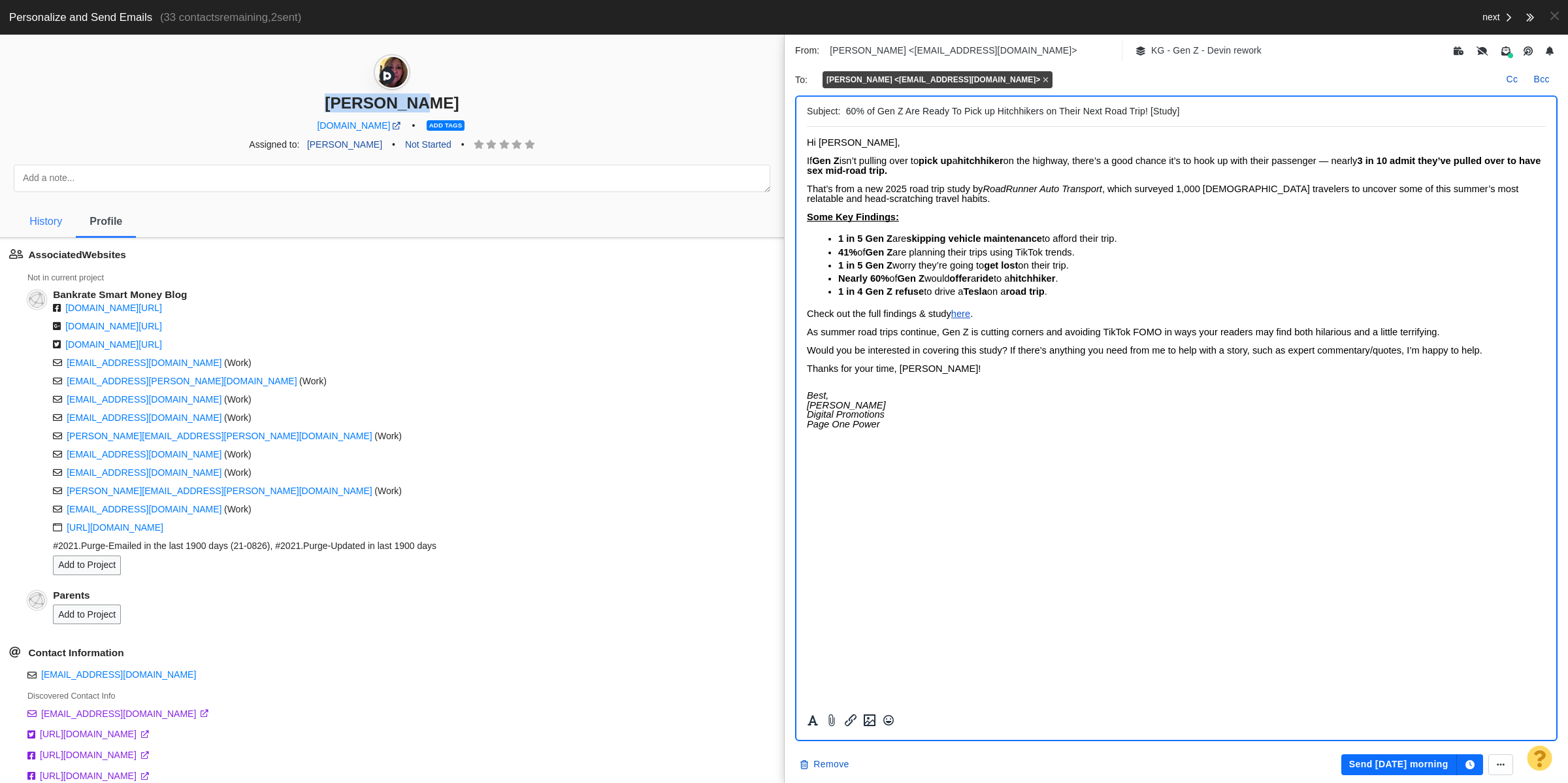
click at [48, 223] on span "History" at bounding box center [46, 221] width 33 height 12
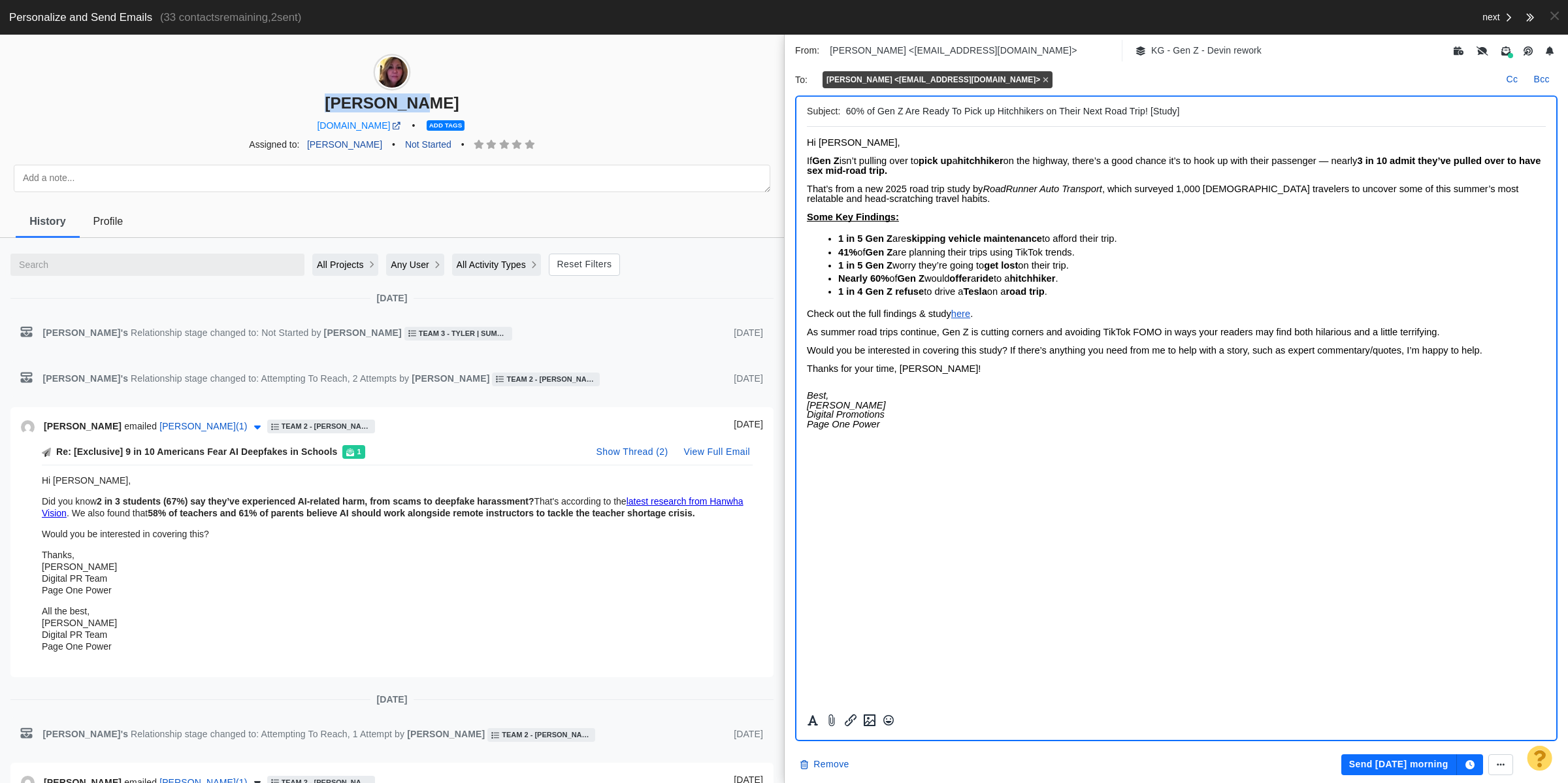
click at [251, 431] on button "button" at bounding box center [258, 427] width 15 height 18
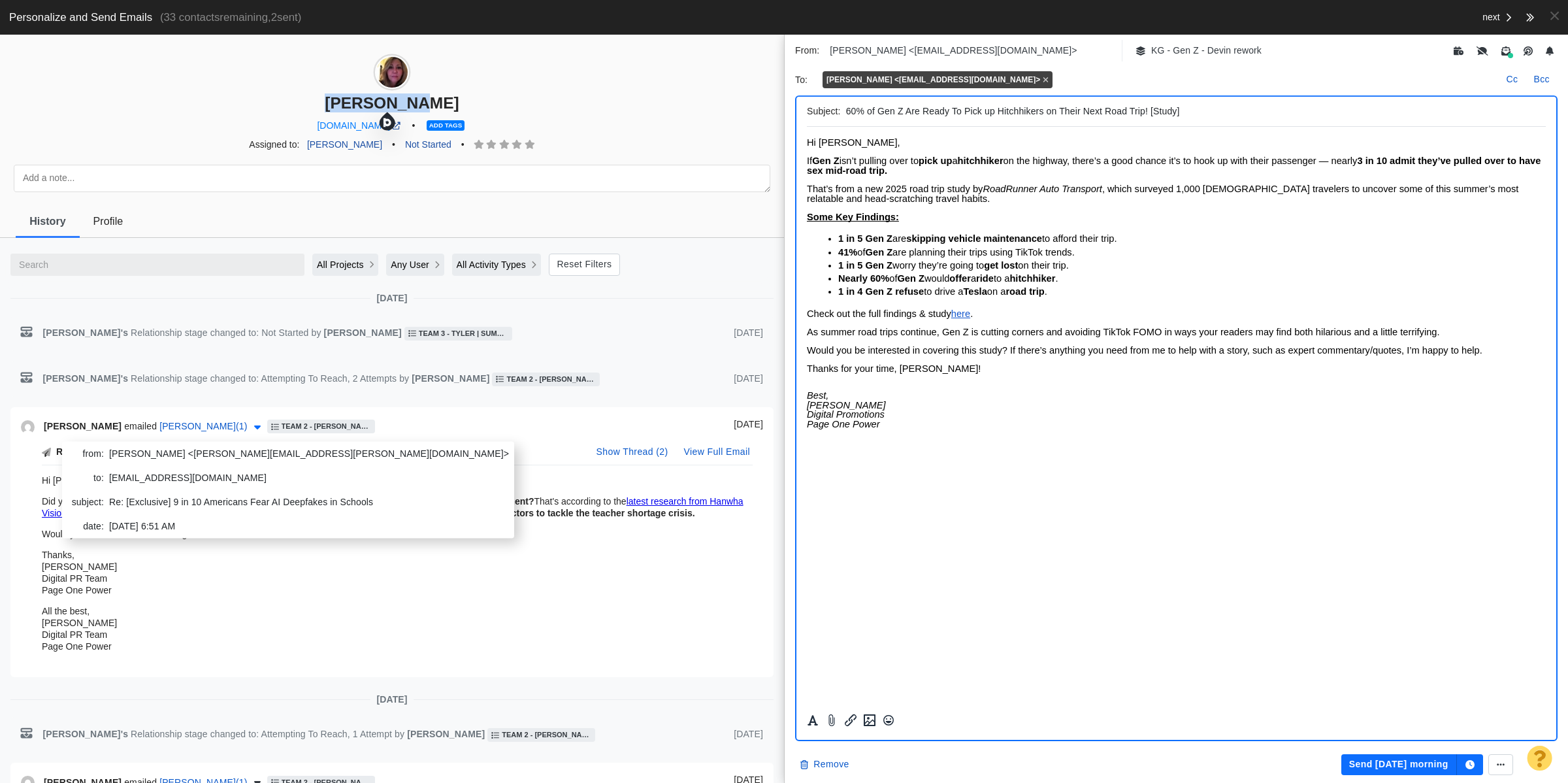
click at [251, 431] on button "button" at bounding box center [258, 427] width 15 height 18
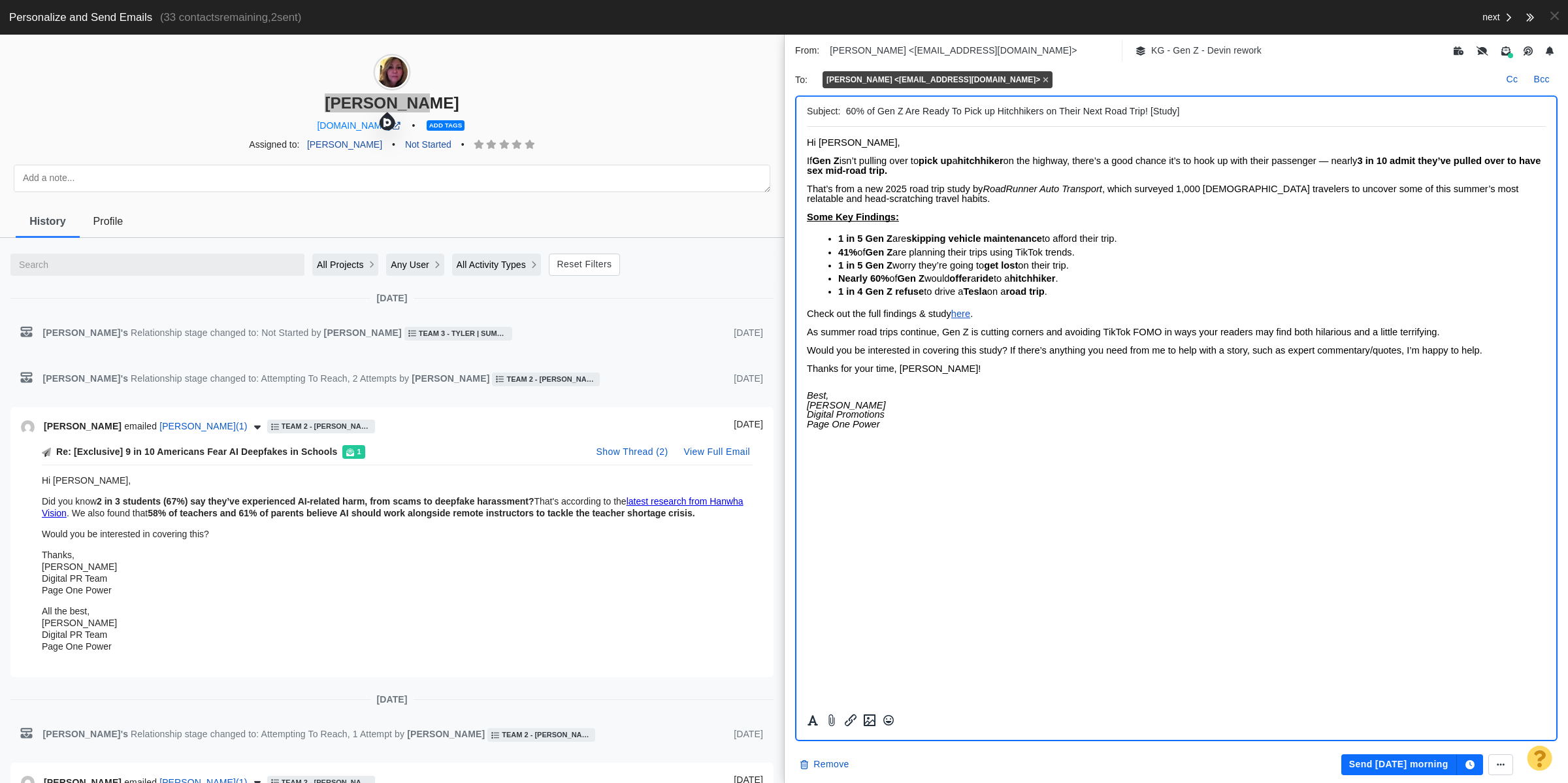
click at [914, 159] on span "isn’t pulling over to" at bounding box center [880, 161] width 79 height 11
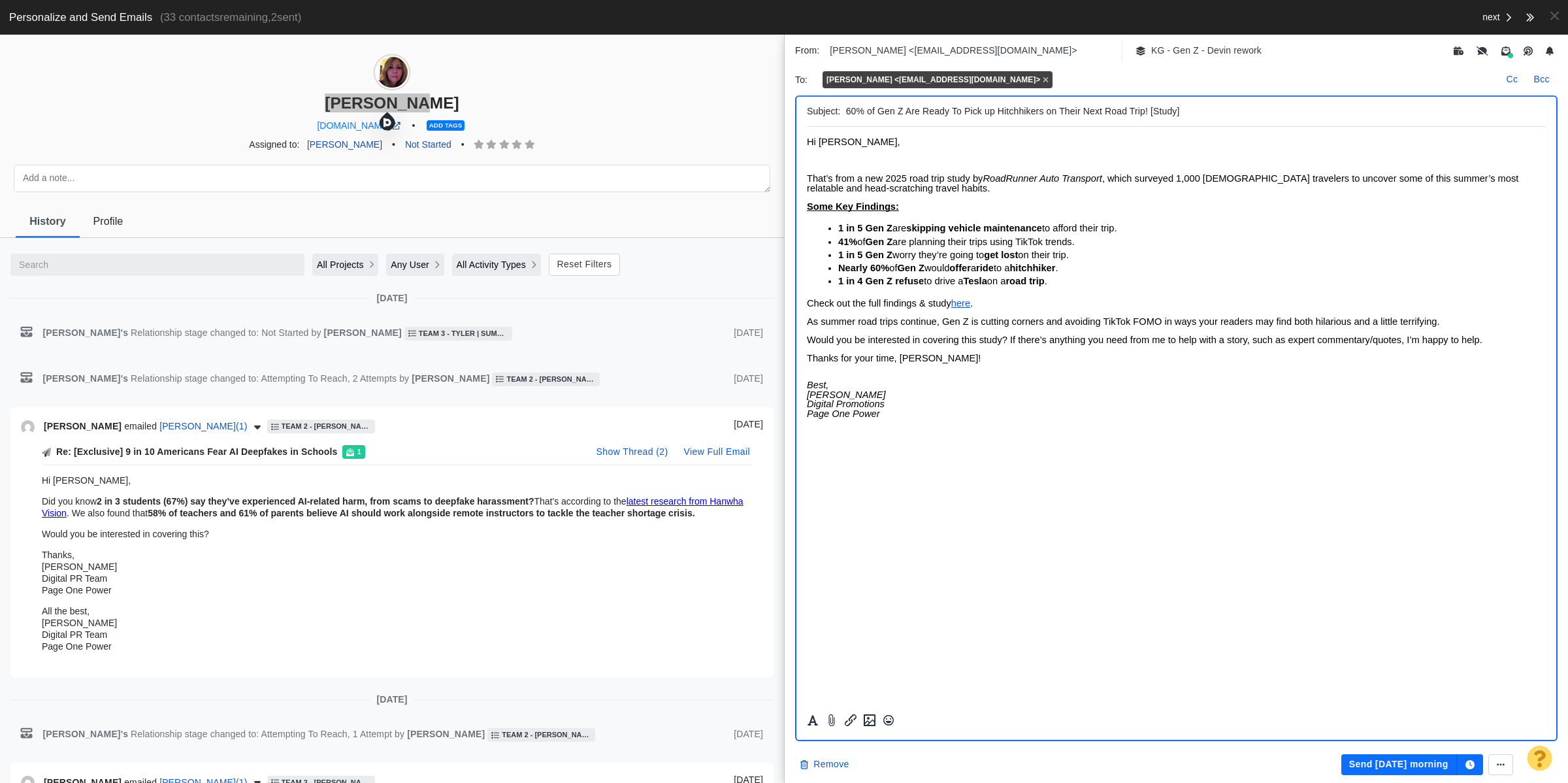
paste body "Rich Text Area. Press ALT-0 for help."
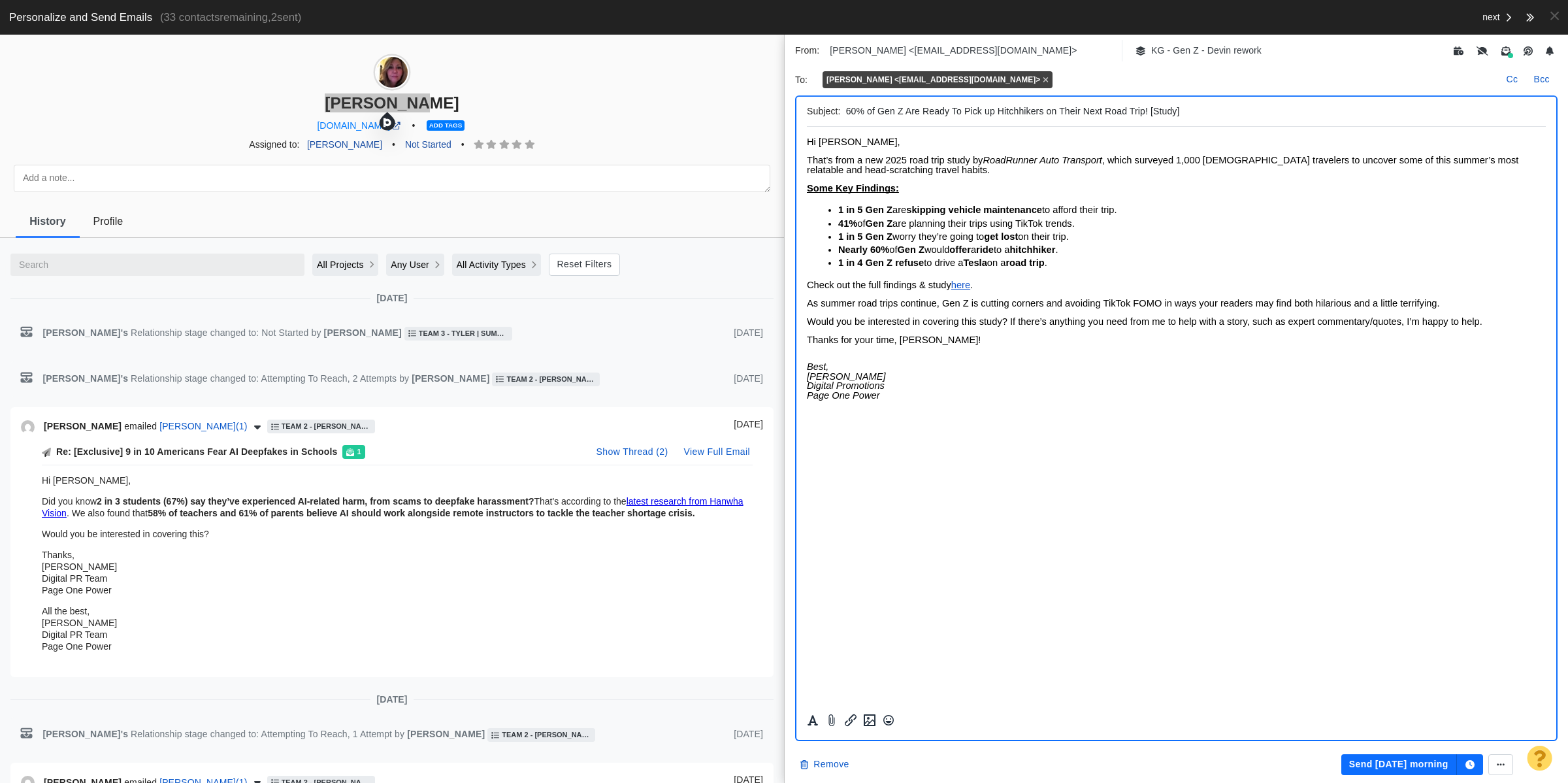
click at [924, 175] on body "Hi Mia, That’s from a new 2025 road trip study by RoadRunner Auto Transport , w…" at bounding box center [1177, 274] width 739 height 272
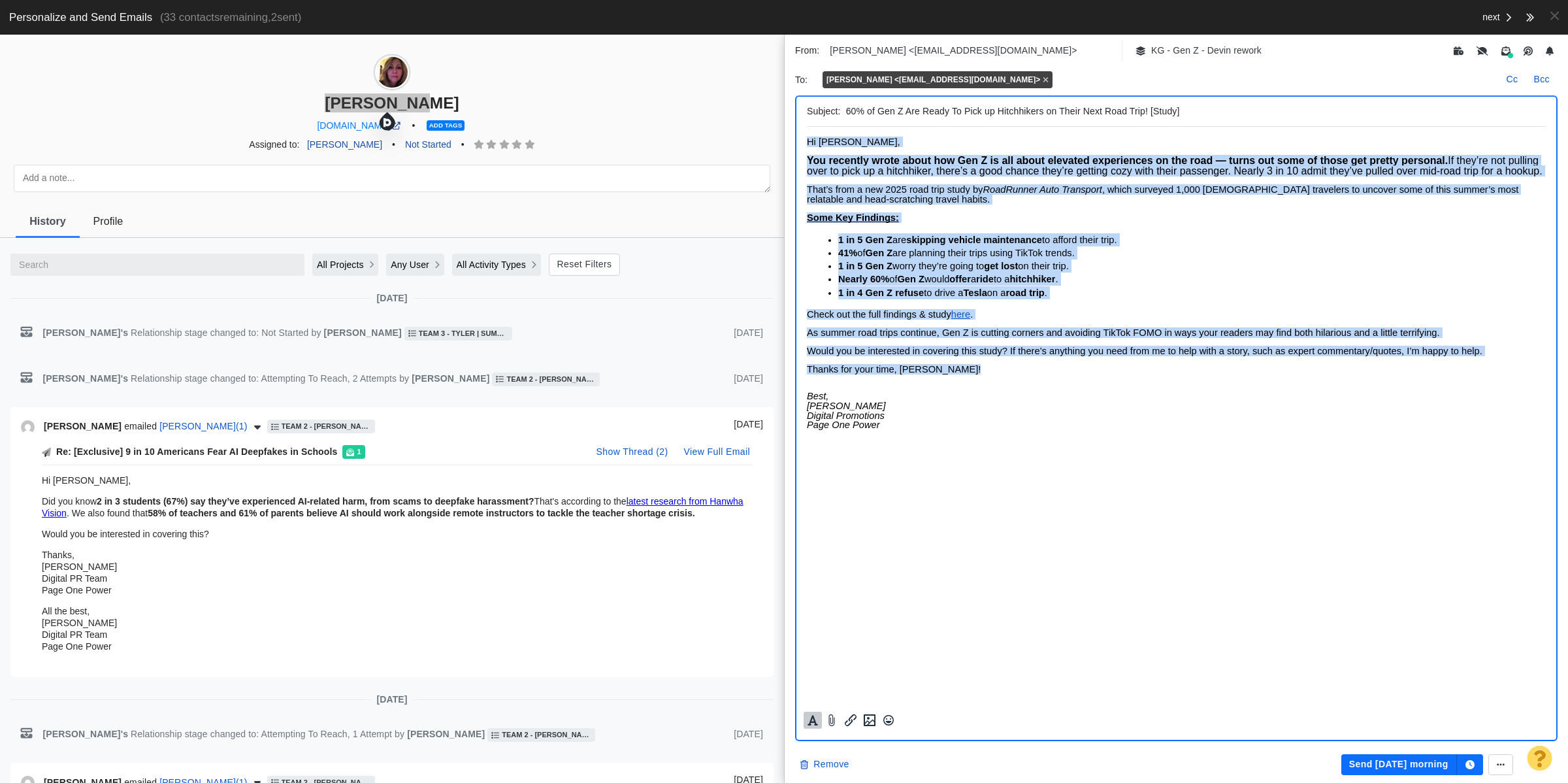
click at [808, 720] on icon "Formatting" at bounding box center [812, 721] width 13 height 12
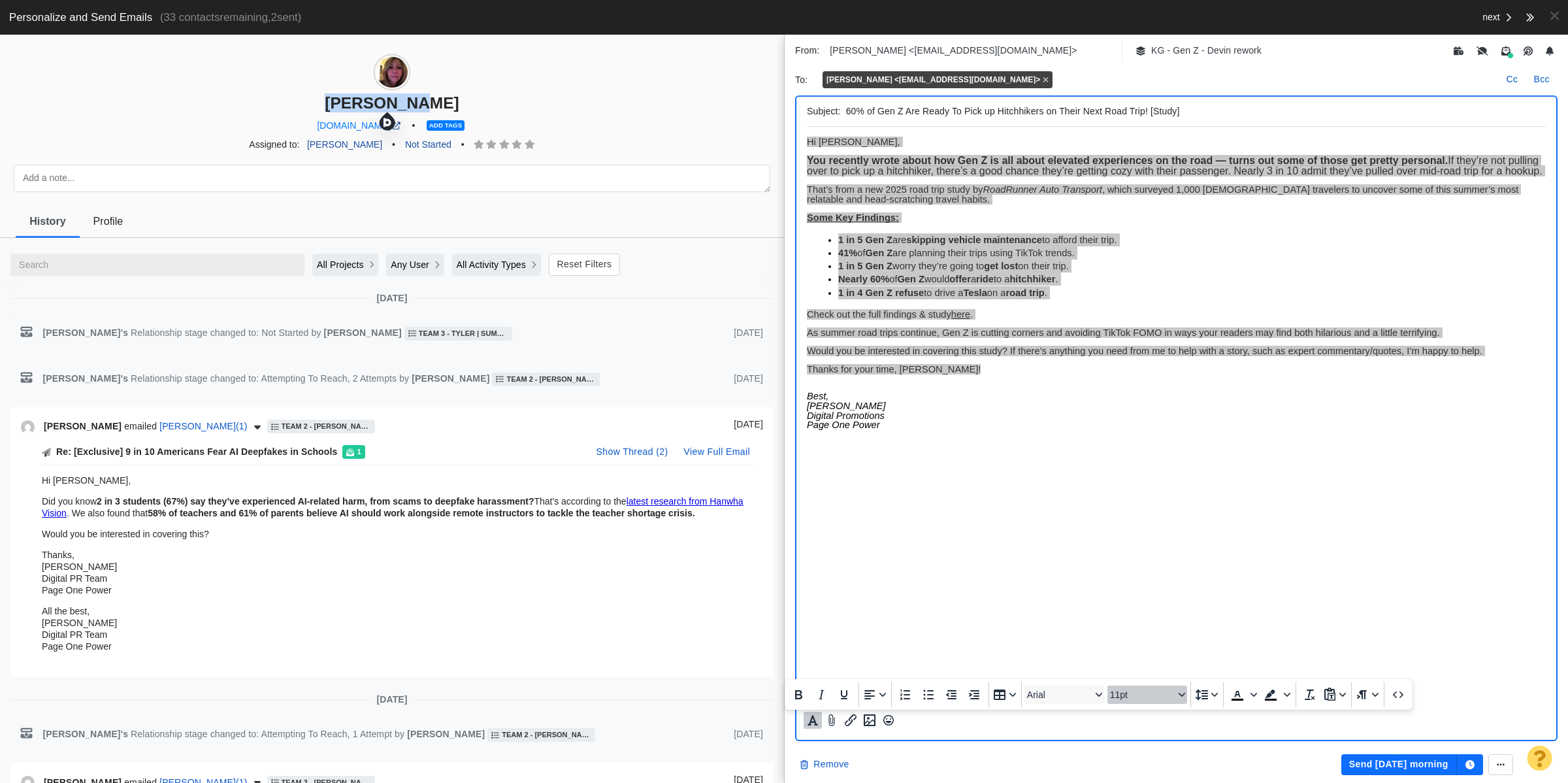
click at [1161, 695] on span "11pt" at bounding box center [1142, 695] width 64 height 11
click at [1165, 570] on div "11pt" at bounding box center [1151, 567] width 79 height 21
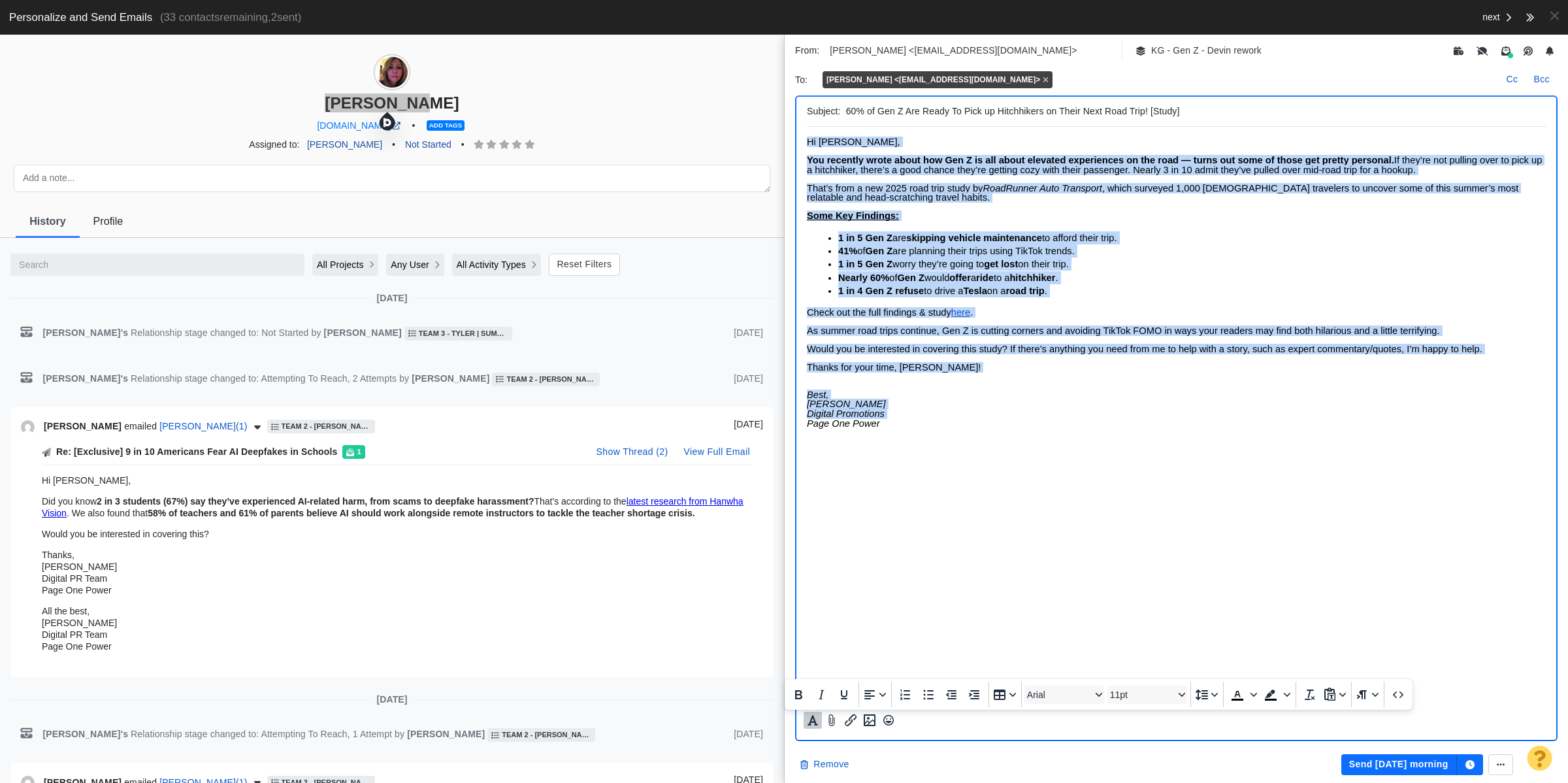
click at [1019, 184] on span "RoadRunner Auto Transport" at bounding box center [1042, 188] width 120 height 11
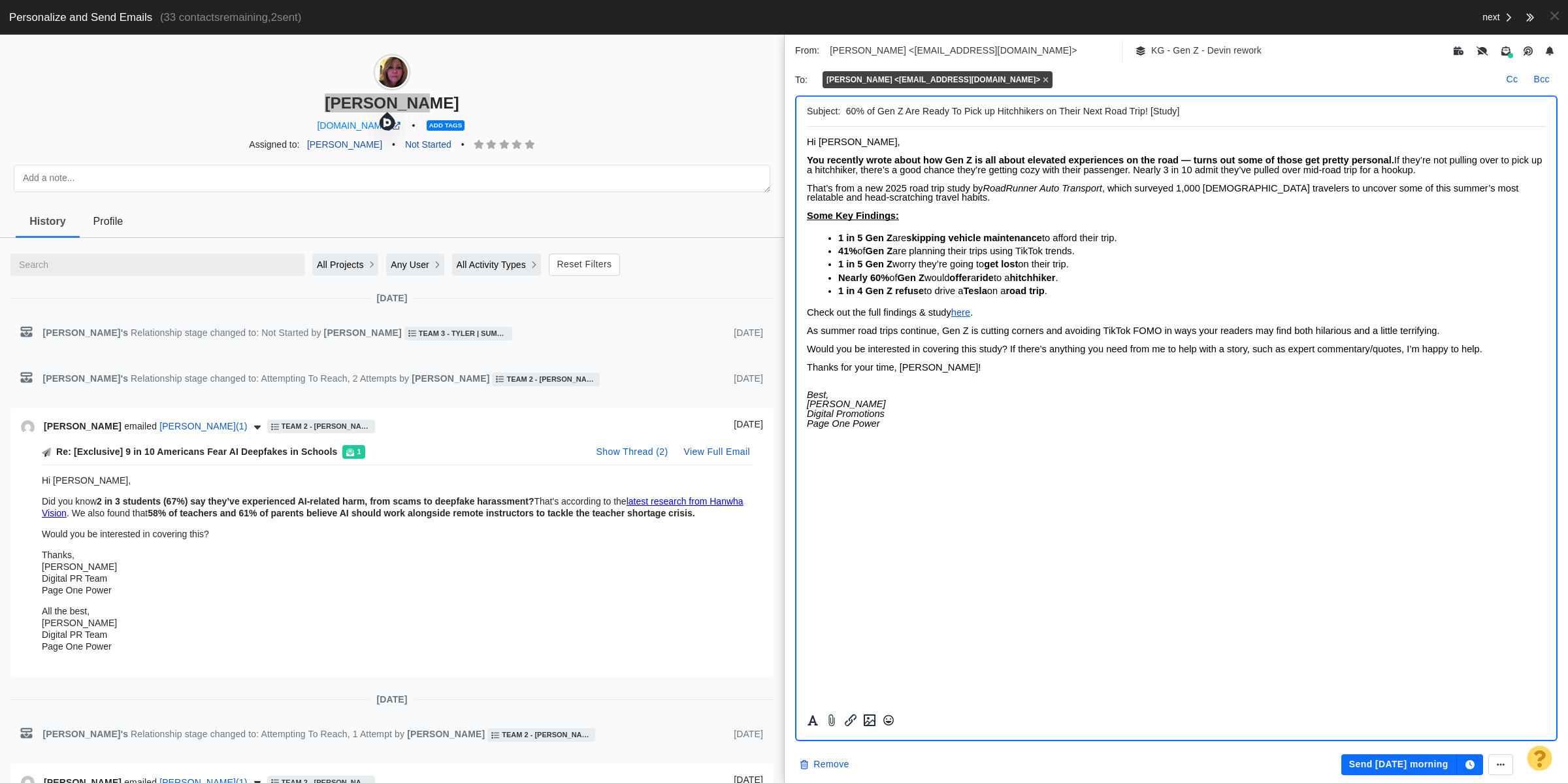
click at [871, 163] on span "You recently wrote about how Gen Z is all about elevated experiences on the roa…" at bounding box center [1100, 160] width 587 height 11
click at [1179, 161] on span "You recently wrote about how Gen Z is all about elevated experiences on the roa…" at bounding box center [1100, 160] width 587 height 11
click at [1312, 161] on span "If they’re not pulling over to pick up a hitchhiker, there’s a good chance they…" at bounding box center [1172, 165] width 730 height 20
click at [1272, 157] on span "If they’re not pulling over to pick up a hitchhiker, there’s a good chance it's…" at bounding box center [1177, 165] width 739 height 20
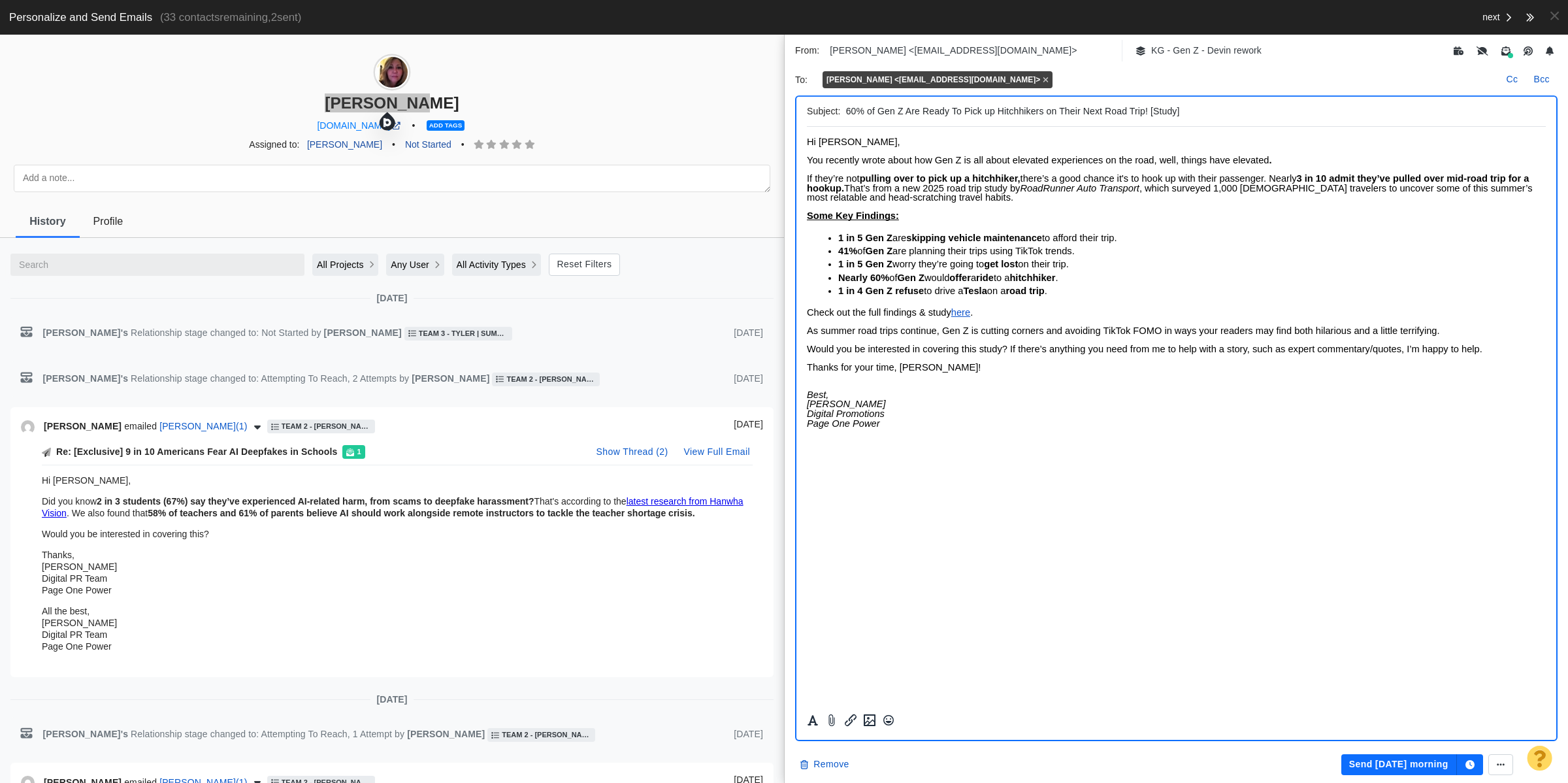
click at [1236, 214] on p "Some Key Findings:" at bounding box center [1177, 216] width 739 height 10
click at [1159, 162] on span "You recently wrote about how Gen Z is all about elevated experiences on the roa…" at bounding box center [1038, 160] width 462 height 11
click at [1339, 245] on p "41% of Gen Z are planning their trips using TikTok trends." at bounding box center [1193, 251] width 708 height 13
click at [955, 109] on input "60% of Gen Z Are Ready To Pick up Hitchhikers on Their Next Road Trip! [Study]" at bounding box center [1193, 111] width 694 height 19
click at [1389, 770] on button "Send tomorrow morning" at bounding box center [1400, 764] width 116 height 21
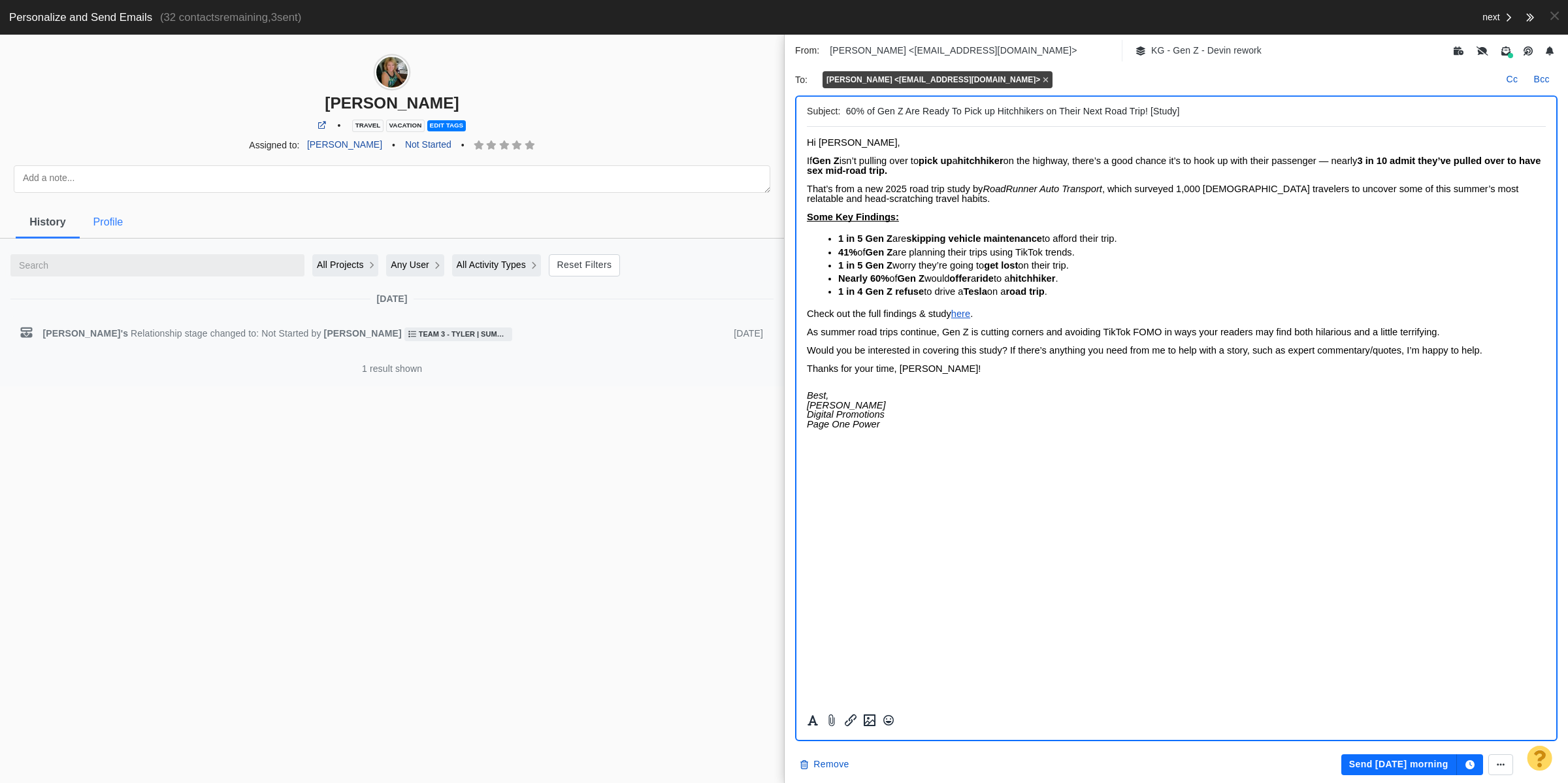
click at [110, 230] on link "Profile" at bounding box center [108, 222] width 57 height 40
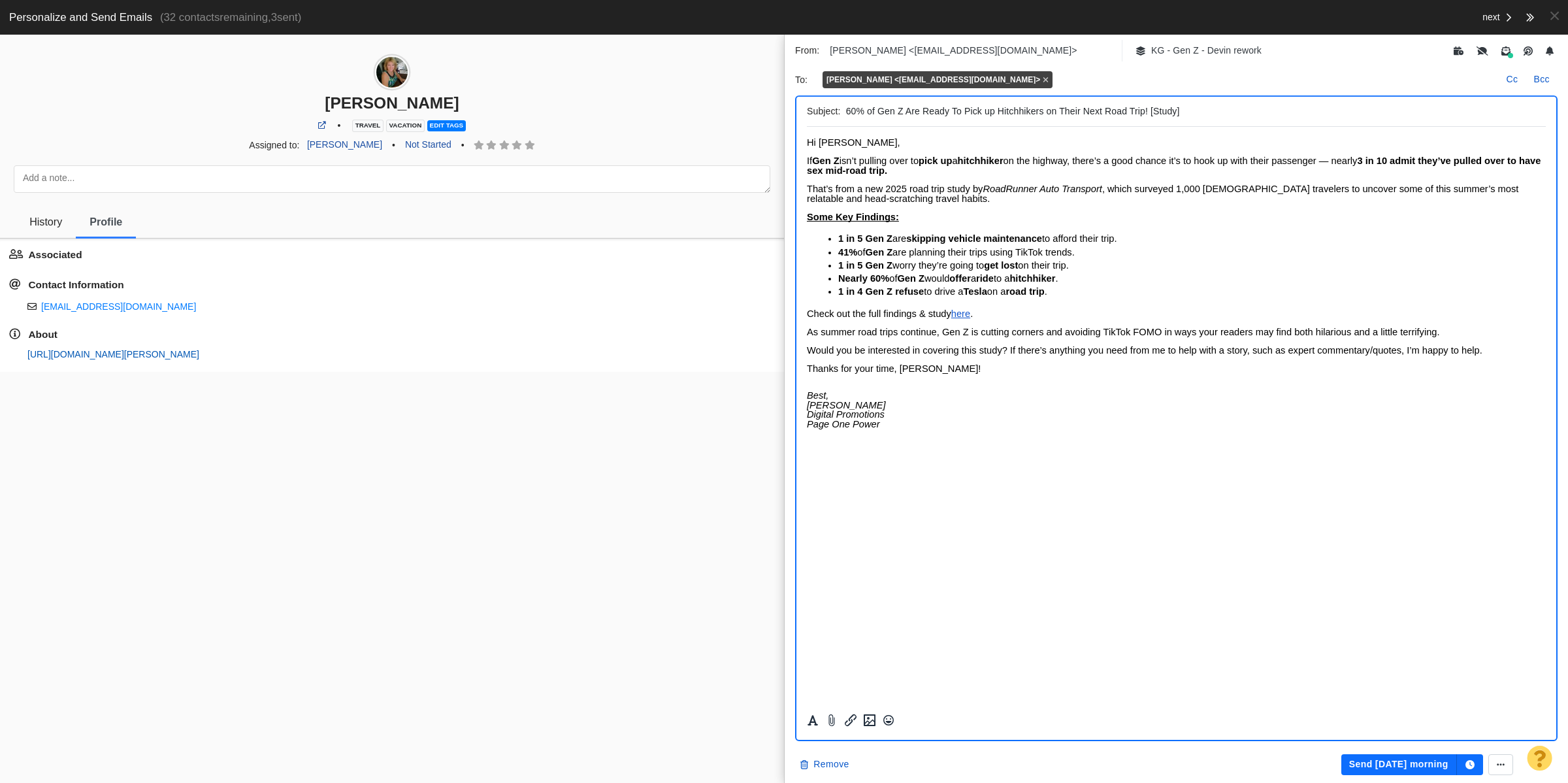
click at [132, 355] on link "https://page-one-power.muckrack.com/rebecca-deurlein" at bounding box center [114, 354] width 172 height 11
click at [405, 151] on link "Not Started" at bounding box center [428, 145] width 61 height 22
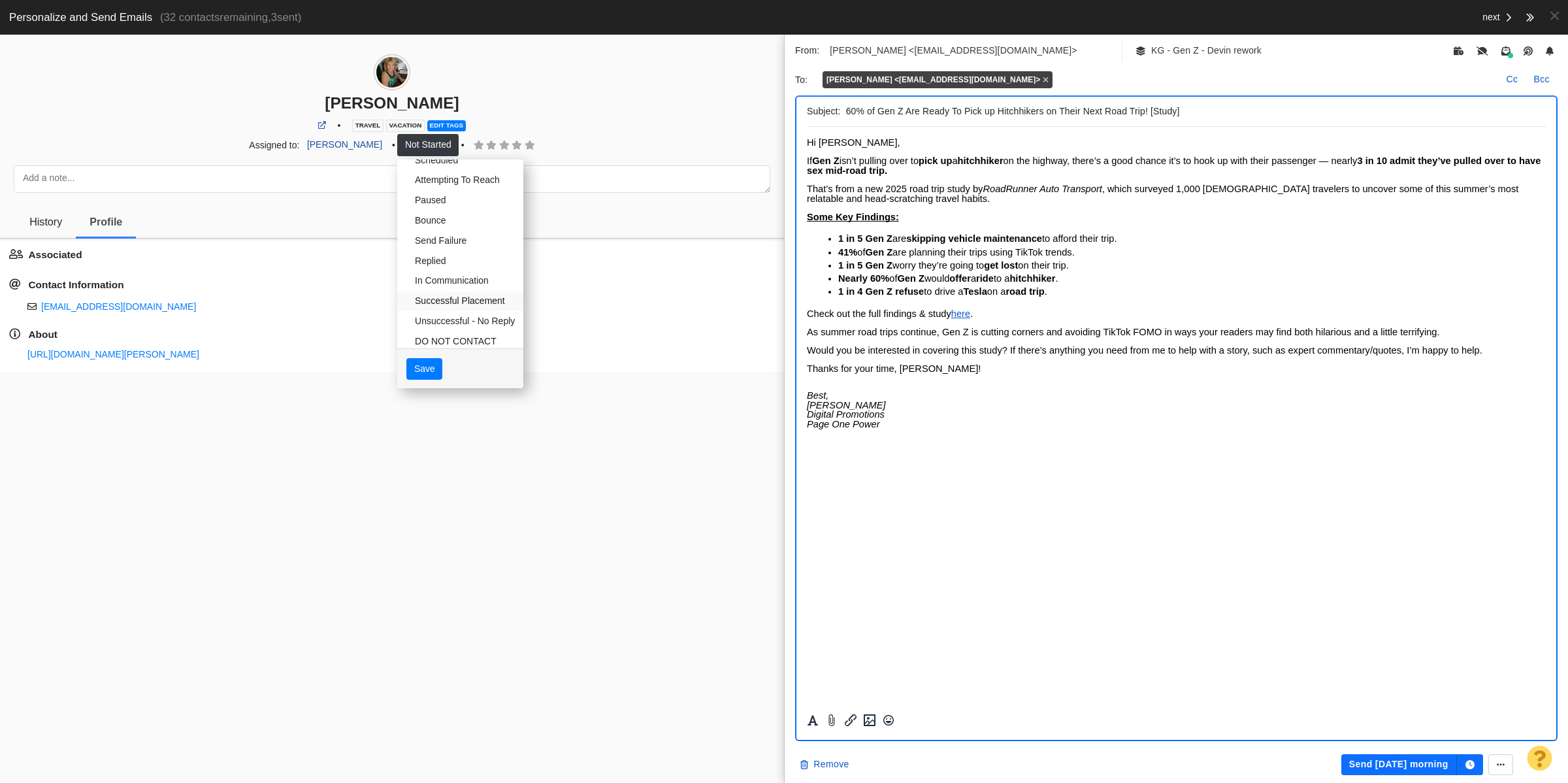
scroll to position [67, 0]
click at [418, 328] on link "Dead" at bounding box center [460, 328] width 126 height 20
click at [422, 364] on button "Save" at bounding box center [424, 369] width 36 height 22
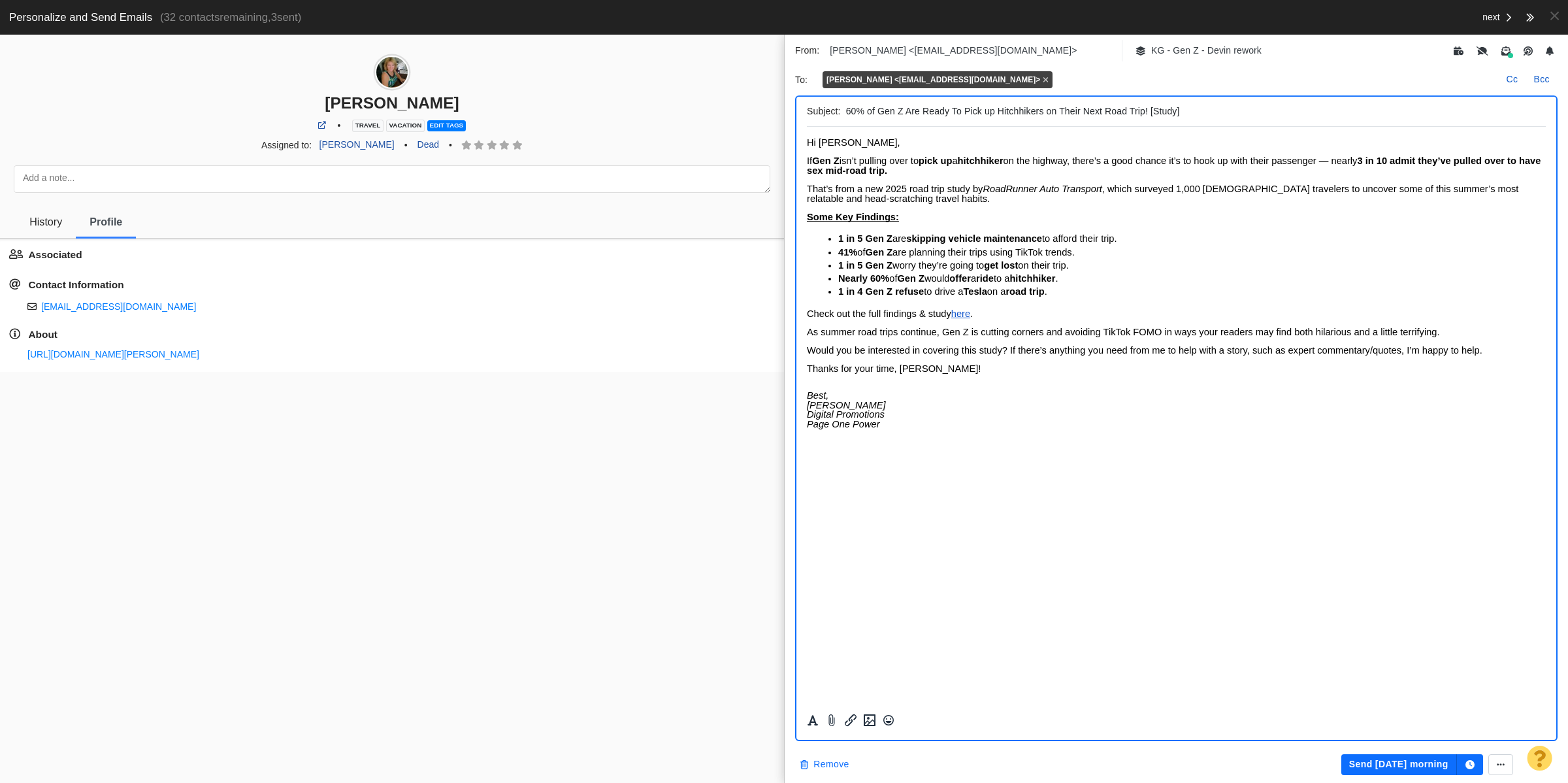
click at [837, 767] on button "Remove" at bounding box center [824, 764] width 64 height 21
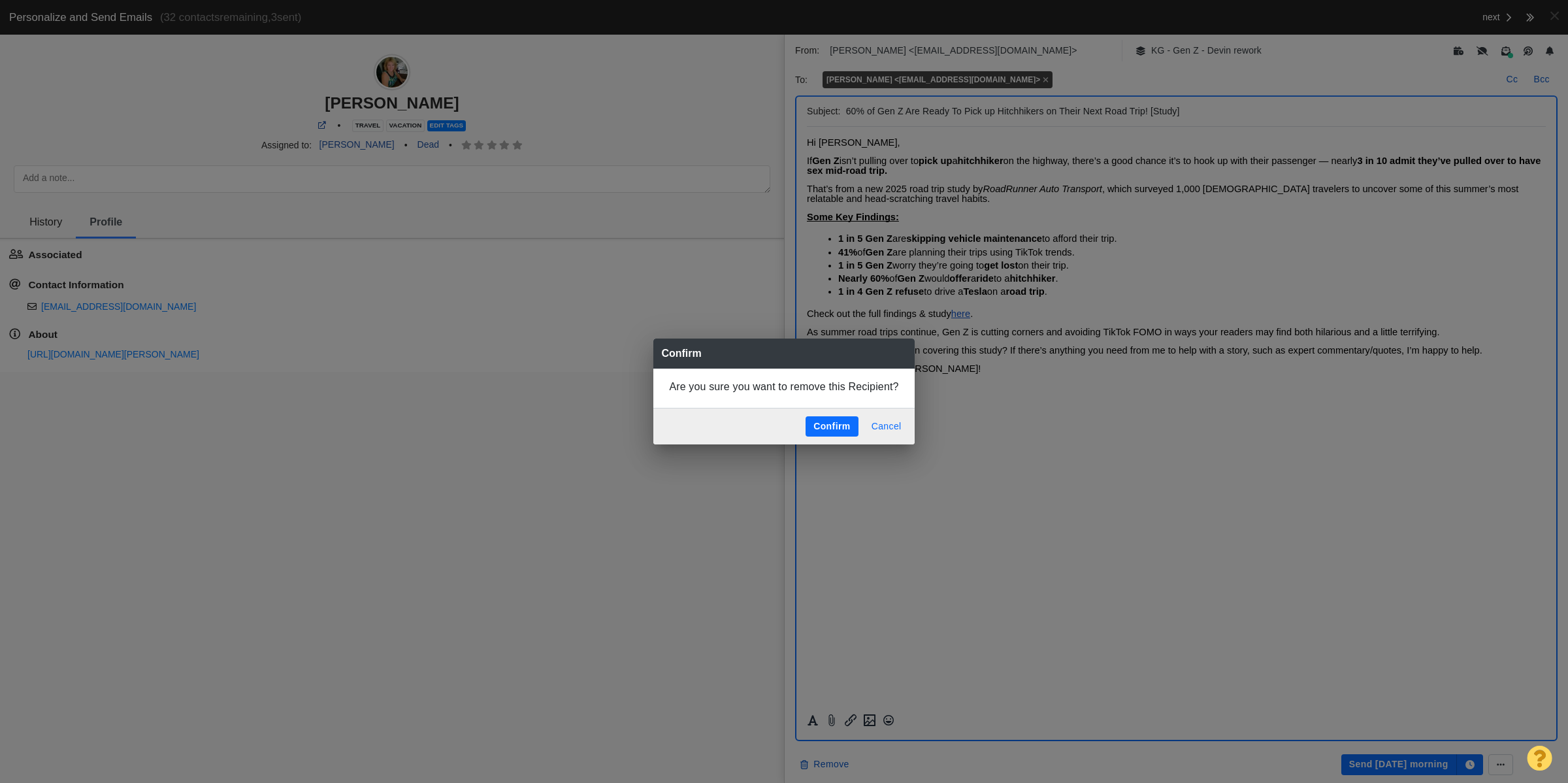
click at [889, 423] on button "Cancel" at bounding box center [887, 426] width 46 height 21
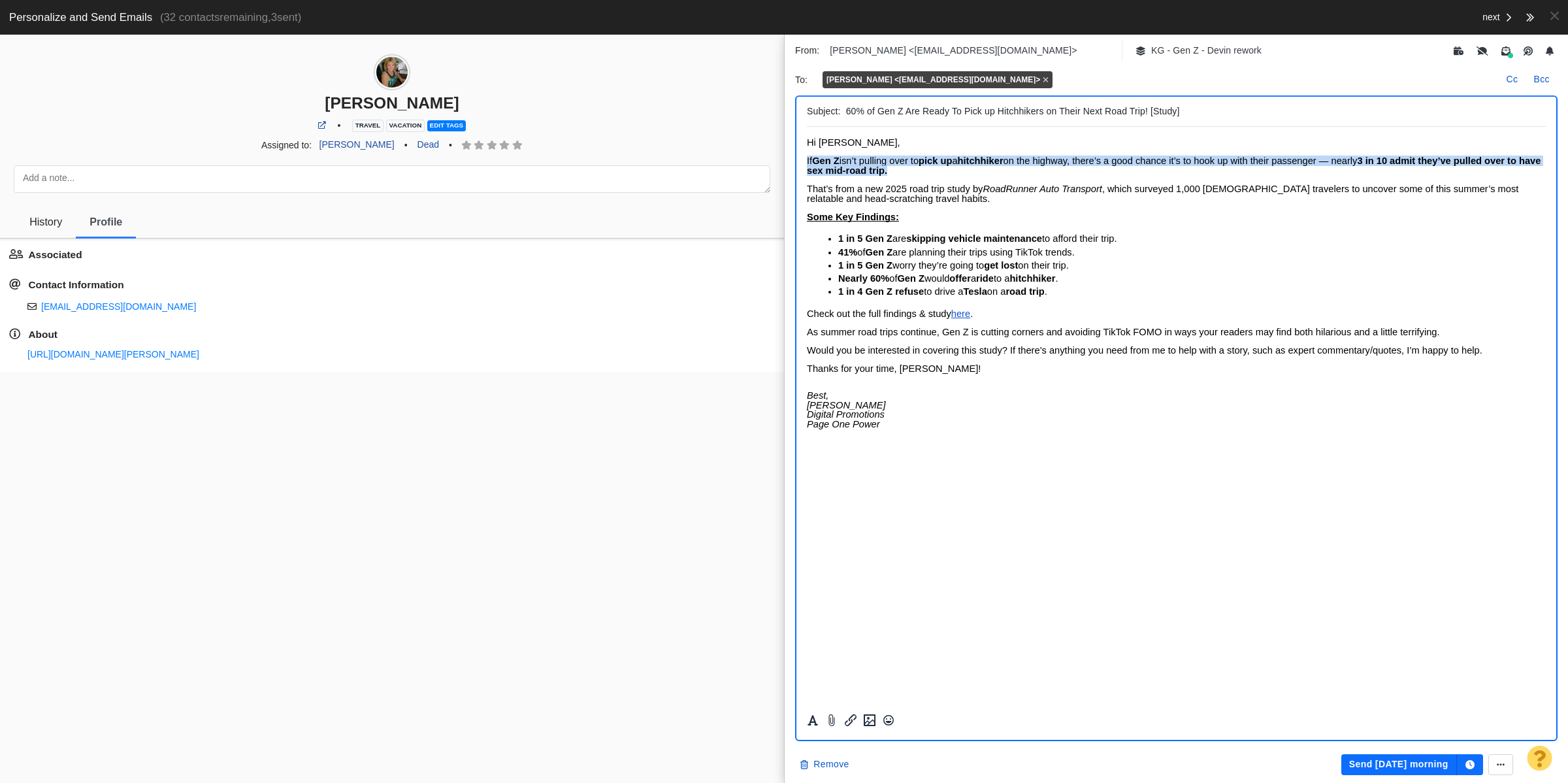
drag, startPoint x: 925, startPoint y: 174, endPoint x: 794, endPoint y: 157, distance: 132.1
click at [807, 157] on html "﻿ Hi Rebecca, If Gen Z isn’t pulling over to pick up a hitchhiker on the highwa…" at bounding box center [1177, 287] width 739 height 322
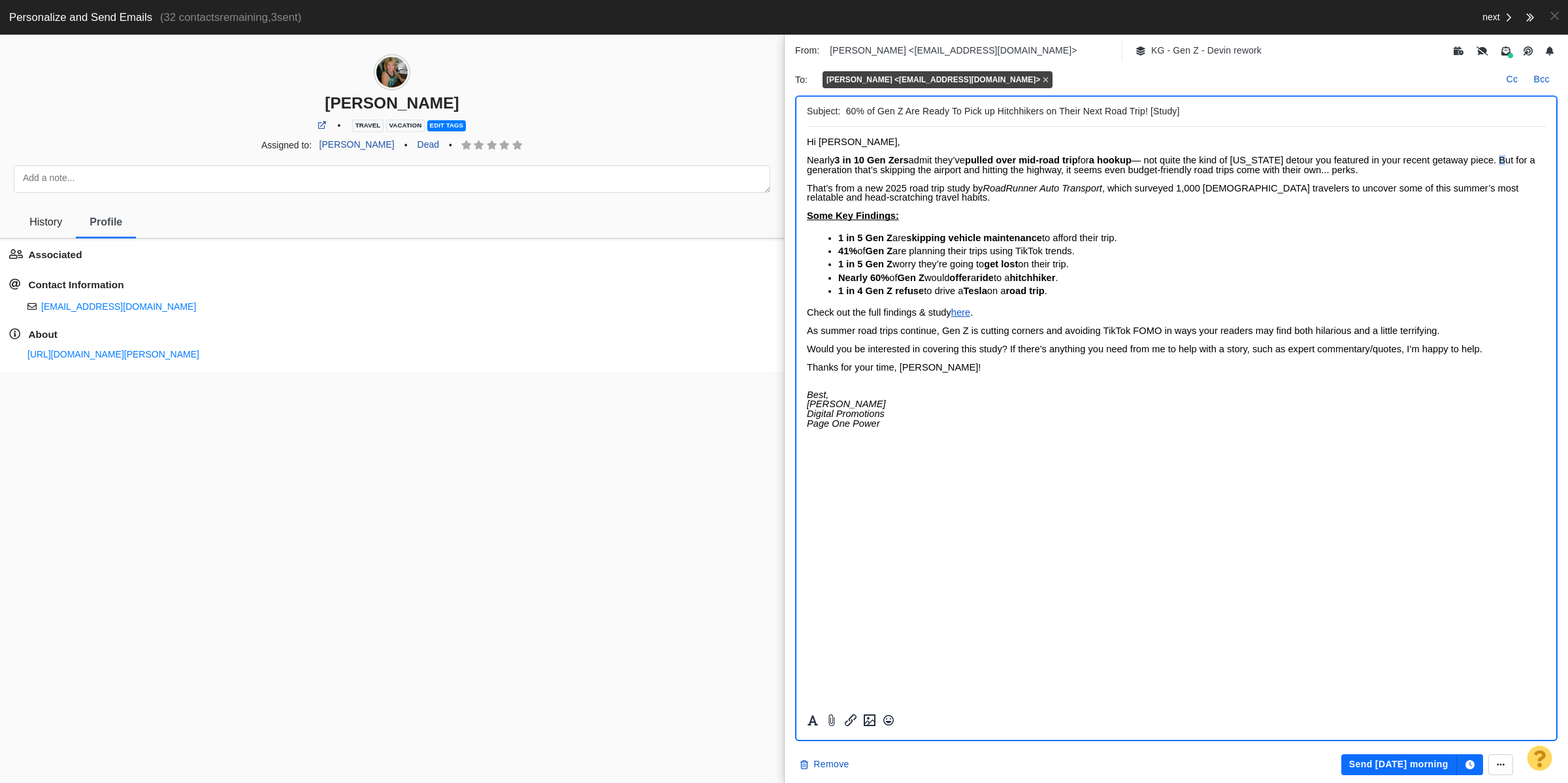
click at [1504, 159] on span "Nearly 3 in 10 Gen Zers admit they’ve pulled over mid-road trip for a hookup — …" at bounding box center [1172, 165] width 729 height 20
click at [903, 168] on span "Nearly 3 in 10 Gen Zers admit they’ve pulled over mid-road trip for a hookup — …" at bounding box center [1172, 165] width 729 height 20
click at [1373, 165] on span "Nearly 3 in 10 Gen Zers admit they’ve pulled over mid-road trip for a hookup — …" at bounding box center [1172, 165] width 729 height 20
click at [1447, 246] on p "41% of Gen Z are planning their trips using TikTok trends." at bounding box center [1193, 251] width 708 height 13
click at [1234, 161] on span "Nearly 3 in 10 Gen Zers admit they’ve pulled over mid-road trip for a hookup — …" at bounding box center [1172, 165] width 729 height 20
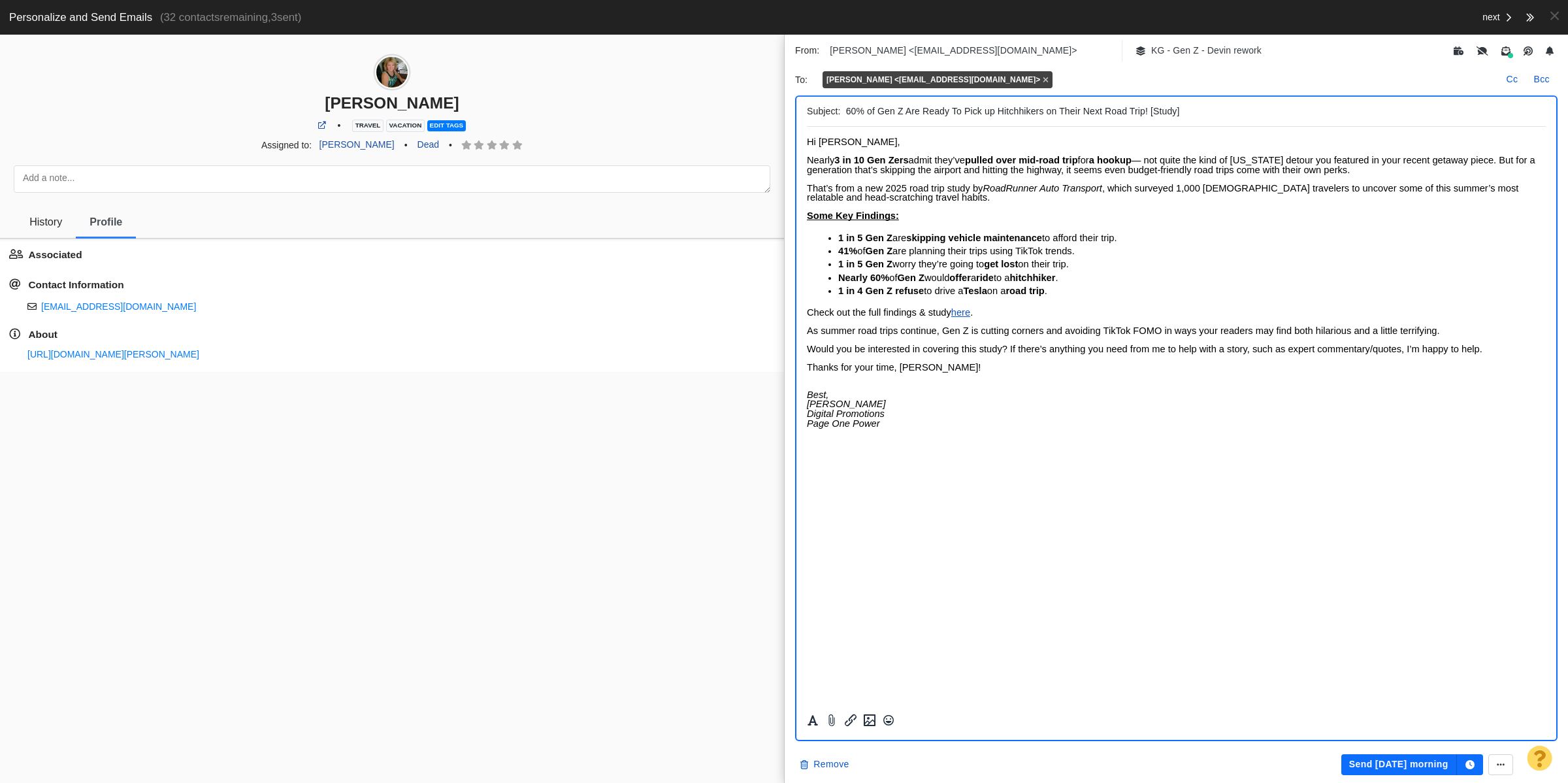
click at [1253, 155] on span "Nearly 3 in 10 Gen Zers admit they’ve pulled over mid-road trip for a hookup — …" at bounding box center [1172, 165] width 729 height 20
click at [1388, 766] on button "Send tomorrow morning" at bounding box center [1400, 764] width 116 height 21
click at [110, 357] on link "https://page-one-power.muckrack.com/cindy-richards" at bounding box center [114, 354] width 172 height 11
click at [52, 227] on span "History" at bounding box center [46, 222] width 33 height 12
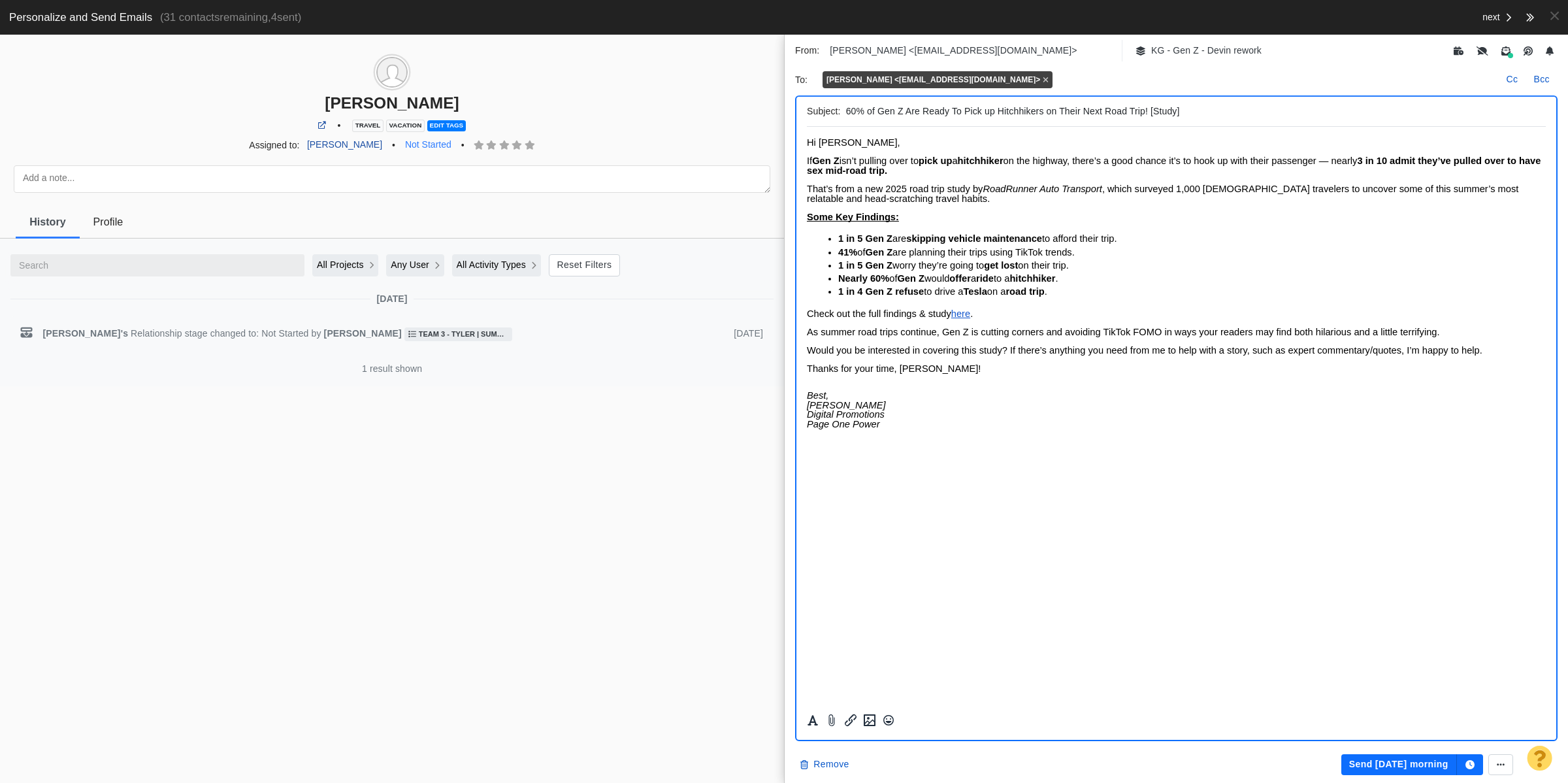
click at [410, 143] on link "Not Started" at bounding box center [428, 145] width 61 height 22
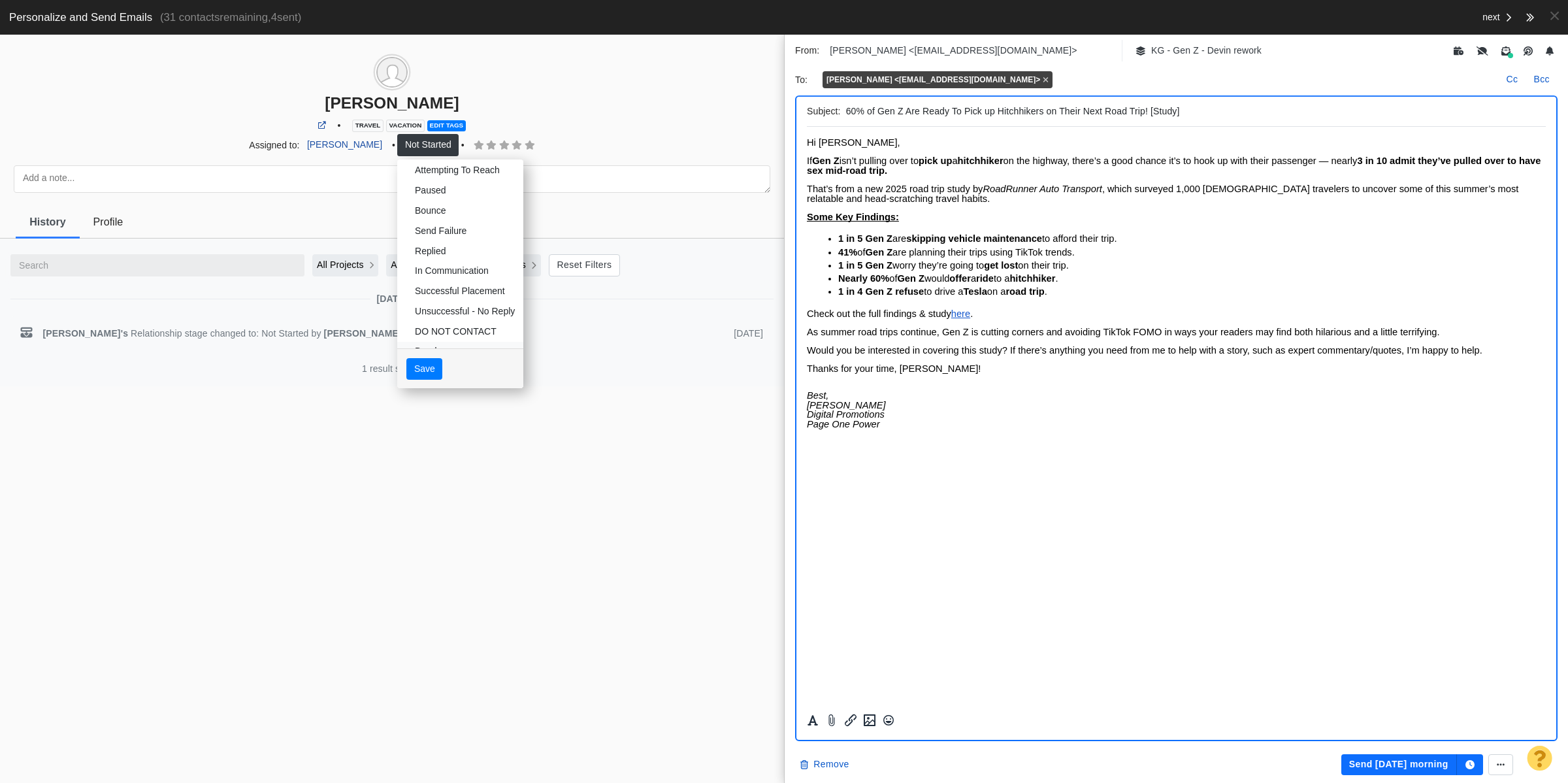
scroll to position [67, 0]
click at [432, 328] on link "Dead" at bounding box center [460, 328] width 126 height 20
click at [410, 370] on button "Save" at bounding box center [424, 369] width 36 height 22
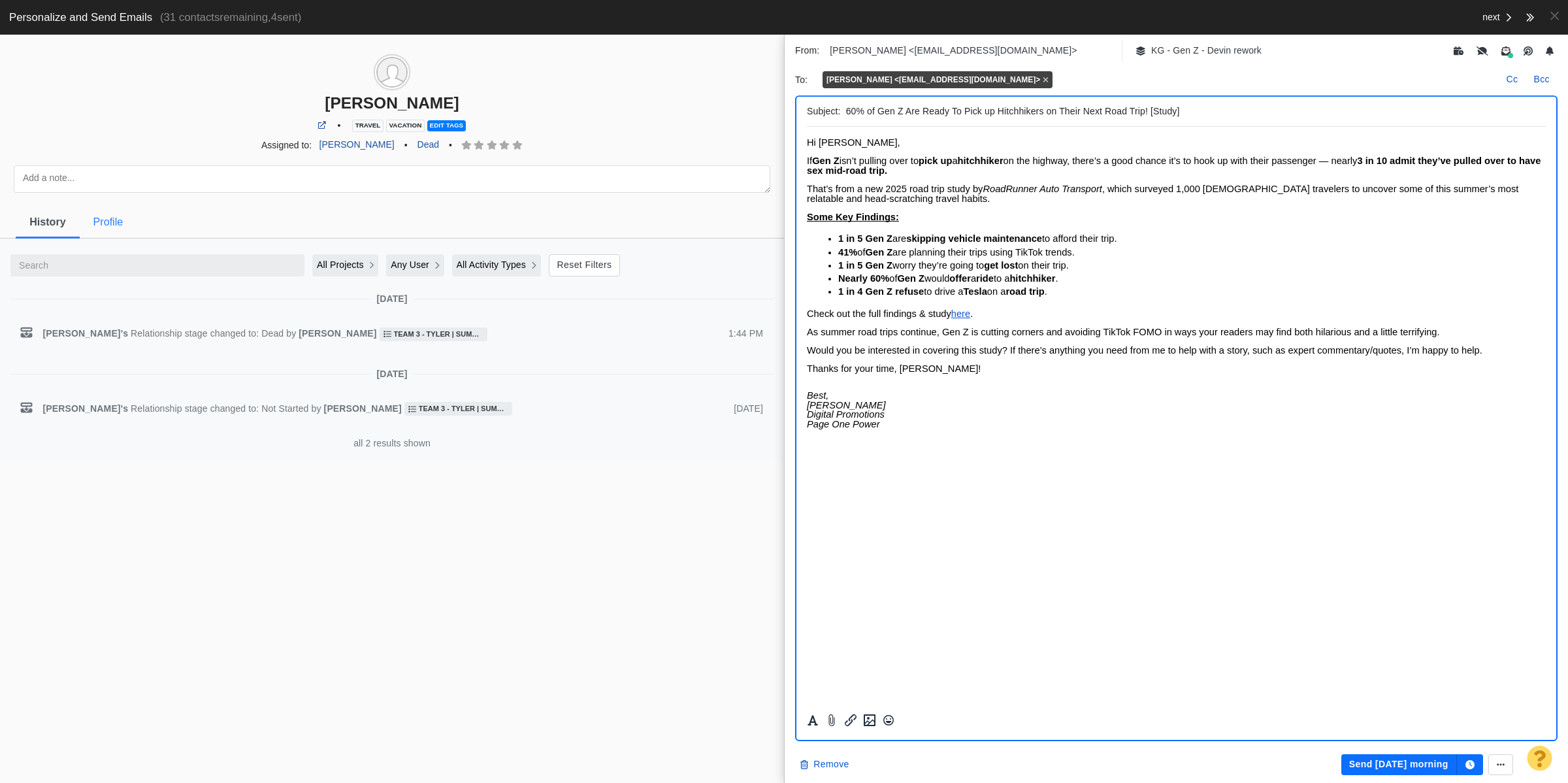
click at [115, 224] on span "Profile" at bounding box center [108, 222] width 30 height 12
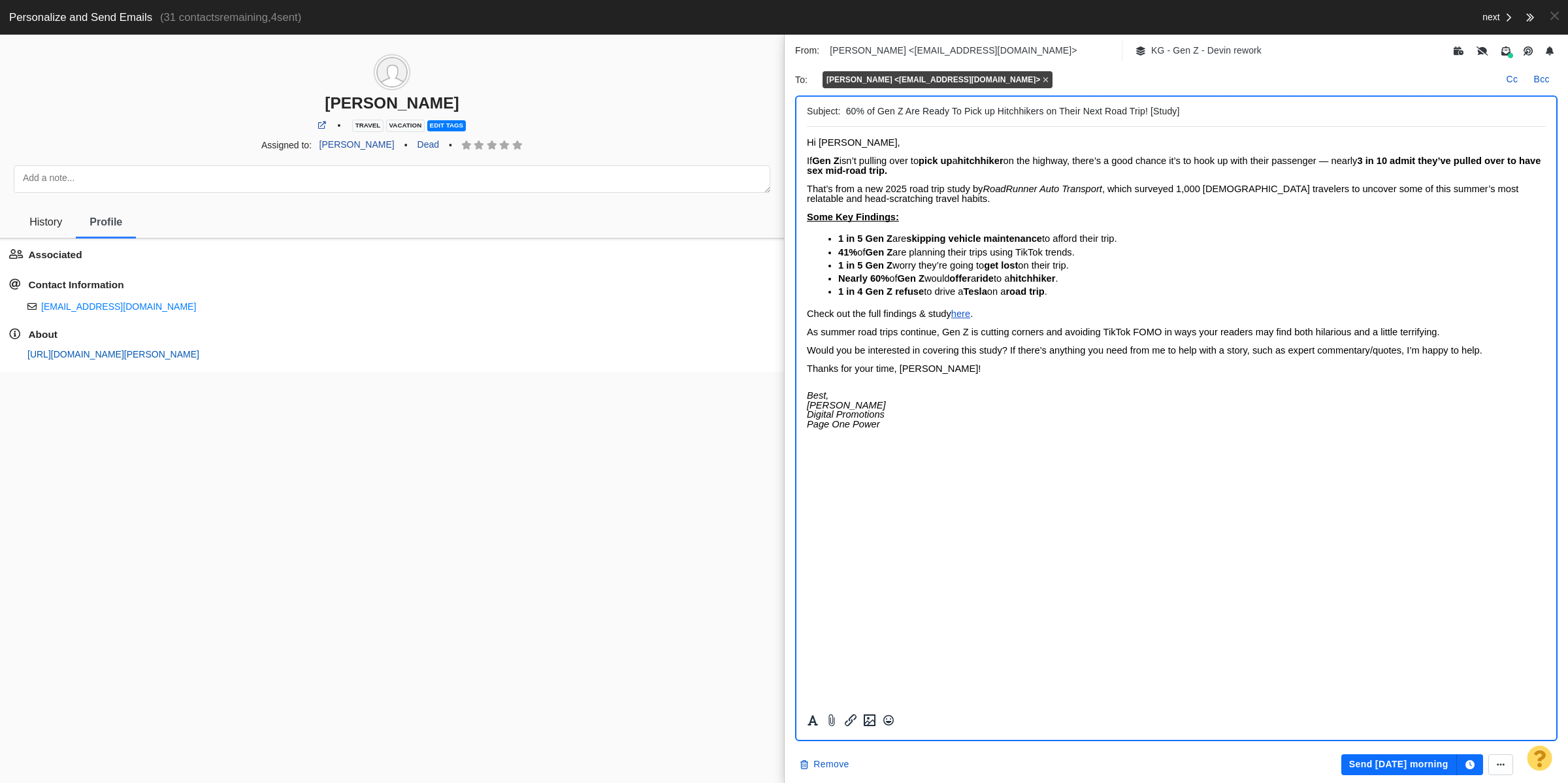
click at [79, 351] on link "https://page-one-power.muckrack.com/cindy-richards" at bounding box center [114, 354] width 172 height 11
click at [829, 775] on button "Remove" at bounding box center [824, 764] width 64 height 21
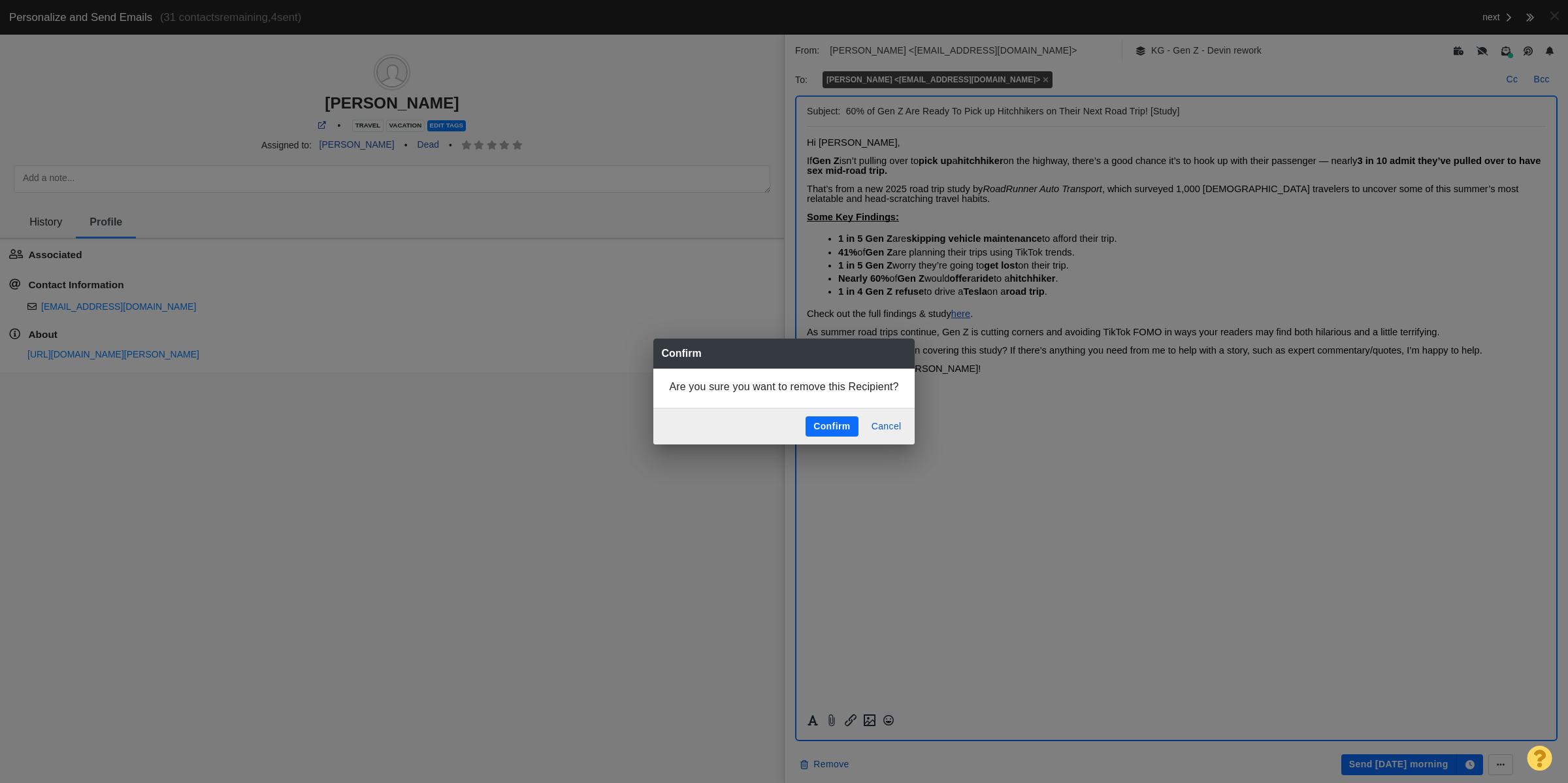
click at [811, 425] on button "Confirm" at bounding box center [832, 426] width 52 height 21
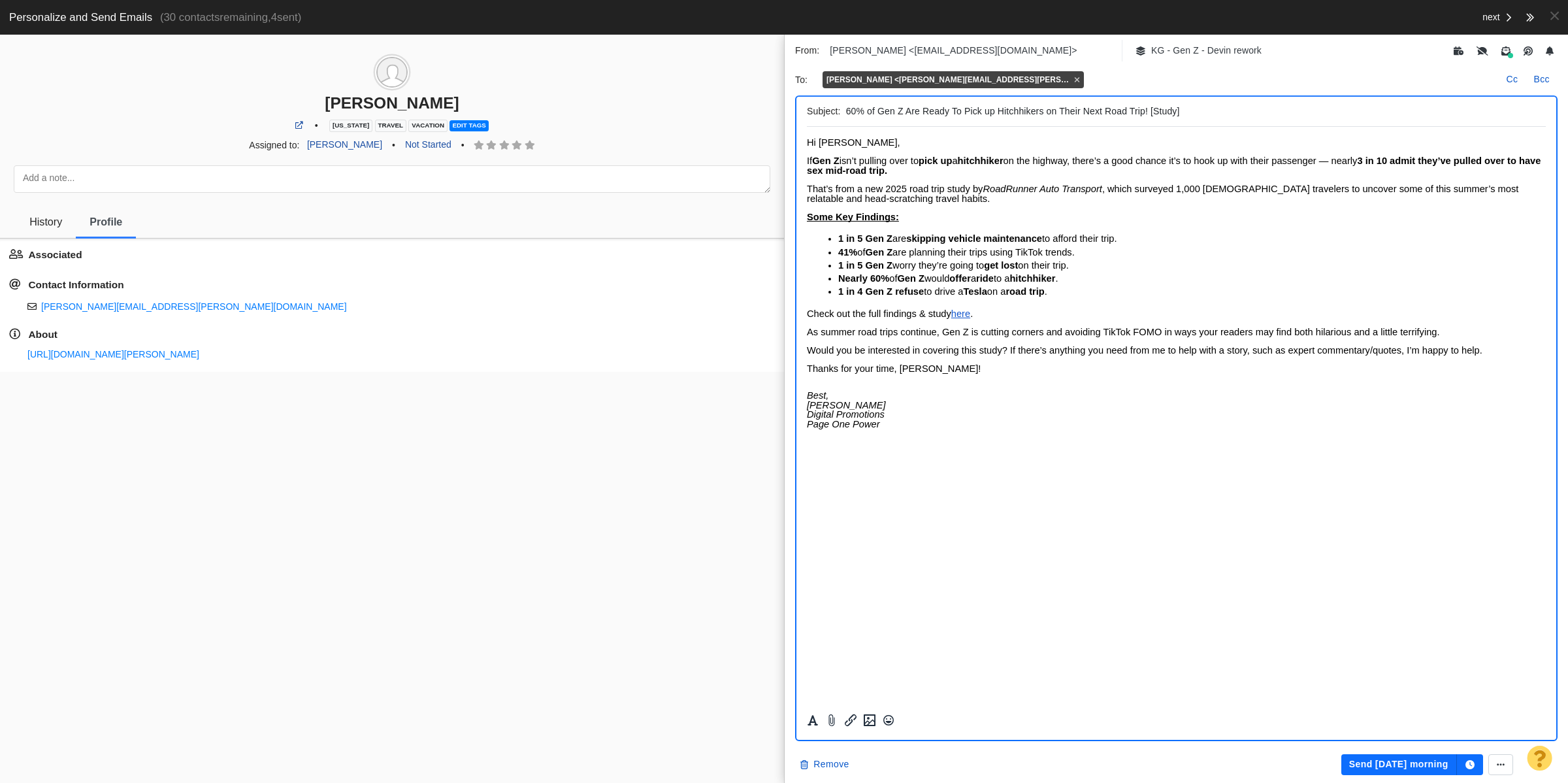
scroll to position [0, 0]
click at [103, 353] on link "https://page-one-power.muckrack.com/michael-salerno-2" at bounding box center [114, 354] width 172 height 11
click at [53, 216] on span "History" at bounding box center [46, 222] width 33 height 12
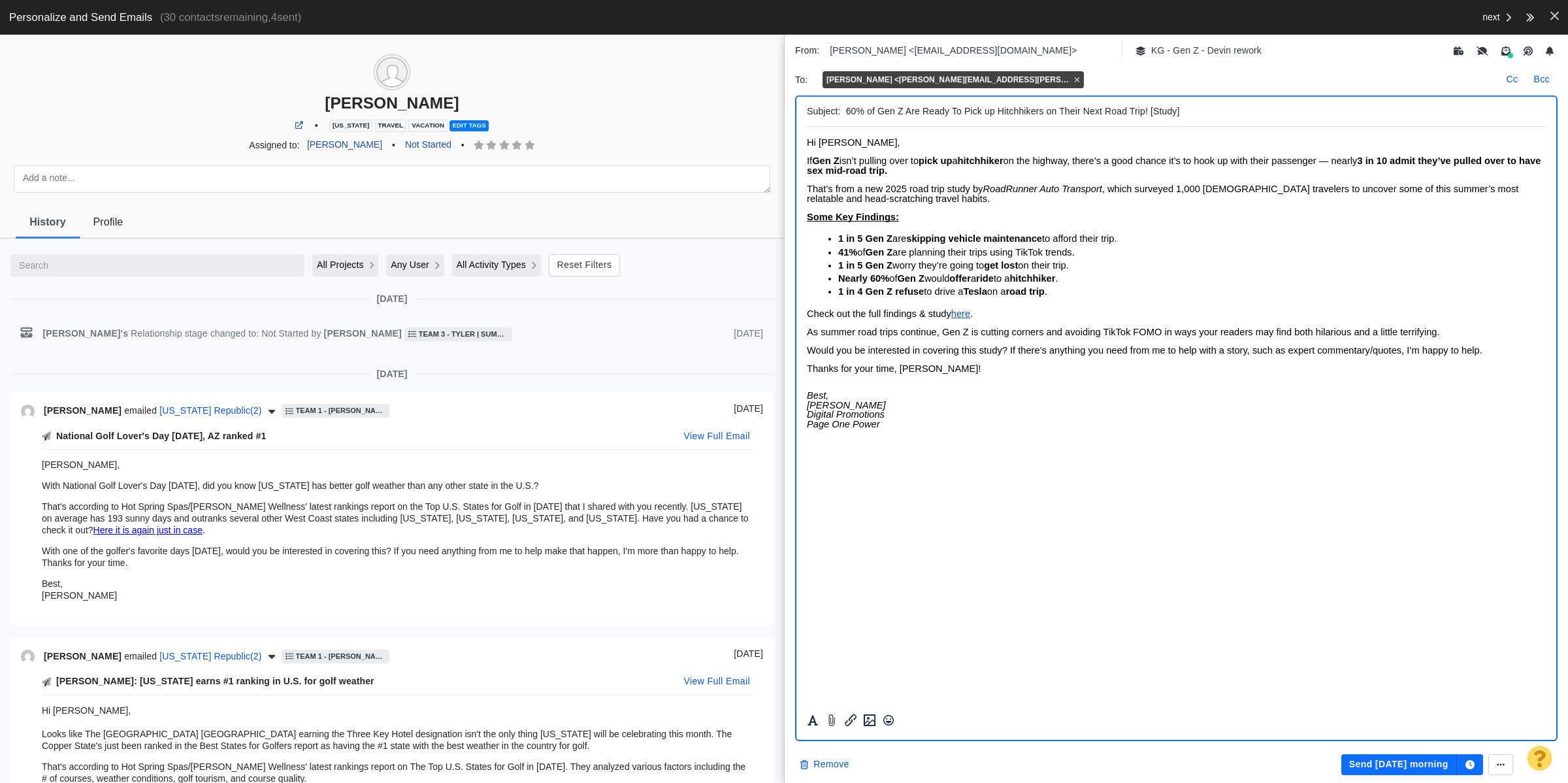
click at [1567, 7] on button at bounding box center [1554, 16] width 27 height 32
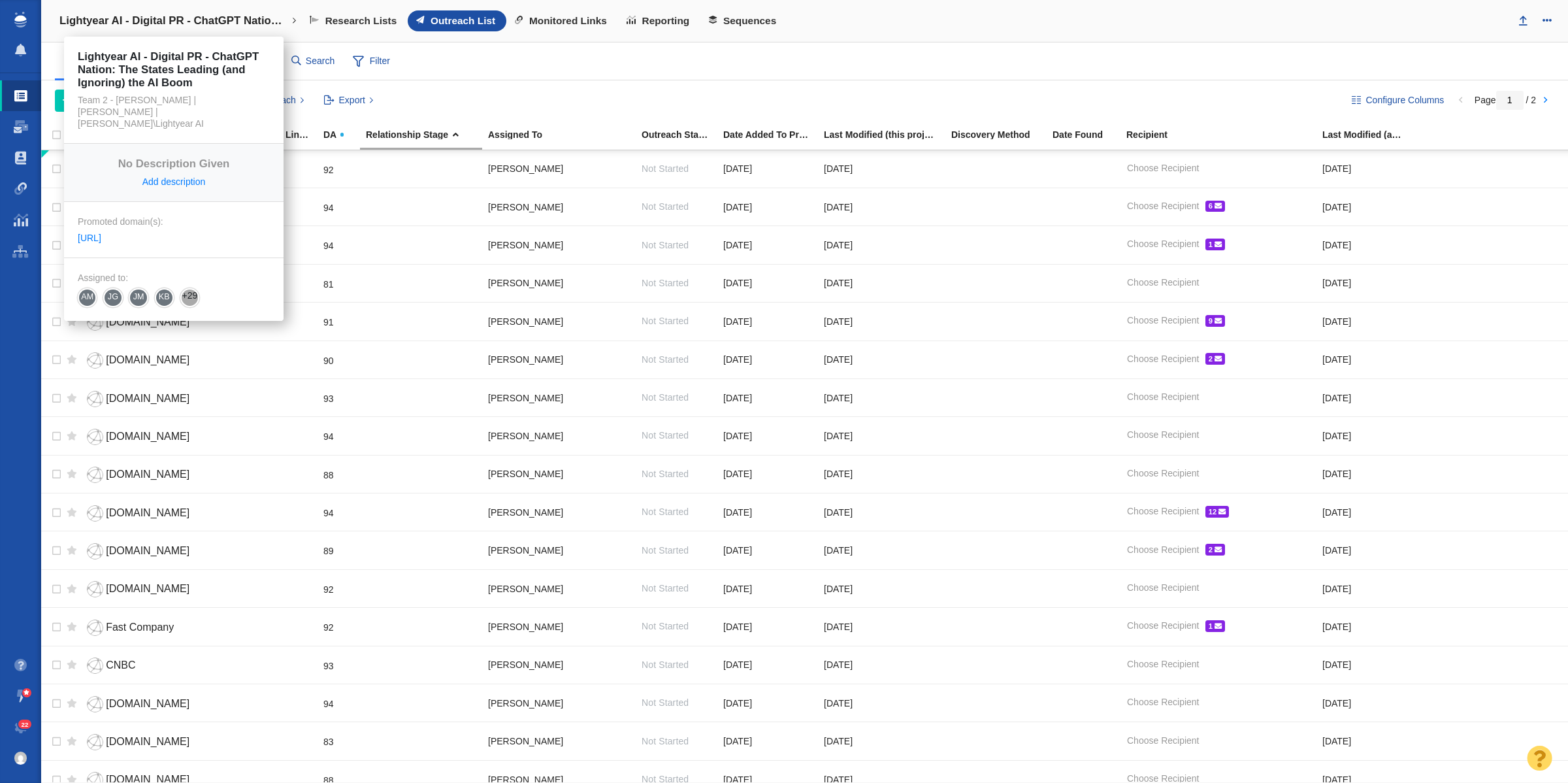
click at [241, 20] on h4 "Lightyear AI - Digital PR - ChatGPT Nation: The States Leading (and Ignoring) t…" at bounding box center [173, 21] width 229 height 13
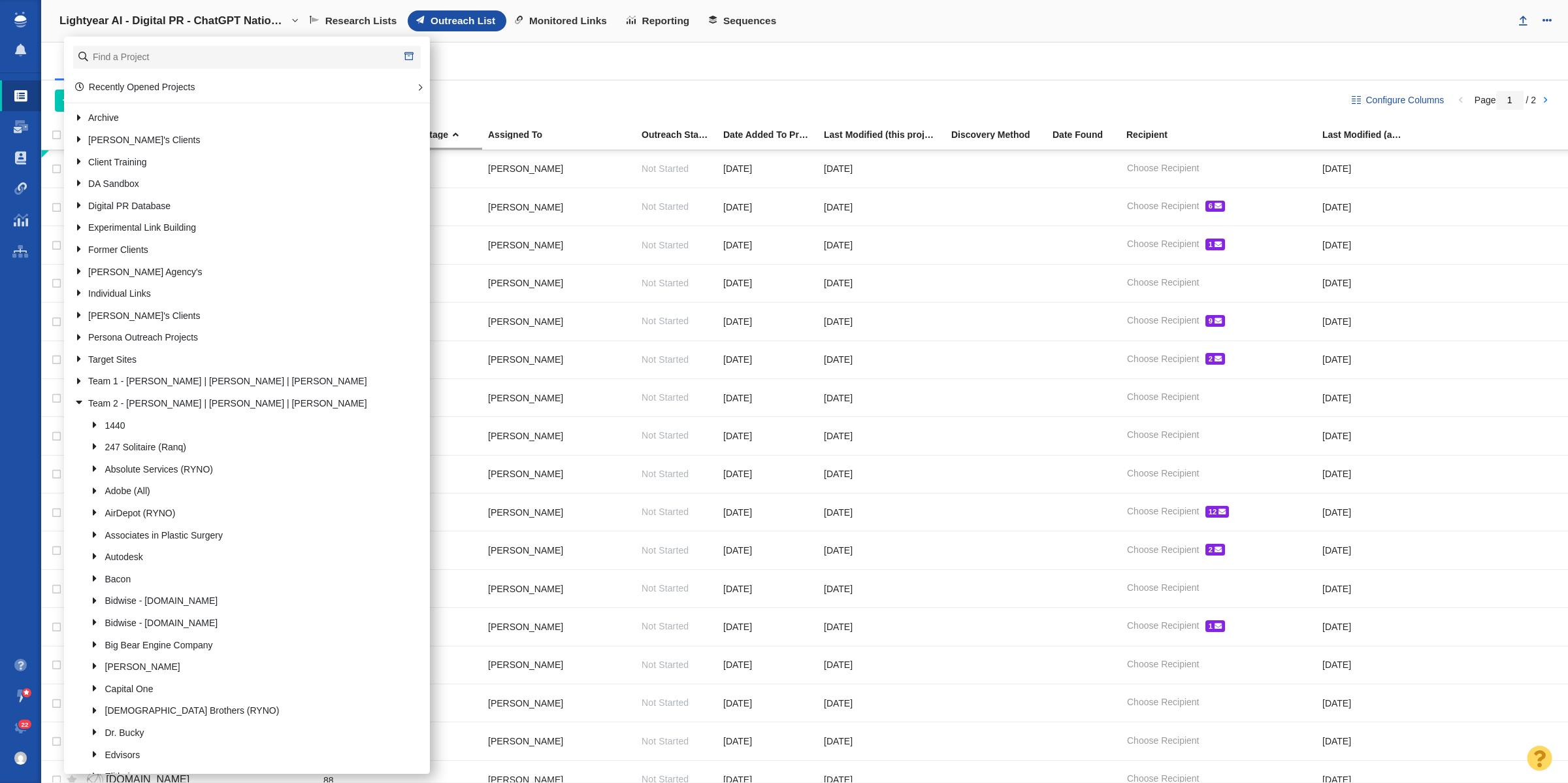
click at [241, 20] on h4 "Lightyear AI - Digital PR - ChatGPT Nation: The States Leading (and Ignoring) t…" at bounding box center [173, 21] width 229 height 13
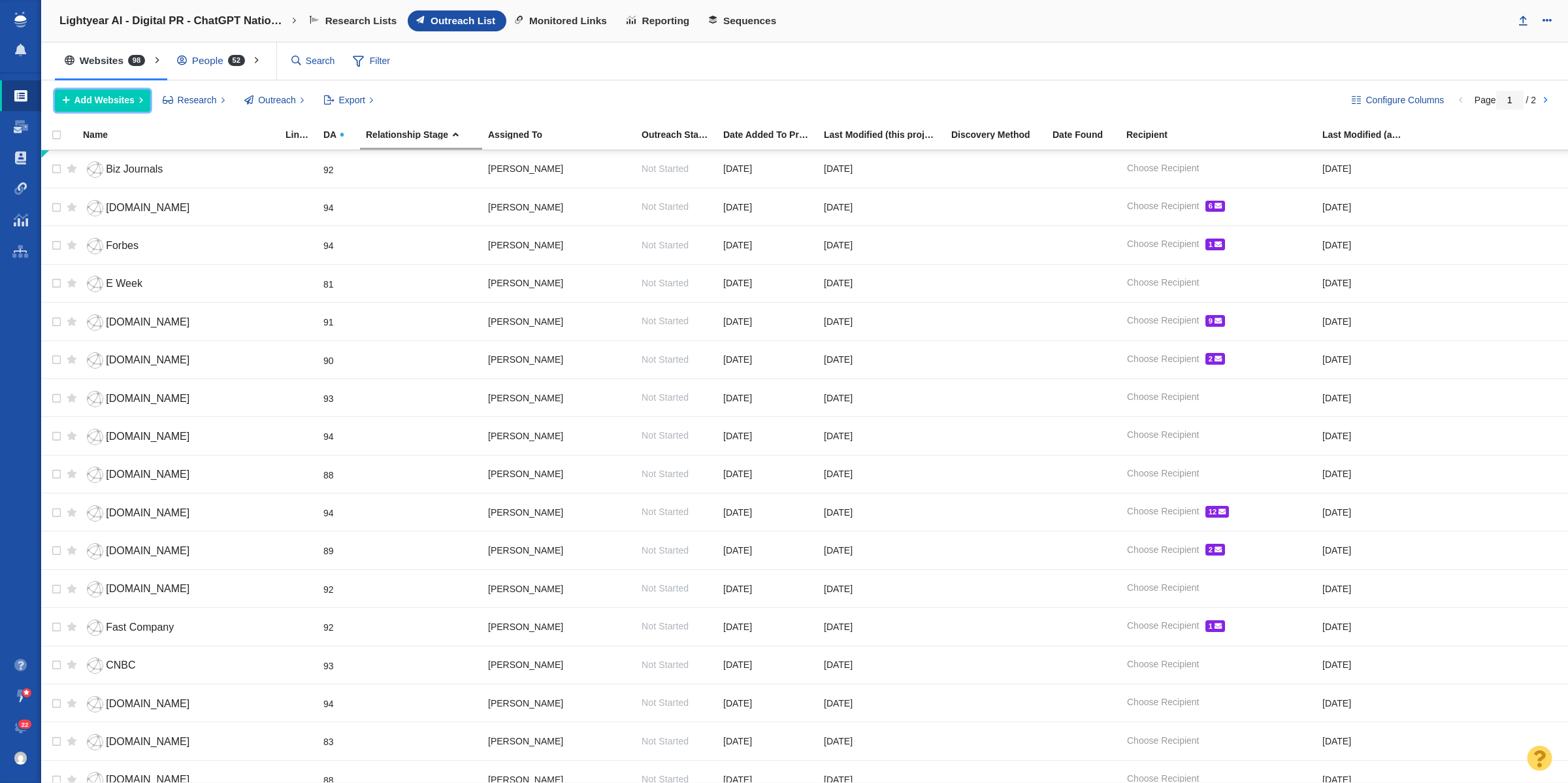
click at [80, 93] on span "Add Websites" at bounding box center [104, 100] width 60 height 14
click at [115, 126] on div "Add a Website" at bounding box center [146, 130] width 183 height 20
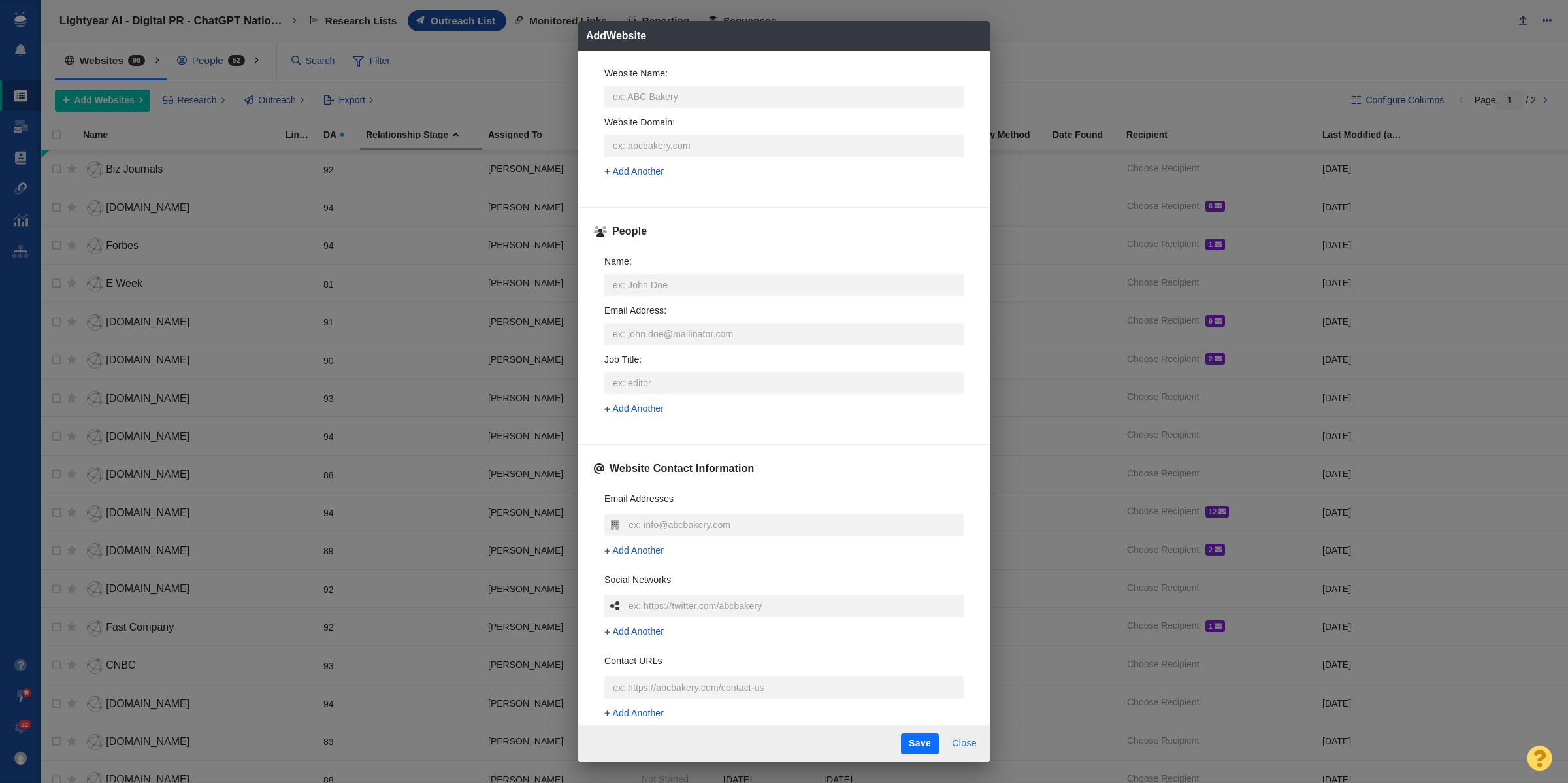
click at [966, 746] on button "Close" at bounding box center [964, 743] width 41 height 21
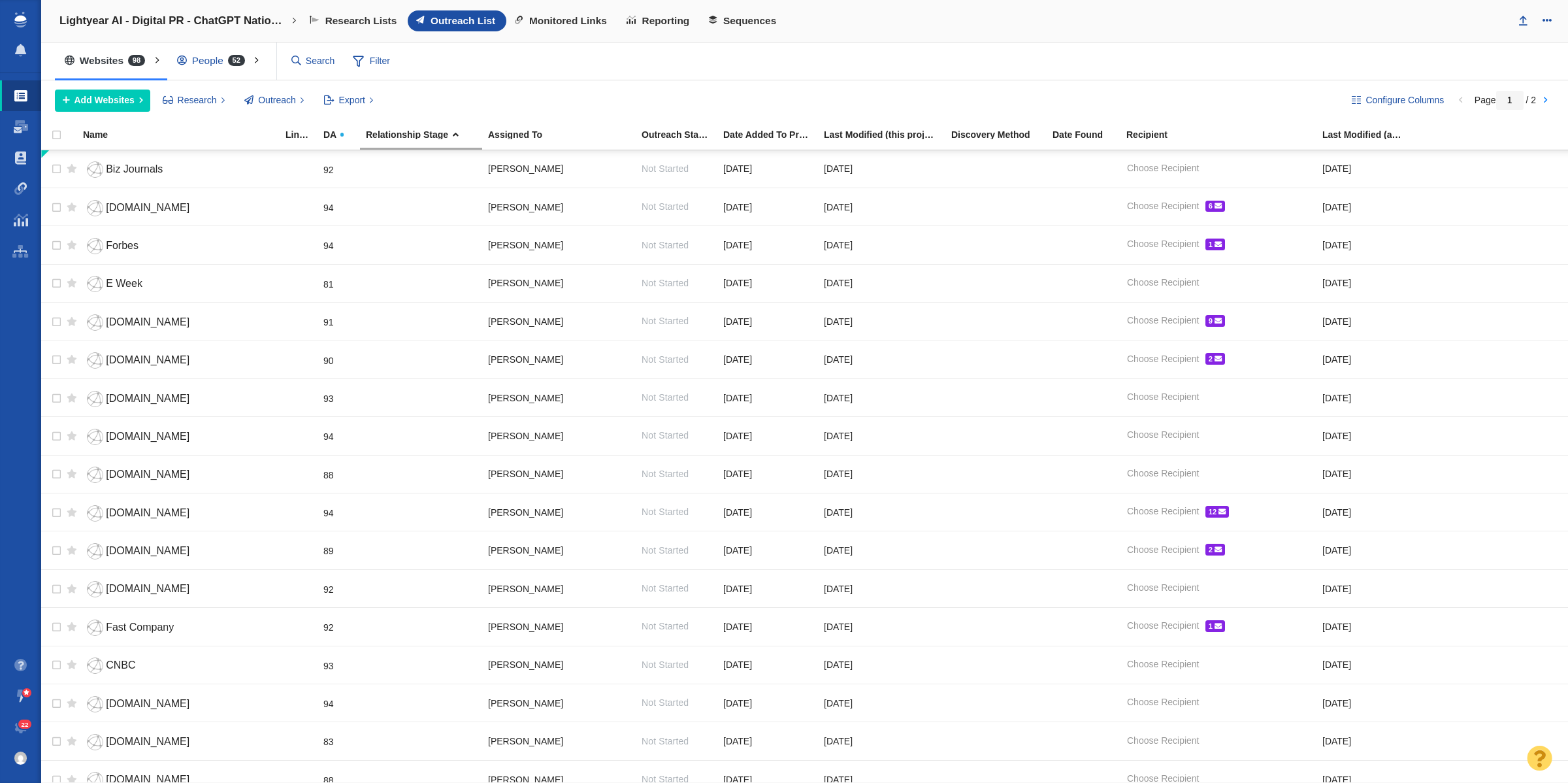
click at [210, 62] on div "People 52" at bounding box center [214, 60] width 93 height 30
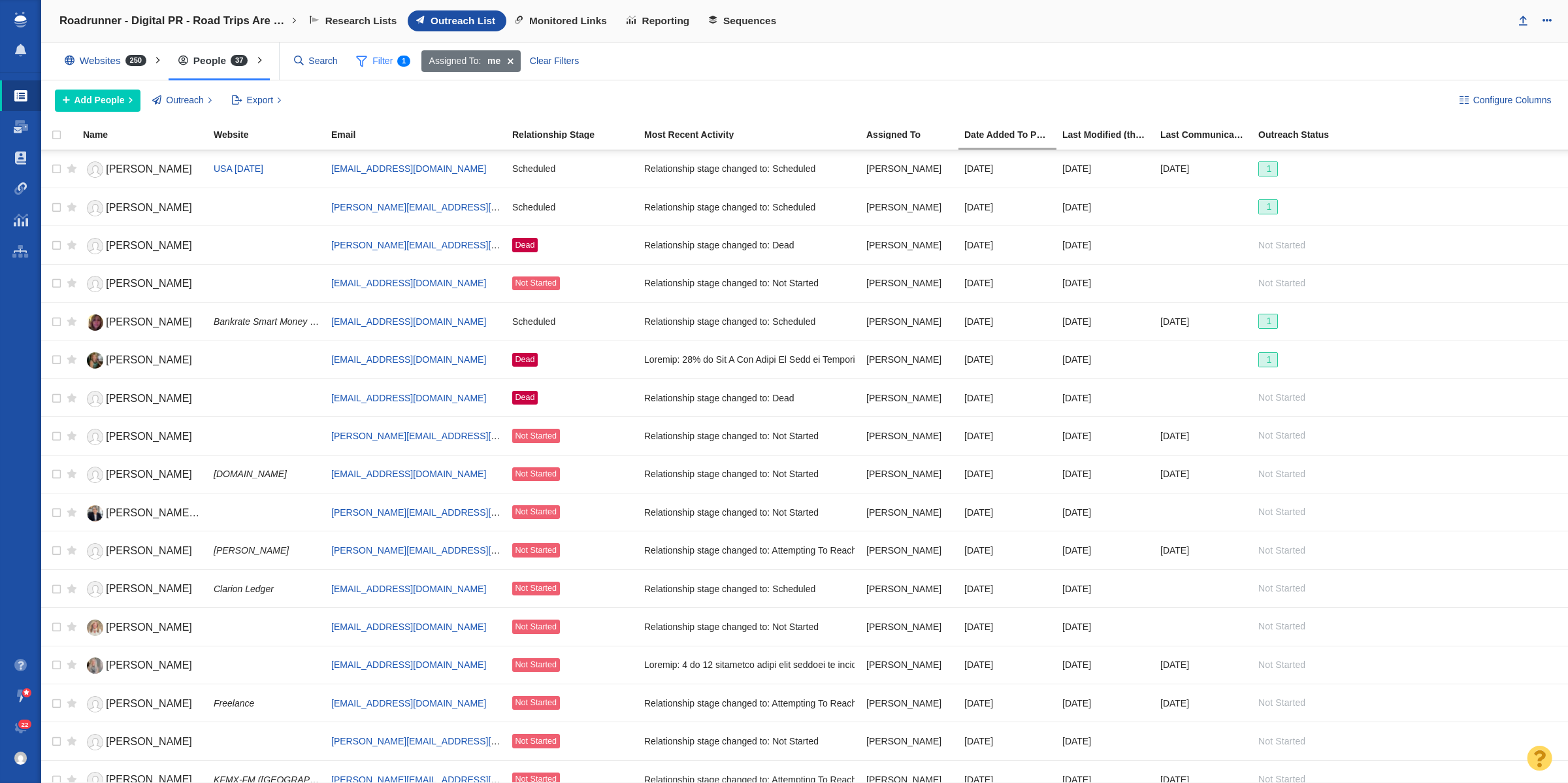
click at [408, 57] on span "1" at bounding box center [403, 60] width 13 height 11
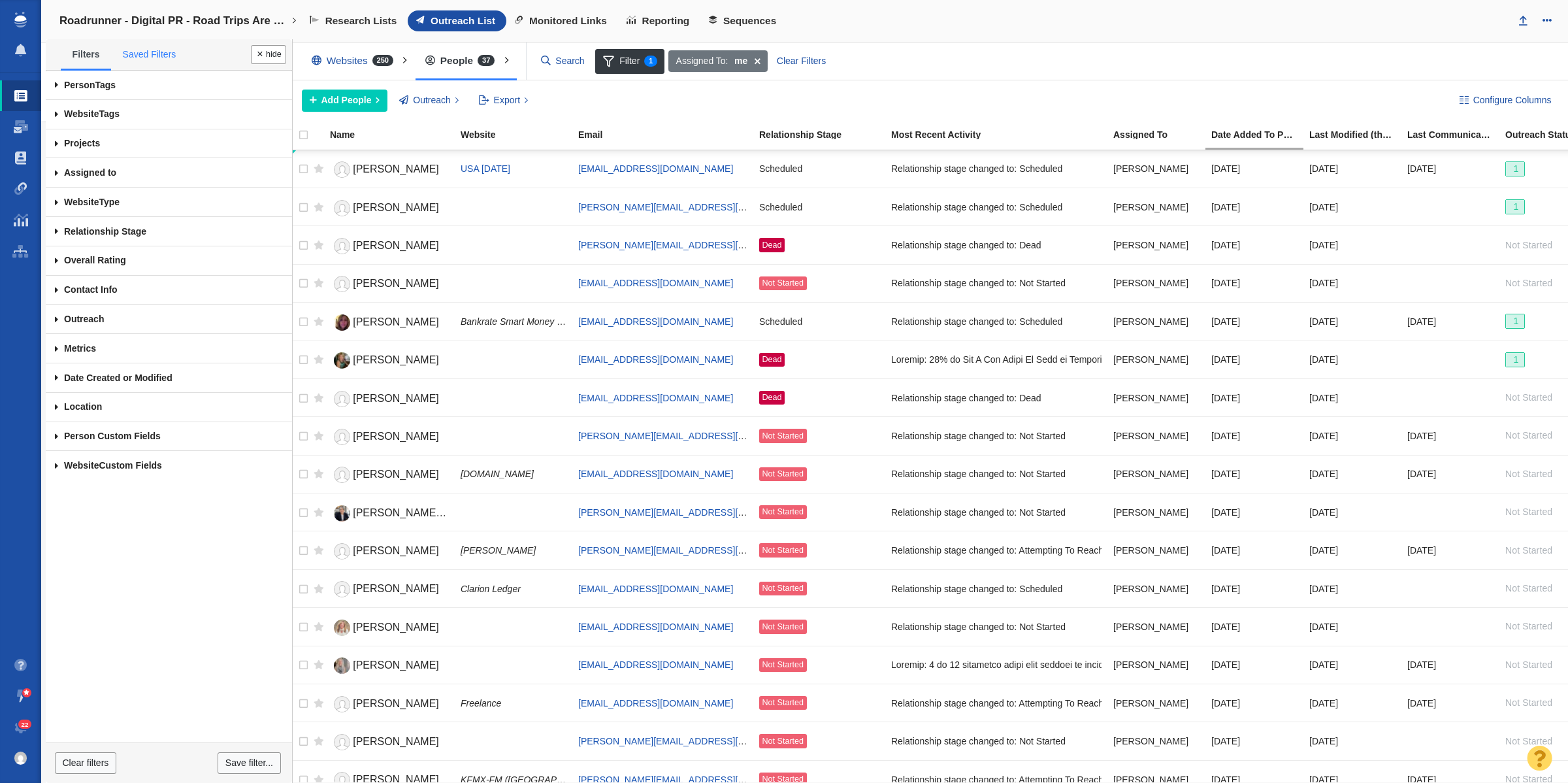
click at [142, 53] on link "Saved Filters" at bounding box center [149, 56] width 76 height 28
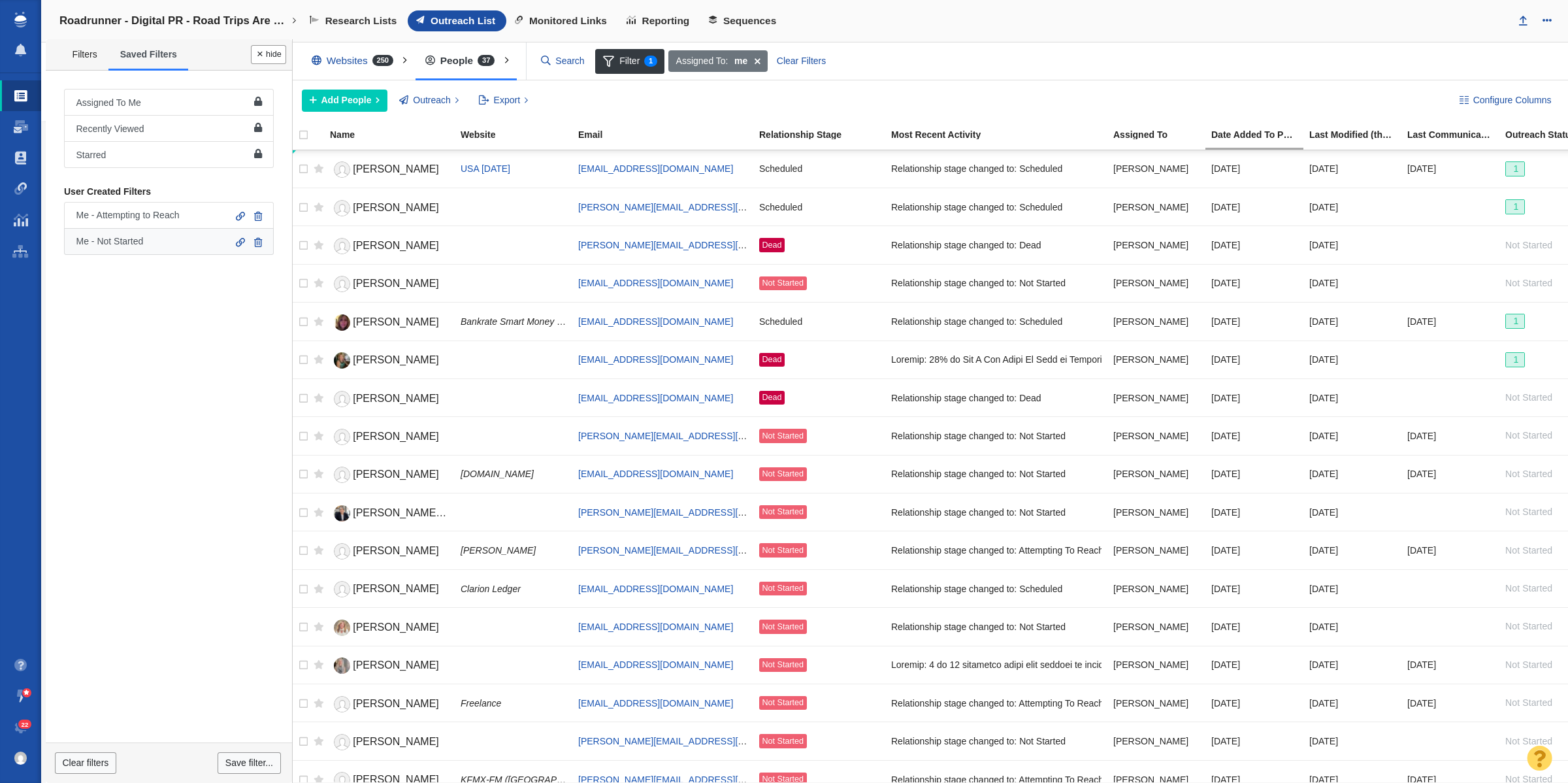
click at [106, 249] on li "Me - Not Started" at bounding box center [169, 241] width 210 height 27
click at [103, 247] on span "Me - Not Started" at bounding box center [110, 241] width 67 height 11
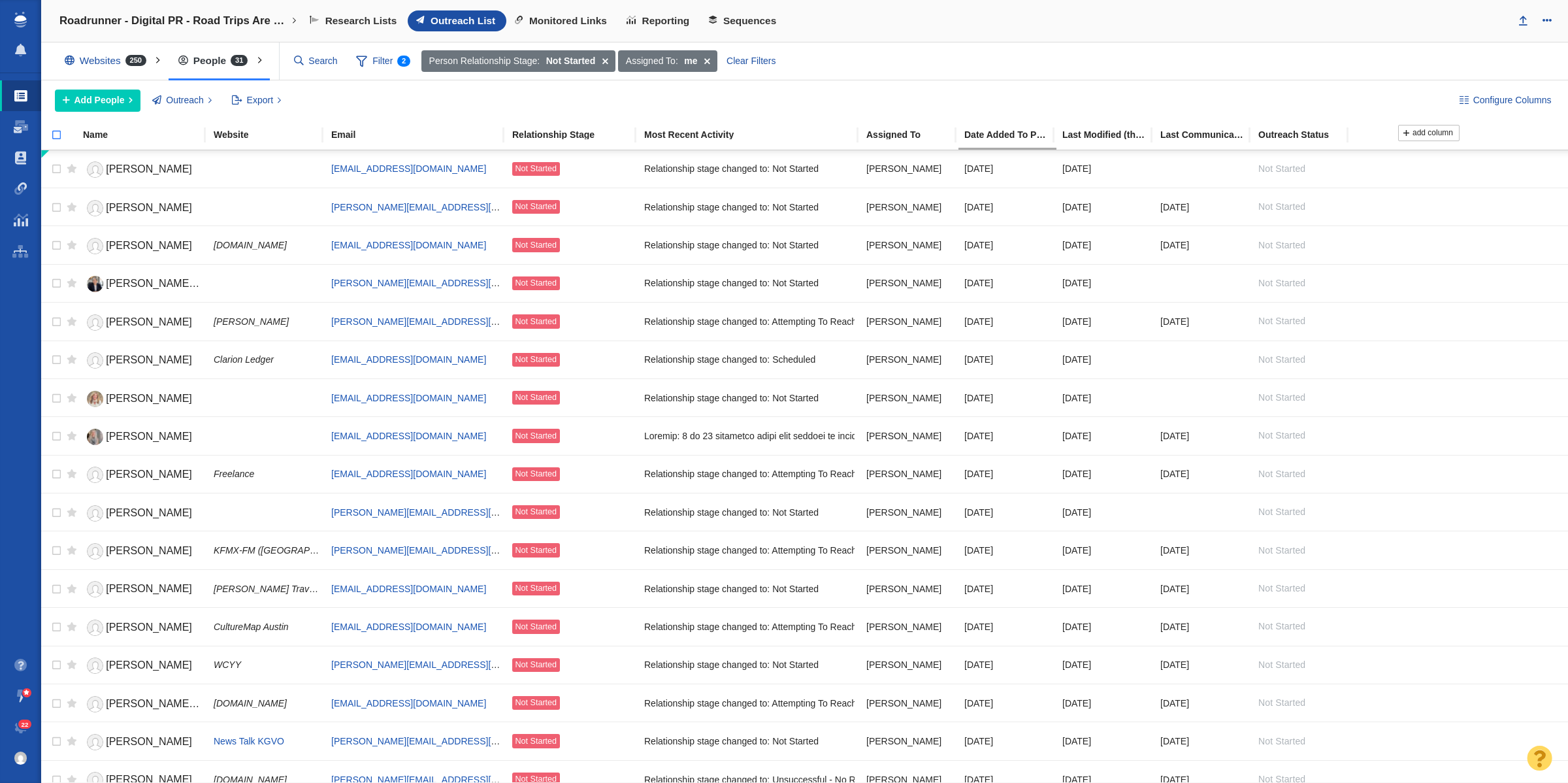
click at [56, 136] on input "checkbox" at bounding box center [52, 142] width 20 height 29
checkbox input "true"
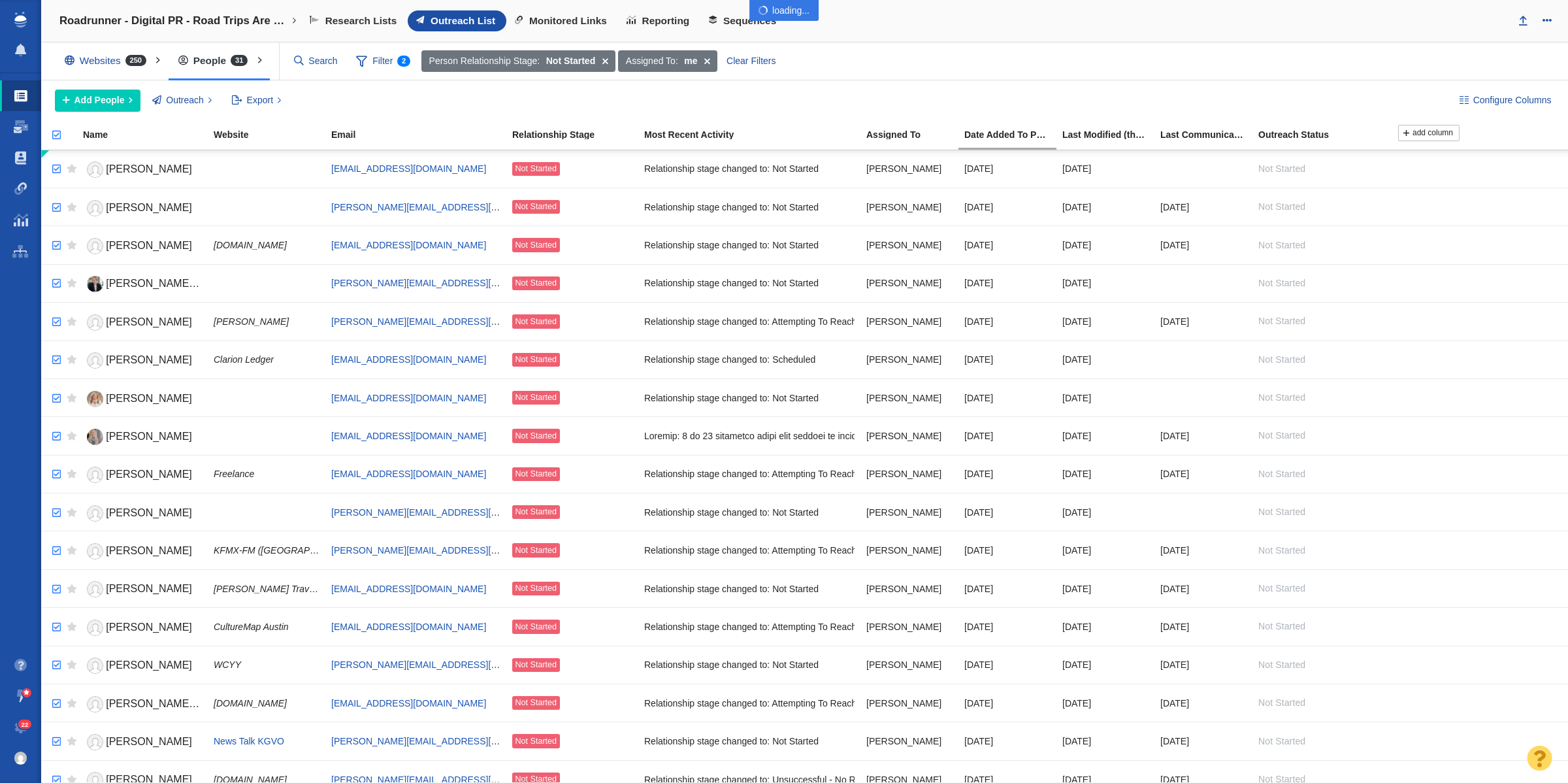
checkbox input "true"
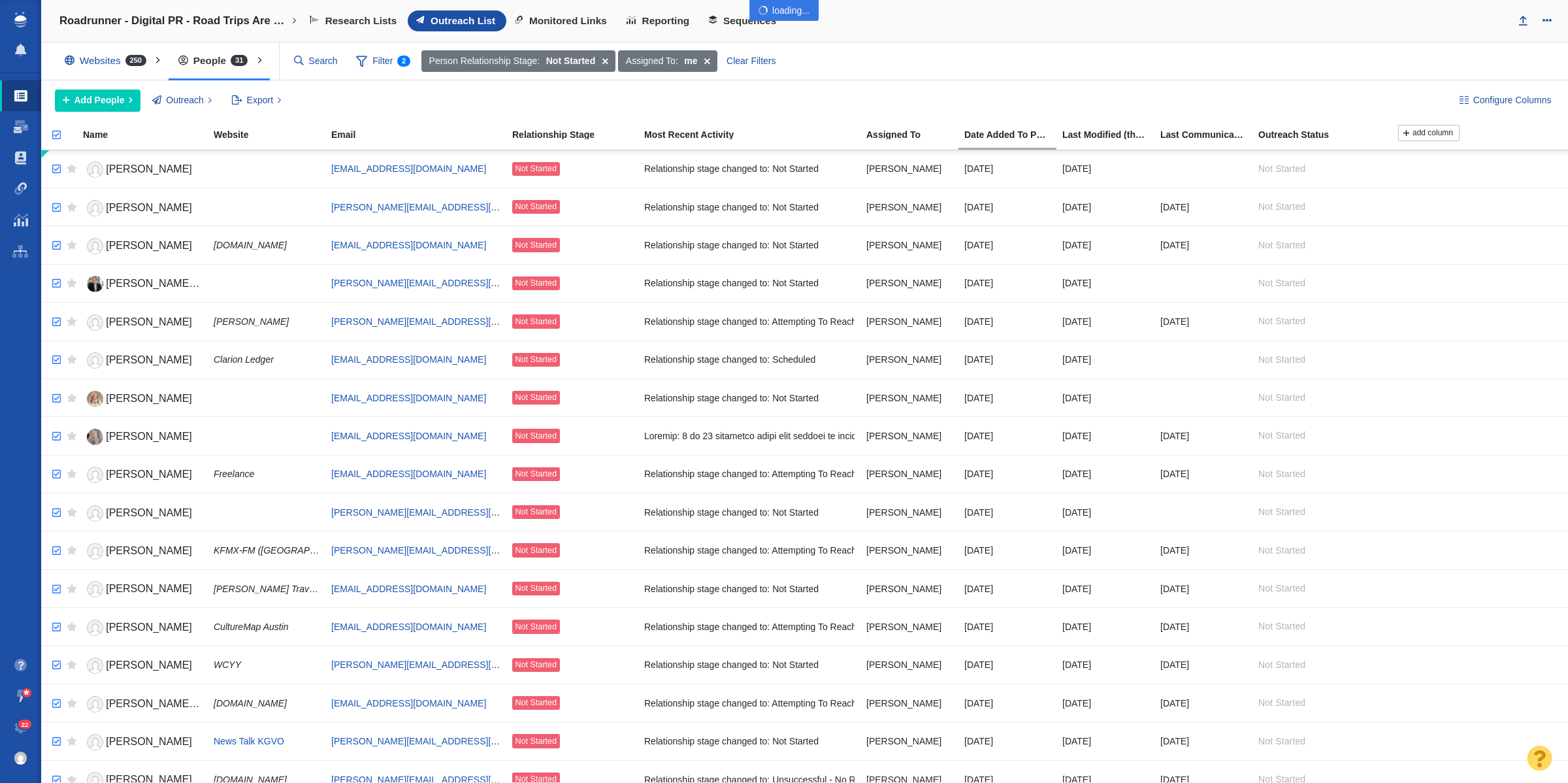
checkbox input "true"
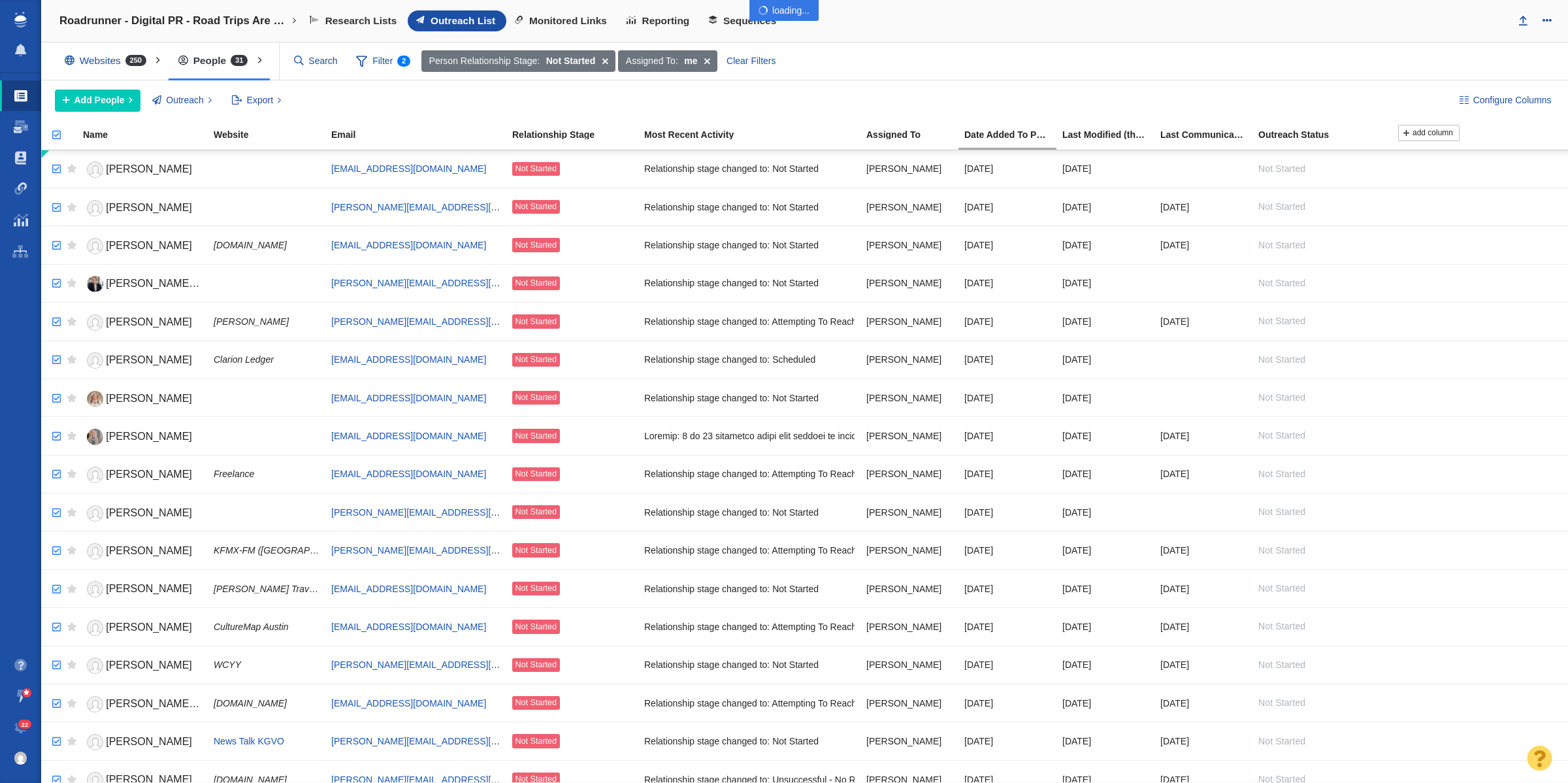
checkbox input "true"
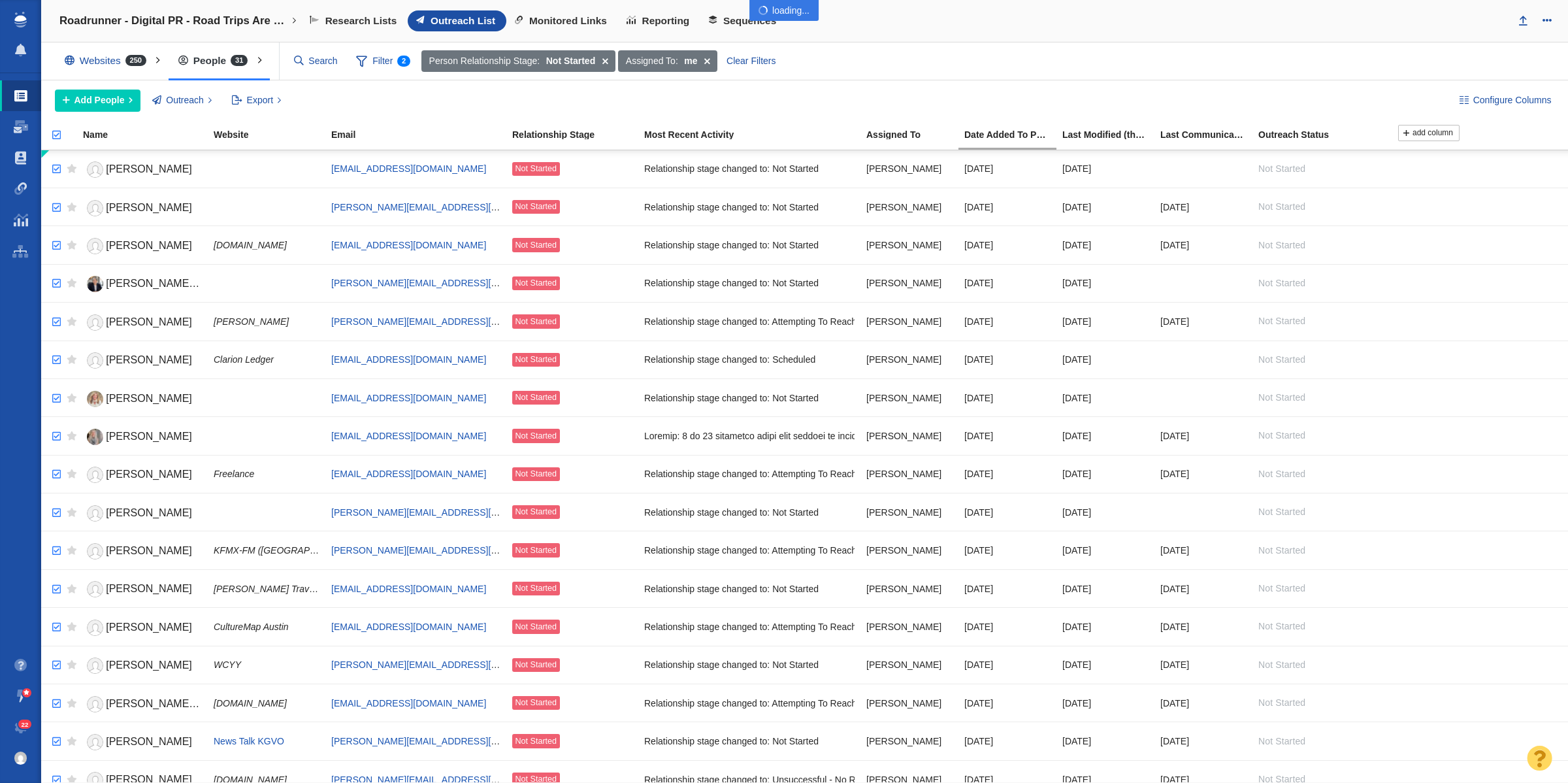
checkbox input "true"
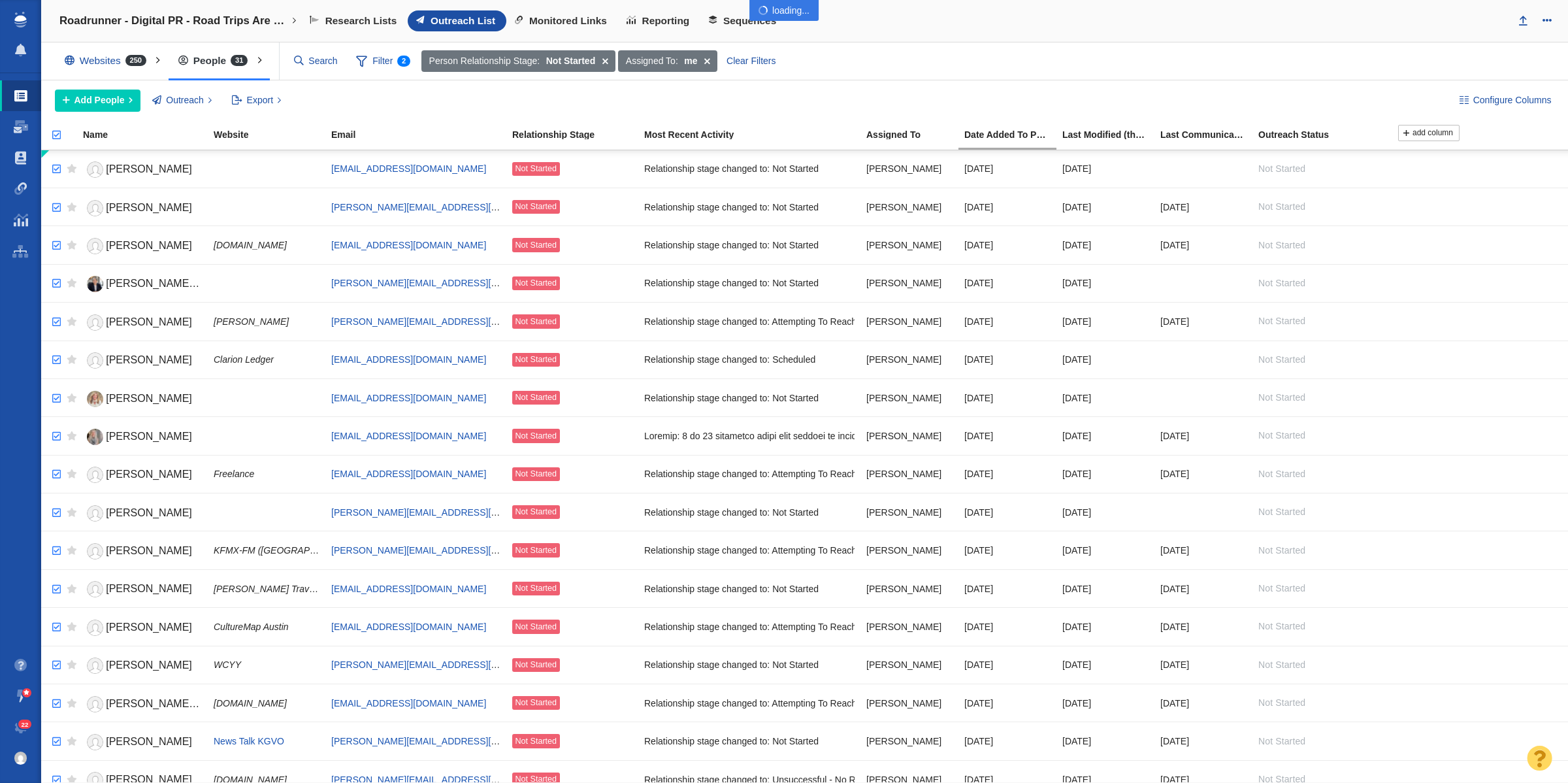
checkbox input "true"
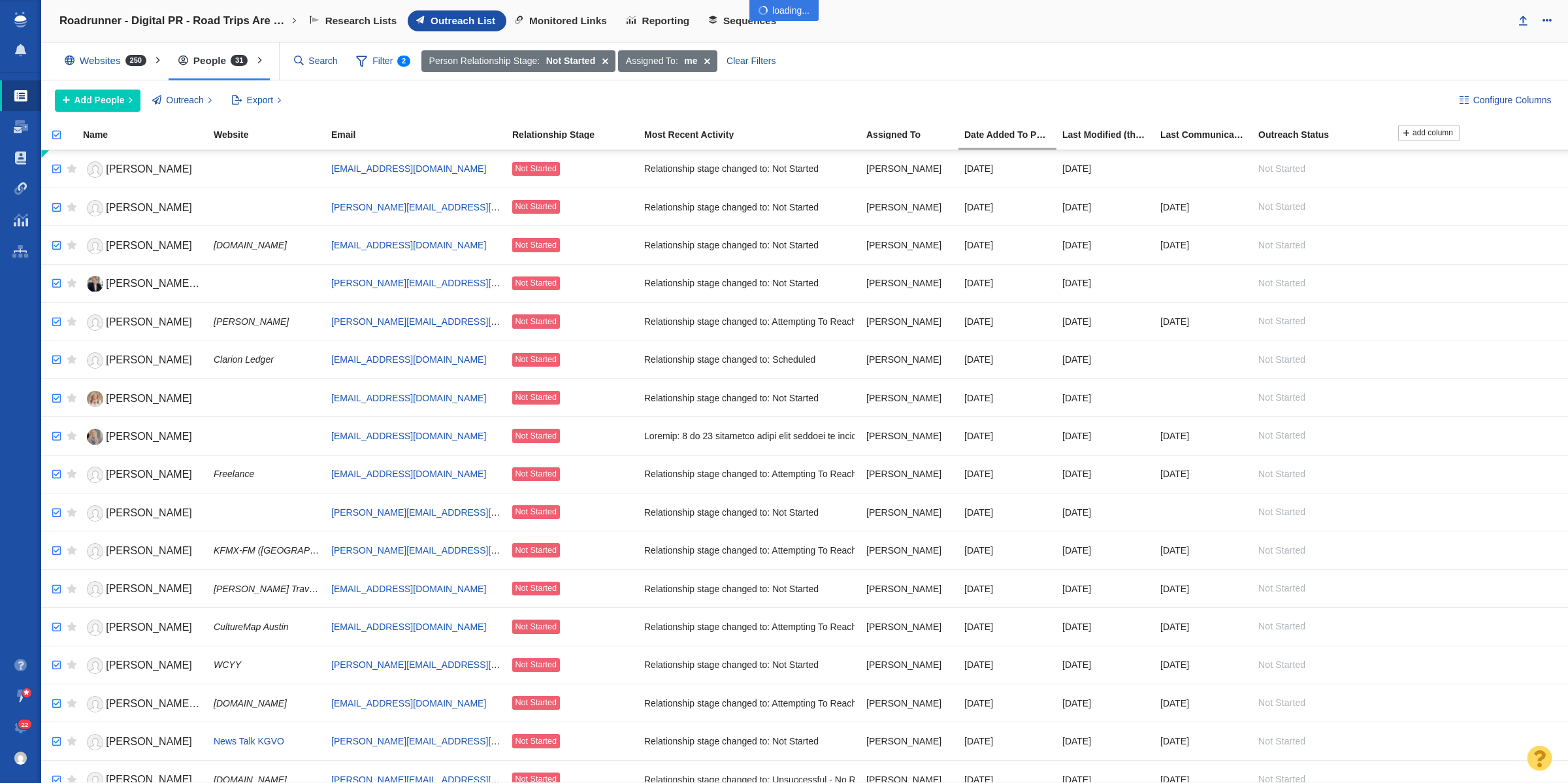
checkbox input "true"
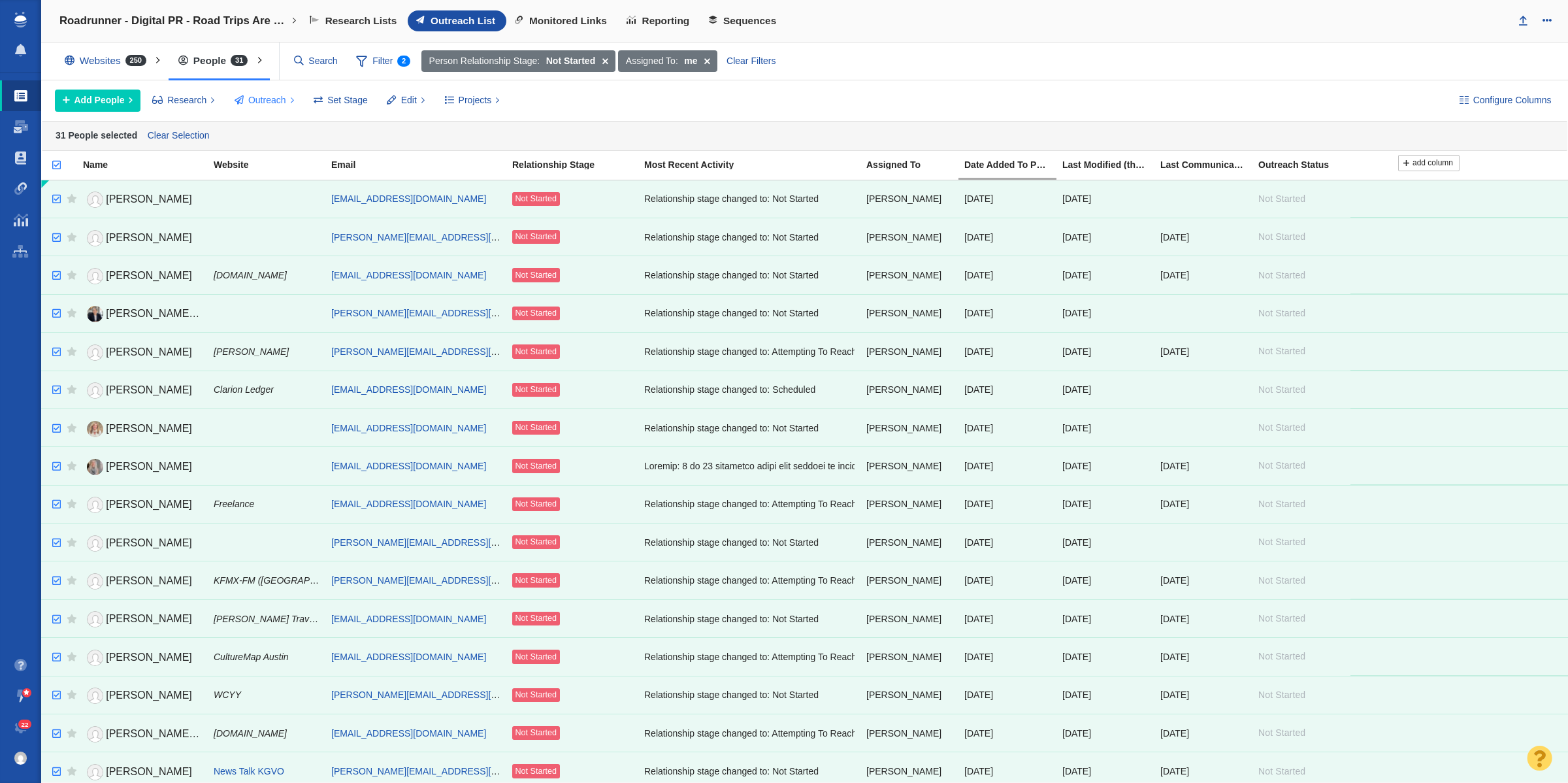
click at [273, 103] on span "Outreach" at bounding box center [267, 100] width 38 height 14
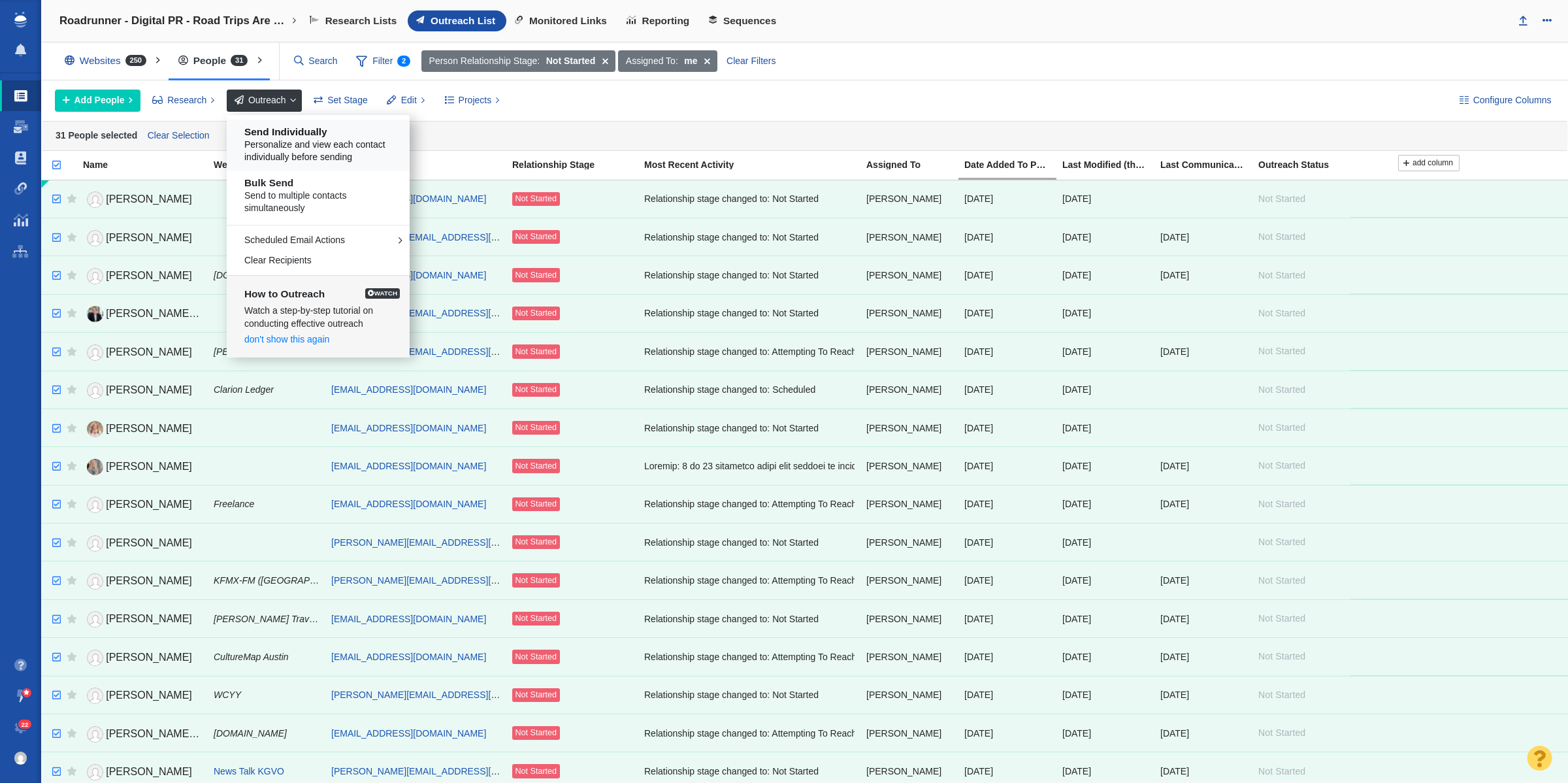
click at [327, 149] on span "Personalize and view each contact individually before sending" at bounding box center [323, 152] width 157 height 26
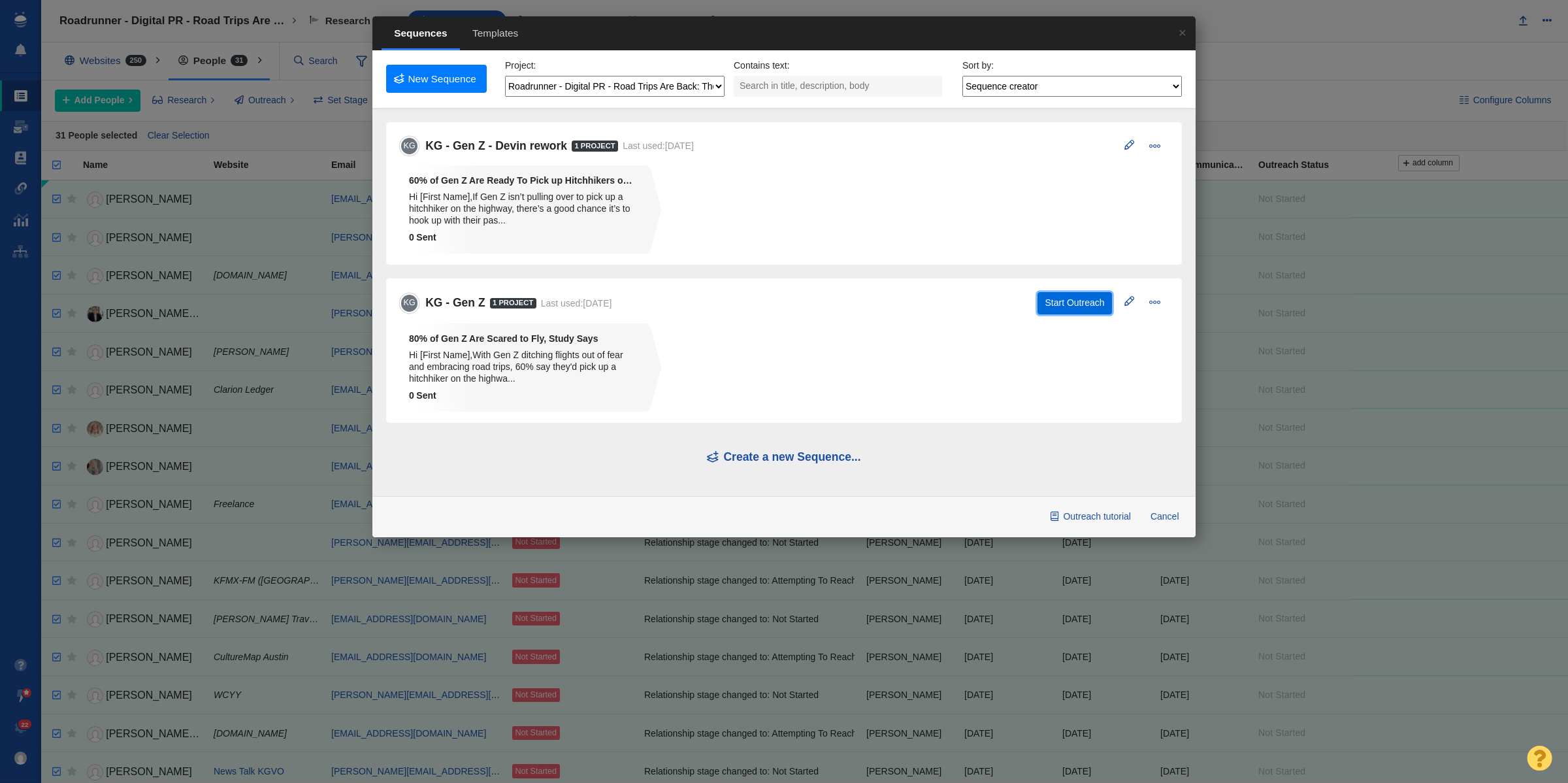
click at [1089, 302] on button "Start Outreach" at bounding box center [1075, 303] width 74 height 22
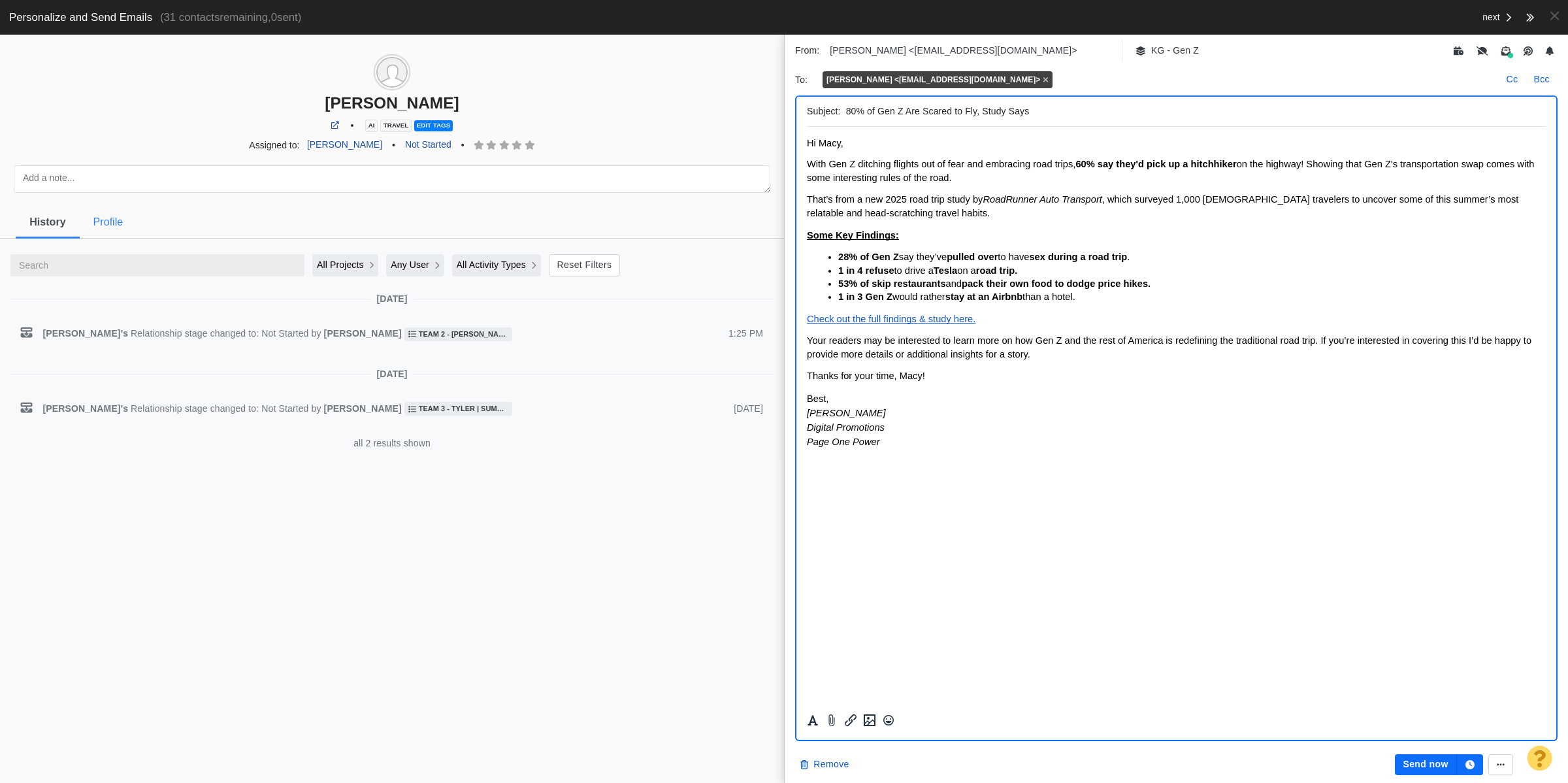
click at [112, 223] on span "Profile" at bounding box center [108, 222] width 30 height 12
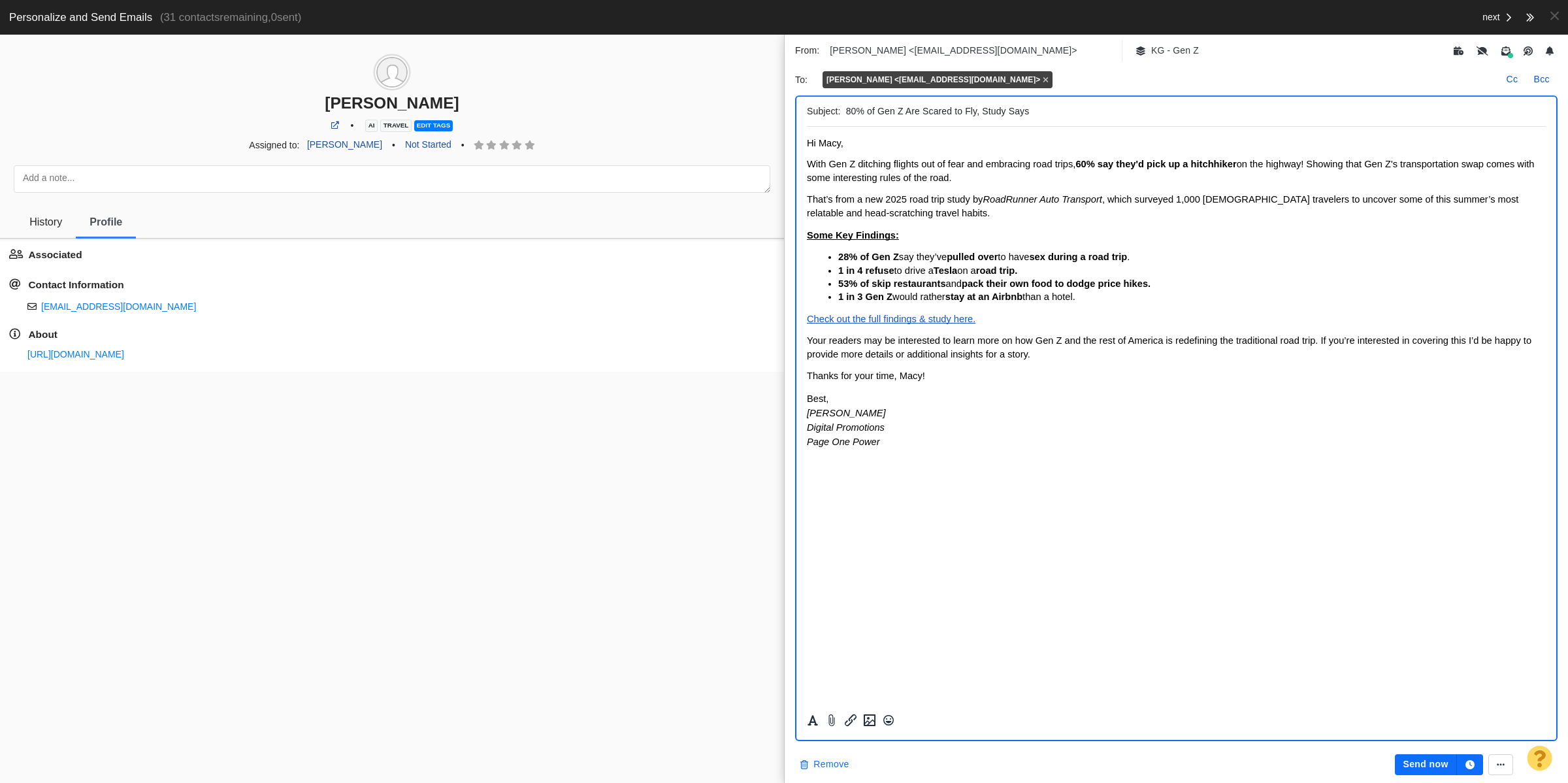
click at [827, 769] on button "Remove" at bounding box center [824, 764] width 64 height 21
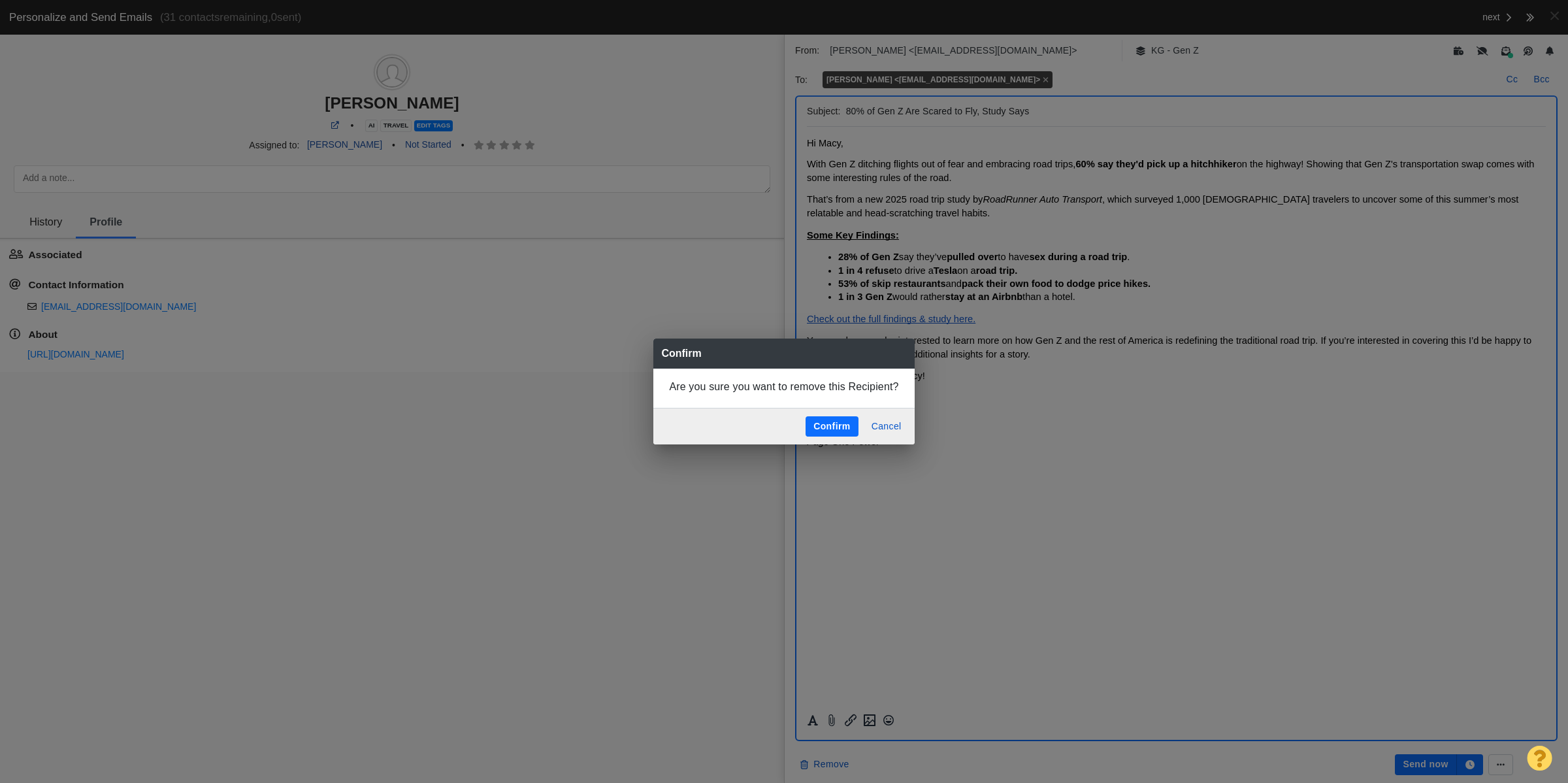
click at [829, 429] on button "Confirm" at bounding box center [832, 426] width 52 height 21
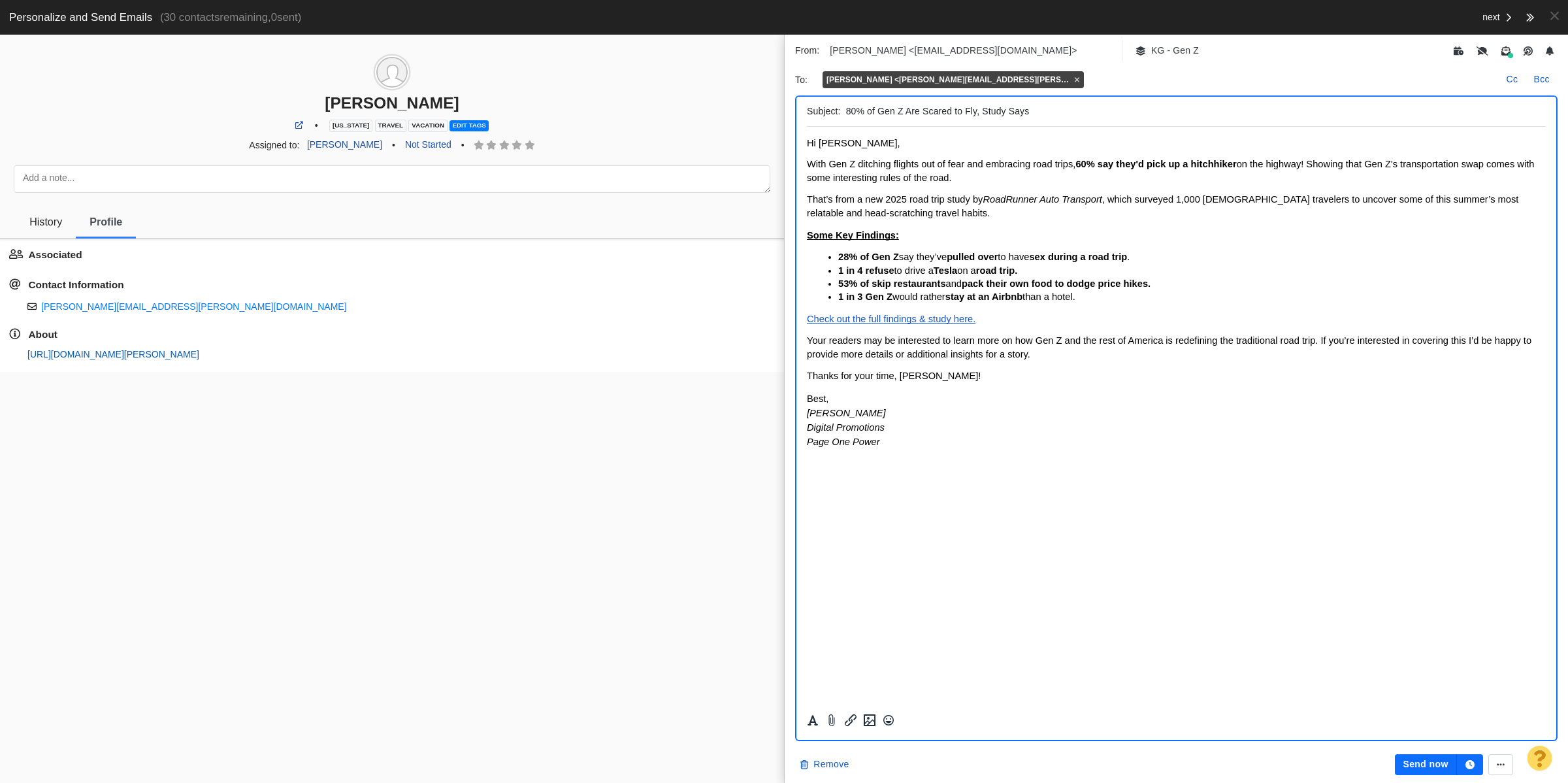
click at [190, 355] on link "https://page-one-power.muckrack.com/michael-salerno-2" at bounding box center [114, 354] width 172 height 11
click at [881, 175] on span "With Gen Z ditching flights out of fear and embracing road trips, 60% say they'…" at bounding box center [1171, 170] width 727 height 24
click at [1478, 762] on button "button" at bounding box center [1470, 764] width 26 height 21
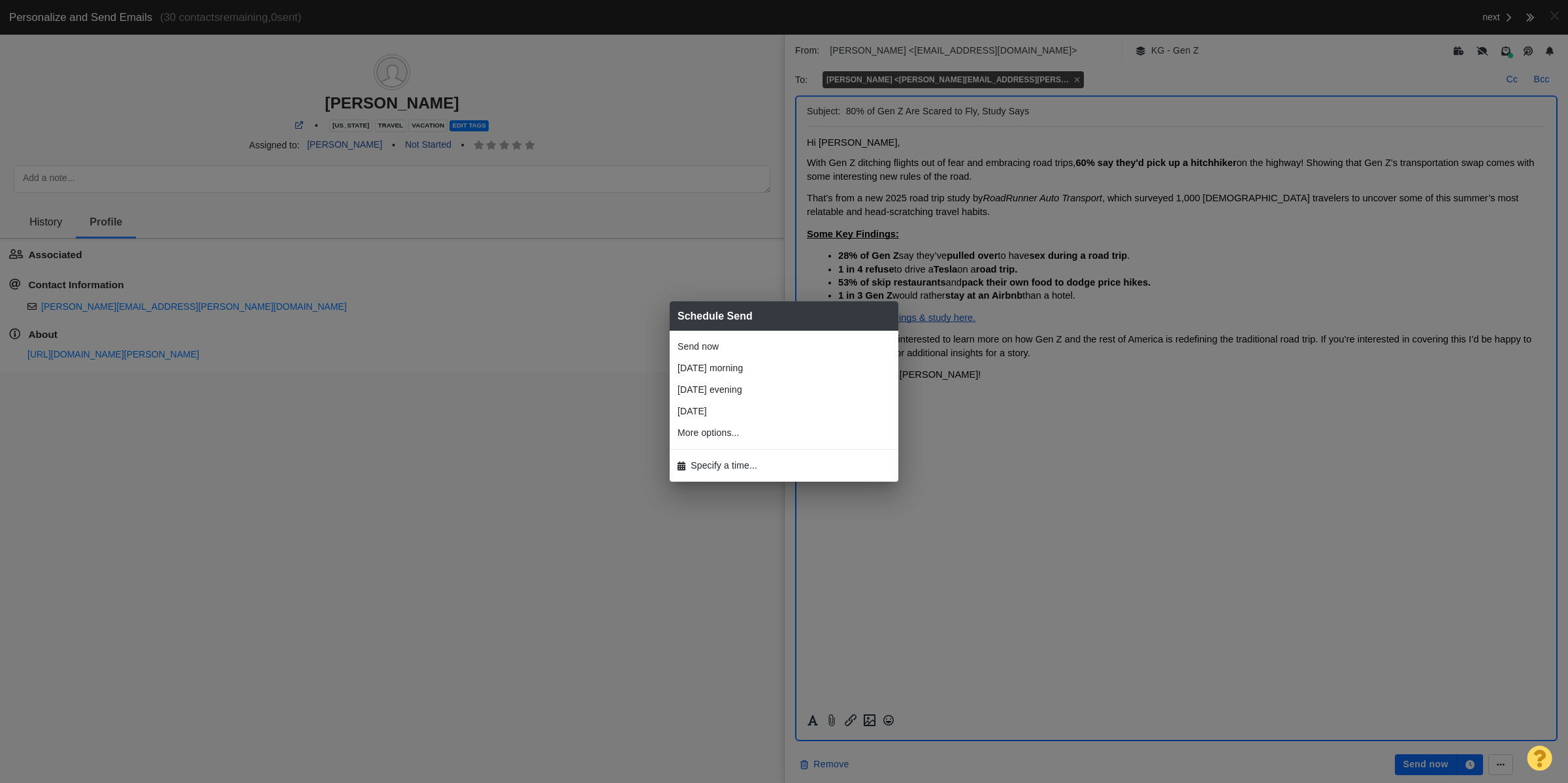
click at [766, 368] on li "Tomorrow morning" at bounding box center [784, 369] width 229 height 22
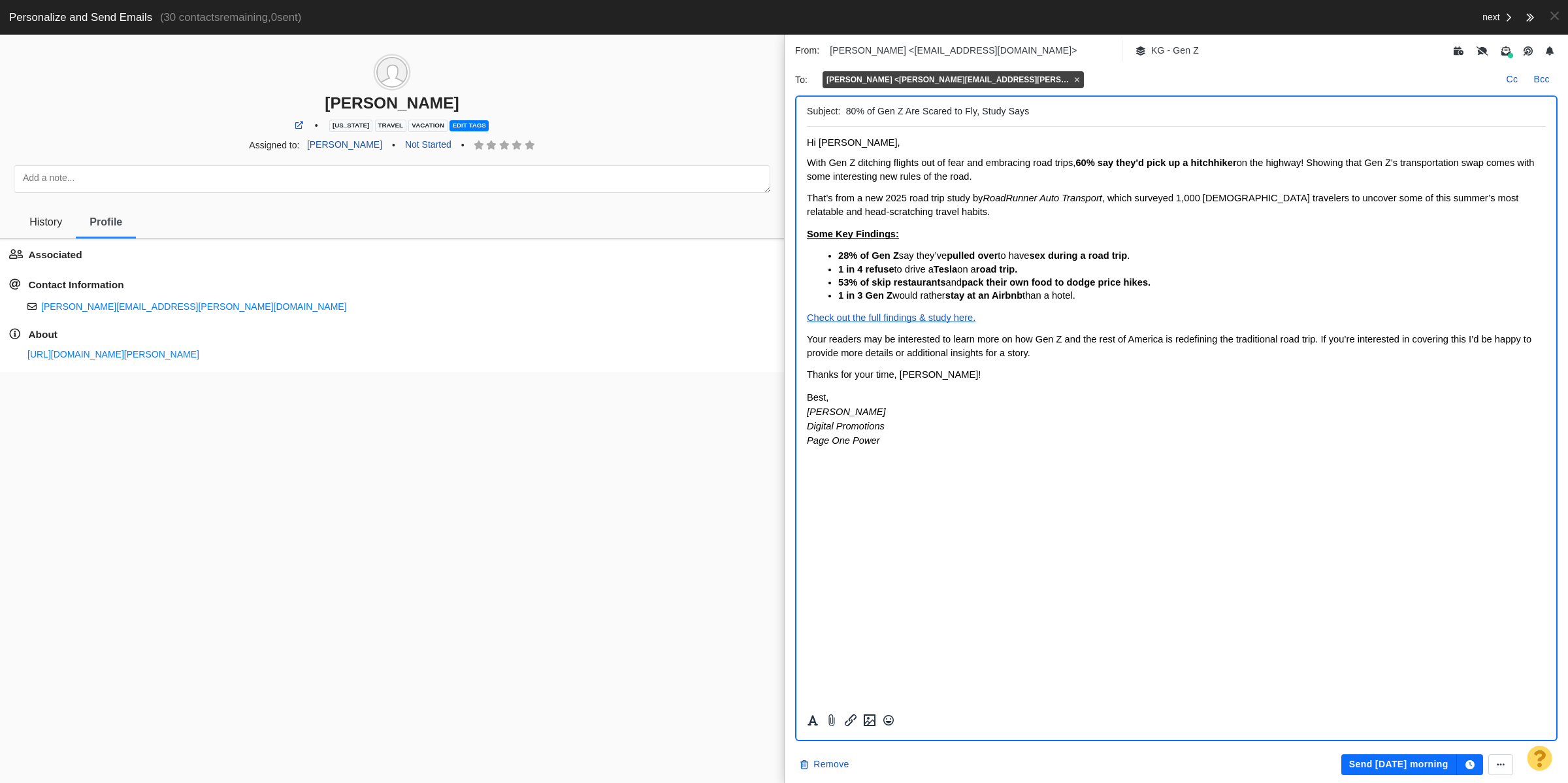
click at [1409, 765] on button "Send tomorrow morning" at bounding box center [1400, 764] width 116 height 21
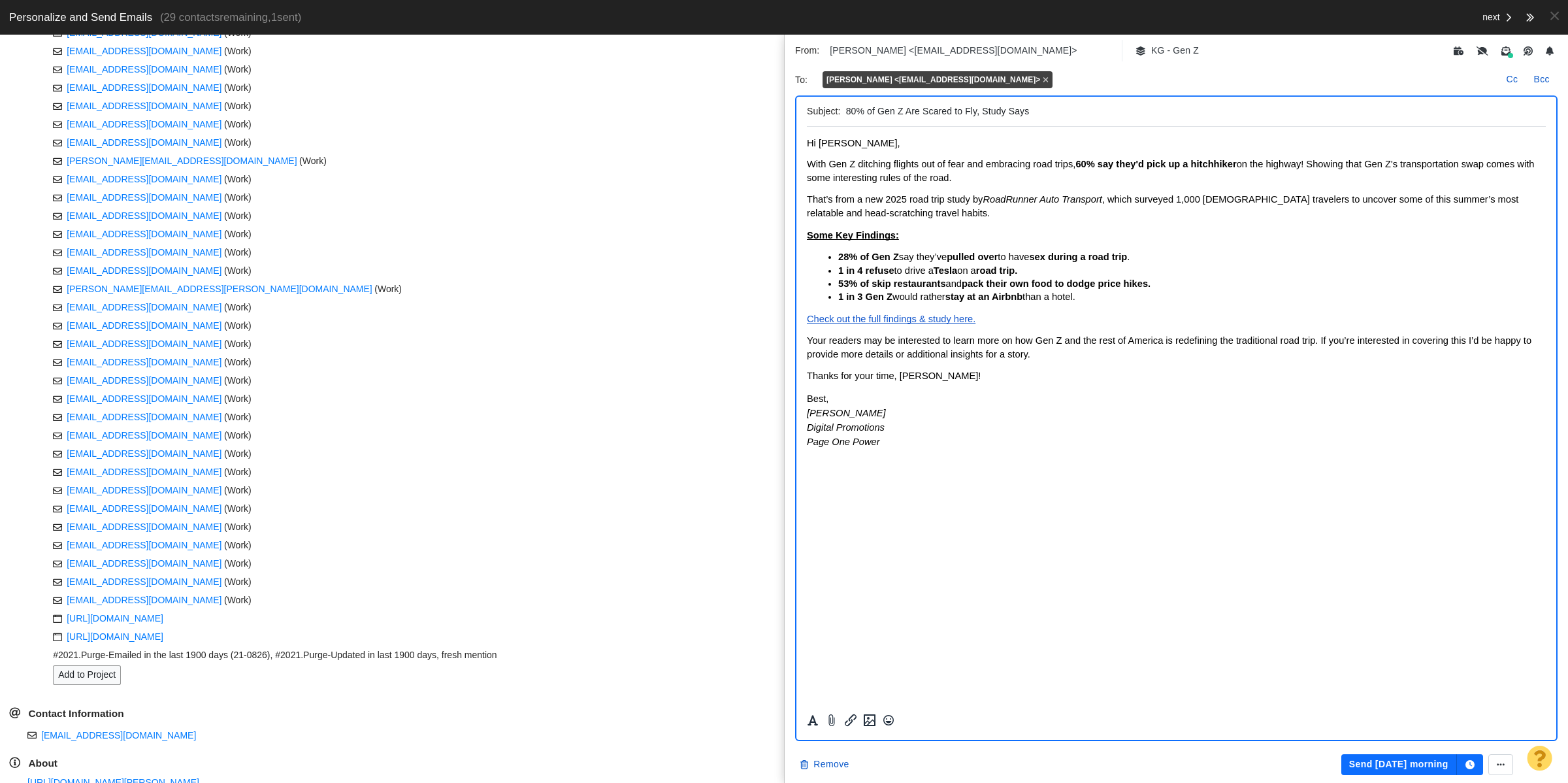
scroll to position [458, 0]
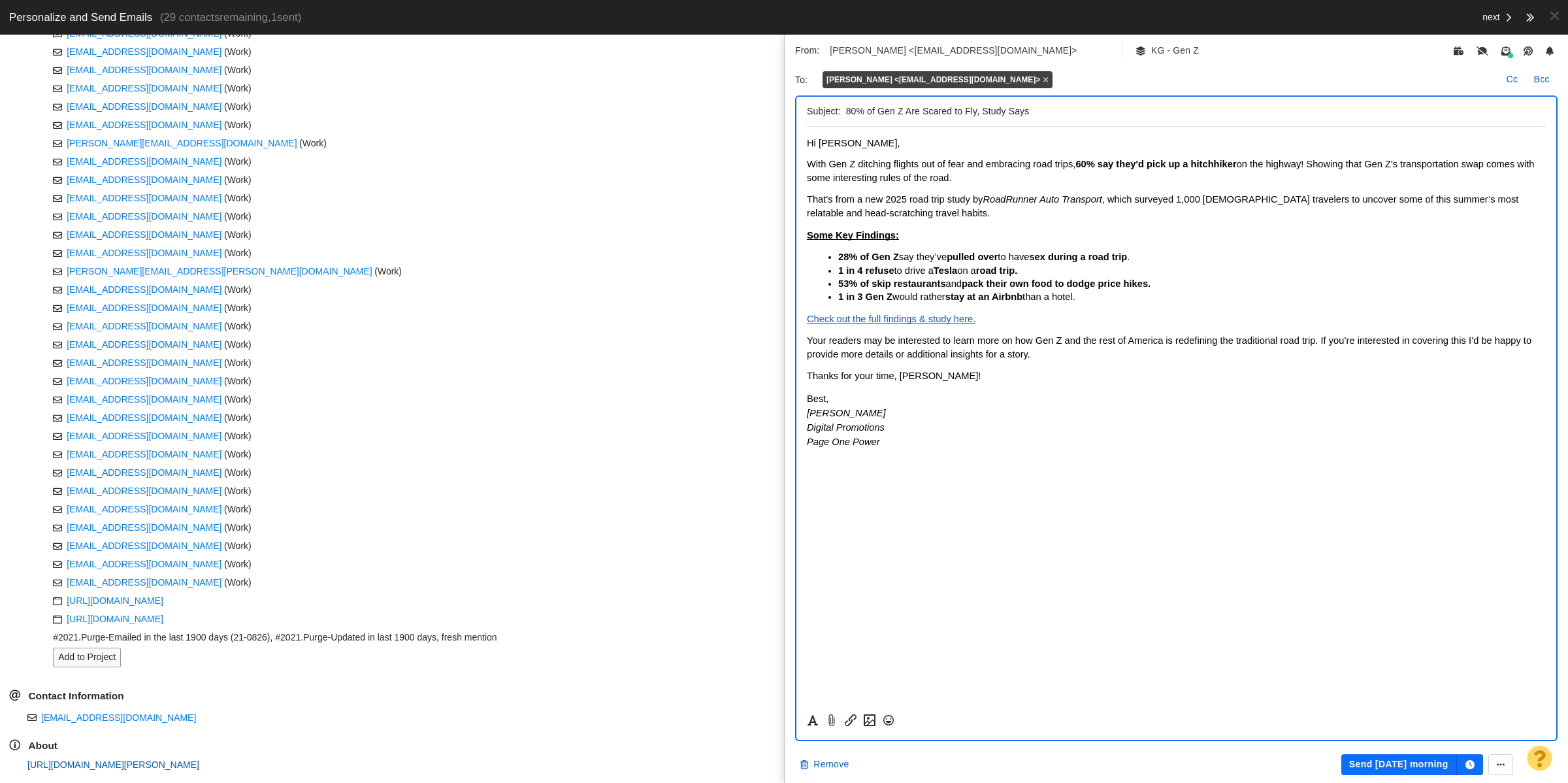
click at [107, 762] on link "https://page-one-power.muckrack.com/charles-singh" at bounding box center [114, 765] width 172 height 11
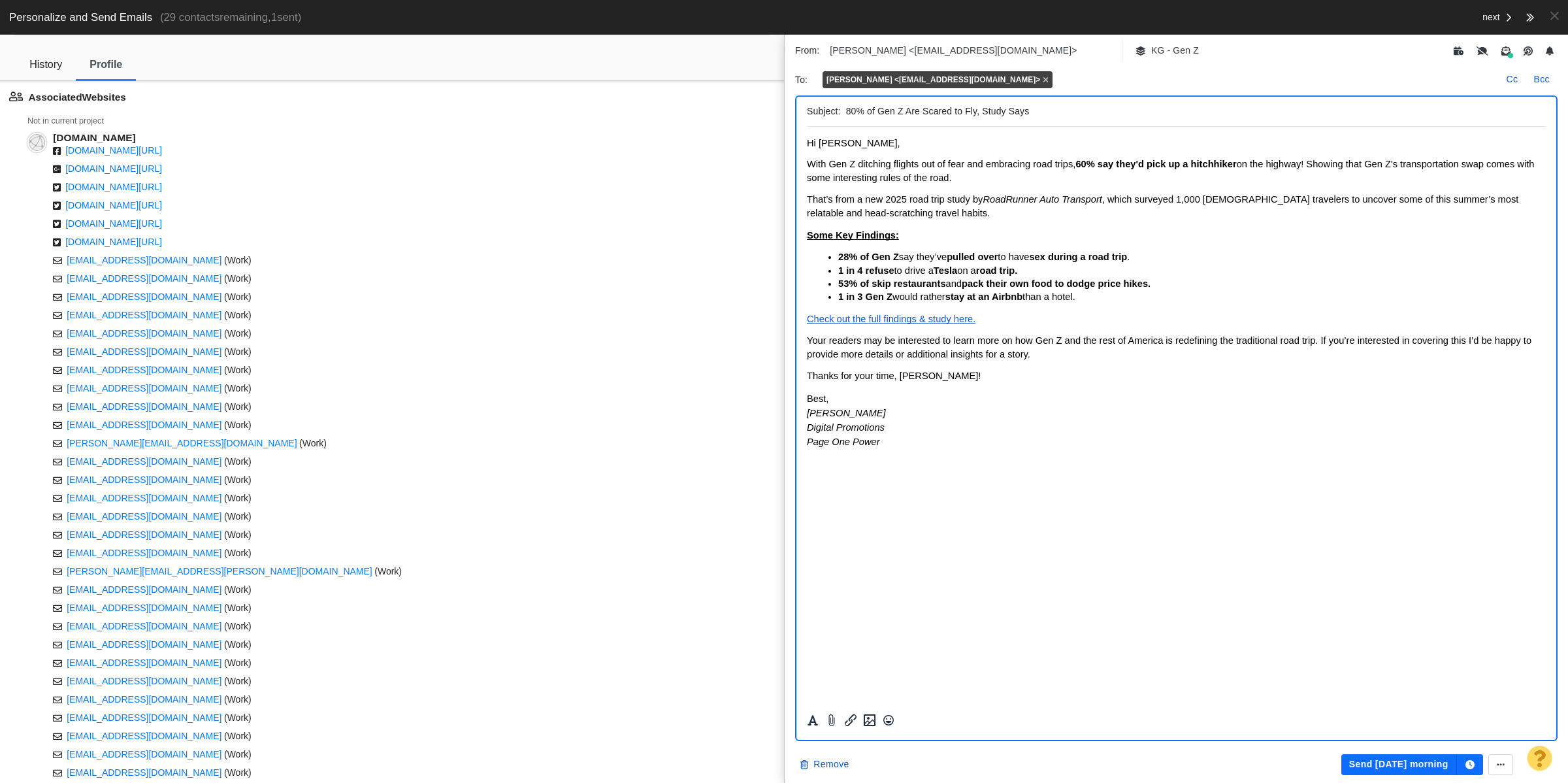
scroll to position [0, 0]
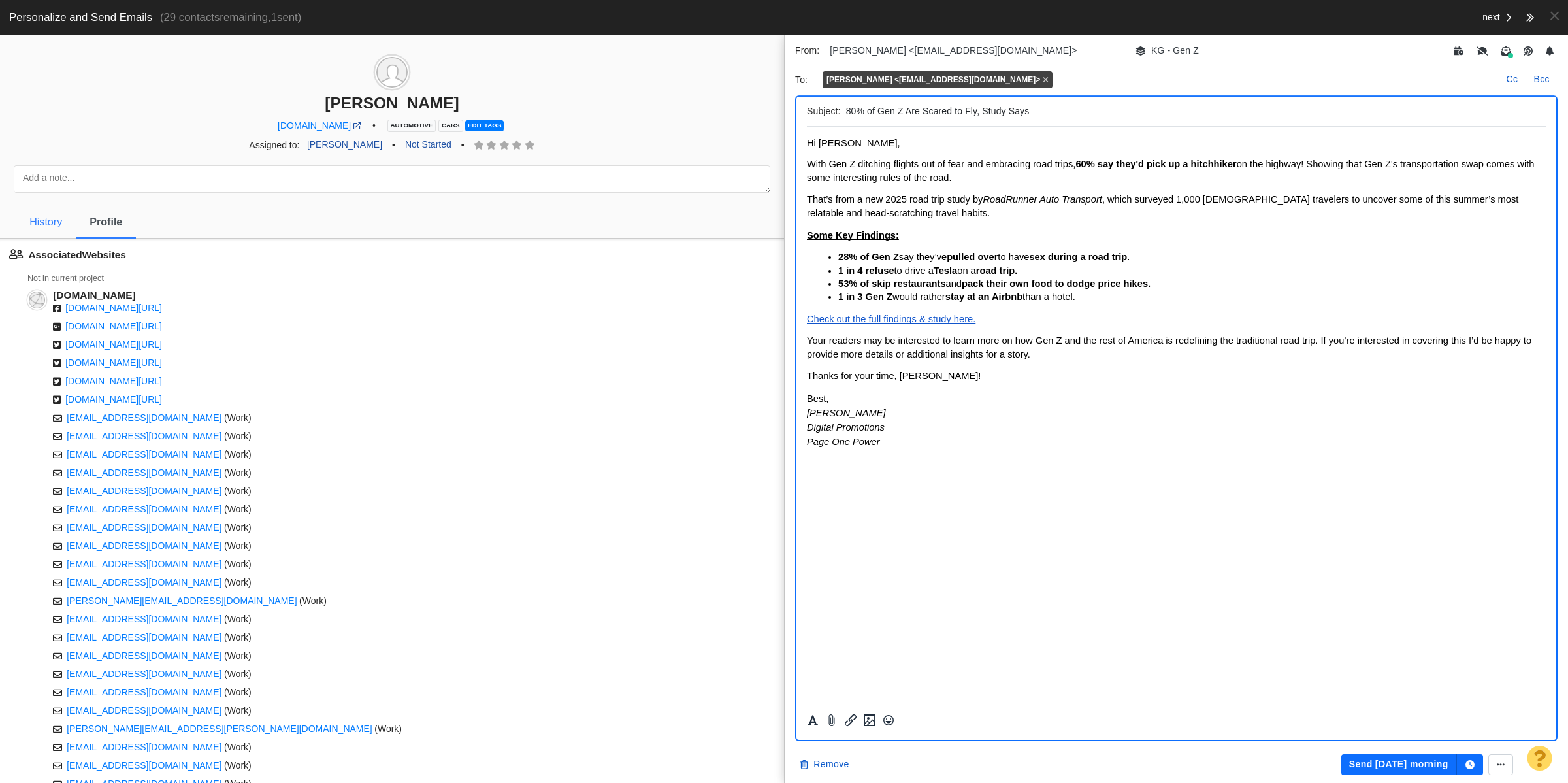
click at [44, 216] on span "History" at bounding box center [46, 222] width 33 height 12
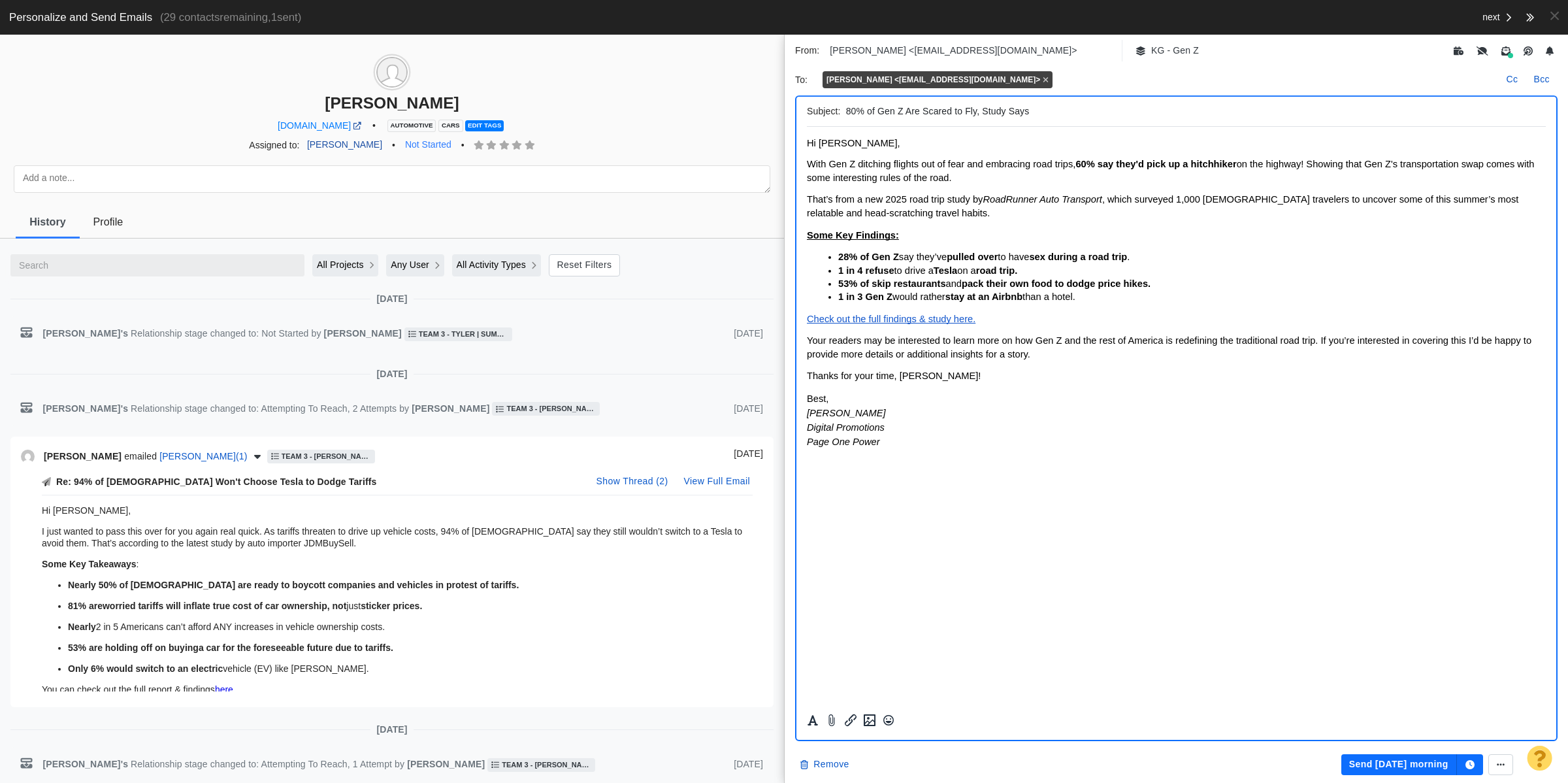
click at [418, 145] on link "Not Started" at bounding box center [428, 145] width 61 height 22
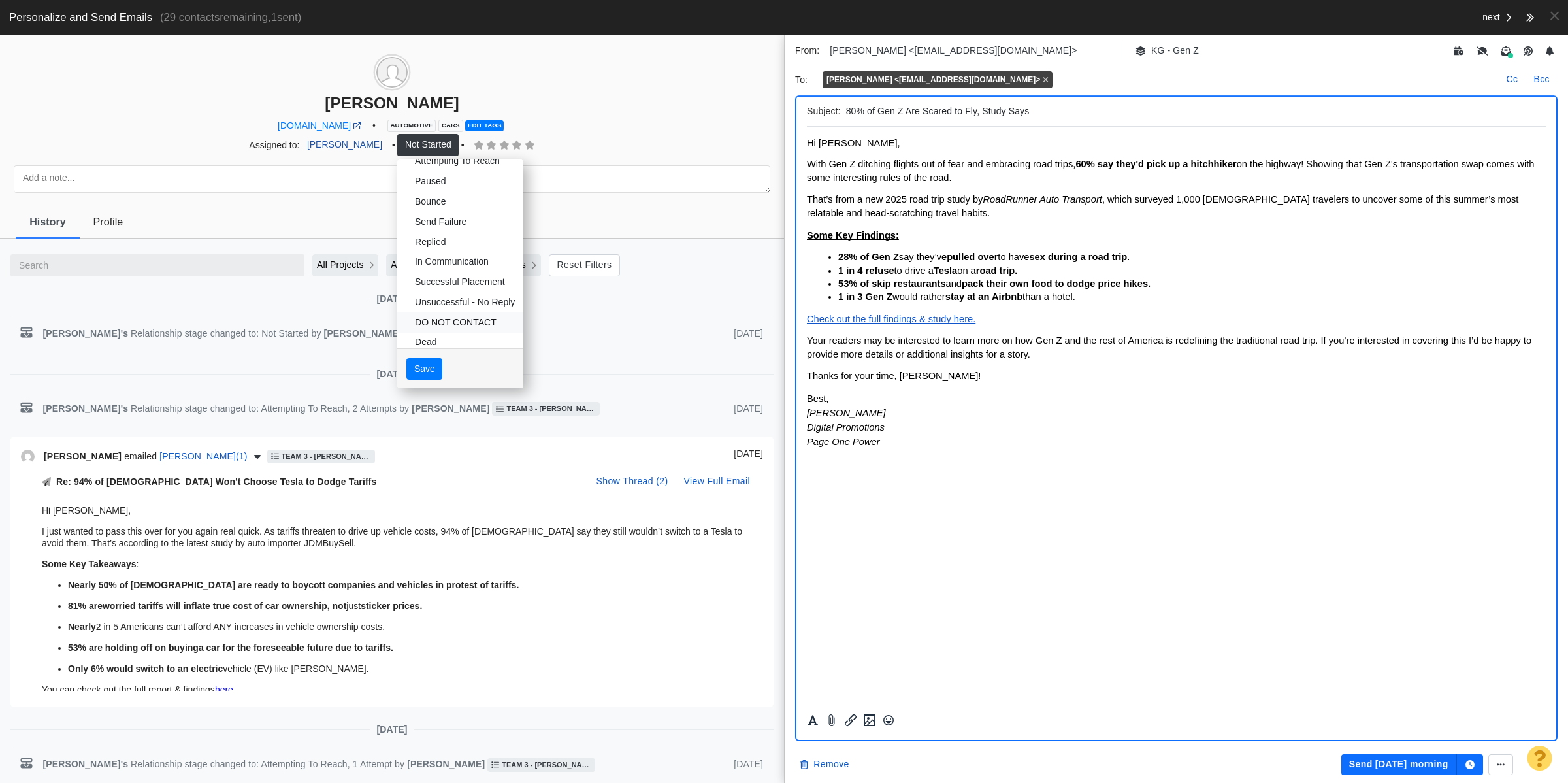
scroll to position [67, 0]
click at [409, 322] on link "Dead" at bounding box center [460, 328] width 126 height 20
click at [406, 361] on button "Save" at bounding box center [424, 369] width 36 height 22
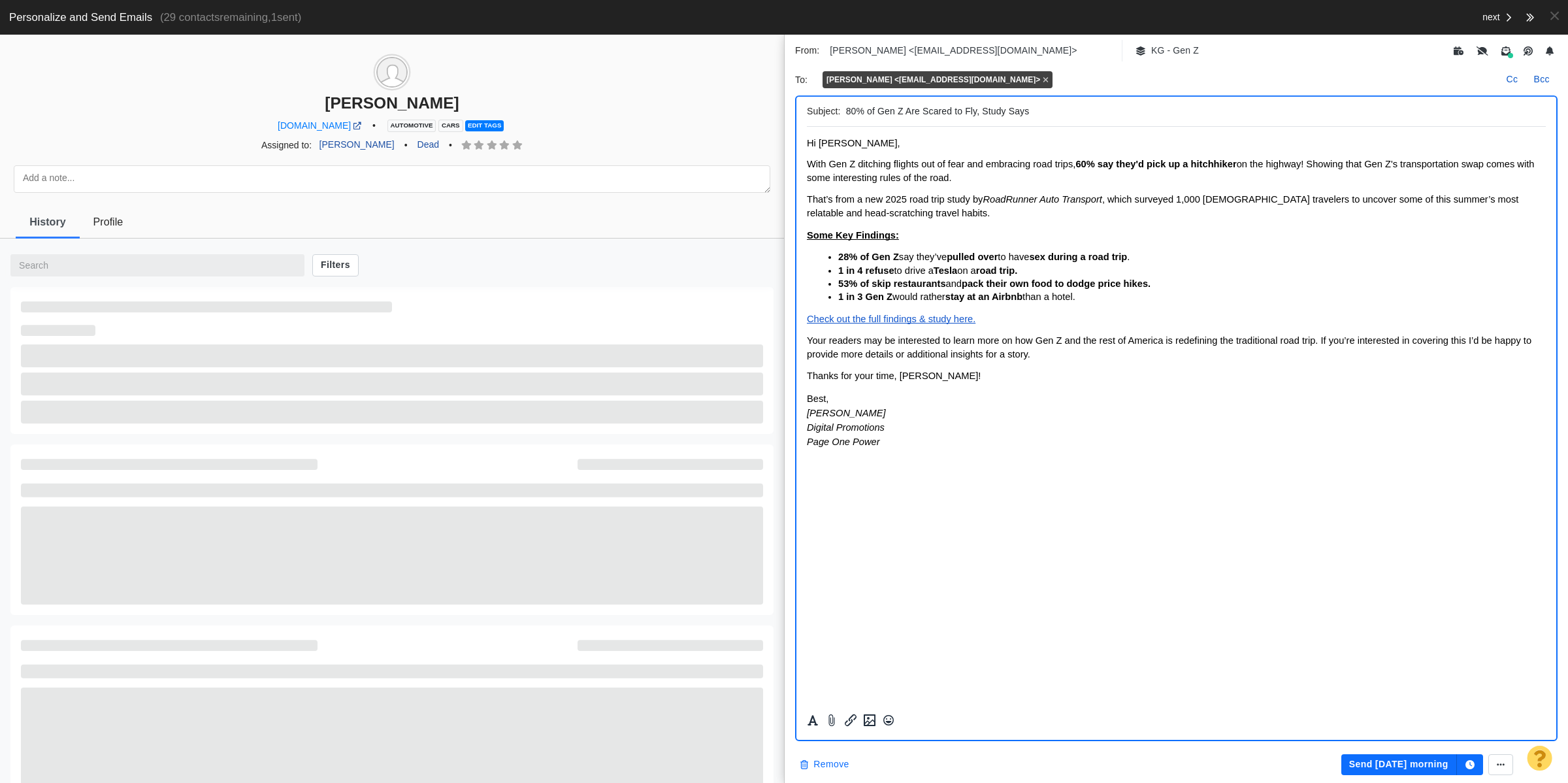
click at [833, 760] on button "Remove" at bounding box center [824, 764] width 64 height 21
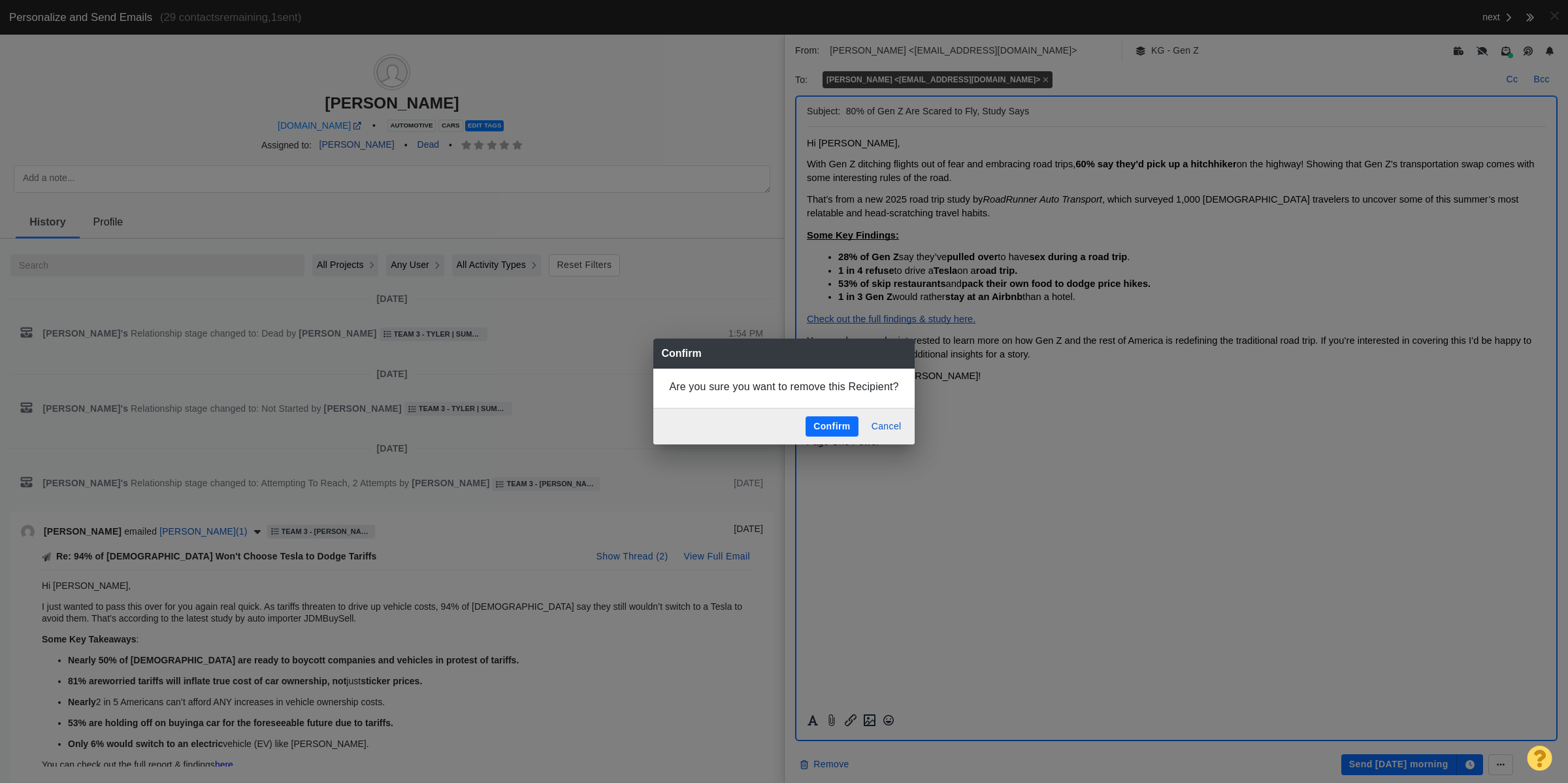
click at [837, 424] on button "Confirm" at bounding box center [832, 426] width 52 height 21
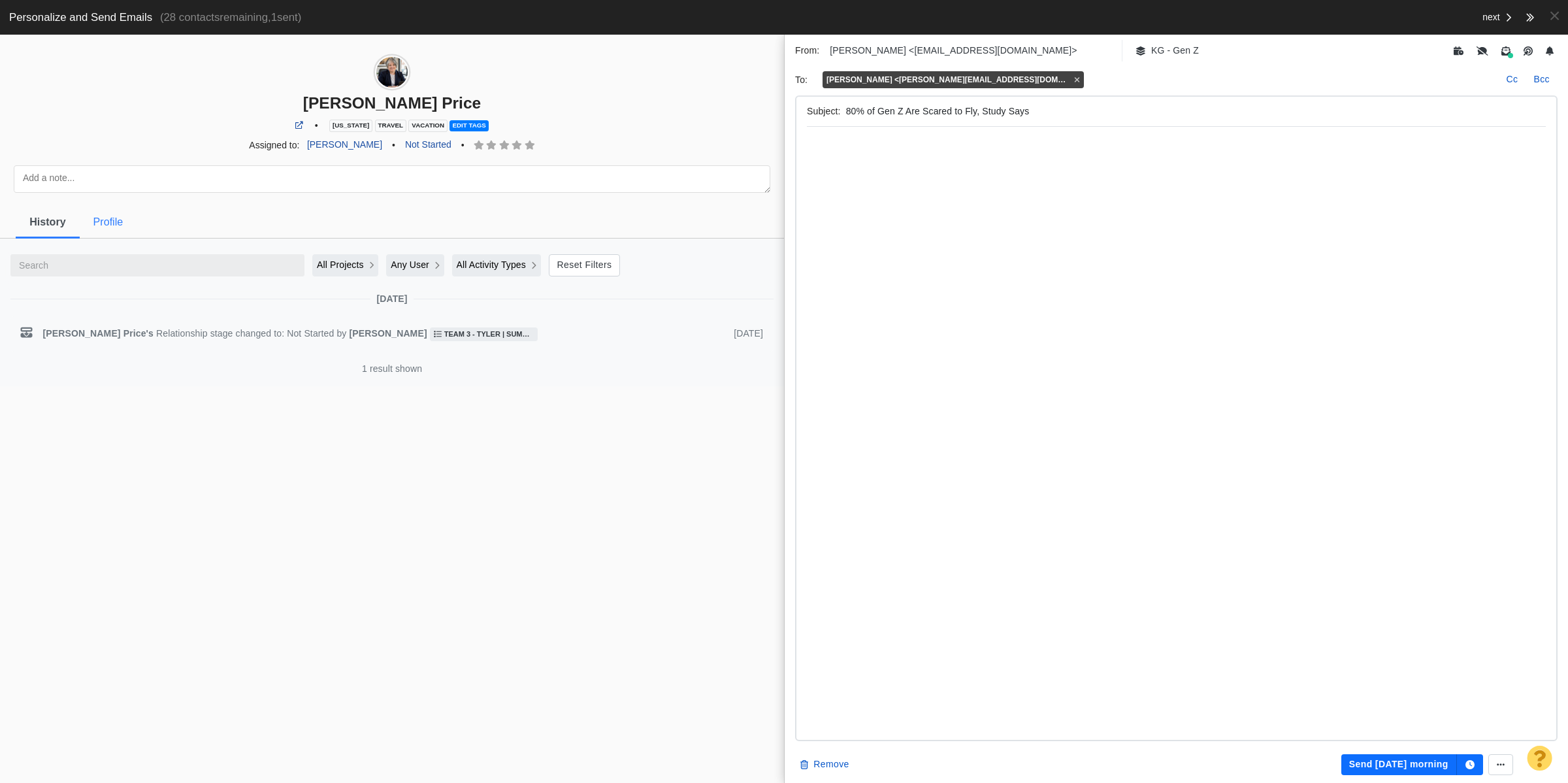
click at [115, 227] on span "Profile" at bounding box center [108, 222] width 30 height 12
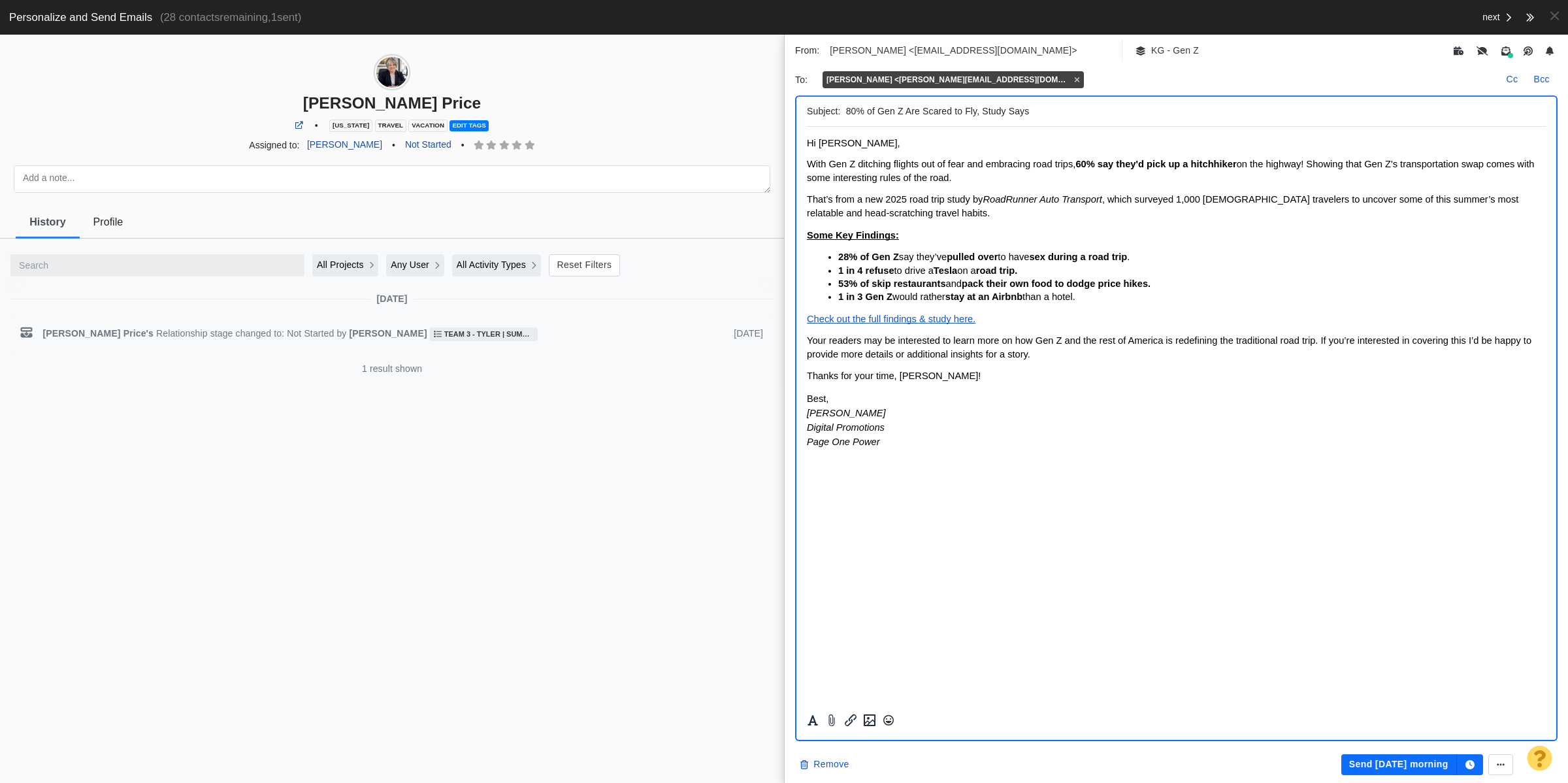
scroll to position [0, 0]
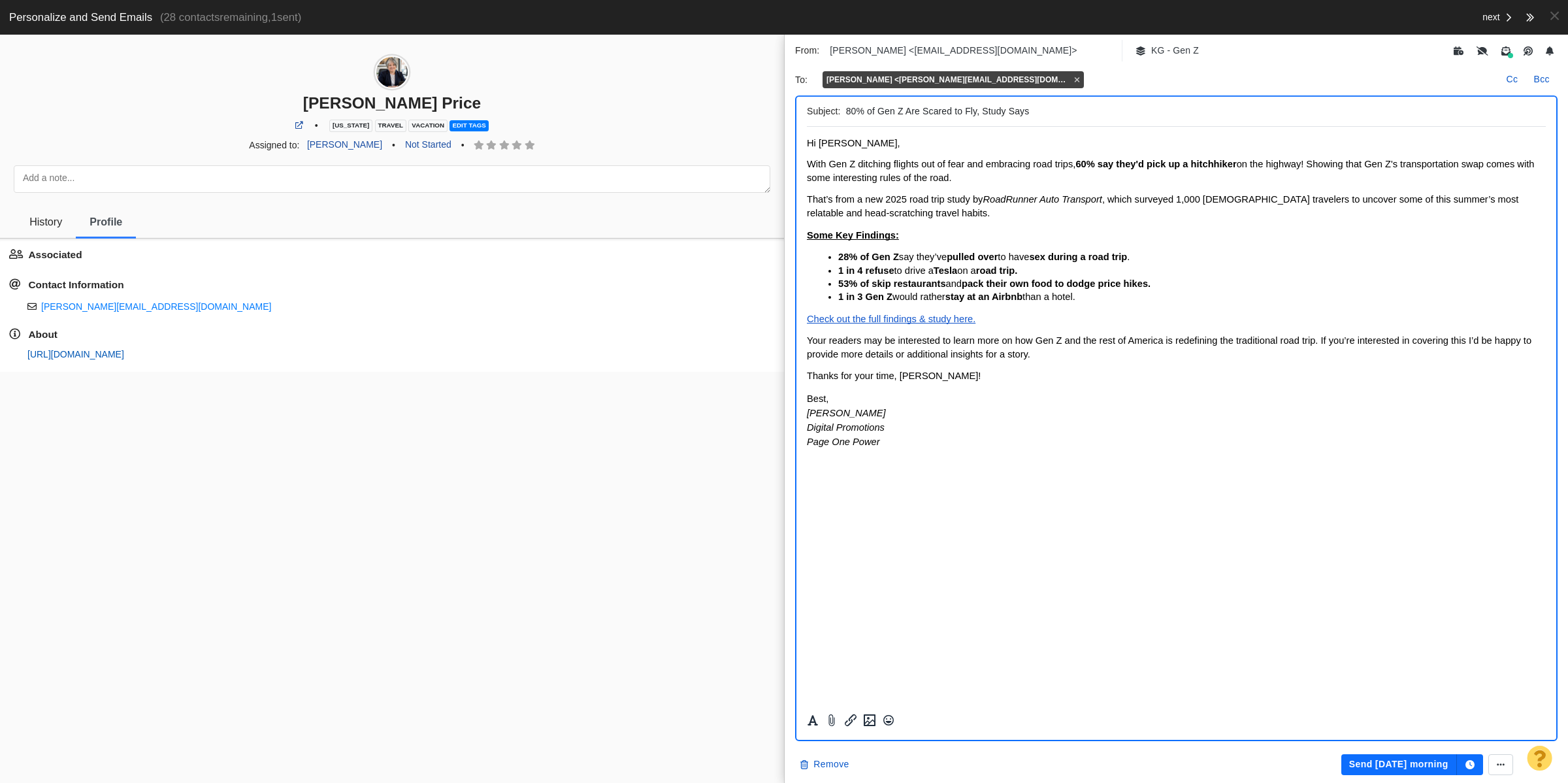
click at [124, 357] on link "https://page-one-power.muckrack.com/jdp" at bounding box center [76, 354] width 97 height 11
drag, startPoint x: 412, startPoint y: 149, endPoint x: 416, endPoint y: 168, distance: 19.4
click at [412, 149] on link "Not Started" at bounding box center [428, 145] width 61 height 22
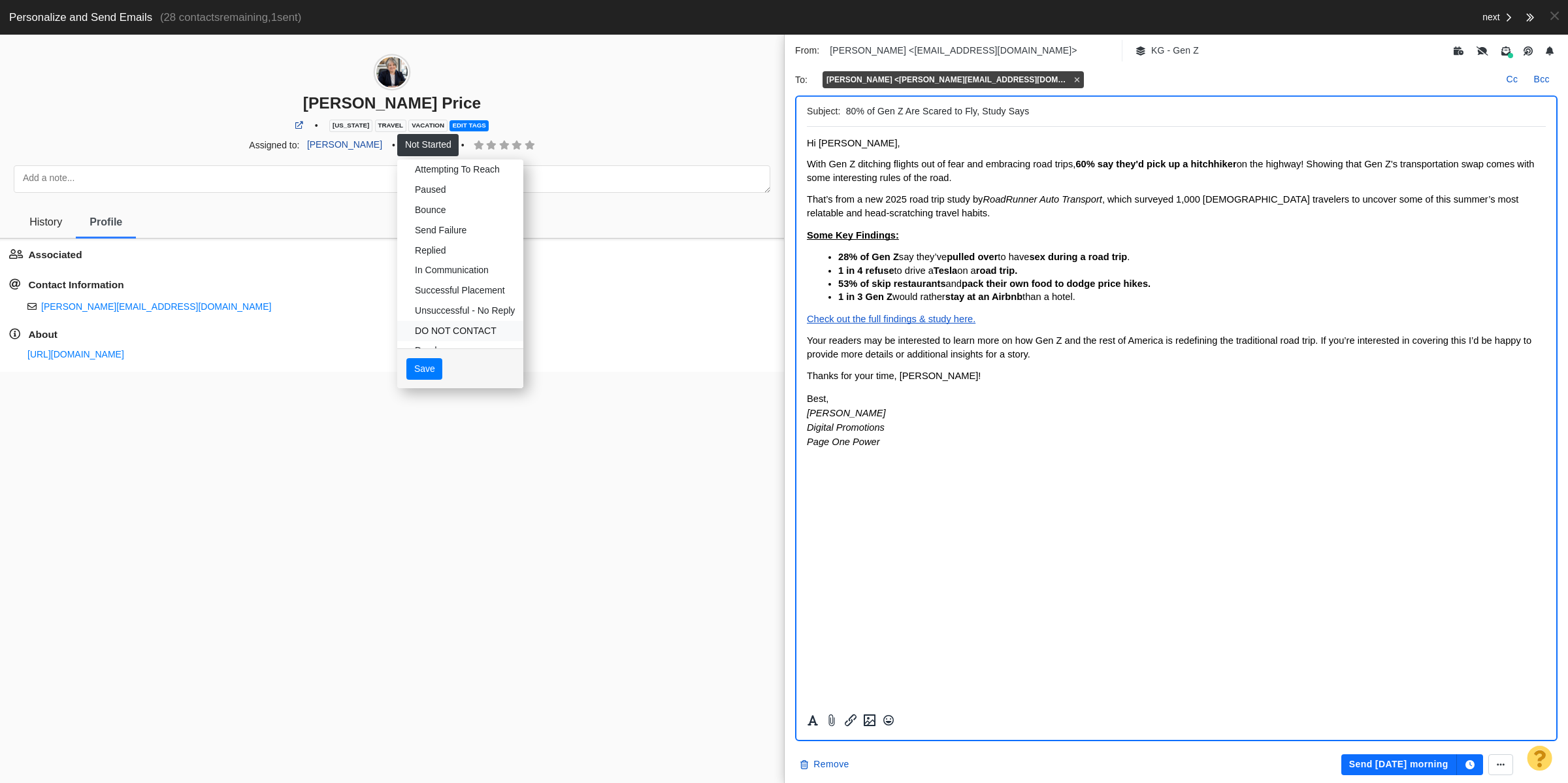
scroll to position [67, 0]
click at [443, 322] on link "Dead" at bounding box center [460, 328] width 126 height 20
click at [397, 384] on div "Save" at bounding box center [460, 369] width 126 height 42
click at [406, 368] on button "Save" at bounding box center [424, 369] width 36 height 22
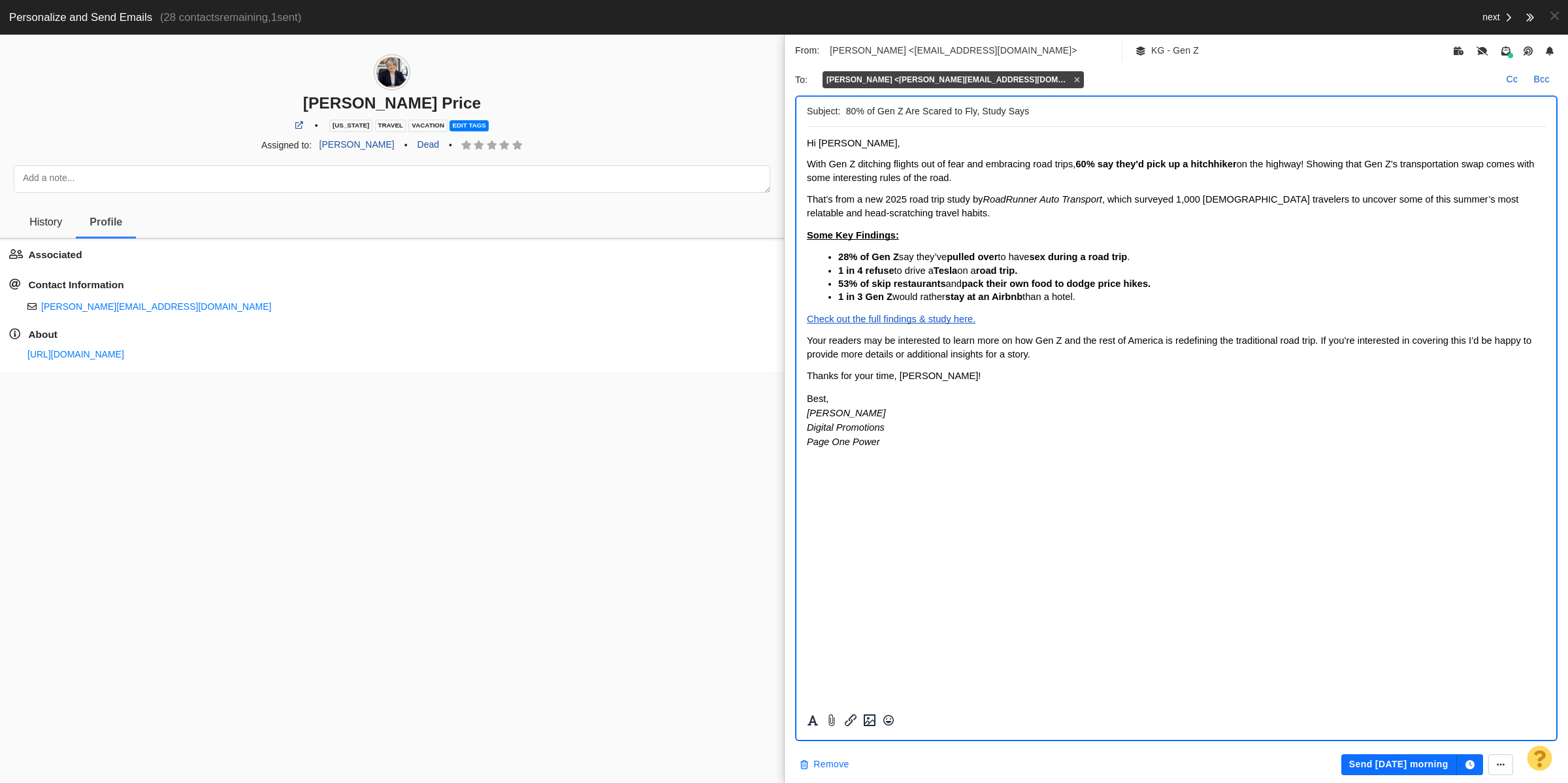
click at [831, 762] on button "Remove" at bounding box center [824, 764] width 64 height 21
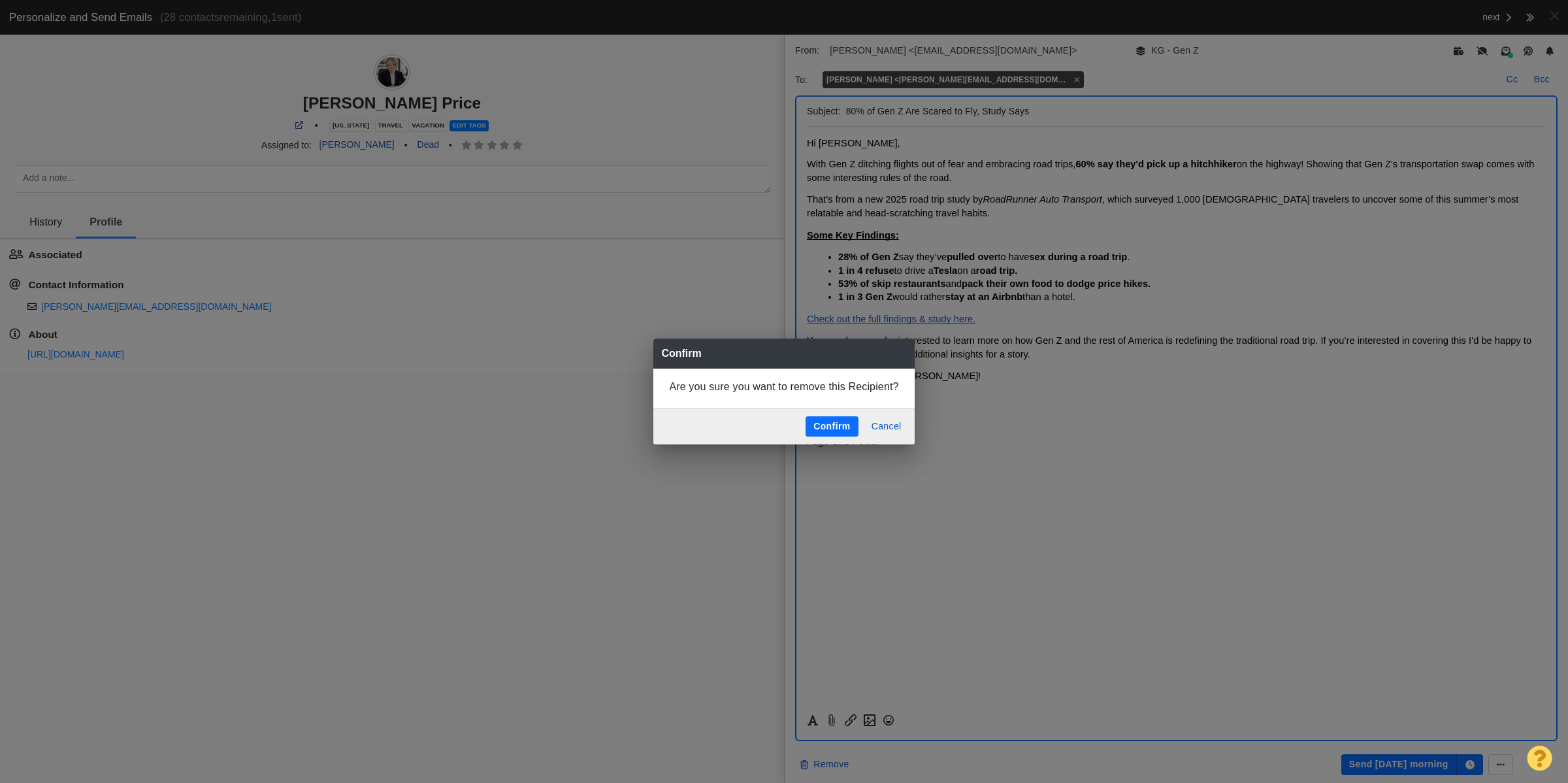
click at [835, 419] on button "Confirm" at bounding box center [832, 426] width 52 height 21
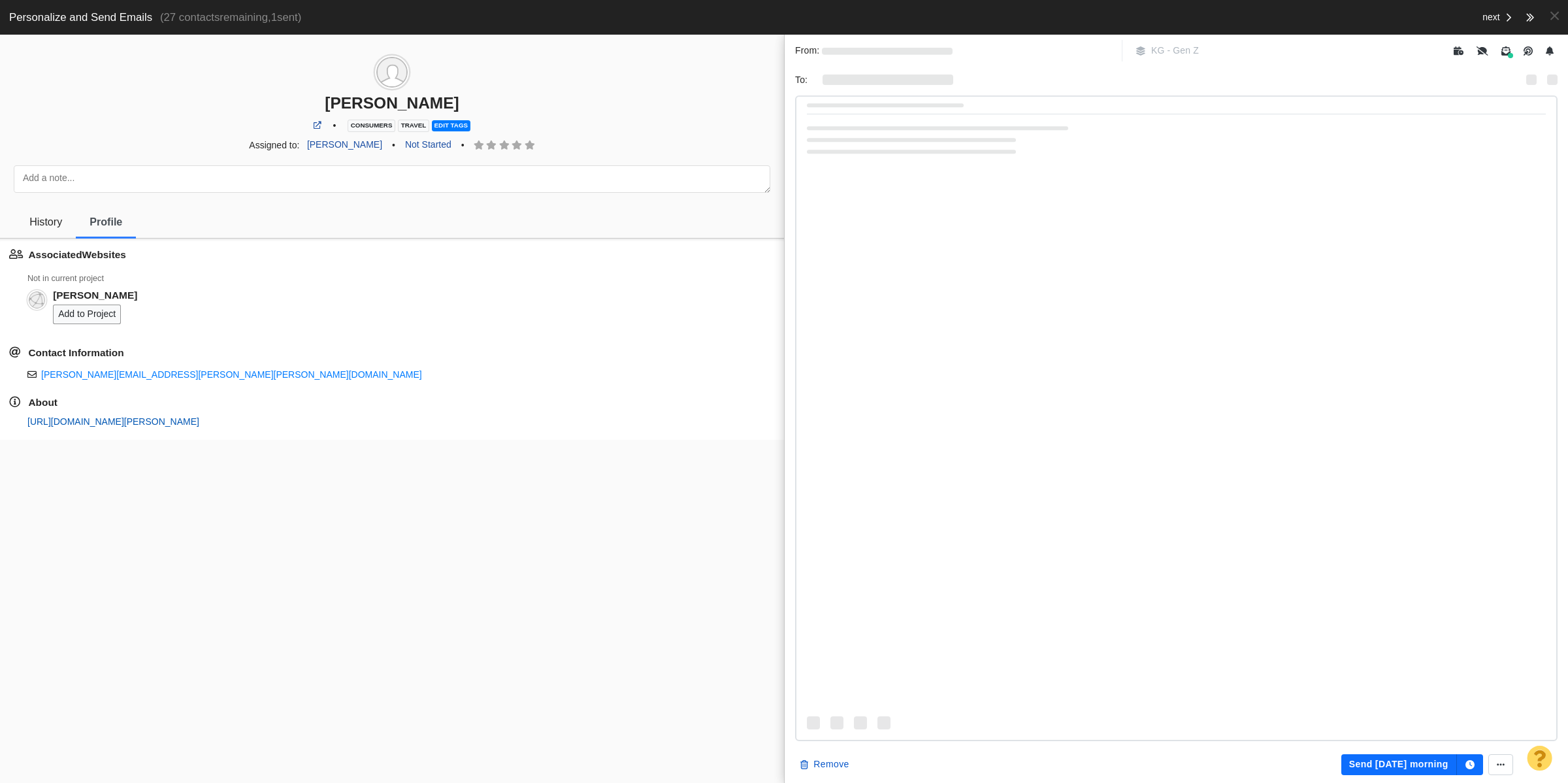
click at [199, 425] on link "https://page-one-power.muckrack.com/christopher-murray-7" at bounding box center [114, 421] width 172 height 11
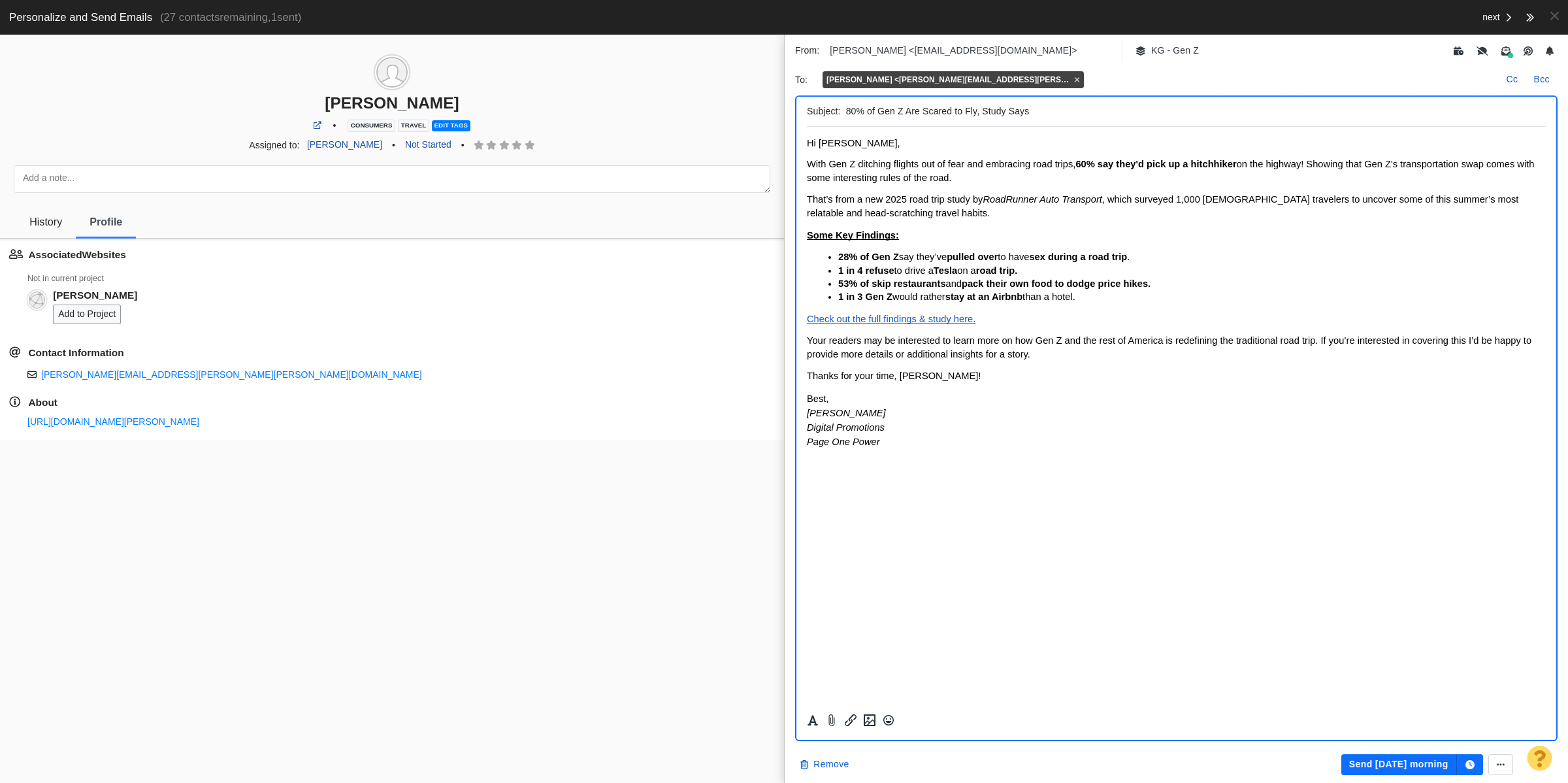
scroll to position [0, 0]
click at [406, 143] on link "Not Started" at bounding box center [428, 145] width 61 height 22
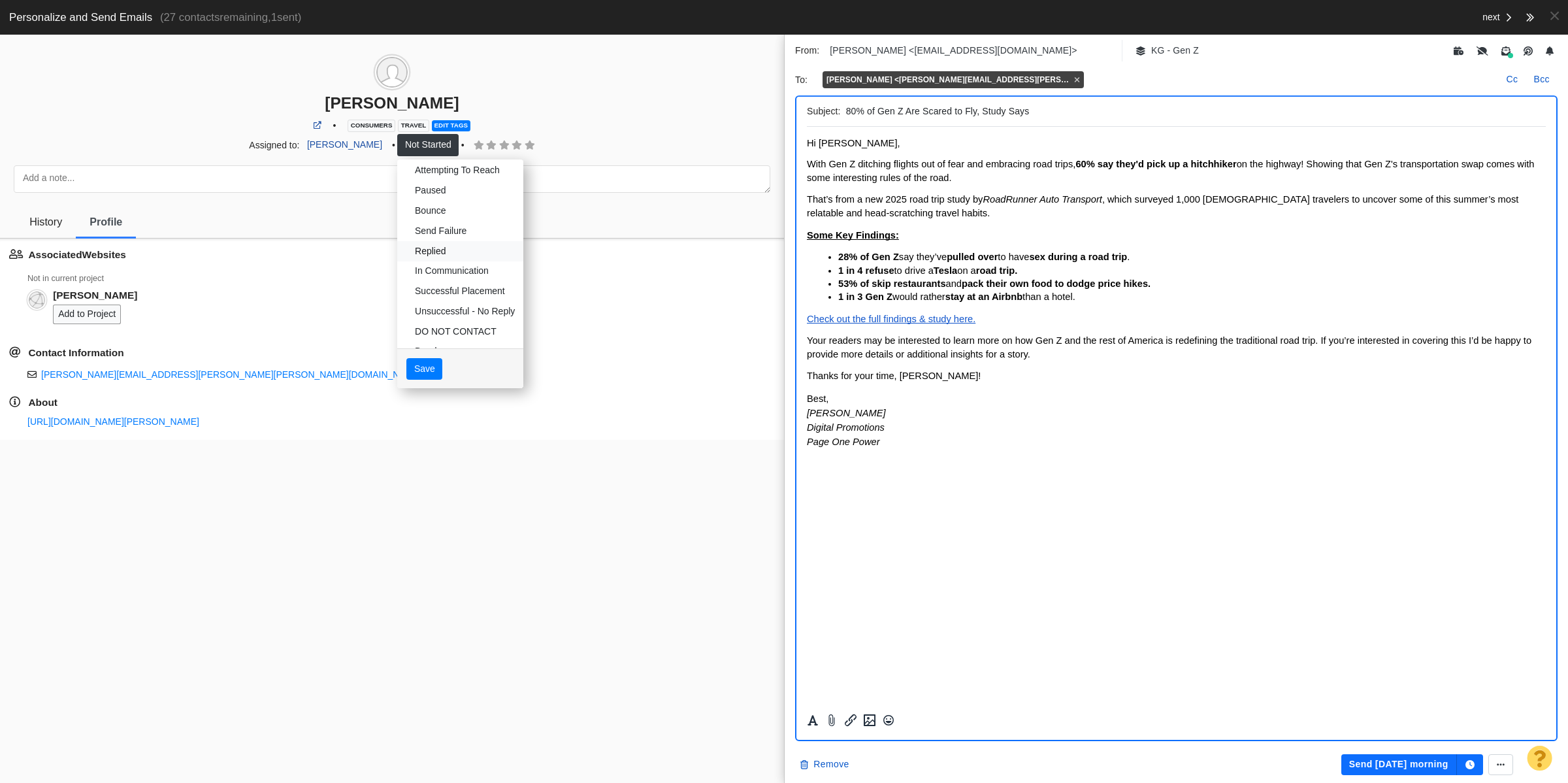
scroll to position [67, 0]
click at [438, 331] on link "Dead" at bounding box center [460, 328] width 126 height 20
click at [406, 370] on button "Save" at bounding box center [424, 369] width 36 height 22
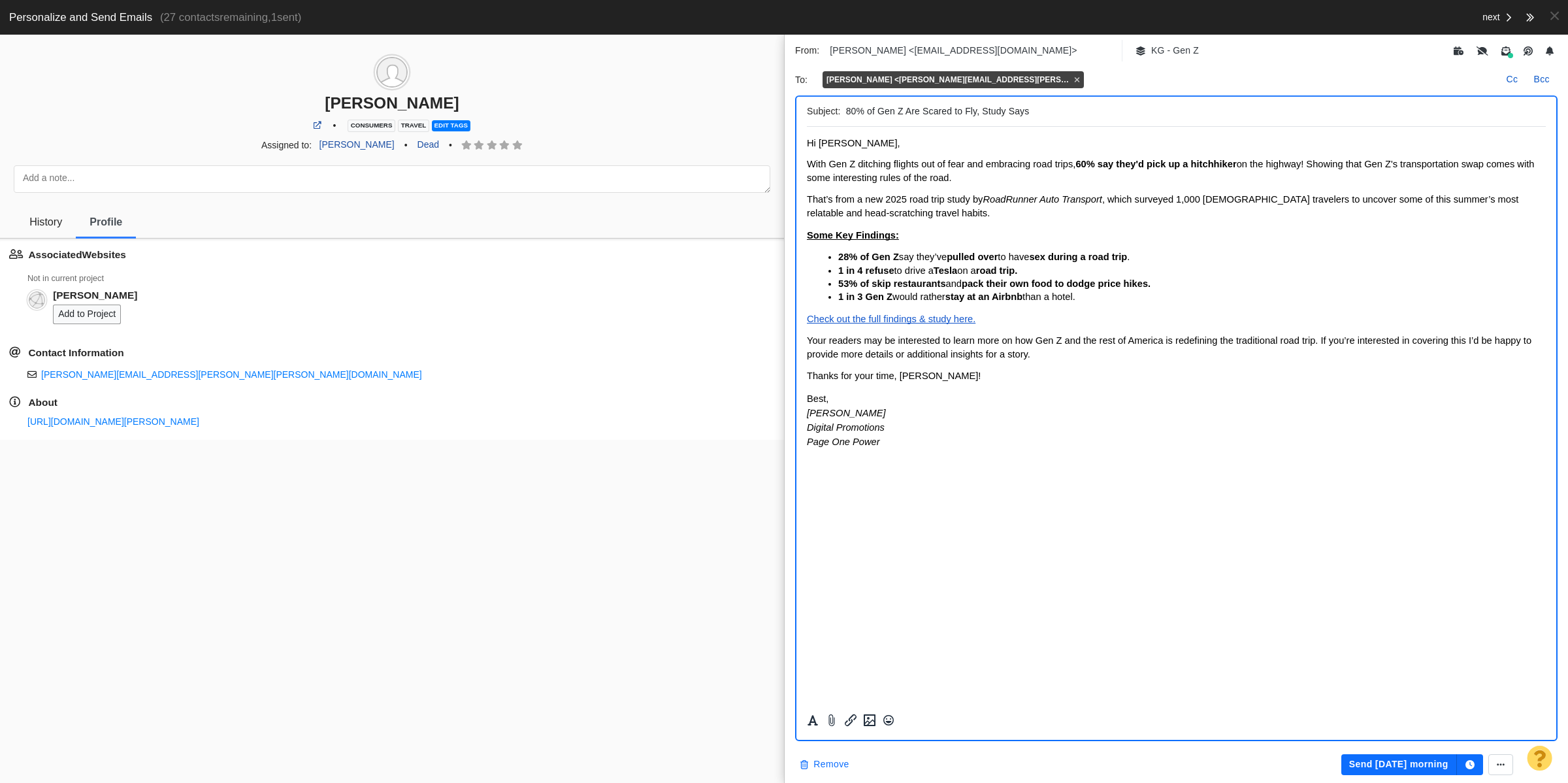
click at [842, 762] on button "Remove" at bounding box center [824, 764] width 64 height 21
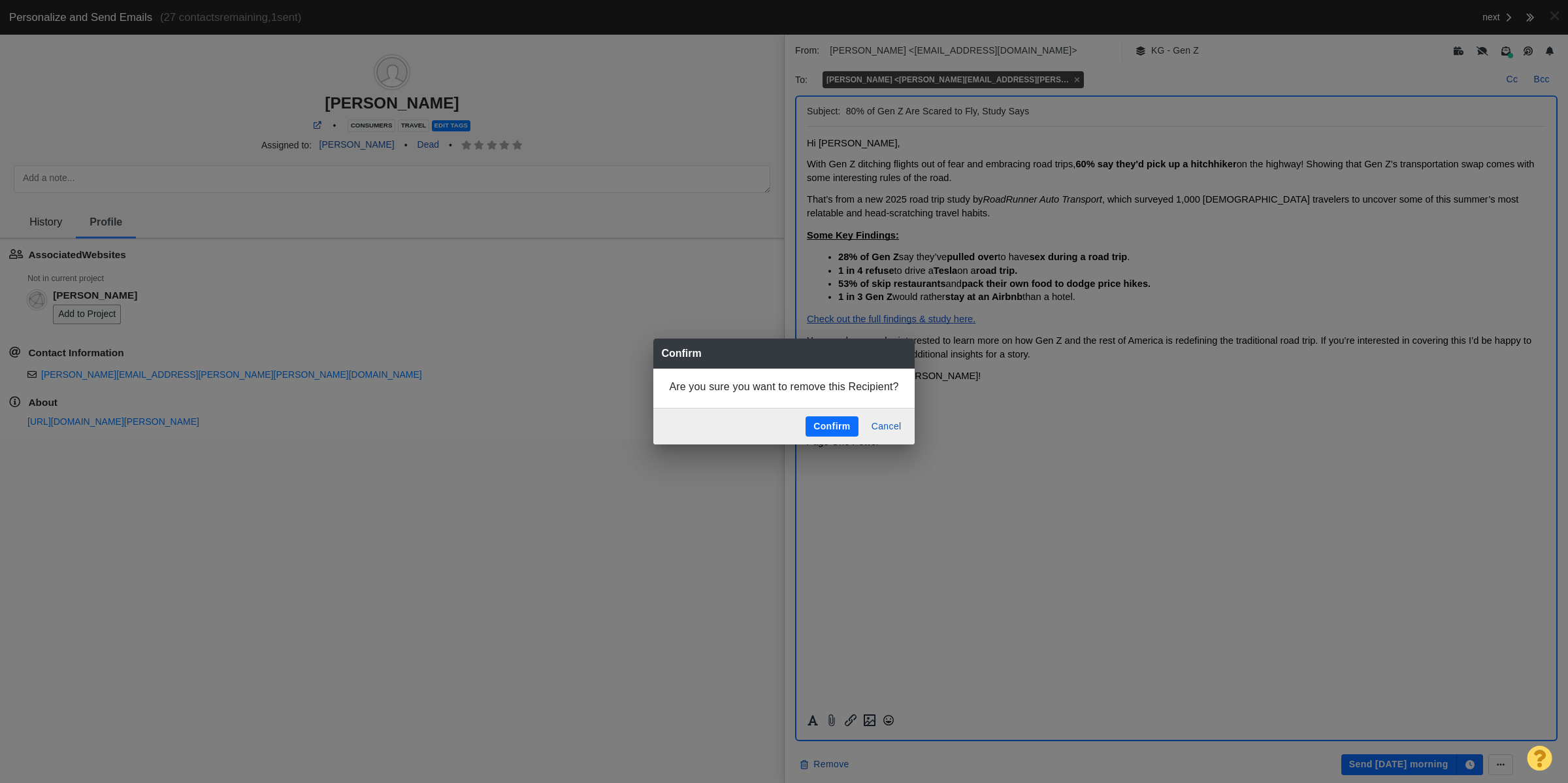
click at [848, 414] on div "Confirm Cancel" at bounding box center [784, 427] width 261 height 38
click at [838, 422] on button "Confirm" at bounding box center [832, 426] width 52 height 21
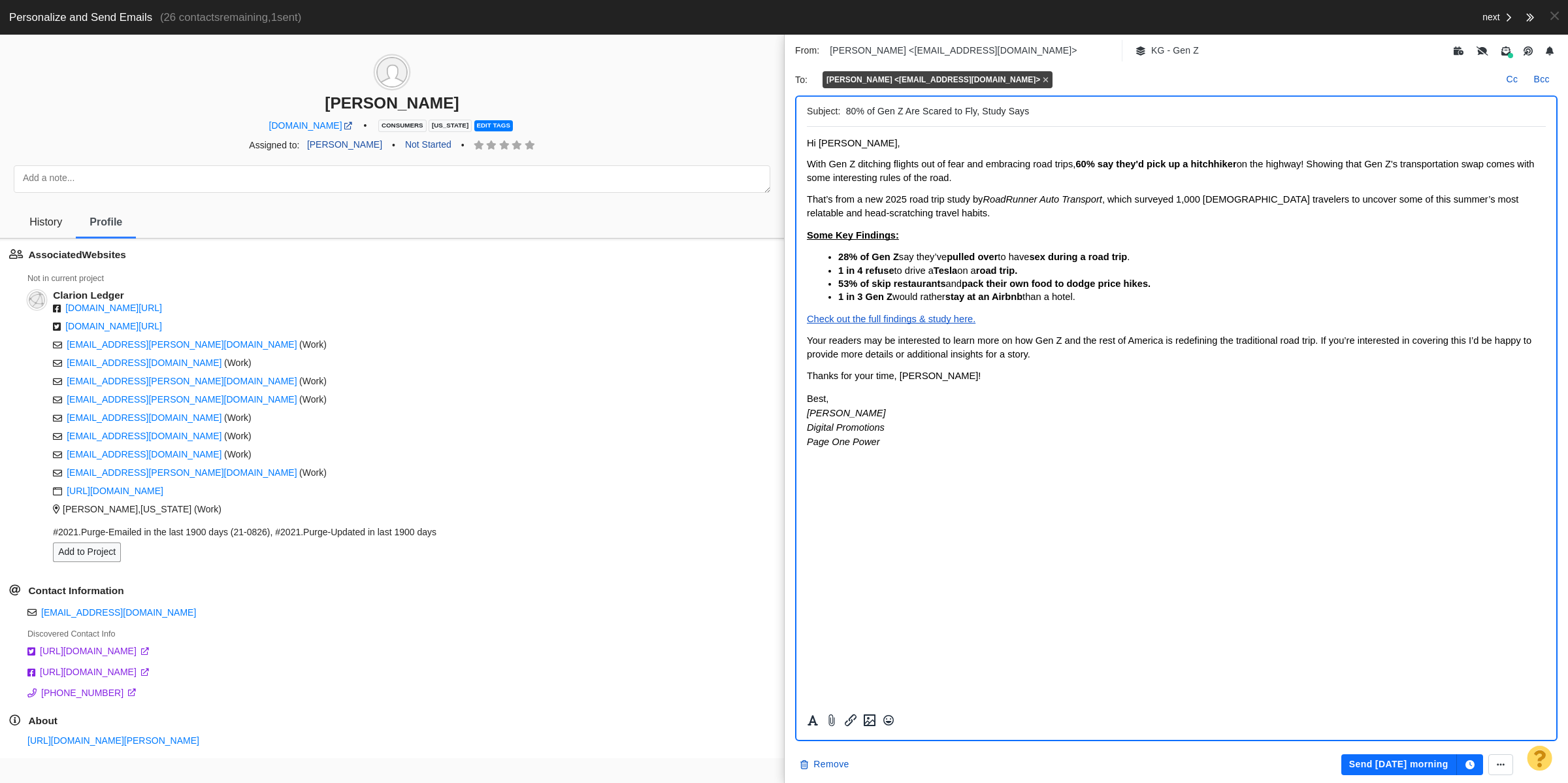
scroll to position [0, 0]
click at [177, 739] on link "https://www.clarionledger.com/staff/4406894002/bonnie-bolden/" at bounding box center [114, 740] width 172 height 11
click at [60, 220] on span "History" at bounding box center [46, 222] width 33 height 12
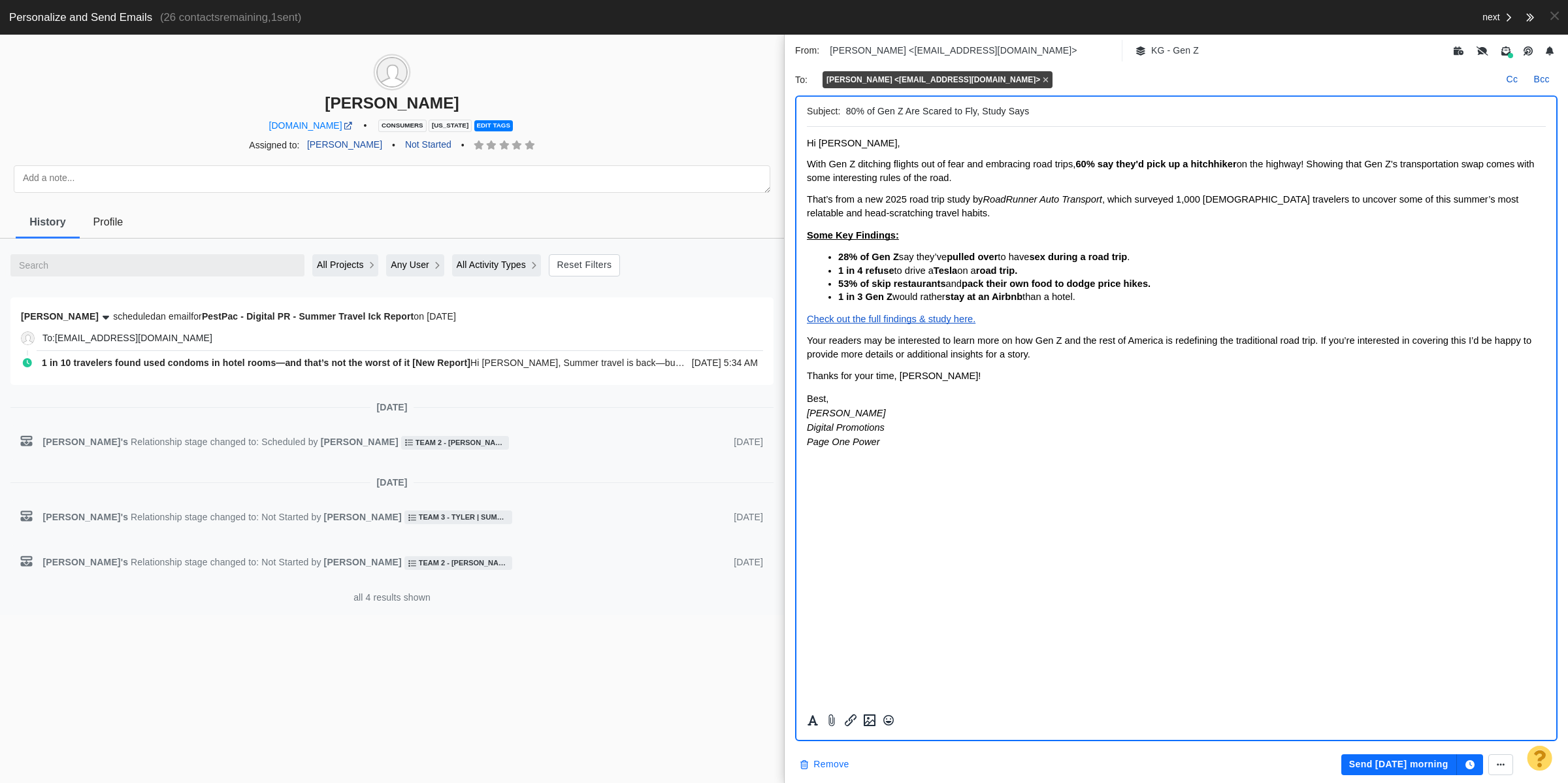
click at [815, 768] on button "Remove" at bounding box center [824, 764] width 64 height 21
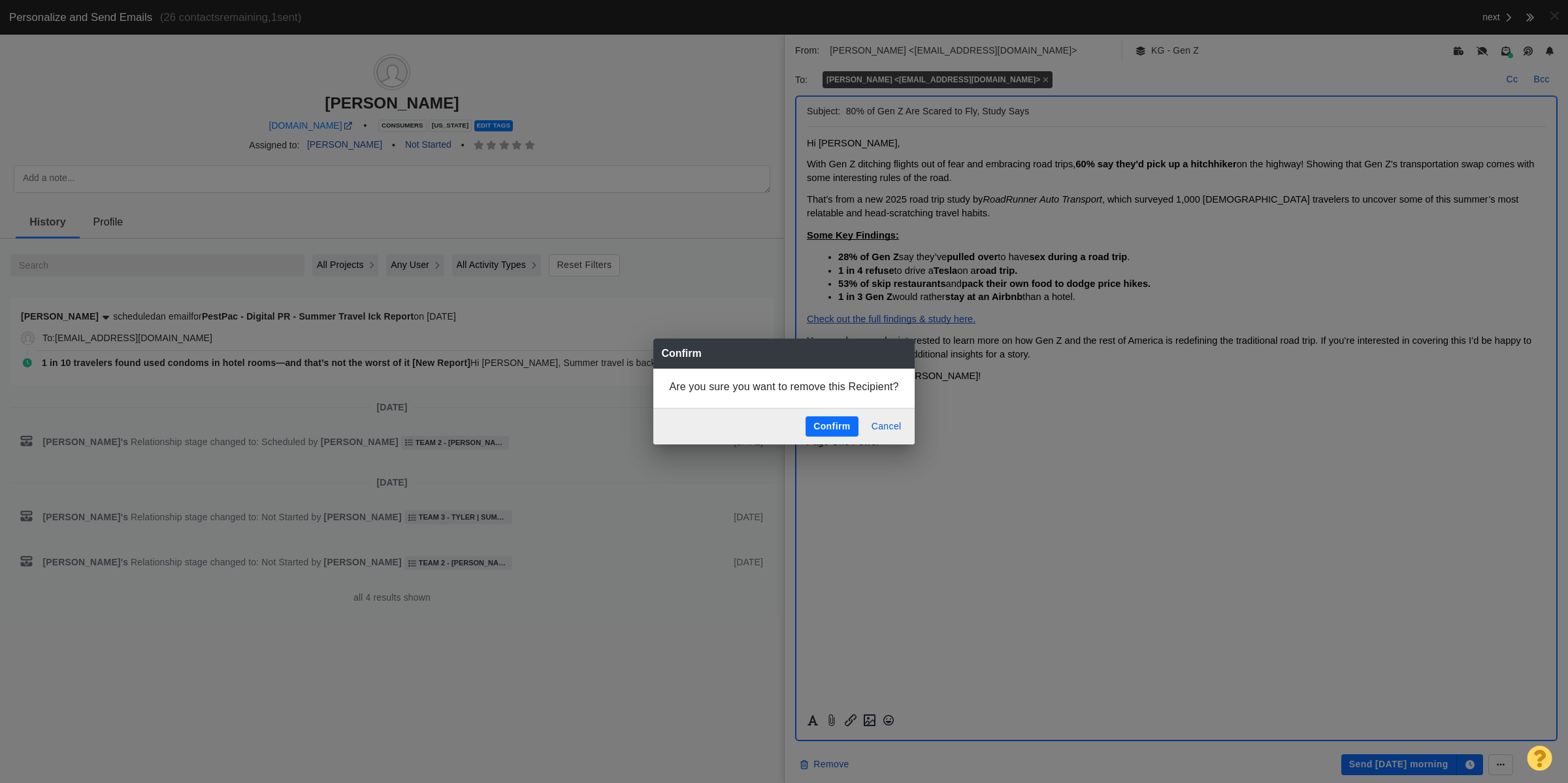
click at [815, 424] on button "Confirm" at bounding box center [832, 426] width 52 height 21
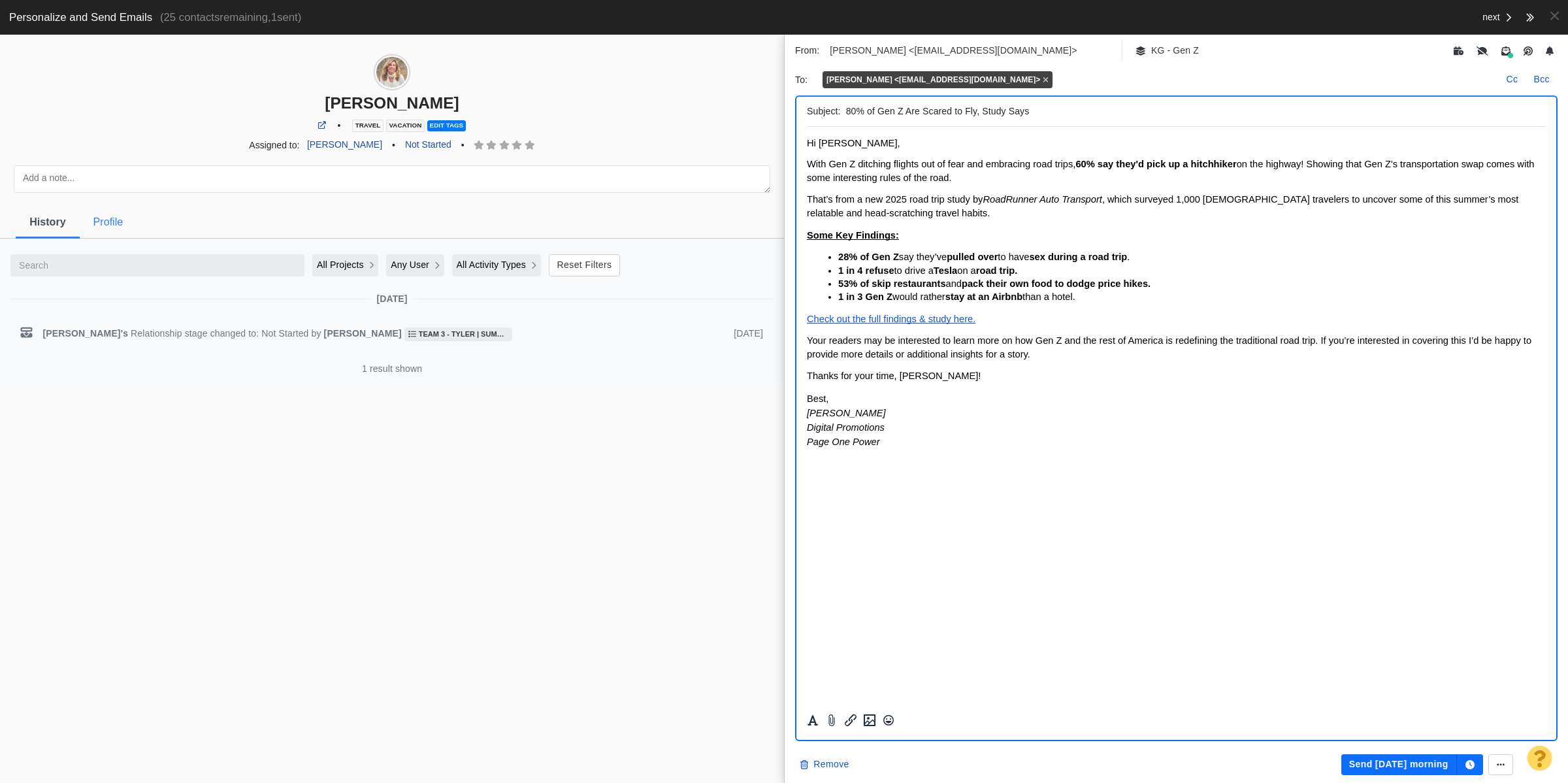
click at [102, 227] on span "Profile" at bounding box center [108, 222] width 30 height 12
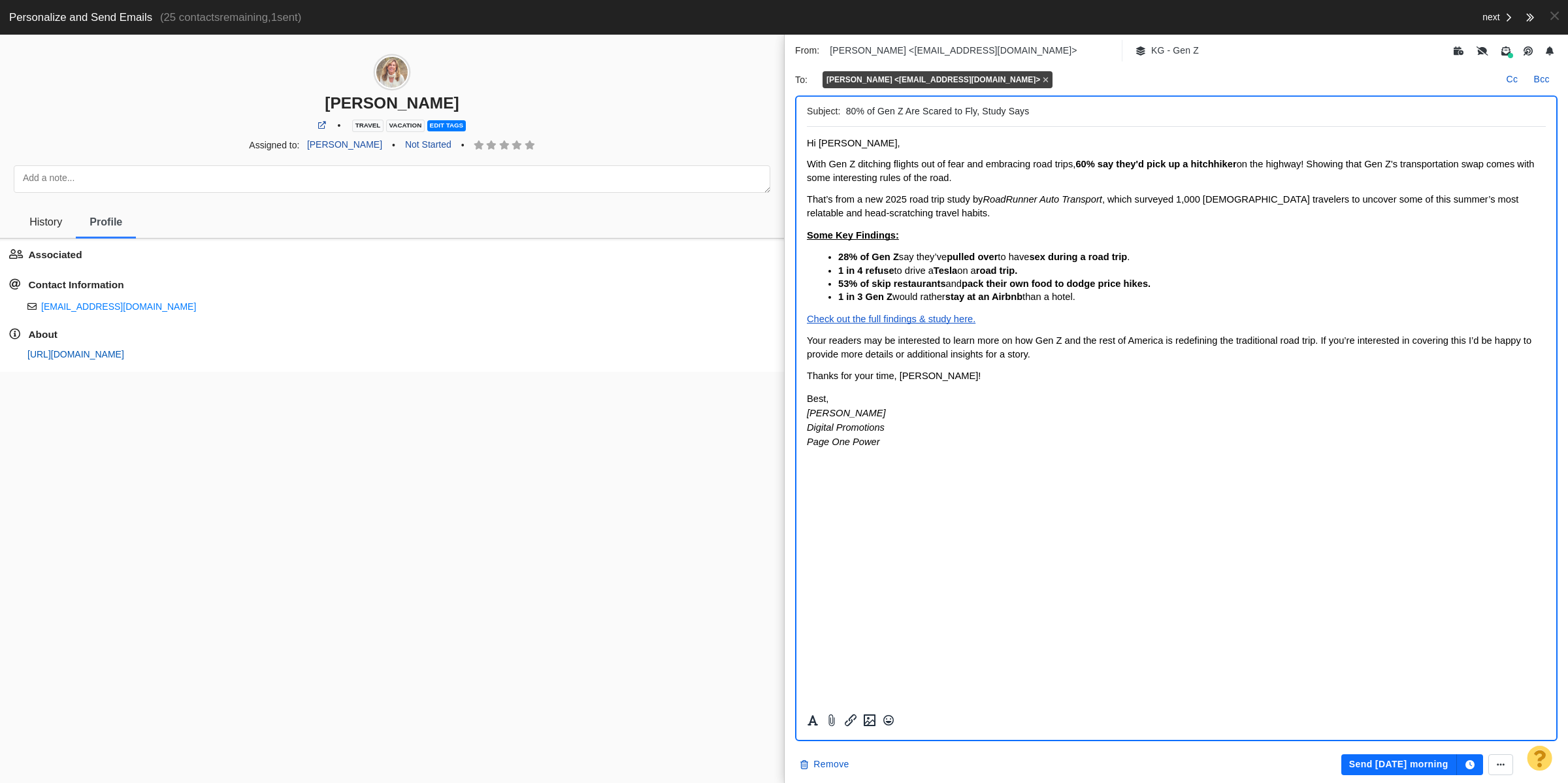
click at [124, 351] on link "https://page-one-power.muckrack.com/mimi-slawoff" at bounding box center [76, 354] width 97 height 11
click at [870, 118] on input "80% of Gen Z Are Scared to Fly, Study Says" at bounding box center [1193, 111] width 694 height 19
click at [998, 97] on div "Subject: 80% of Gen Z Are Scared to Fly, Study Says" at bounding box center [1177, 112] width 739 height 30
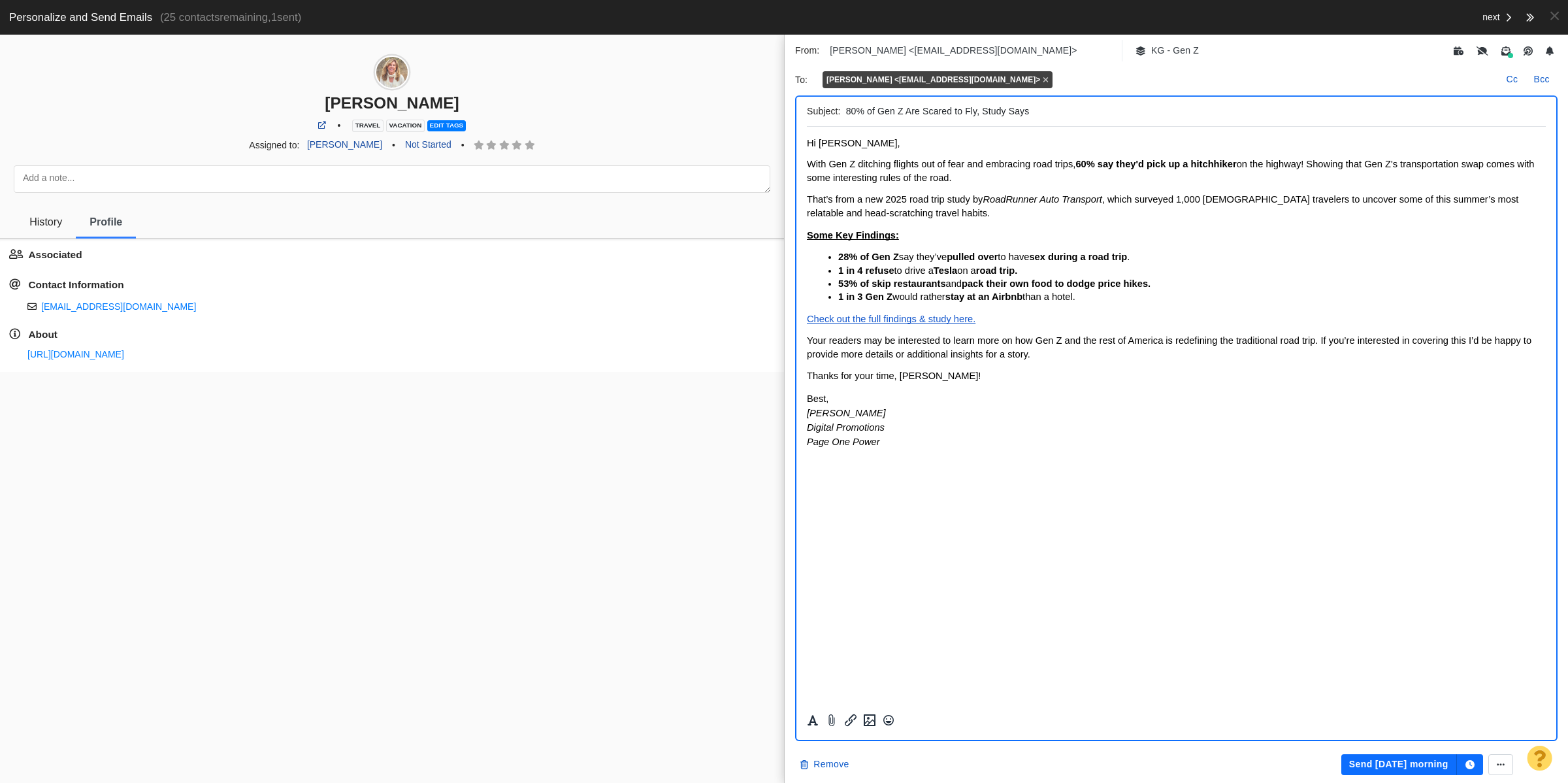
click at [1056, 110] on input "80% of Gen Z Are Scared to Fly, Study Says" at bounding box center [1193, 111] width 694 height 19
type input "80% of Gen Z Are Scared to Fly and Road Tripping Instead [Study]"
click at [1391, 770] on button "Send tomorrow morning" at bounding box center [1400, 764] width 116 height 21
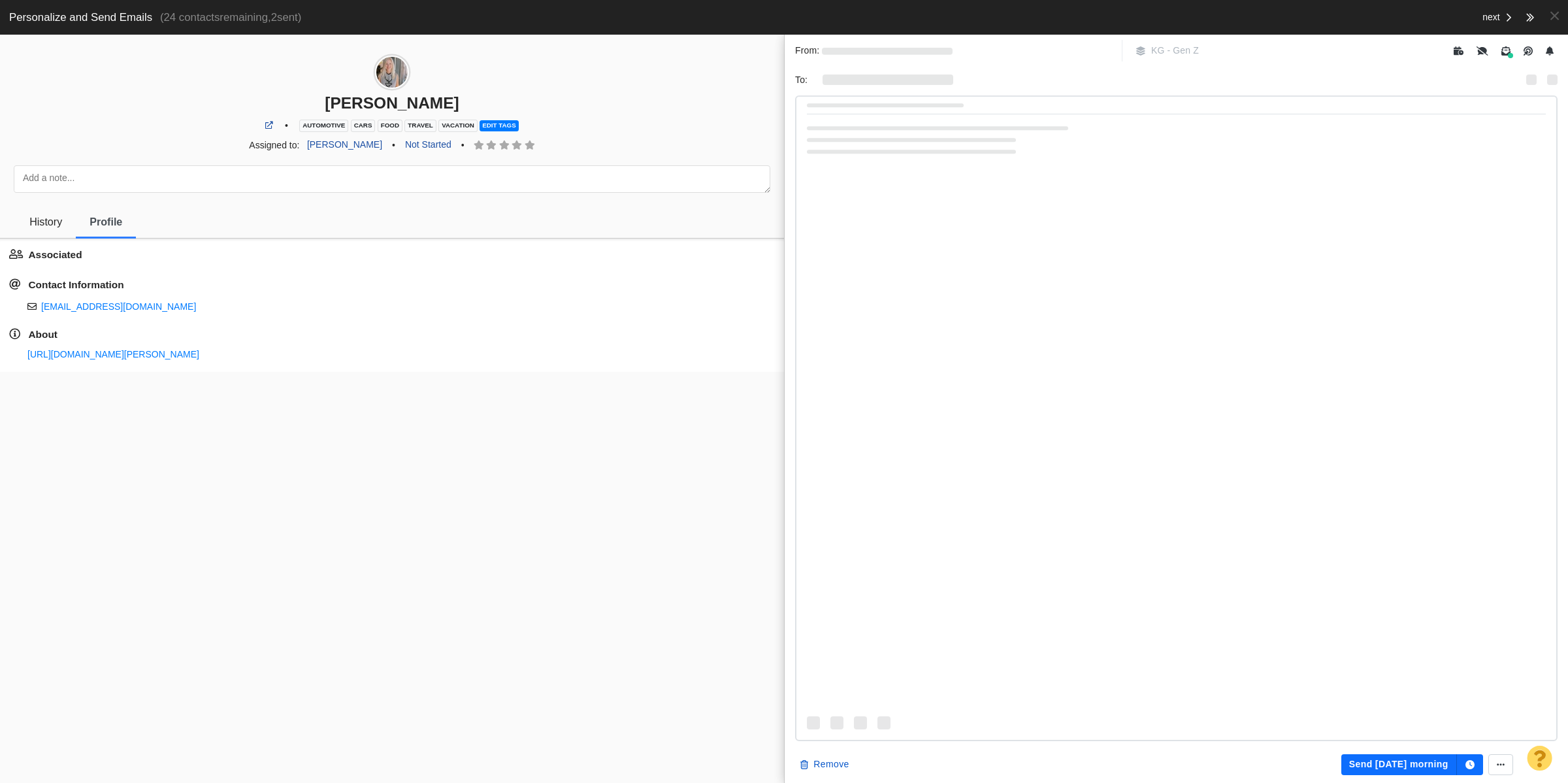
click at [1197, 48] on span "KG - Gen Z" at bounding box center [1168, 51] width 79 height 22
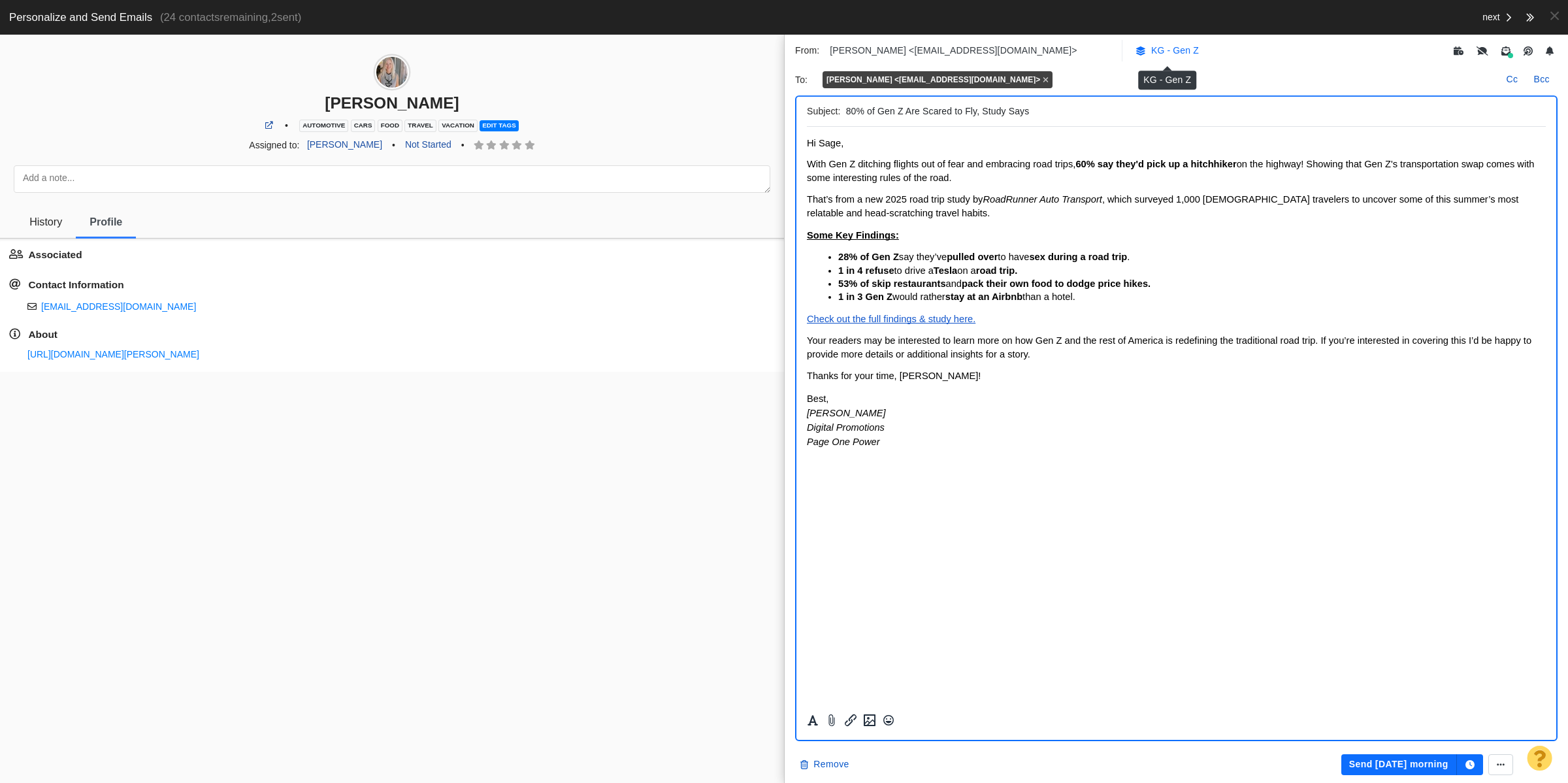
click at [1185, 53] on p "KG - Gen Z" at bounding box center [1176, 51] width 48 height 14
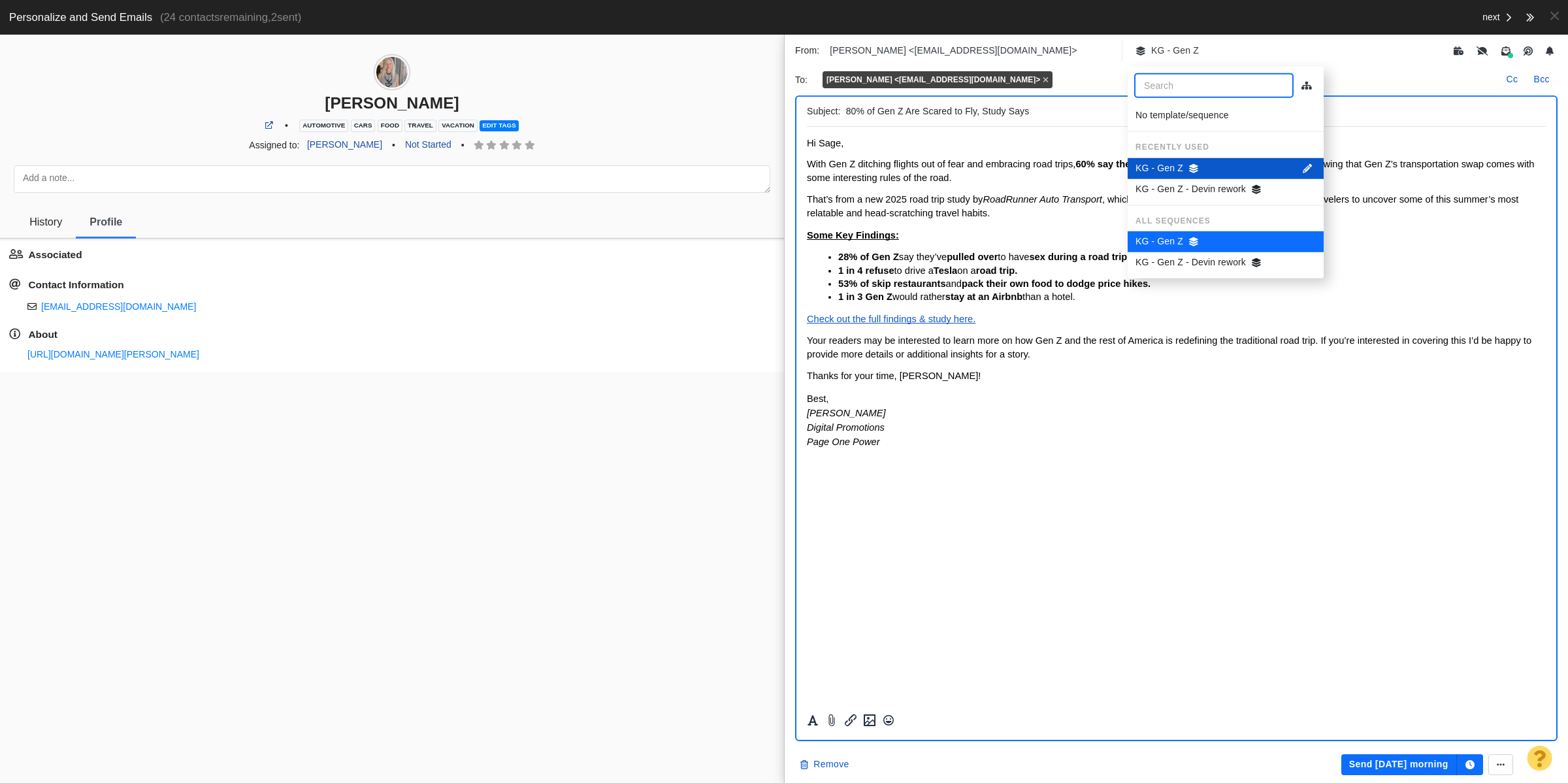
click at [1309, 168] on icon "button" at bounding box center [1307, 168] width 9 height 9
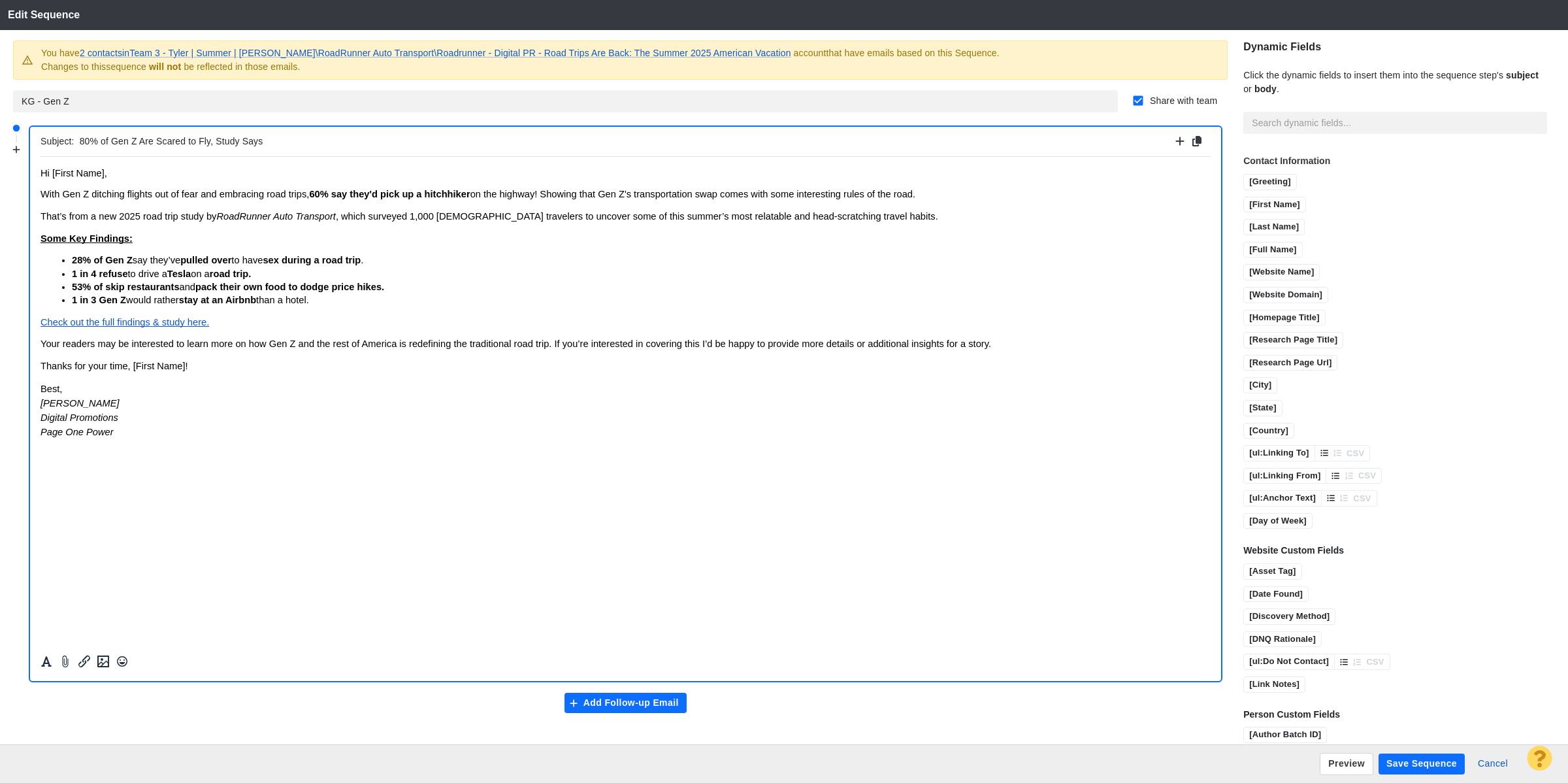
click at [210, 152] on div "Subject: 80% of Gen Z Are Scared to Fly, Study Says" at bounding box center [626, 142] width 1171 height 30
click at [210, 138] on input "80% of Gen Z Are Scared to Fly, Study Says" at bounding box center [625, 141] width 1093 height 19
type input "80% of Gen Z Are Scared to Fly and Road Tripping Instead [Study]"
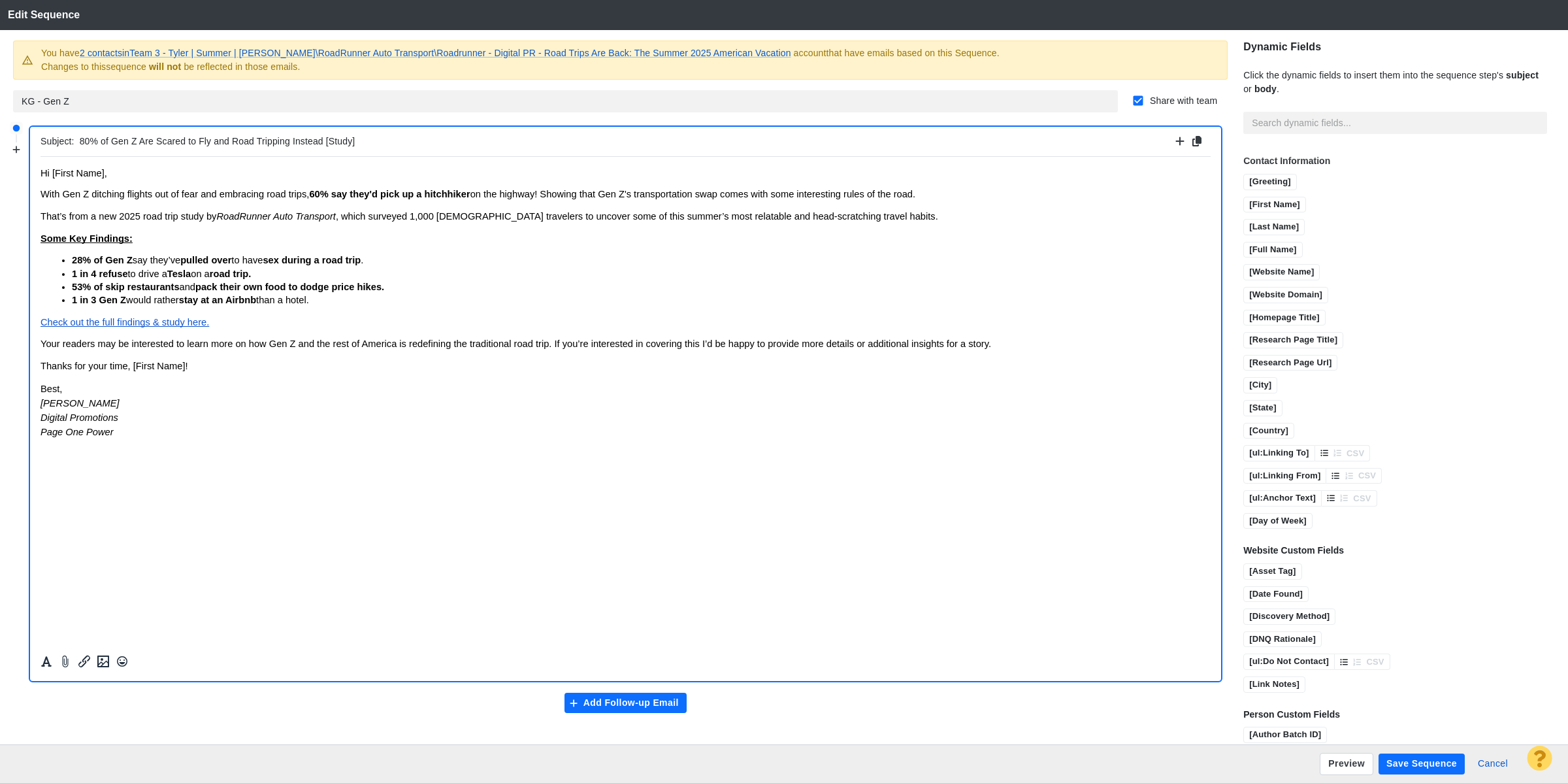
click at [1414, 765] on button "Save Sequence" at bounding box center [1421, 764] width 86 height 21
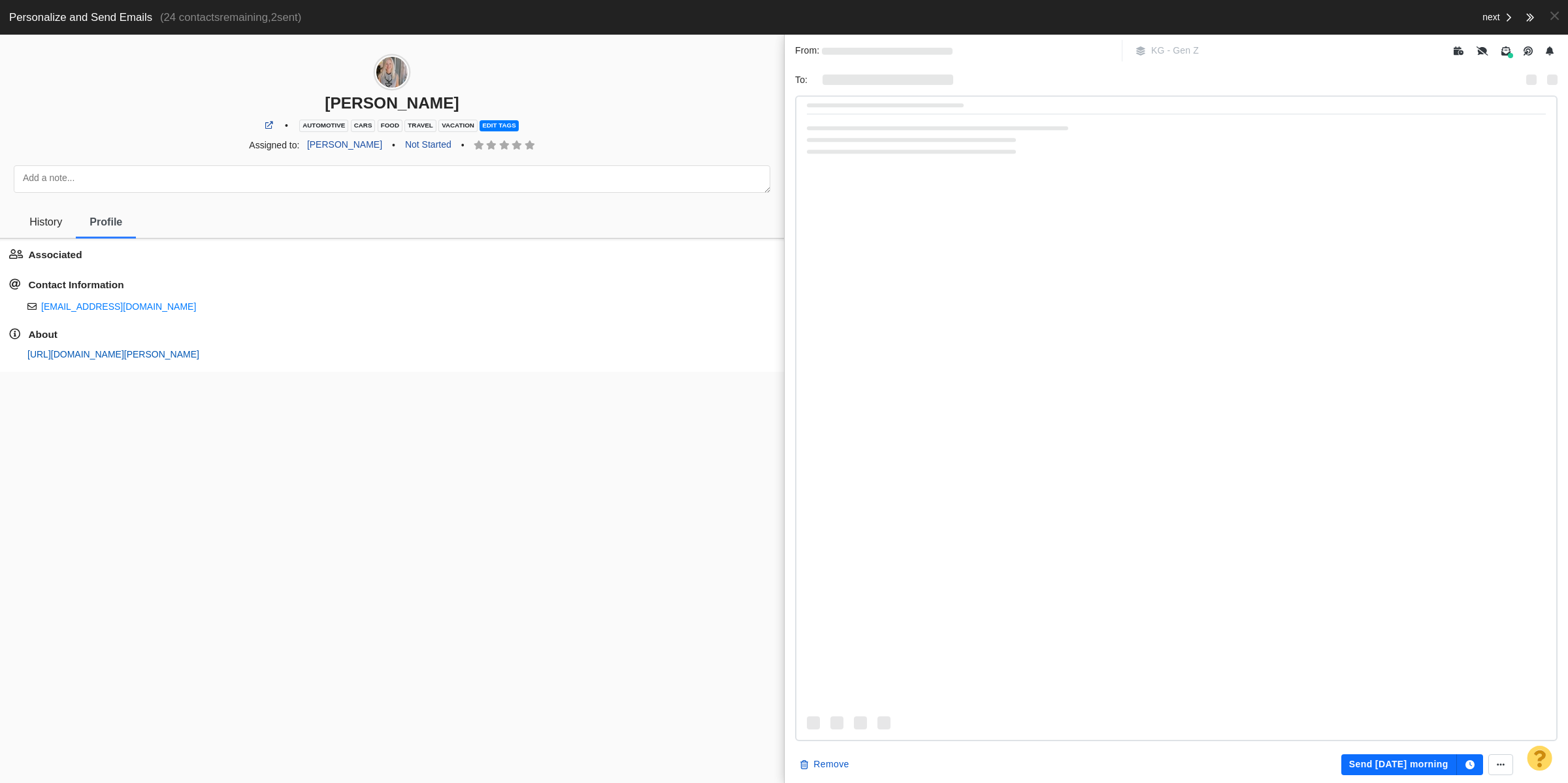
click at [168, 357] on link "https://page-one-power.muckrack.com/sage-scott" at bounding box center [114, 354] width 172 height 11
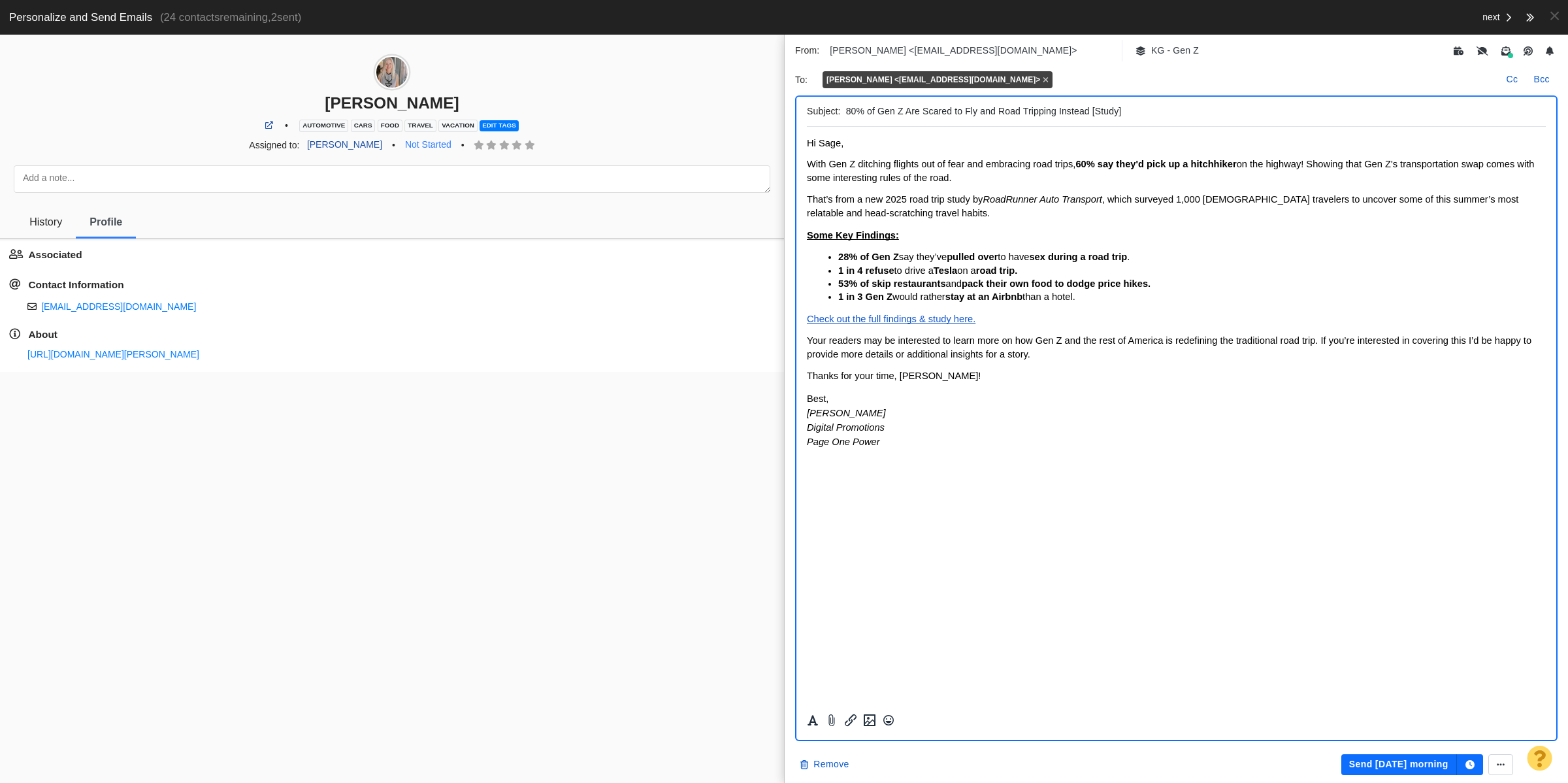
click at [416, 146] on link "Not Started" at bounding box center [428, 145] width 61 height 22
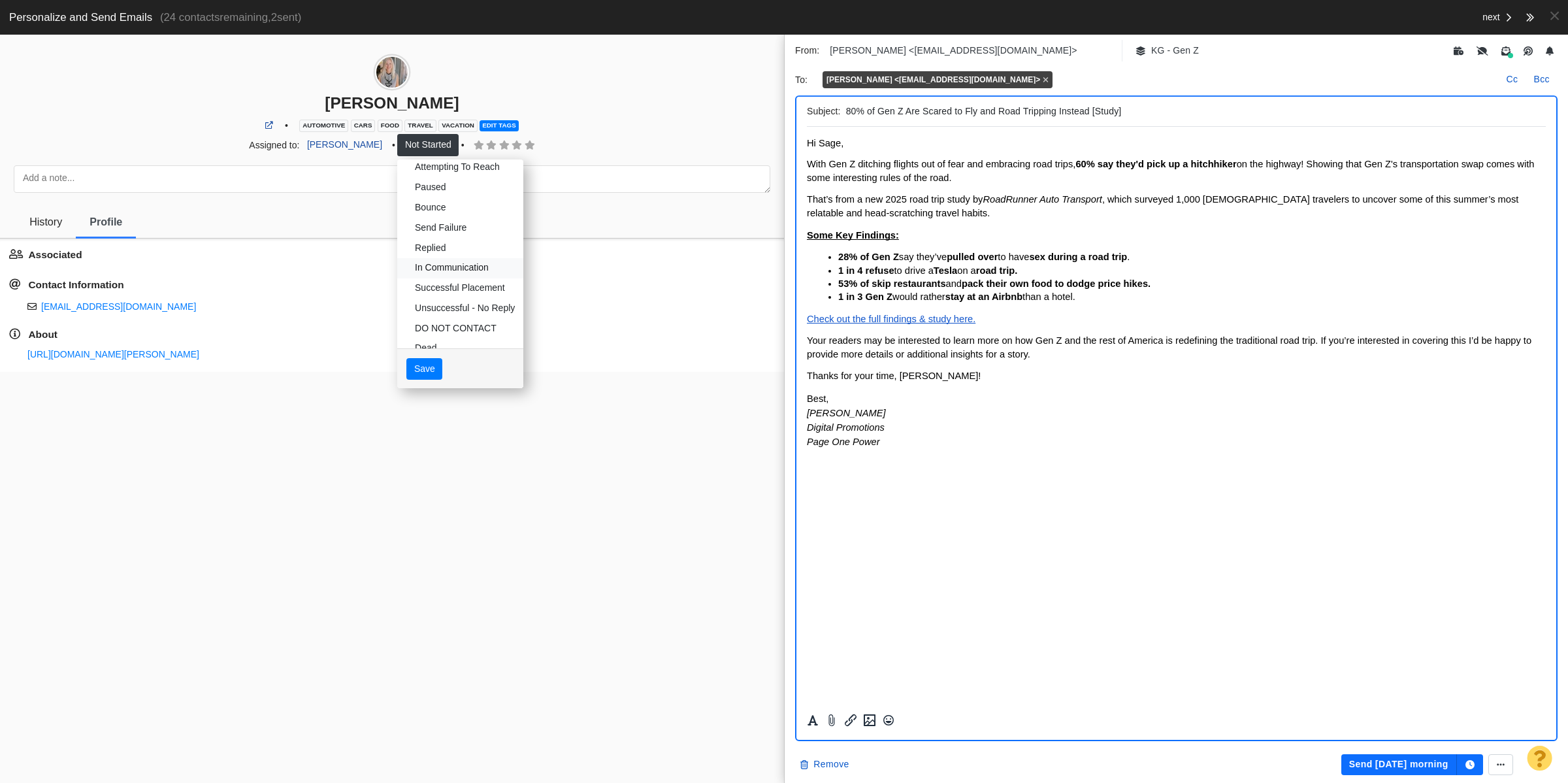
scroll to position [67, 0]
click at [431, 325] on link "Dead" at bounding box center [460, 328] width 126 height 20
click at [416, 378] on button "Save" at bounding box center [424, 369] width 36 height 22
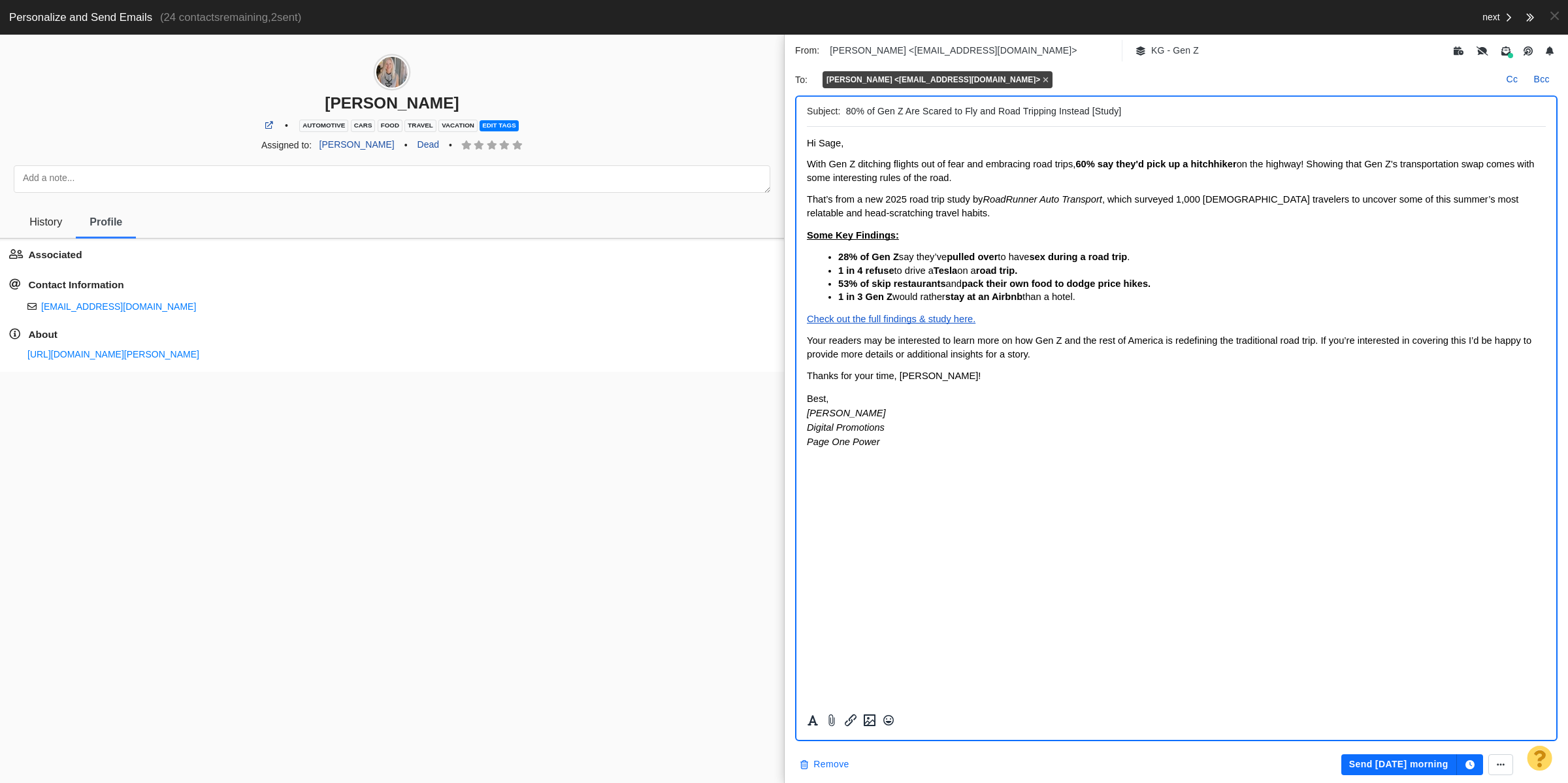
click at [837, 756] on button "Remove" at bounding box center [824, 764] width 64 height 21
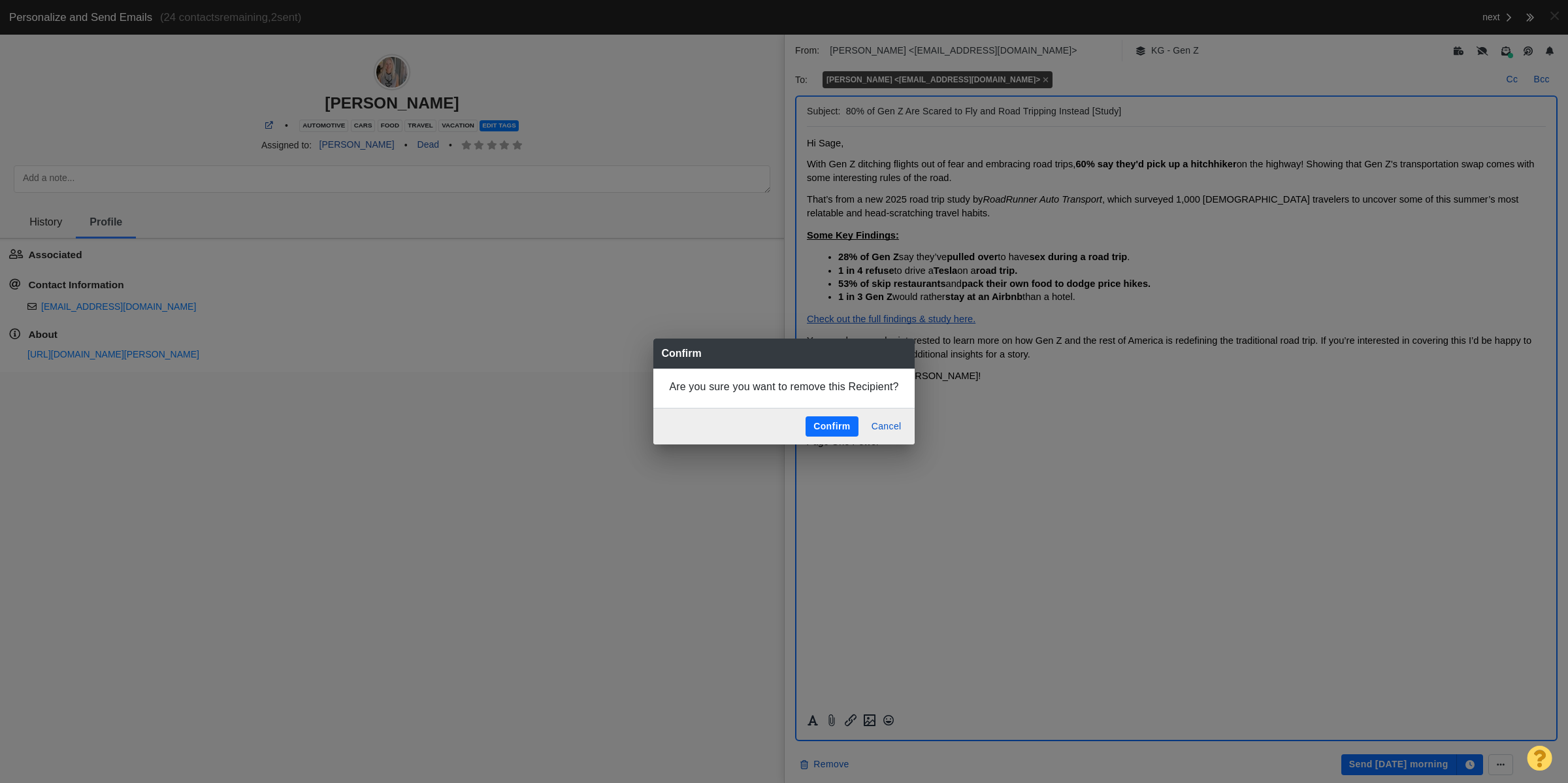
click at [838, 433] on button "Confirm" at bounding box center [832, 426] width 52 height 21
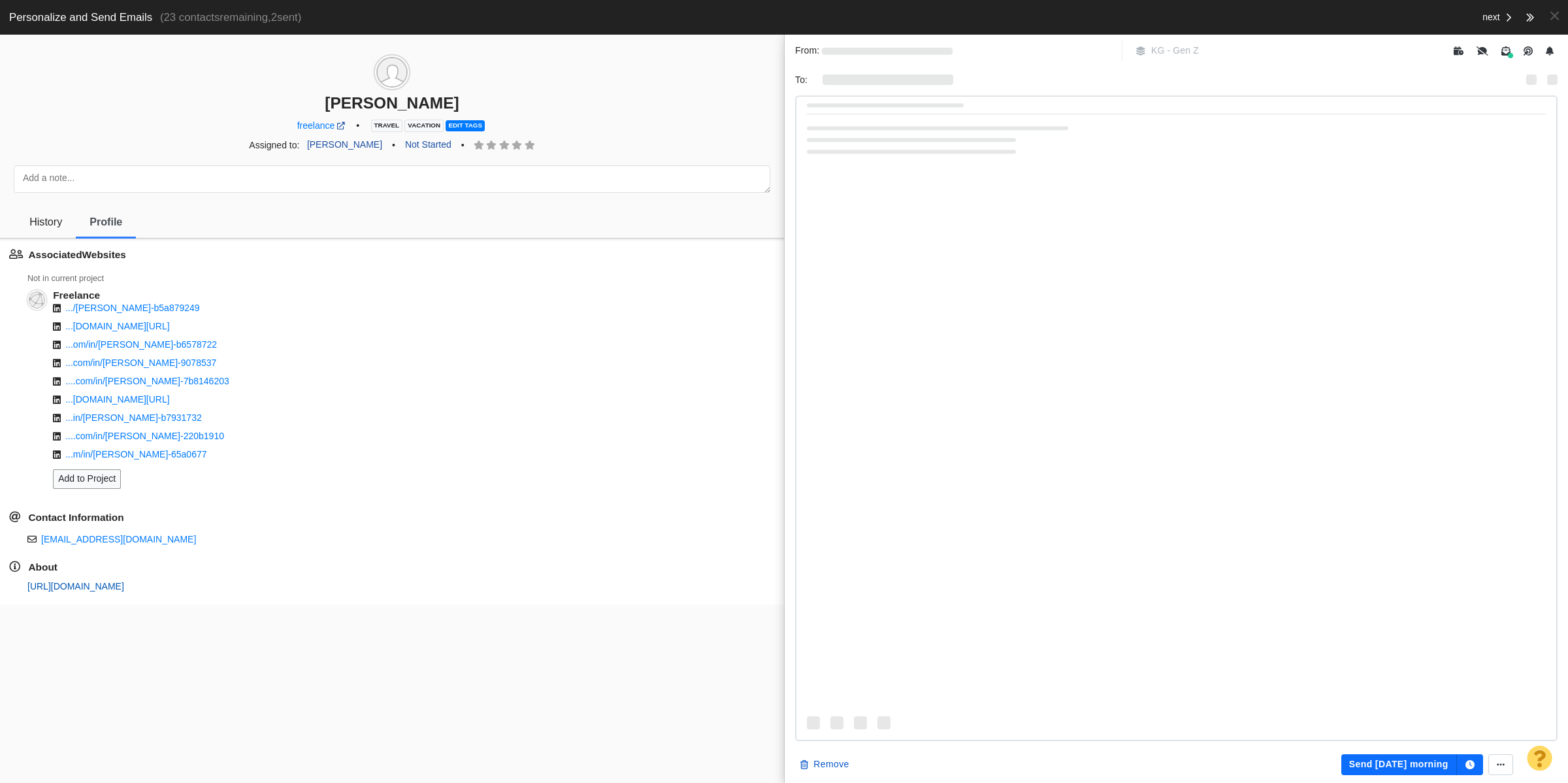
click at [124, 592] on link "https://page-one-power.muckrack.com/julieloffredi" at bounding box center [76, 587] width 97 height 11
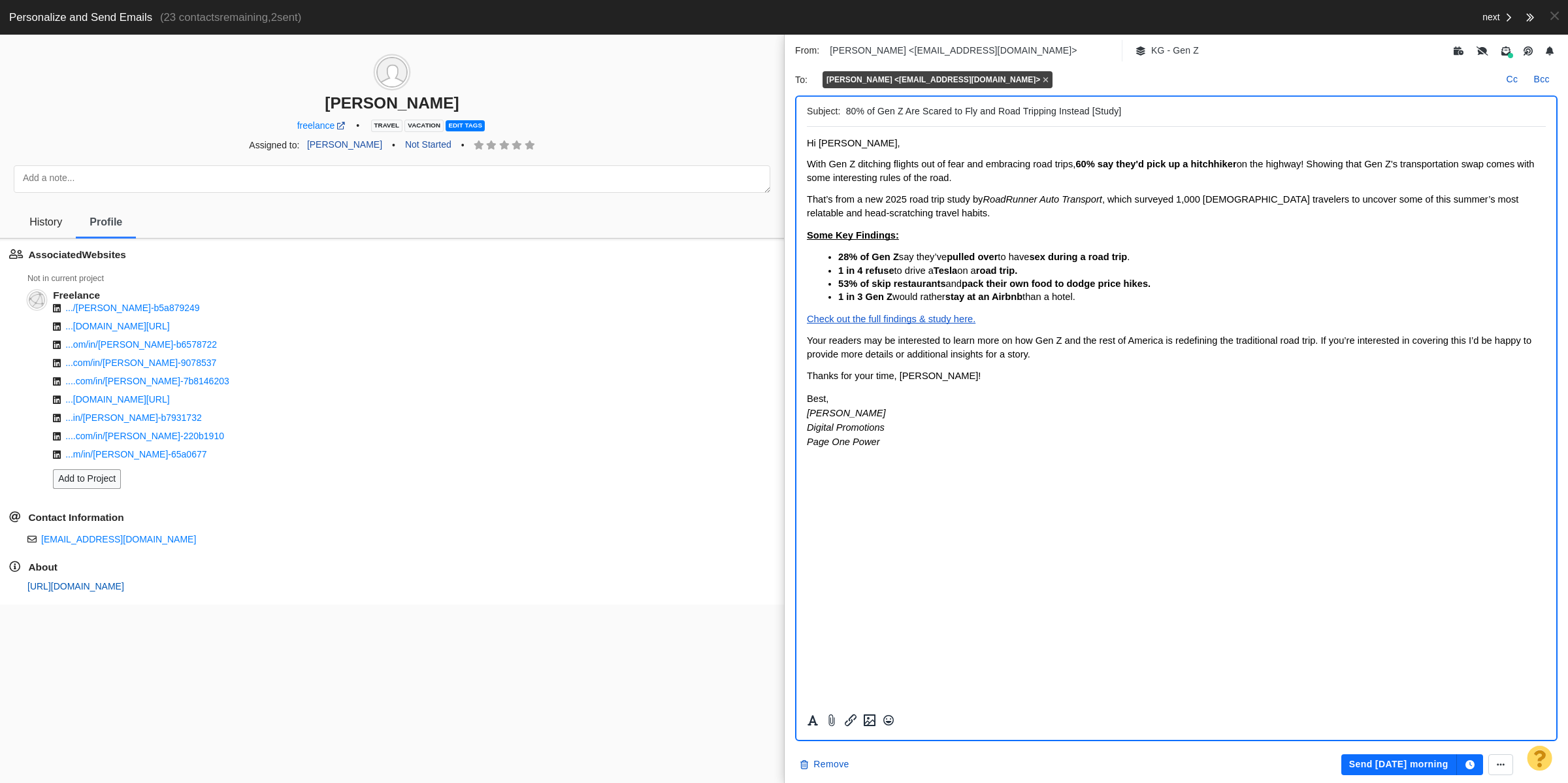
scroll to position [0, 0]
click at [1146, 110] on input "80% of Gen Z Are Scared to Fly and Road Tripping Instead [Study]" at bounding box center [1193, 111] width 694 height 19
click at [400, 142] on link "Not Started" at bounding box center [428, 145] width 61 height 22
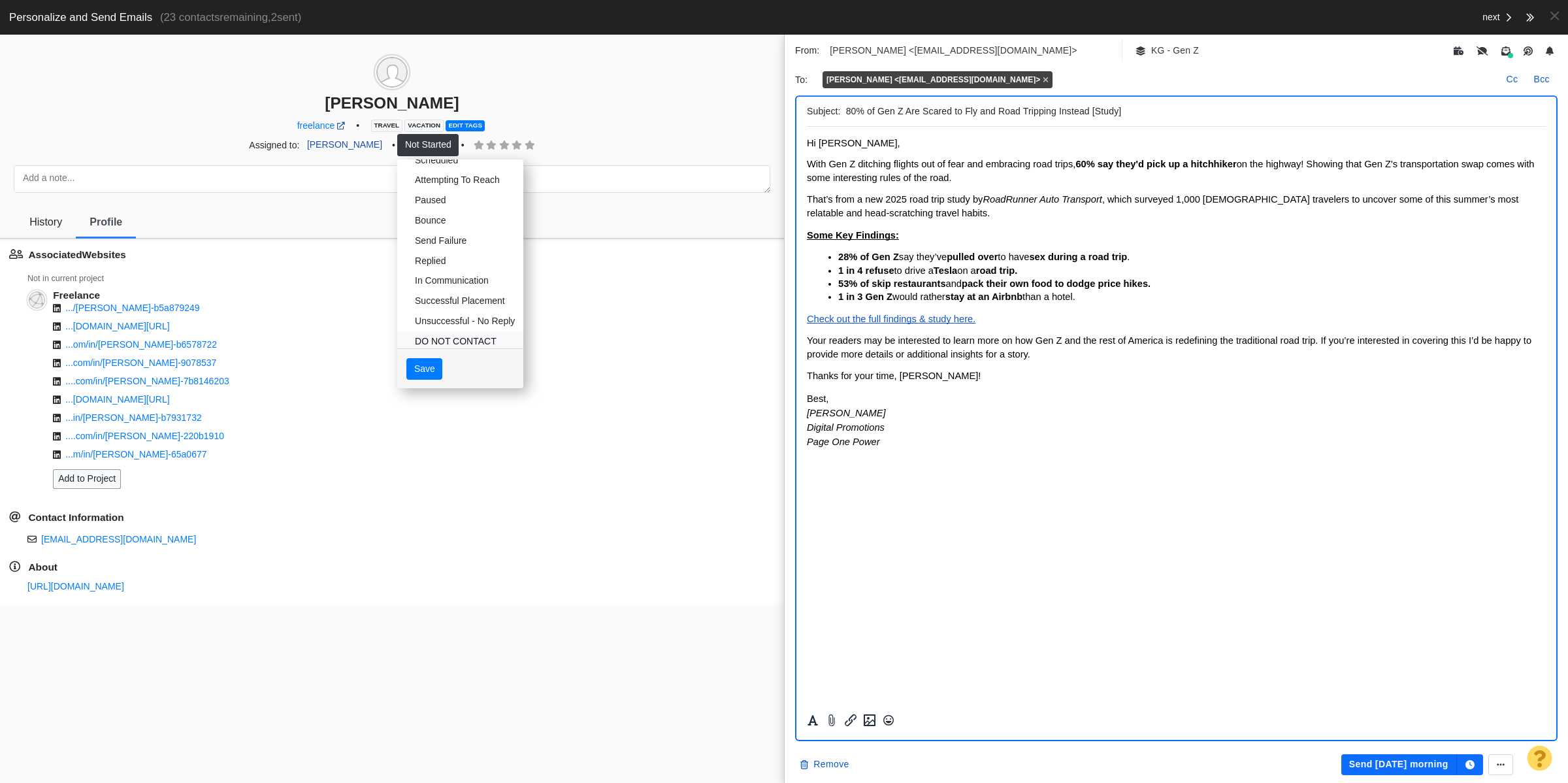
scroll to position [67, 0]
click at [436, 302] on link "DO NOT CONTACT" at bounding box center [460, 308] width 126 height 20
click at [431, 310] on link "DO NOT CONTACT" at bounding box center [460, 308] width 126 height 20
click at [435, 332] on link "Dead" at bounding box center [460, 328] width 126 height 20
click at [406, 376] on button "Save" at bounding box center [424, 369] width 36 height 22
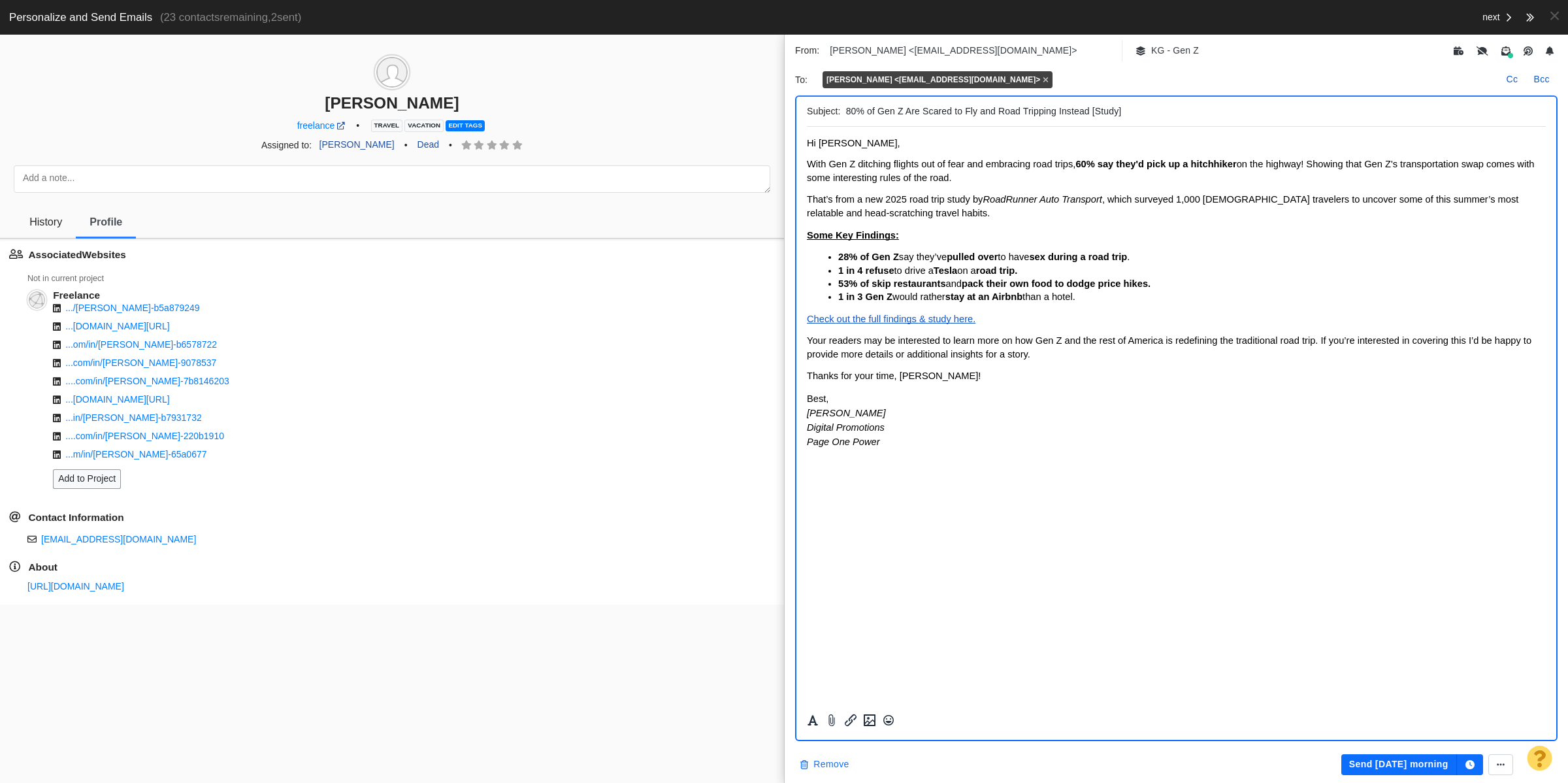
click at [825, 773] on button "Remove" at bounding box center [824, 764] width 64 height 21
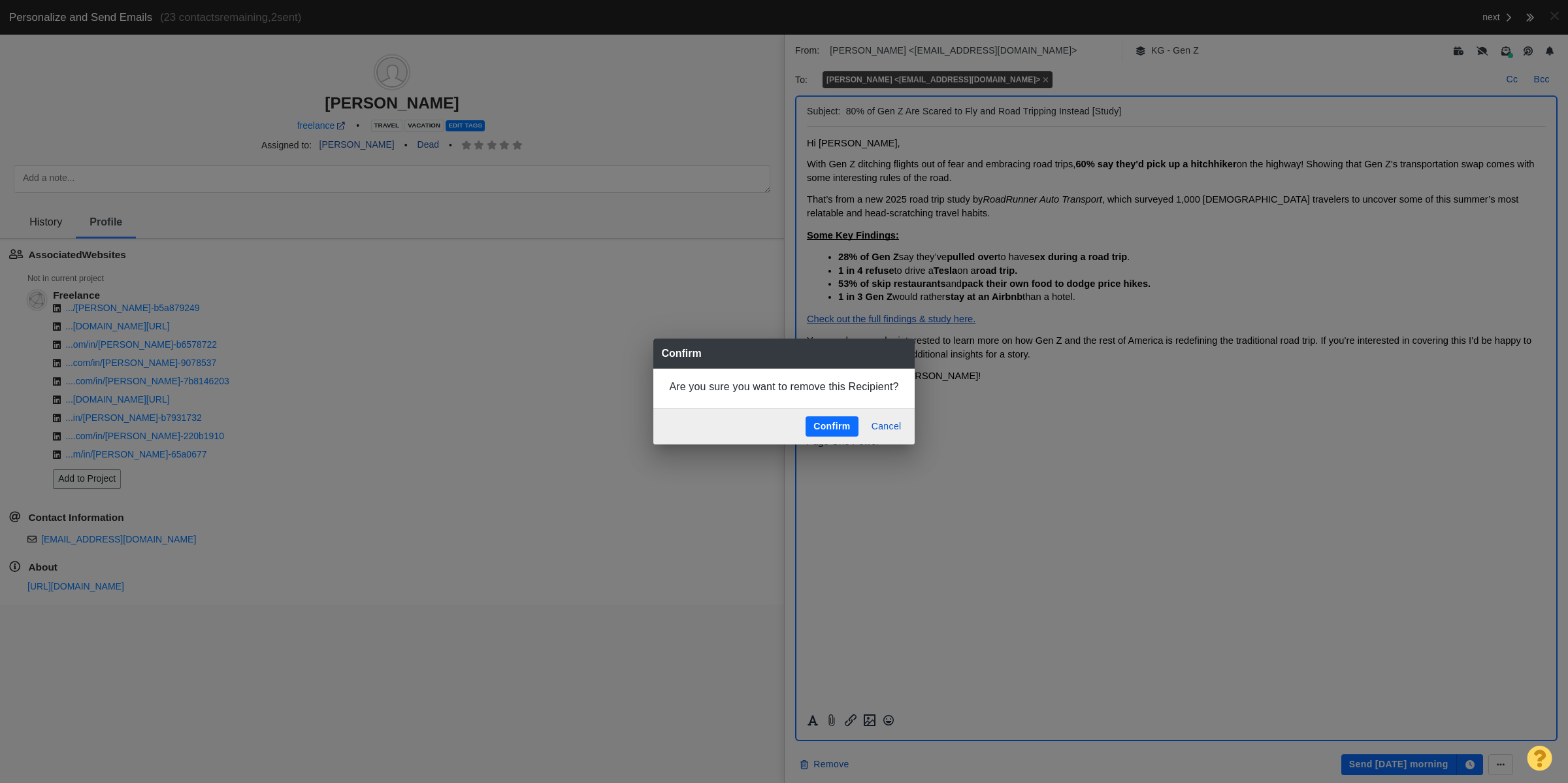
click at [842, 429] on button "Confirm" at bounding box center [832, 426] width 52 height 21
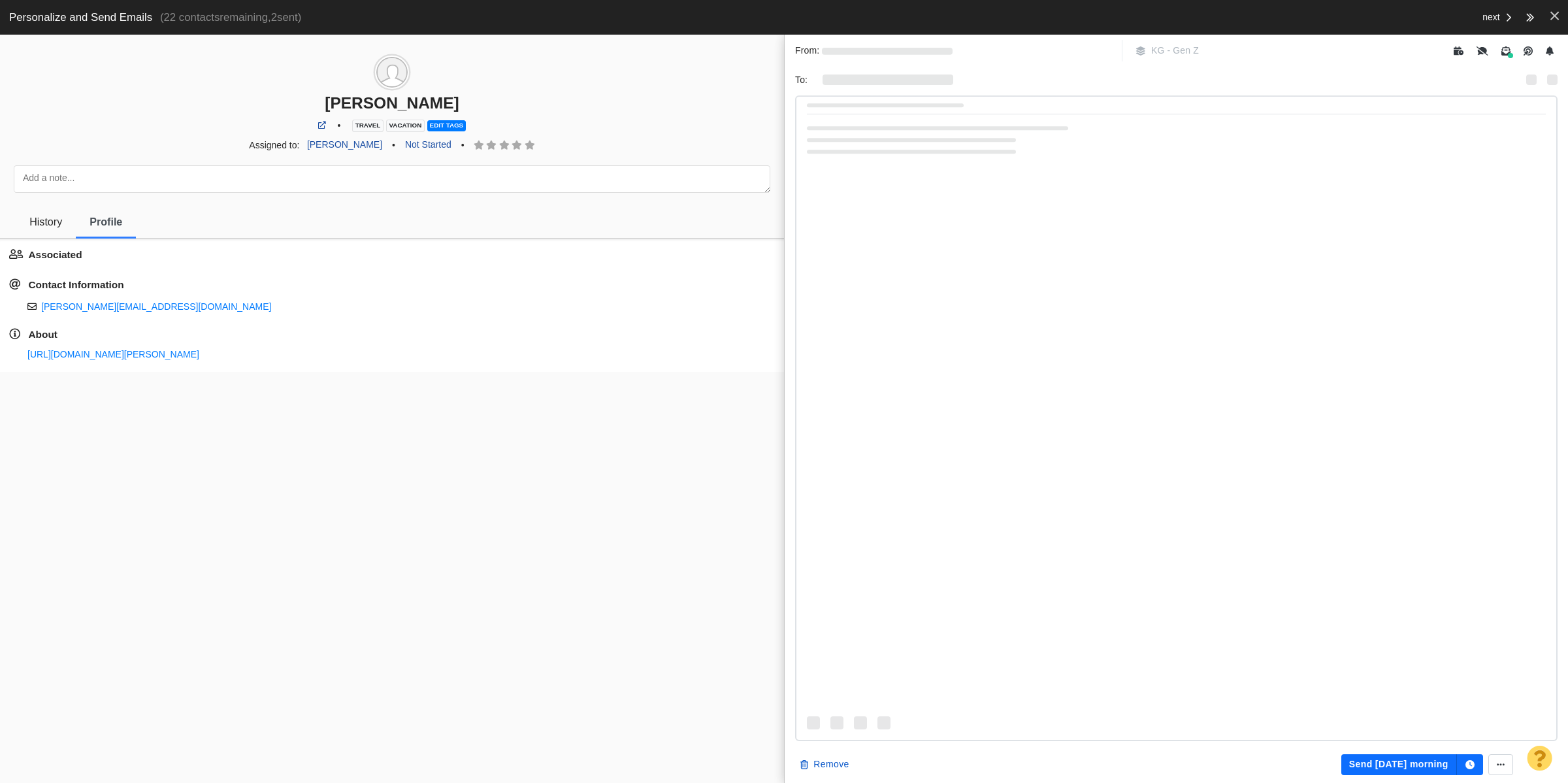
click at [1553, 16] on span at bounding box center [1555, 16] width 9 height 14
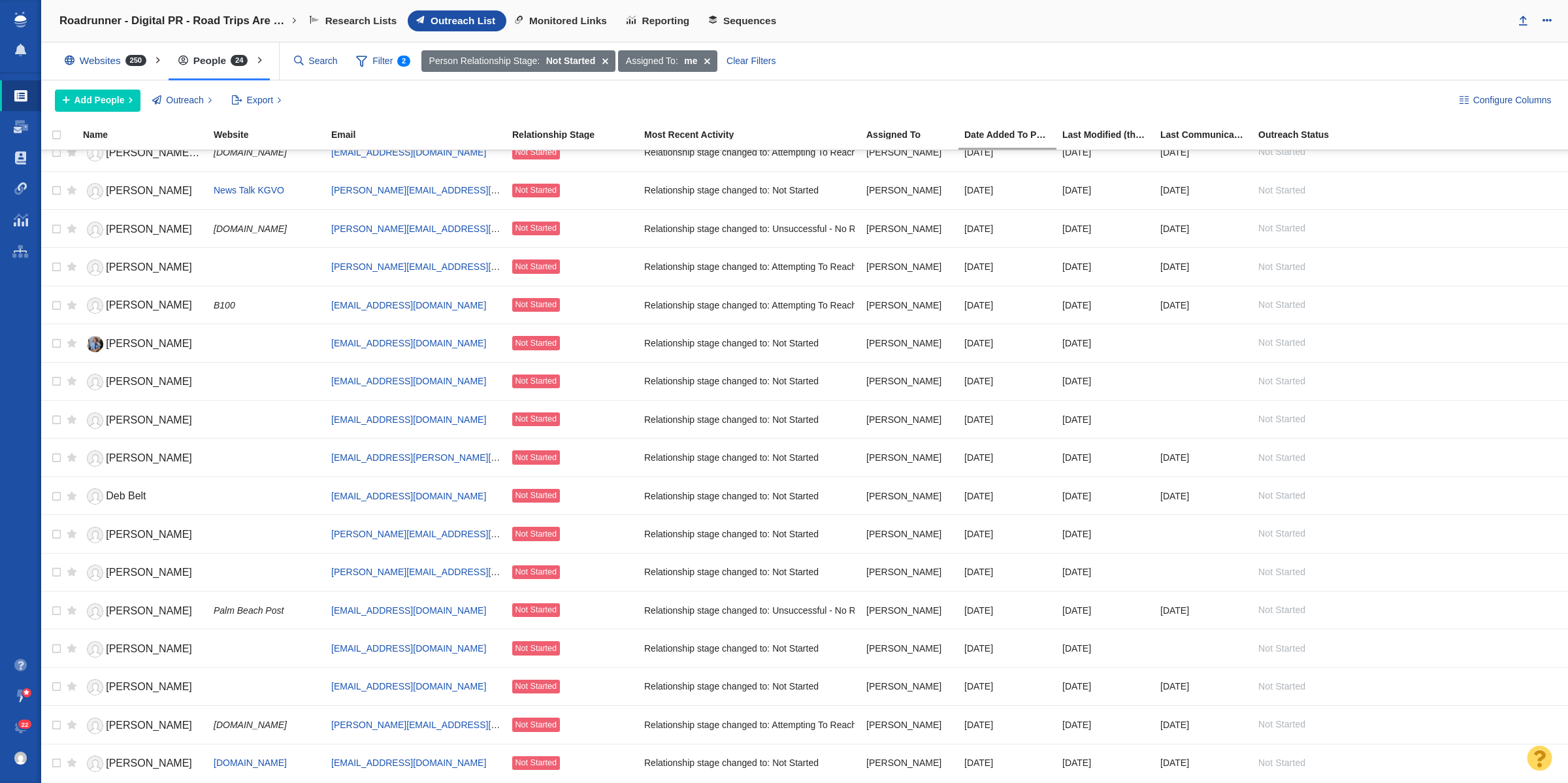
scroll to position [287, 0]
click at [604, 60] on span at bounding box center [604, 61] width 20 height 22
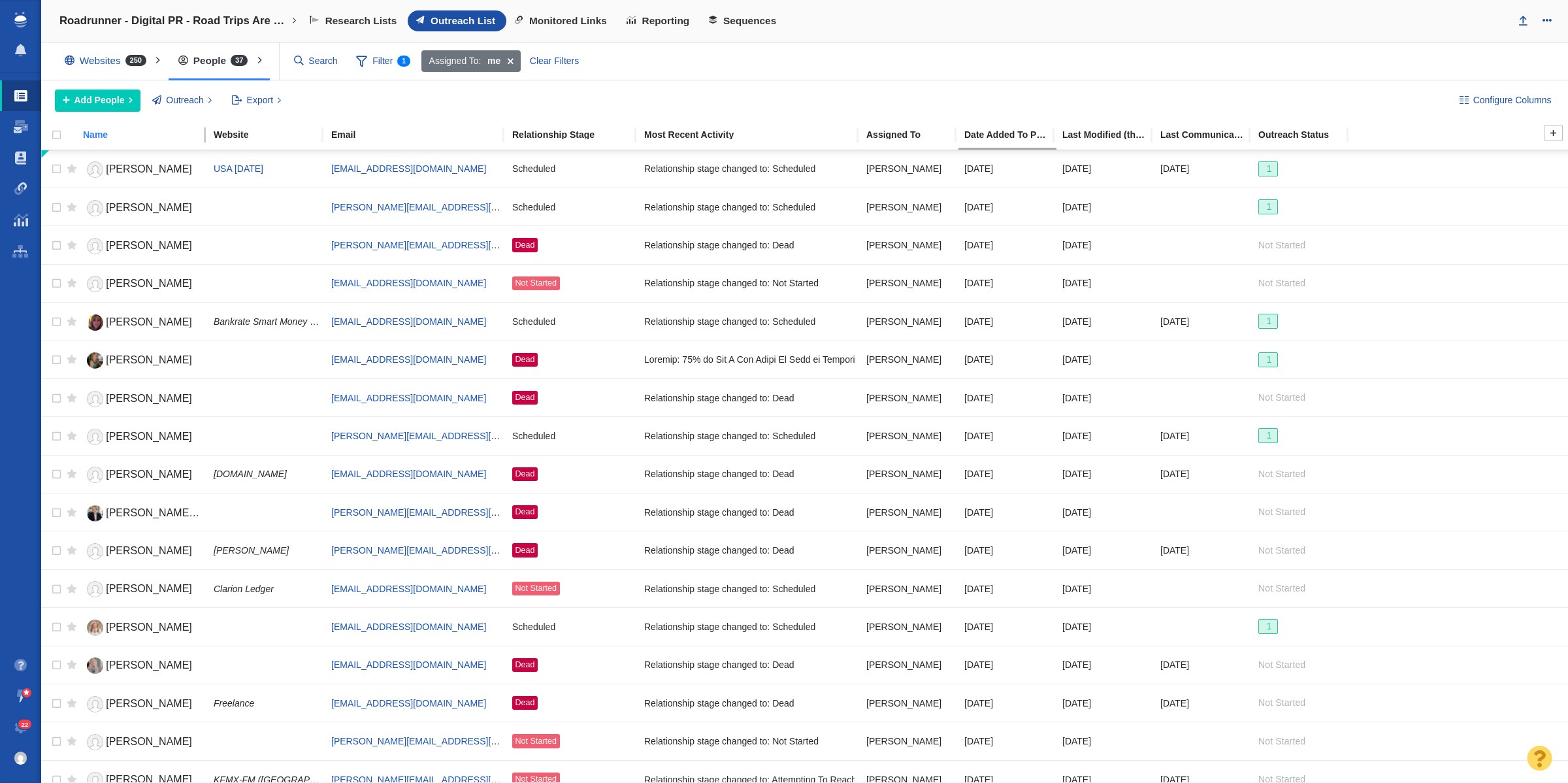
click at [135, 131] on div "Name" at bounding box center [148, 134] width 130 height 9
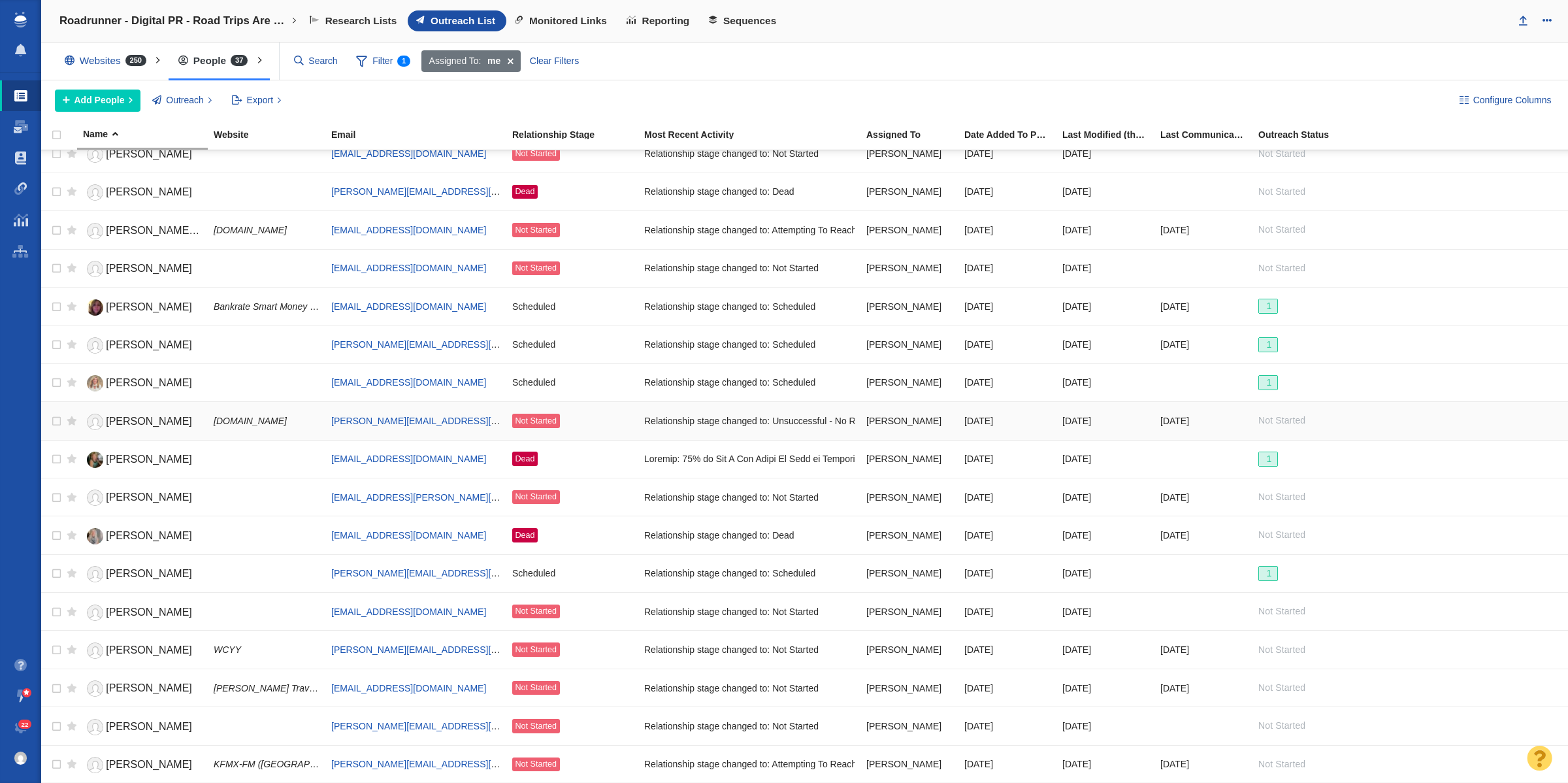
scroll to position [785, 0]
click at [109, 99] on span "Add People" at bounding box center [99, 100] width 51 height 14
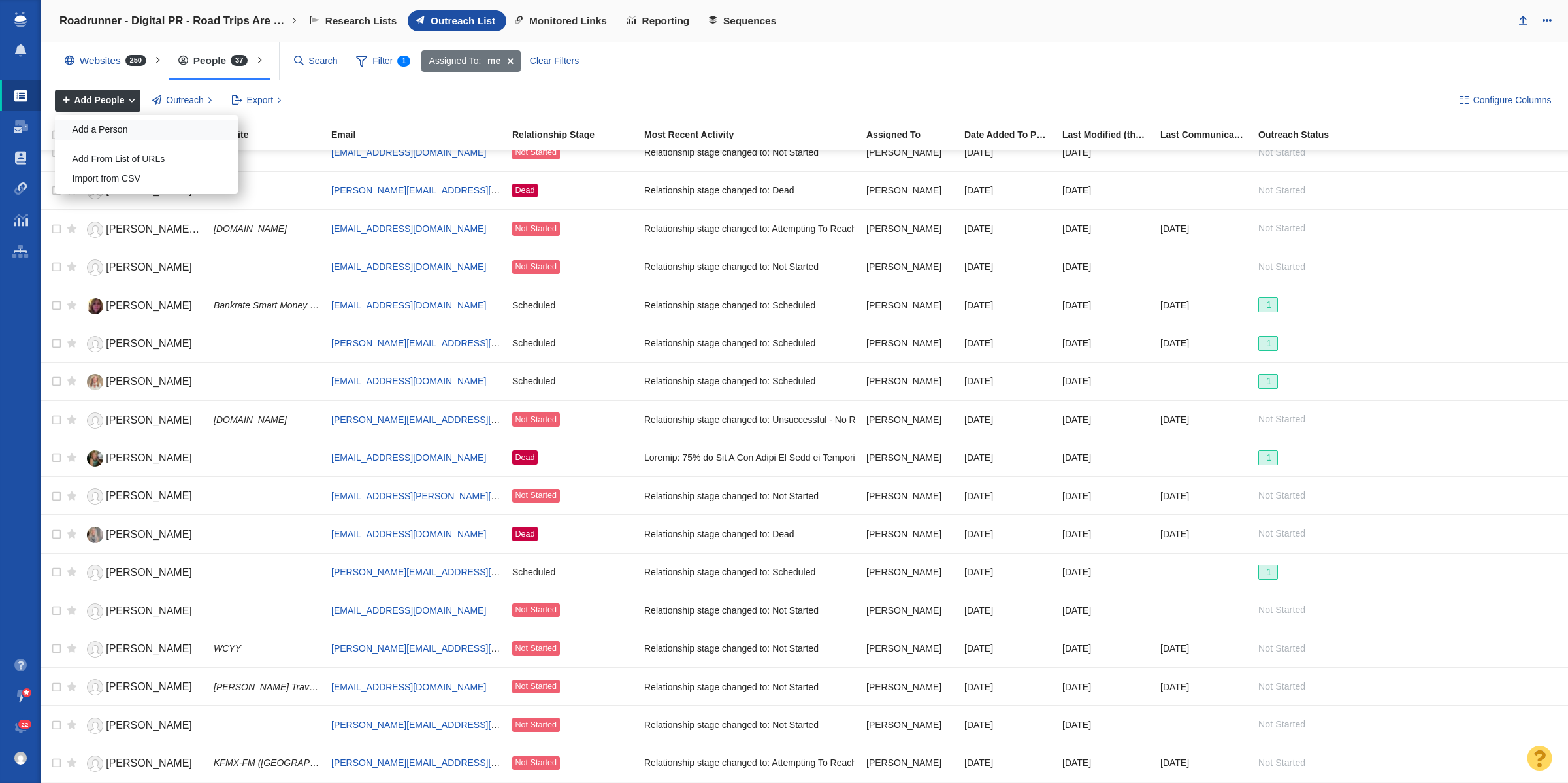
click at [177, 132] on div "Add a Person" at bounding box center [146, 130] width 183 height 20
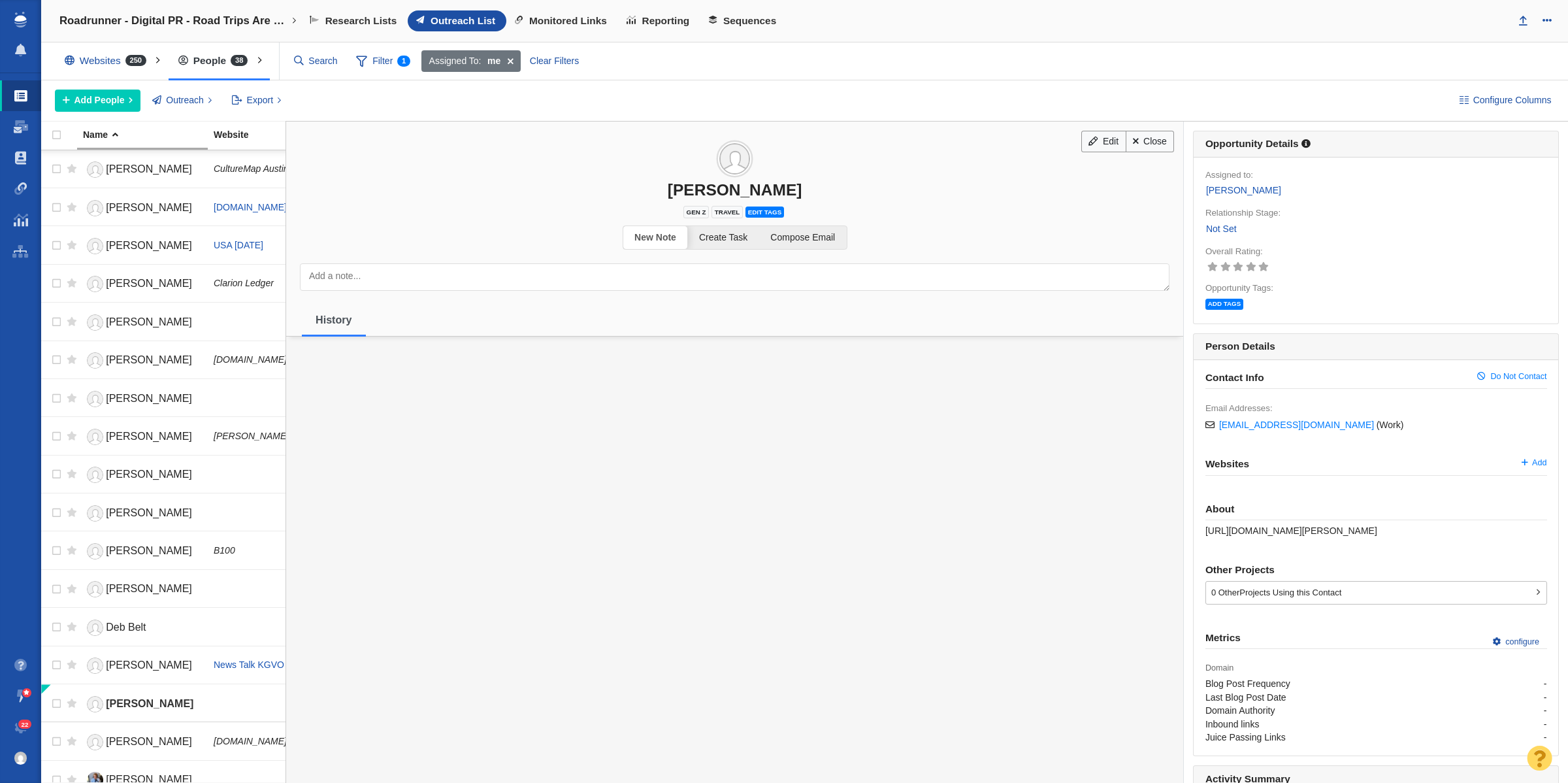
click at [1207, 231] on link "Not Set" at bounding box center [1221, 229] width 32 height 15
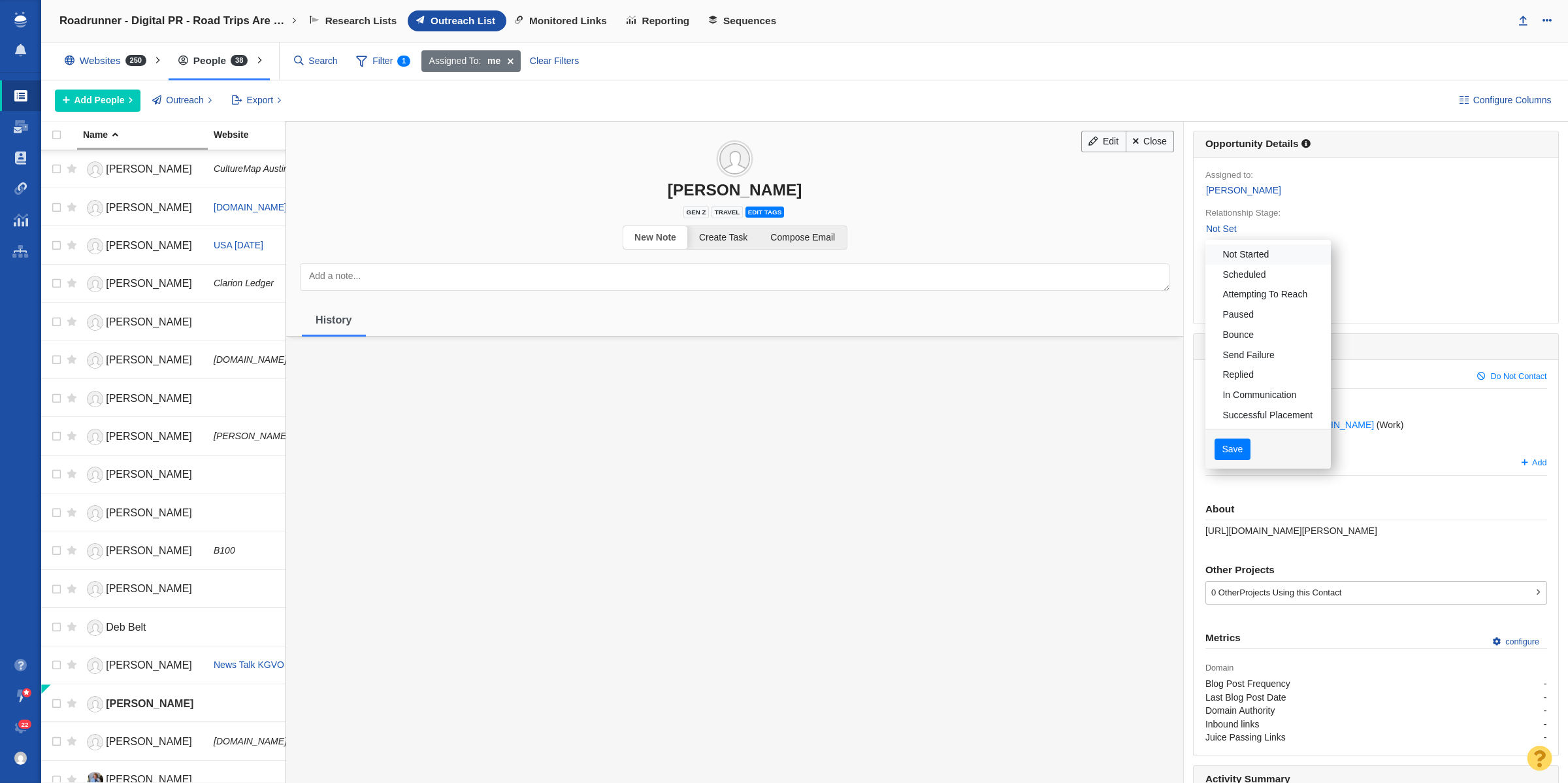
click at [1236, 257] on link "Not Started" at bounding box center [1268, 255] width 126 height 20
click at [1215, 443] on button "Save" at bounding box center [1233, 450] width 36 height 22
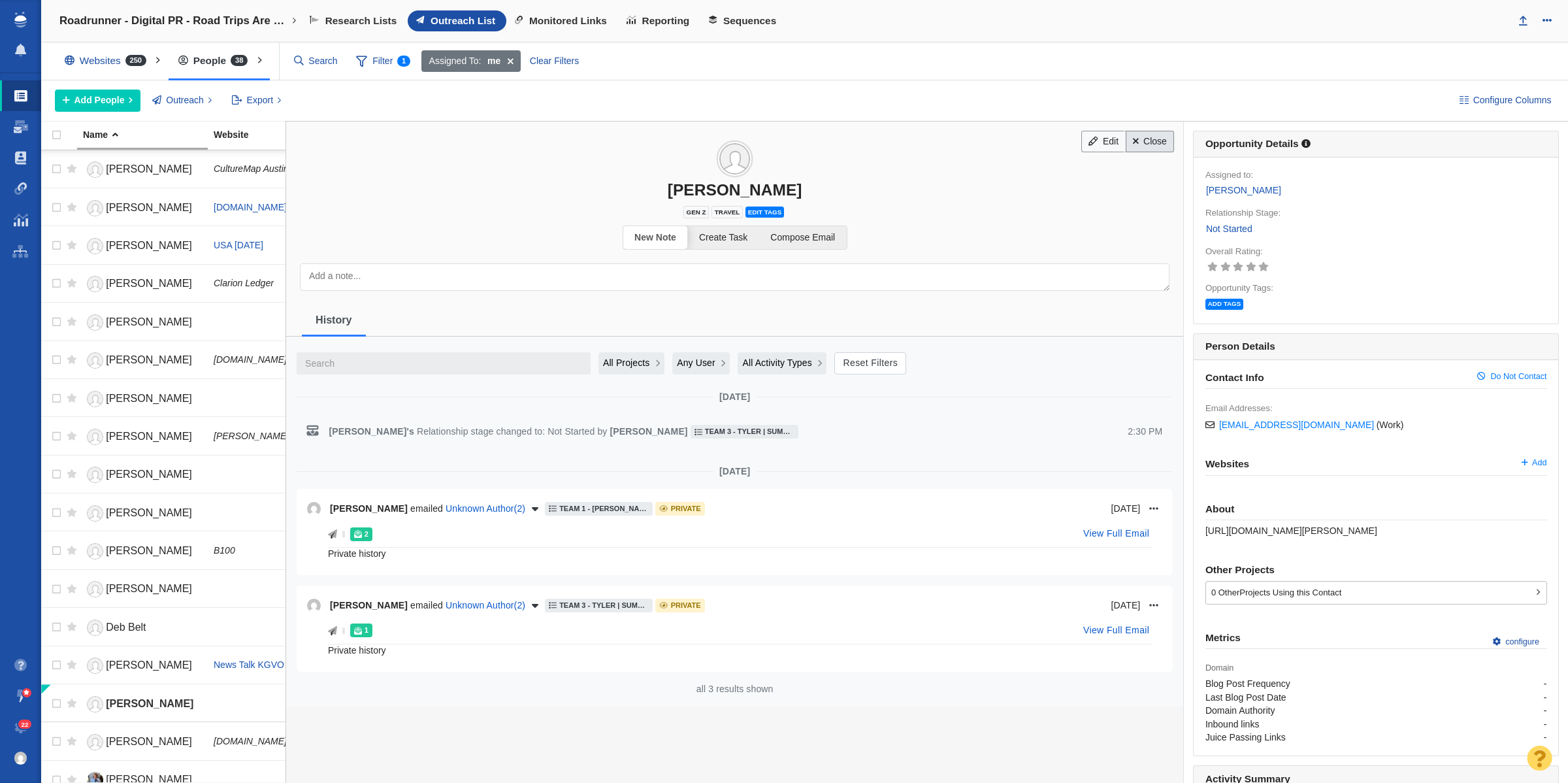
click at [1128, 136] on link "Close" at bounding box center [1150, 142] width 49 height 22
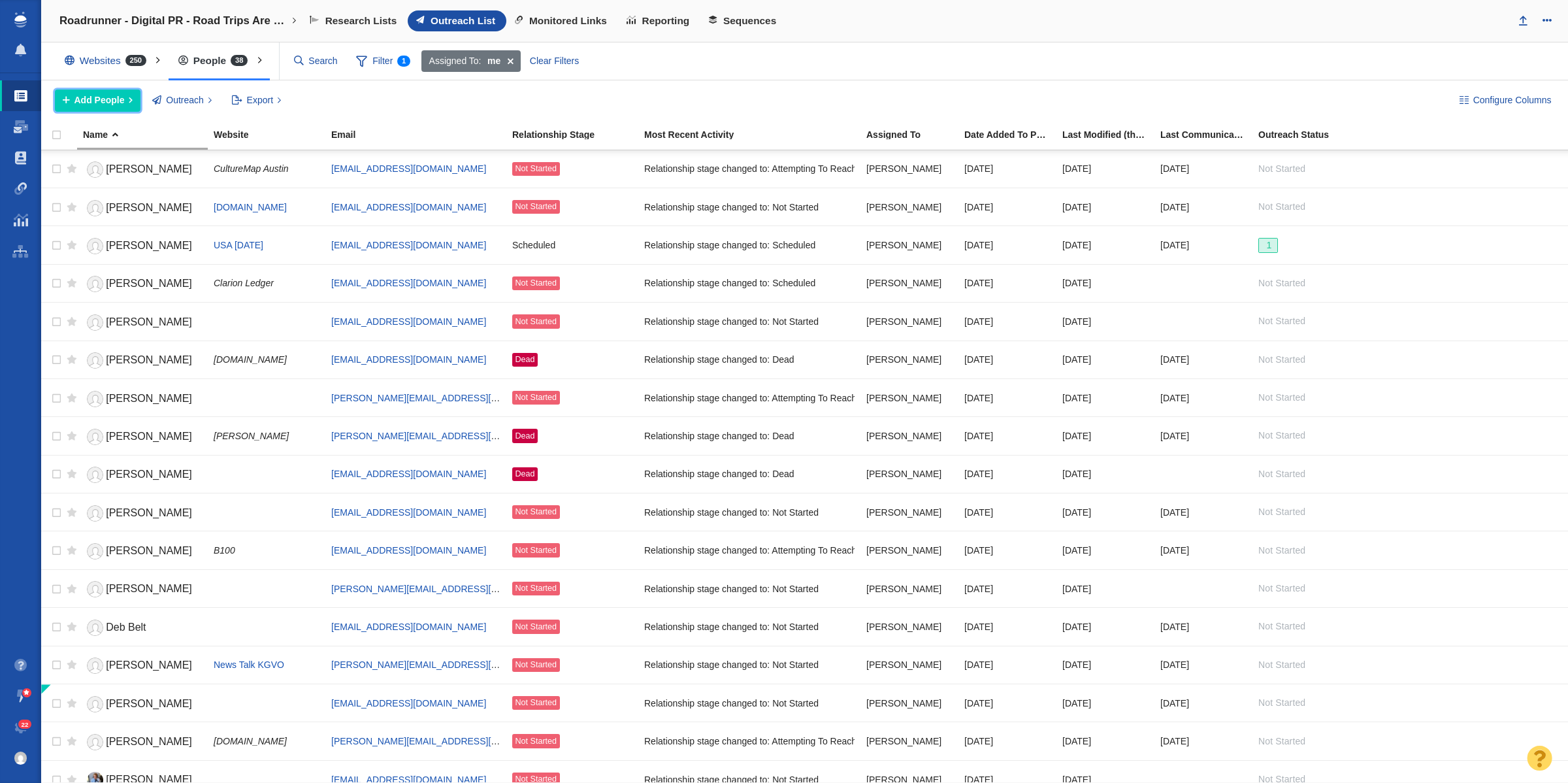
drag, startPoint x: 115, startPoint y: 101, endPoint x: 128, endPoint y: 124, distance: 26.4
click at [115, 101] on span "Add People" at bounding box center [99, 100] width 51 height 14
click at [134, 134] on div "Add a Person" at bounding box center [146, 130] width 183 height 20
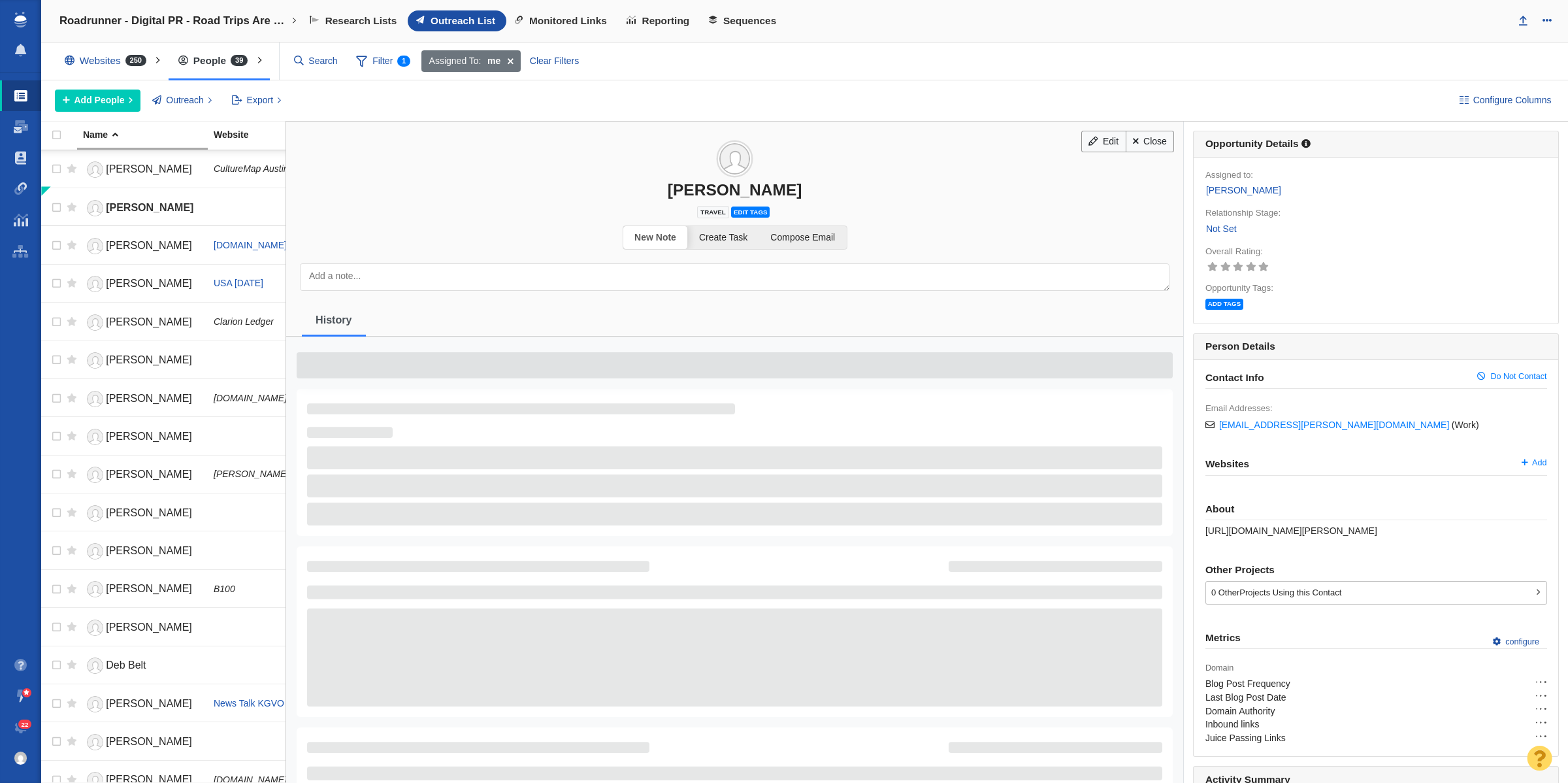
click at [1217, 217] on label "Relationship Stage:" at bounding box center [1243, 213] width 75 height 12
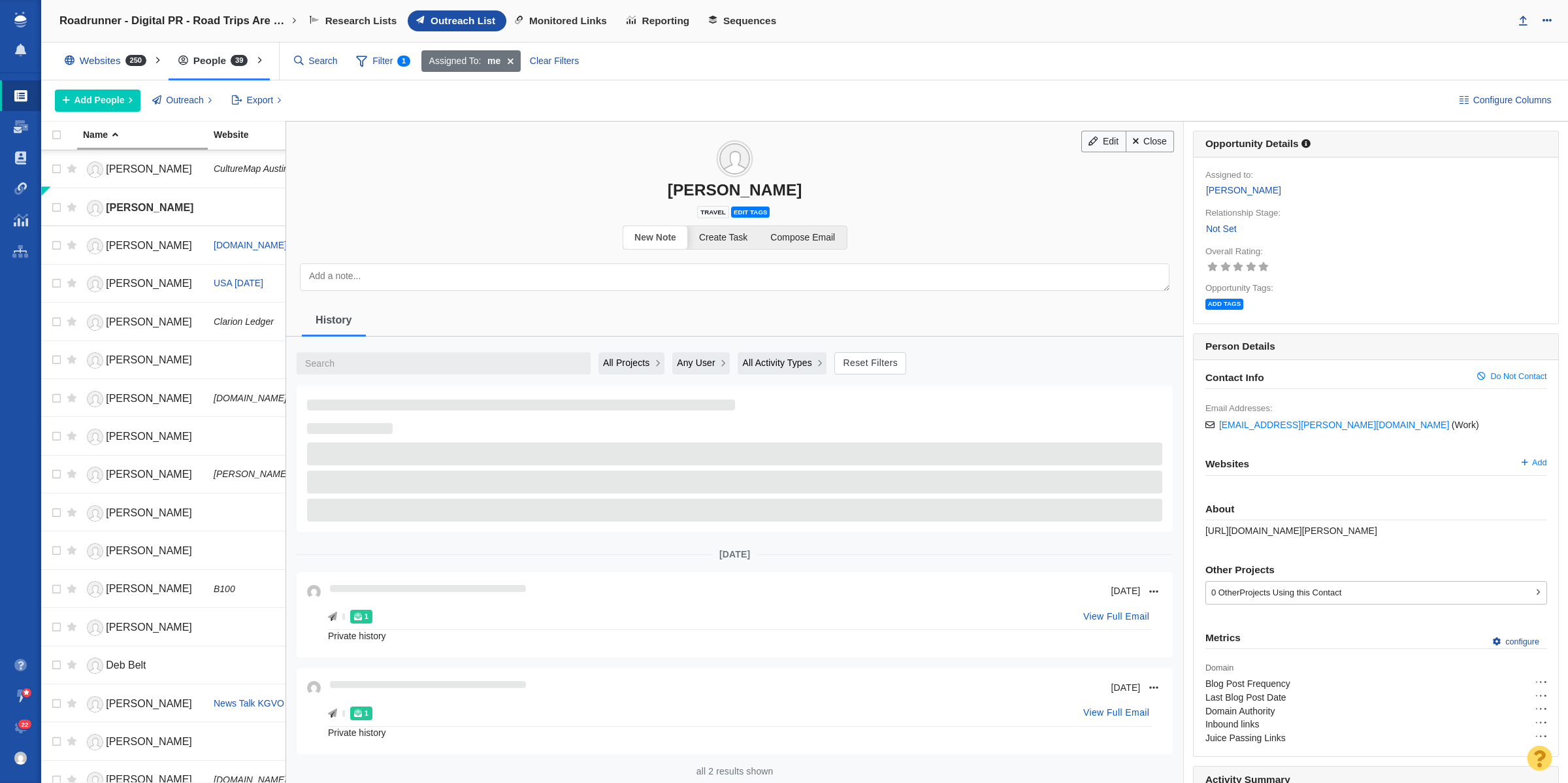
click at [1211, 239] on div "Current Project: Roadrunner - Digital PR - Road Trips Are Back: The Summer 2025…" at bounding box center [1376, 237] width 342 height 153
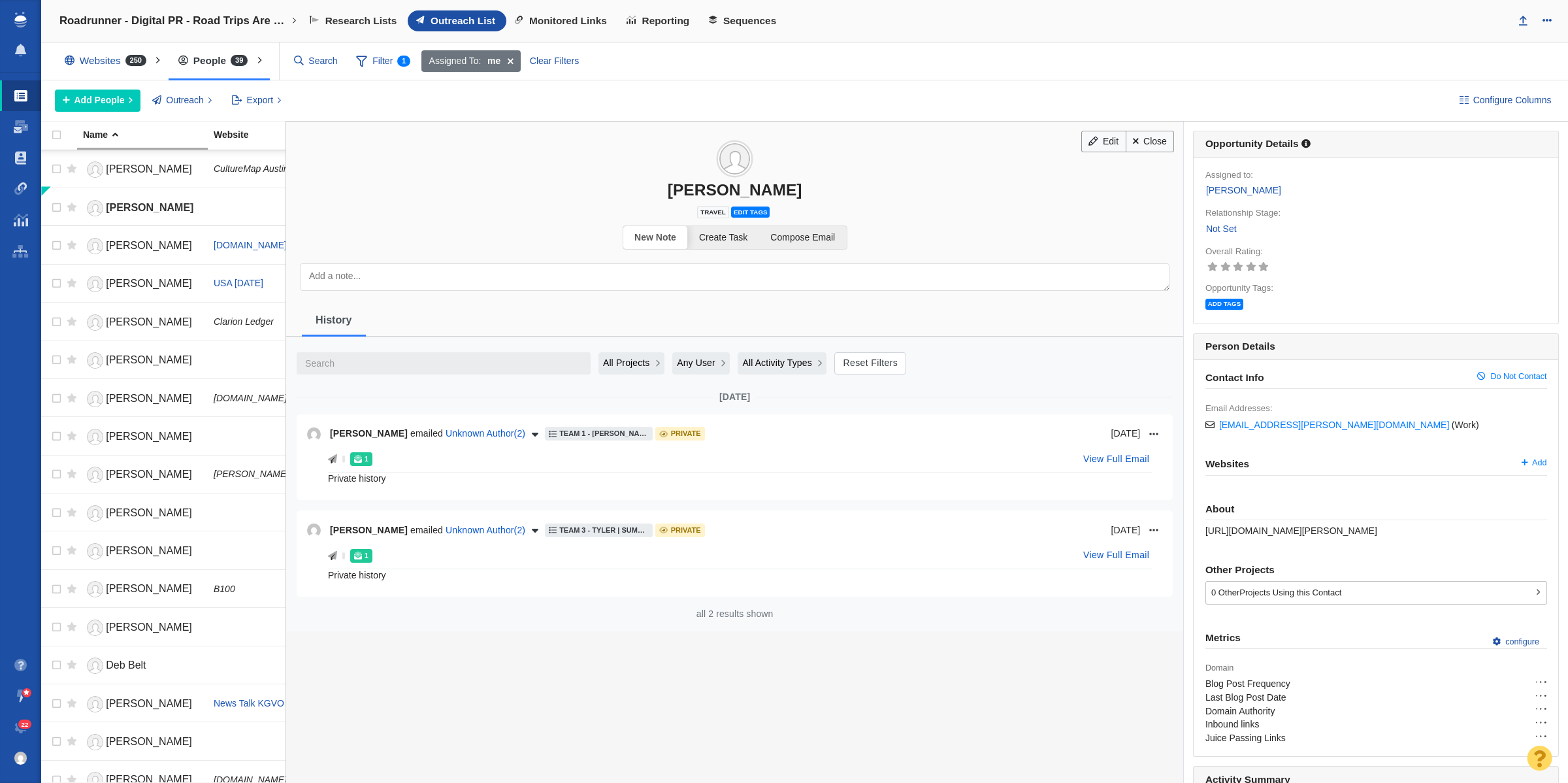
click at [1213, 231] on link "Not Set" at bounding box center [1221, 229] width 32 height 15
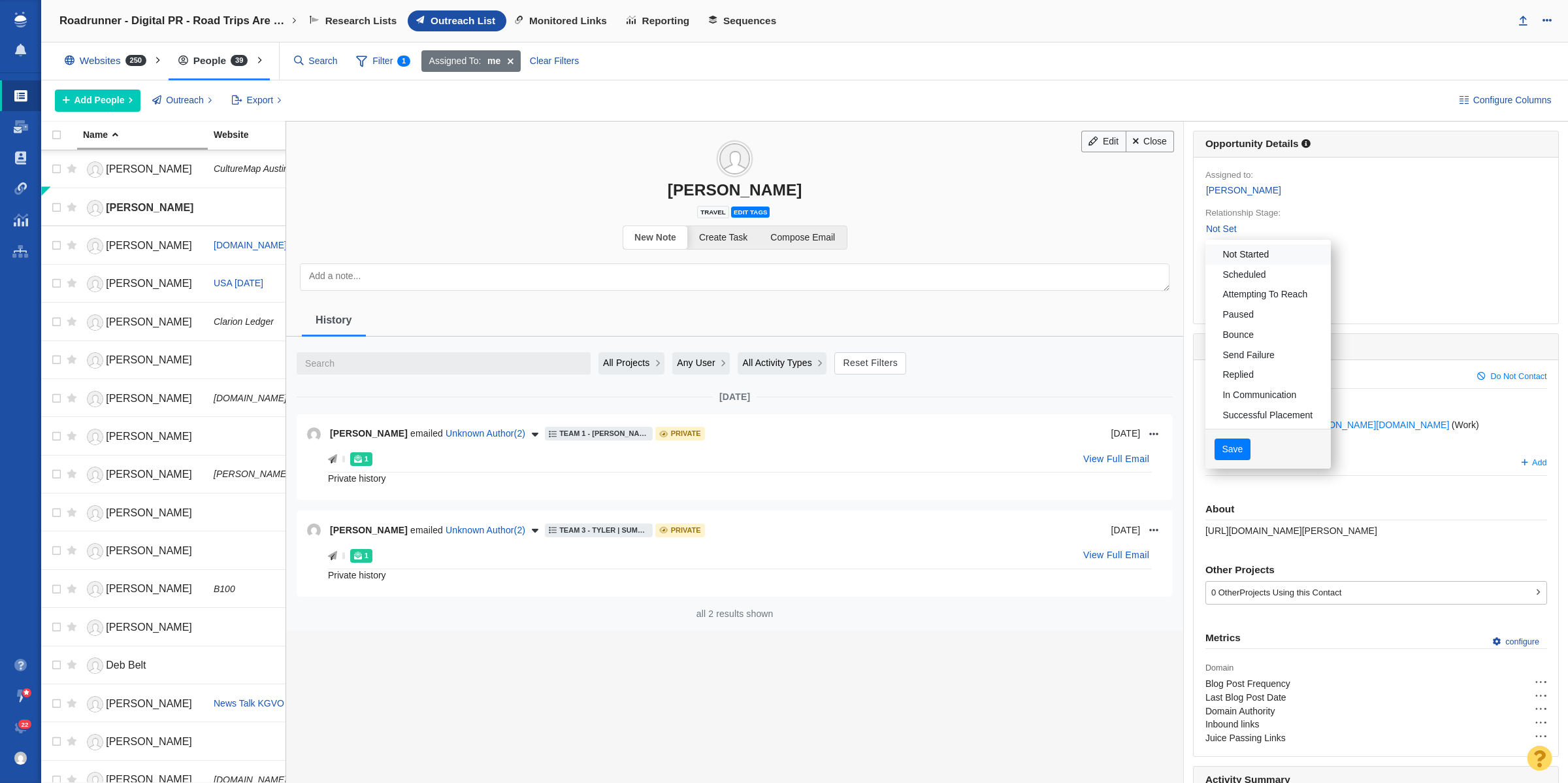
click at [1219, 249] on link "Not Started" at bounding box center [1268, 255] width 126 height 20
click at [1224, 462] on div "Save" at bounding box center [1268, 450] width 126 height 42
click at [1222, 455] on button "Save" at bounding box center [1233, 450] width 36 height 22
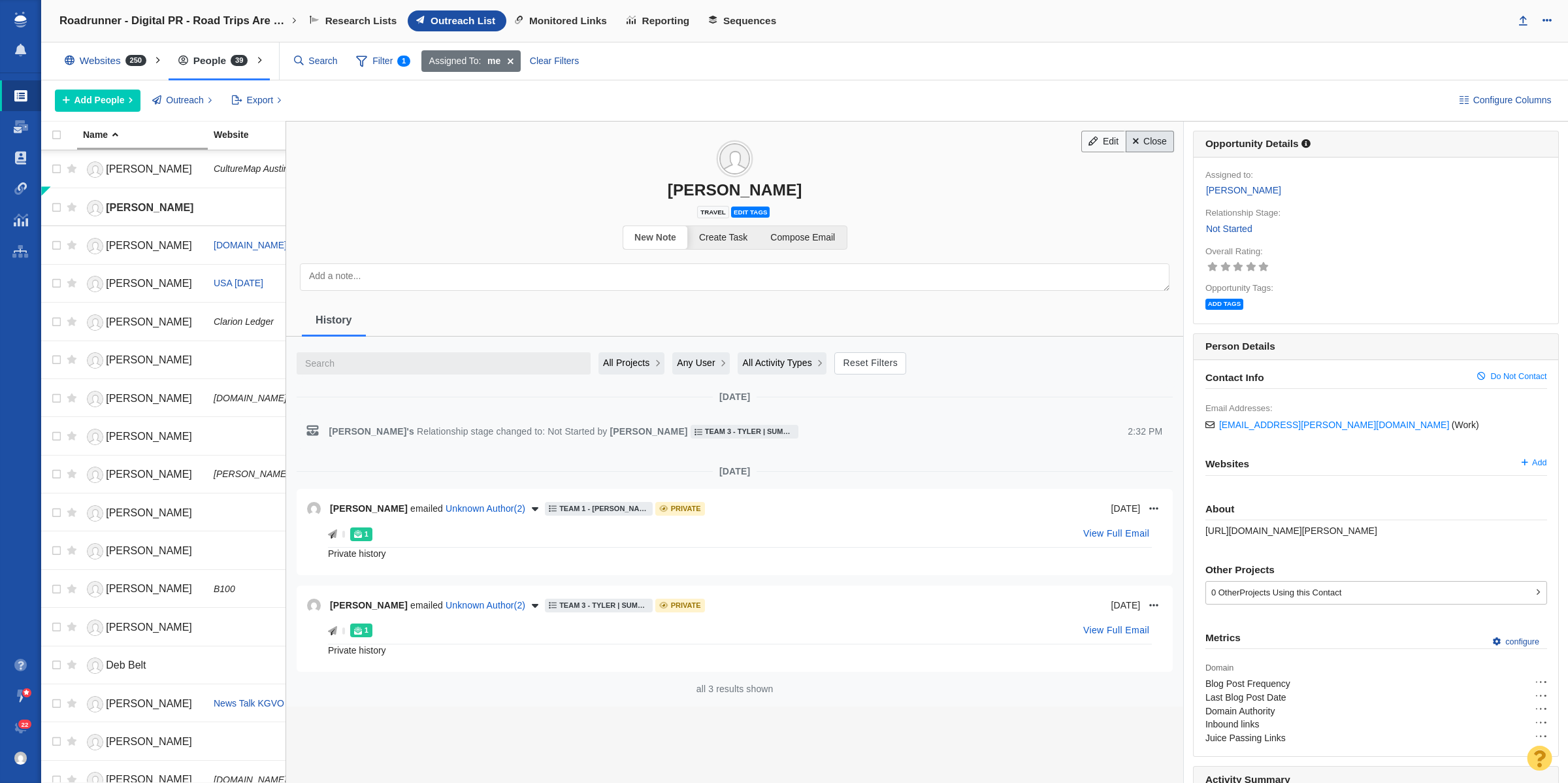
click at [1157, 147] on link "Close" at bounding box center [1150, 142] width 49 height 22
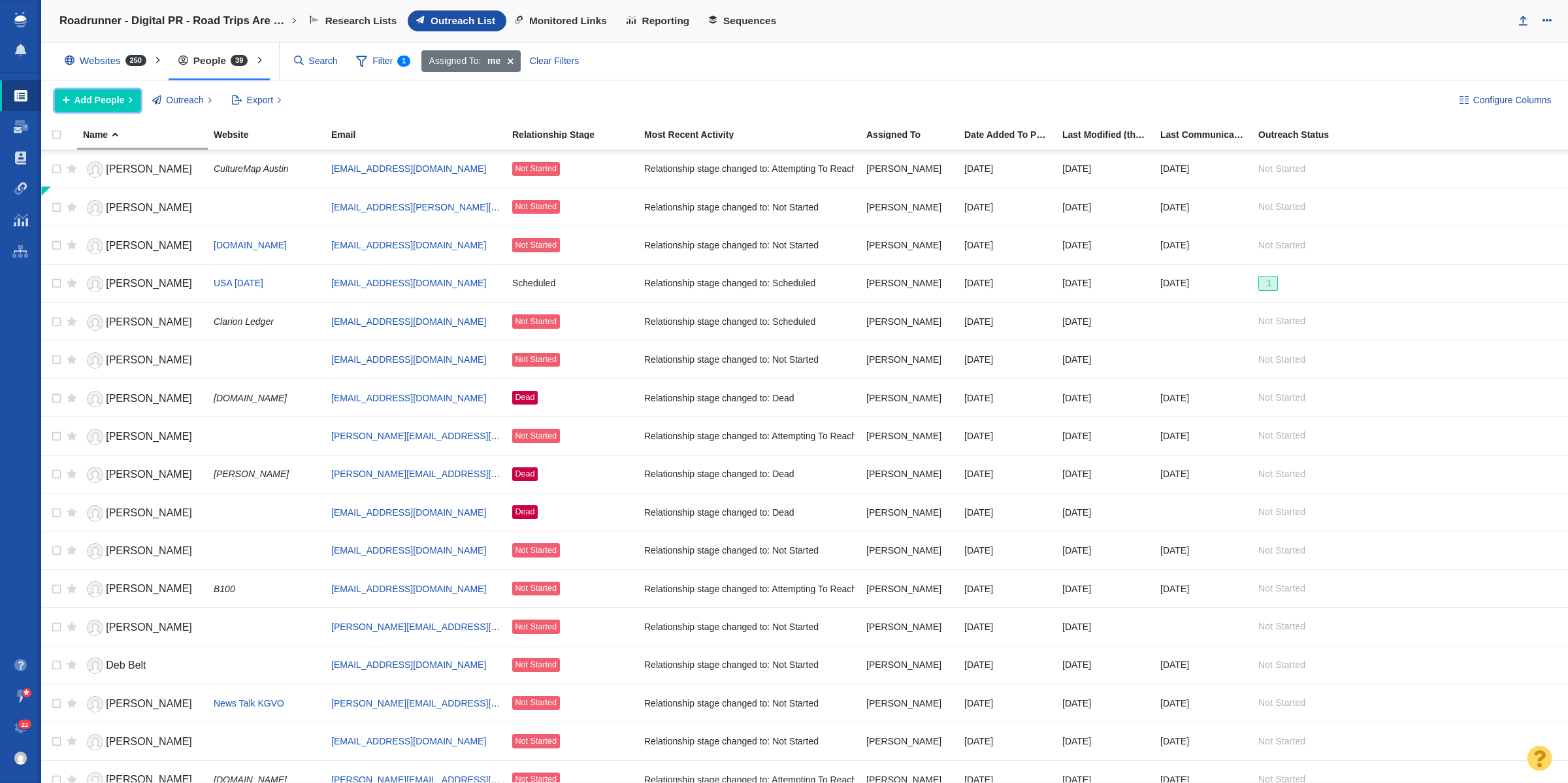
click at [95, 105] on span "Add People" at bounding box center [99, 100] width 51 height 14
click at [107, 121] on div "Add a Person" at bounding box center [146, 130] width 183 height 20
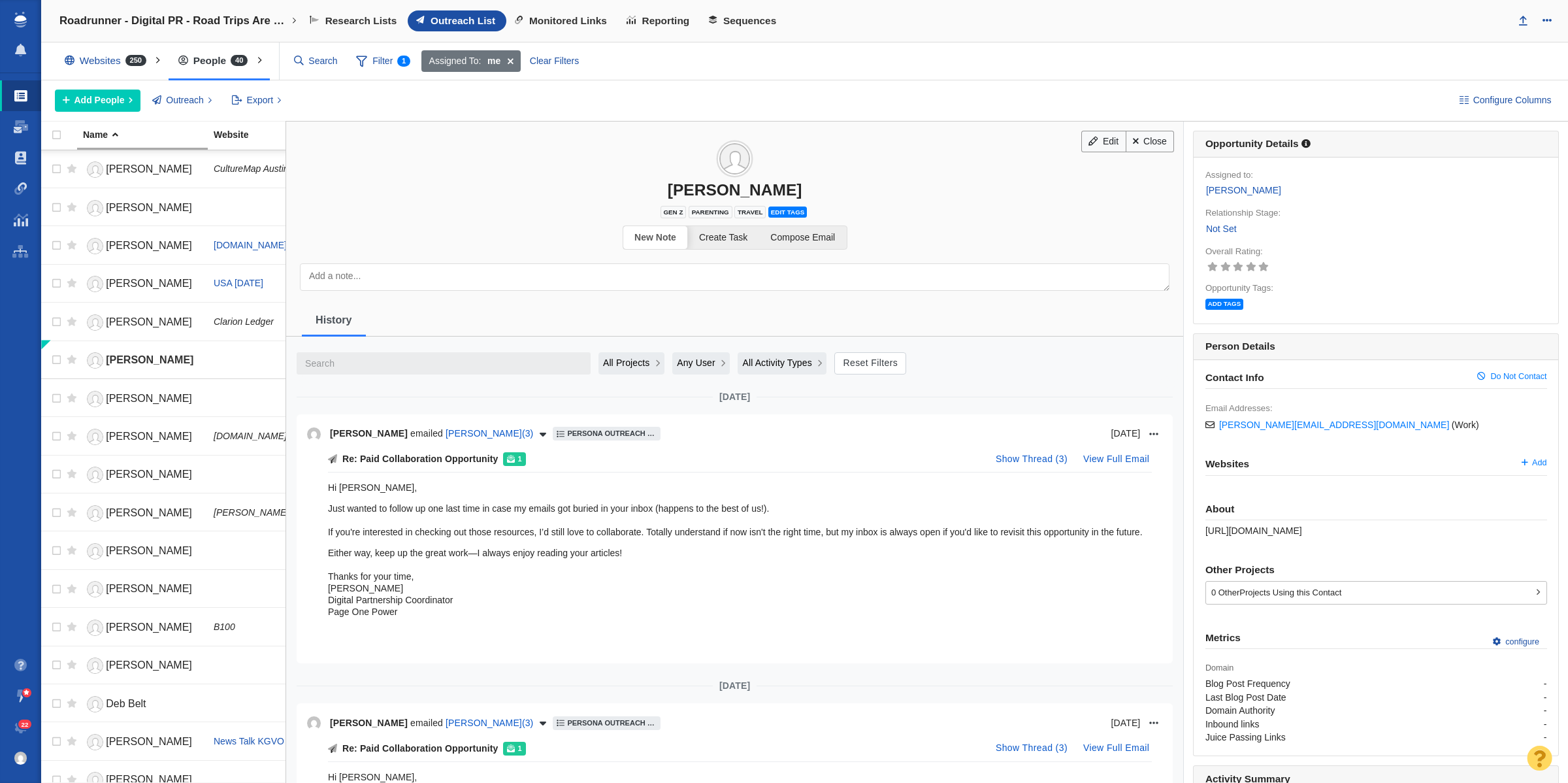
click at [1210, 231] on link "Not Set" at bounding box center [1221, 229] width 32 height 15
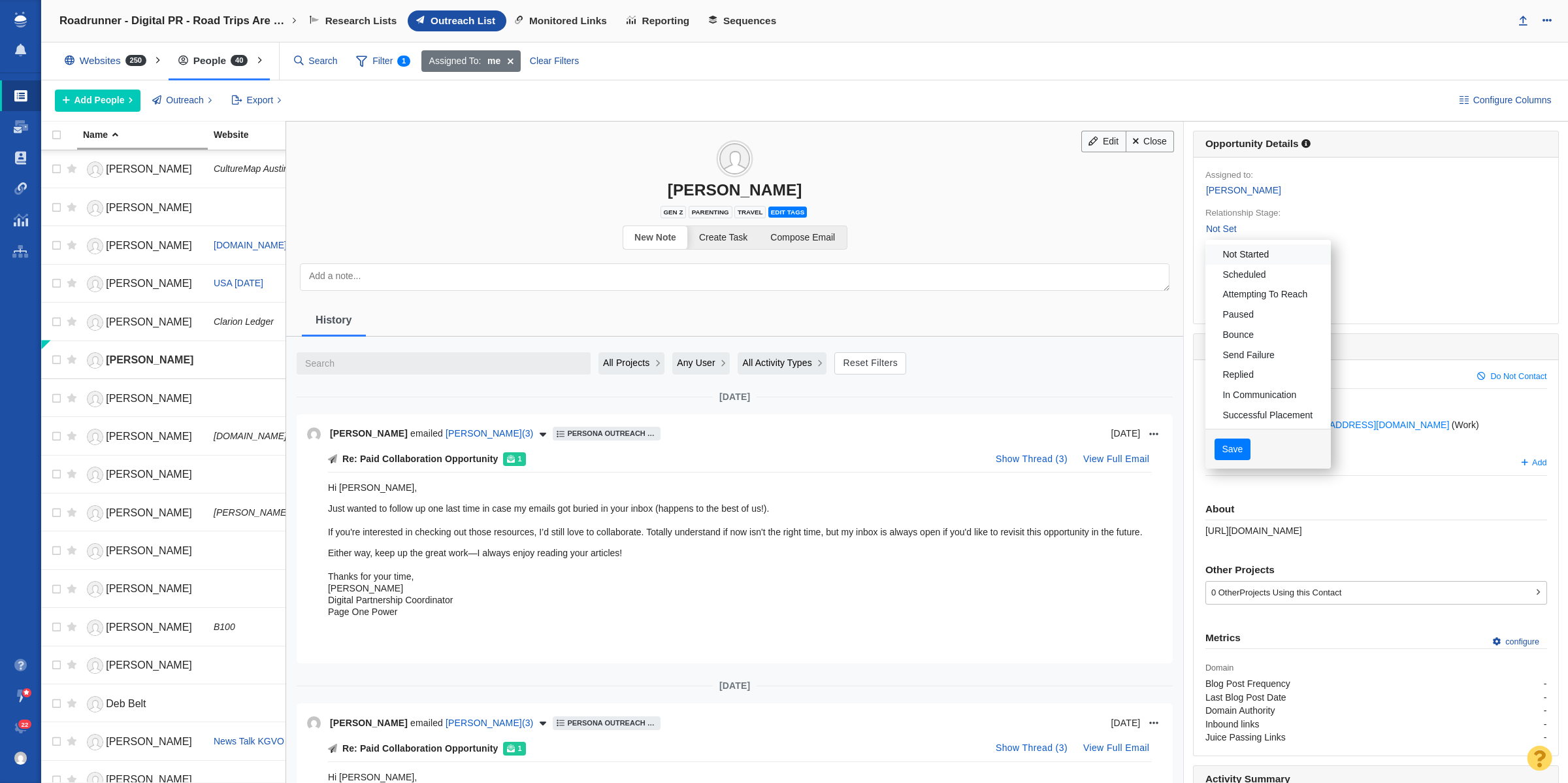
click at [1260, 257] on link "Not Started" at bounding box center [1268, 255] width 126 height 20
click at [1222, 448] on button "Save" at bounding box center [1233, 450] width 36 height 22
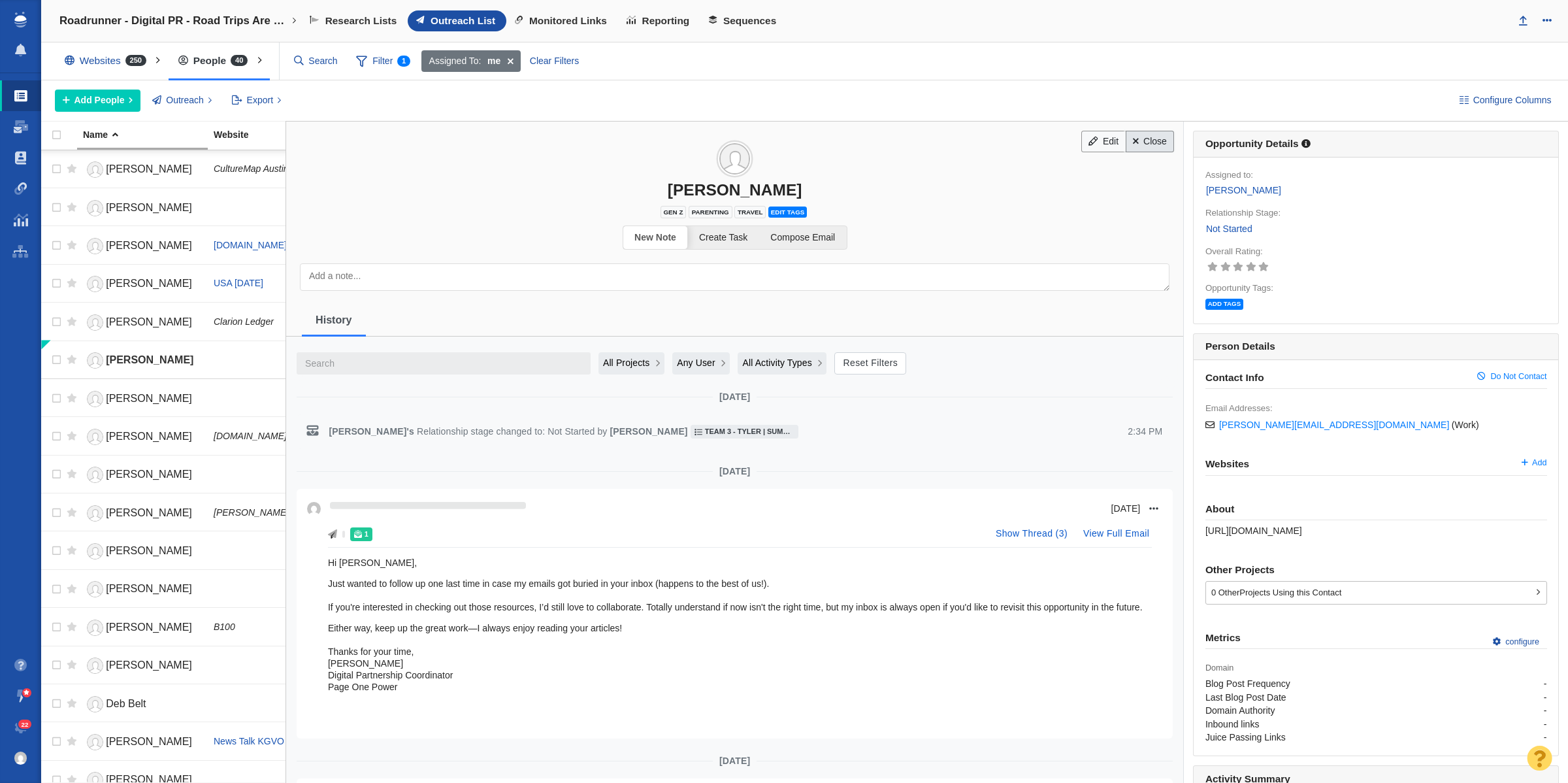
click at [1150, 141] on link "Close" at bounding box center [1150, 142] width 49 height 22
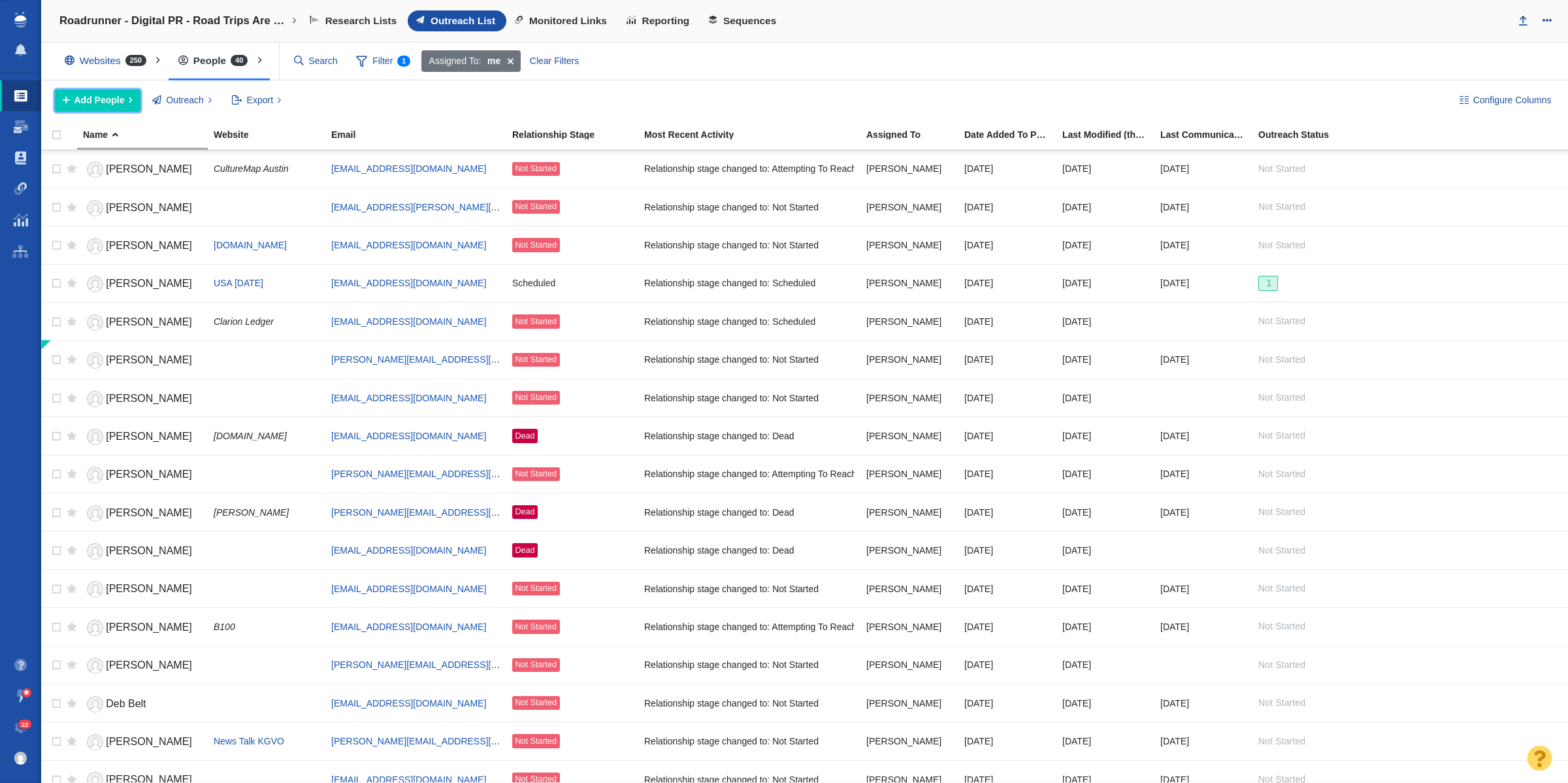
click at [105, 99] on span "Add People" at bounding box center [99, 100] width 51 height 14
click at [80, 140] on div "Add a Person" at bounding box center [146, 130] width 183 height 20
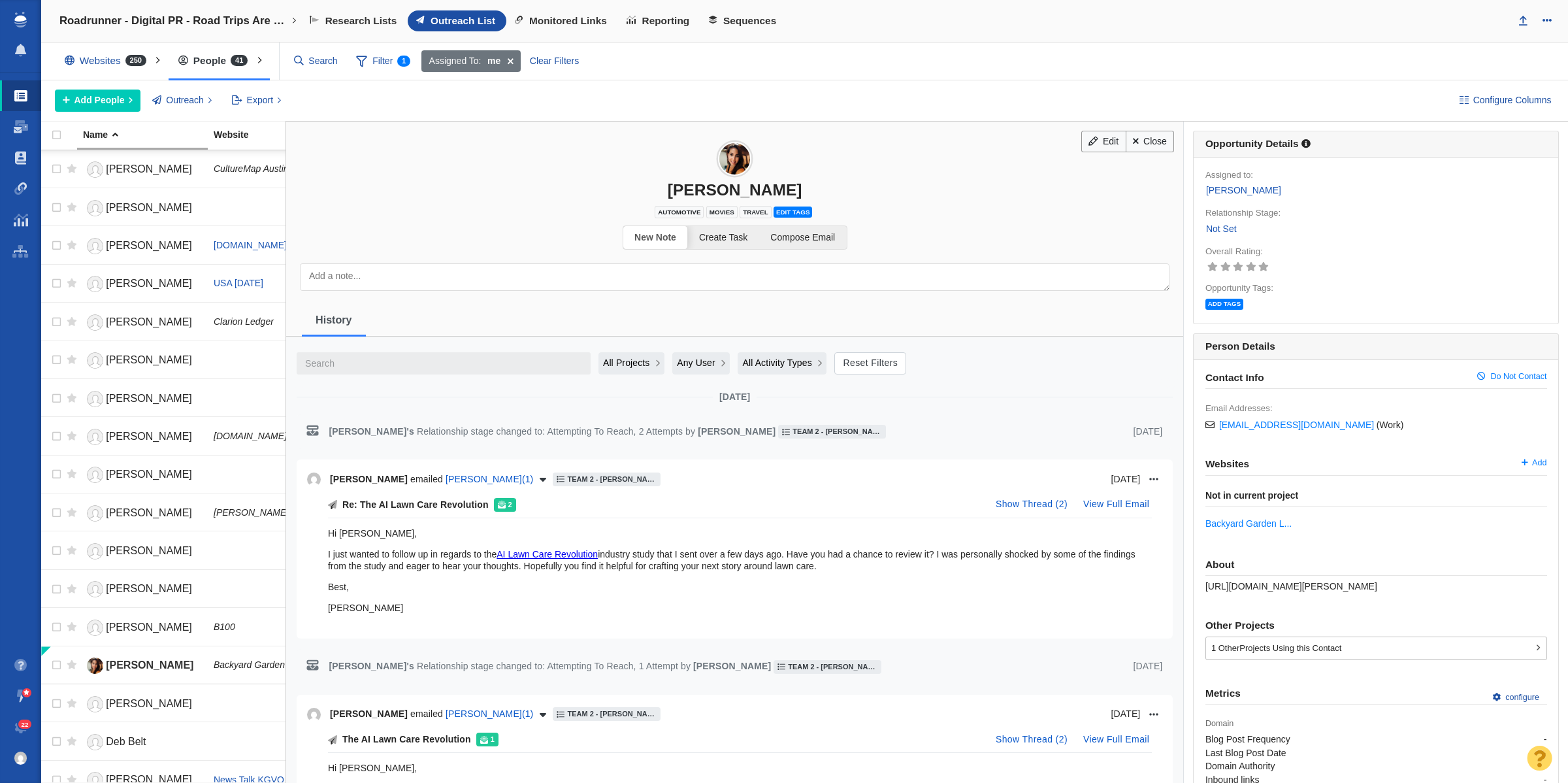
click at [1216, 226] on link "Not Set" at bounding box center [1221, 229] width 32 height 15
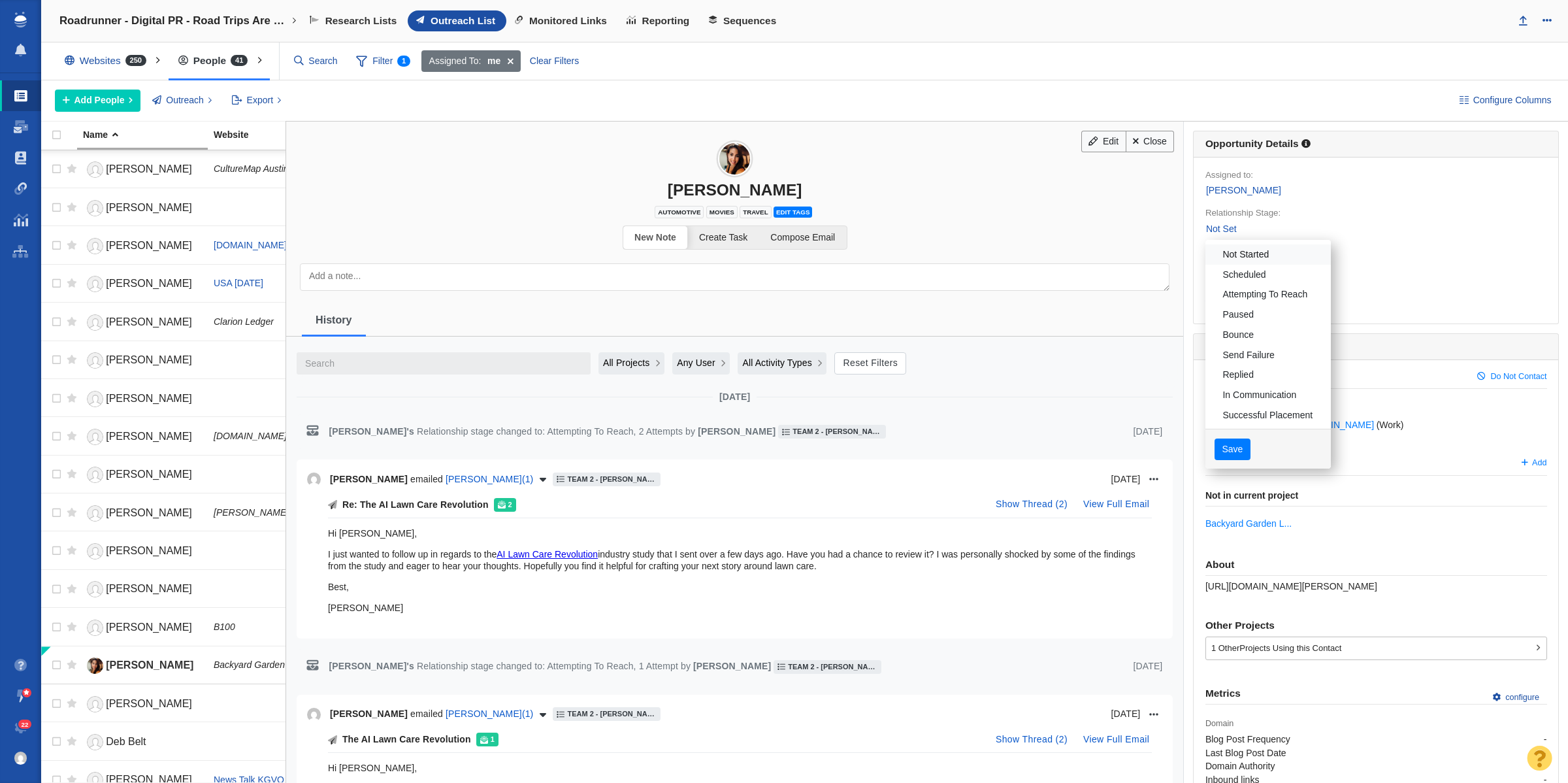
click at [1240, 261] on link "Not Started" at bounding box center [1268, 255] width 126 height 20
click at [1228, 459] on button "Save" at bounding box center [1233, 450] width 36 height 22
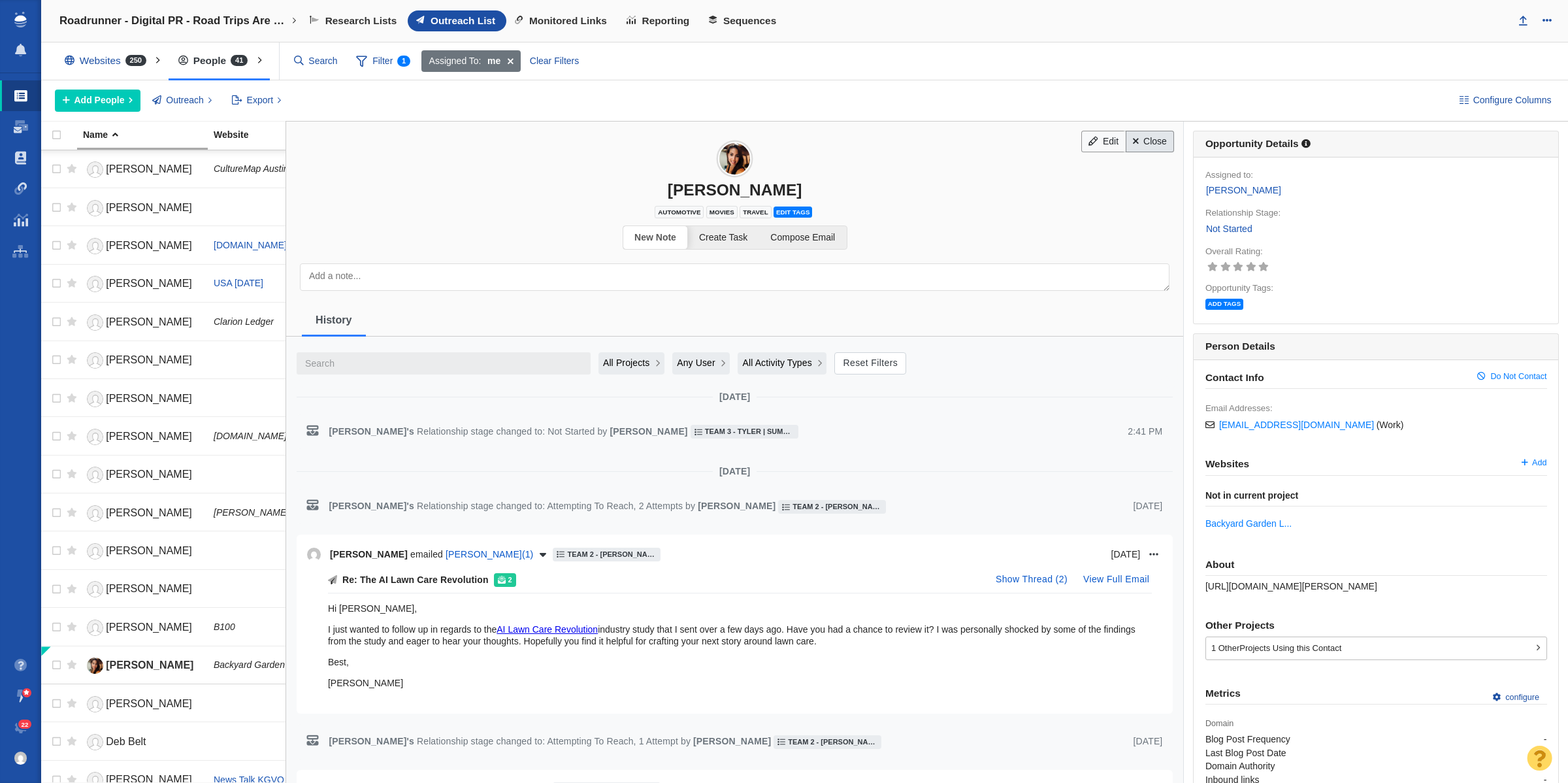
click at [1132, 147] on link "Close" at bounding box center [1150, 142] width 49 height 22
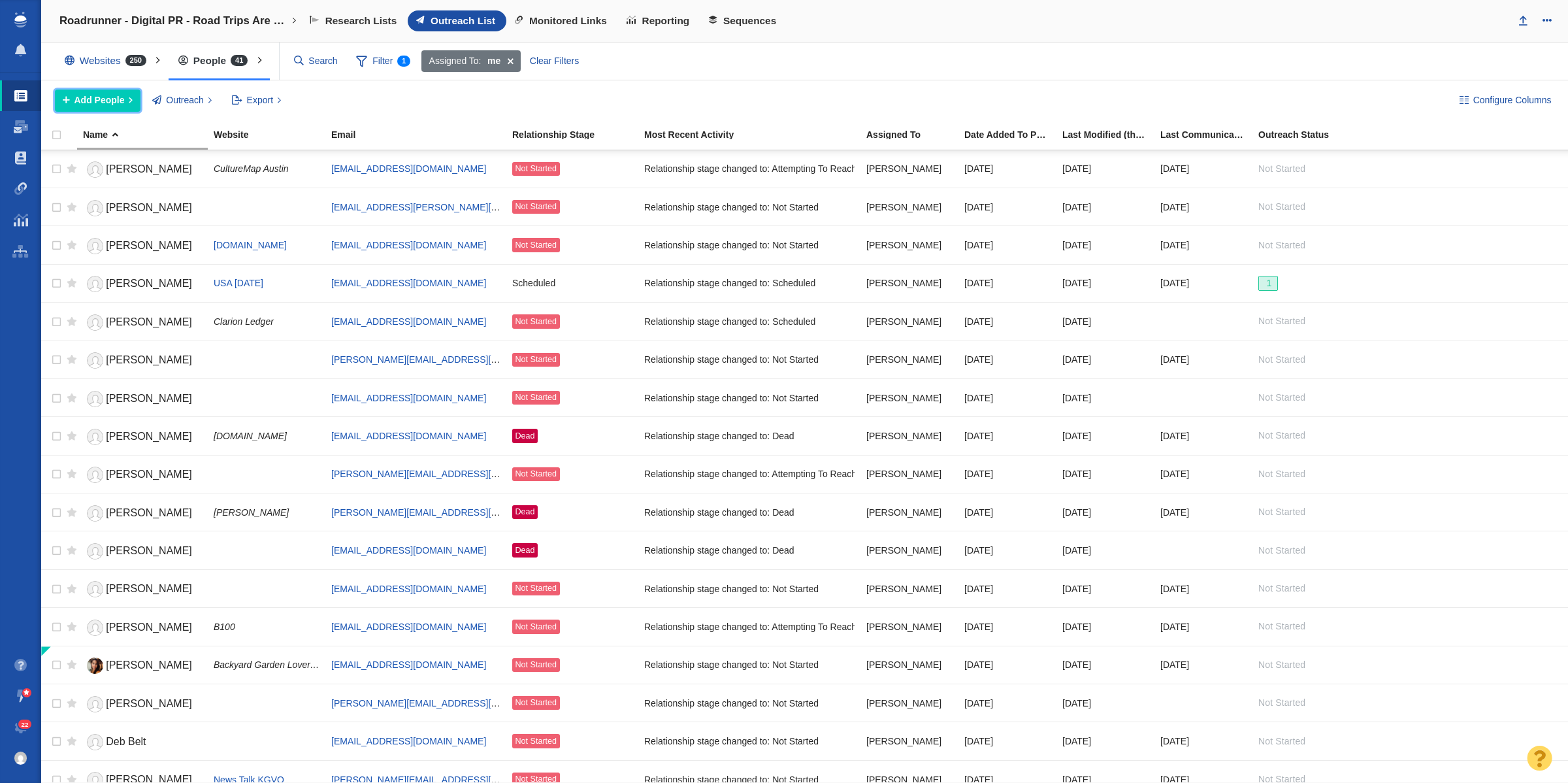
click at [128, 91] on button "Add People" at bounding box center [97, 100] width 85 height 22
click at [148, 136] on div "Add a Person" at bounding box center [146, 130] width 183 height 20
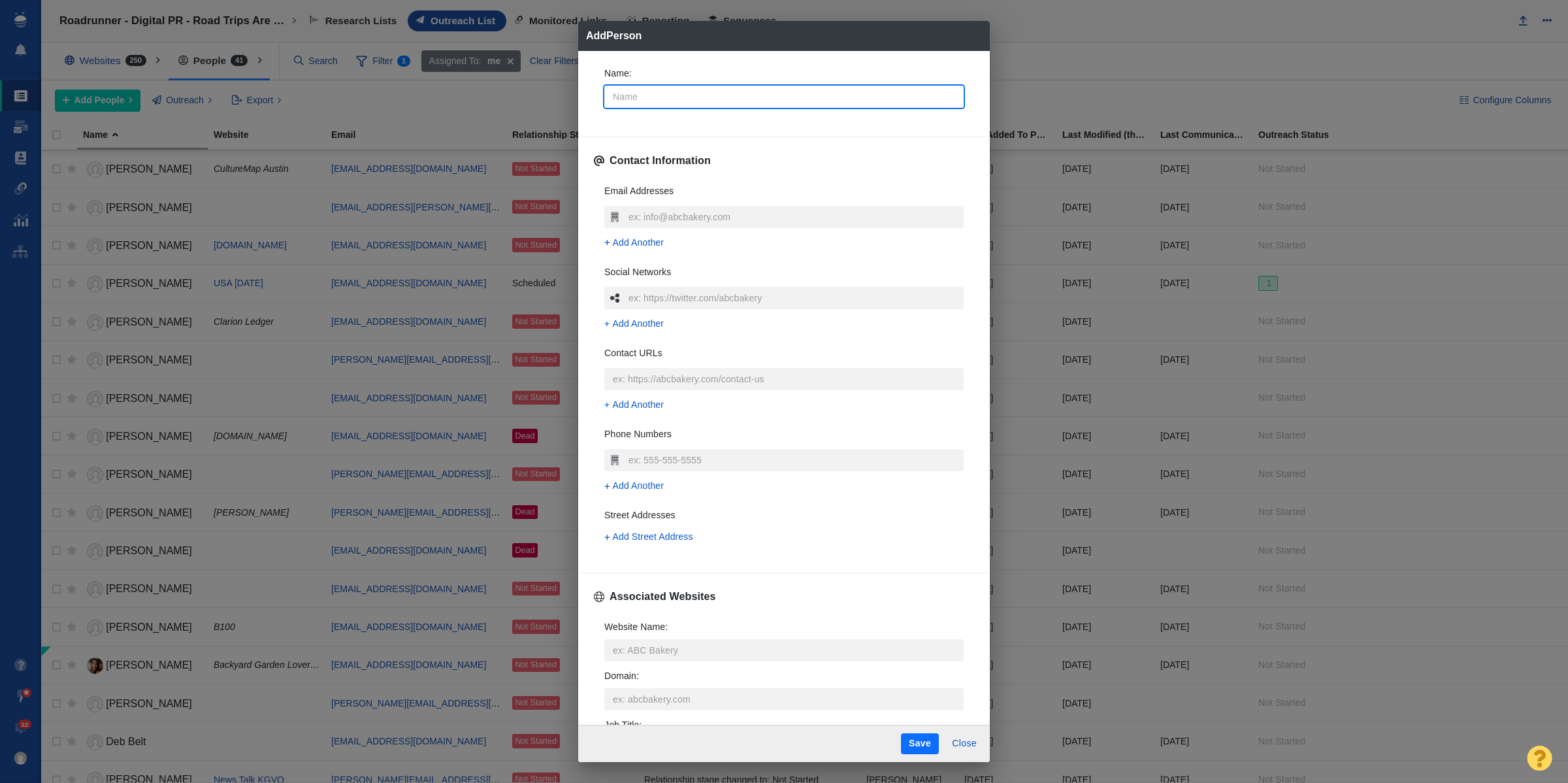
type input "G"
type textarea "x"
type input "Gi"
type textarea "x"
type input "Gil"
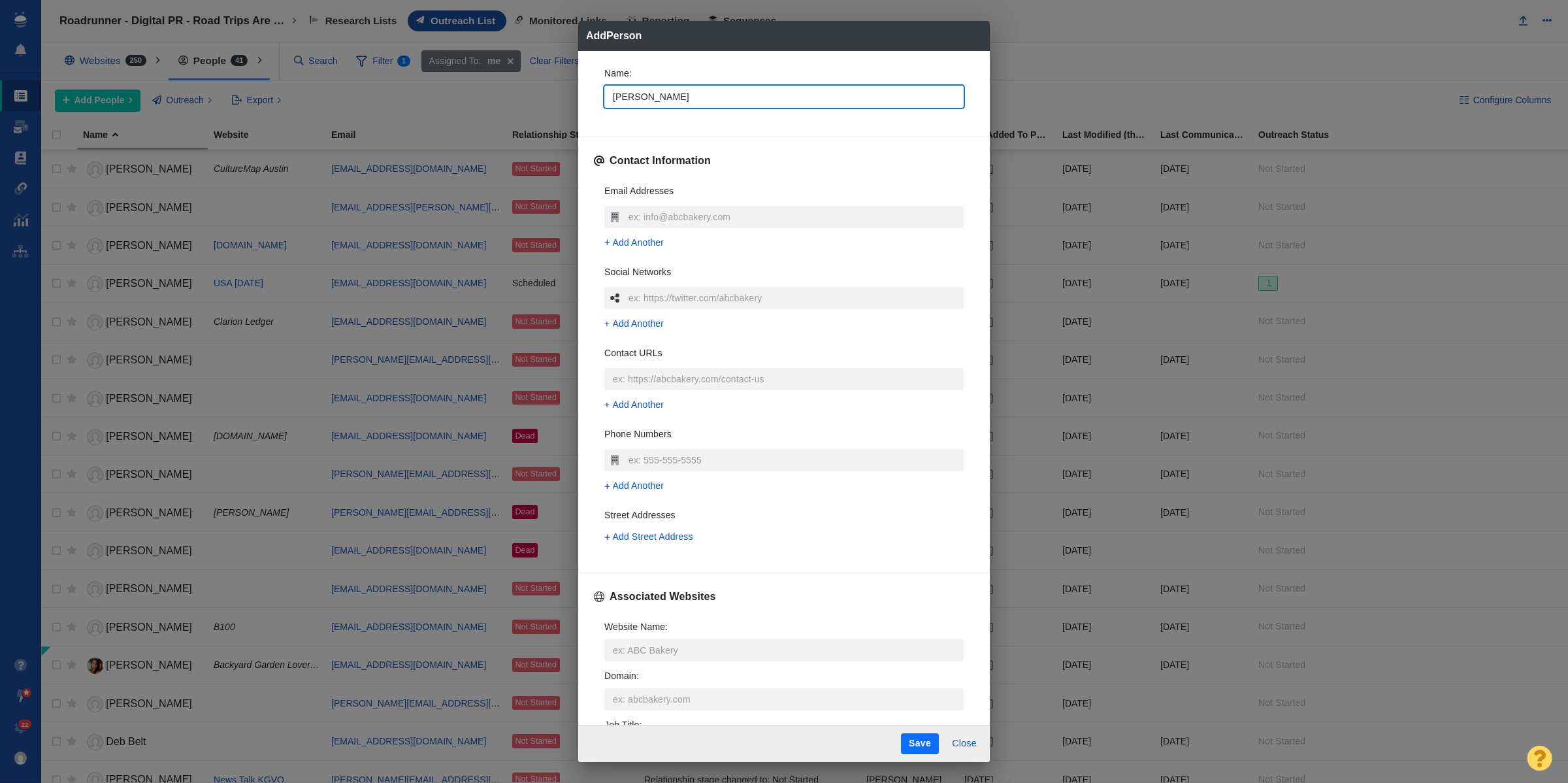
type textarea "x"
type input "Gill"
type textarea "x"
type input "Gilli"
type textarea "x"
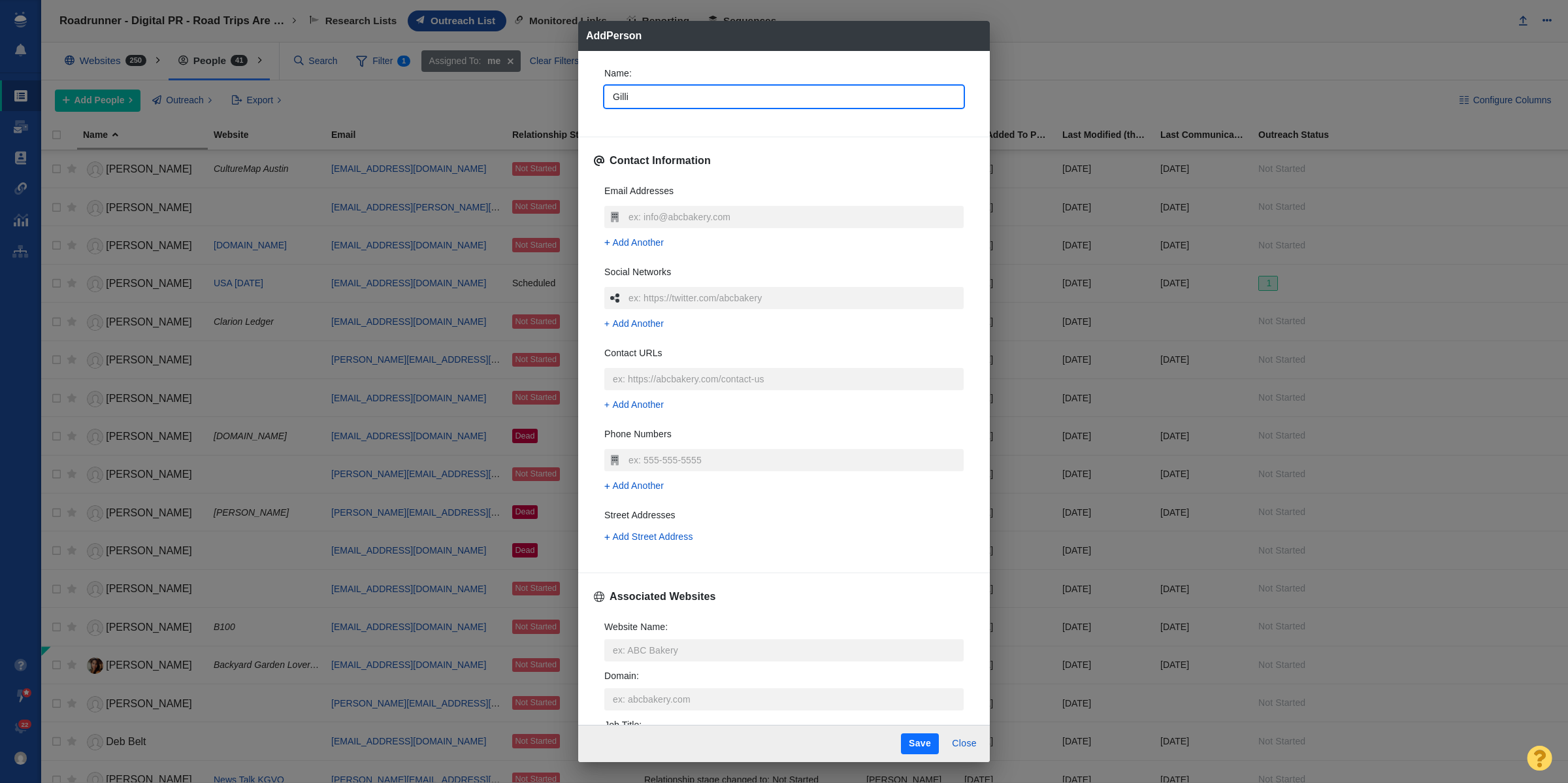
type input "Gillia"
type textarea "x"
type input "Gillian"
type textarea "x"
type input "Gillian"
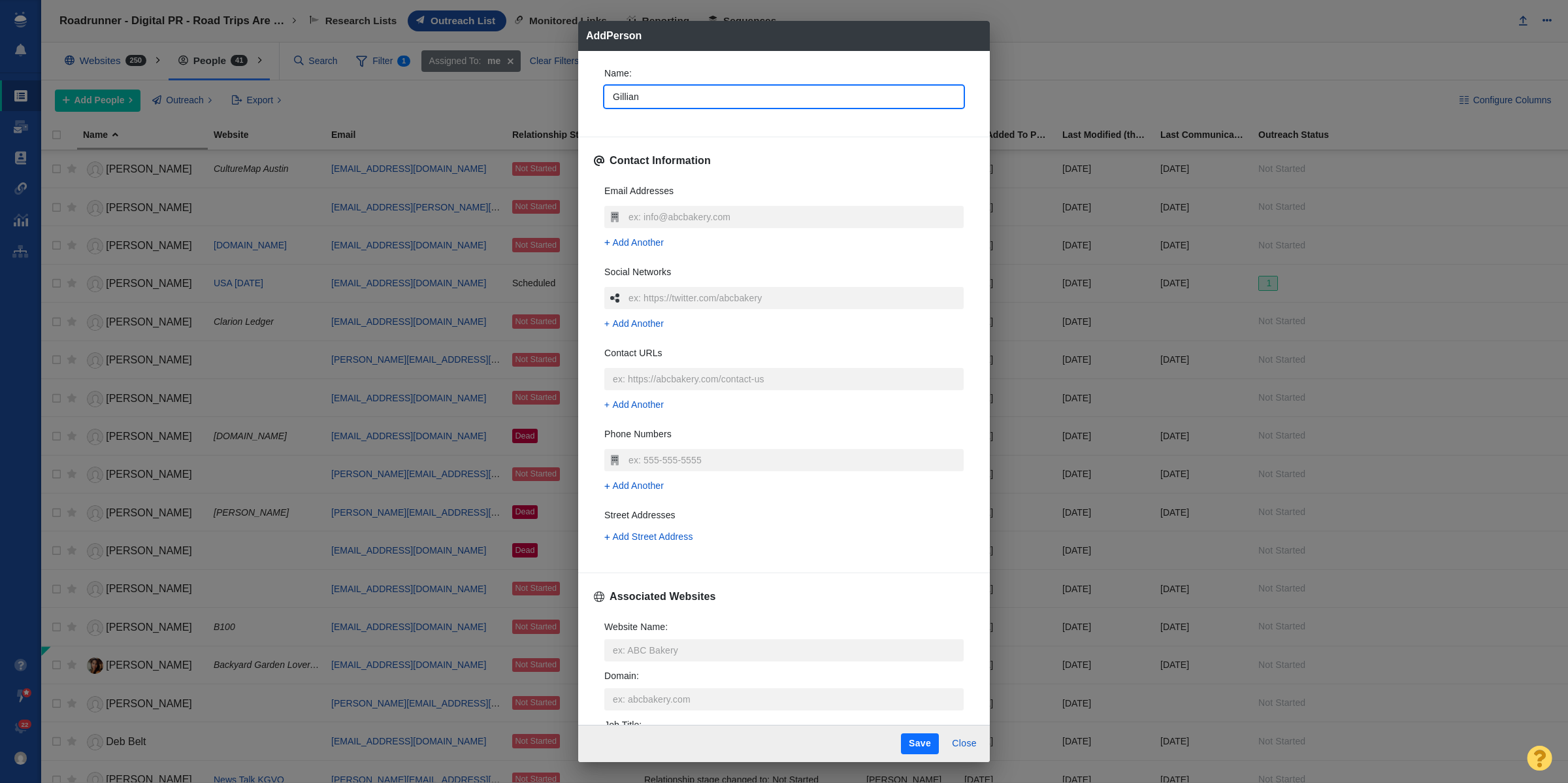
type textarea "x"
type input "Gillian F"
type textarea "x"
type input "Gillian Fo"
type textarea "x"
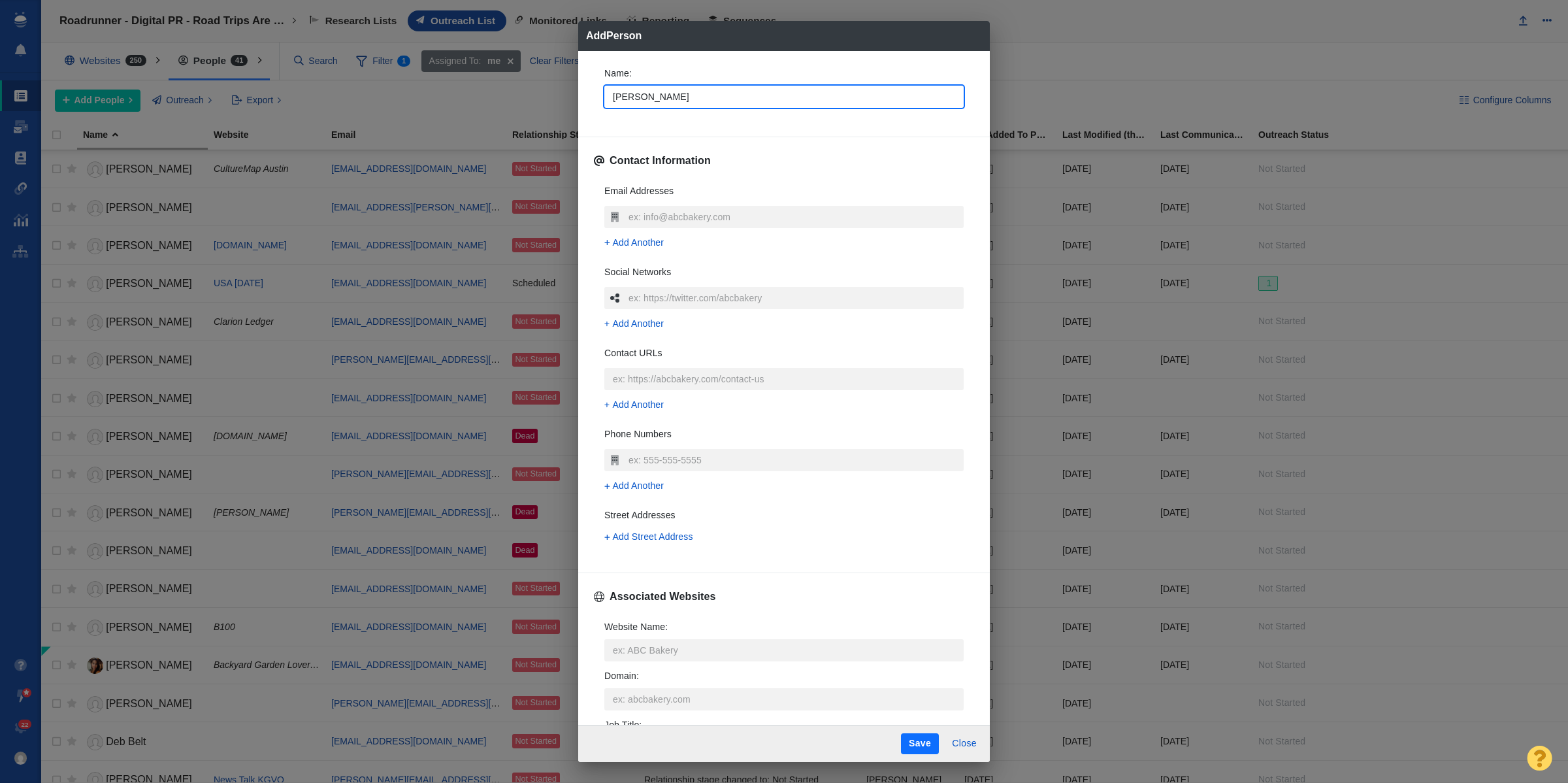
type input "Gillian Fol"
type textarea "x"
type input "Gillian Foll"
type textarea "x"
type input "Gillian Folle"
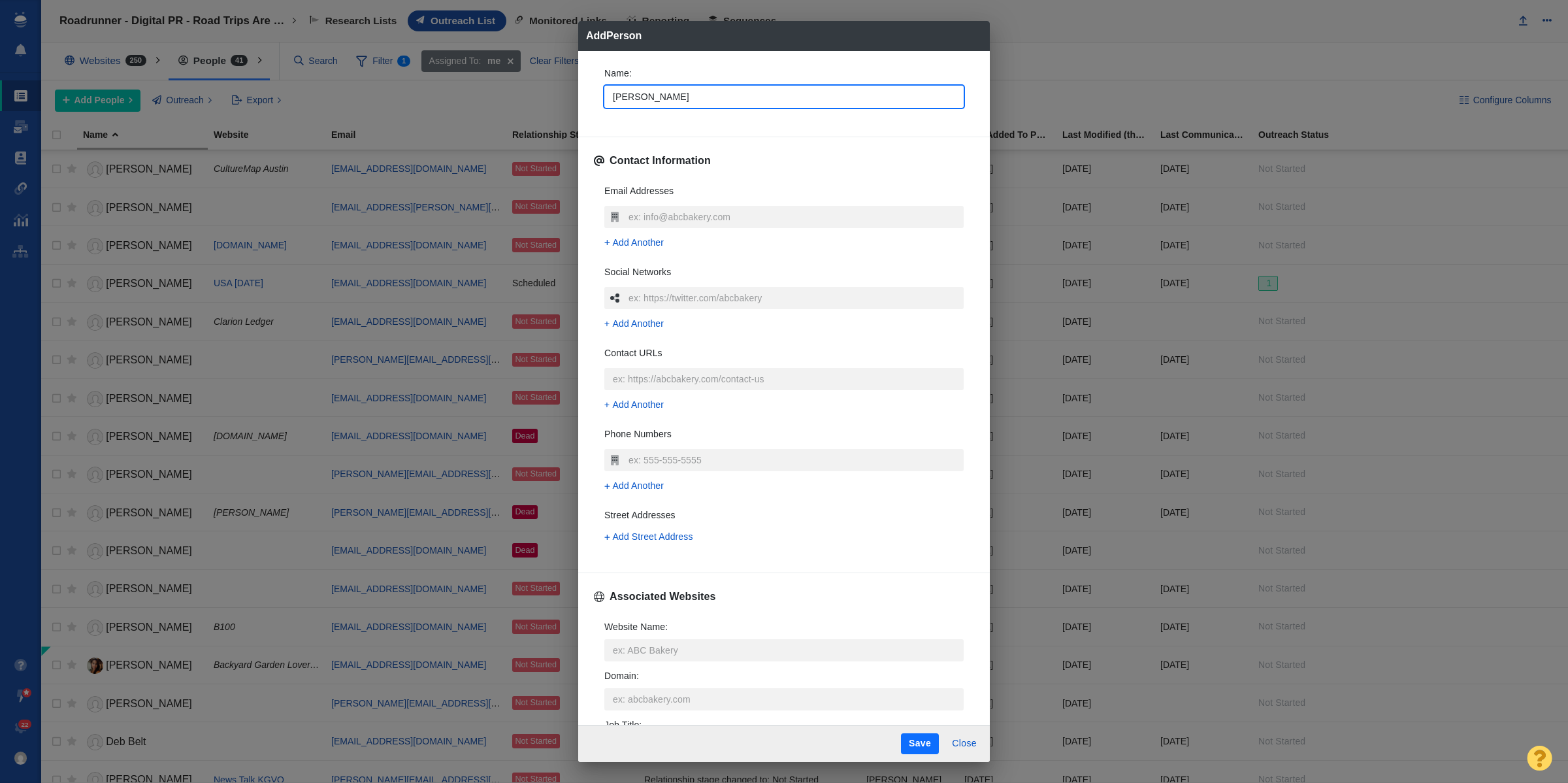
type textarea "x"
type input "Gillian Follet"
type textarea "x"
type input "[PERSON_NAME]"
type textarea "x"
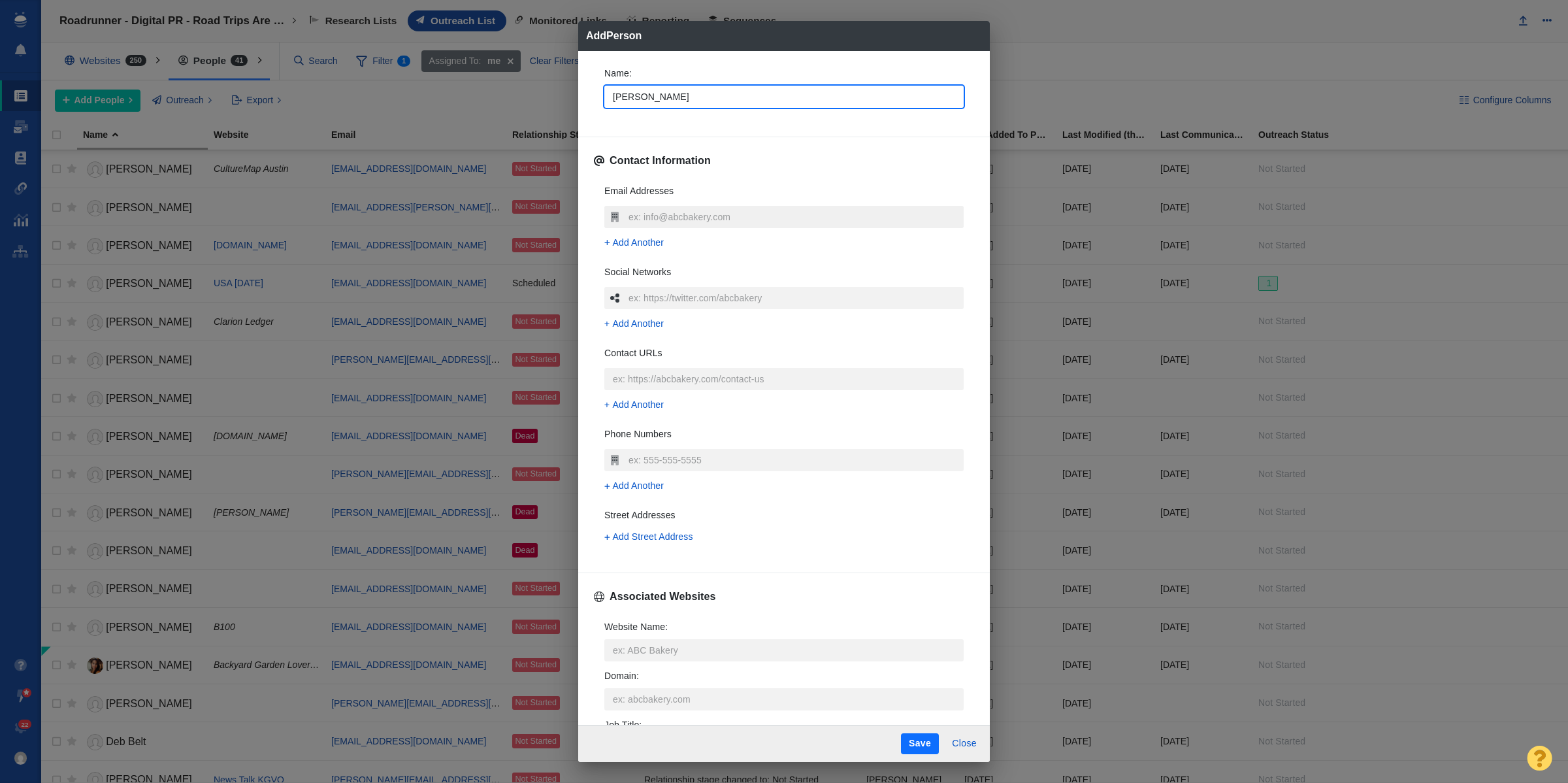
type input "[PERSON_NAME]"
type textarea "x"
click at [660, 226] on input "text" at bounding box center [794, 217] width 339 height 22
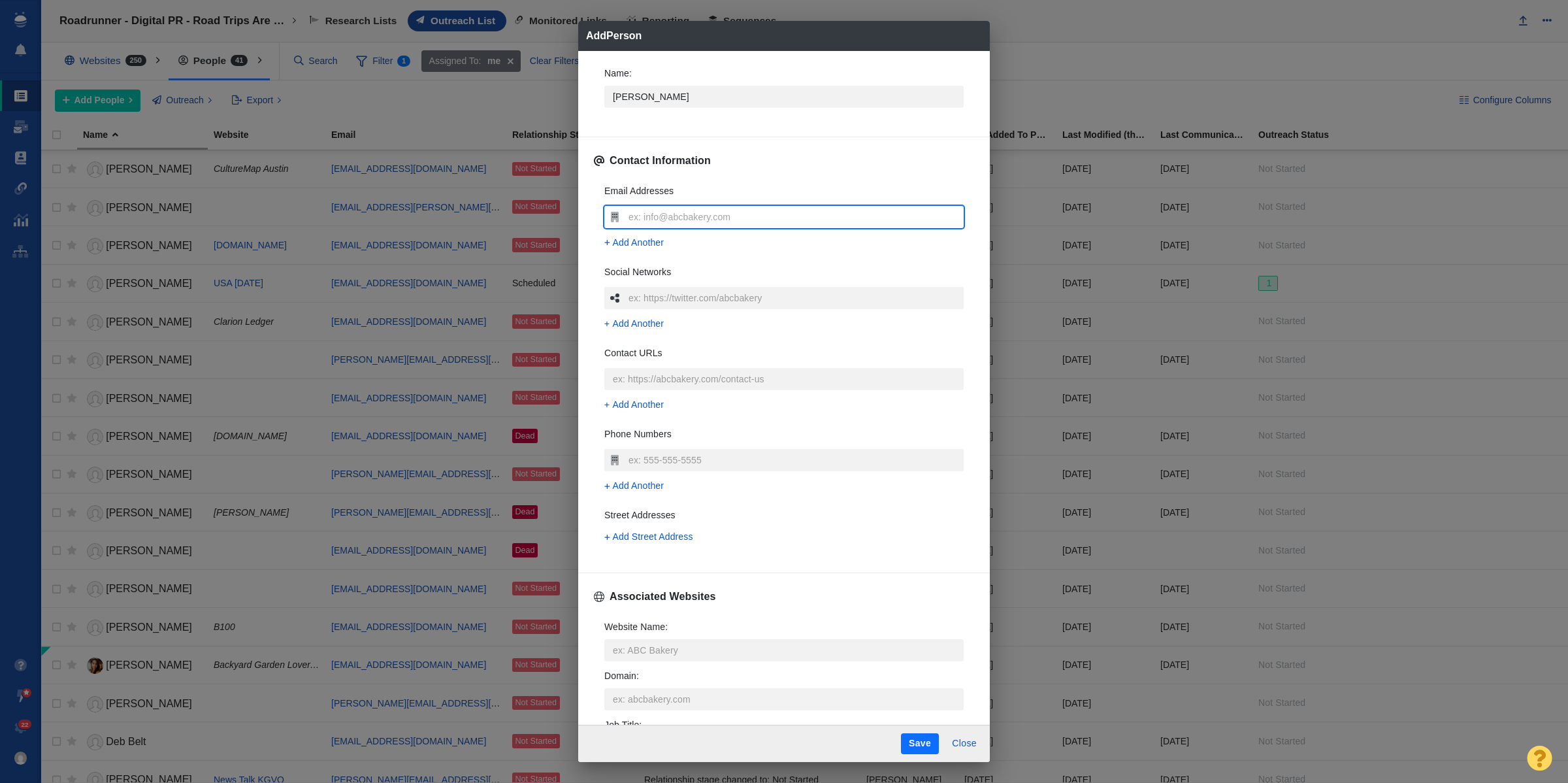
type input "[EMAIL_ADDRESS][PERSON_NAME][DOMAIN_NAME]"
type textarea "x"
type input "[EMAIL_ADDRESS][PERSON_NAME][DOMAIN_NAME]"
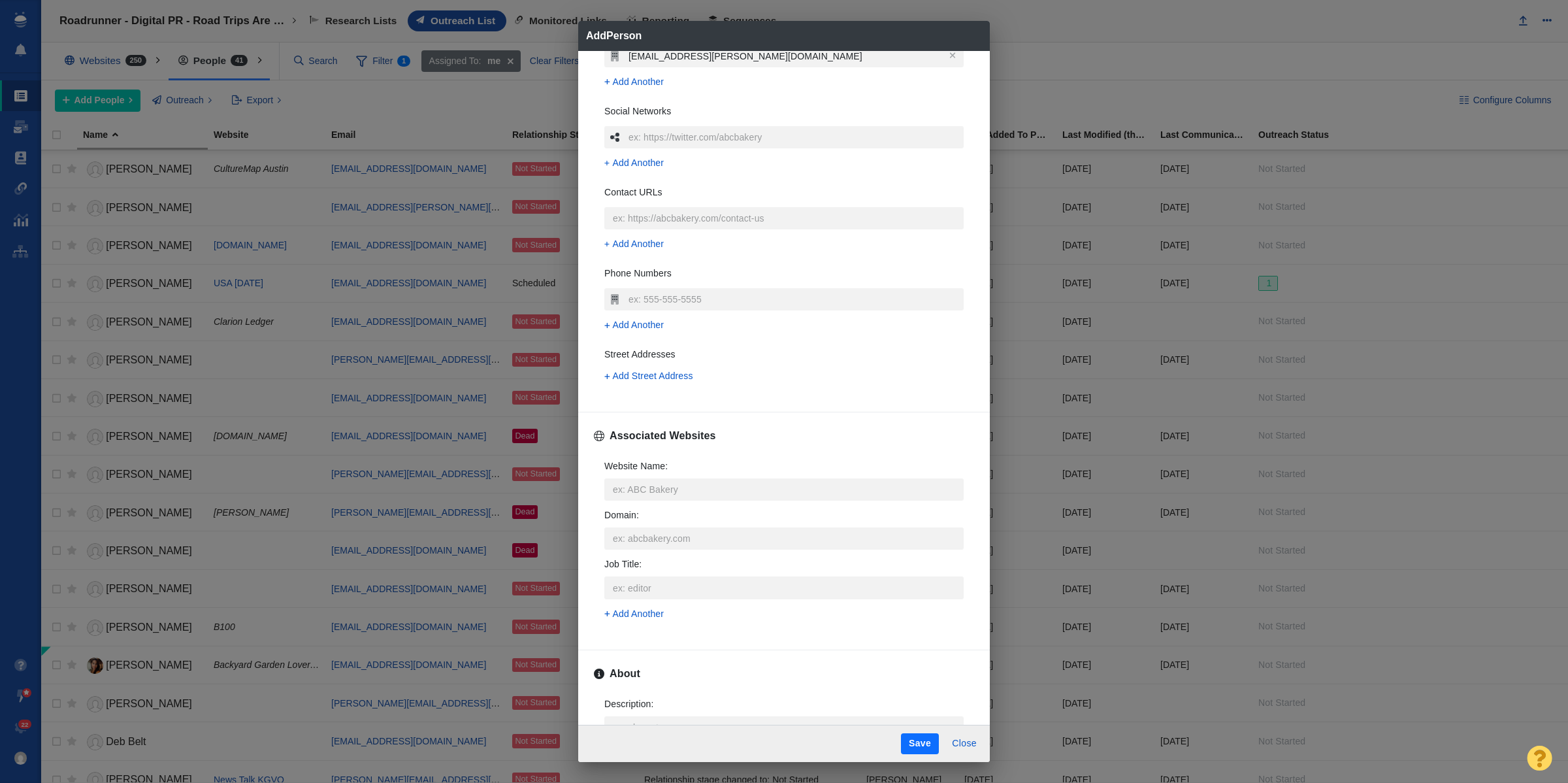
scroll to position [327, 0]
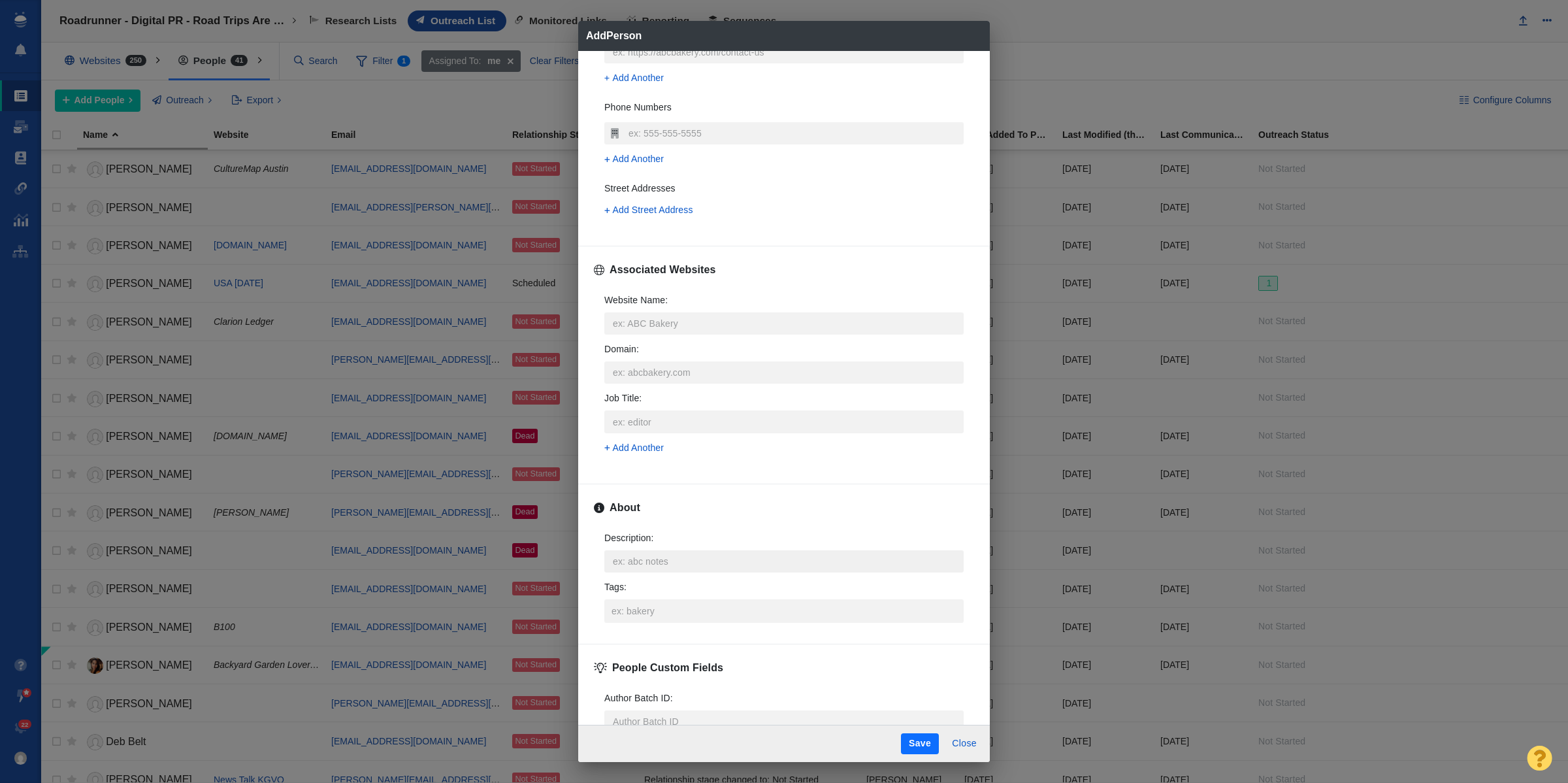
click at [686, 570] on textarea "Description : x" at bounding box center [784, 562] width 360 height 22
type textarea "x"
type textarea "https://page-one-power.muckrack.com/gillian-follett"
type textarea "x"
type textarea "https://page-one-power.muckrack.com/gillian-follett"
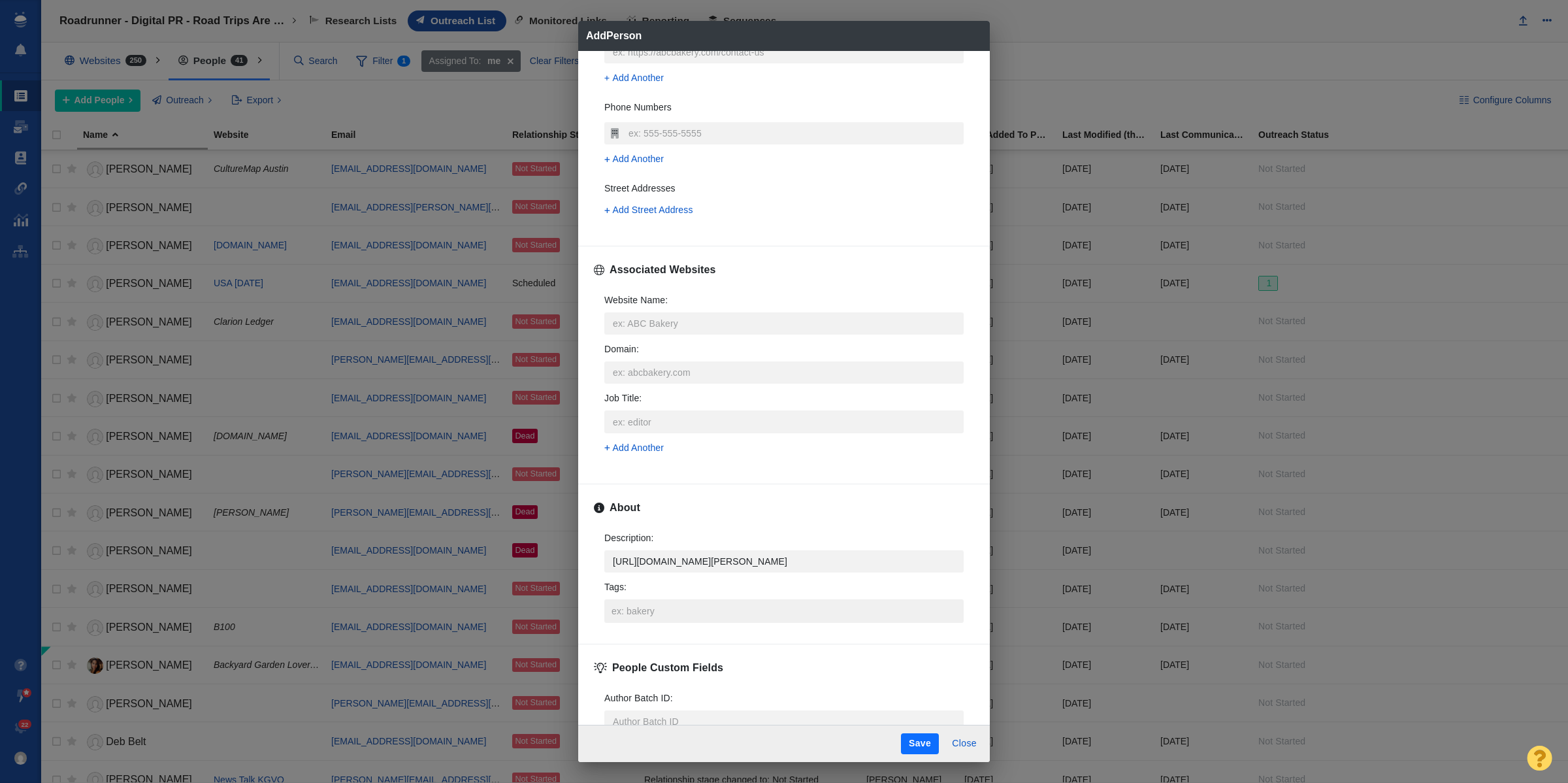
drag, startPoint x: 719, startPoint y: 619, endPoint x: 717, endPoint y: 606, distance: 13.2
click at [719, 619] on input "Tags :" at bounding box center [784, 612] width 352 height 24
type textarea "x"
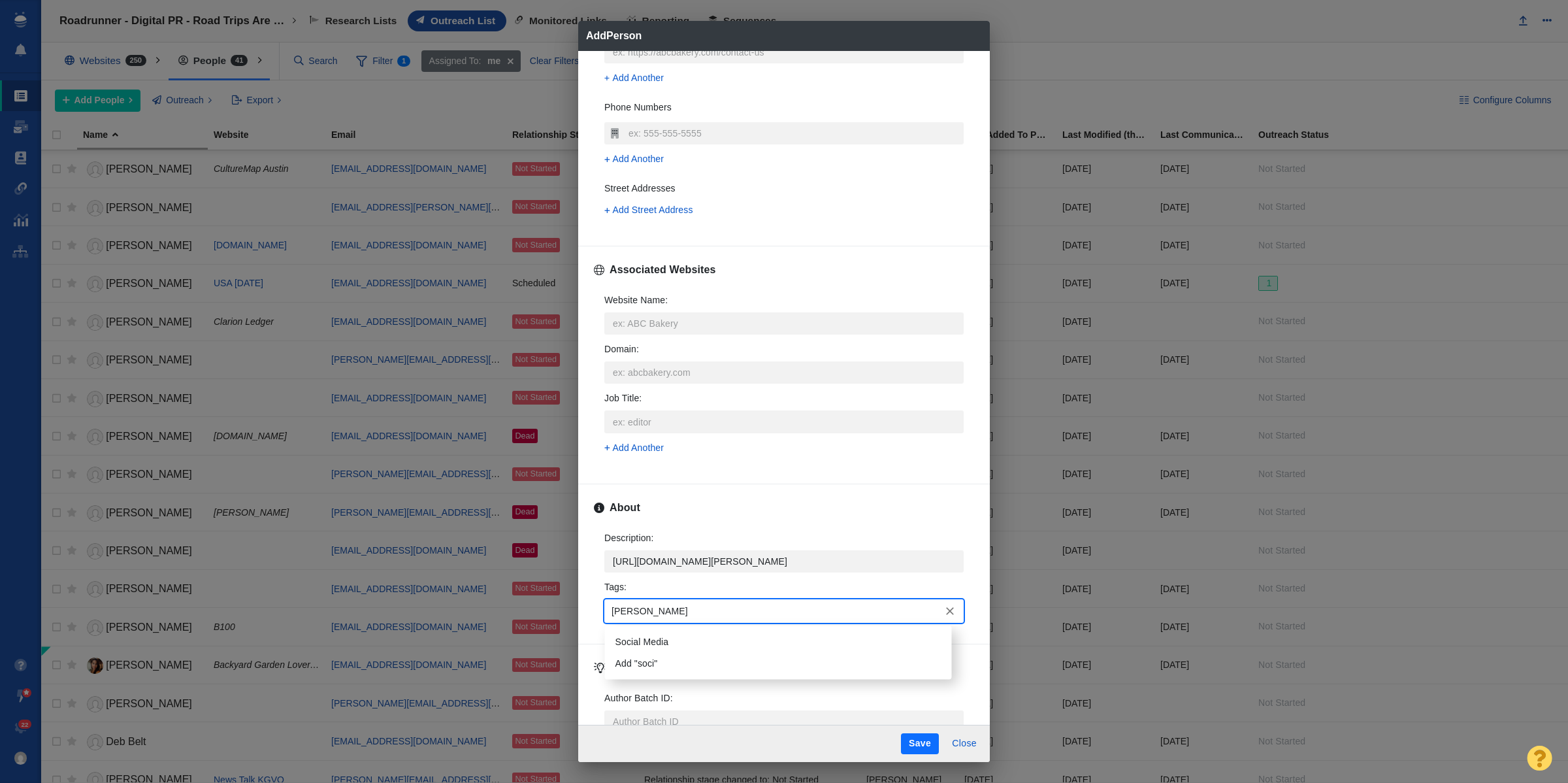
type input "social"
click at [689, 631] on li "Social Media" at bounding box center [779, 642] width 347 height 22
type textarea "x"
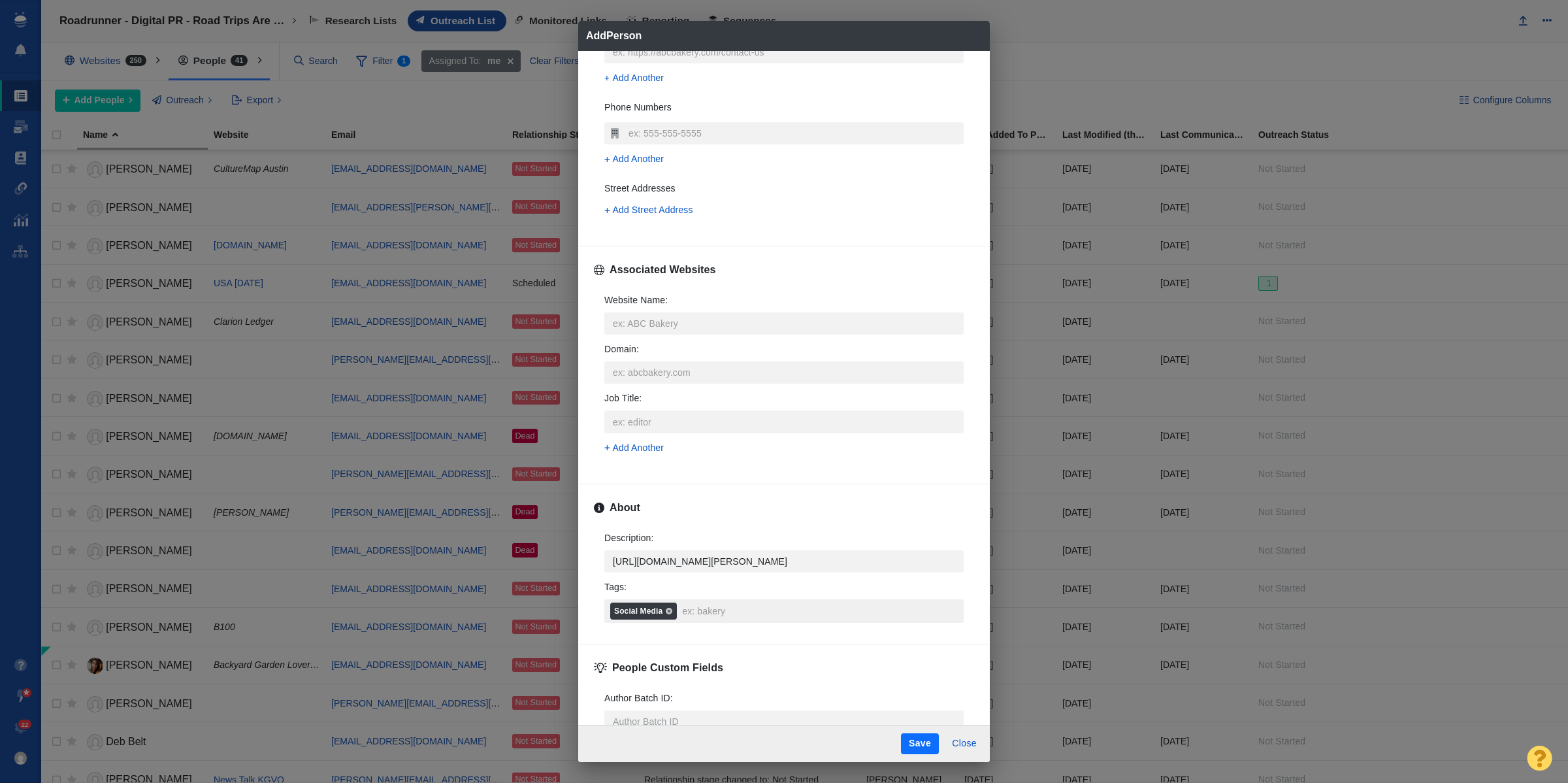
click at [727, 615] on input "Tags : Social Media" at bounding box center [820, 612] width 281 height 24
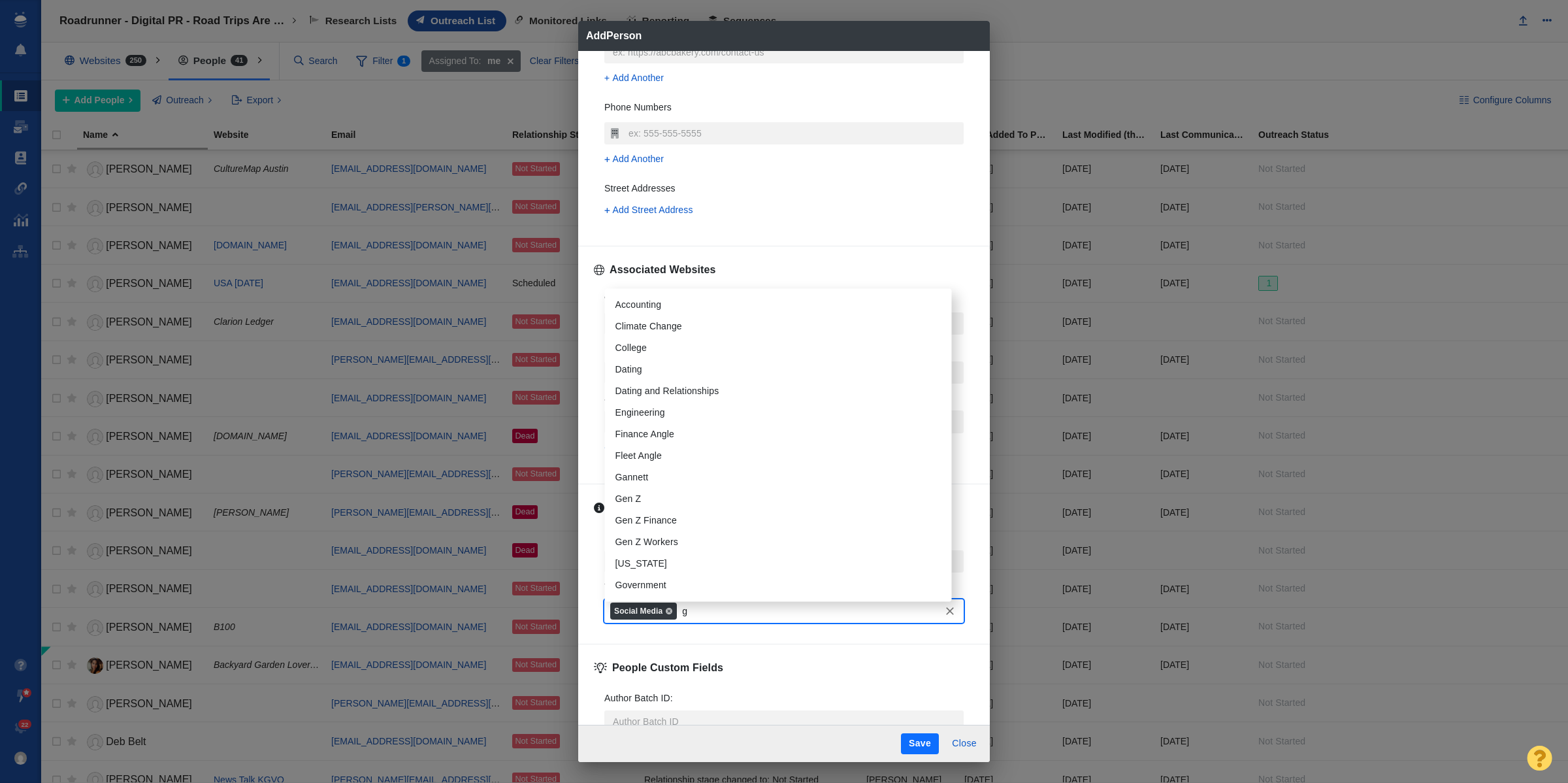
type input "ge"
click at [649, 476] on li "Gen Z" at bounding box center [779, 479] width 347 height 22
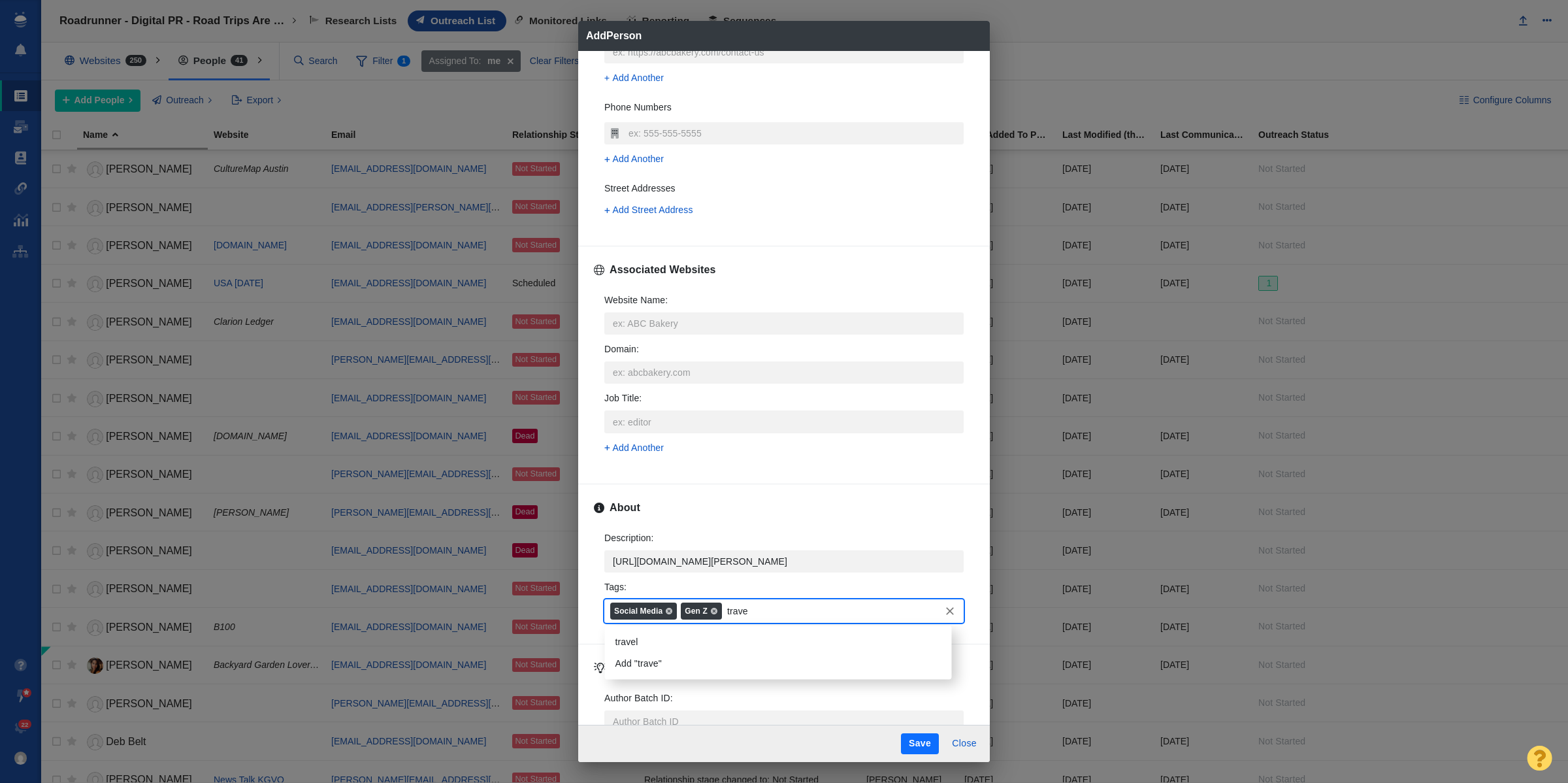
click at [846, 607] on input "trave" at bounding box center [842, 612] width 236 height 24
type input "t"
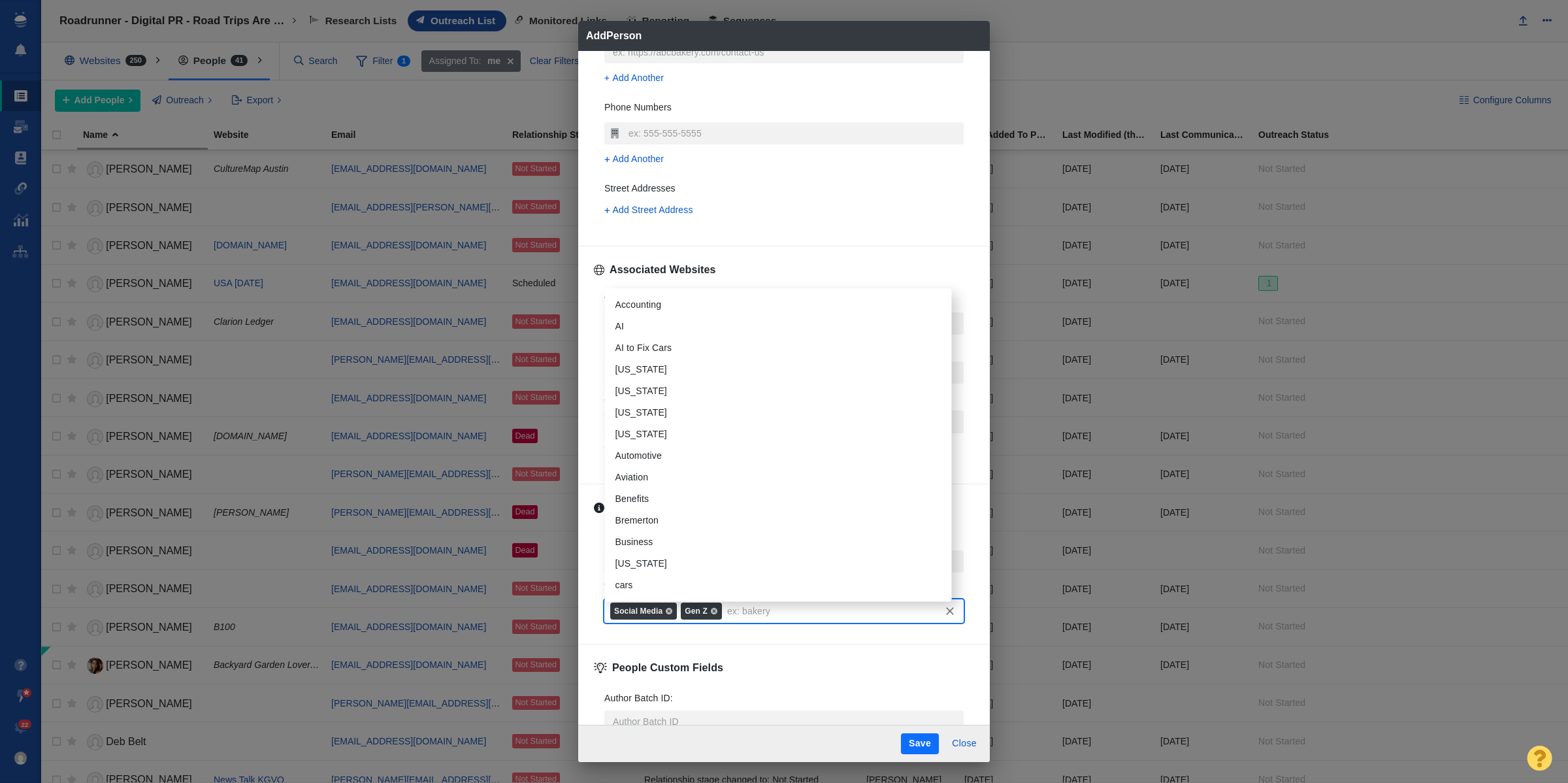
click at [945, 655] on div "About Description : https://page-one-power.muckrack.com/gillian-follett x Tags …" at bounding box center [784, 575] width 380 height 161
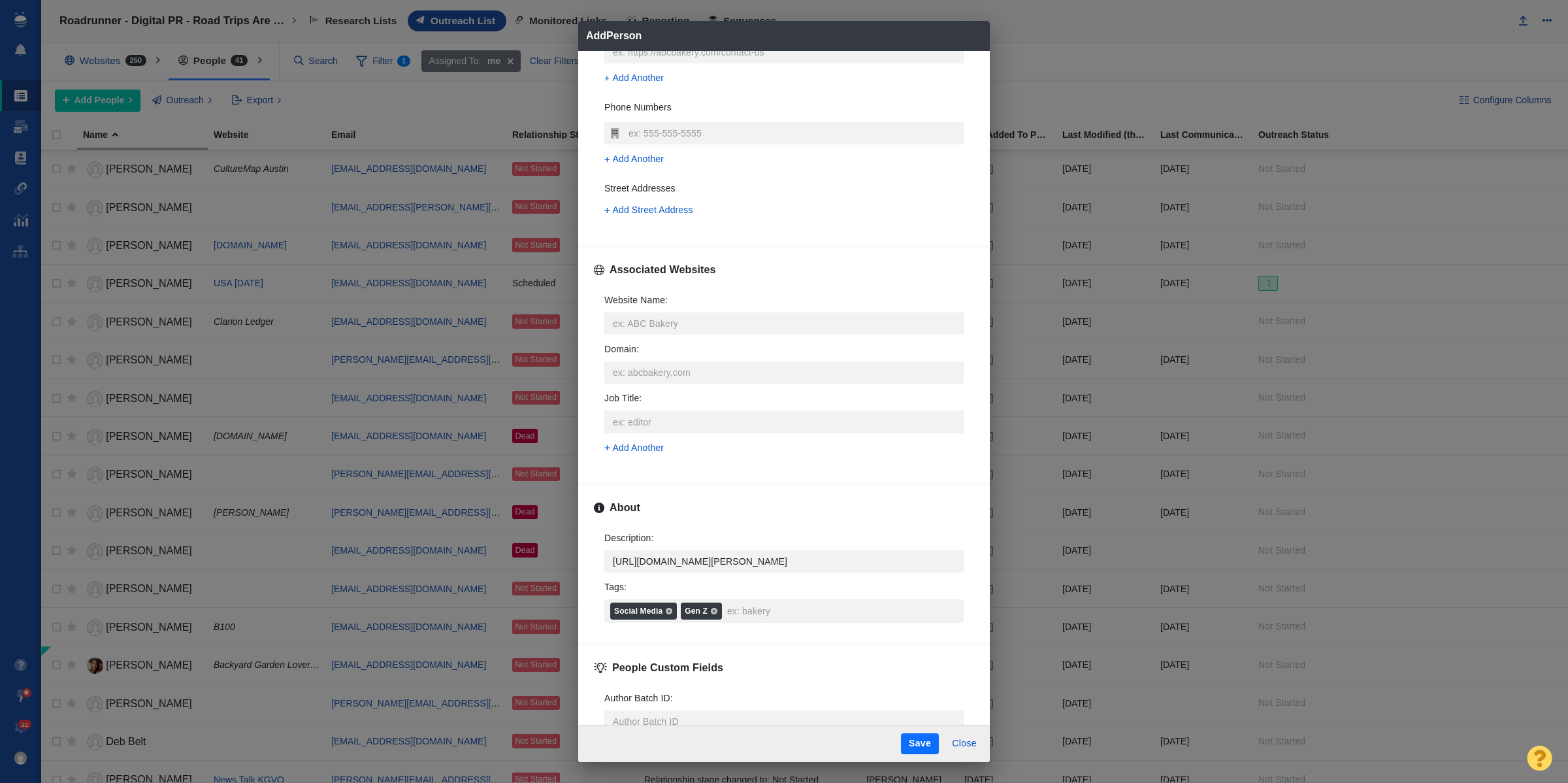
click at [931, 747] on button "Save" at bounding box center [920, 743] width 38 height 21
type textarea "x"
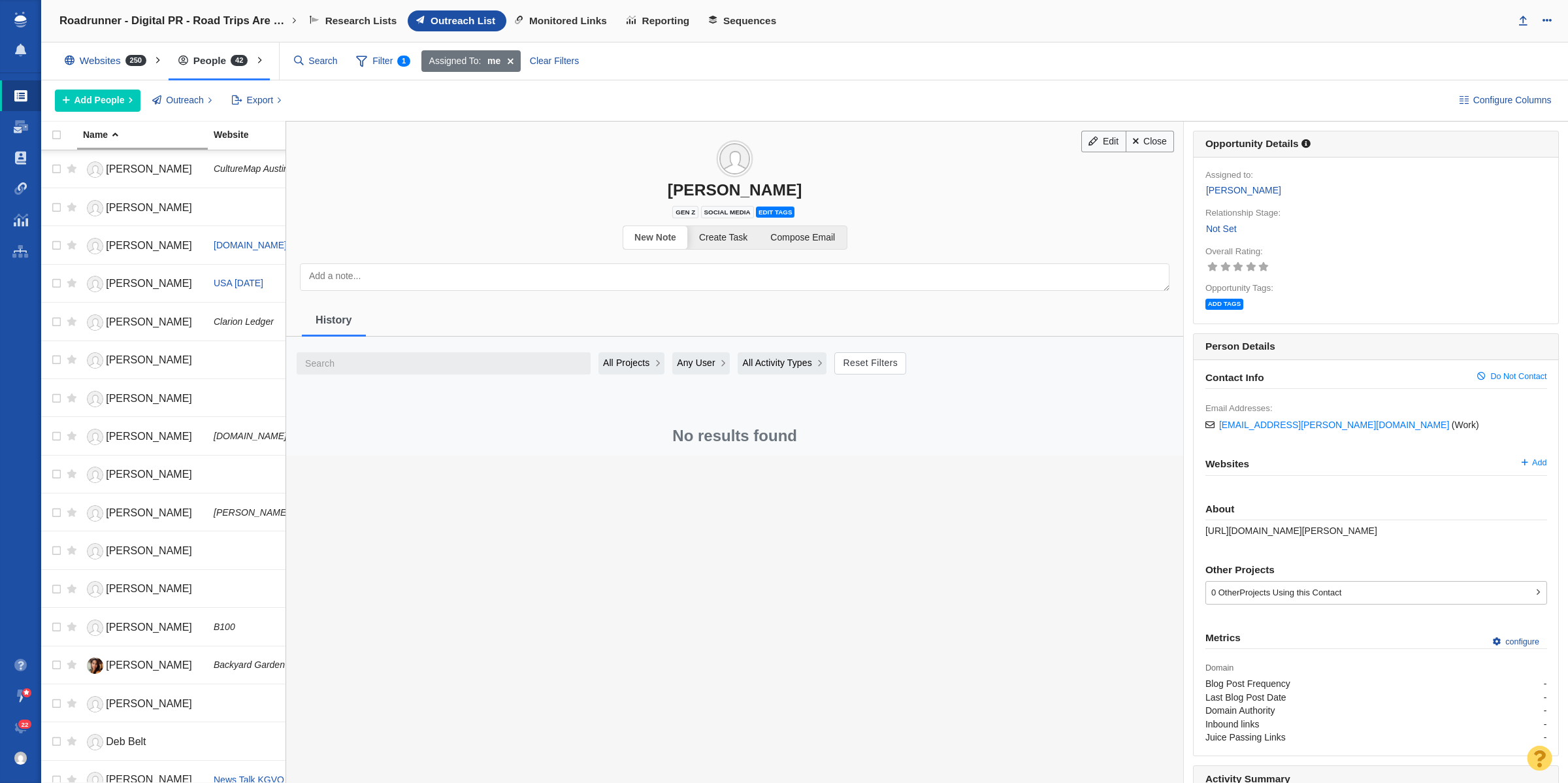
drag, startPoint x: 1213, startPoint y: 228, endPoint x: 1220, endPoint y: 234, distance: 9.2
click at [1213, 228] on link "Not Set" at bounding box center [1221, 229] width 32 height 15
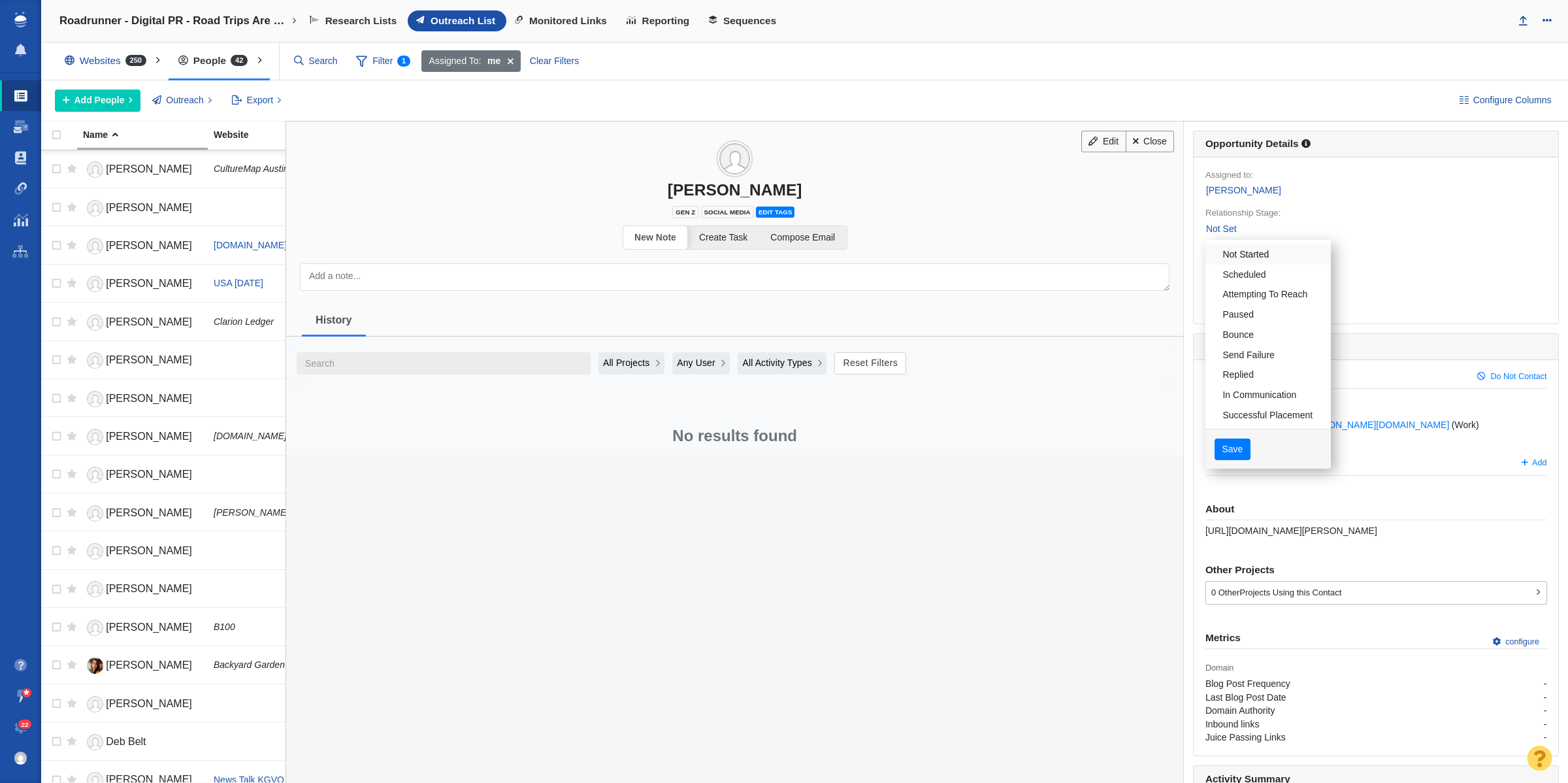
click at [1242, 251] on link "Not Started" at bounding box center [1268, 255] width 126 height 20
click at [1236, 457] on button "Save" at bounding box center [1233, 450] width 36 height 22
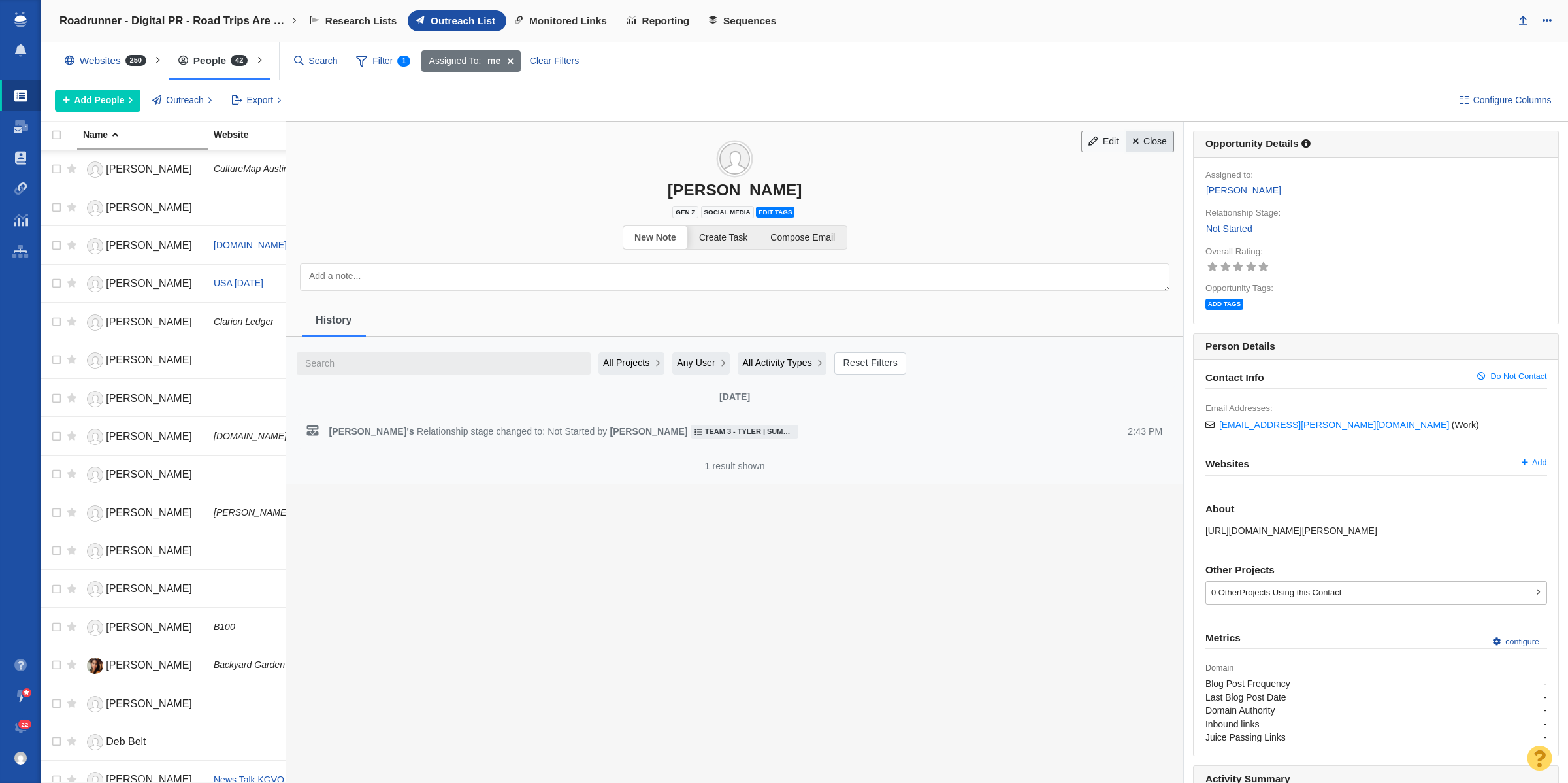
click at [1140, 138] on link "Close" at bounding box center [1150, 142] width 49 height 22
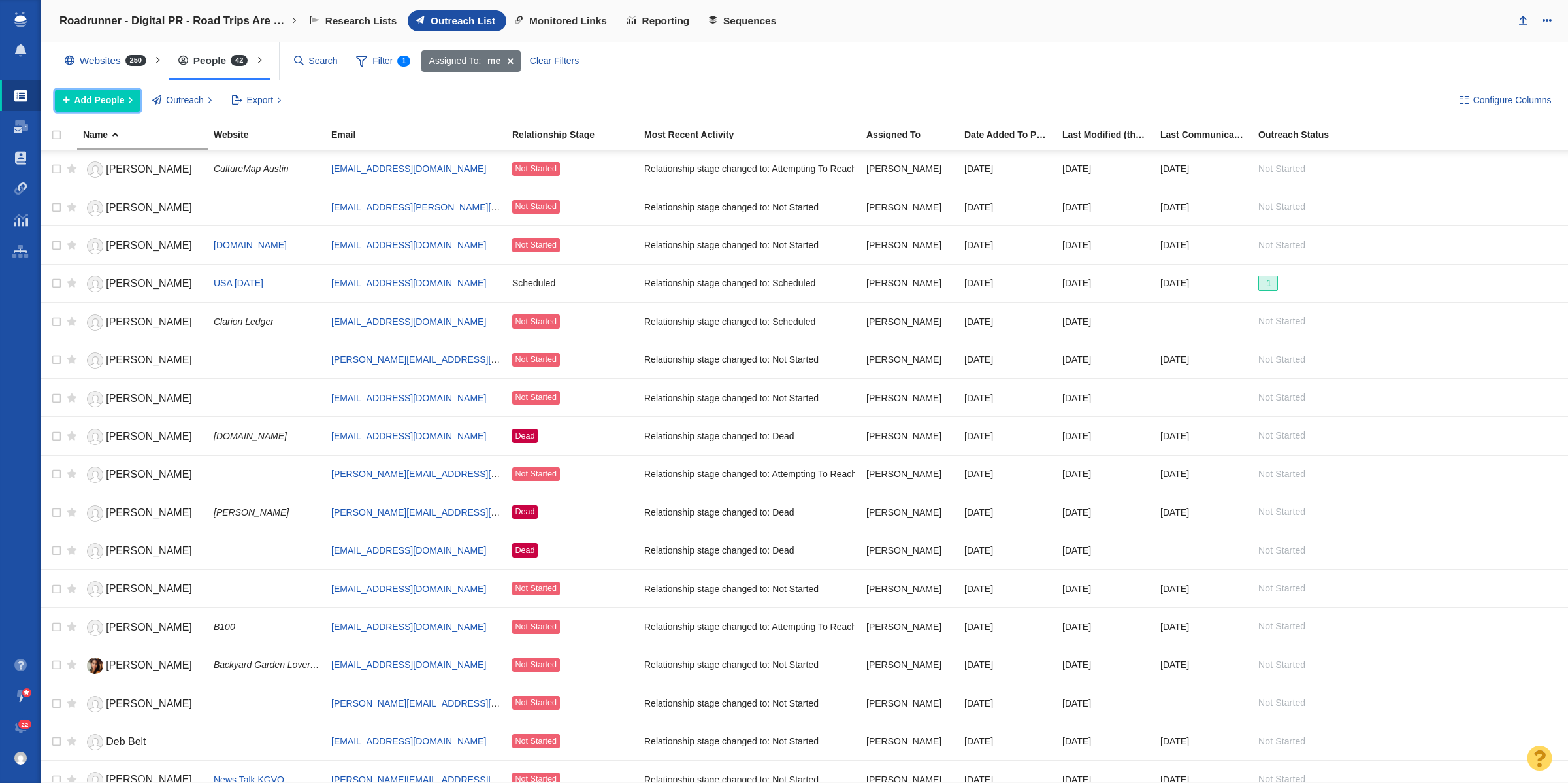
click at [111, 95] on span "Add People" at bounding box center [99, 100] width 51 height 14
click at [89, 142] on ol "Add a Person Add From List of URLs Import from CSV" at bounding box center [146, 154] width 183 height 78
click at [91, 133] on div "Add a Person" at bounding box center [146, 130] width 183 height 20
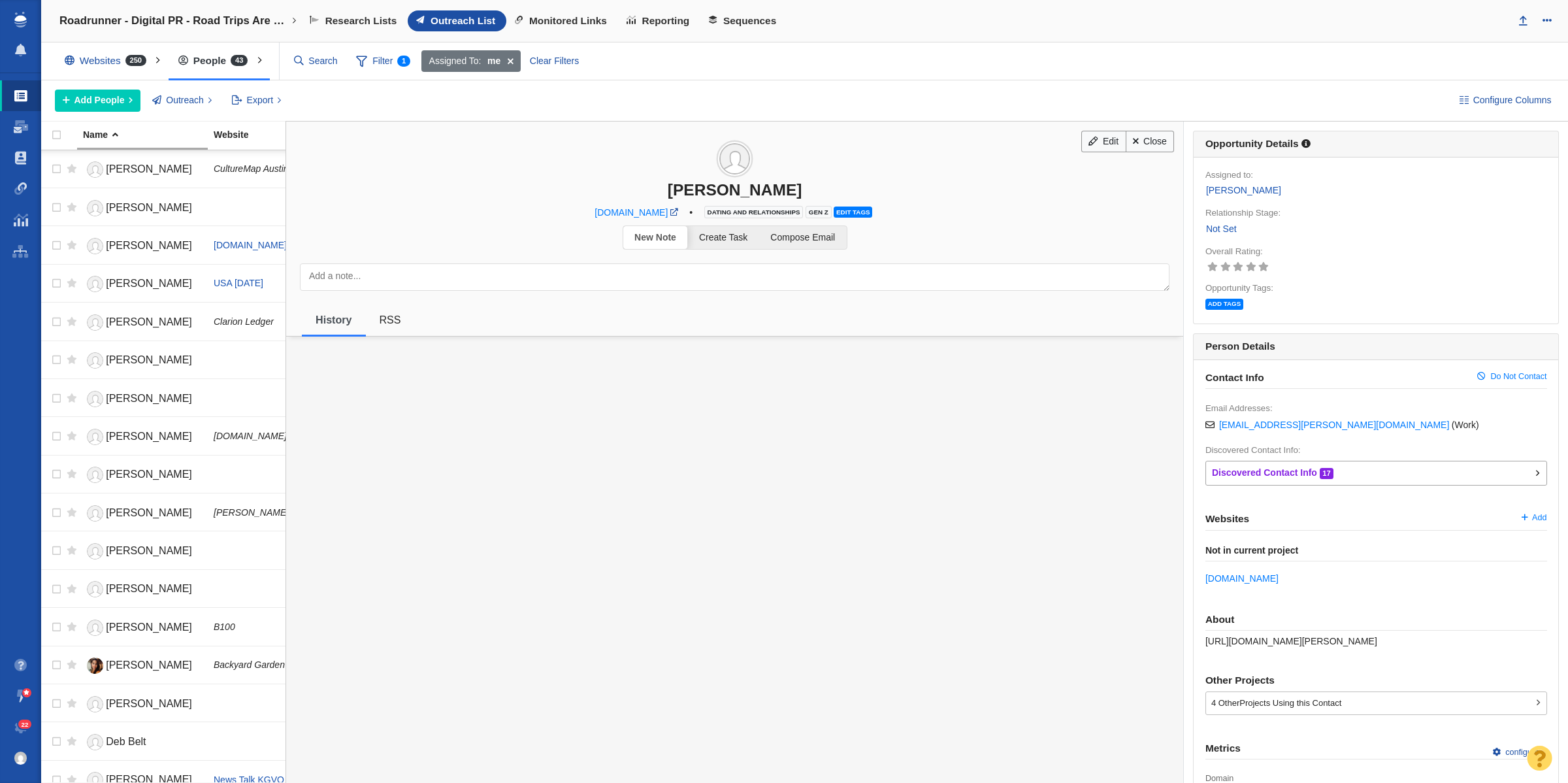
drag, startPoint x: 1209, startPoint y: 234, endPoint x: 1213, endPoint y: 242, distance: 8.9
click at [1209, 234] on link "Not Set" at bounding box center [1221, 229] width 32 height 15
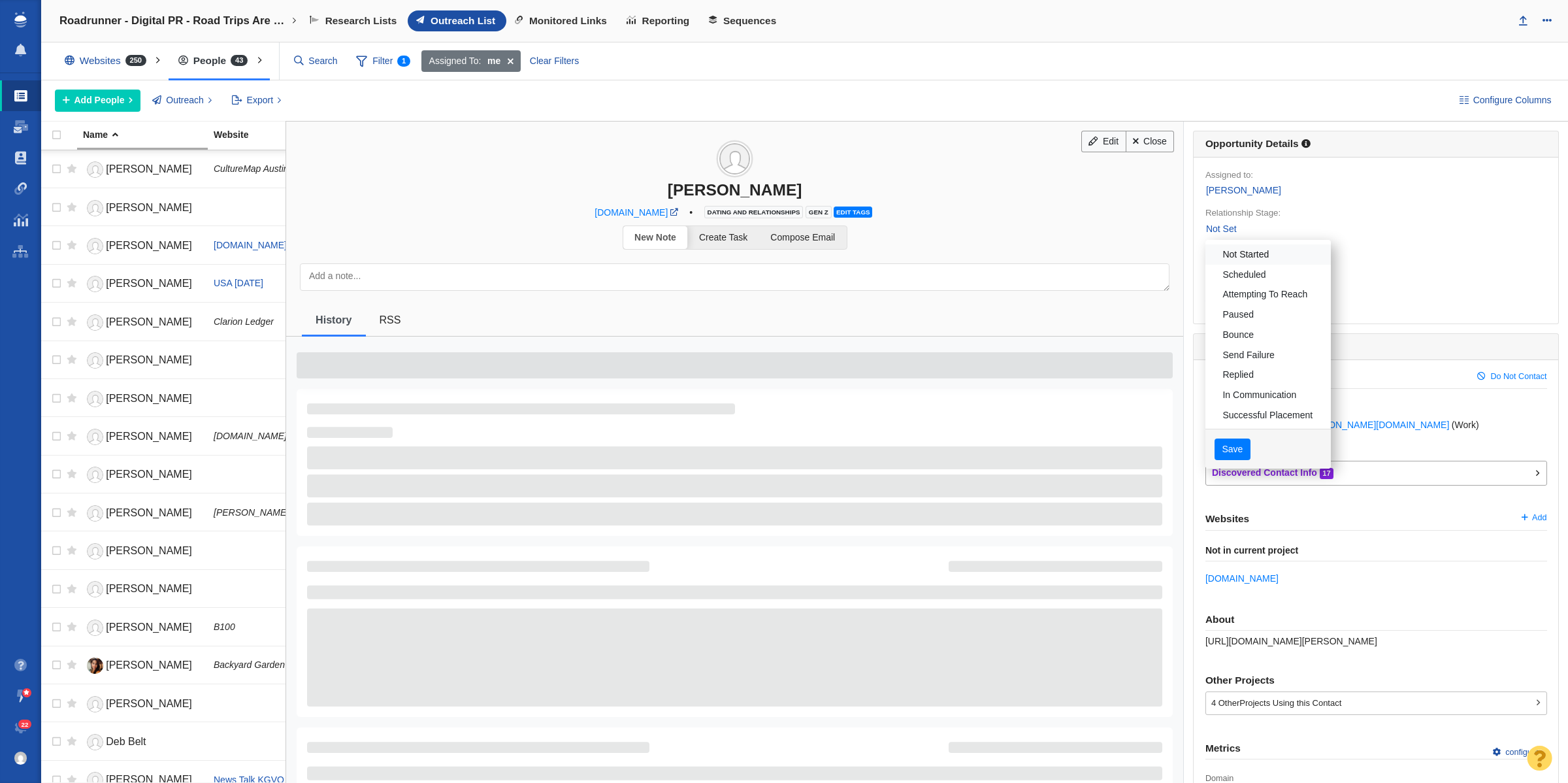
click at [1237, 260] on link "Not Started" at bounding box center [1268, 255] width 126 height 20
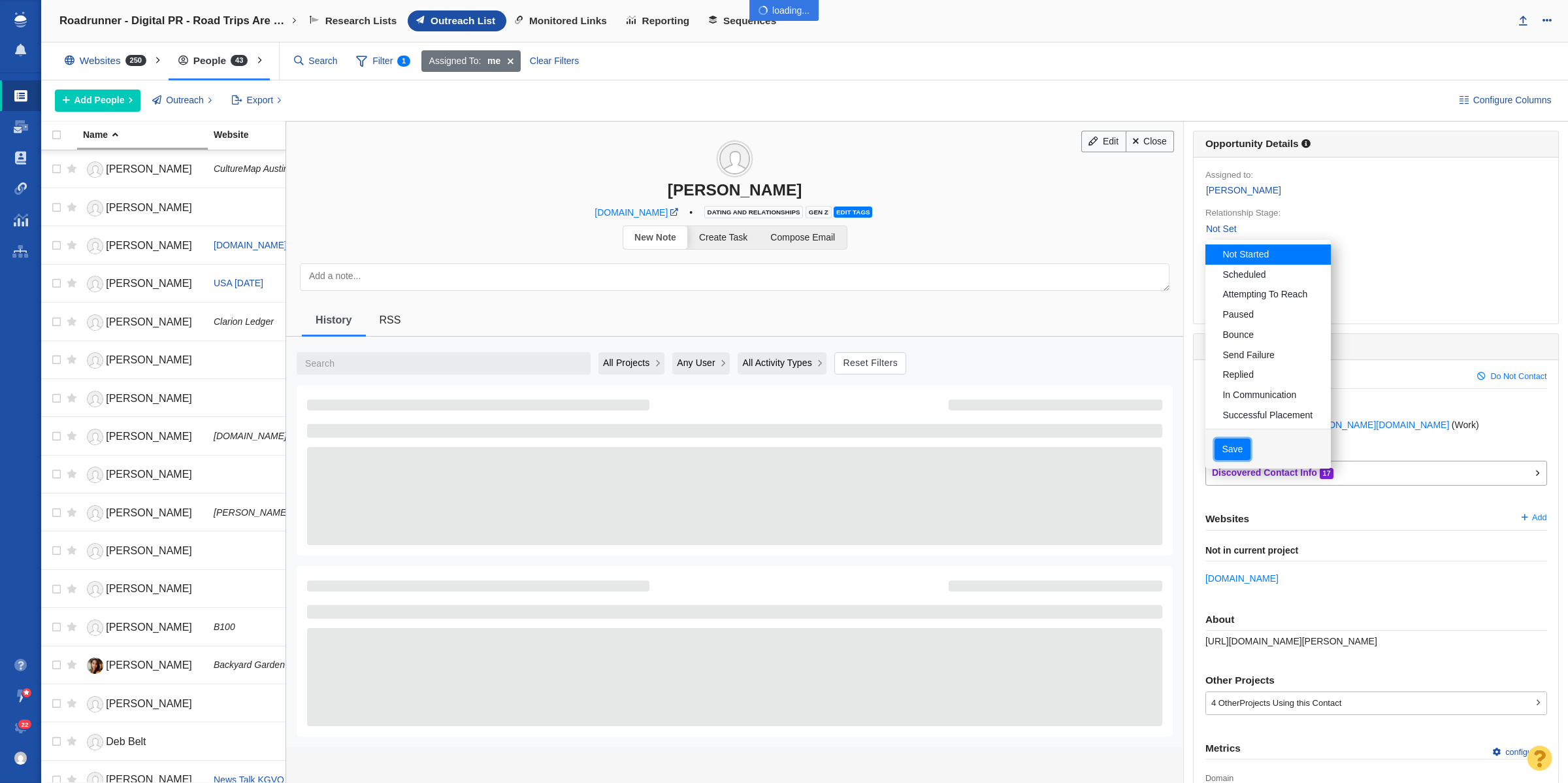
click at [1217, 459] on button "Save" at bounding box center [1233, 450] width 36 height 22
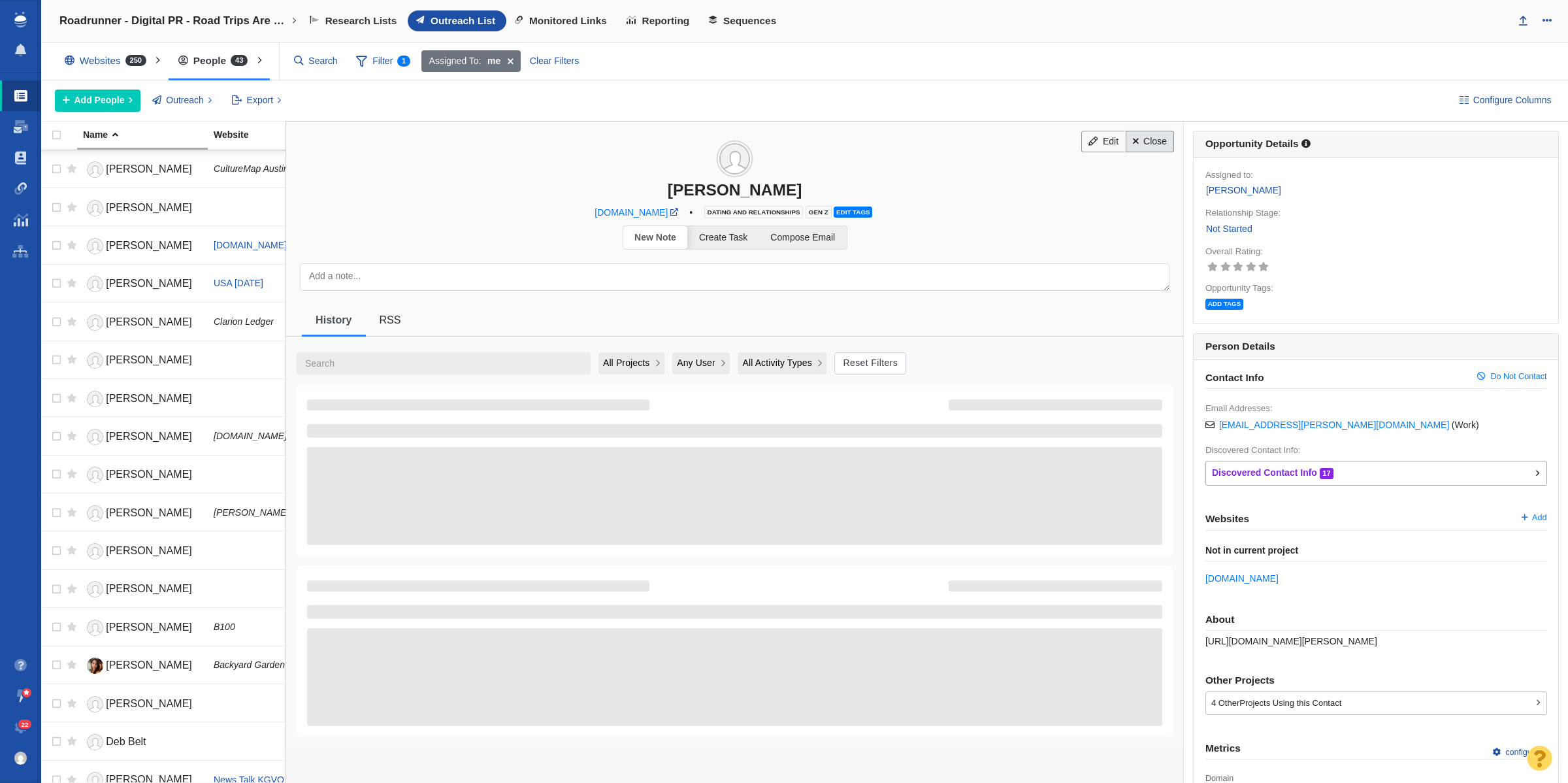
click at [1150, 144] on link "Close" at bounding box center [1150, 142] width 49 height 22
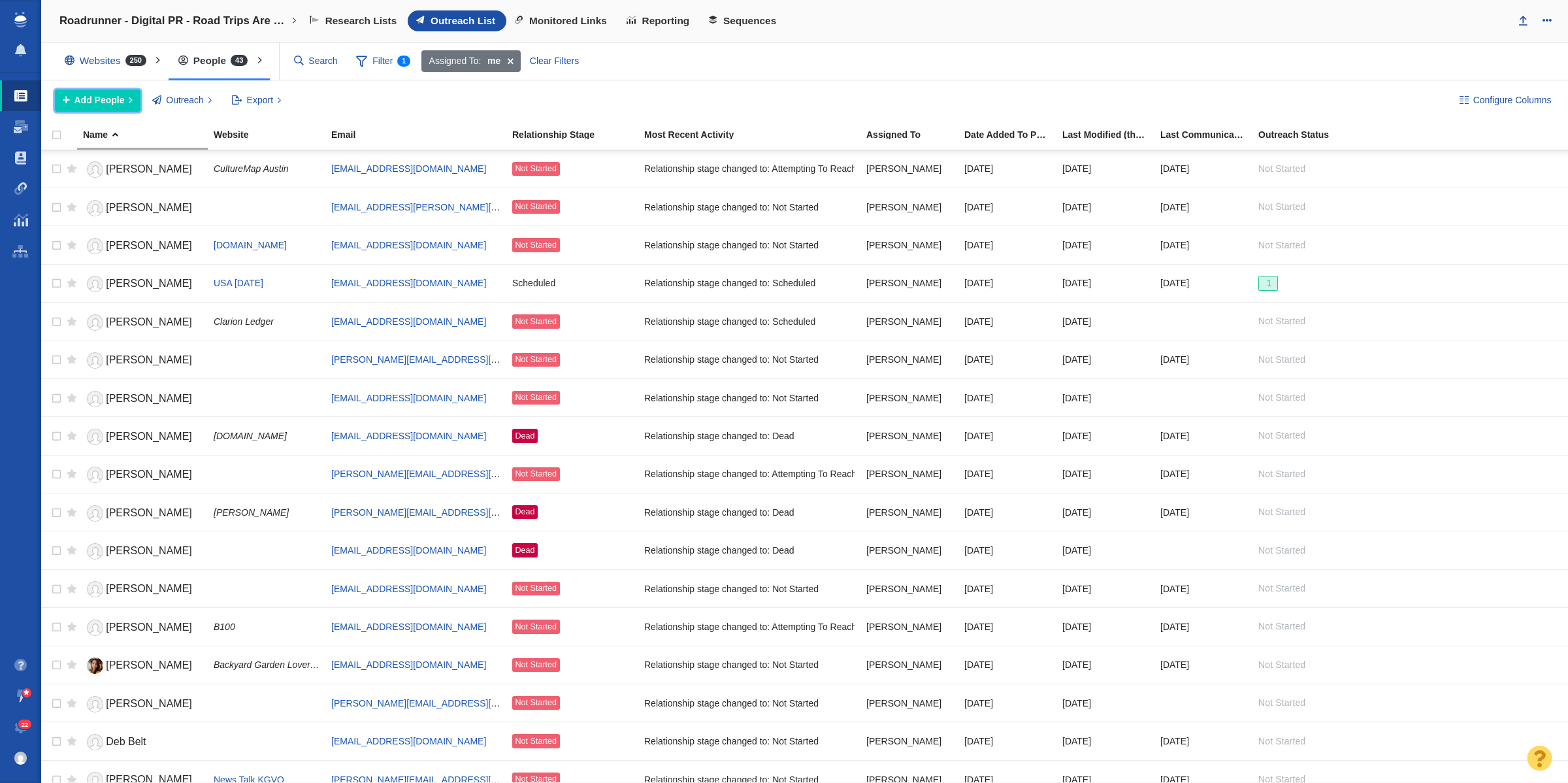
click at [122, 95] on span "Add People" at bounding box center [99, 100] width 51 height 14
click at [383, 91] on div "Add People Add a Person Add From List of URLs Import from CSV Outreach No Conta…" at bounding box center [746, 100] width 1384 height 22
click at [60, 175] on span at bounding box center [59, 176] width 14 height 13
click at [83, 105] on span "Add People" at bounding box center [99, 100] width 51 height 14
click at [142, 133] on div "Add a Person" at bounding box center [146, 130] width 183 height 20
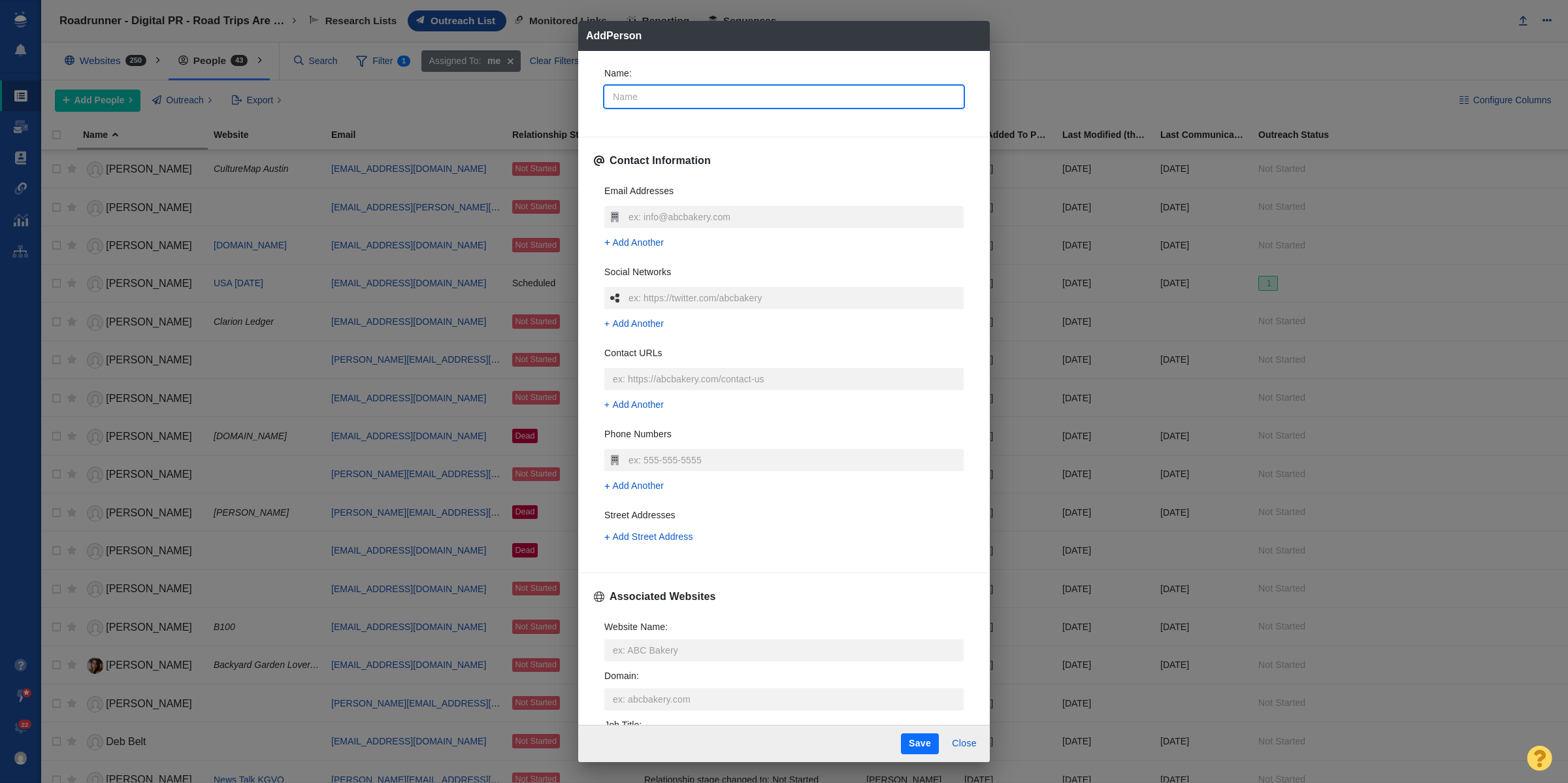
type textarea "x"
click at [658, 92] on input "Name :" at bounding box center [784, 96] width 360 height 22
type input "E"
type textarea "x"
type input "Er"
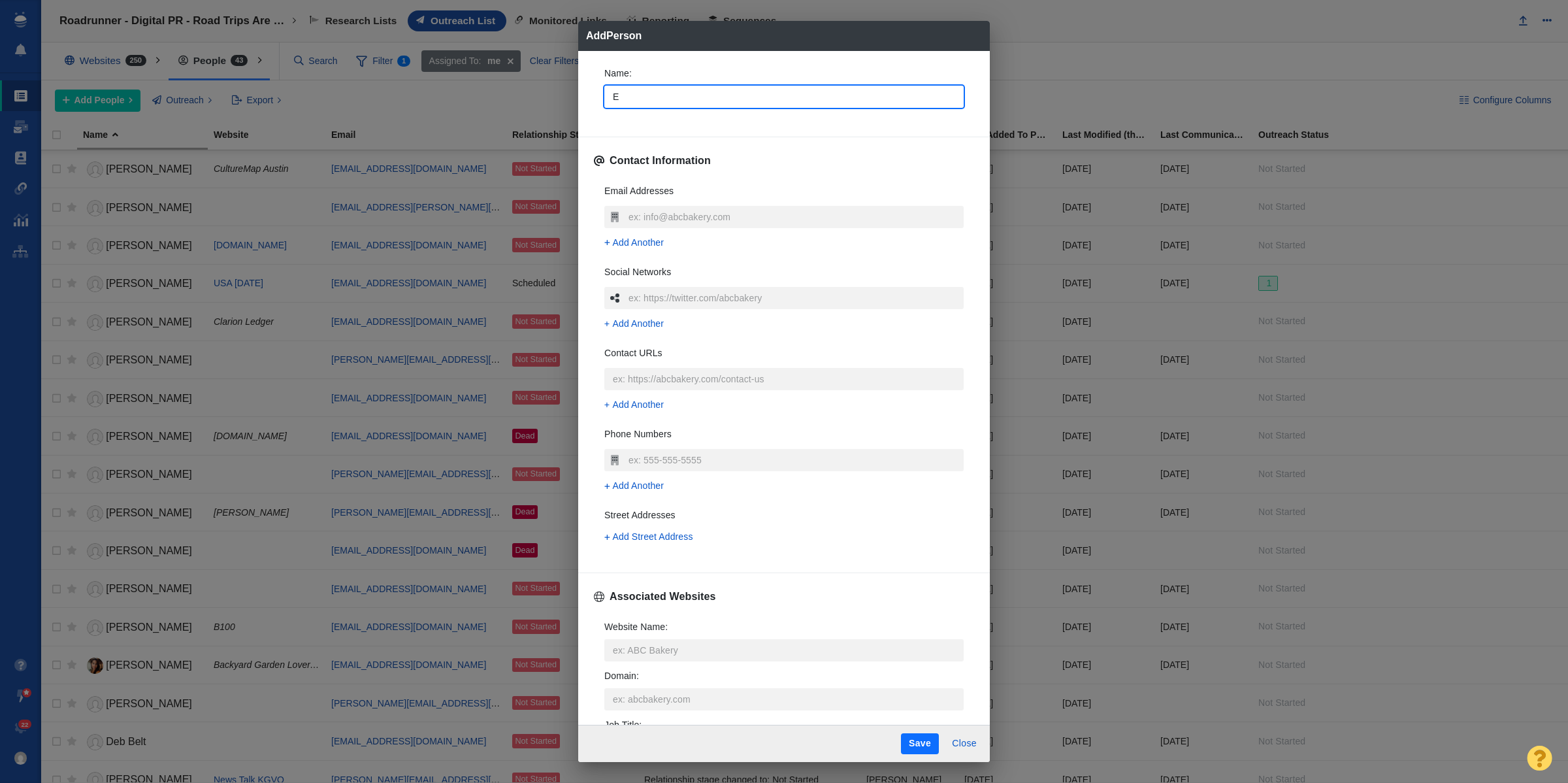
type textarea "x"
type input "[PERSON_NAME]"
type textarea "x"
type input "[PERSON_NAME]"
type textarea "x"
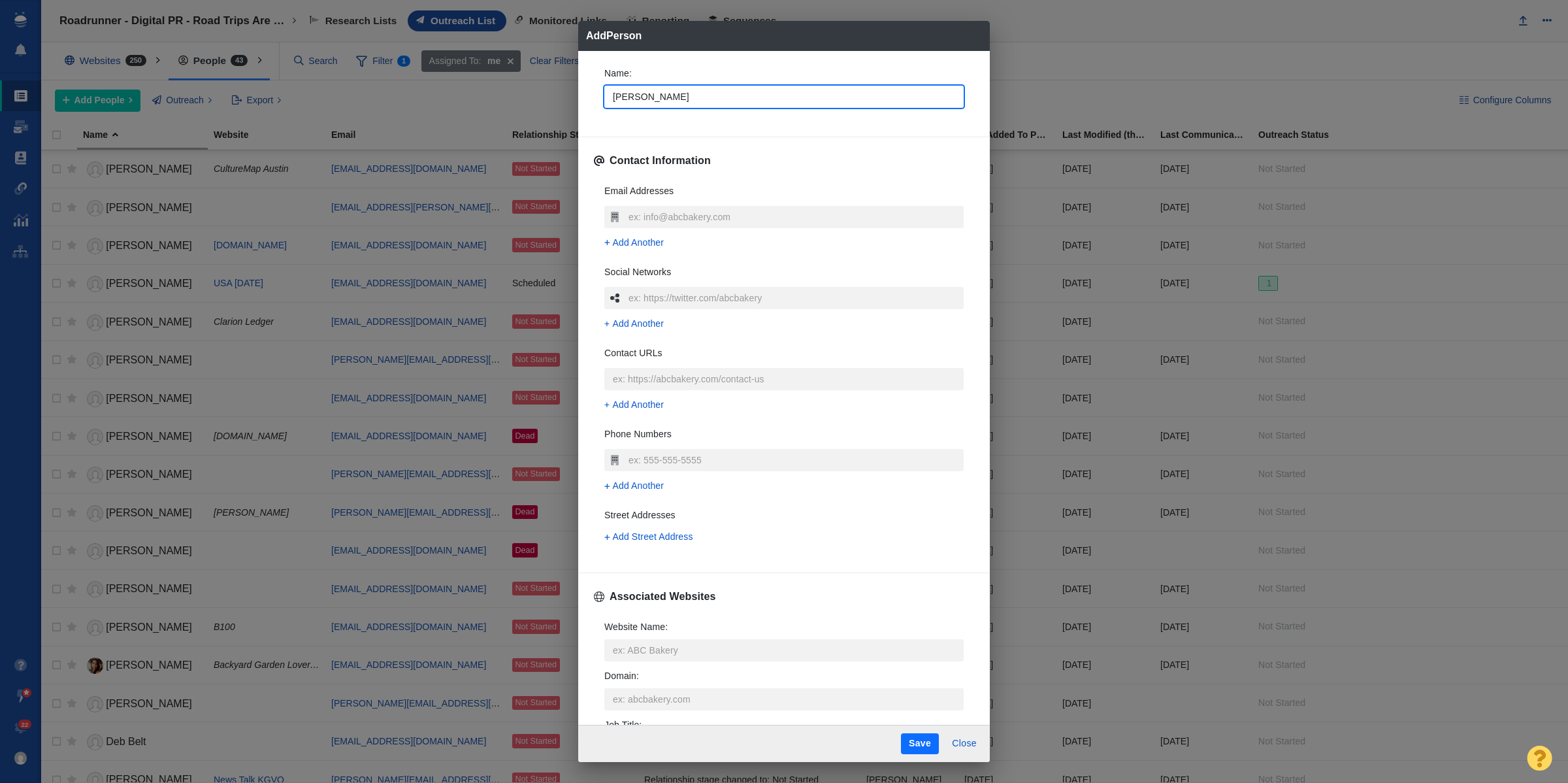
type input "[PERSON_NAME]"
type textarea "x"
type input "[PERSON_NAME]"
type textarea "x"
type input "[PERSON_NAME]"
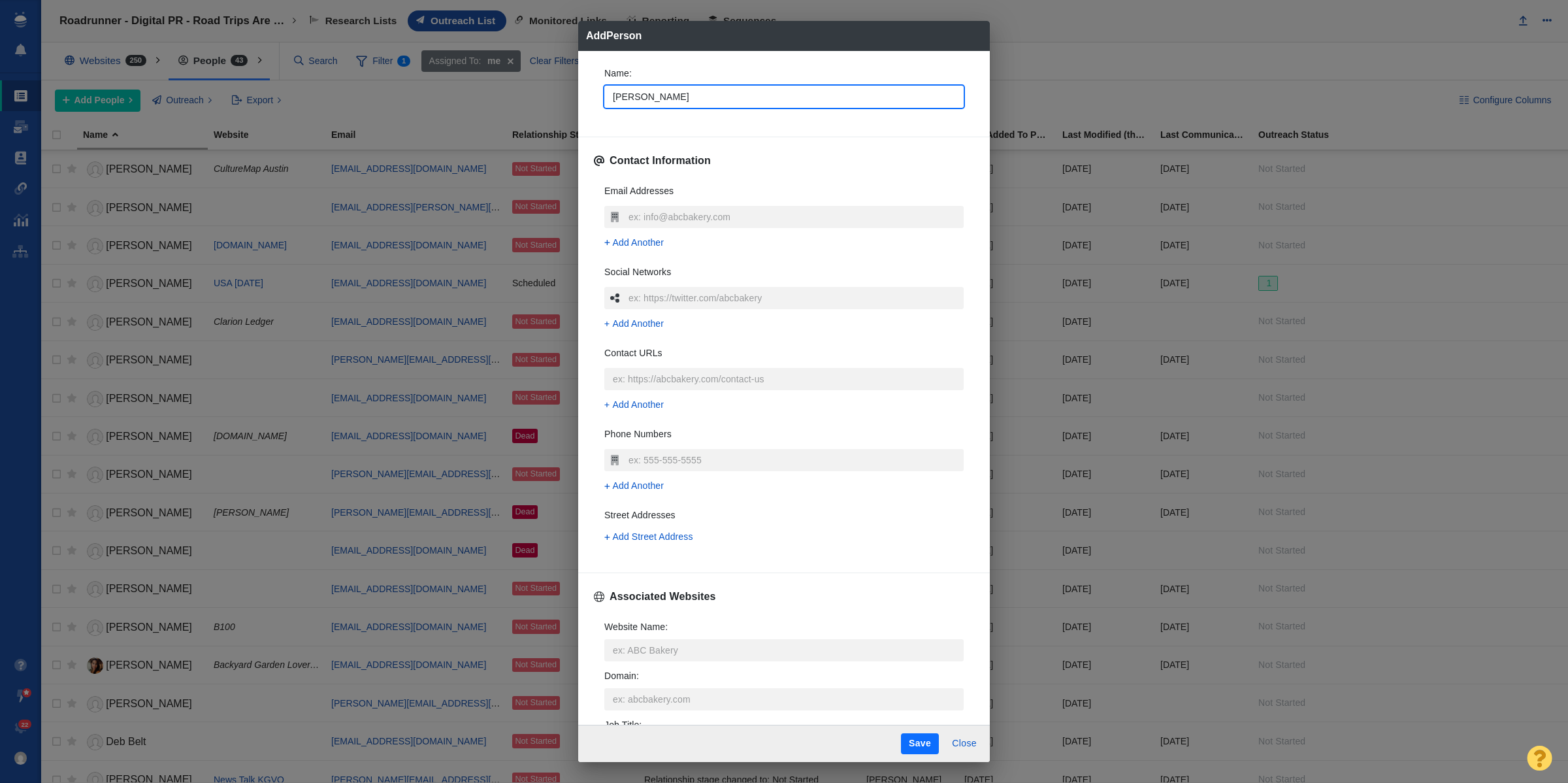
type textarea "x"
type input "[PERSON_NAME]"
type textarea "x"
type input "[PERSON_NAME]"
type textarea "x"
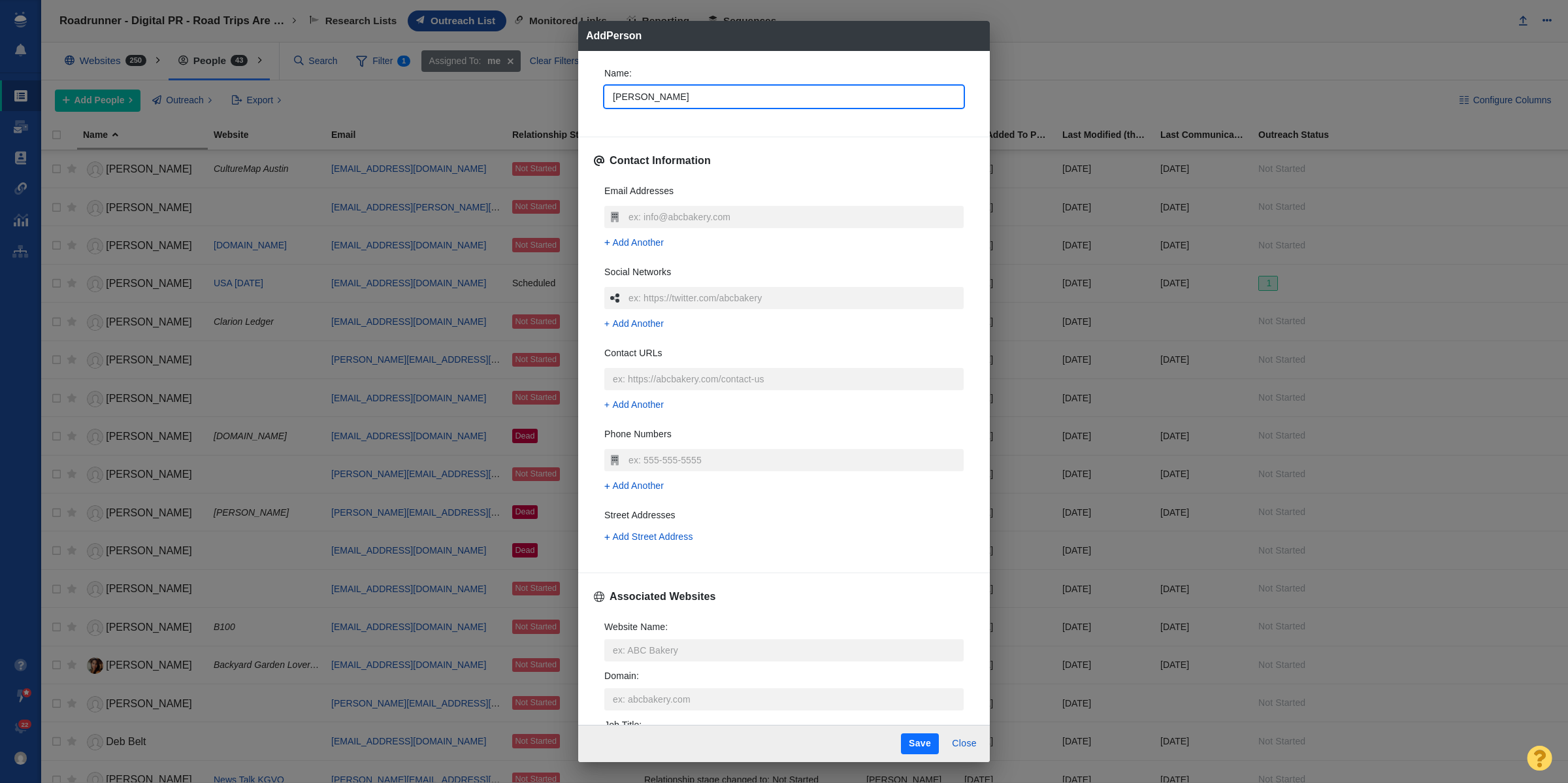
type input "[PERSON_NAME]"
type textarea "x"
type input "[PERSON_NAME]"
type textarea "x"
type input "[PERSON_NAME]"
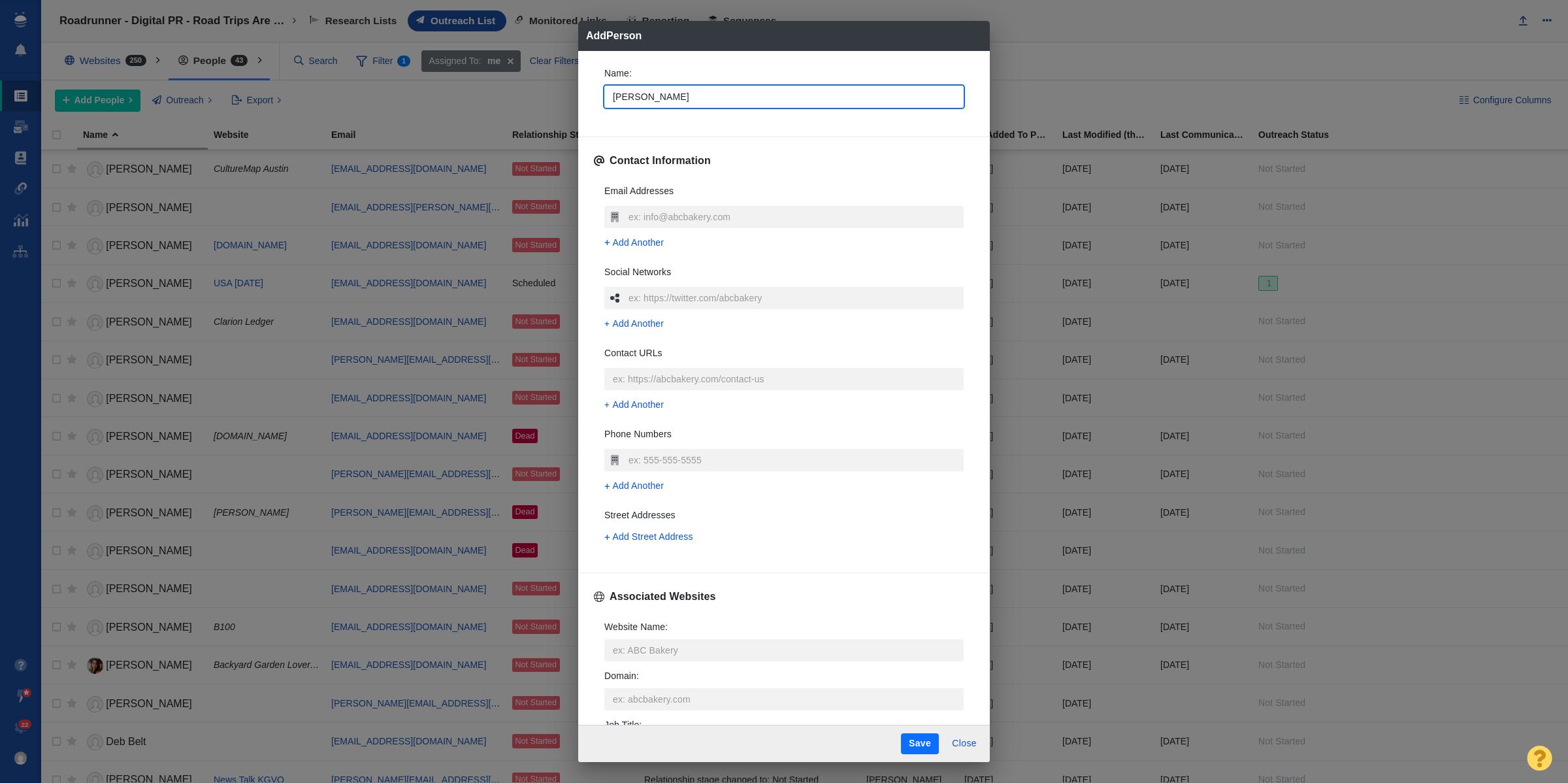
type textarea "x"
type input "[PERSON_NAME]"
type textarea "x"
type input "[PERSON_NAME]"
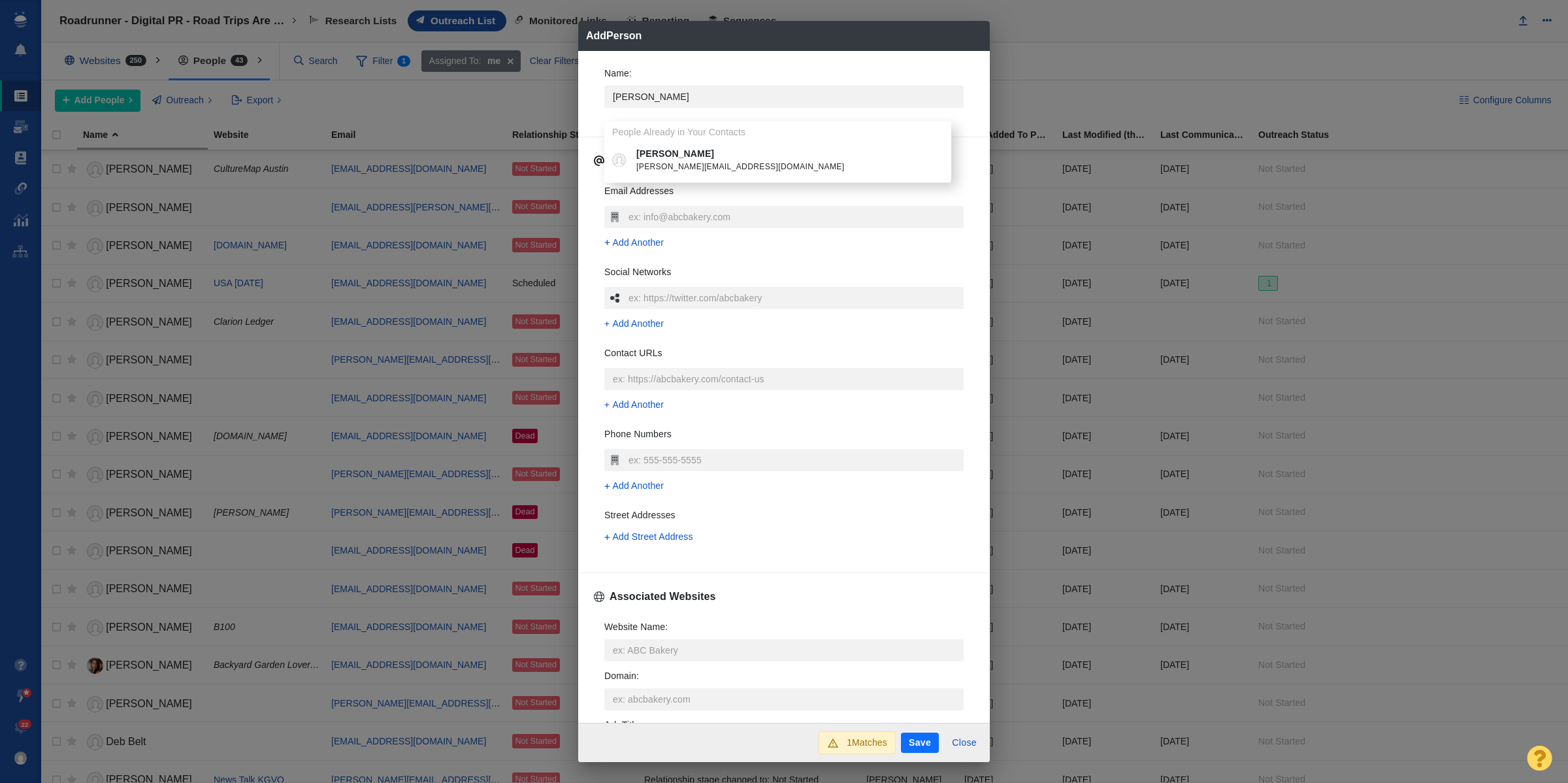
click at [671, 159] on p "[PERSON_NAME]" at bounding box center [787, 154] width 302 height 14
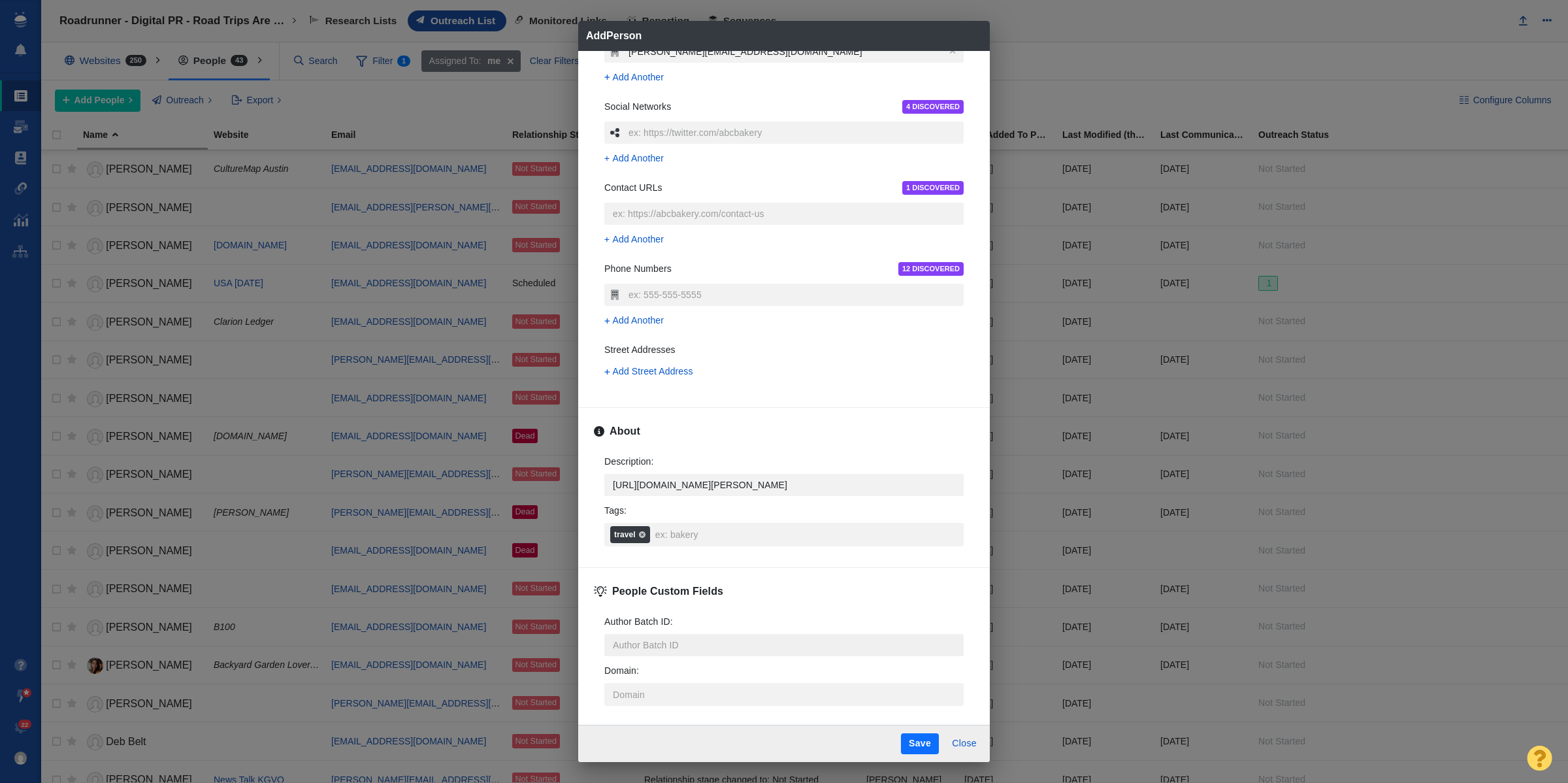
scroll to position [199, 0]
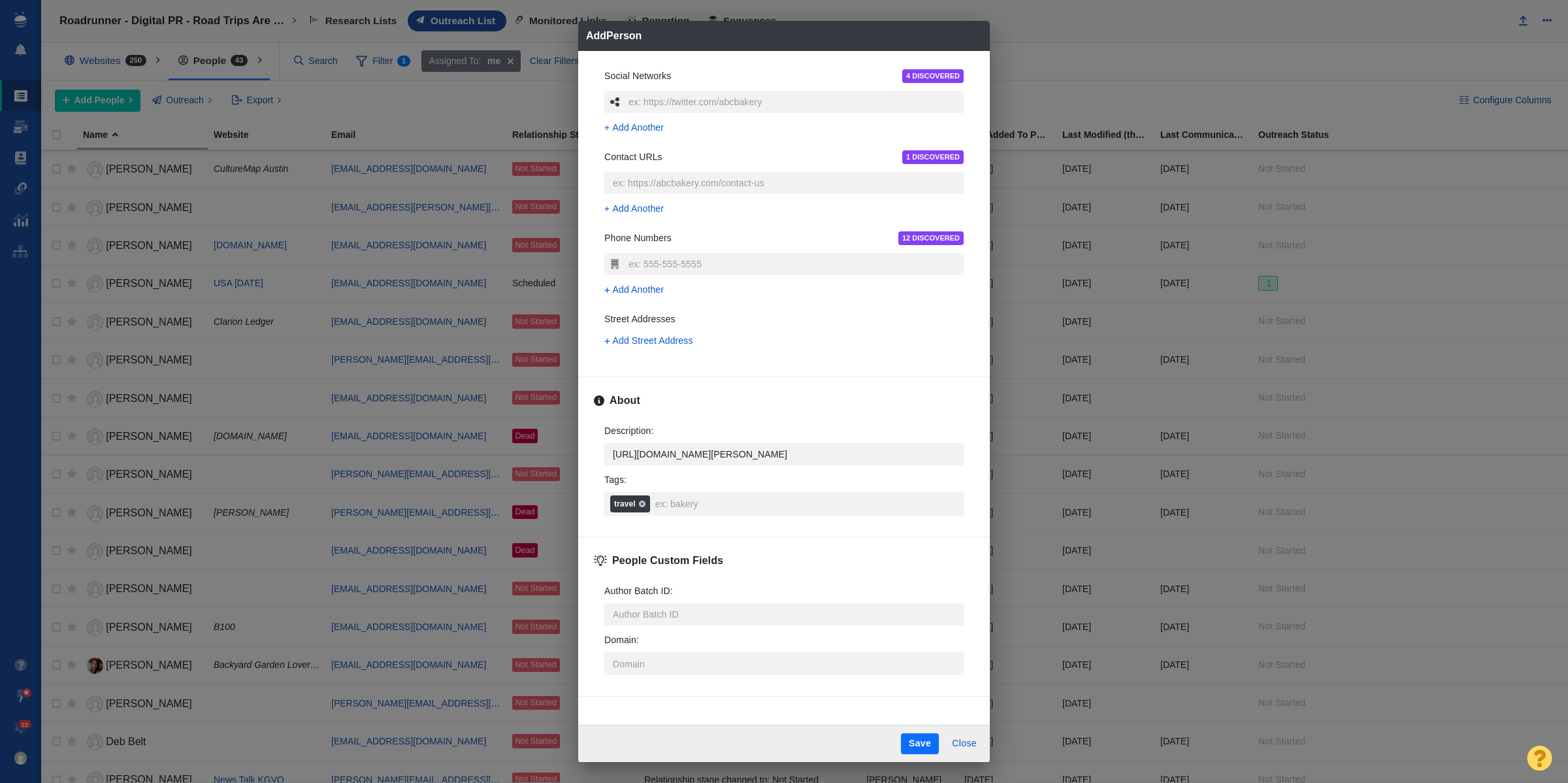
click at [911, 748] on button "Save" at bounding box center [920, 743] width 38 height 21
type textarea "x"
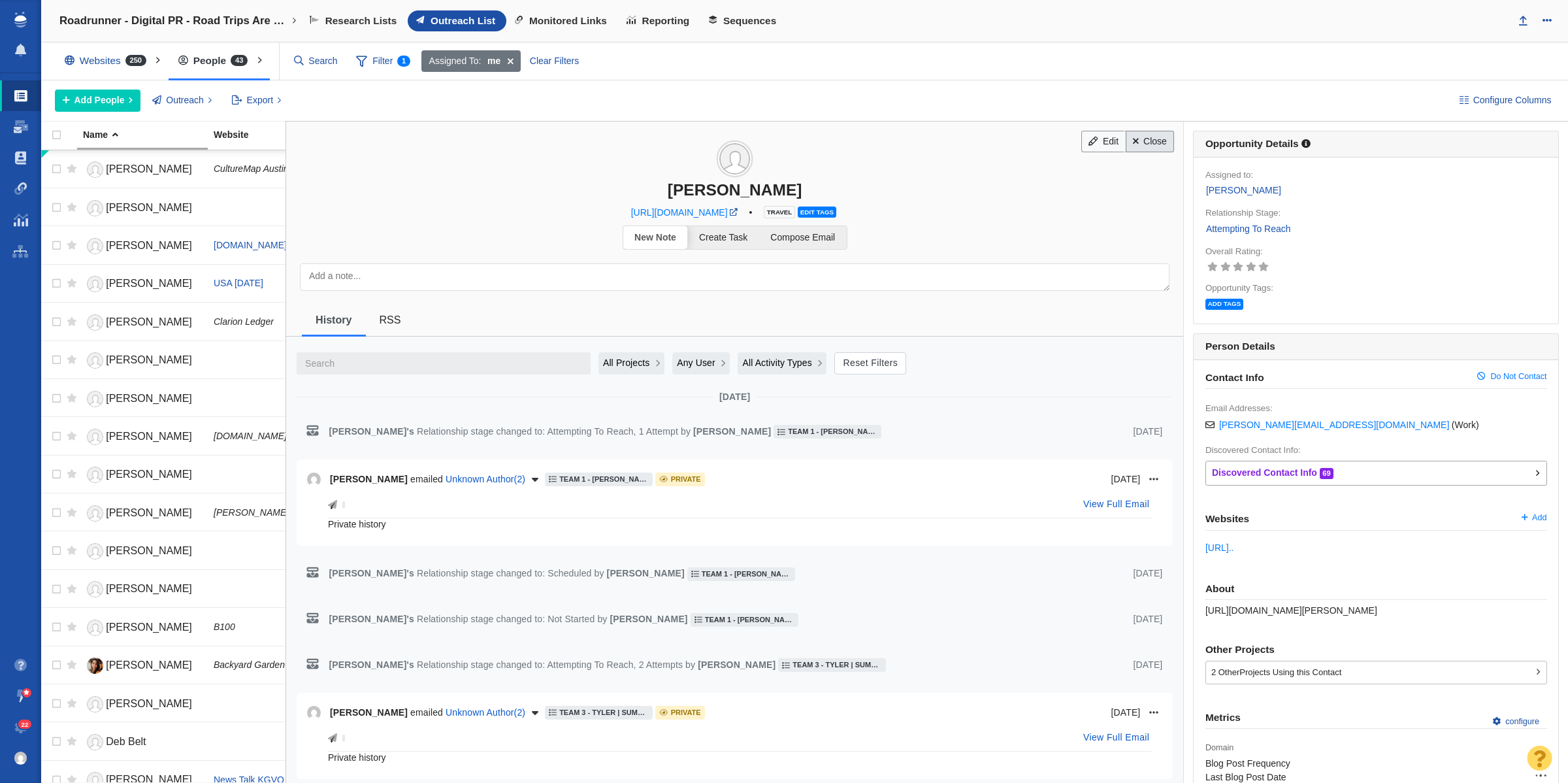
click at [1131, 141] on link "Close" at bounding box center [1150, 142] width 49 height 22
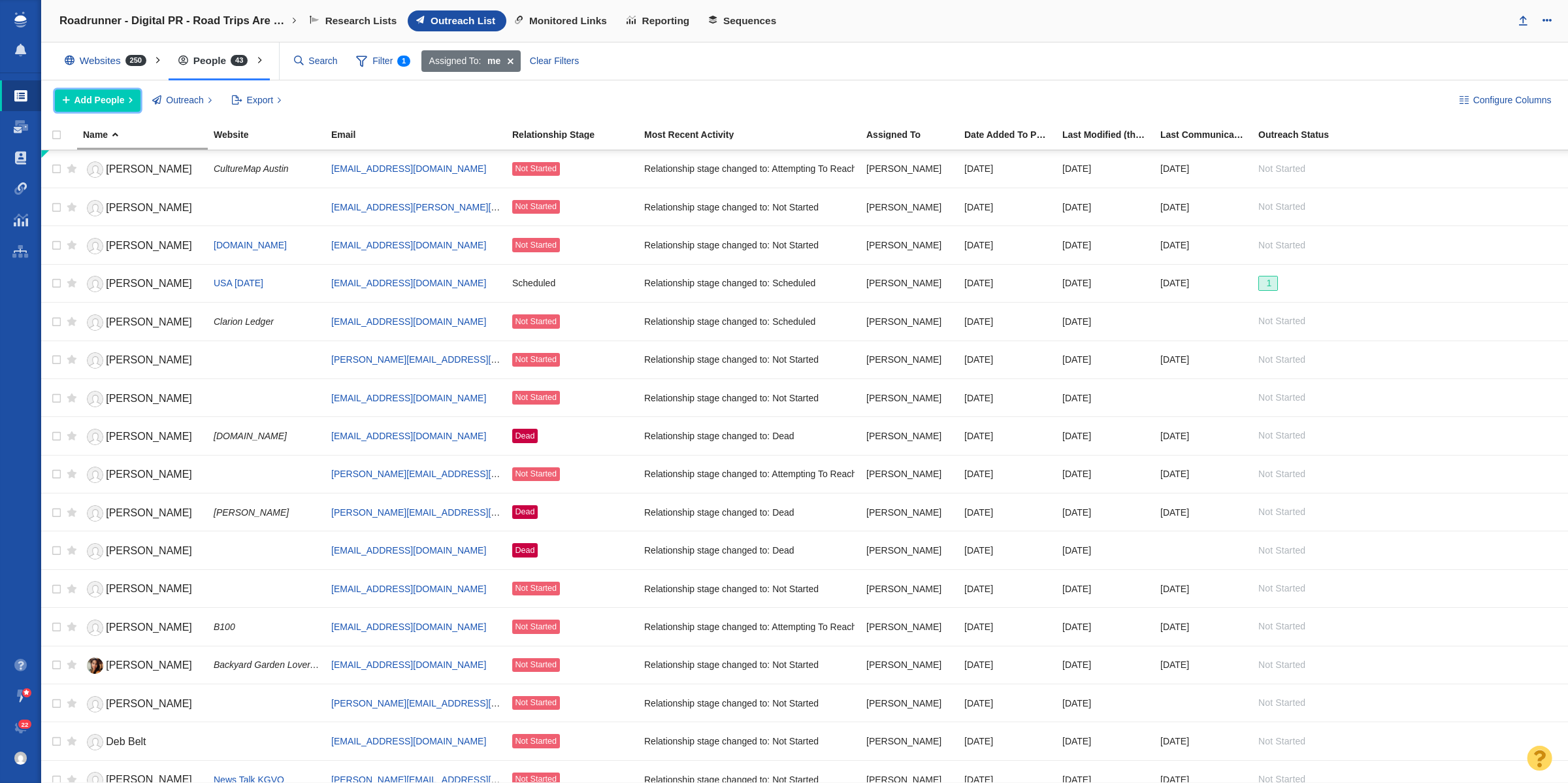
drag, startPoint x: 118, startPoint y: 100, endPoint x: 126, endPoint y: 109, distance: 12.0
click at [118, 100] on span "Add People" at bounding box center [99, 100] width 51 height 14
click at [134, 132] on div "Add a Person" at bounding box center [146, 130] width 183 height 20
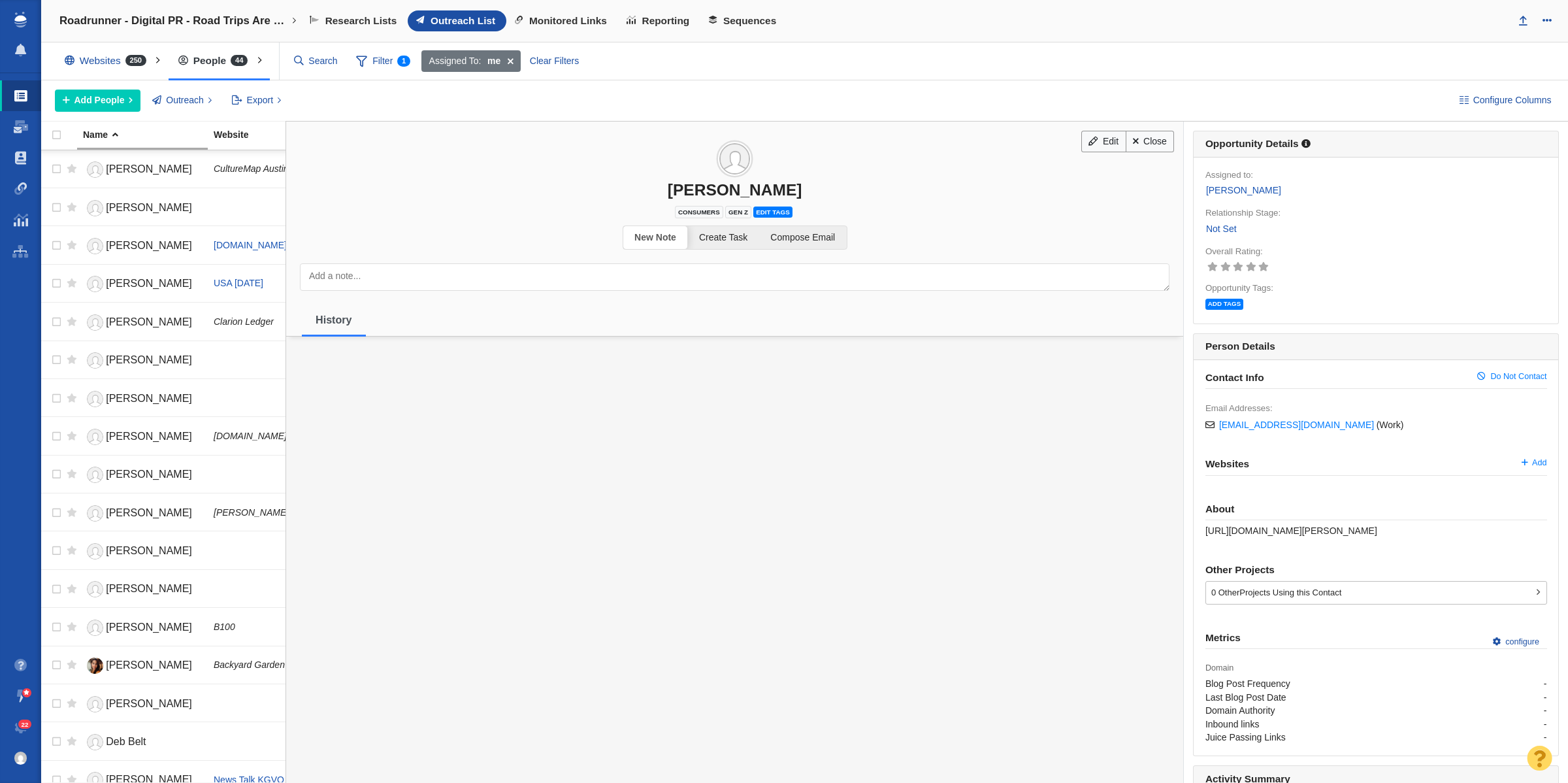
click at [1220, 230] on link "Not Set" at bounding box center [1221, 229] width 32 height 15
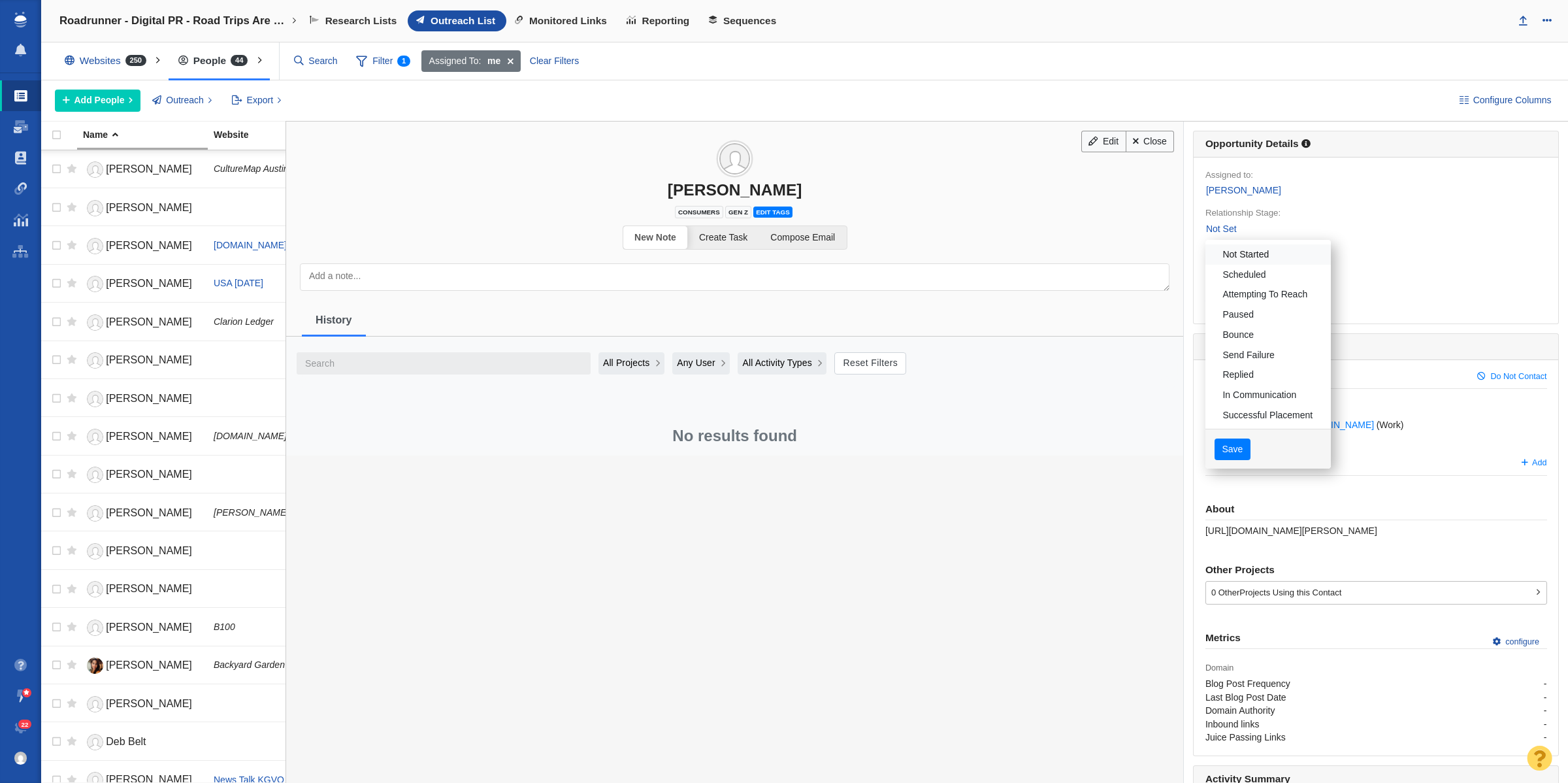
click at [1230, 256] on link "Not Started" at bounding box center [1268, 255] width 126 height 20
click at [1226, 455] on button "Save" at bounding box center [1233, 450] width 36 height 22
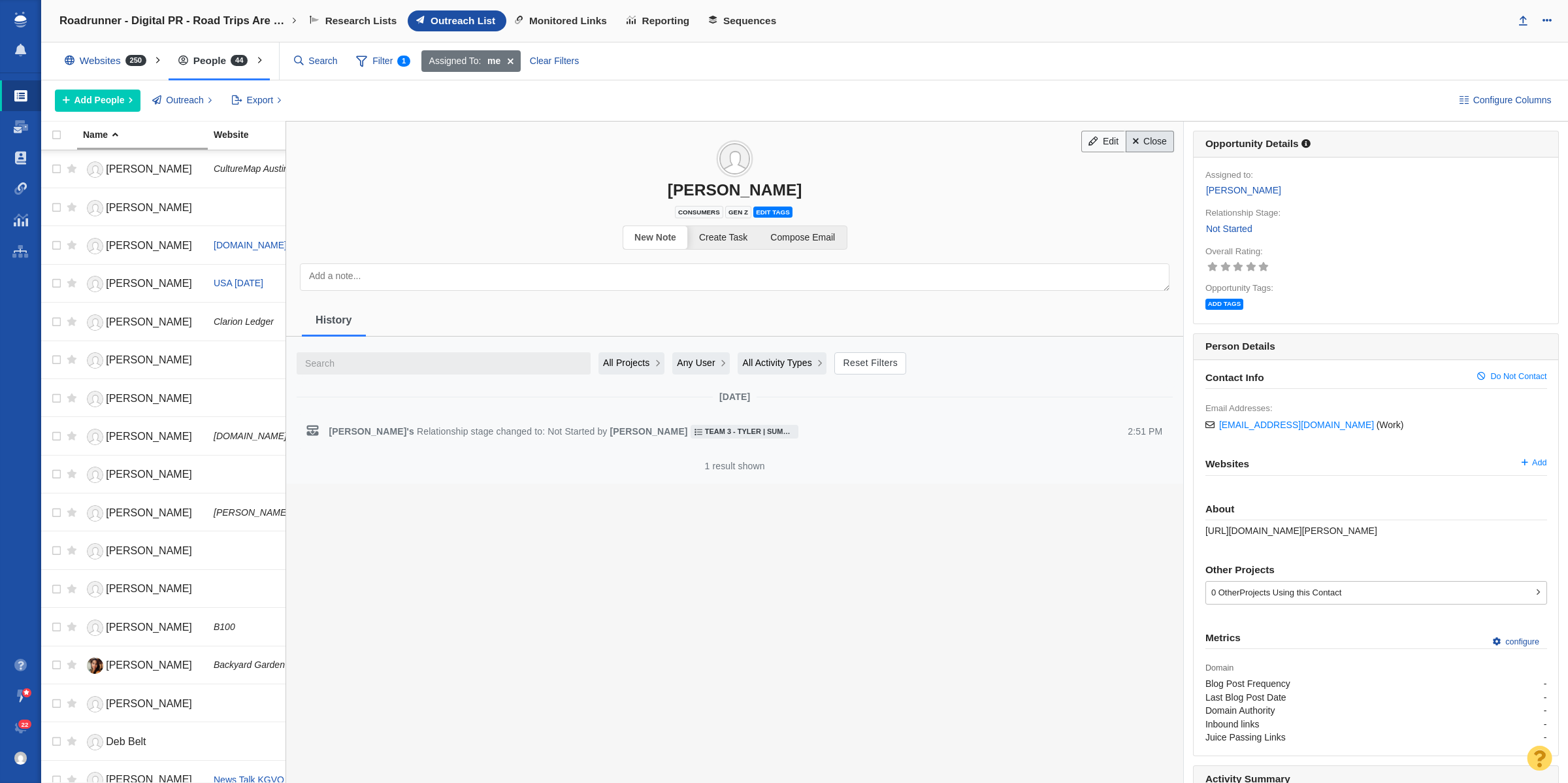
click at [1135, 145] on link "Close" at bounding box center [1150, 142] width 49 height 22
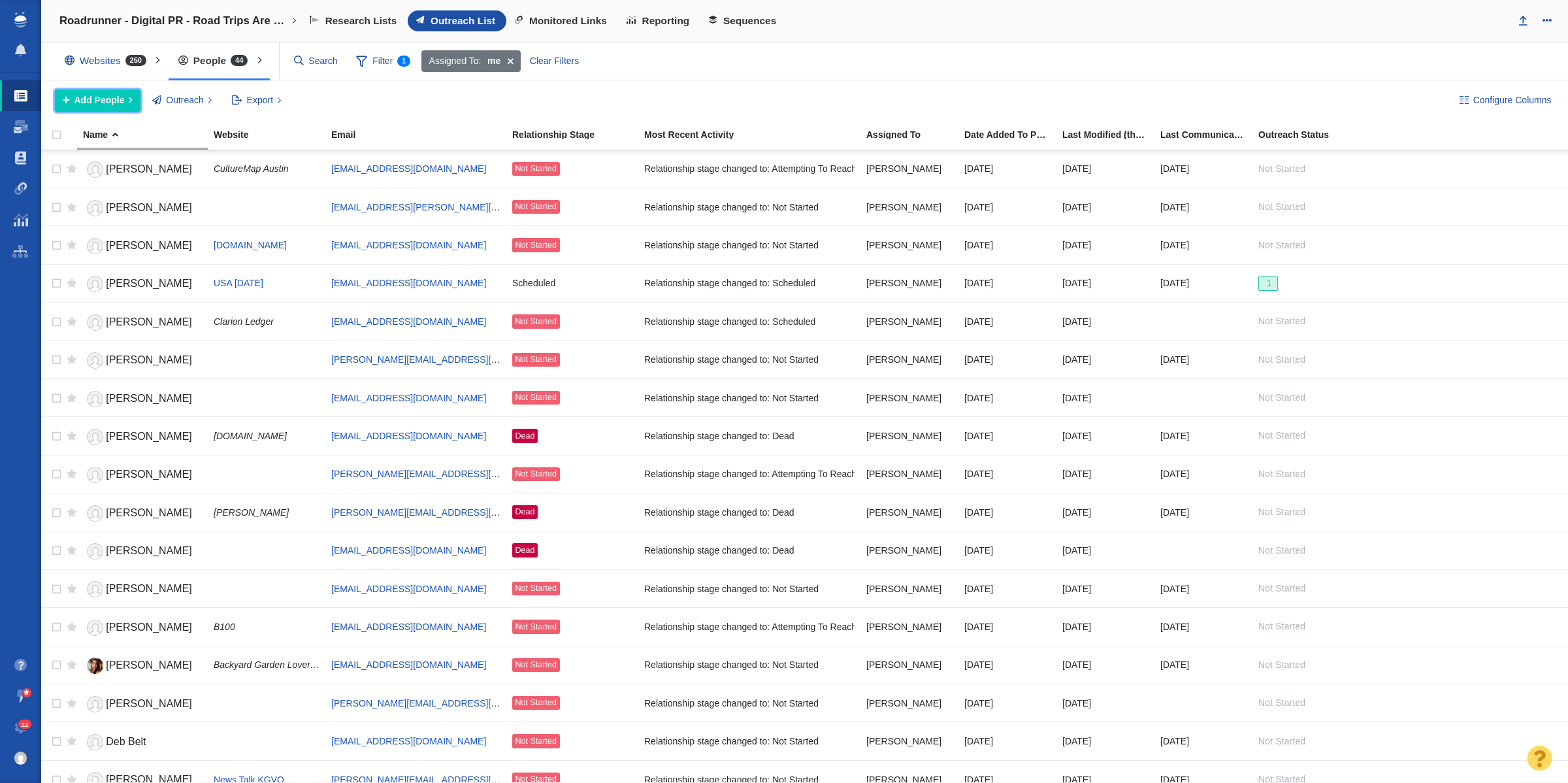
click at [69, 102] on button "Add People" at bounding box center [97, 100] width 85 height 22
click at [113, 126] on div "Add a Person" at bounding box center [146, 130] width 183 height 20
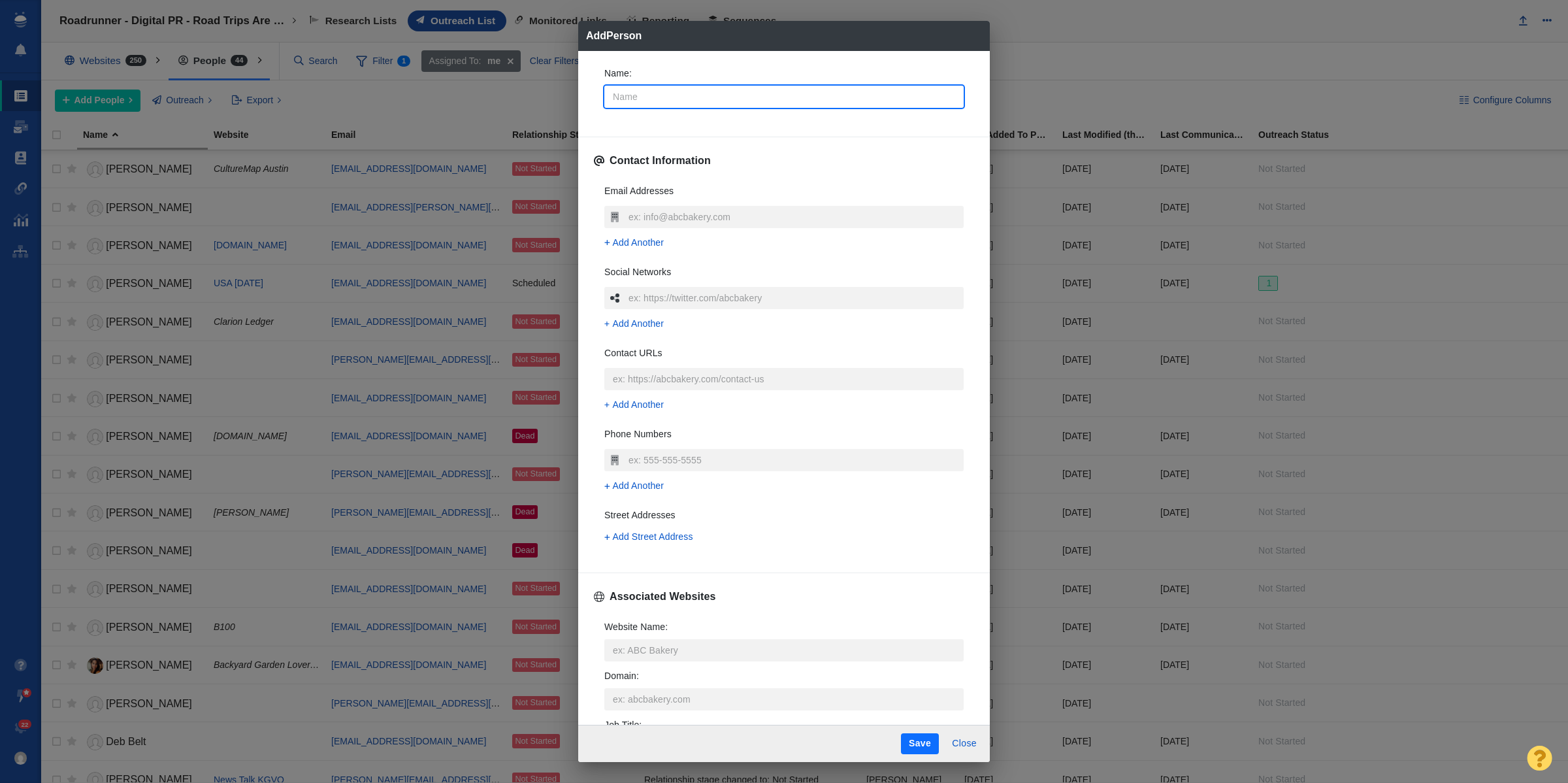
type input "O"
type textarea "x"
type input "Ol"
type textarea "x"
type input "Oli"
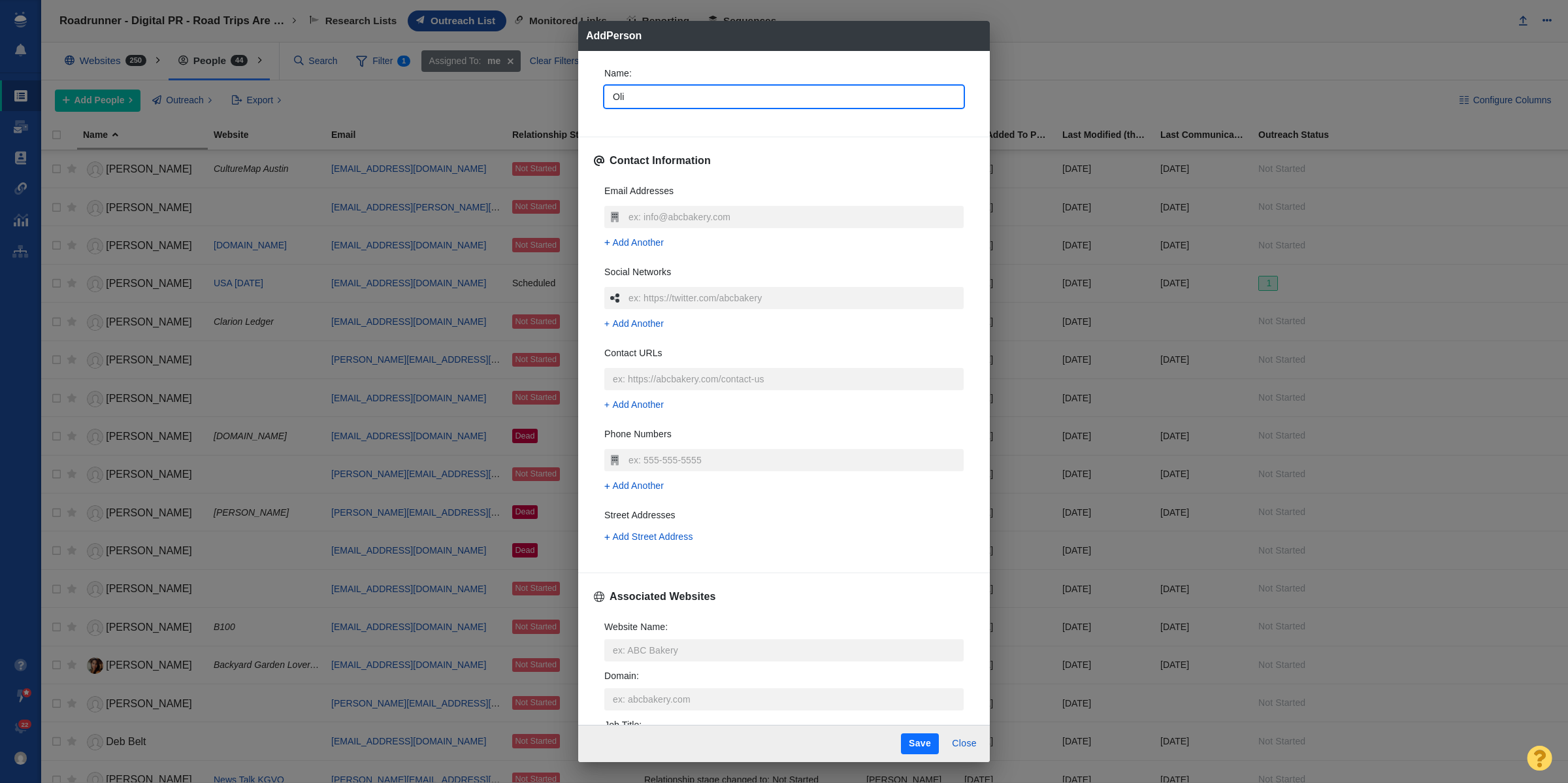
type textarea "x"
type input "Oliv"
type textarea "x"
type input "Olivi"
type textarea "x"
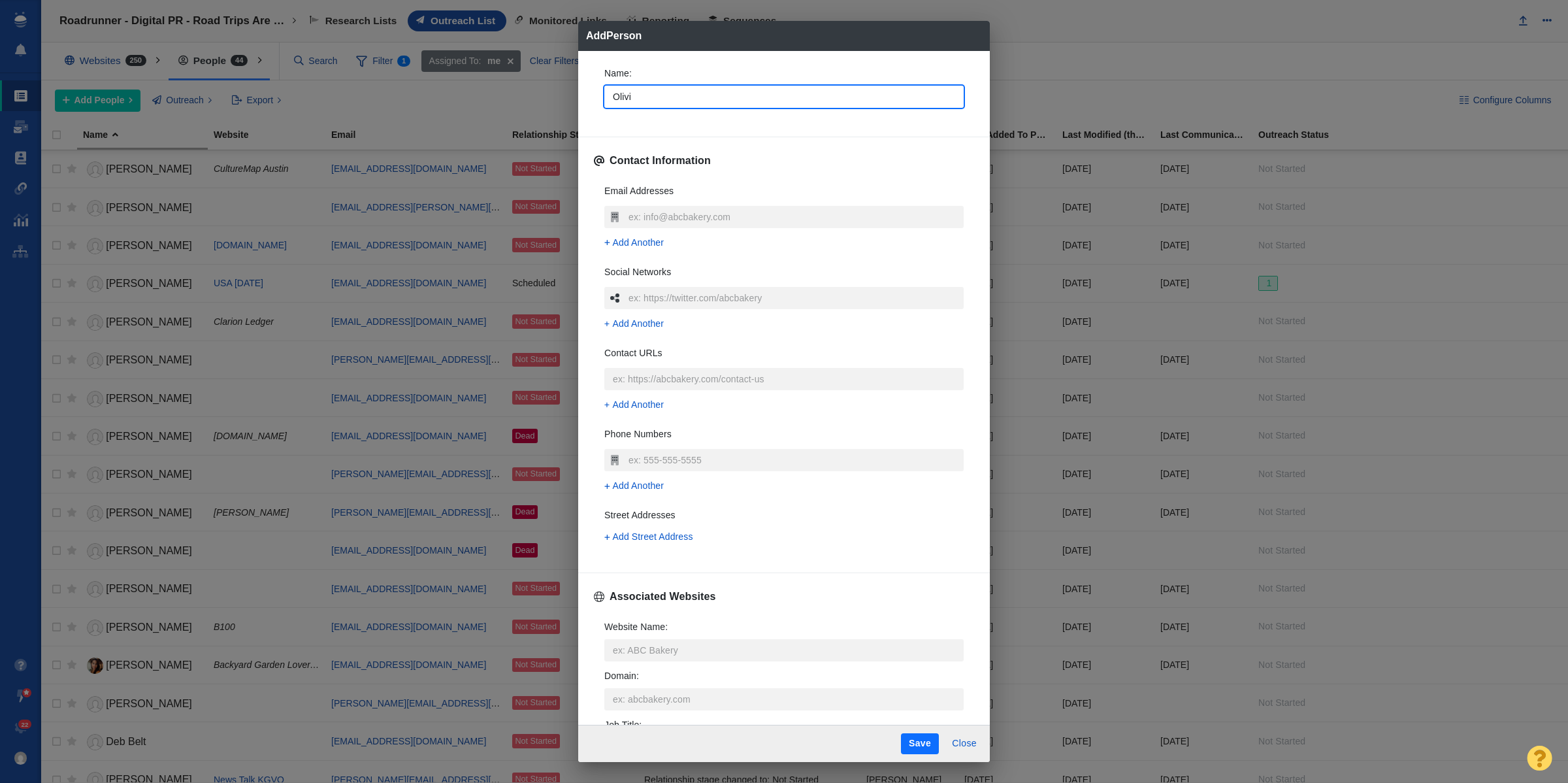
type input "[PERSON_NAME]"
type textarea "x"
type input "[PERSON_NAME]"
type textarea "x"
type input "[PERSON_NAME]"
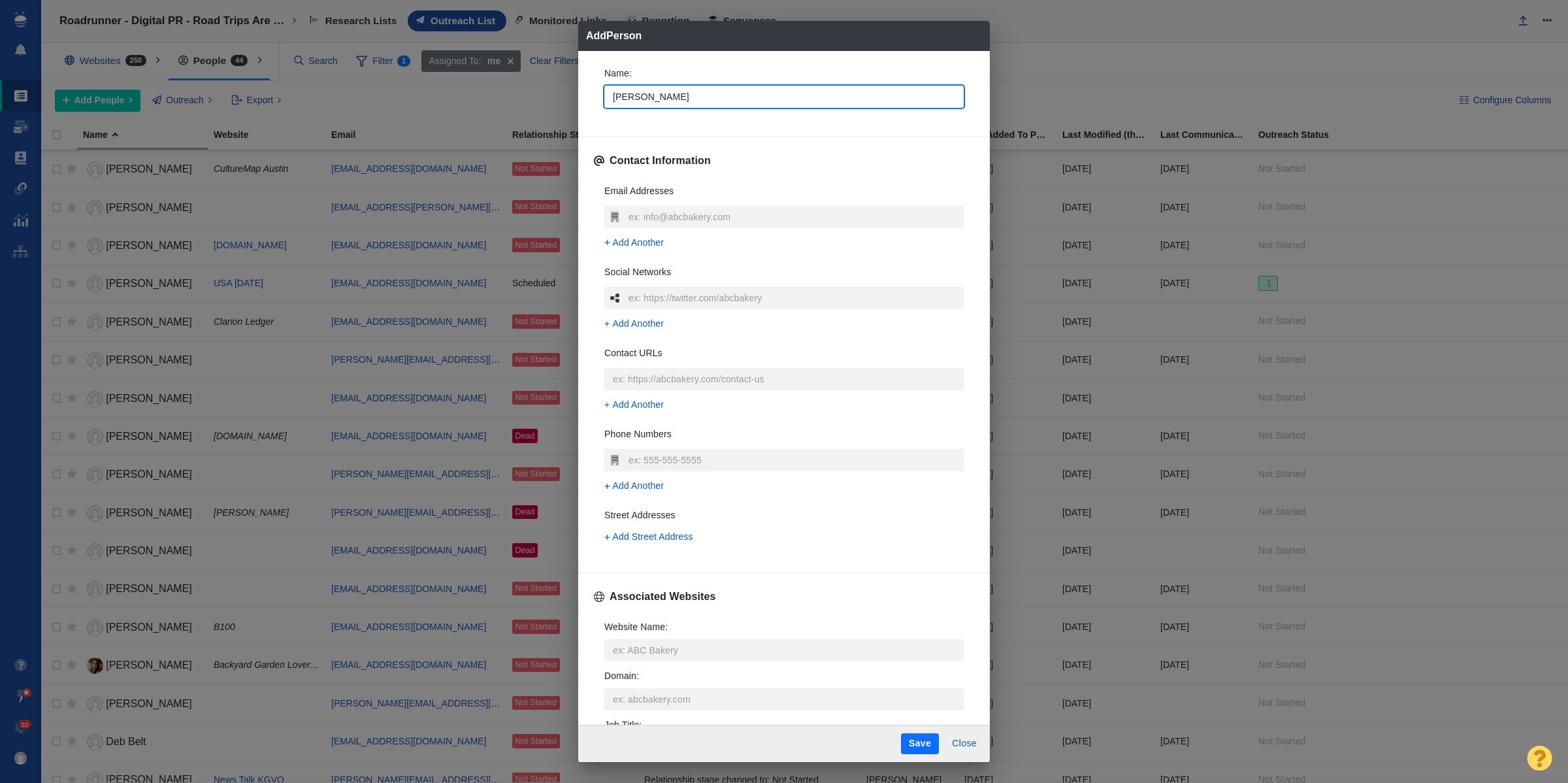
type textarea "x"
type input "[PERSON_NAME]"
type textarea "x"
type input "[PERSON_NAME]"
type textarea "x"
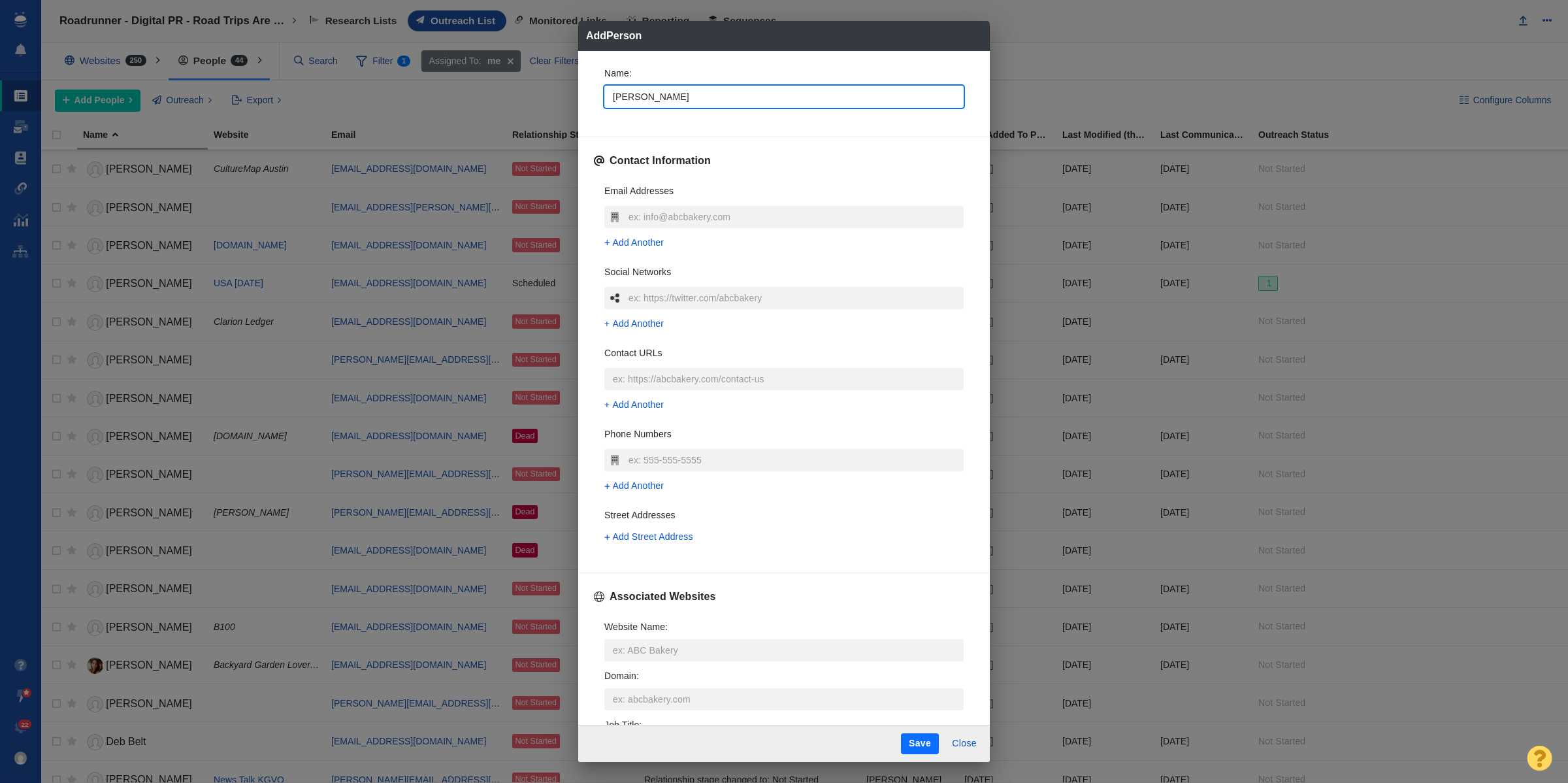
type input "[PERSON_NAME]"
type textarea "x"
type input "[PERSON_NAME]"
type textarea "x"
type input "[PERSON_NAME]"
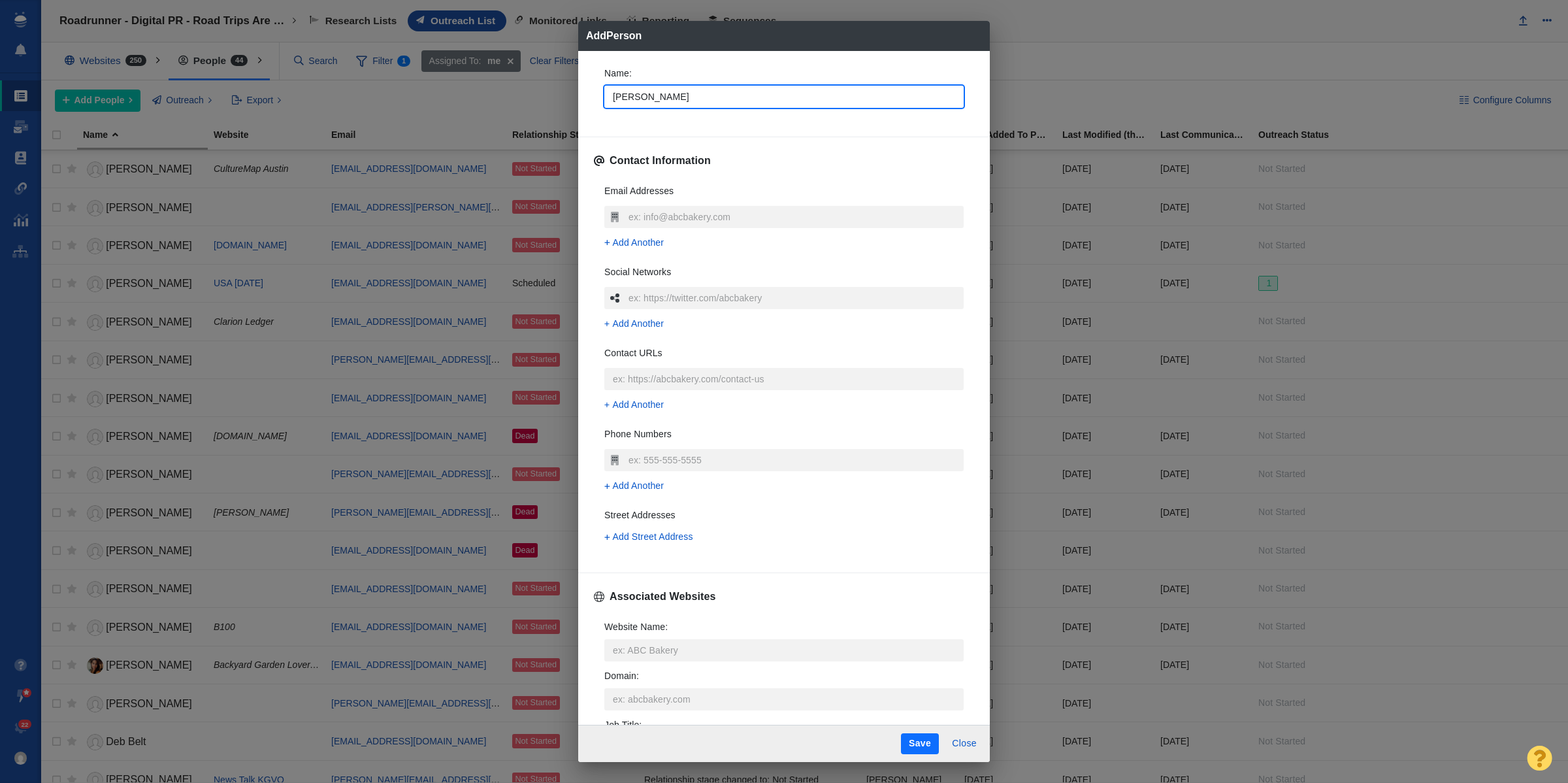
type textarea "x"
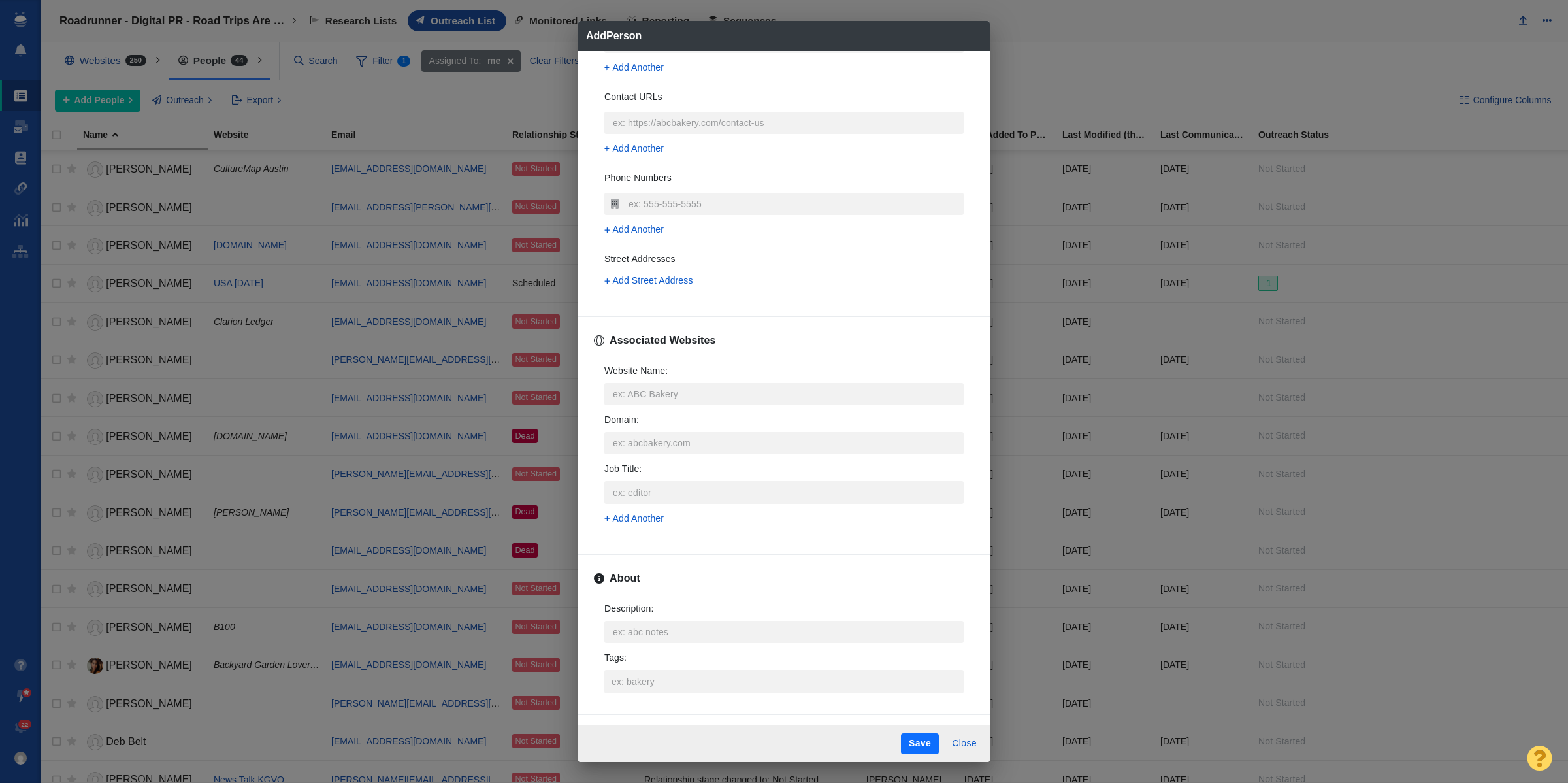
scroll to position [327, 0]
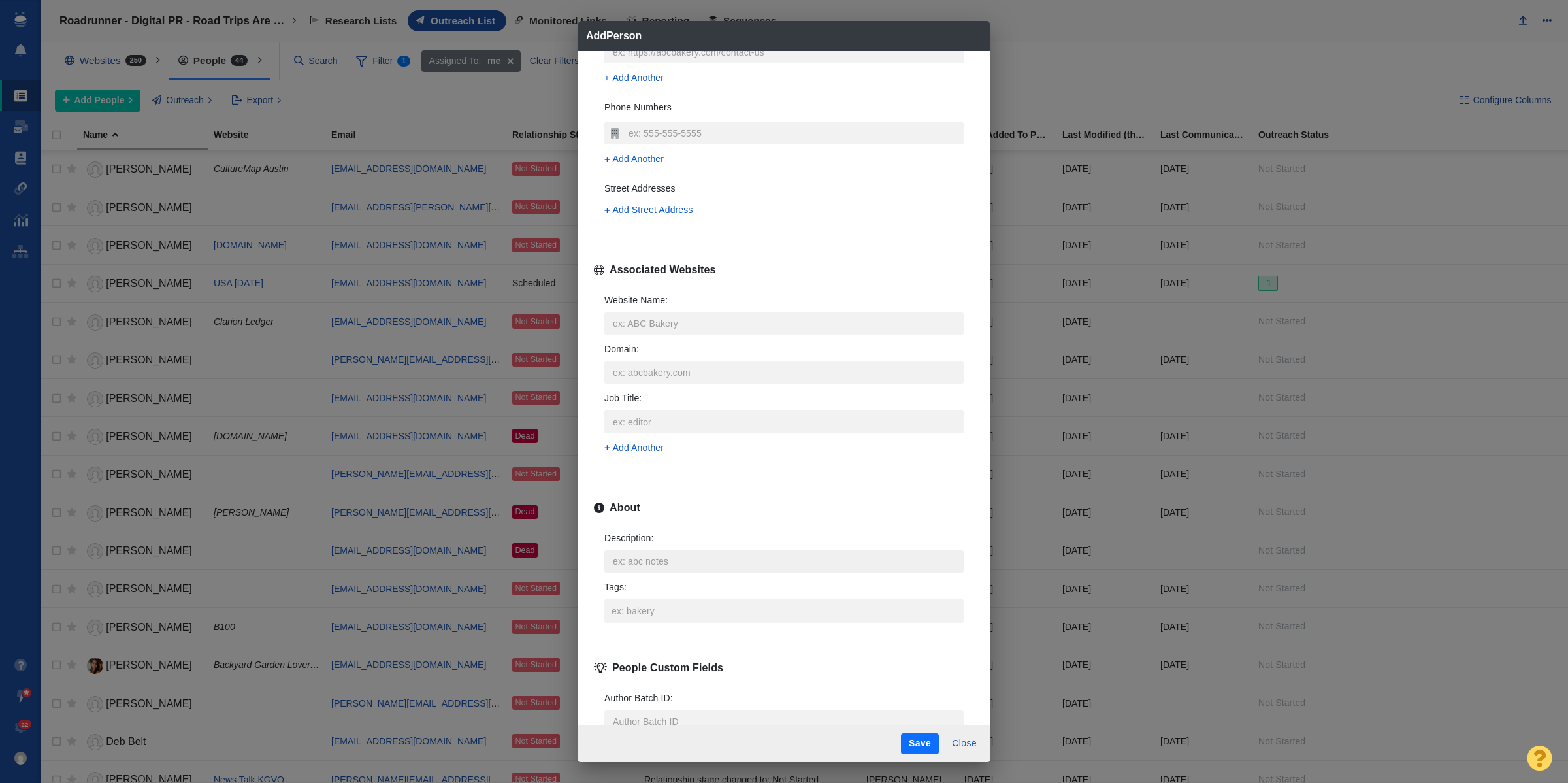
type input "[PERSON_NAME]"
click at [743, 573] on textarea "Description : x" at bounding box center [784, 562] width 360 height 22
type textarea "x"
type textarea "[PERSON_NAME][EMAIL_ADDRESS][PERSON_NAME][DOMAIN_NAME]"
type textarea "x"
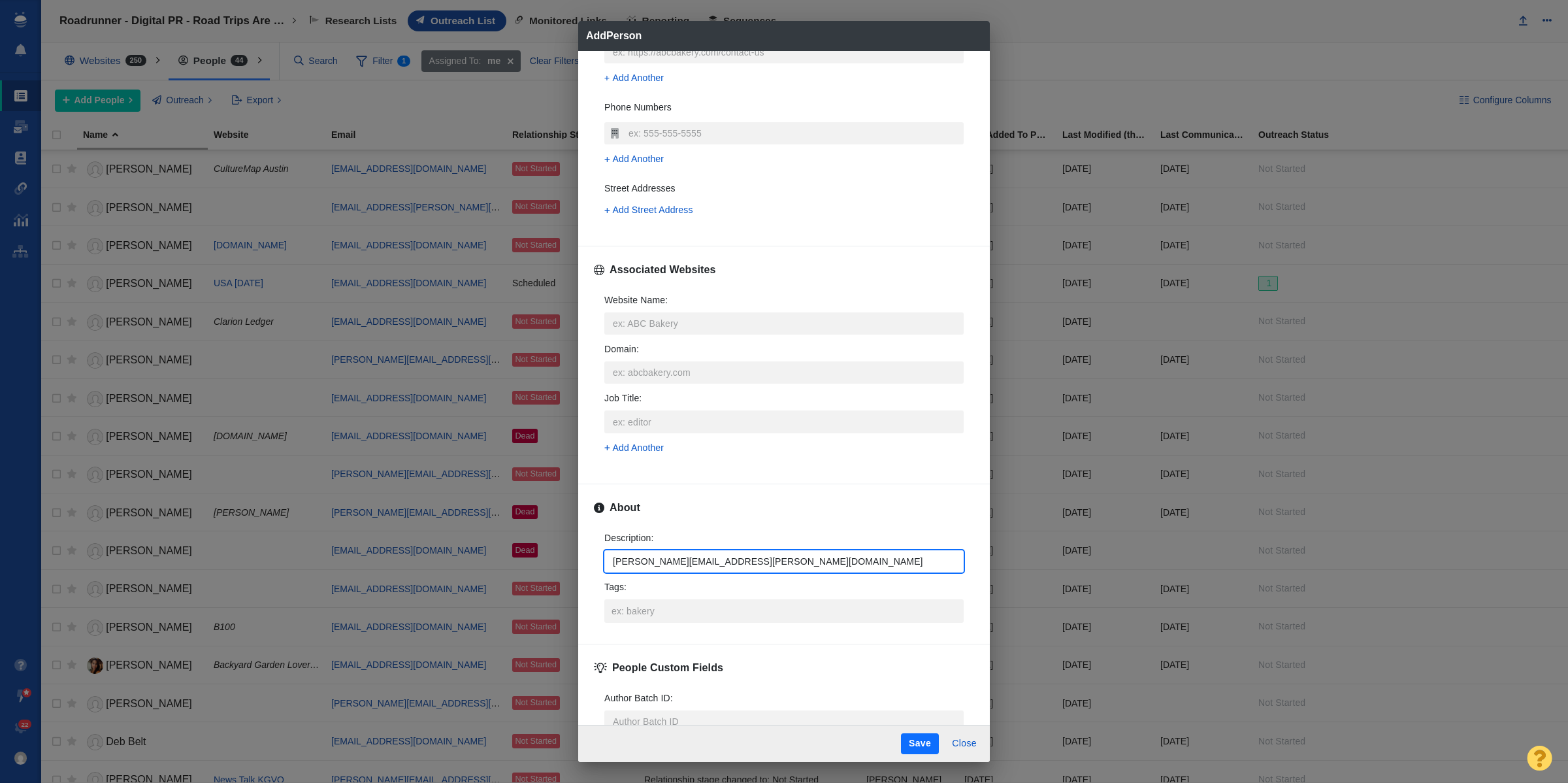
type textarea "[PERSON_NAME][EMAIL_ADDRESS][PERSON_NAME][DOMAIN_NAME]"
type textarea "x"
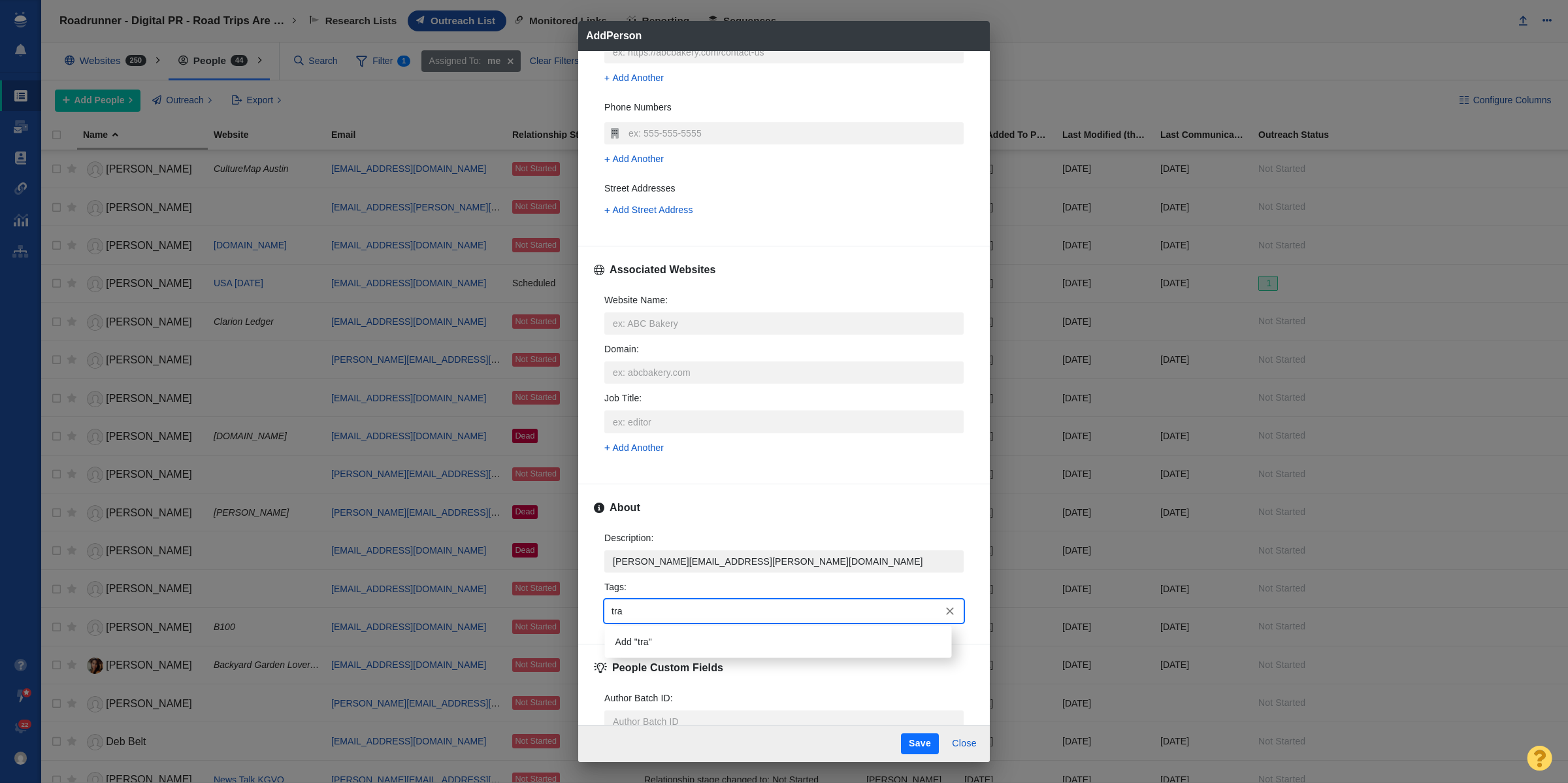
type input "trav"
type input "vac"
click at [681, 649] on li "Vacation" at bounding box center [779, 642] width 347 height 22
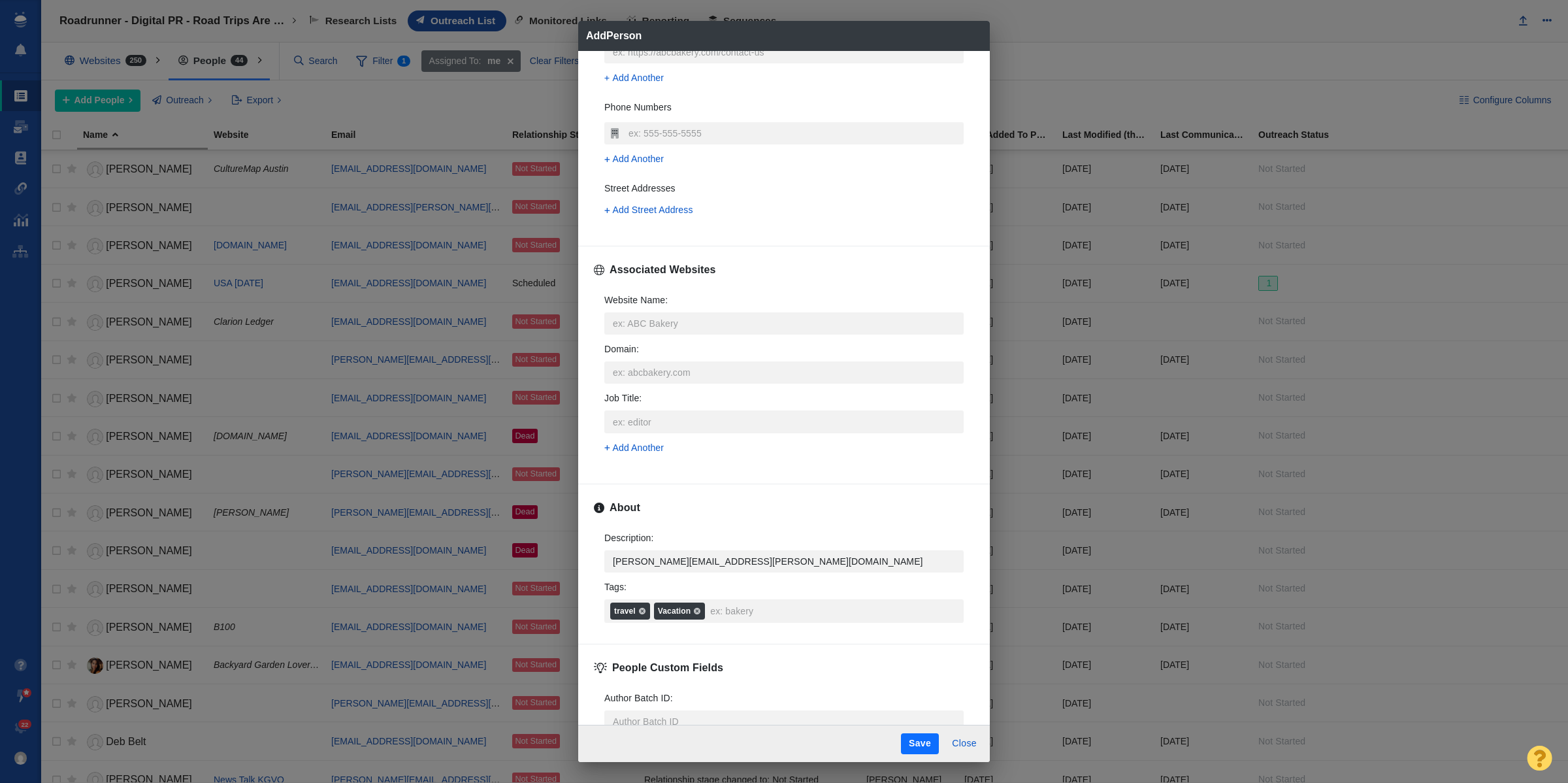
click at [909, 750] on button "Save" at bounding box center [920, 743] width 38 height 21
type textarea "x"
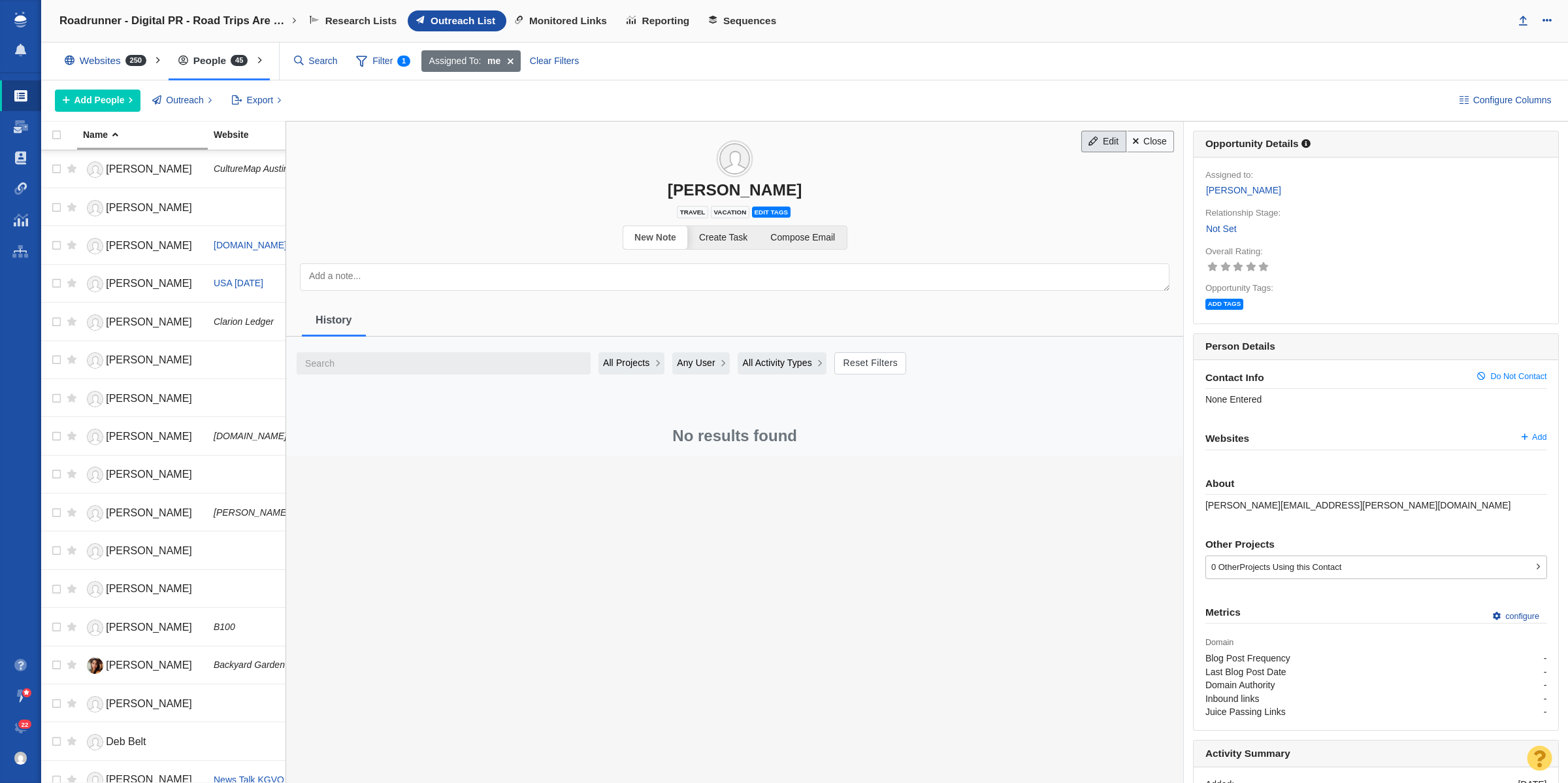
click at [1092, 146] on link "Edit" at bounding box center [1103, 142] width 45 height 22
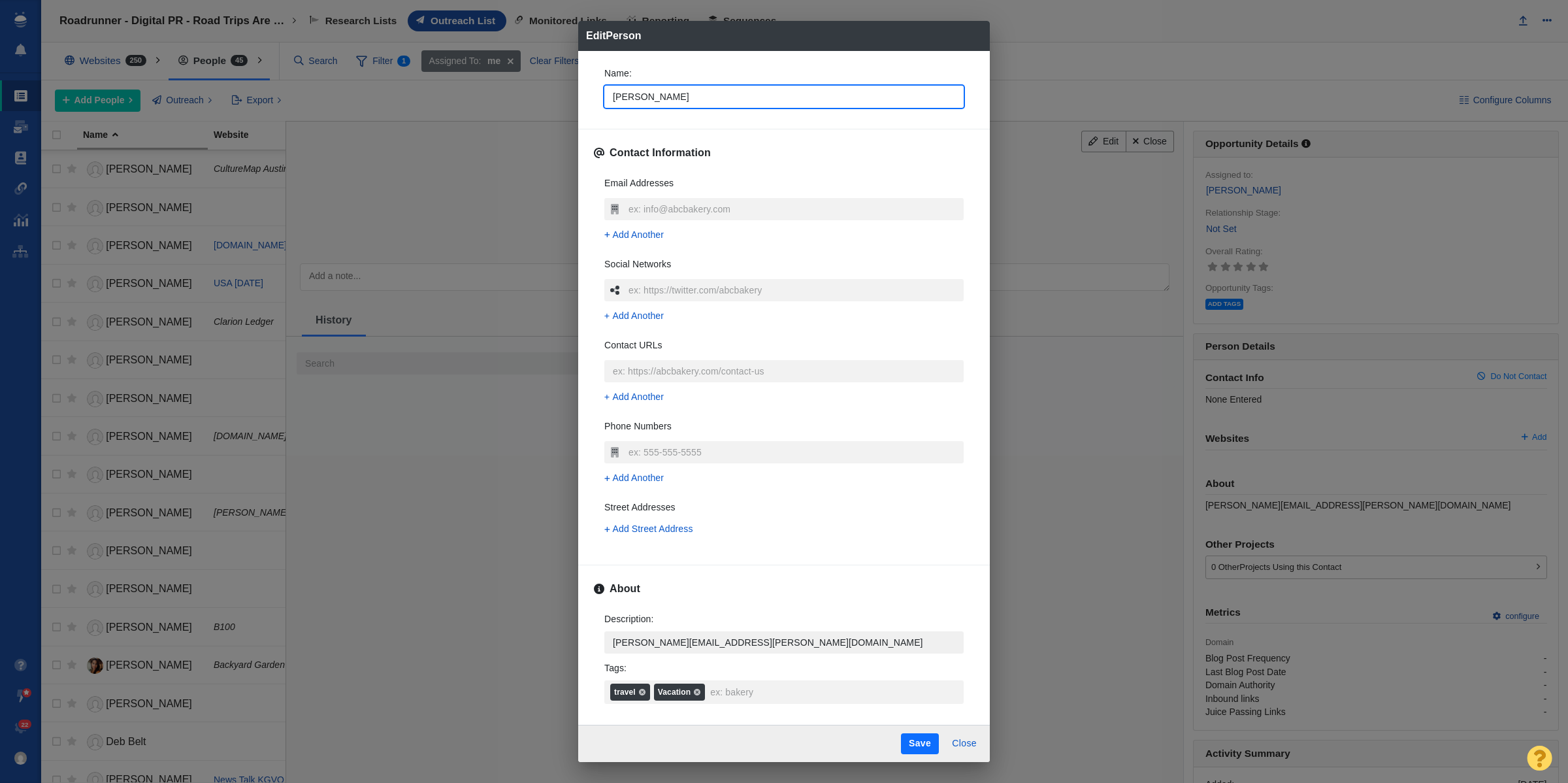
type textarea "x"
click at [801, 635] on textarea "[PERSON_NAME][EMAIL_ADDRESS][PERSON_NAME][DOMAIN_NAME]" at bounding box center [784, 642] width 360 height 22
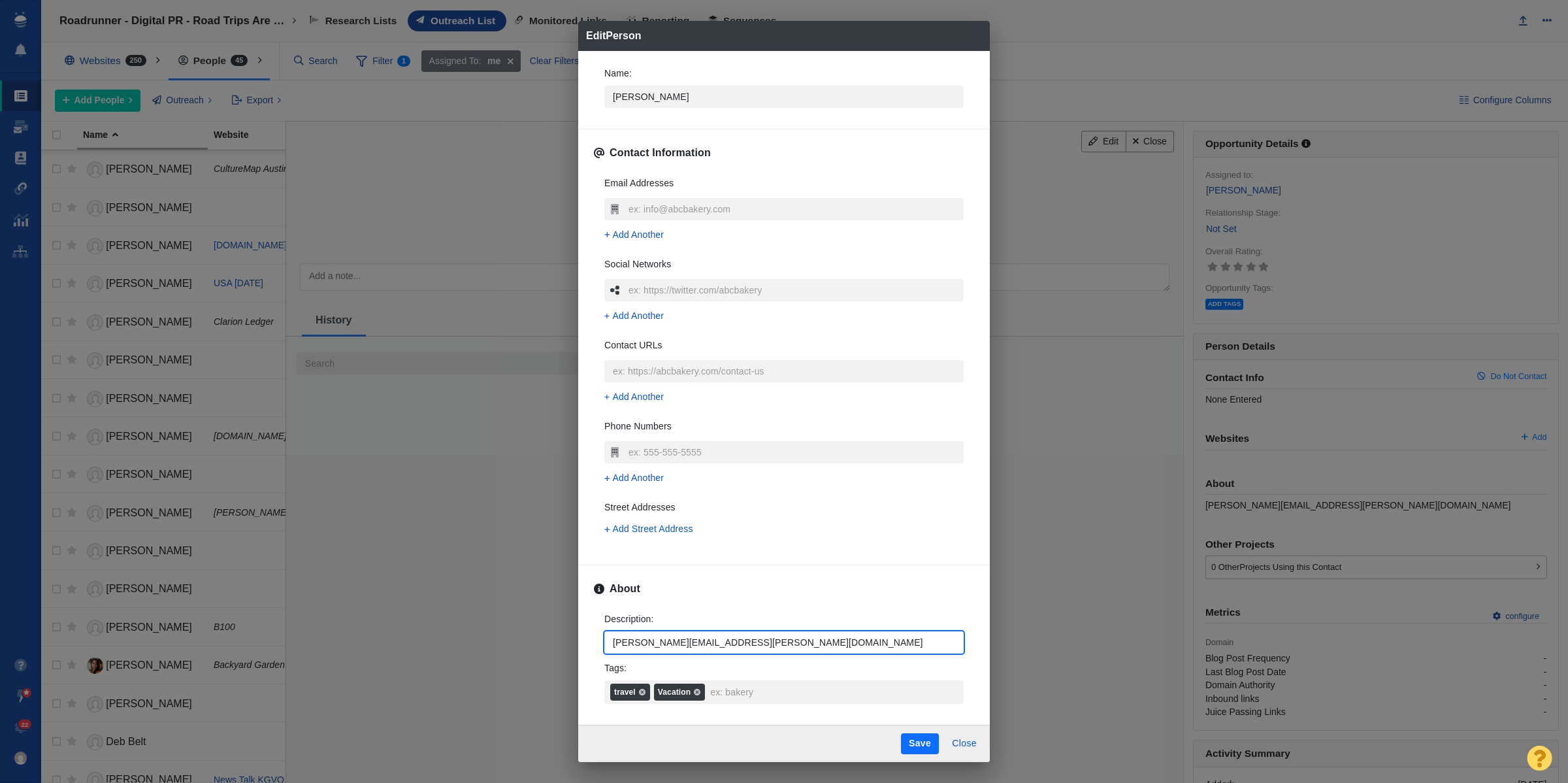
click at [801, 635] on textarea "[PERSON_NAME][EMAIL_ADDRESS][PERSON_NAME][DOMAIN_NAME]" at bounding box center [784, 642] width 360 height 22
type textarea "x"
click at [675, 194] on div "Email Addresses" at bounding box center [784, 187] width 360 height 22
click at [675, 197] on div "Email Addresses" at bounding box center [784, 187] width 360 height 22
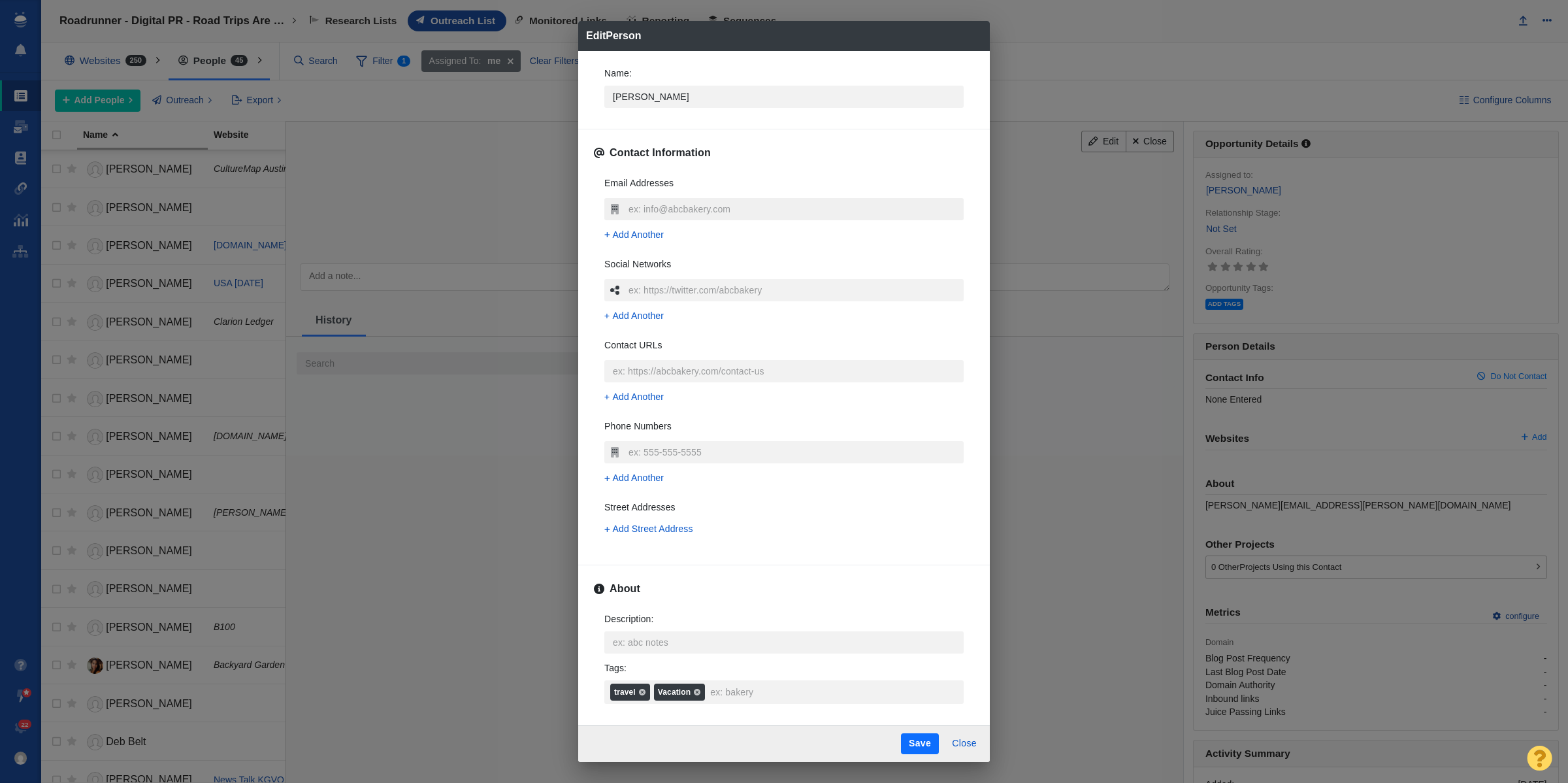
click at [677, 203] on input "text" at bounding box center [794, 209] width 339 height 22
type input "olivia.harden@sfgate.com"
type textarea "x"
type input "olivia.harden@sfgate.com"
click at [679, 652] on textarea "Description : x" at bounding box center [784, 642] width 360 height 22
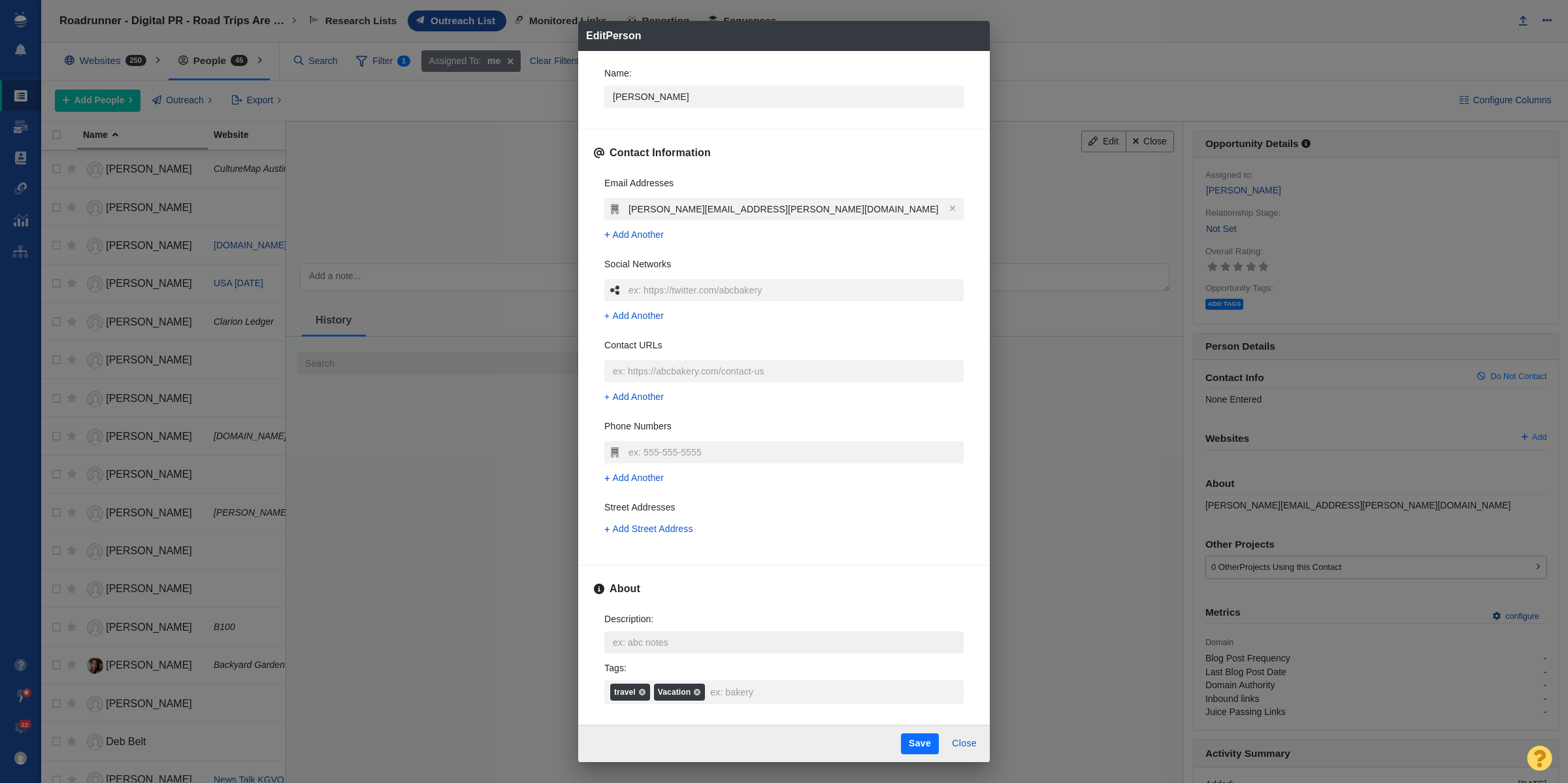
type textarea "x"
type textarea "https://page-one-power.muckrack.com/livineuphoria"
type textarea "x"
type textarea "https://page-one-power.muckrack.com/livineuphoria"
click at [929, 743] on button "Save" at bounding box center [920, 743] width 38 height 21
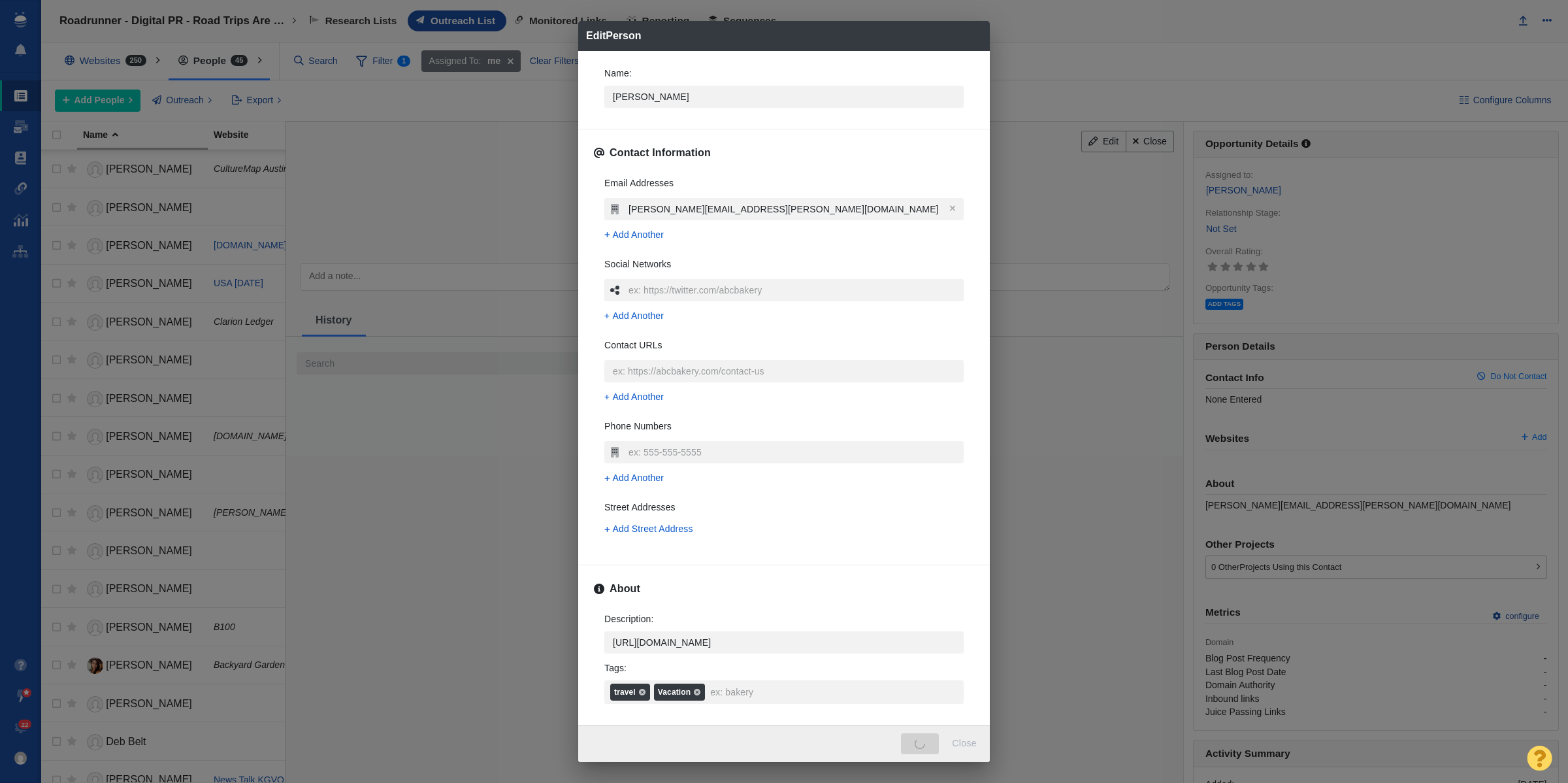
type textarea "x"
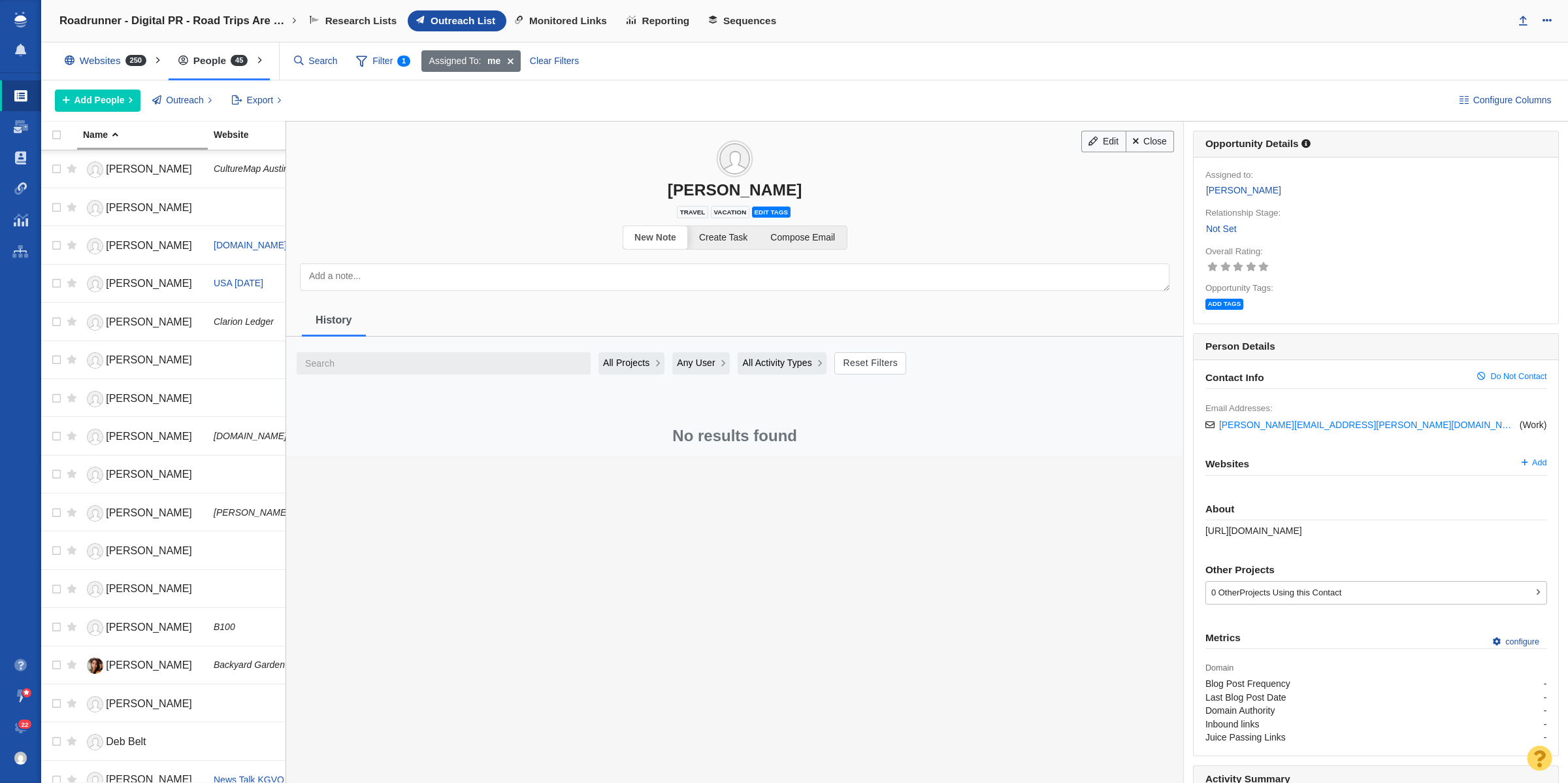
click at [1213, 228] on link "Not Set" at bounding box center [1221, 229] width 32 height 15
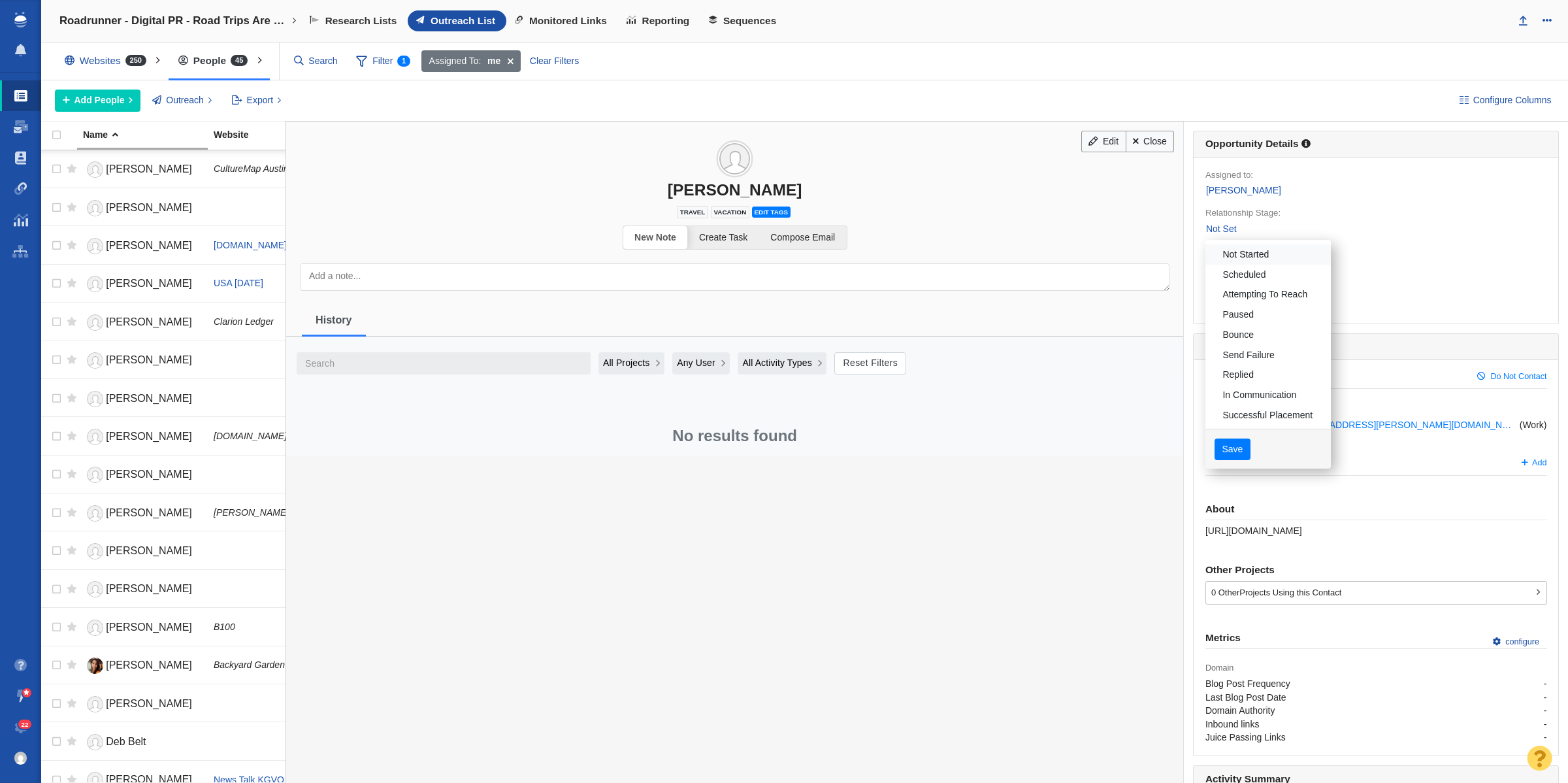
click at [1233, 263] on link "Not Started" at bounding box center [1268, 255] width 126 height 20
click at [1219, 449] on button "Save" at bounding box center [1233, 450] width 36 height 22
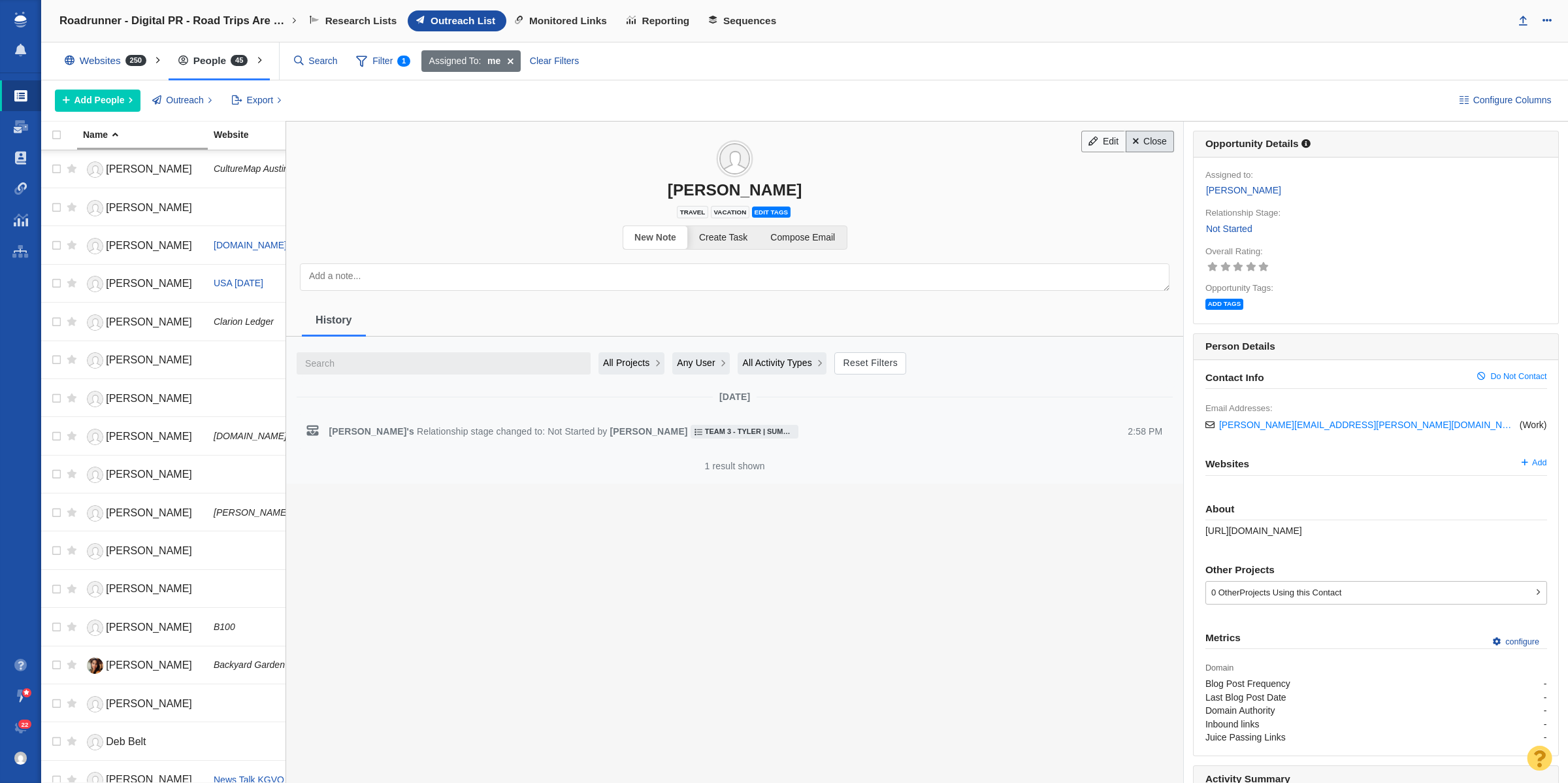
click at [1144, 145] on link "Close" at bounding box center [1150, 142] width 49 height 22
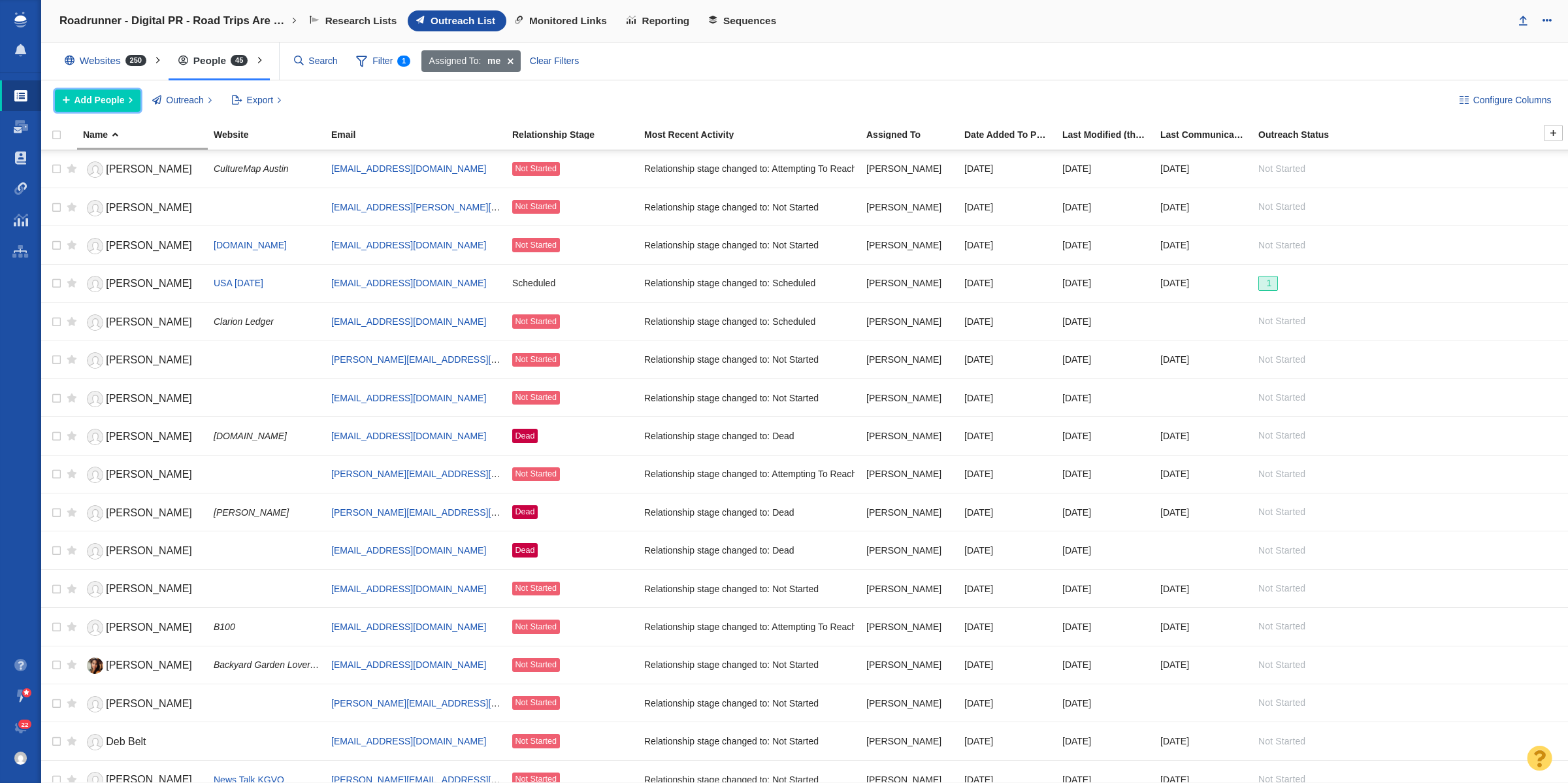
drag, startPoint x: 115, startPoint y: 95, endPoint x: 118, endPoint y: 122, distance: 27.2
click at [115, 95] on span "Add People" at bounding box center [99, 100] width 51 height 14
click at [128, 131] on div "Add a Person" at bounding box center [146, 130] width 183 height 20
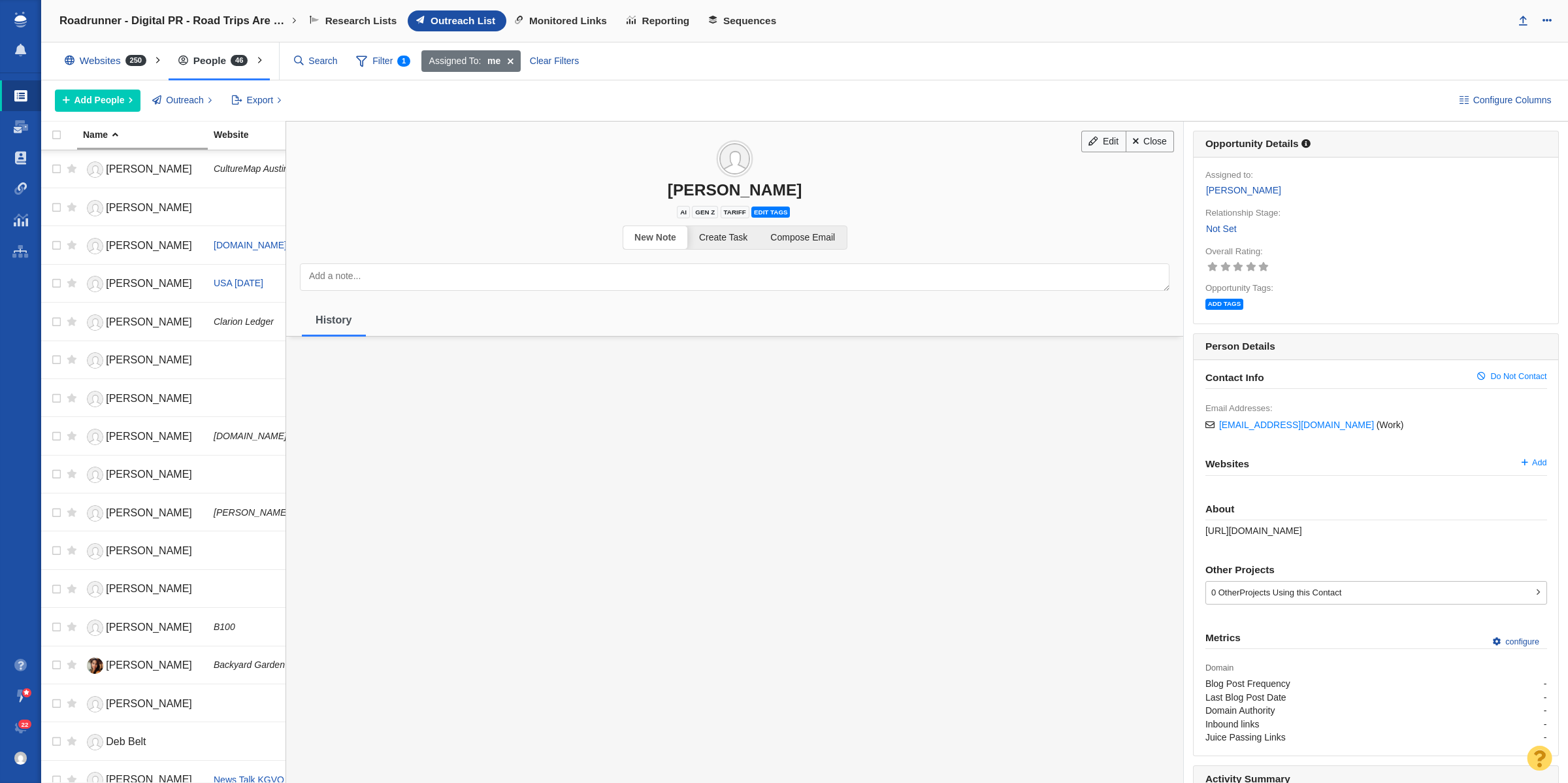
click at [1216, 230] on link "Not Set" at bounding box center [1221, 229] width 32 height 15
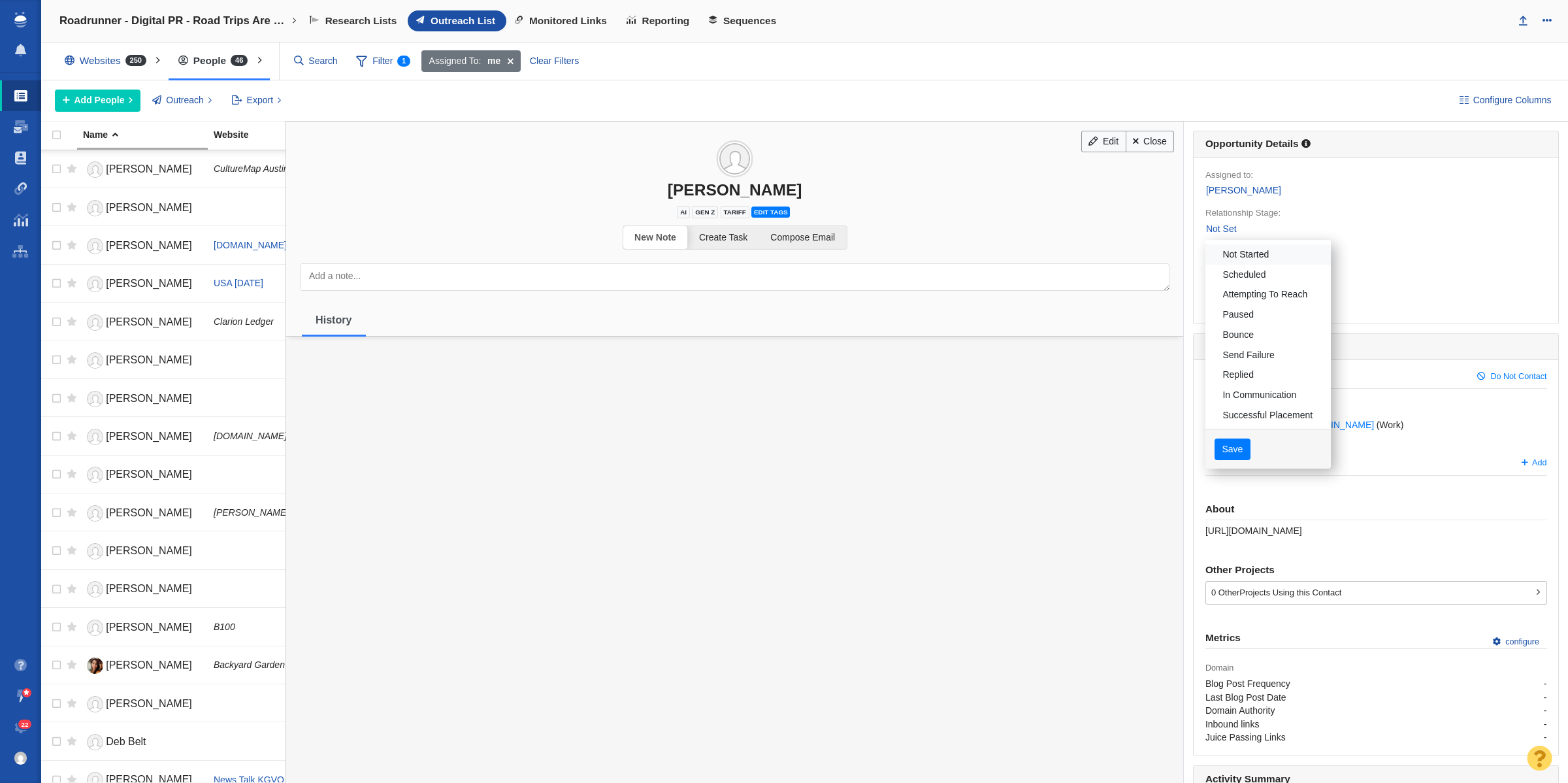
click at [1246, 259] on link "Not Started" at bounding box center [1268, 255] width 126 height 20
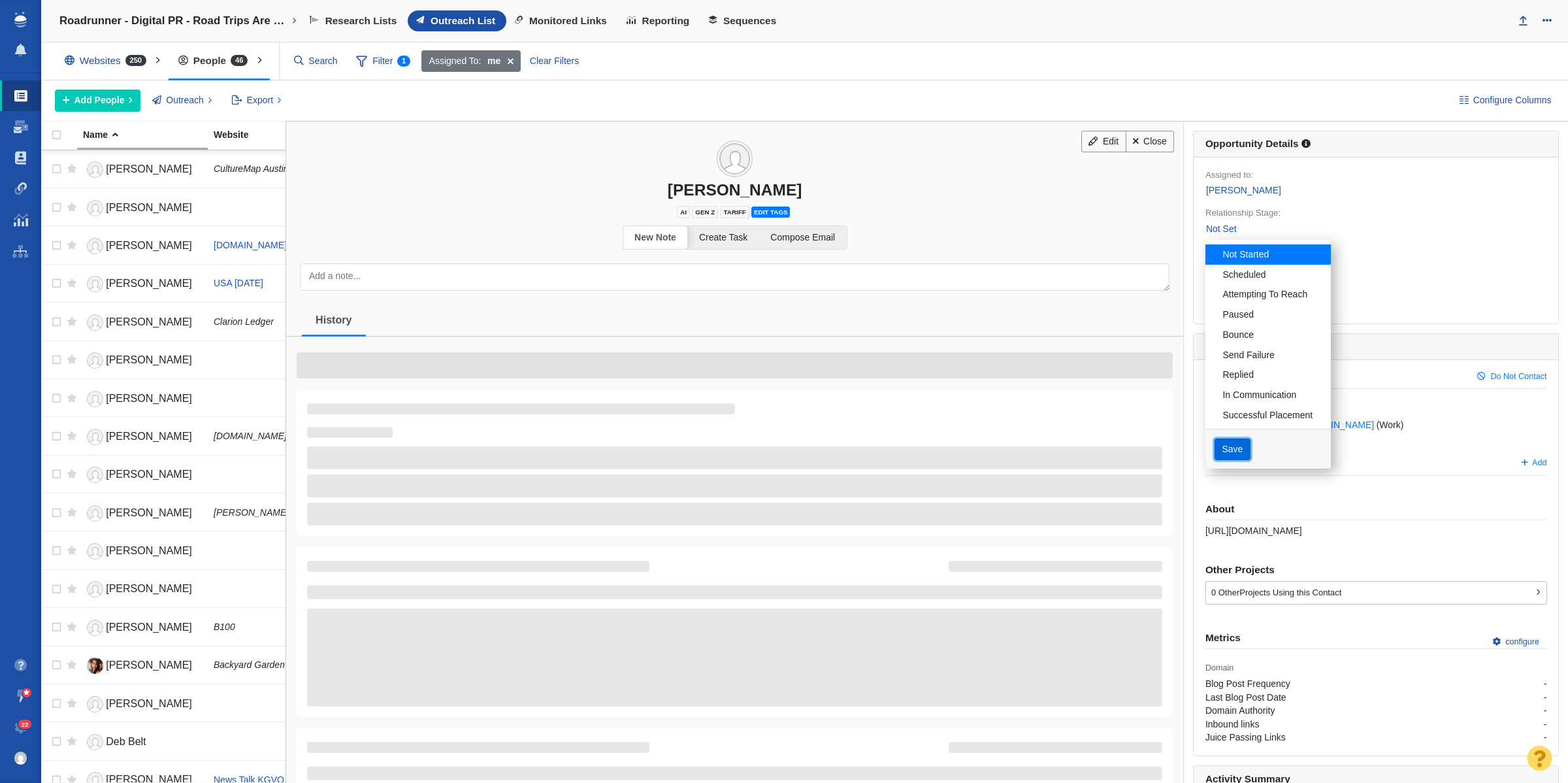
click at [1215, 441] on button "Save" at bounding box center [1233, 450] width 36 height 22
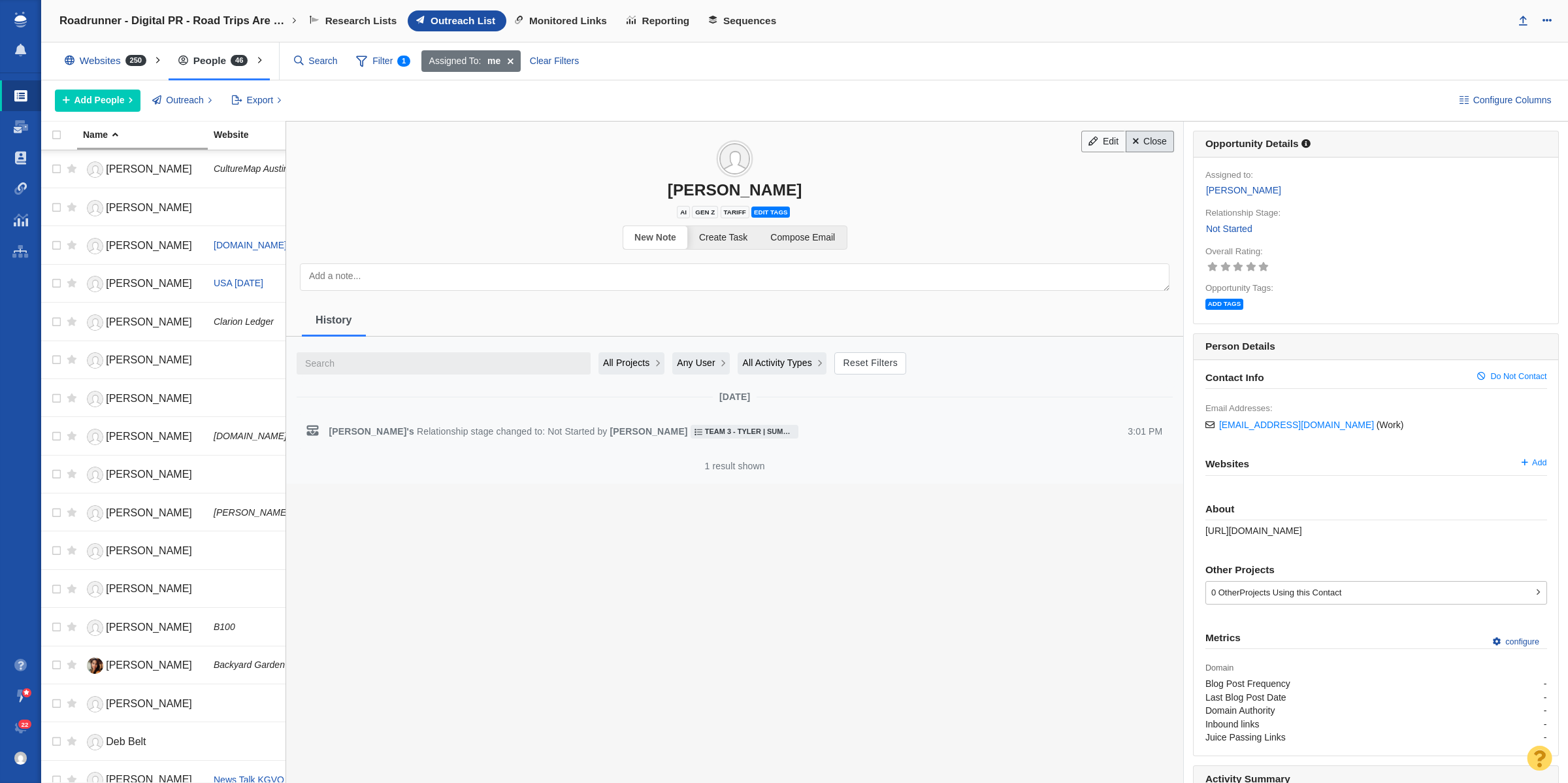
click at [1142, 148] on link "Close" at bounding box center [1150, 142] width 49 height 22
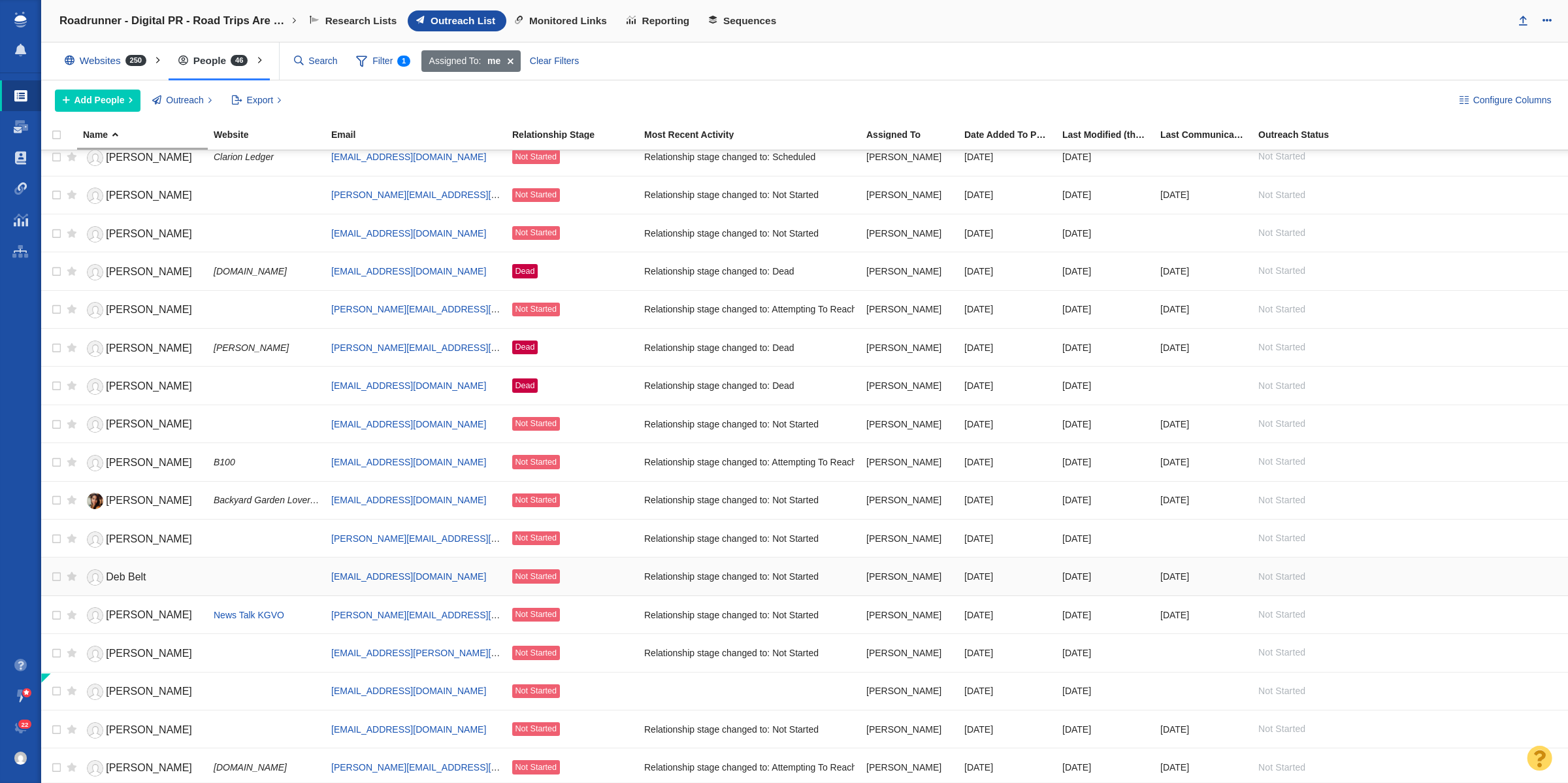
scroll to position [0, 0]
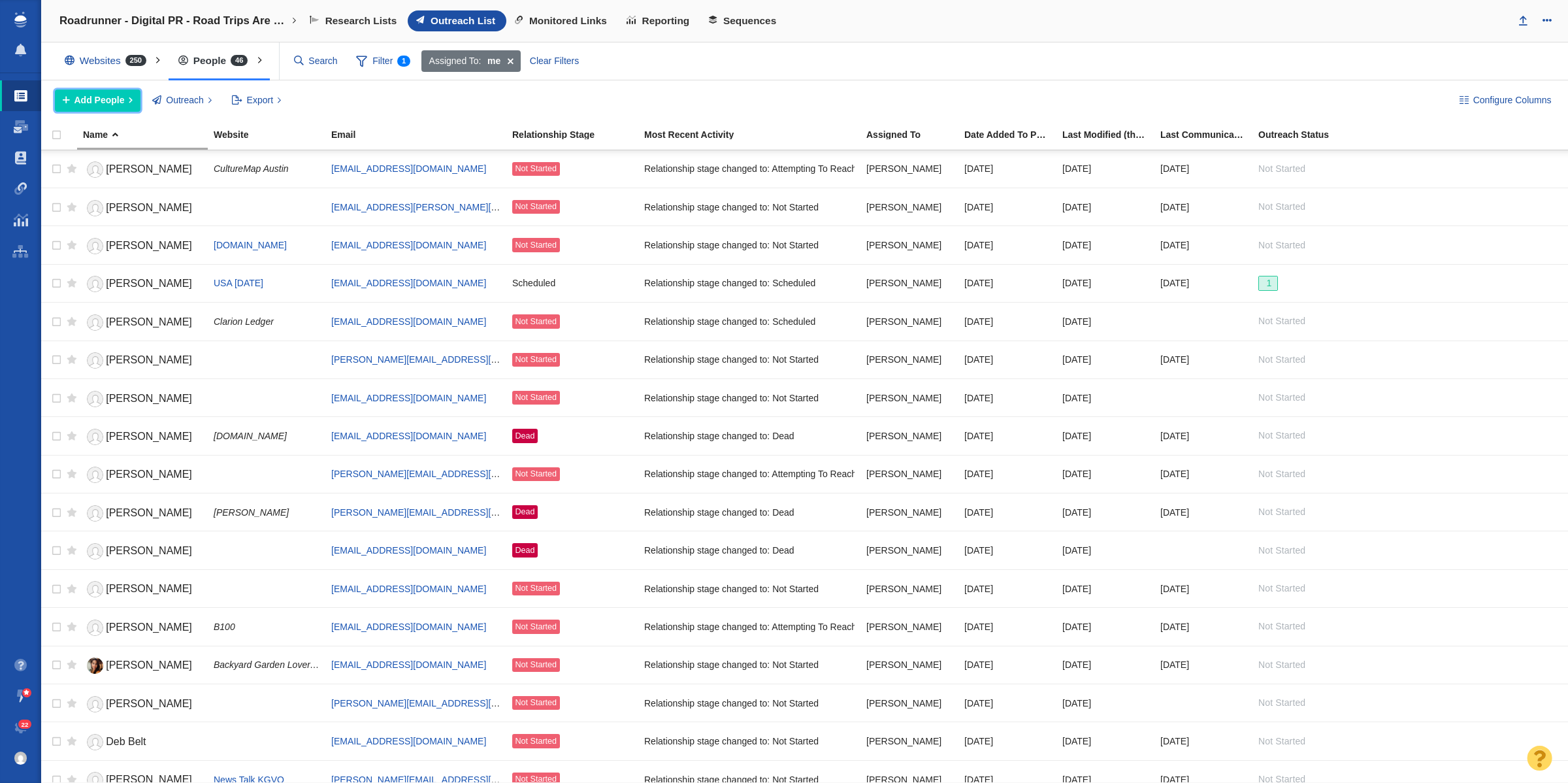
click at [99, 103] on span "Add People" at bounding box center [99, 100] width 51 height 14
click at [114, 133] on div "Add a Person" at bounding box center [146, 130] width 183 height 20
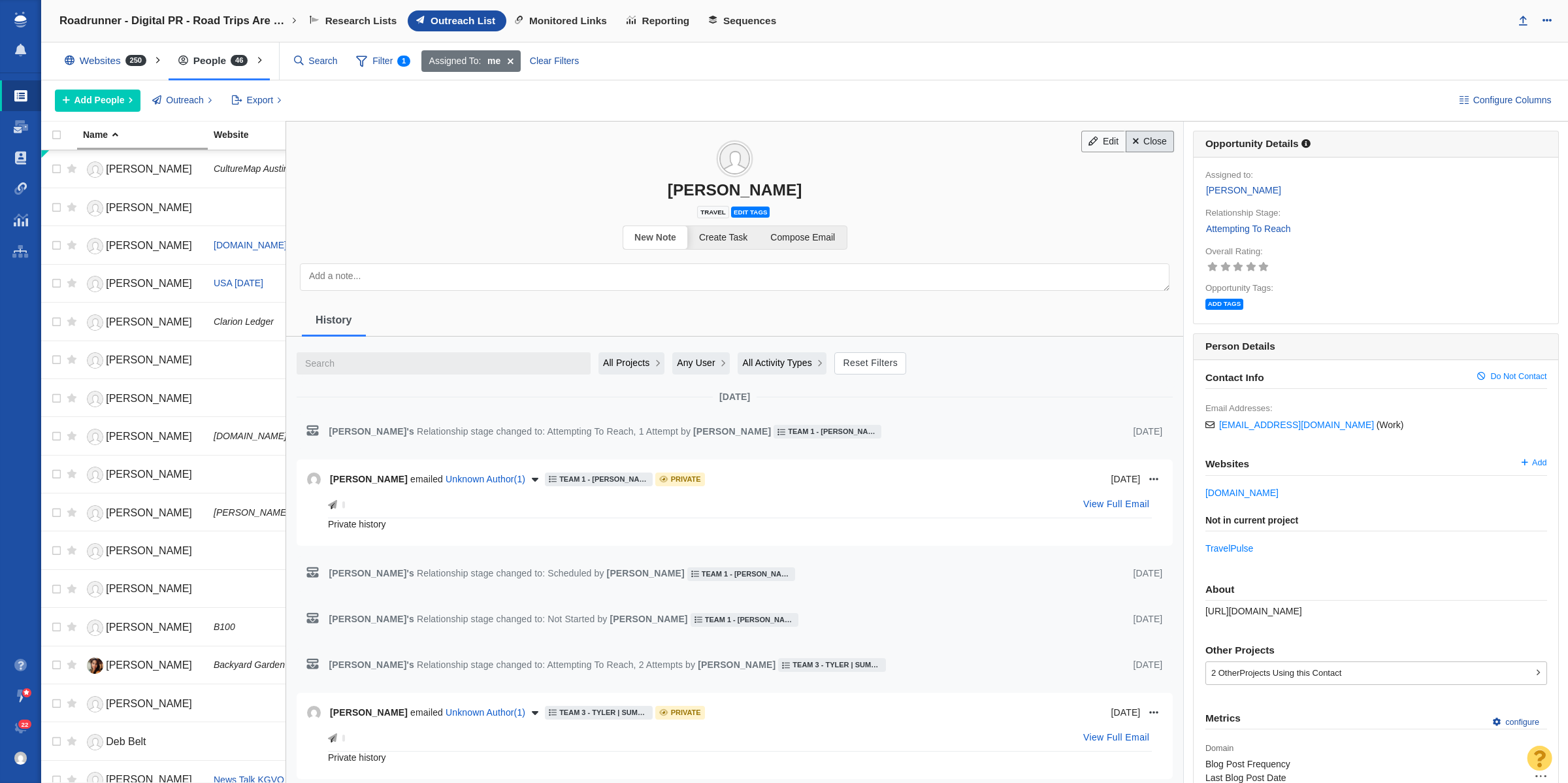
drag, startPoint x: 1147, startPoint y: 138, endPoint x: 1136, endPoint y: 132, distance: 12.5
click at [1147, 138] on link "Close" at bounding box center [1150, 142] width 49 height 22
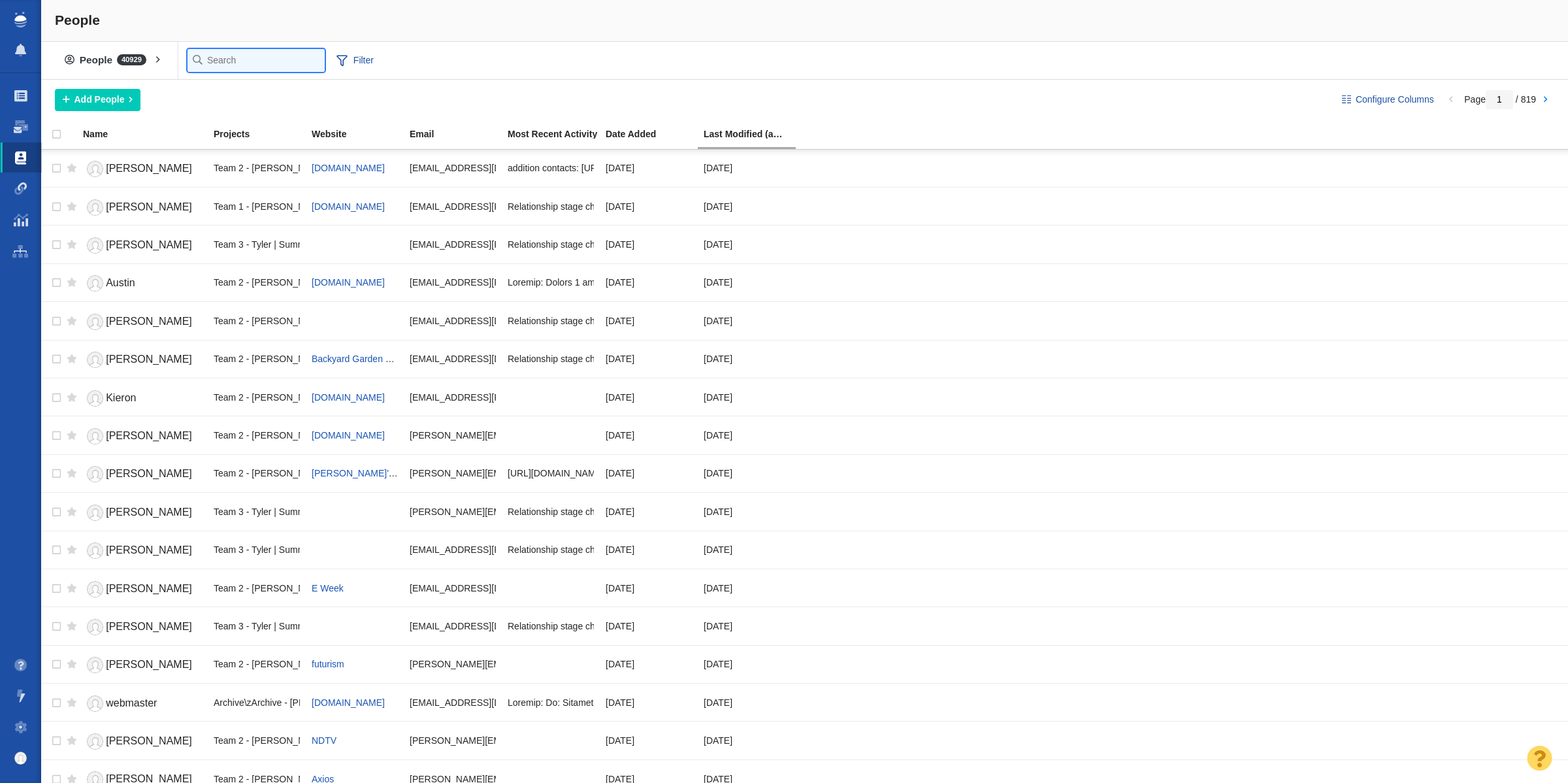
click at [214, 59] on input "text" at bounding box center [256, 59] width 138 height 23
click at [0, 0] on div at bounding box center [0, 0] width 0 height 0
click at [208, 60] on input "text" at bounding box center [256, 59] width 138 height 23
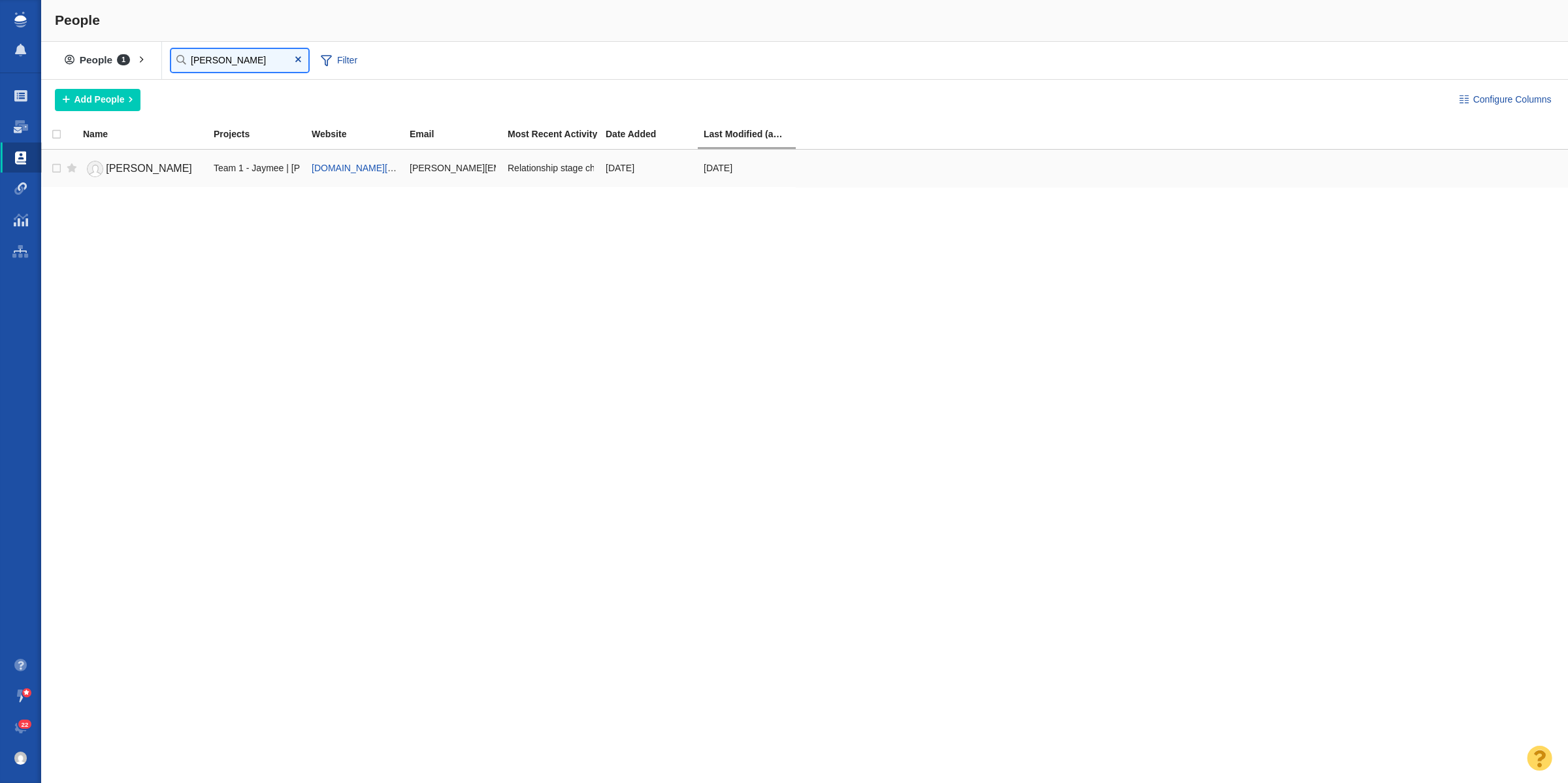
type input "[PERSON_NAME]"
click at [123, 168] on span "[PERSON_NAME]" at bounding box center [149, 168] width 86 height 11
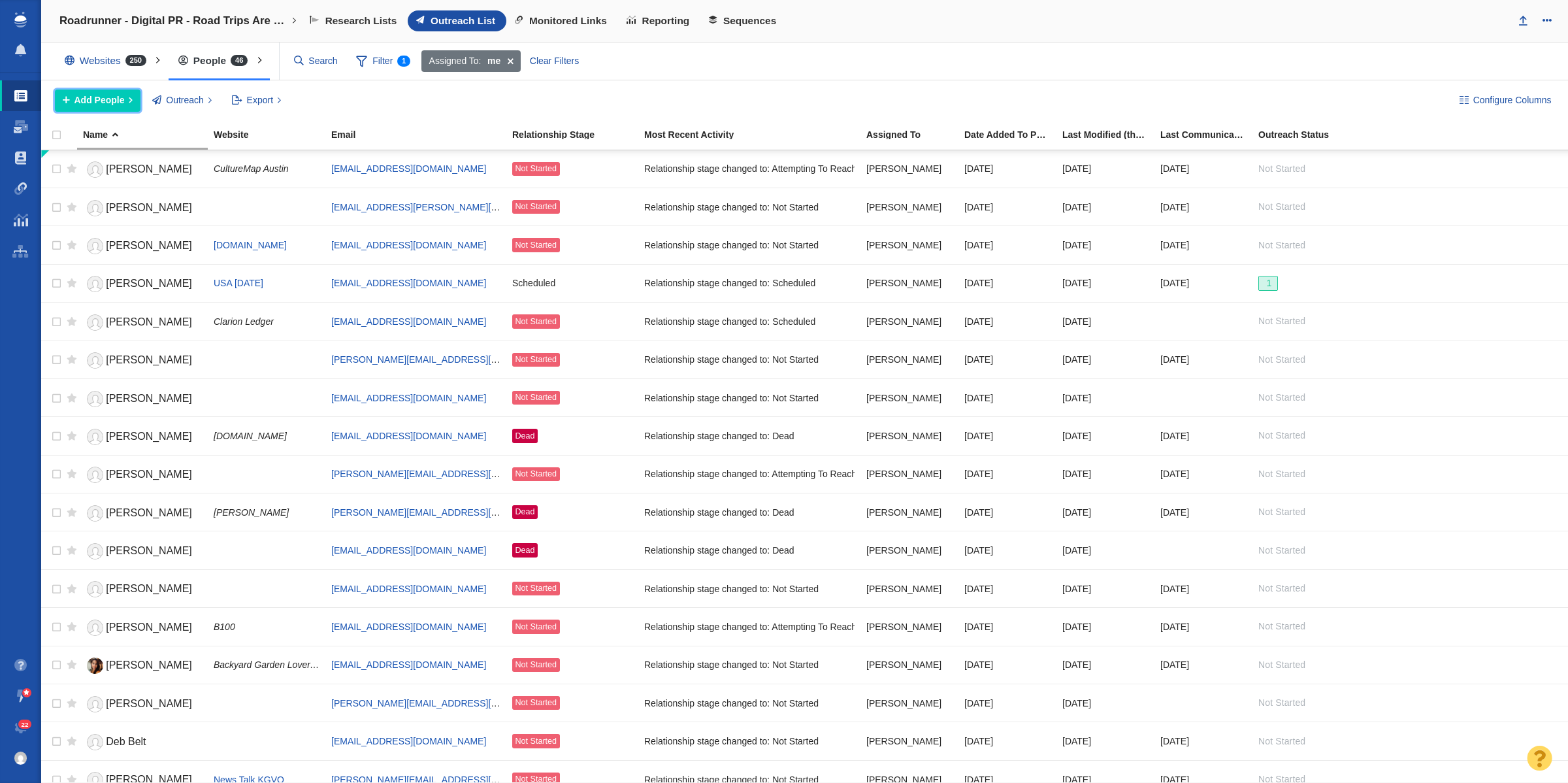
click at [134, 95] on button "Add People" at bounding box center [97, 100] width 85 height 22
click at [173, 128] on div "Add a Person" at bounding box center [146, 130] width 183 height 20
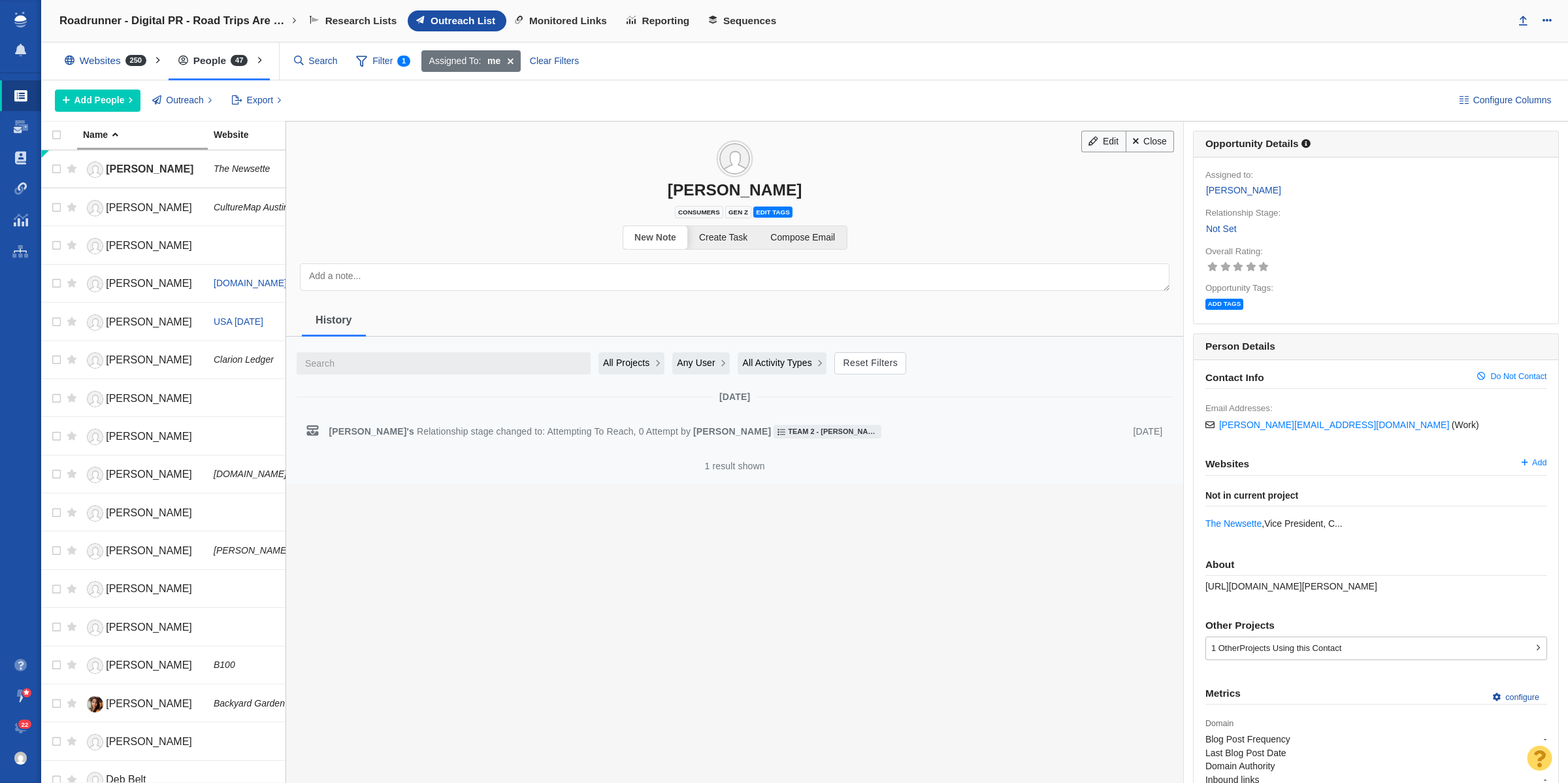
drag, startPoint x: 1209, startPoint y: 233, endPoint x: 1225, endPoint y: 239, distance: 17.1
click at [1209, 233] on link "Not Set" at bounding box center [1221, 229] width 32 height 15
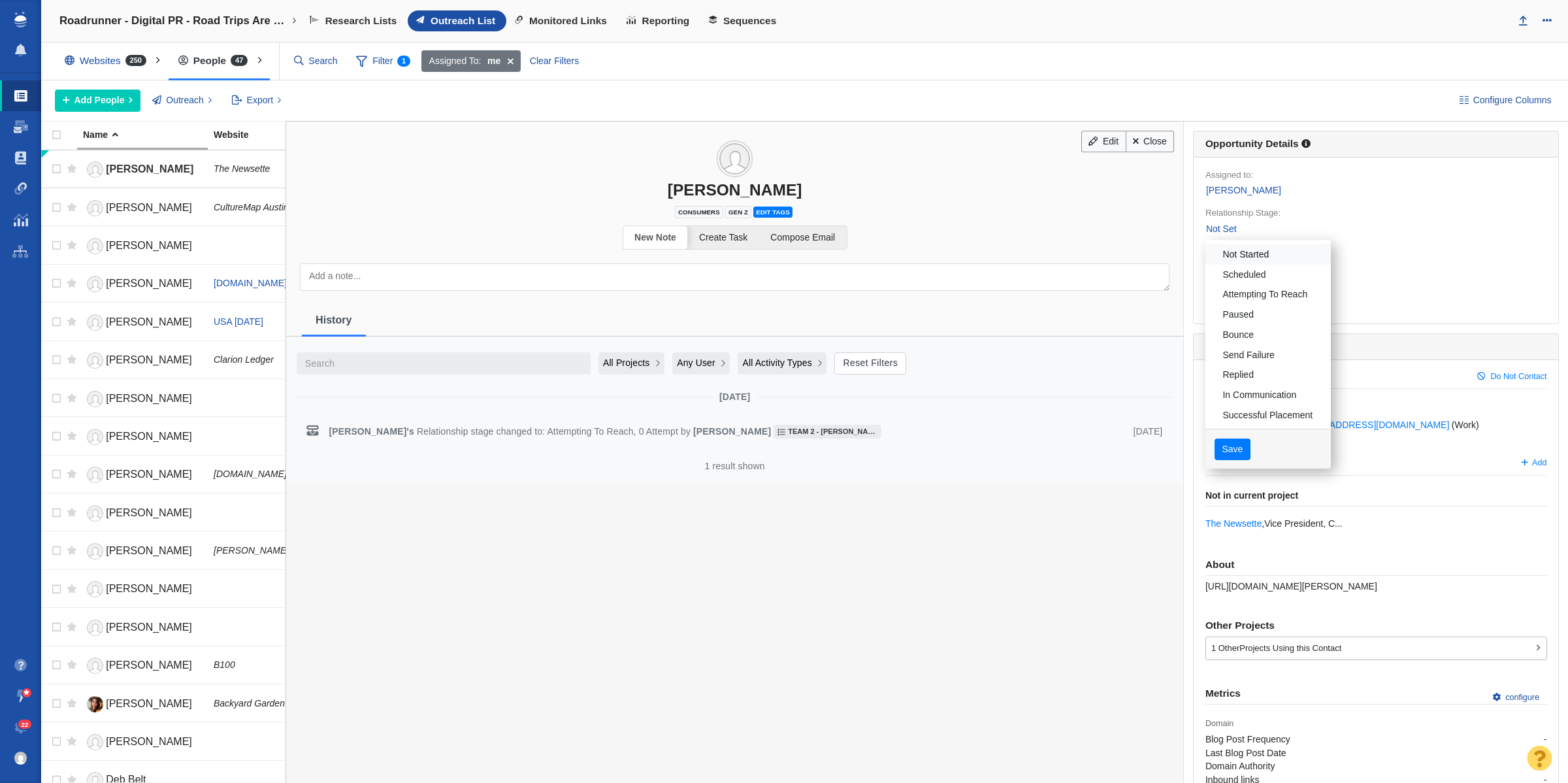
click at [1232, 255] on link "Not Started" at bounding box center [1268, 255] width 126 height 20
click at [1220, 455] on button "Save" at bounding box center [1233, 450] width 36 height 22
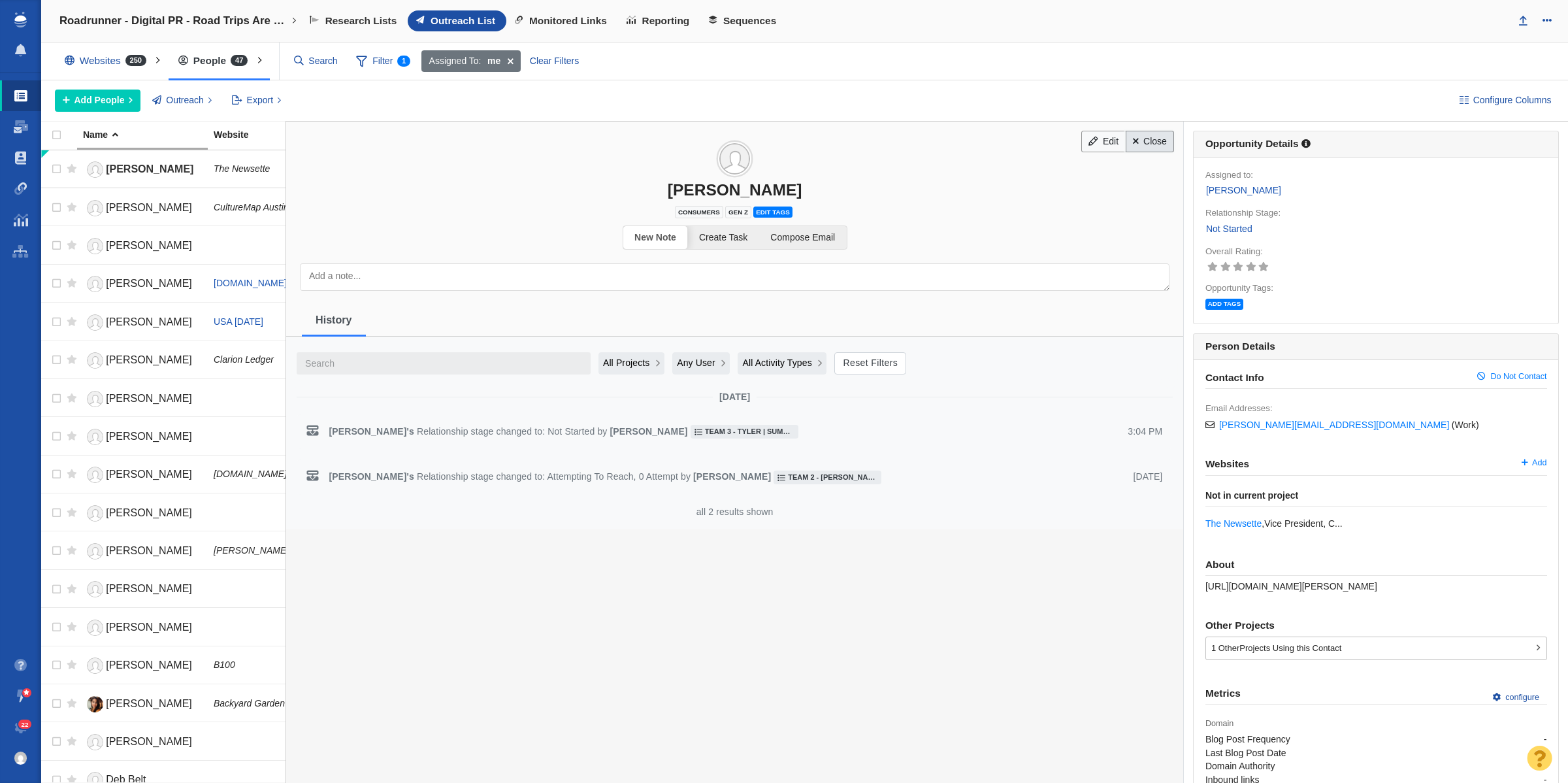
click at [1138, 151] on link "Close" at bounding box center [1150, 142] width 49 height 22
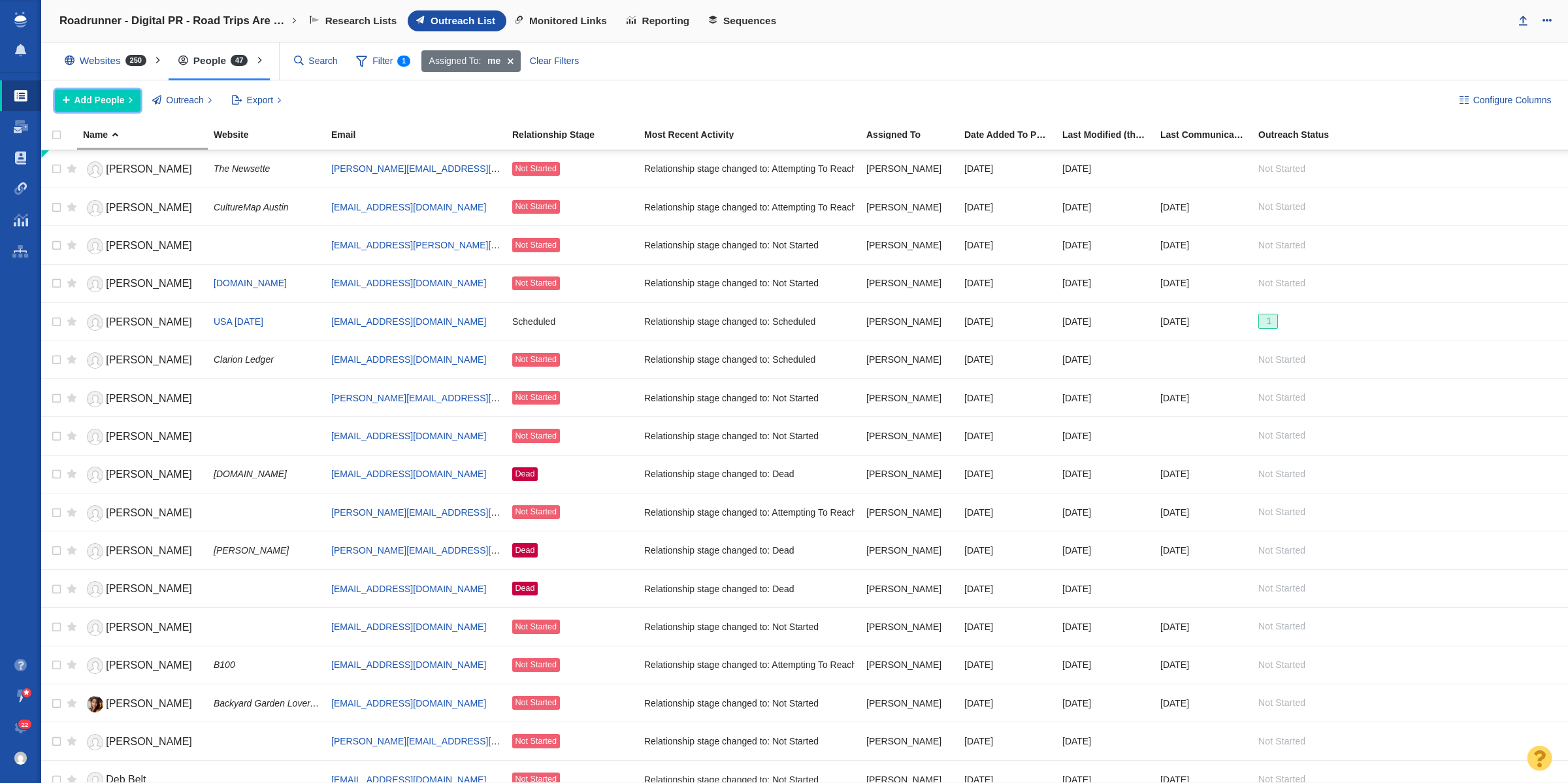
click at [103, 105] on span "Add People" at bounding box center [99, 100] width 51 height 14
click at [120, 139] on div "Add a Person" at bounding box center [146, 130] width 183 height 20
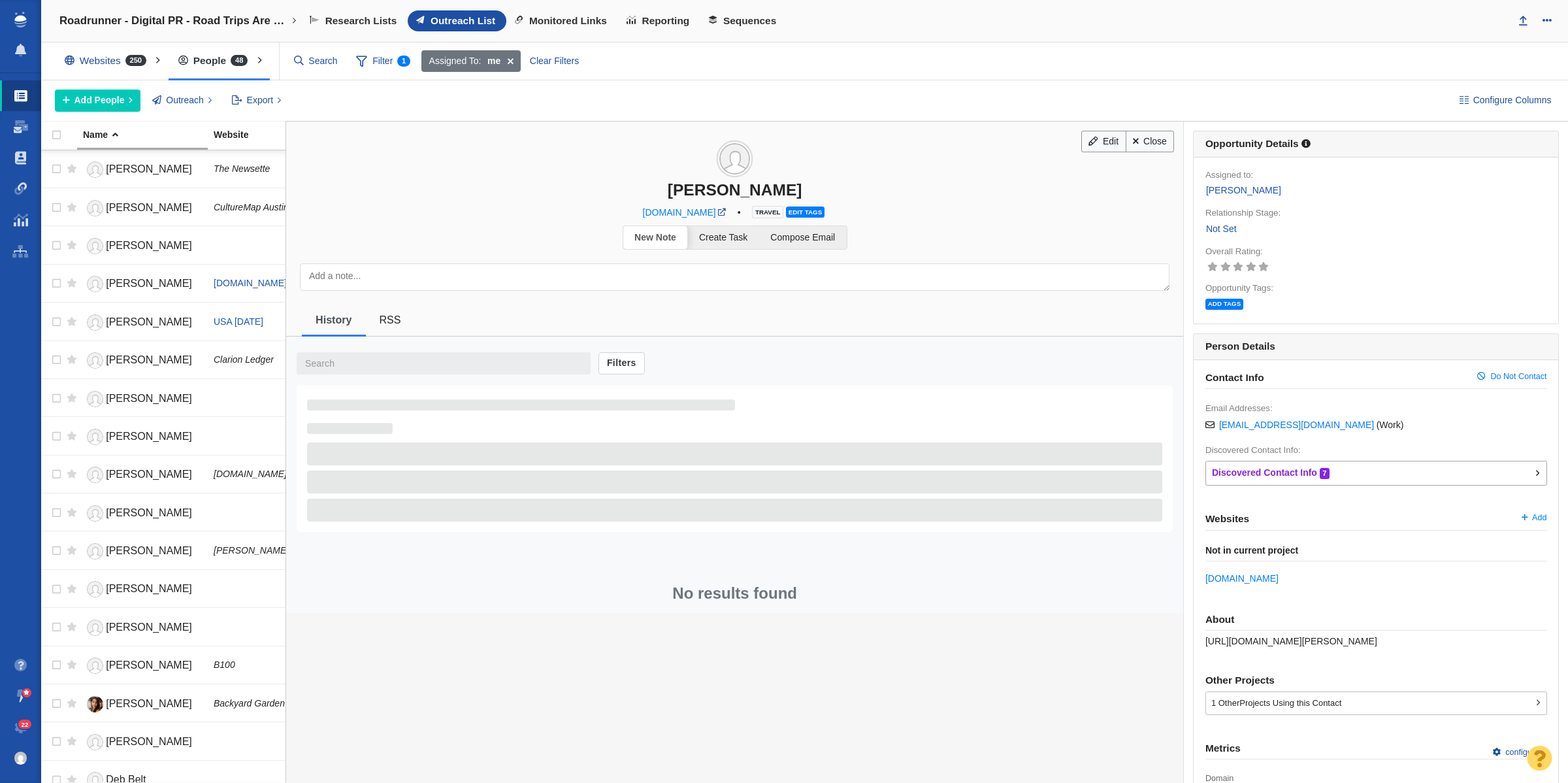
click at [1213, 224] on link "Not Set" at bounding box center [1221, 229] width 32 height 15
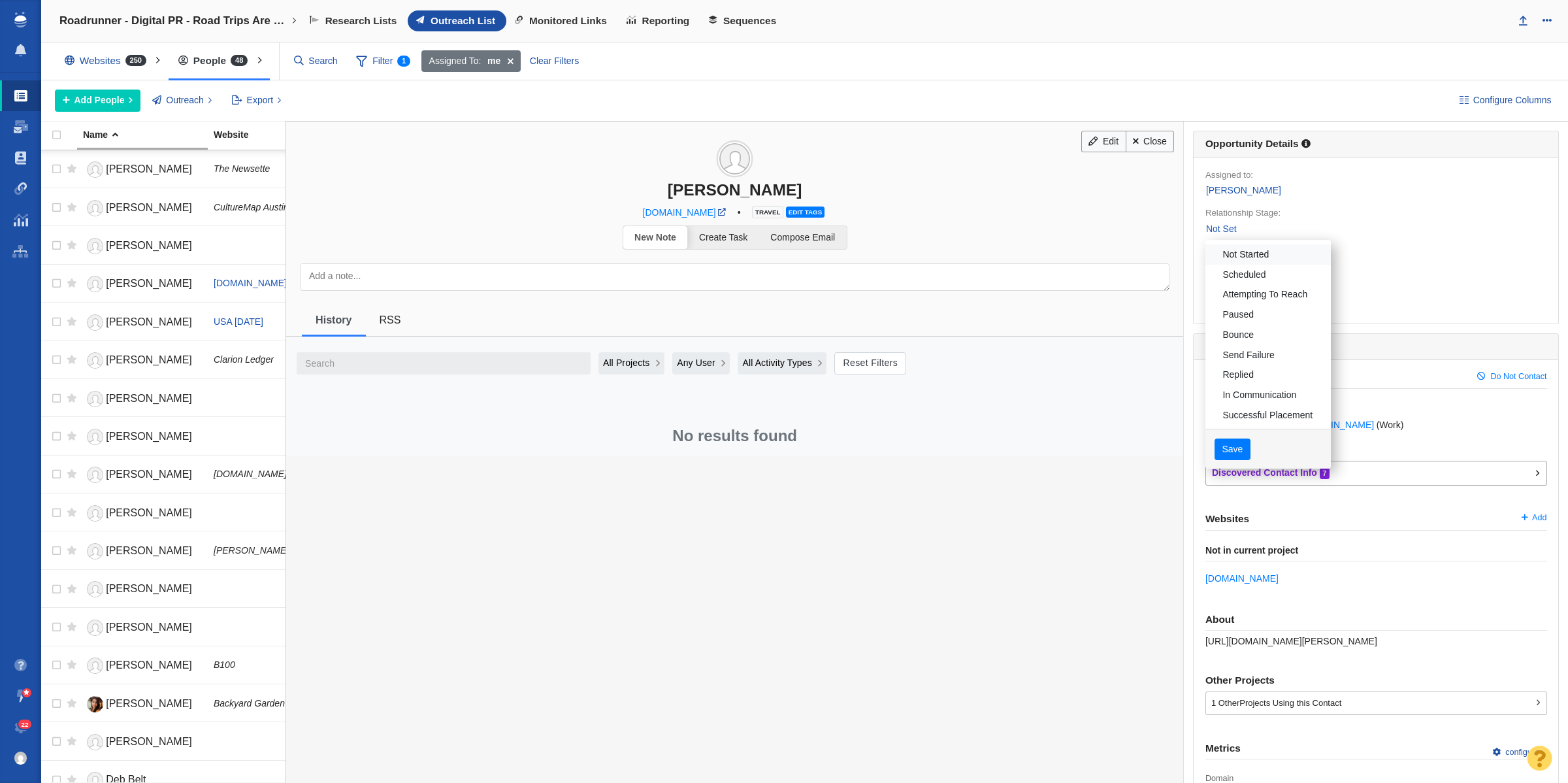
click at [1236, 259] on link "Not Started" at bounding box center [1268, 255] width 126 height 20
click at [1226, 457] on button "Save" at bounding box center [1233, 450] width 36 height 22
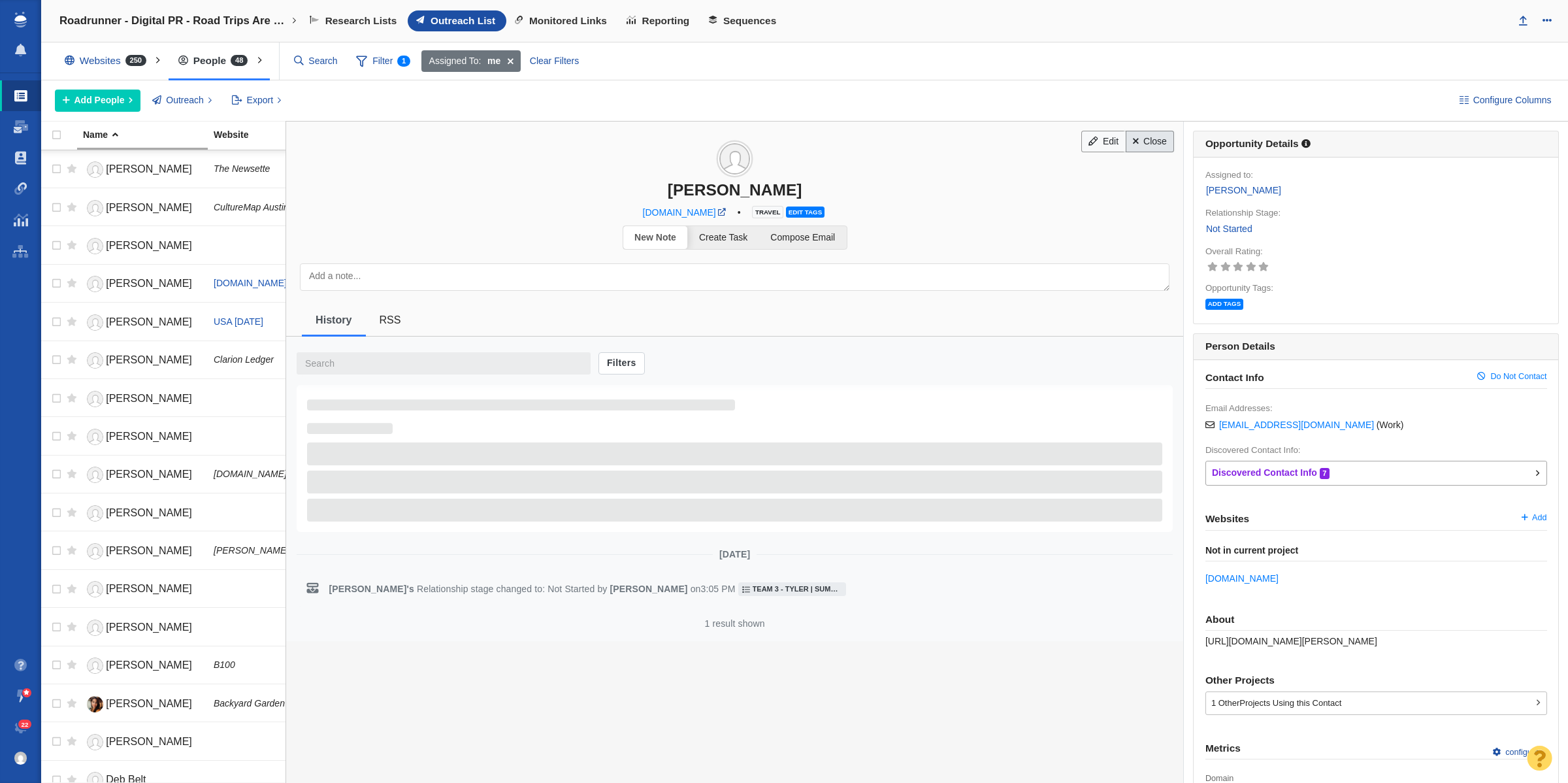
click at [1148, 145] on link "Close" at bounding box center [1150, 142] width 49 height 22
